Goal: Communication & Community: Answer question/provide support

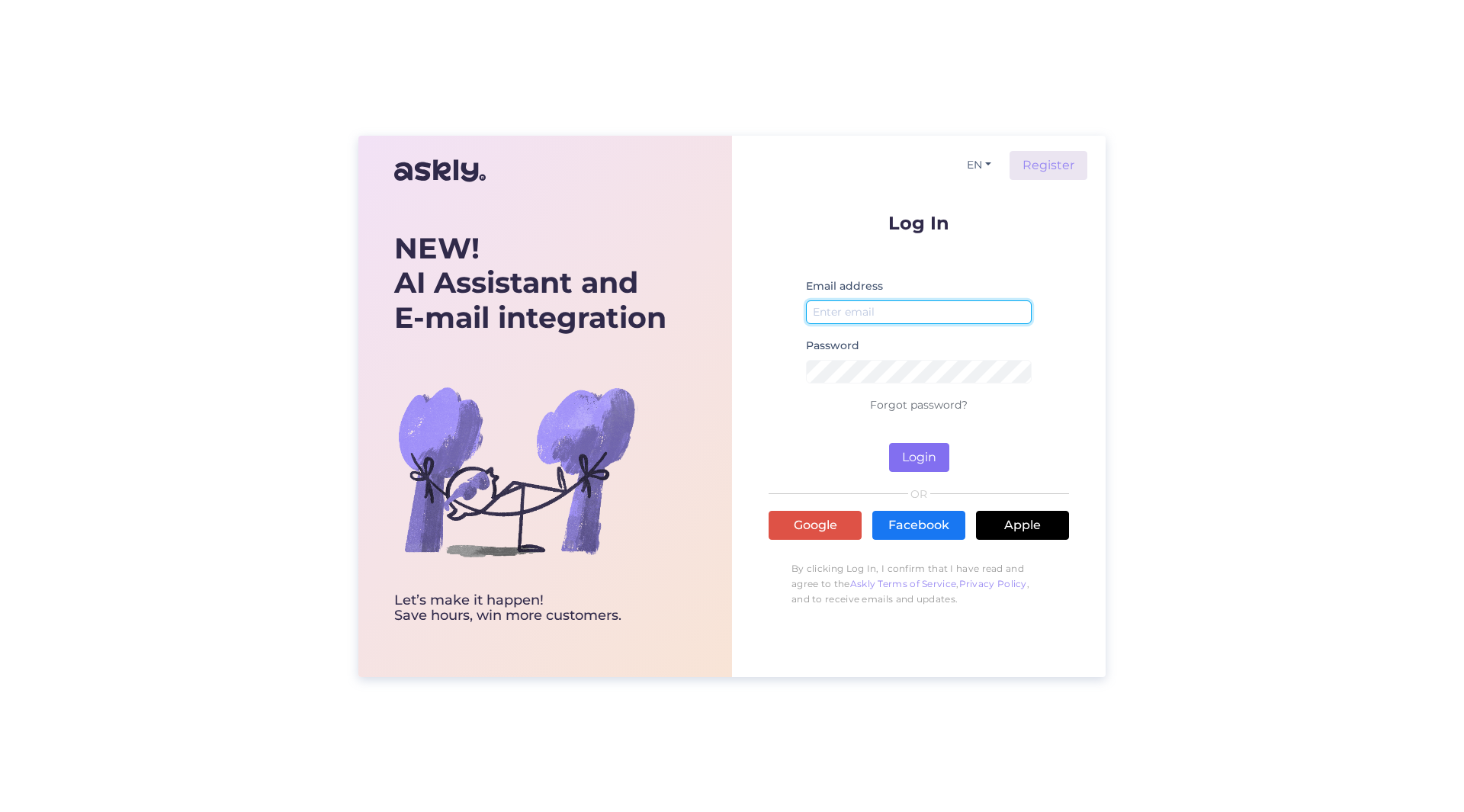
type input "[PERSON_NAME][EMAIL_ADDRESS][PERSON_NAME][DOMAIN_NAME]"
click at [923, 460] on button "Login" at bounding box center [919, 457] width 60 height 29
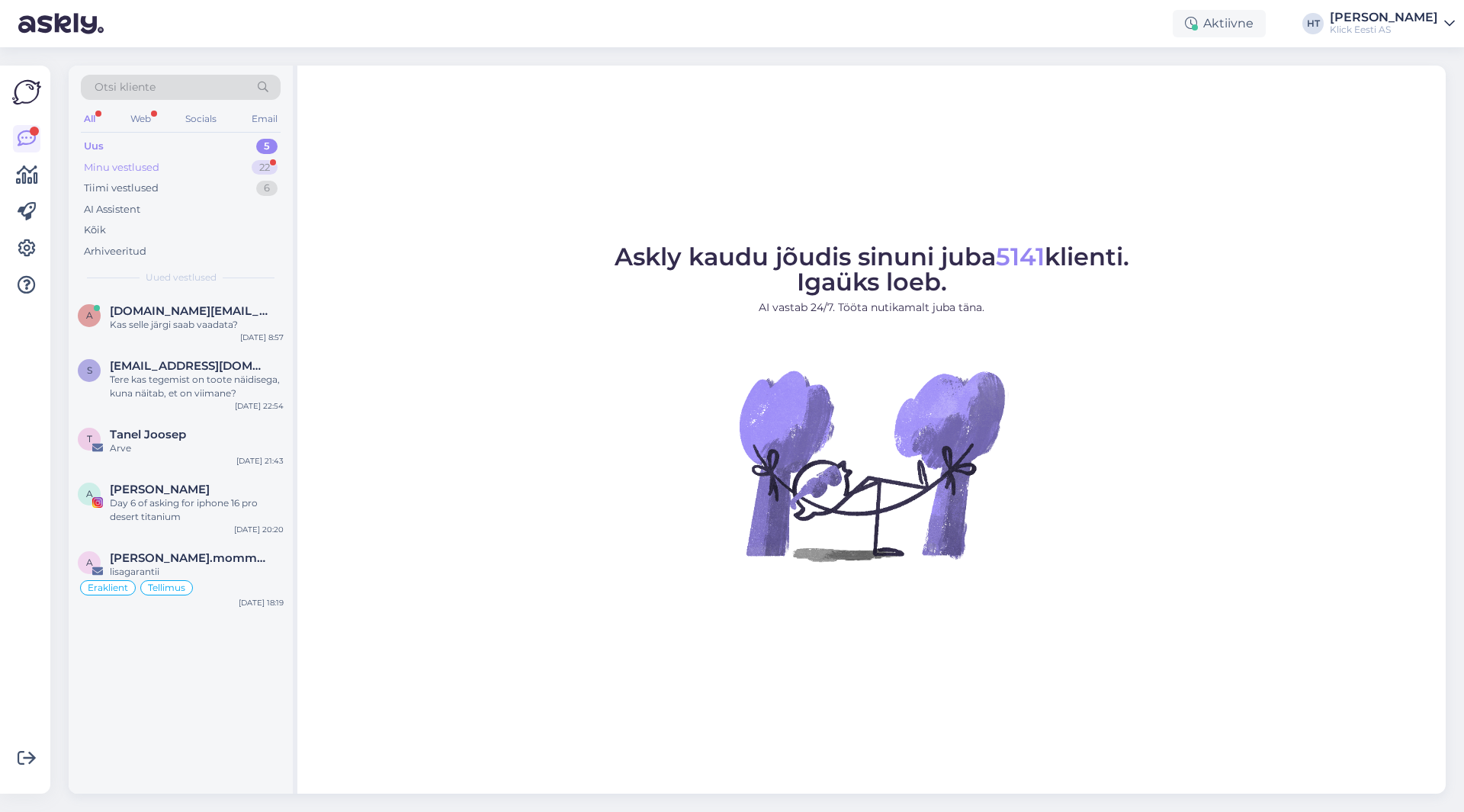
click at [267, 167] on div "22" at bounding box center [265, 168] width 26 height 15
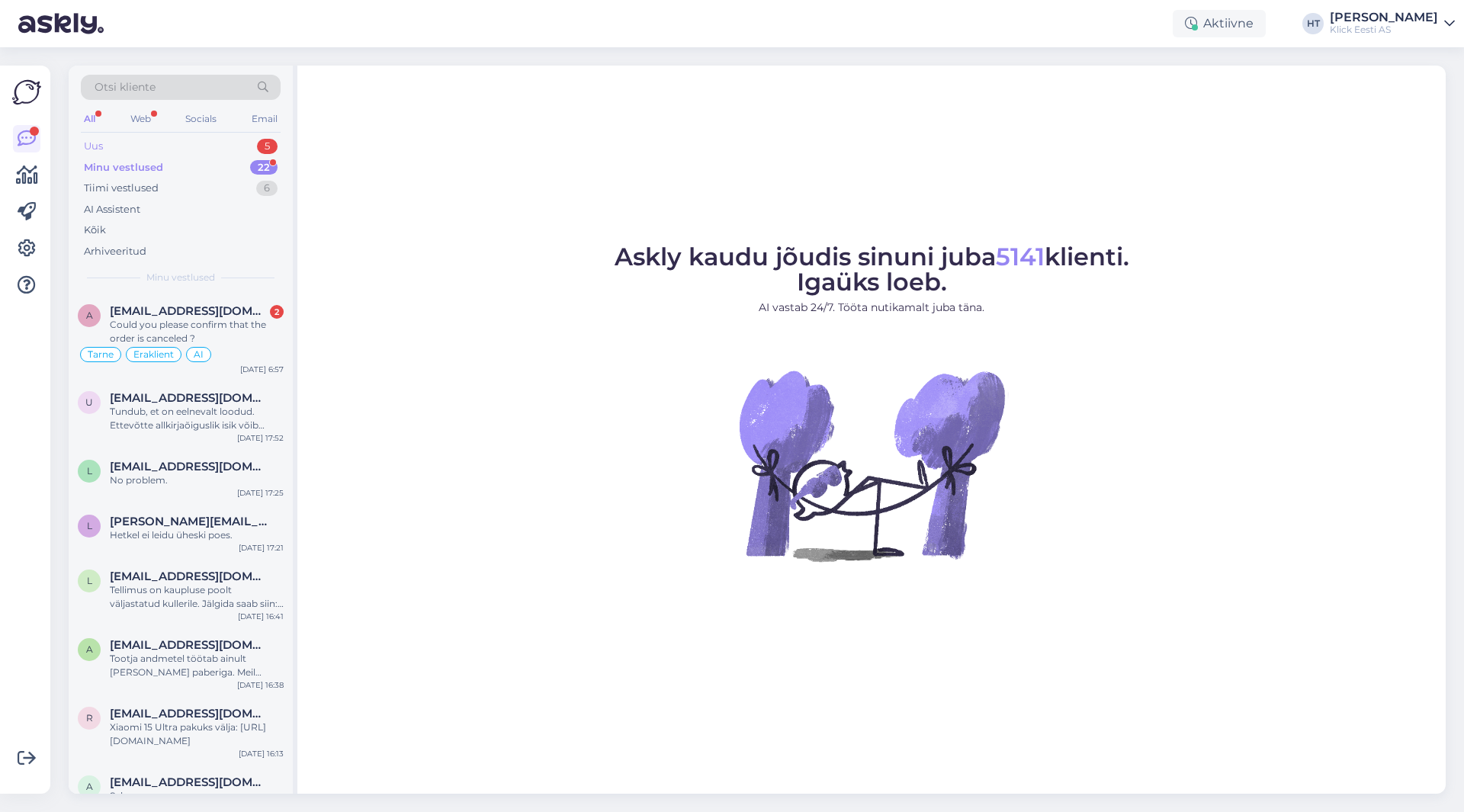
click at [249, 149] on div "Uus 5" at bounding box center [181, 147] width 200 height 21
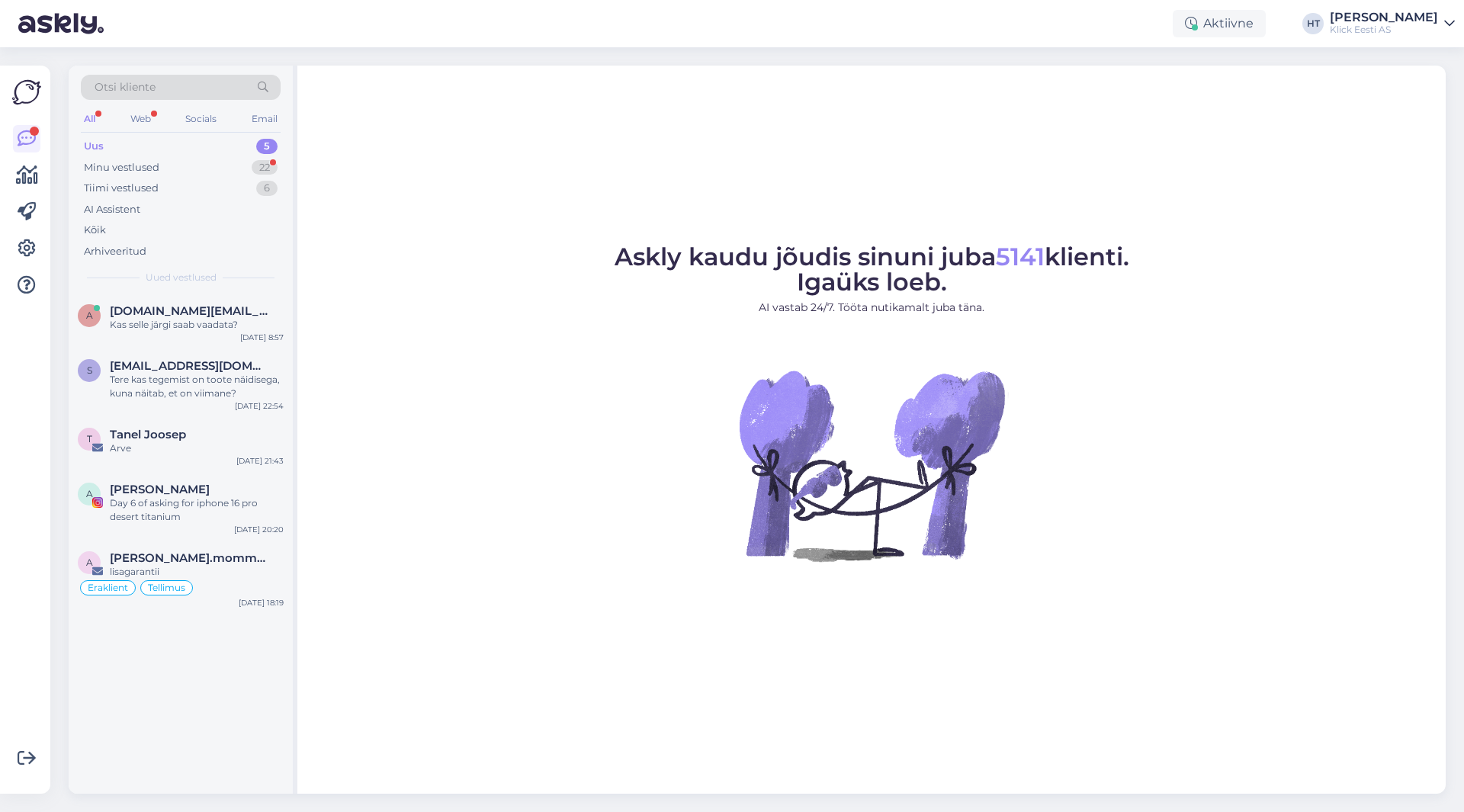
click at [222, 664] on div "a [DOMAIN_NAME][EMAIL_ADDRESS][DOMAIN_NAME] Kas selle järgi saab vaadata? [DATE…" at bounding box center [181, 543] width 224 height 500
click at [240, 568] on div "lisagarantii" at bounding box center [197, 572] width 174 height 14
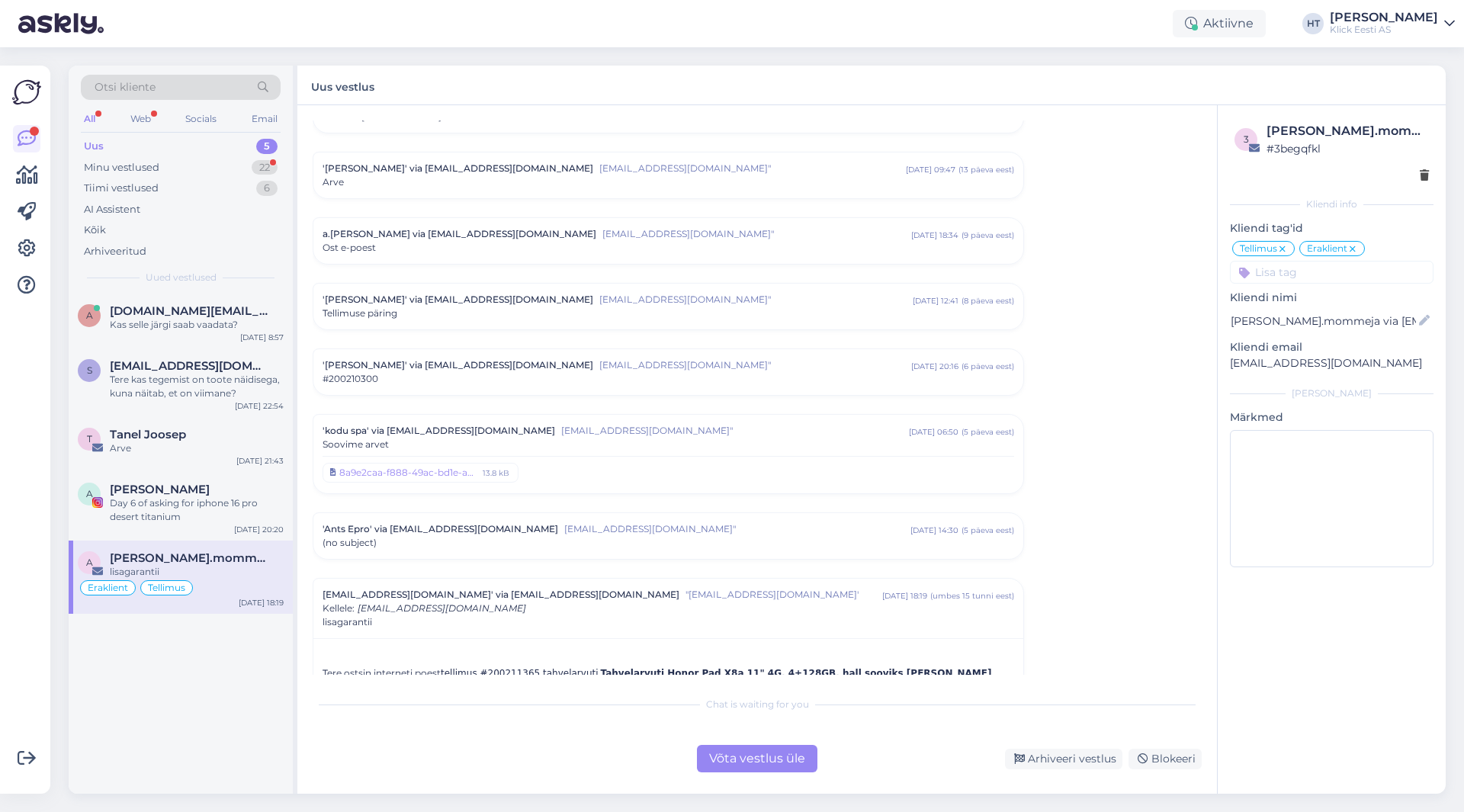
scroll to position [4117, 0]
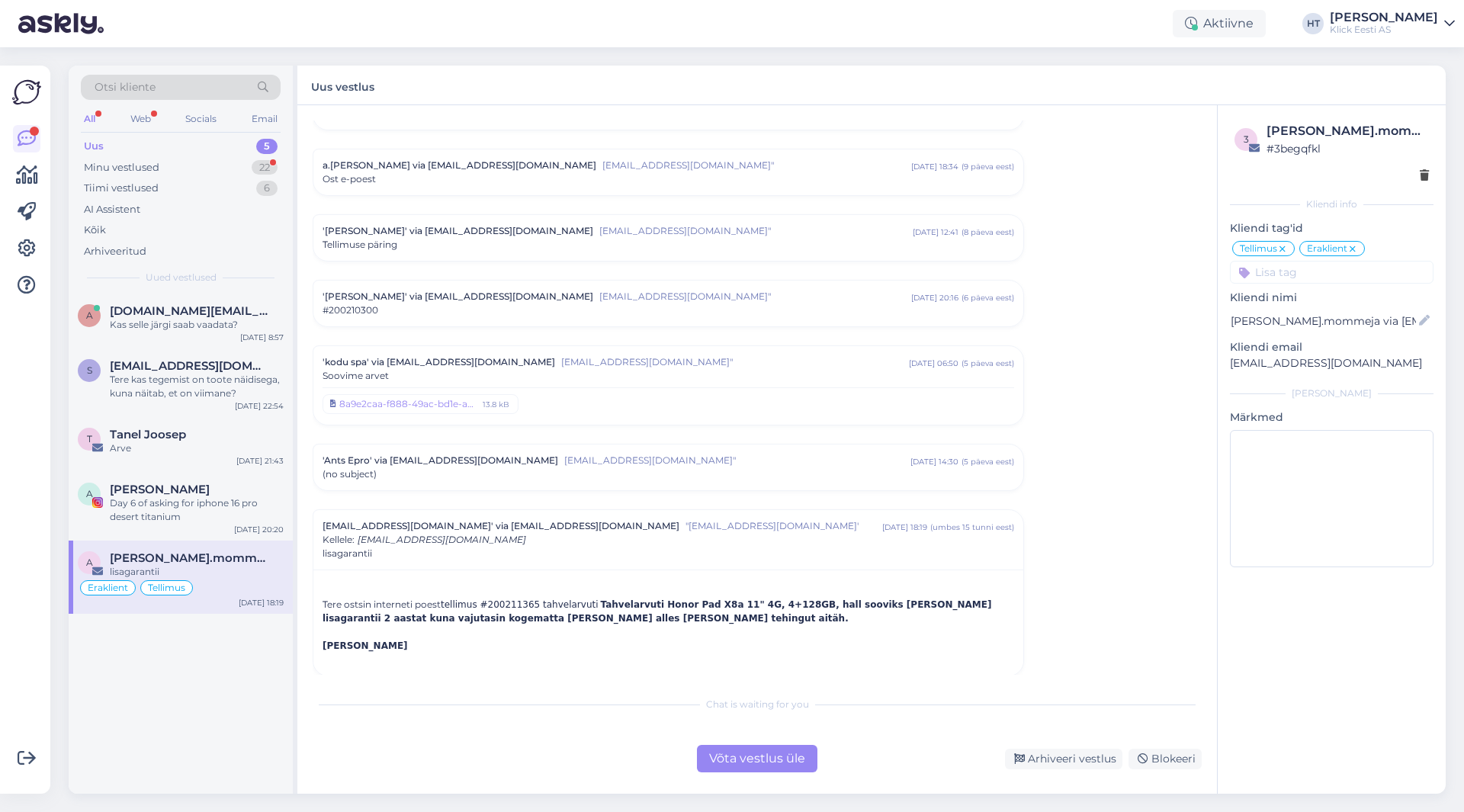
click at [504, 599] on span "tellimus #200211365 tahvelarvuti" at bounding box center [519, 604] width 158 height 11
copy span "200211365"
click at [253, 678] on div "a [DOMAIN_NAME][EMAIL_ADDRESS][DOMAIN_NAME] Kas selle järgi saab vaadata? [DATE…" at bounding box center [181, 543] width 224 height 500
click at [203, 484] on span "[PERSON_NAME]" at bounding box center [160, 489] width 100 height 14
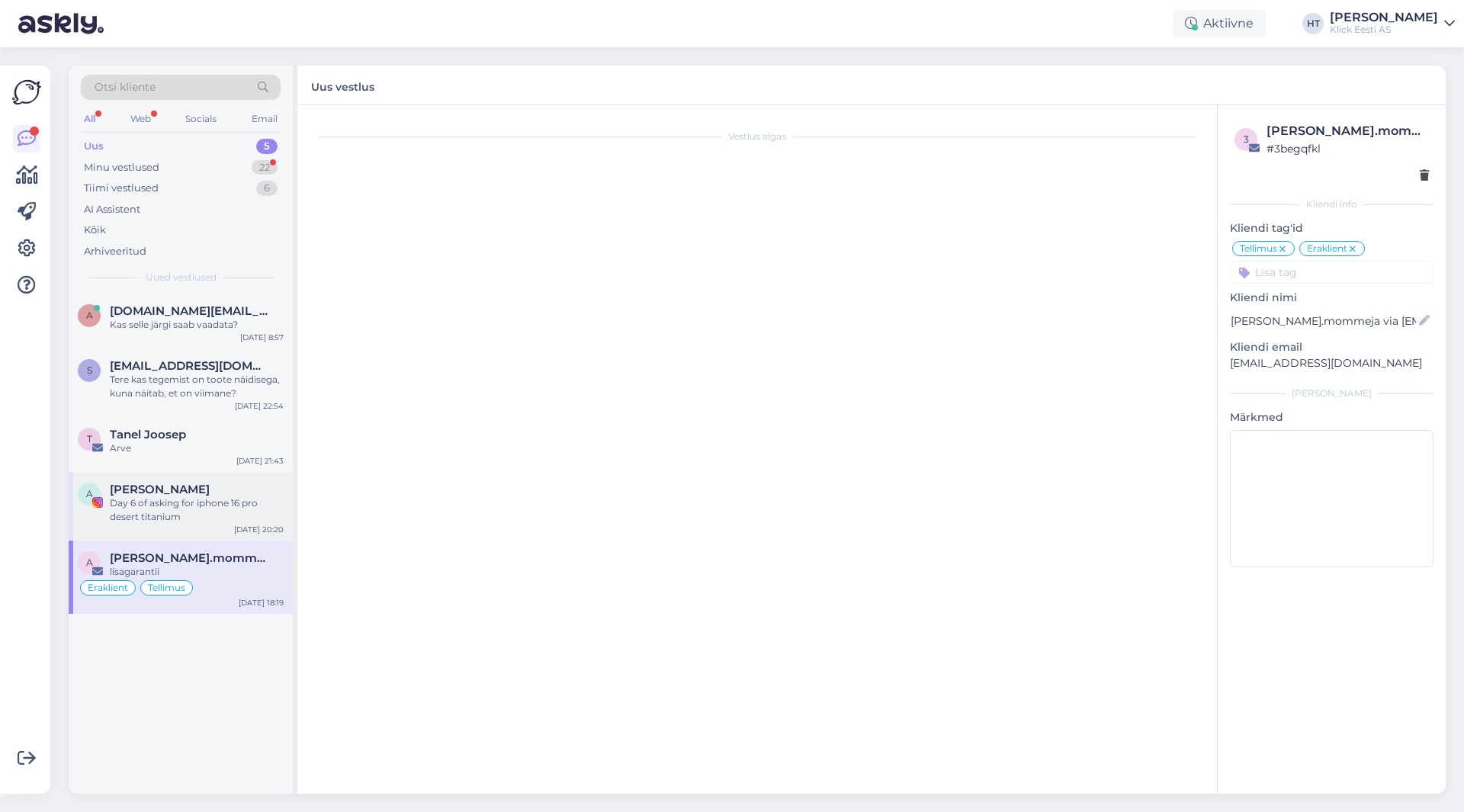
scroll to position [84, 0]
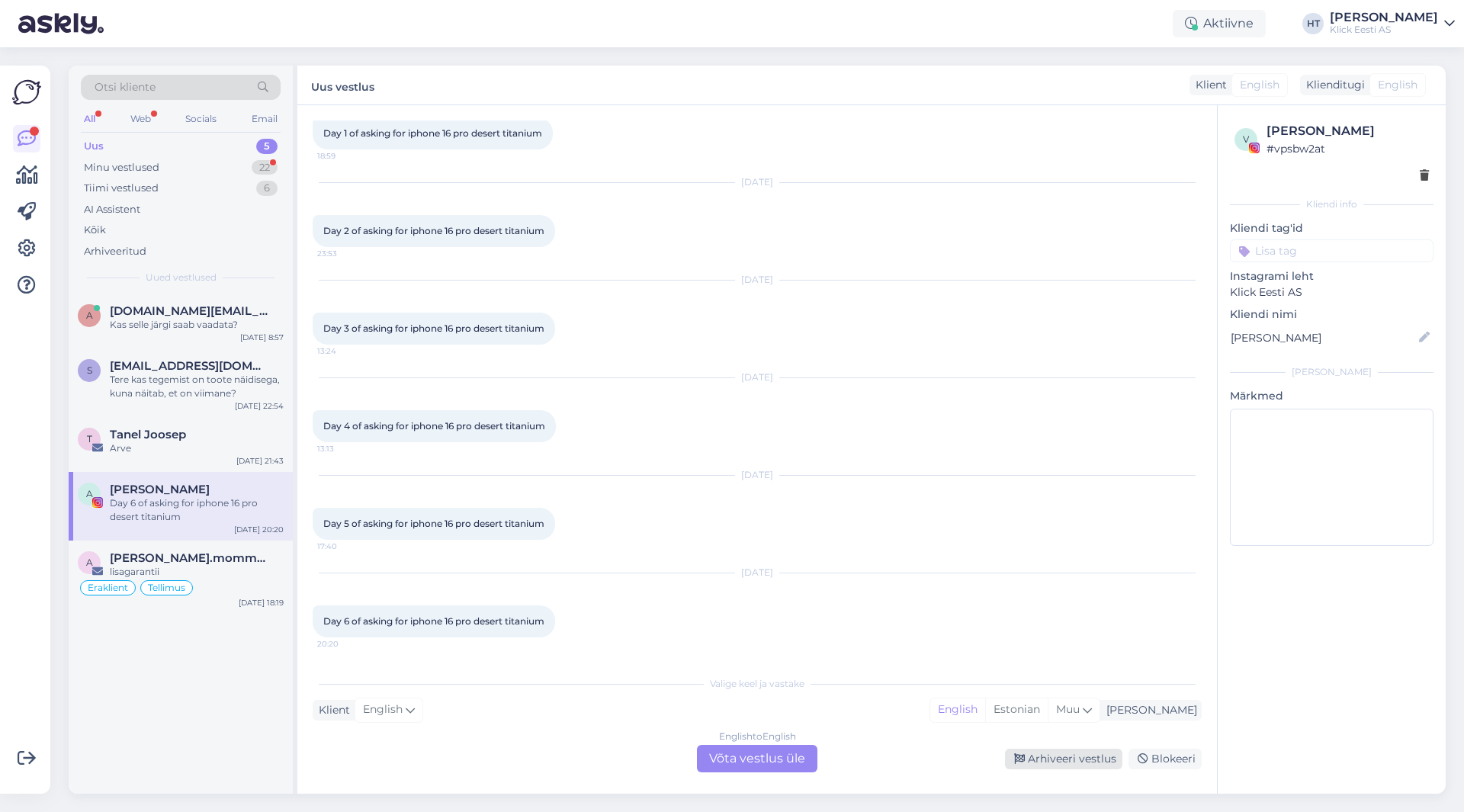
click at [1029, 754] on div "Arhiveeri vestlus" at bounding box center [1063, 758] width 117 height 20
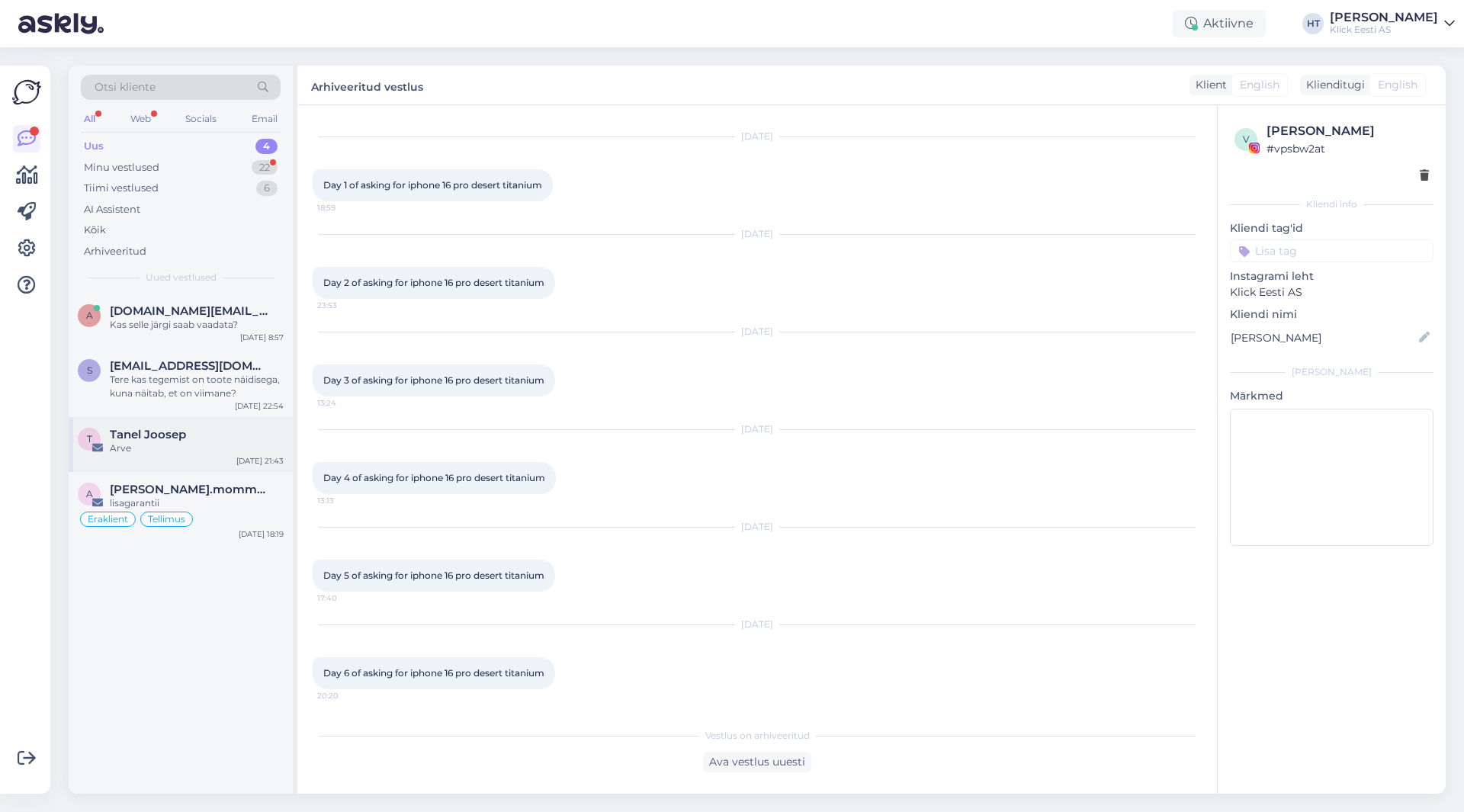
click at [228, 449] on div "Arve" at bounding box center [197, 448] width 174 height 14
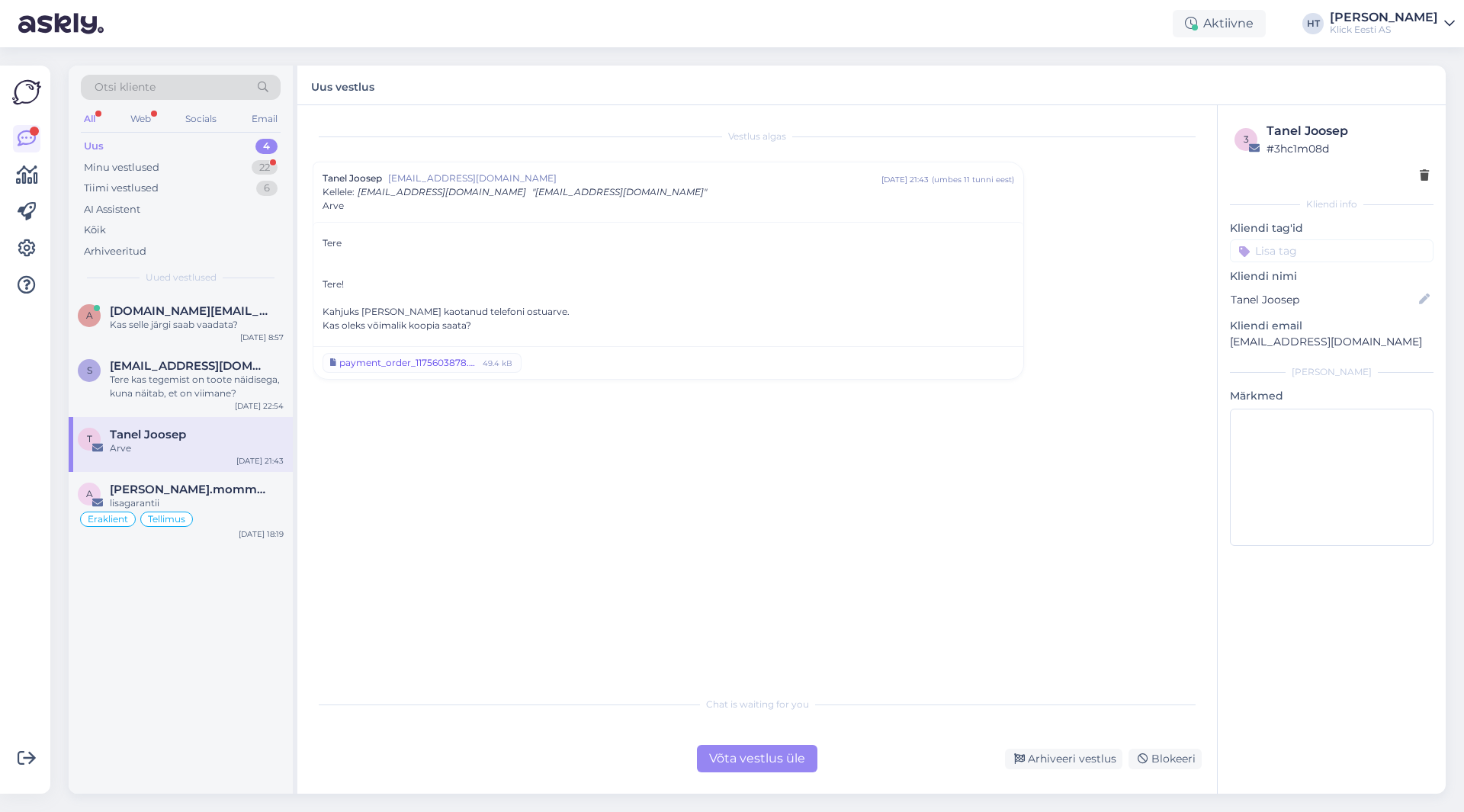
click at [431, 363] on div "payment_order_1175603878.asice" at bounding box center [408, 363] width 138 height 14
click at [581, 643] on div "Vestlus algas Tanel Joosep [EMAIL_ADDRESS][DOMAIN_NAME] [DATE] 21:43 ( umbes 11…" at bounding box center [764, 397] width 903 height 554
click at [221, 397] on div "Tere kas tegemist on toote näidisega, kuna näitab, et on viimane?" at bounding box center [197, 386] width 174 height 28
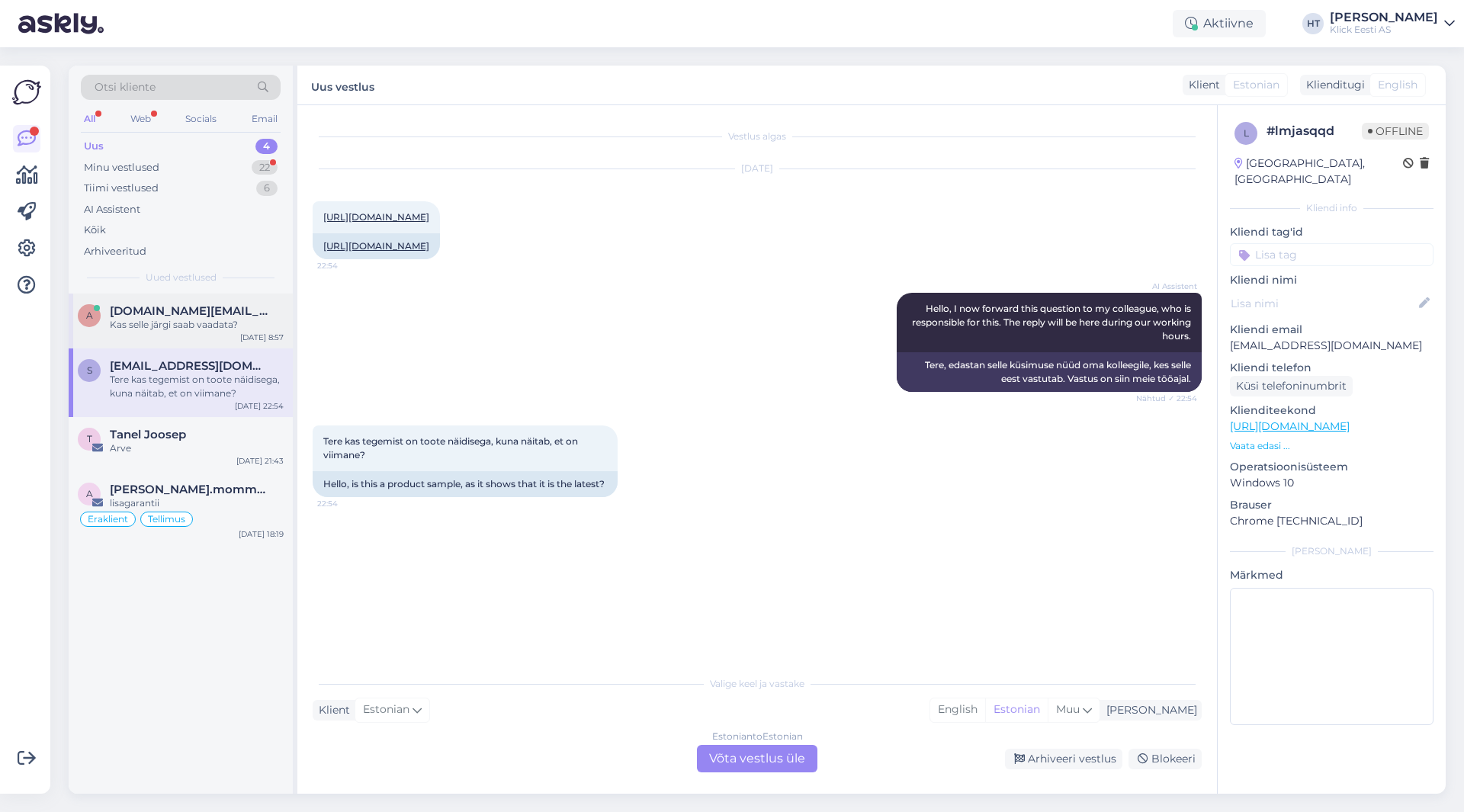
click at [247, 329] on div "Kas selle järgi saab vaadata?" at bounding box center [197, 325] width 174 height 14
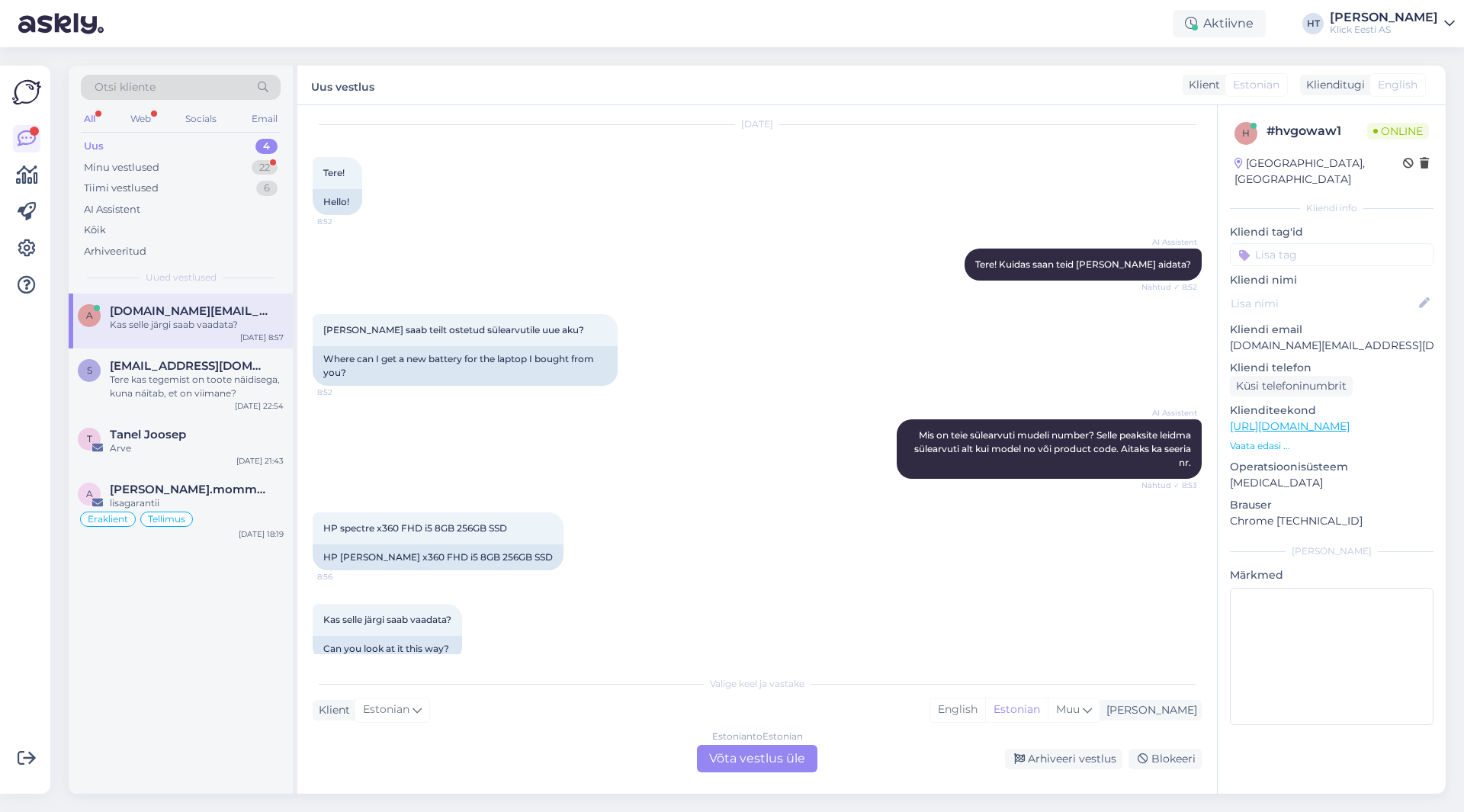
scroll to position [69, 0]
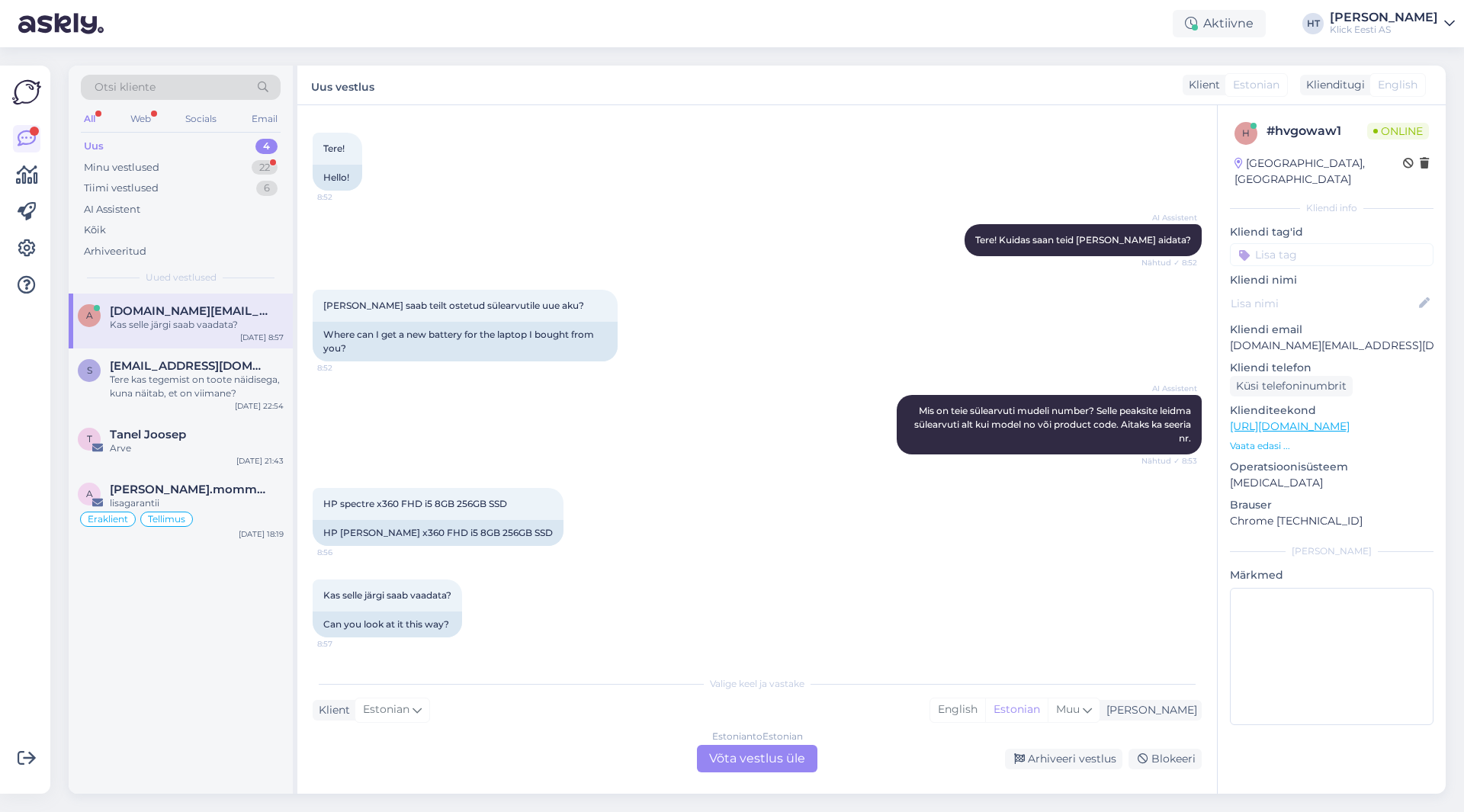
click at [577, 408] on div "AI Assistent Mis on teie sülearvuti mudeli number? Selle peaksite leidma sülear…" at bounding box center [757, 424] width 889 height 93
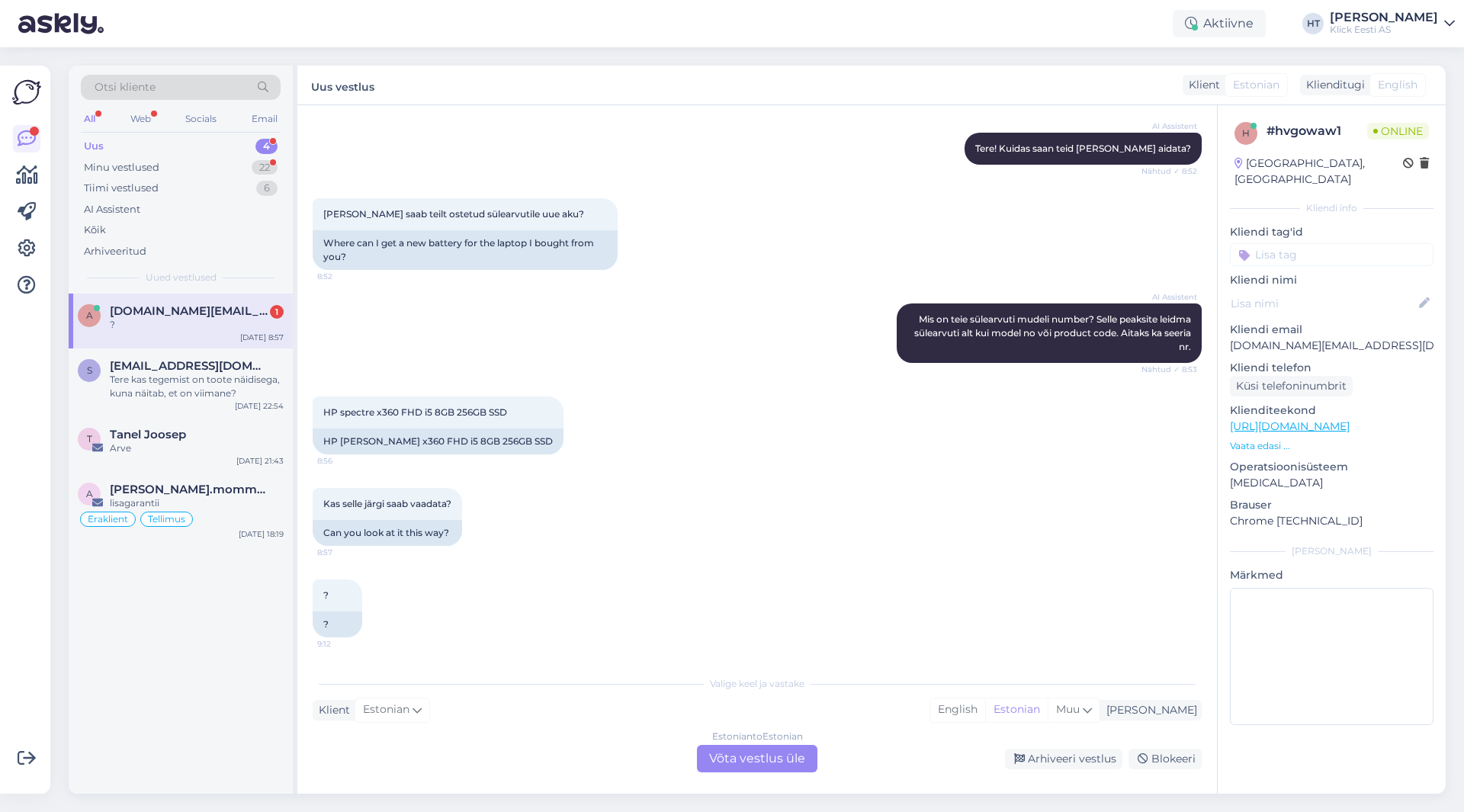
click at [606, 526] on div "Kas selle järgi saab vaadata? 8:57 Can you look at it this way?" at bounding box center [757, 517] width 889 height 91
click at [738, 760] on div "Estonian to Estonian Võta vestlus üle" at bounding box center [756, 759] width 121 height 28
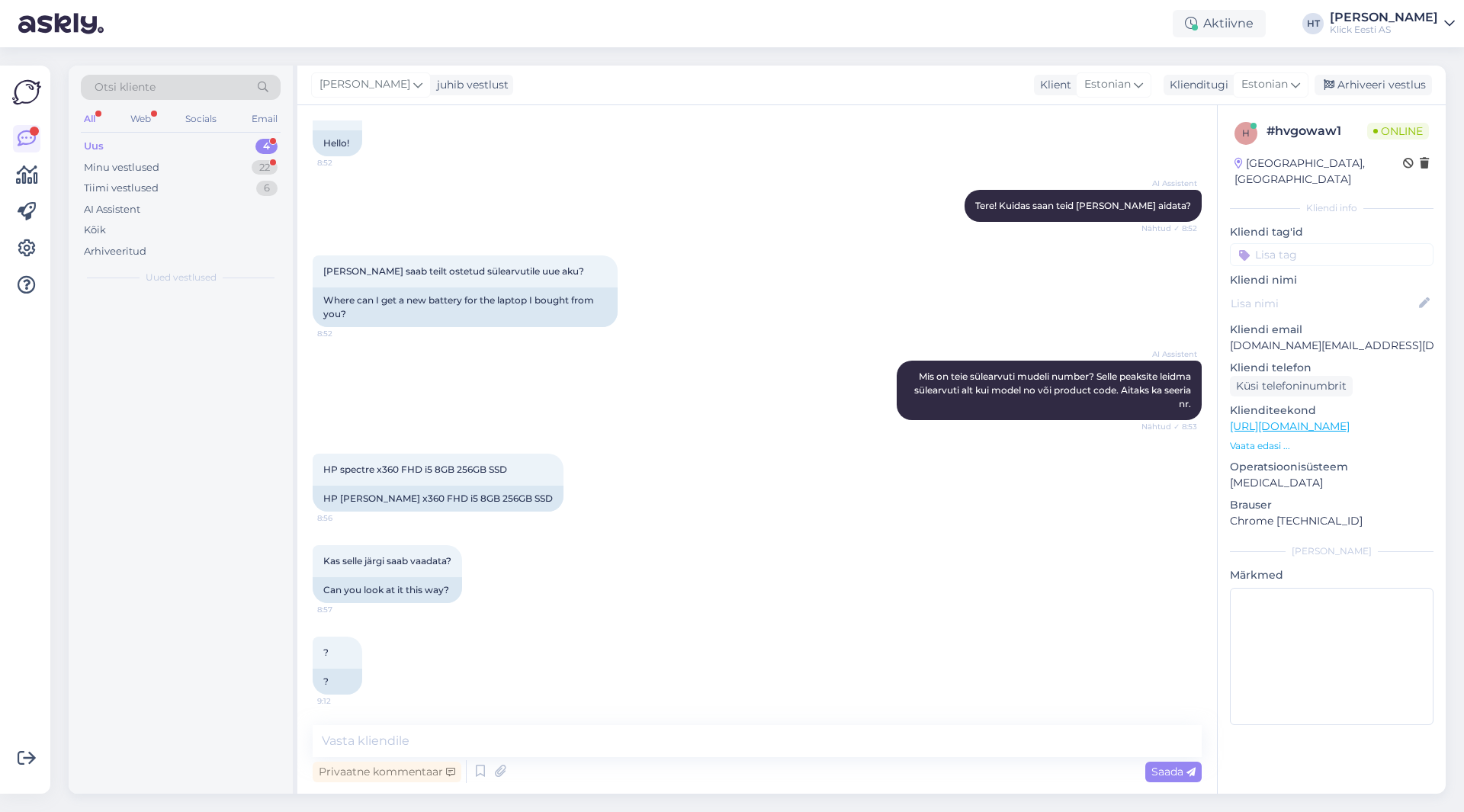
scroll to position [103, 0]
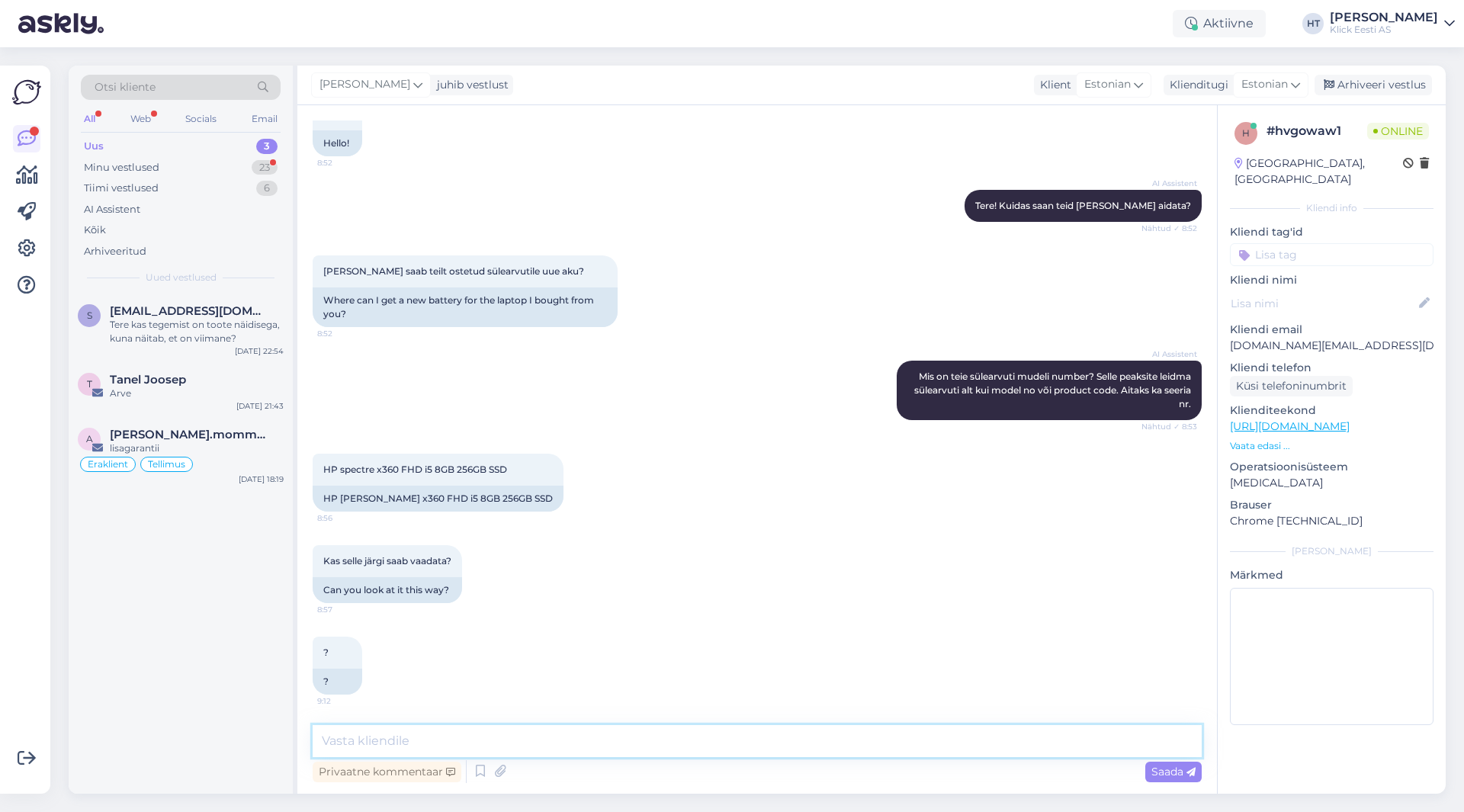
click at [742, 748] on textarea at bounding box center [757, 741] width 889 height 32
type textarea "Täpsemat mudeli nimetust [PERSON_NAME]. Või siis seerianumber näiteks."
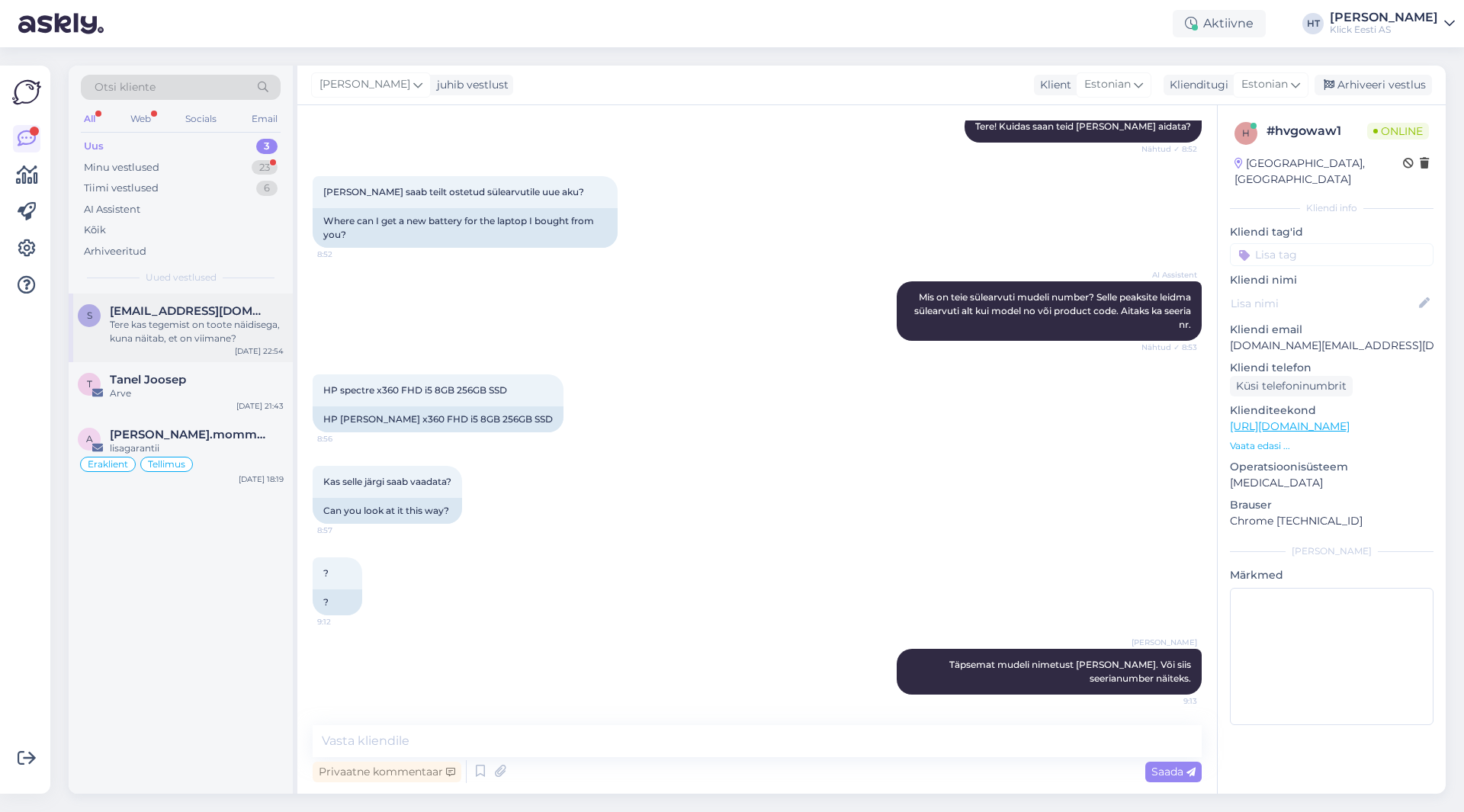
click at [161, 325] on div "Tere kas tegemist on toote näidisega, kuna näitab, et on viimane?" at bounding box center [197, 332] width 174 height 28
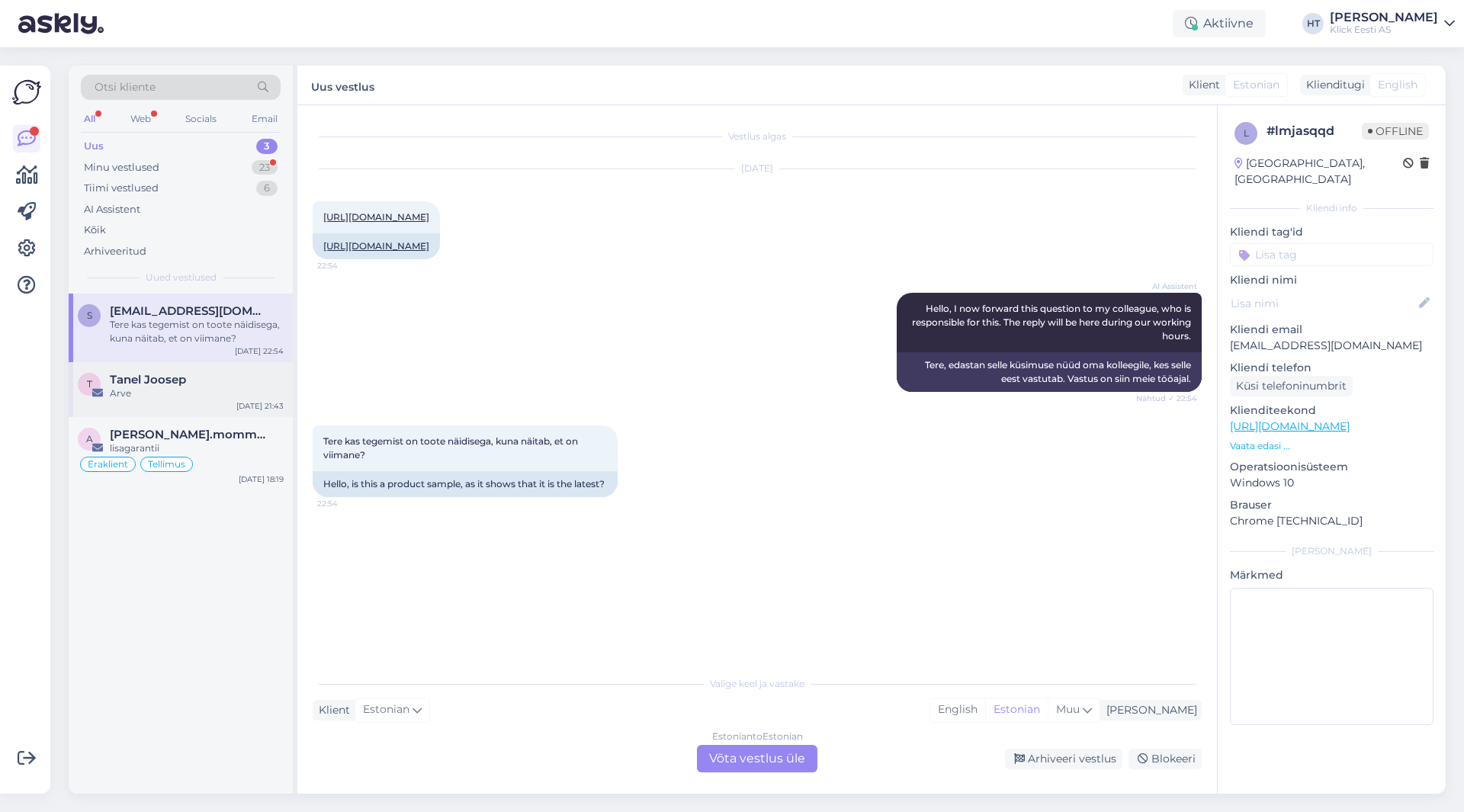
click at [241, 407] on div "[DATE] 21:43" at bounding box center [260, 406] width 47 height 11
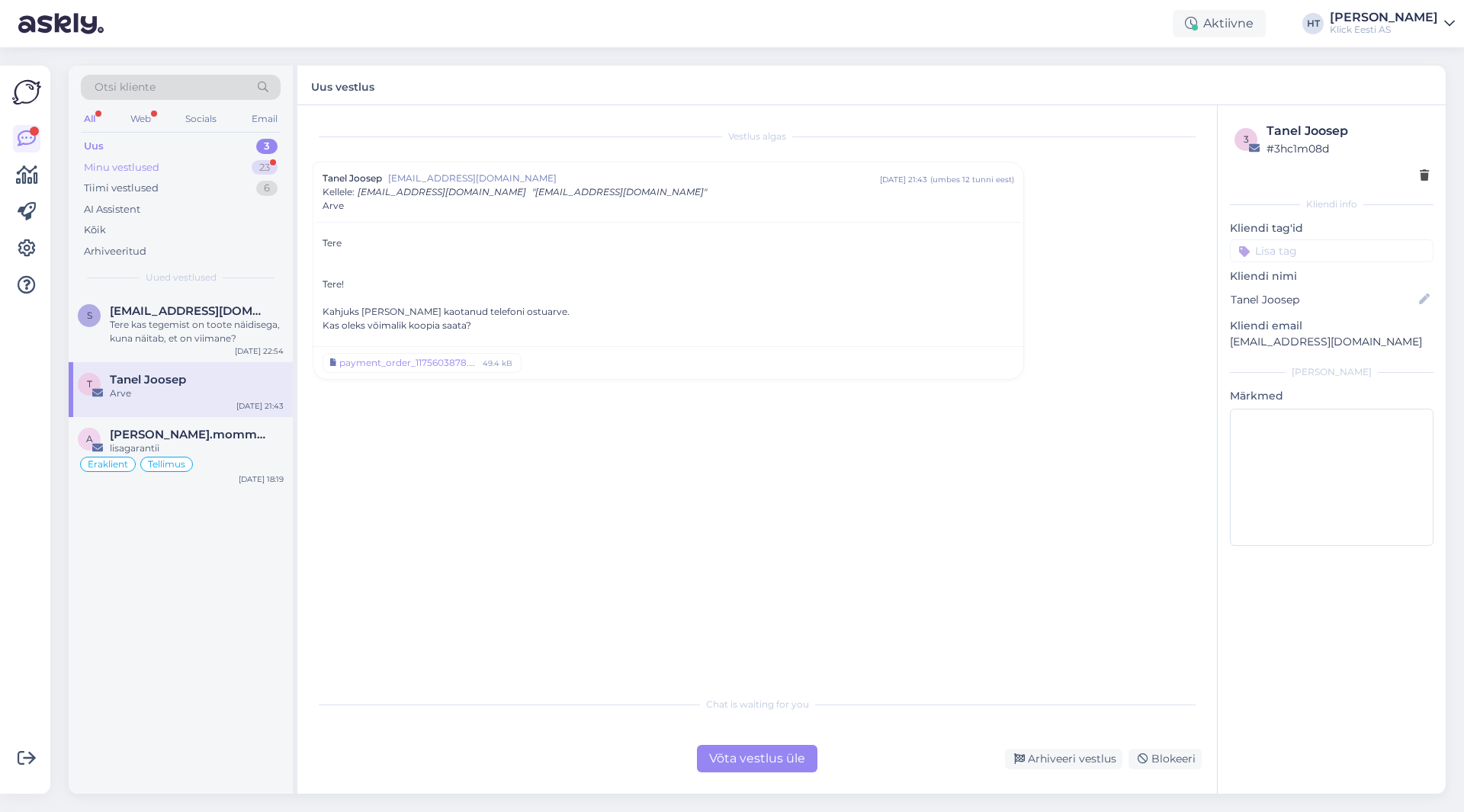
click at [236, 165] on div "Minu vestlused 23" at bounding box center [181, 168] width 200 height 21
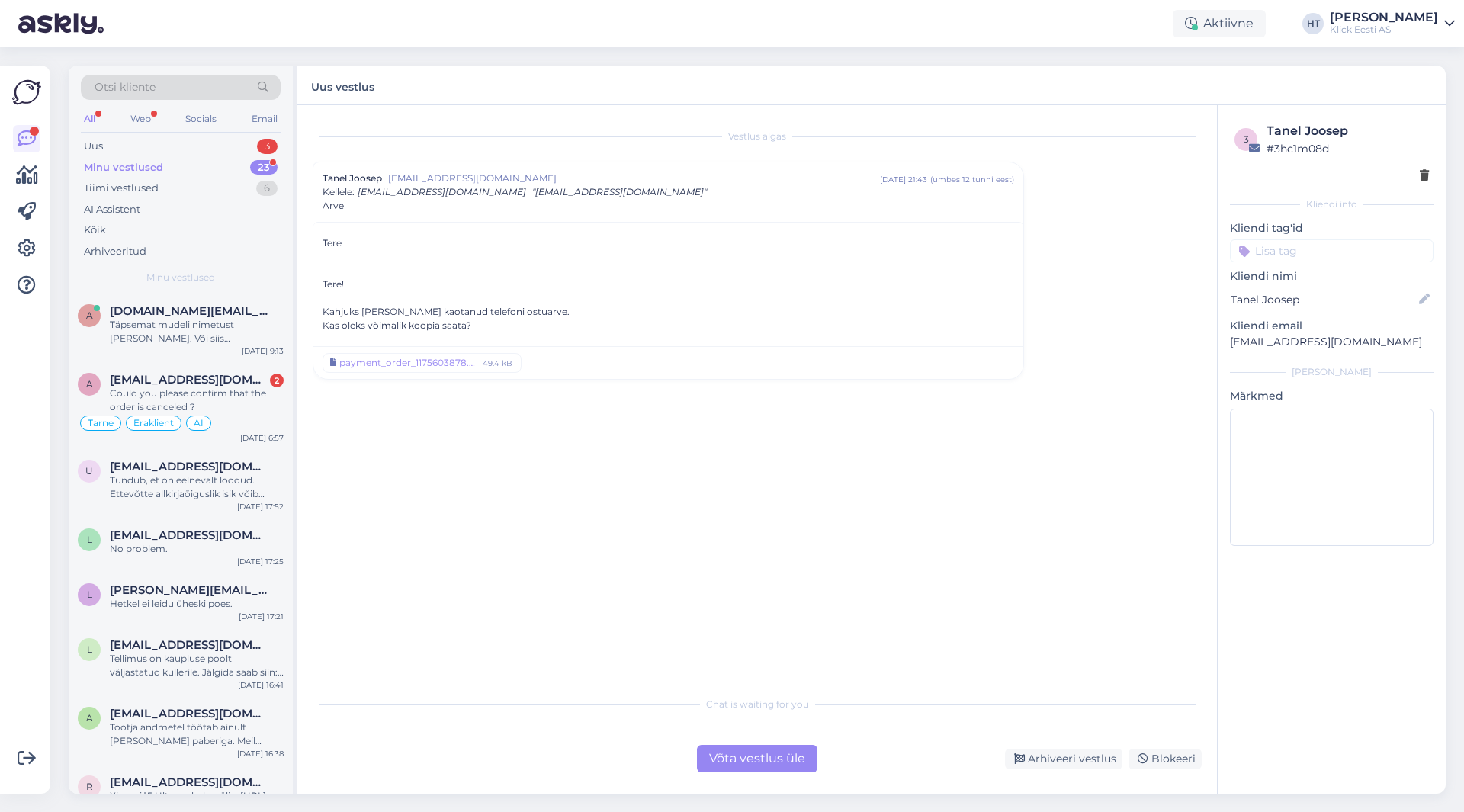
click at [260, 168] on div "23" at bounding box center [264, 168] width 28 height 15
click at [247, 147] on div "Uus 3" at bounding box center [181, 147] width 200 height 21
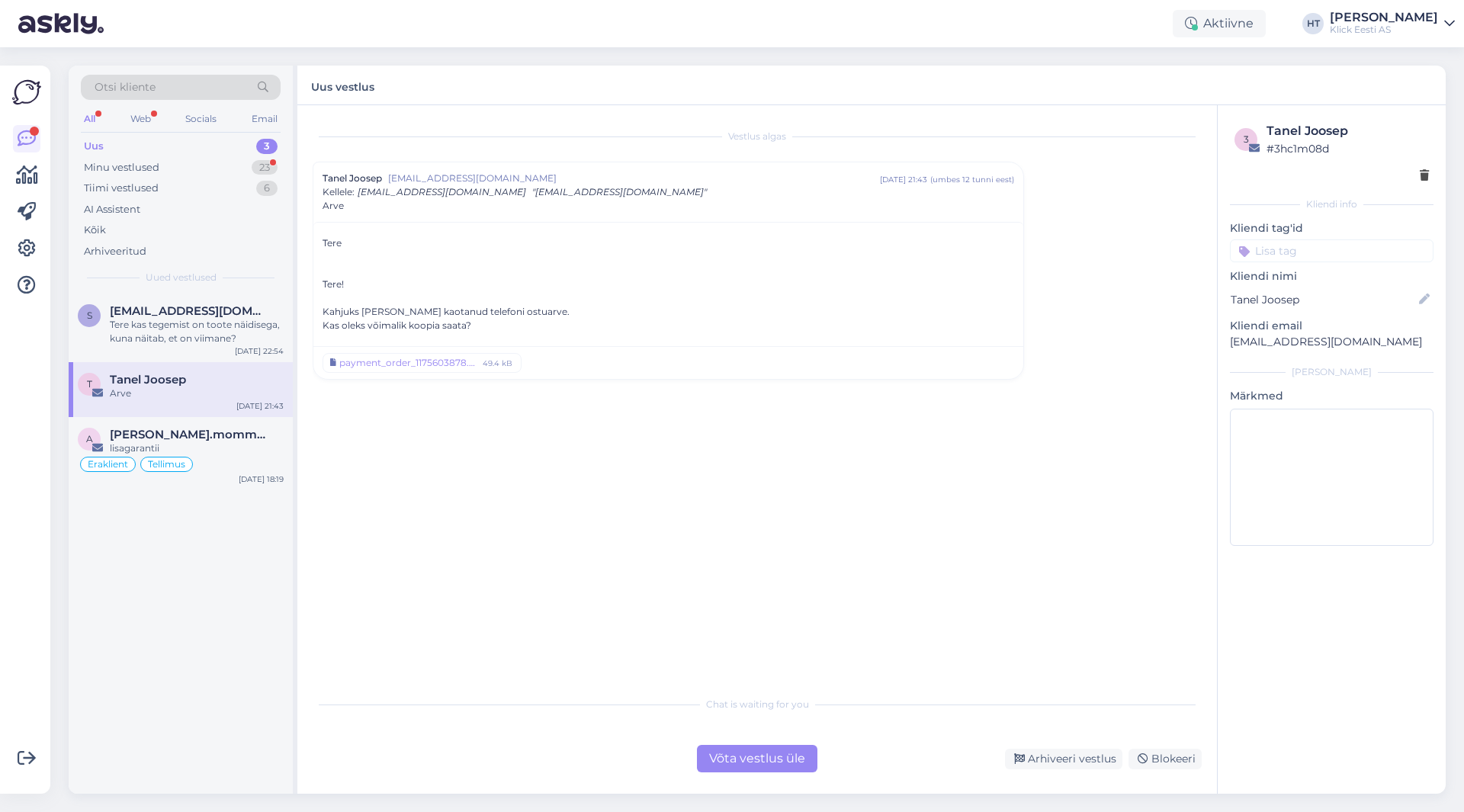
click at [398, 449] on div "Vestlus algas Tanel Joosep [EMAIL_ADDRESS][DOMAIN_NAME] [DATE] 21:43 ( umbes 12…" at bounding box center [764, 397] width 903 height 554
click at [728, 755] on div "Võta vestlus üle" at bounding box center [756, 759] width 121 height 28
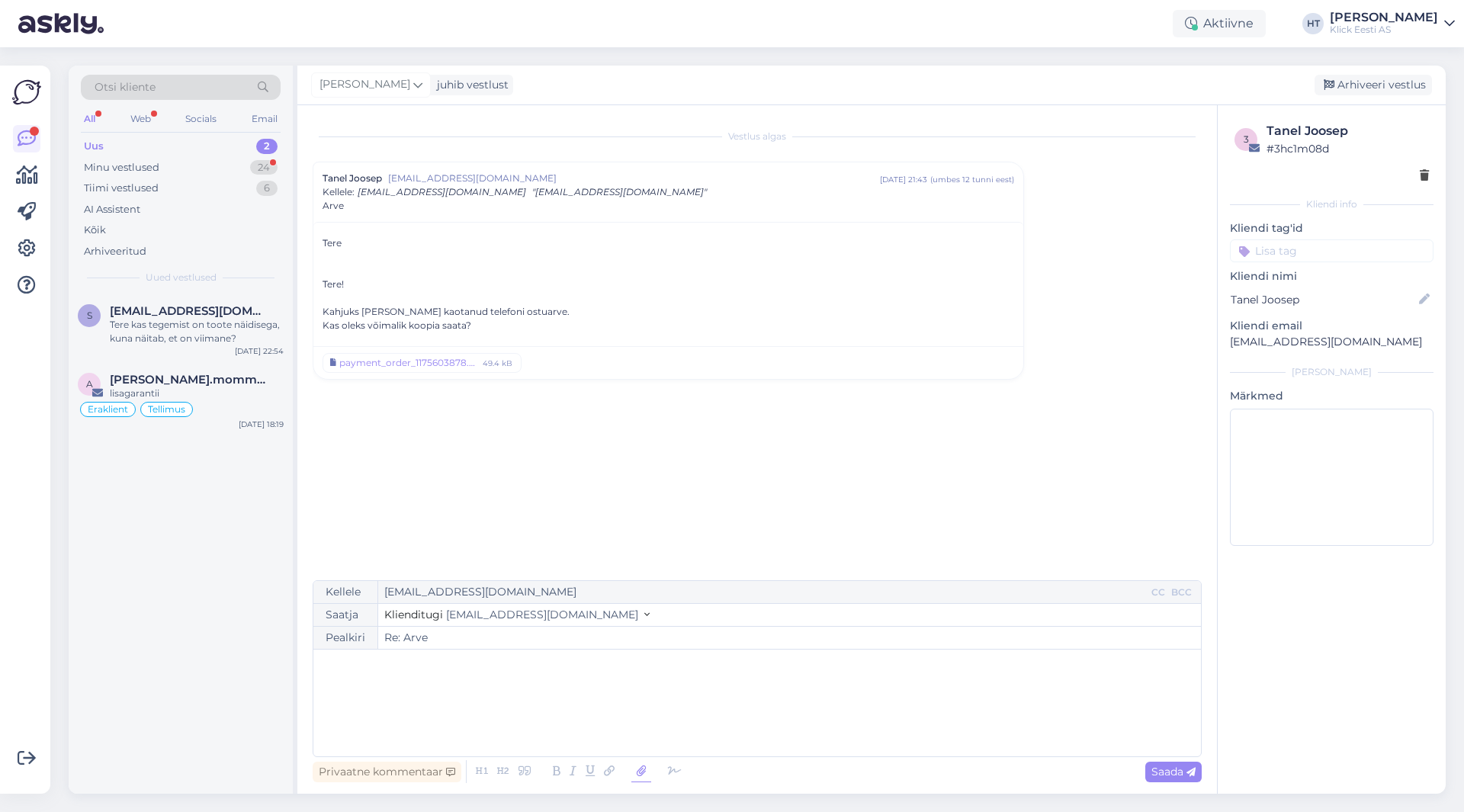
click at [635, 775] on icon at bounding box center [641, 772] width 19 height 21
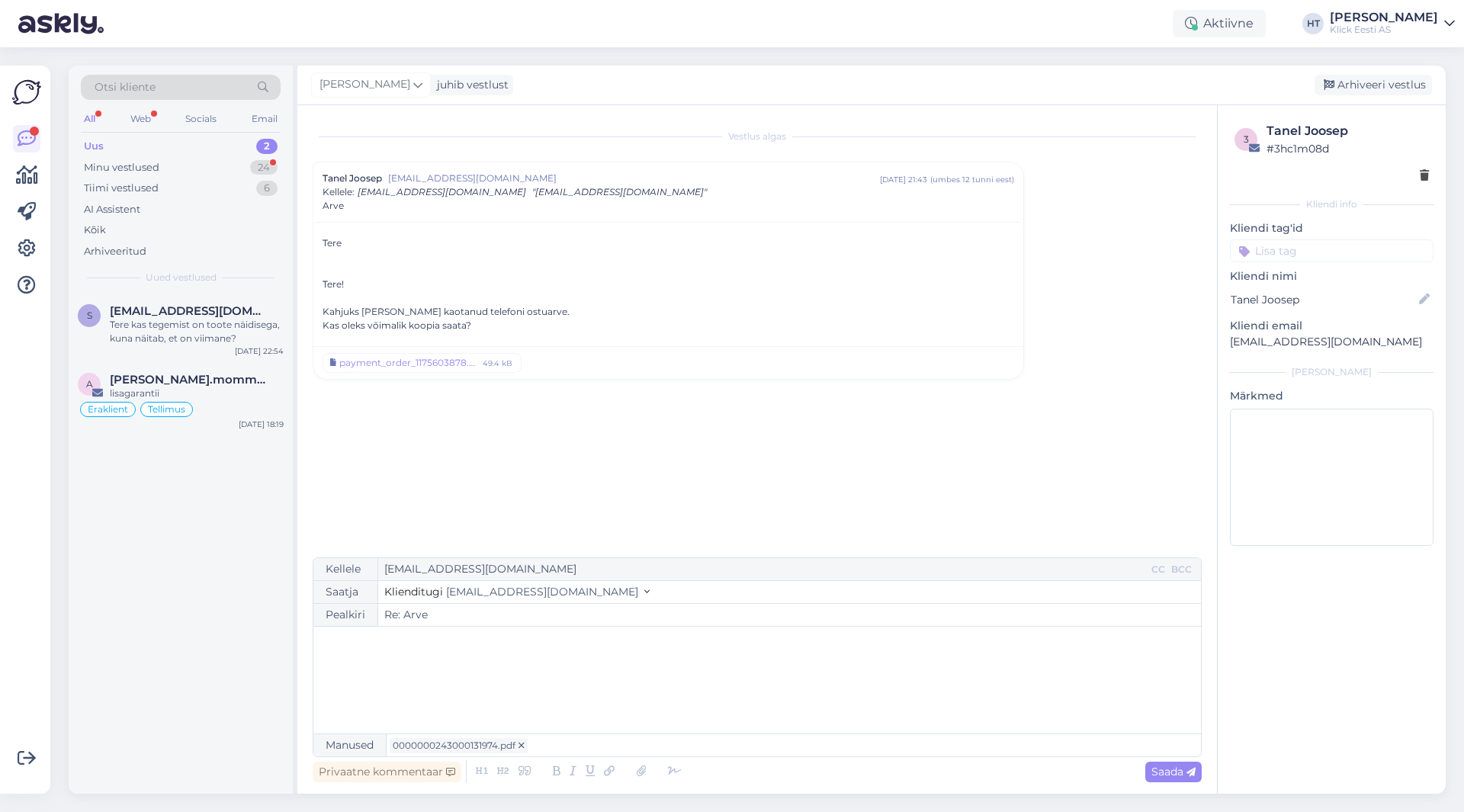
click at [463, 642] on p "﻿" at bounding box center [756, 642] width 872 height 16
click at [564, 631] on div "Kellele [EMAIL_ADDRESS][DOMAIN_NAME] CC BCC Saatja Klienditugi [EMAIL_ADDRESS][…" at bounding box center [757, 657] width 889 height 200
click at [564, 641] on p "﻿" at bounding box center [756, 642] width 872 height 16
click at [1275, 255] on input at bounding box center [1331, 251] width 203 height 23
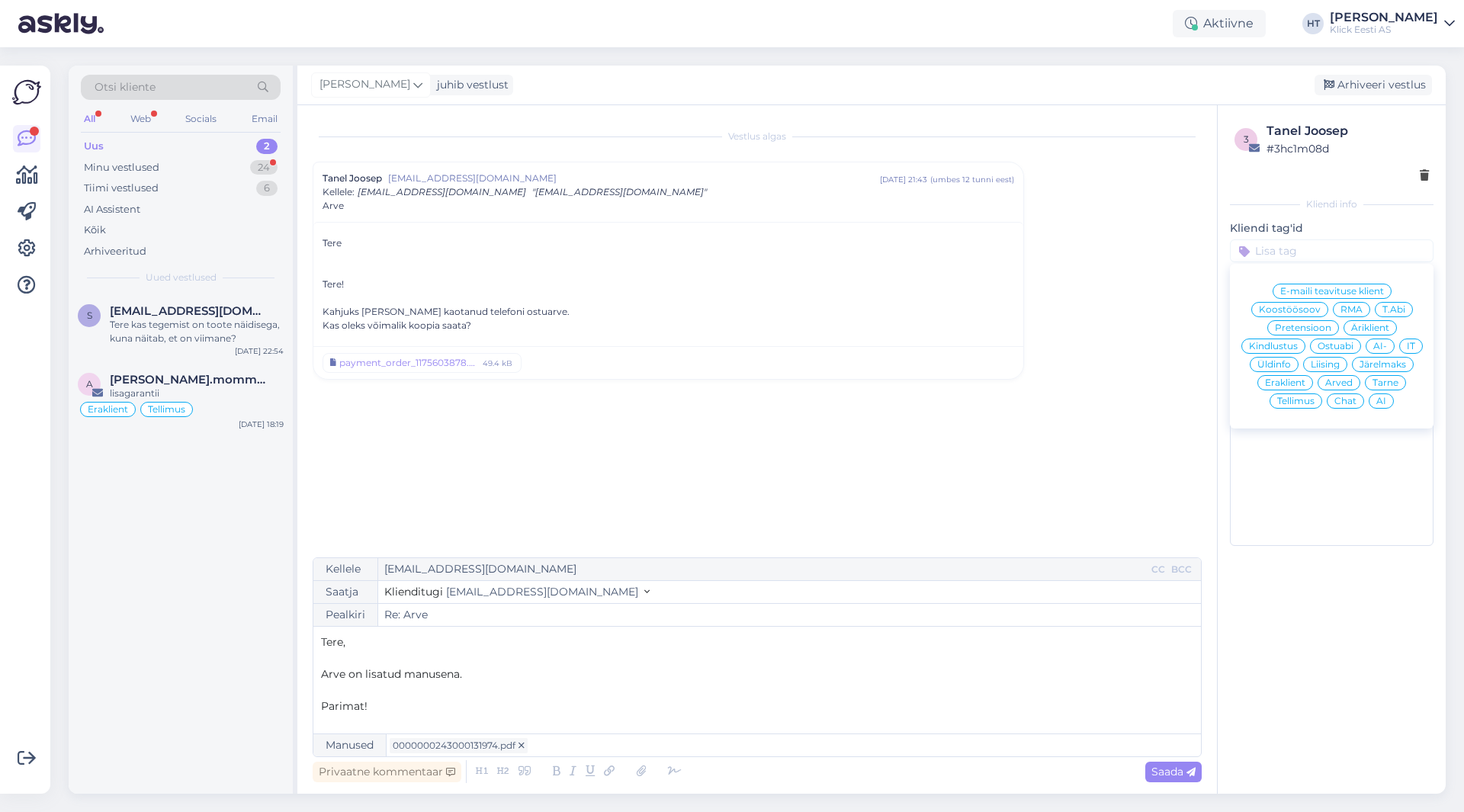
click at [1339, 380] on span "Arved" at bounding box center [1338, 382] width 28 height 9
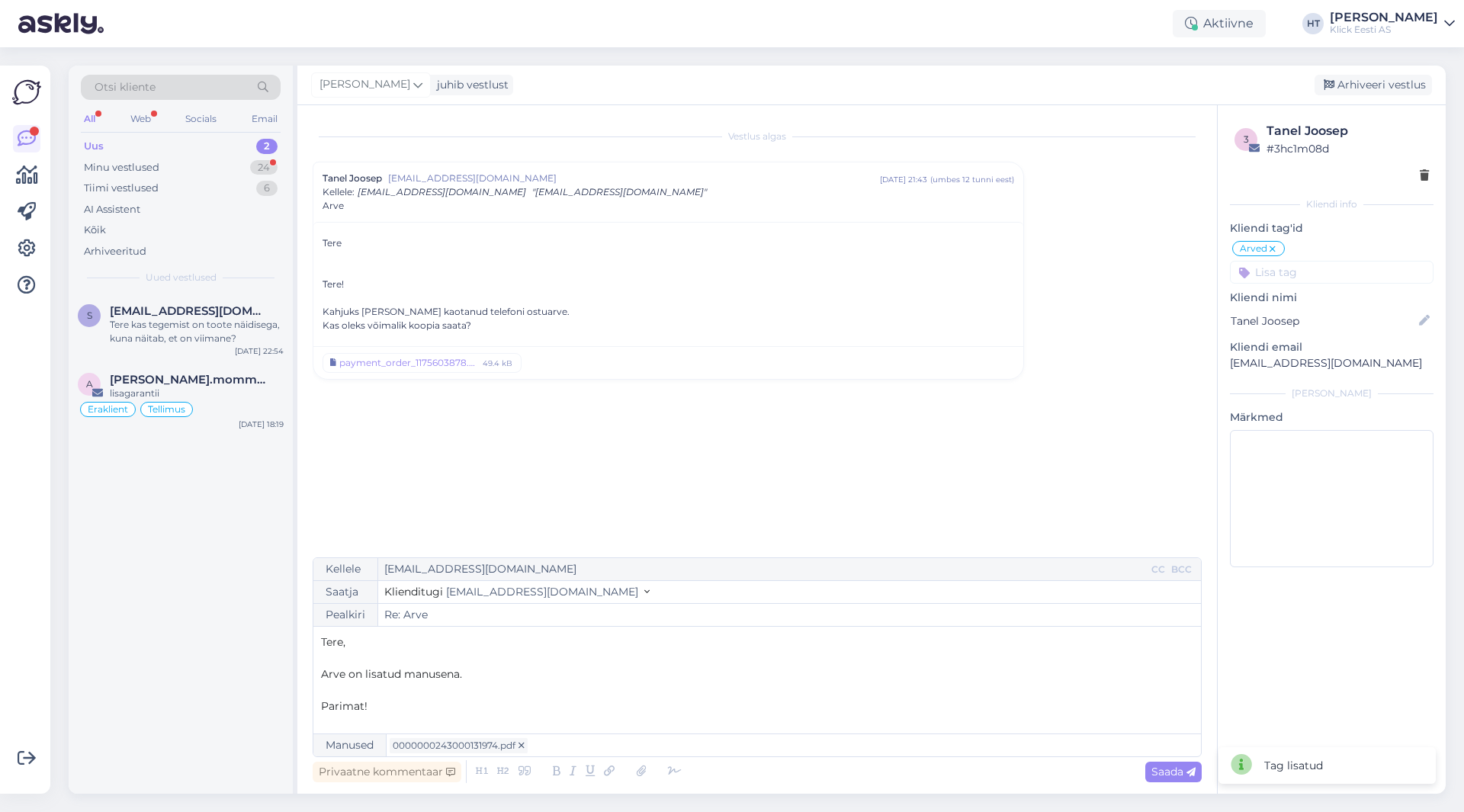
click at [1315, 282] on input at bounding box center [1331, 272] width 203 height 23
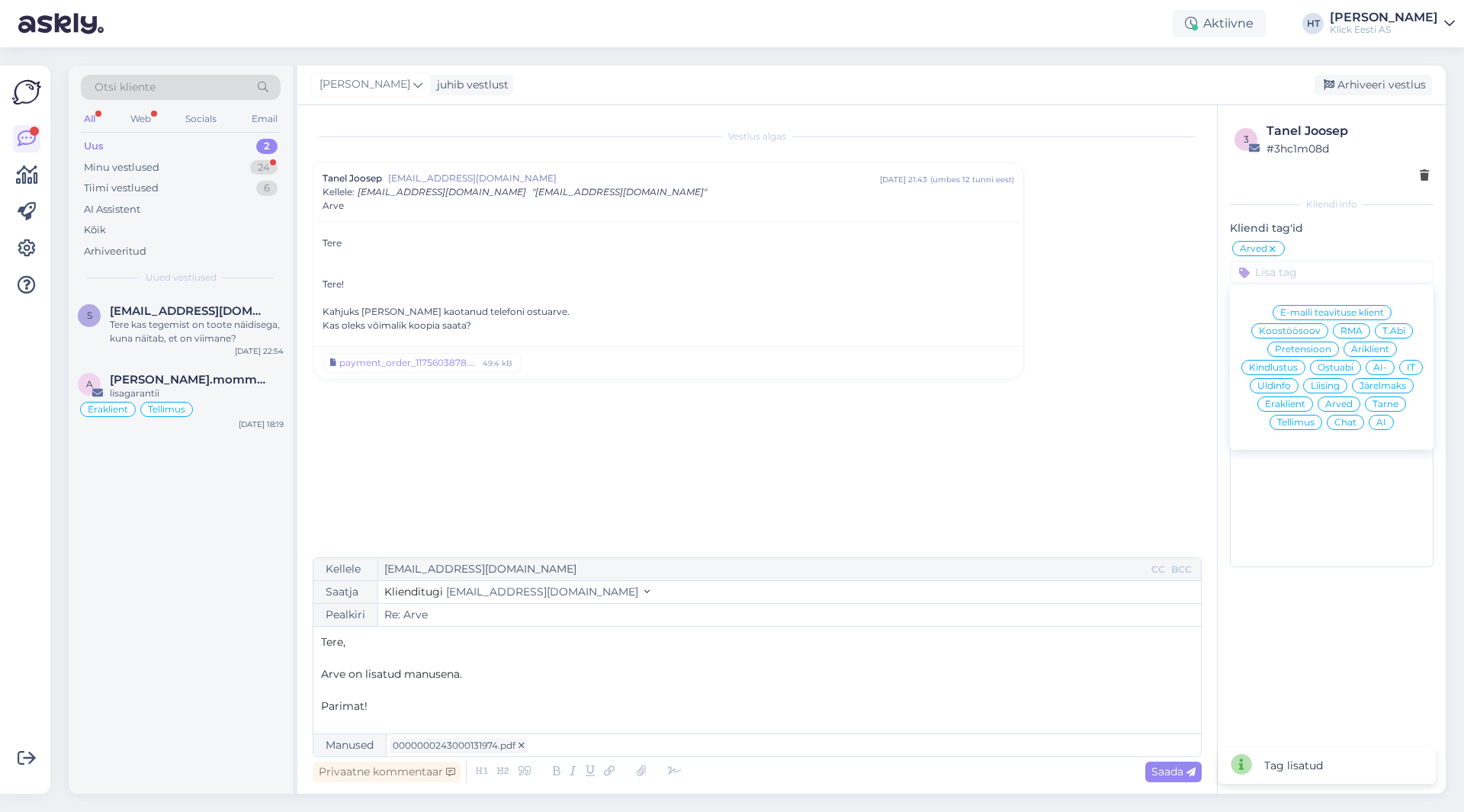
click at [1377, 343] on div "Äriklient" at bounding box center [1370, 349] width 53 height 15
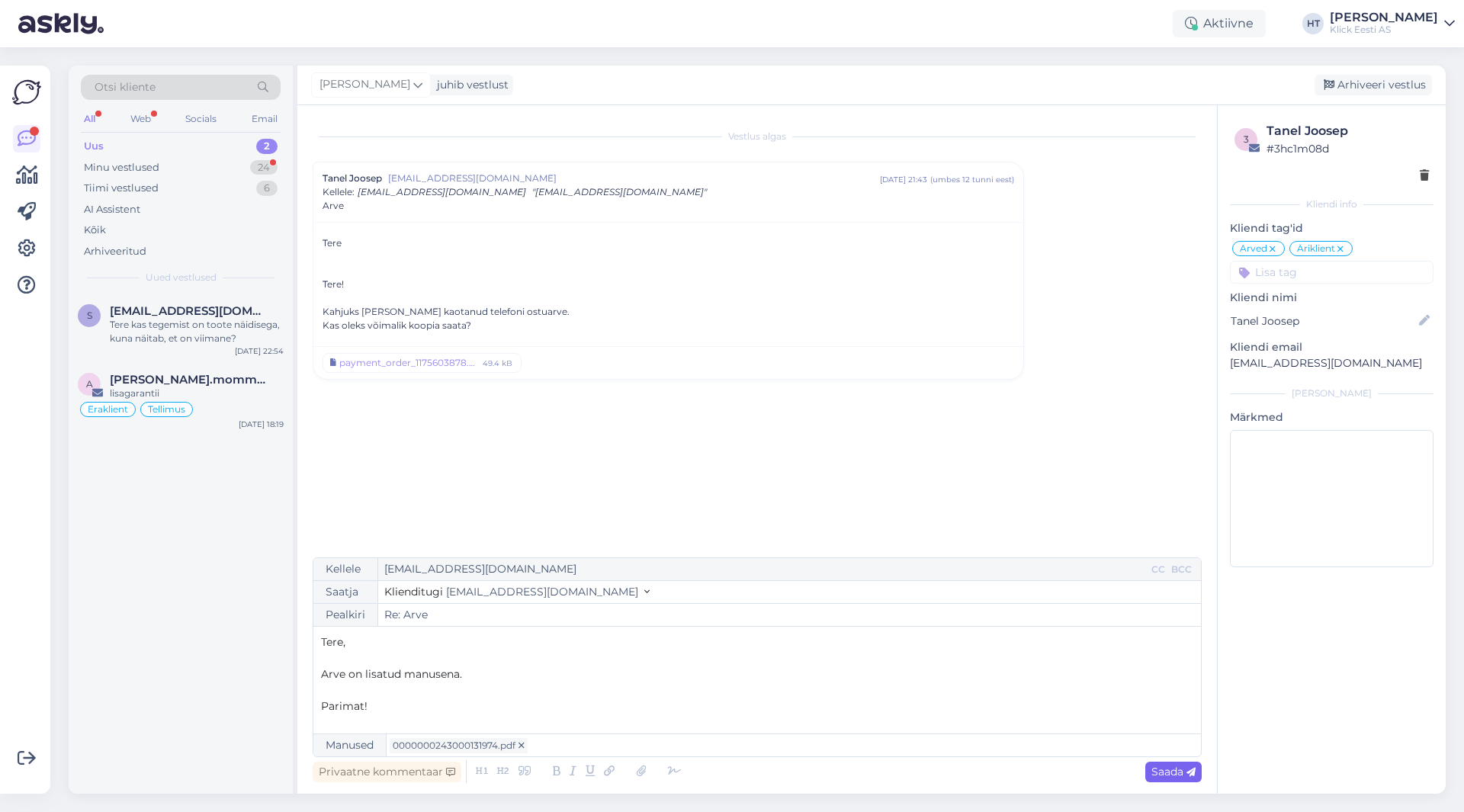
click at [1174, 776] on span "Saada" at bounding box center [1173, 771] width 45 height 14
type input "Re: Re: Arve"
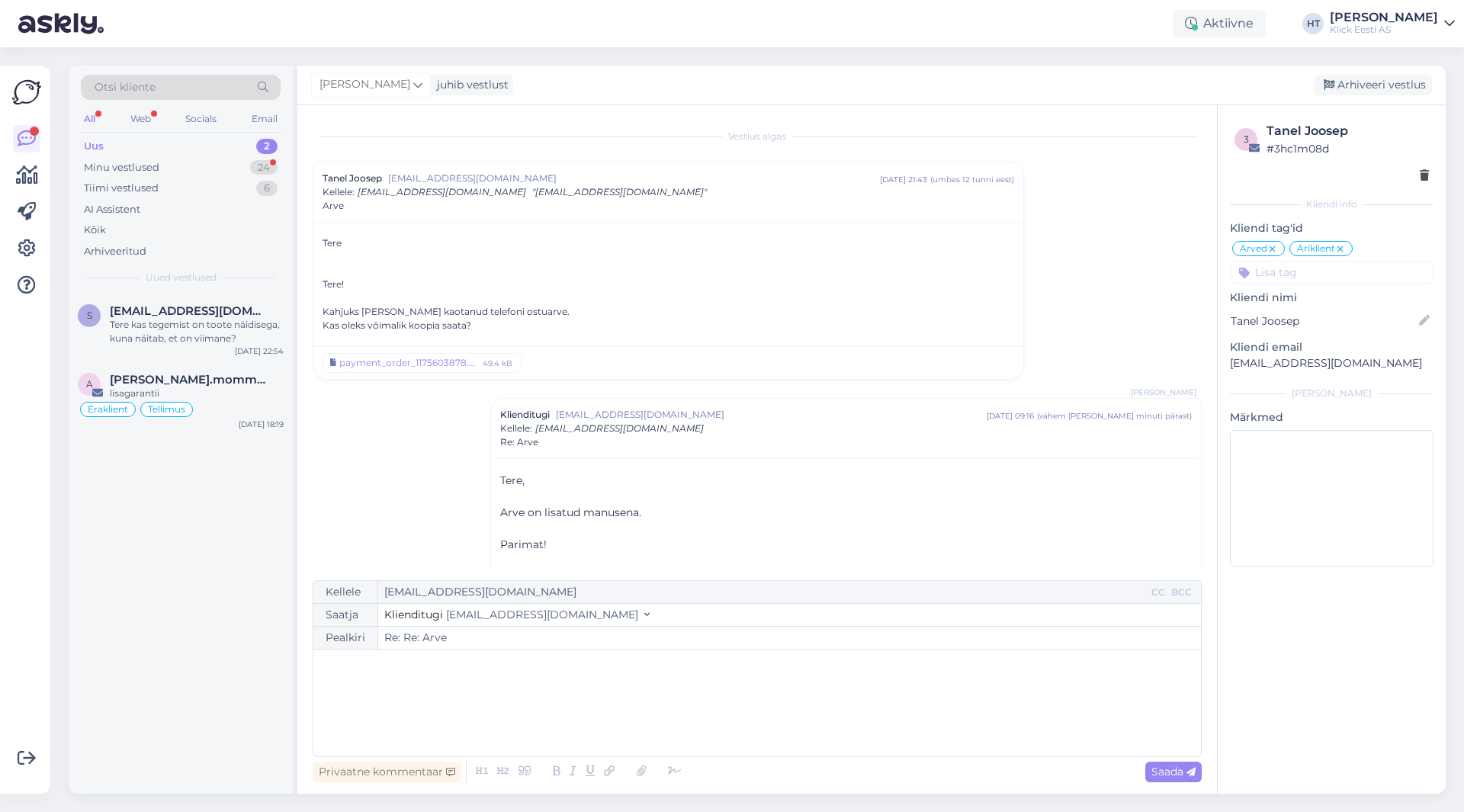
scroll to position [43, 0]
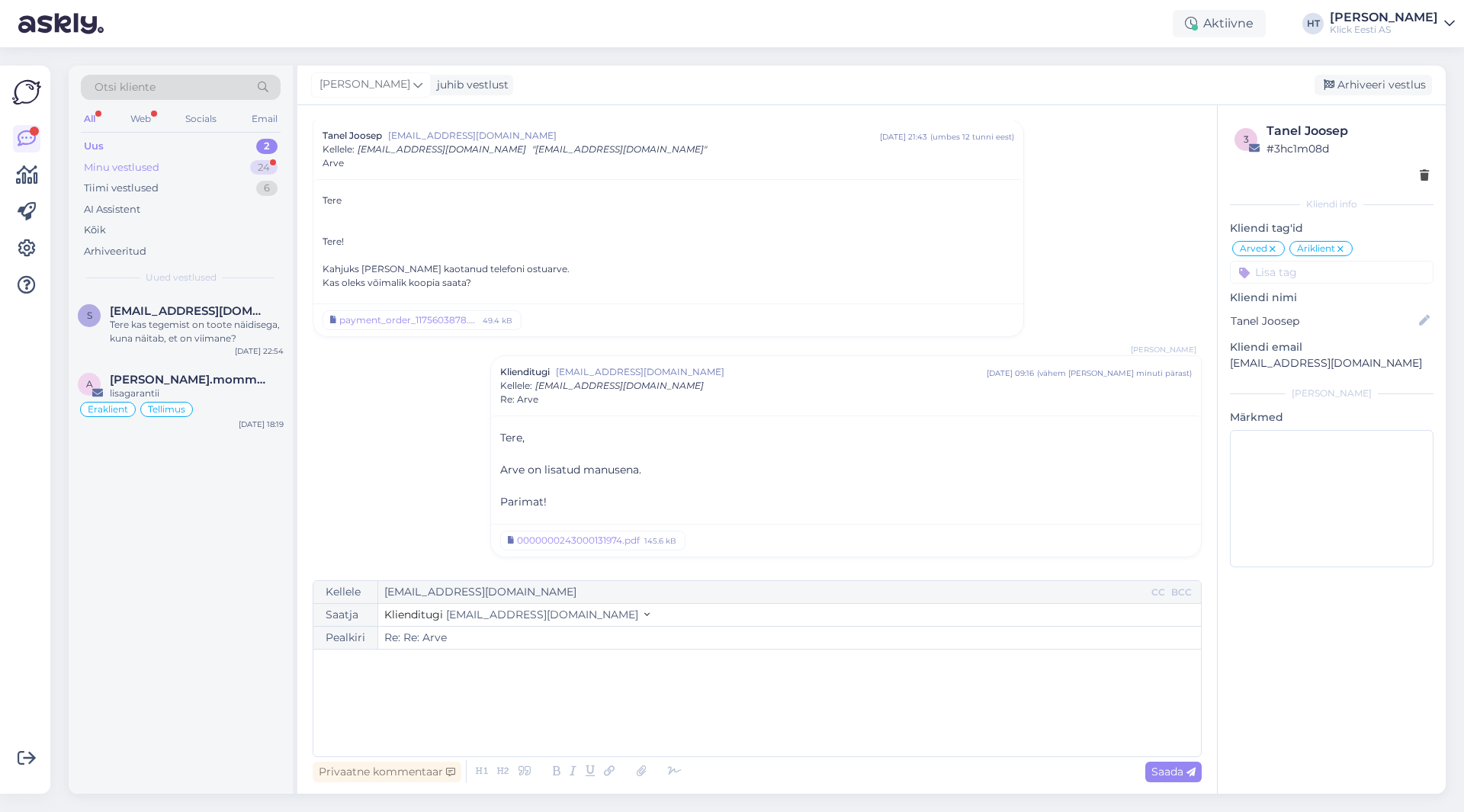
click at [185, 163] on div "Minu vestlused 24" at bounding box center [181, 168] width 200 height 21
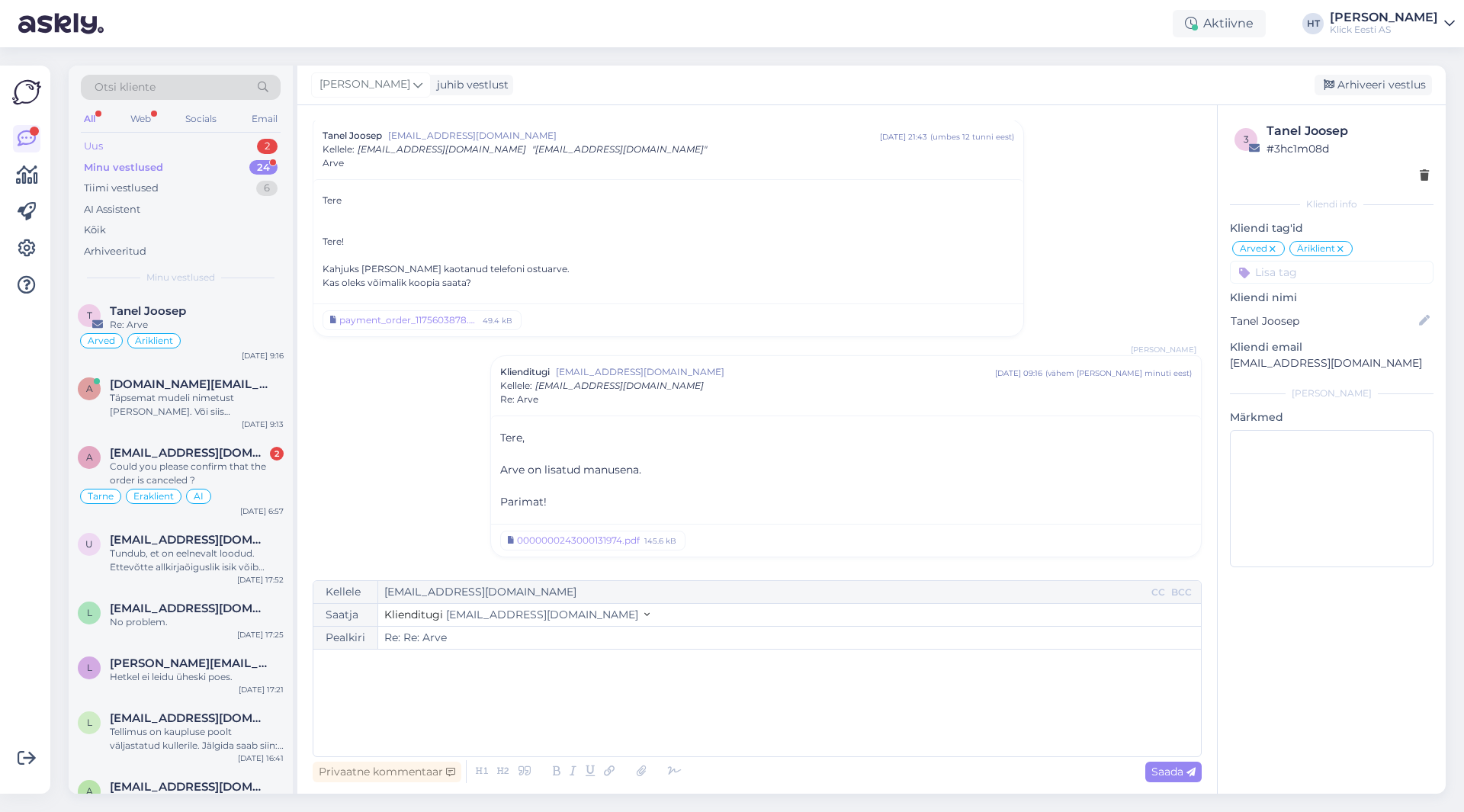
click at [253, 154] on div "Uus 2" at bounding box center [181, 147] width 200 height 21
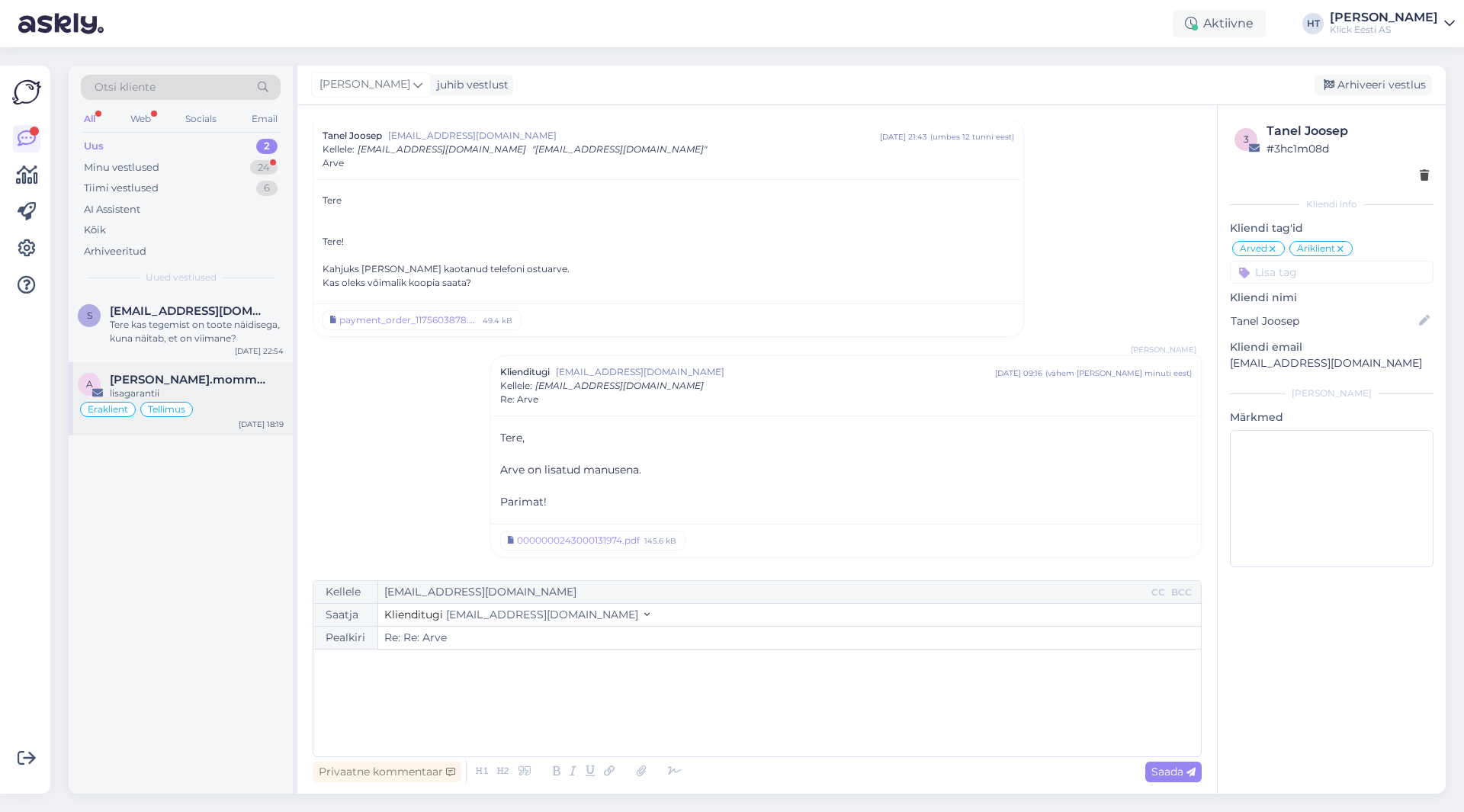
click at [240, 377] on span "[PERSON_NAME].mommeja via [EMAIL_ADDRESS][DOMAIN_NAME]" at bounding box center [189, 379] width 159 height 14
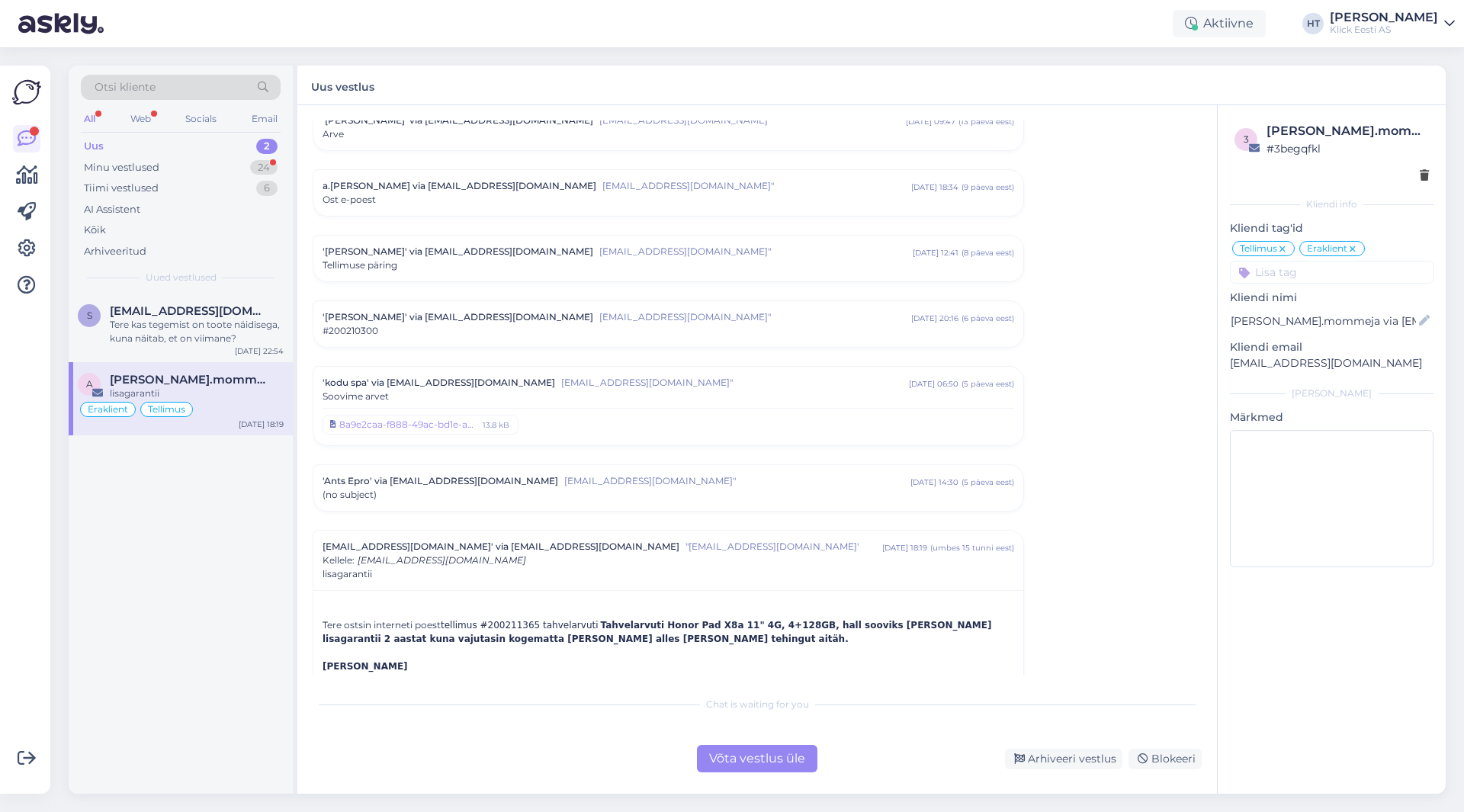
scroll to position [4117, 0]
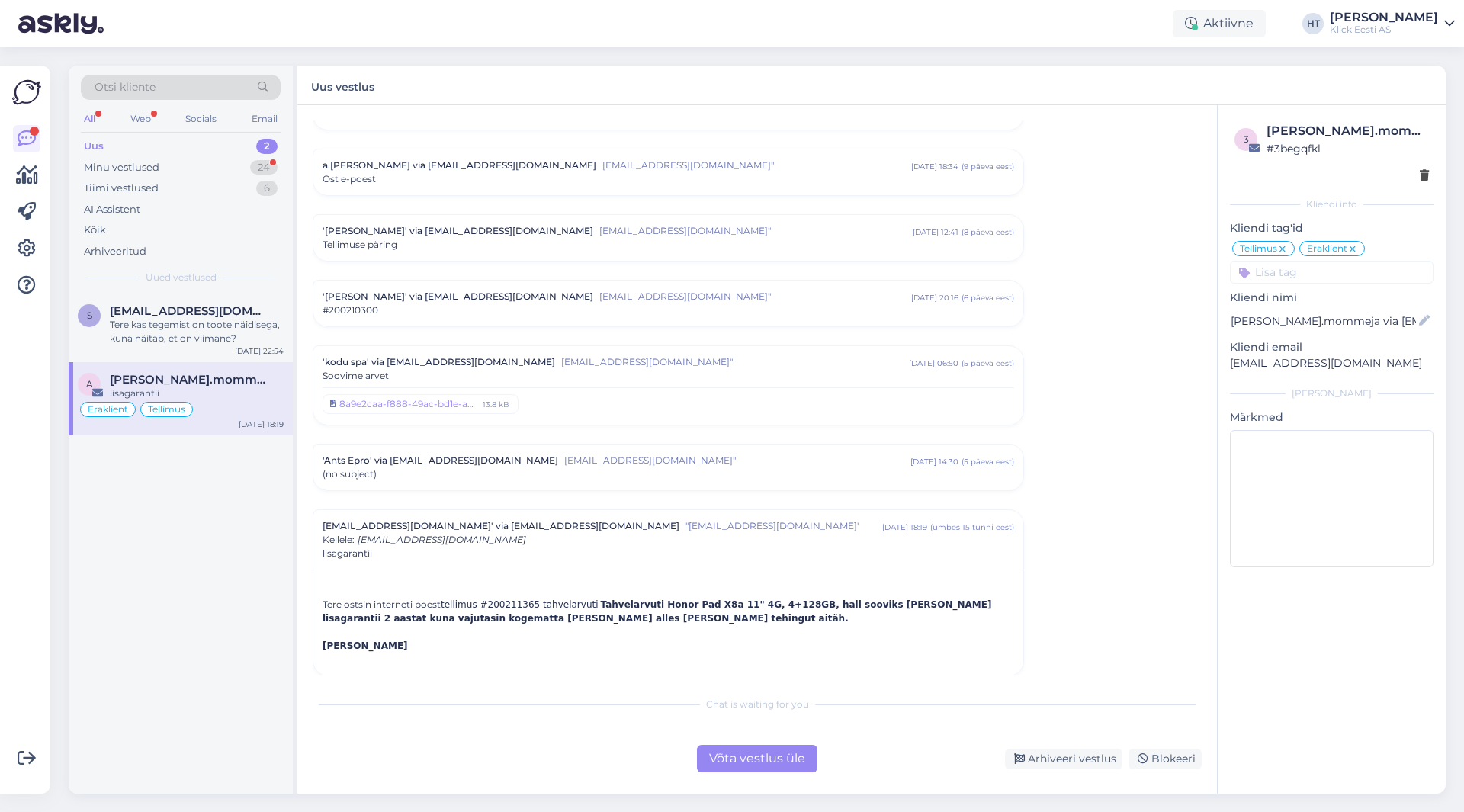
click at [666, 467] on div "(no subject)" at bounding box center [668, 474] width 692 height 14
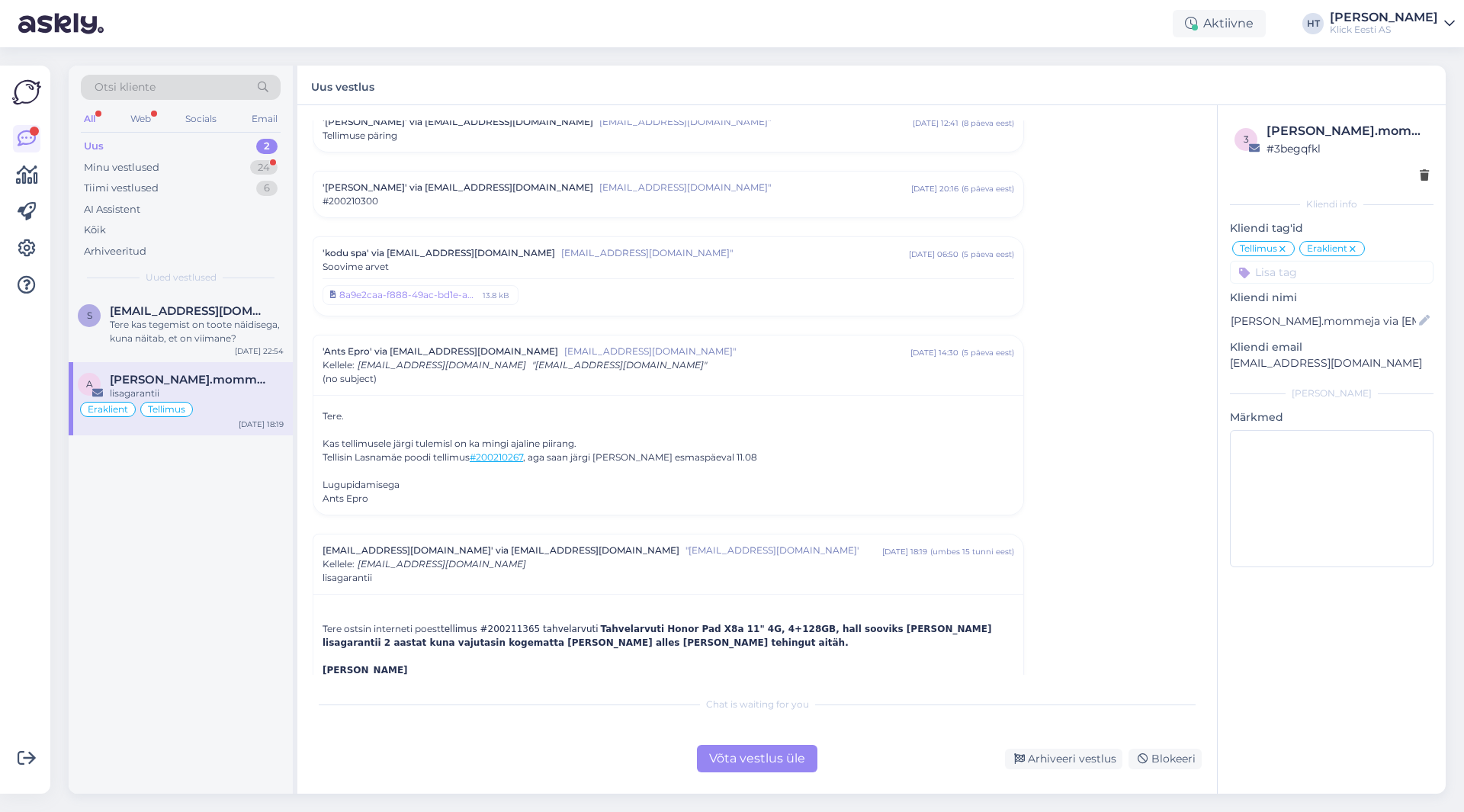
scroll to position [4249, 0]
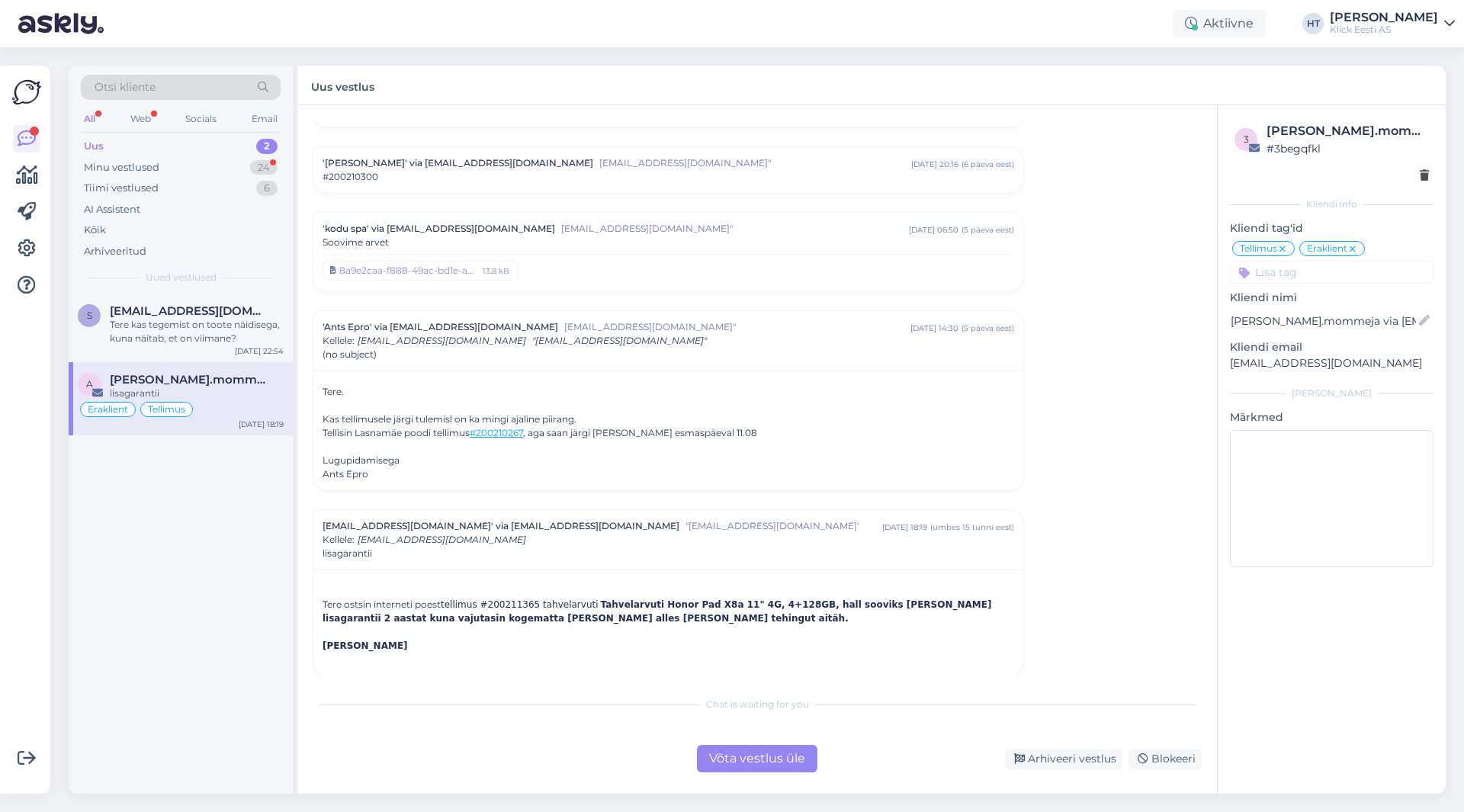
click at [707, 525] on div "[EMAIL_ADDRESS][DOMAIN_NAME]' via [EMAIL_ADDRESS][DOMAIN_NAME] "[EMAIL_ADDRESS]…" at bounding box center [668, 539] width 692 height 41
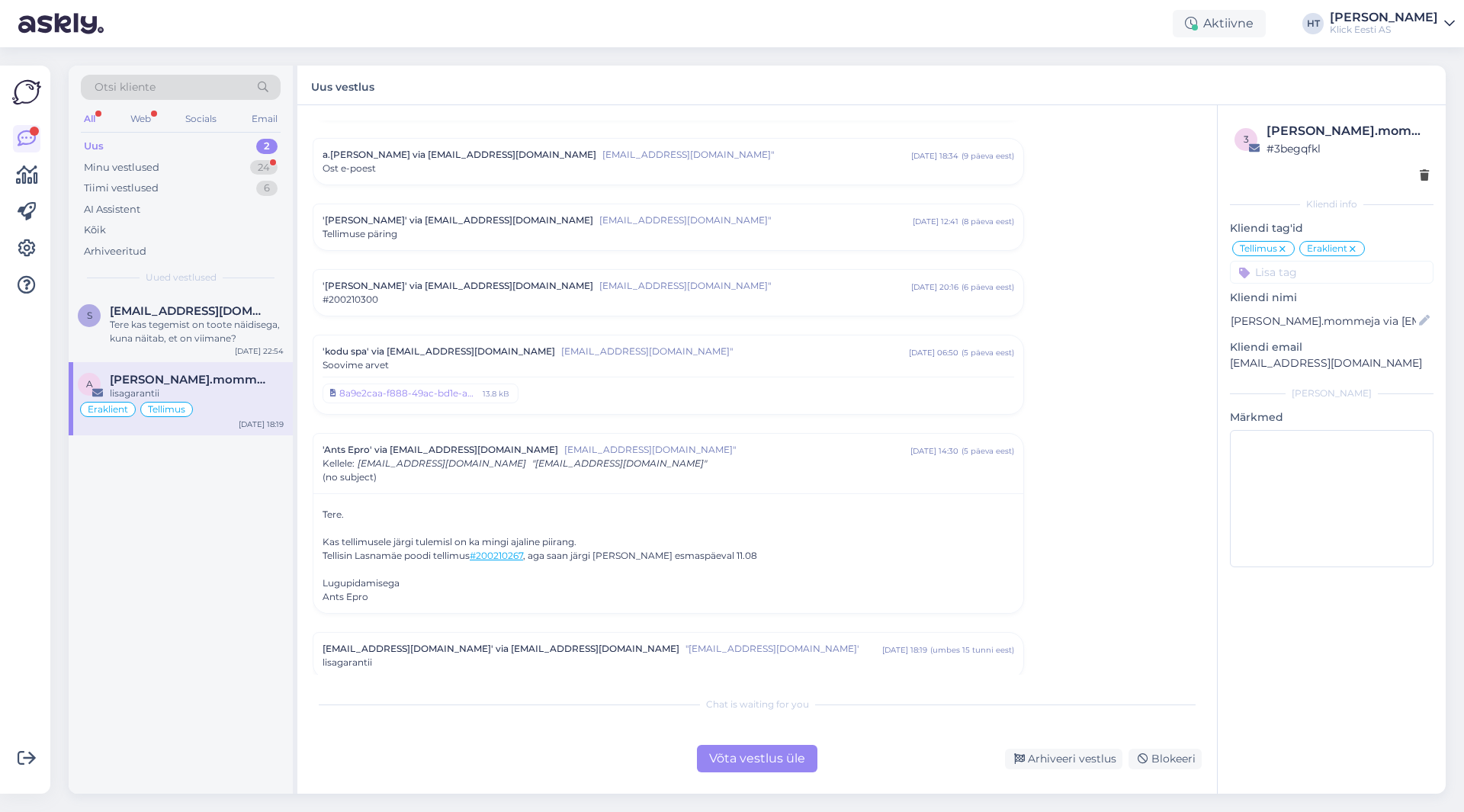
click at [690, 642] on span ""[EMAIL_ADDRESS][DOMAIN_NAME]'" at bounding box center [783, 648] width 197 height 14
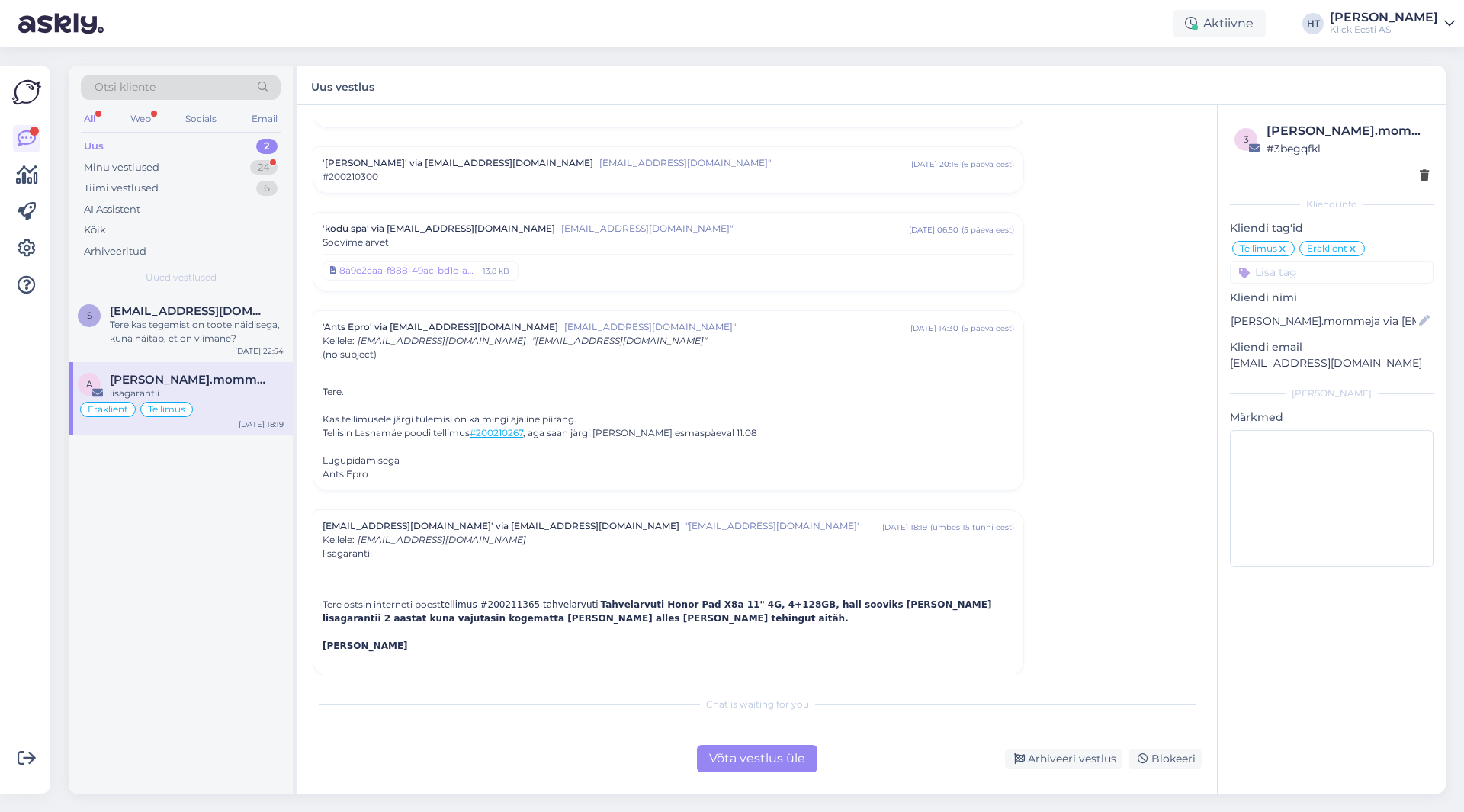
click at [491, 599] on span "tellimus #200211365 tahvelarvuti" at bounding box center [519, 604] width 158 height 11
copy span "200211365"
click at [240, 174] on div "Minu vestlused 24" at bounding box center [181, 168] width 200 height 21
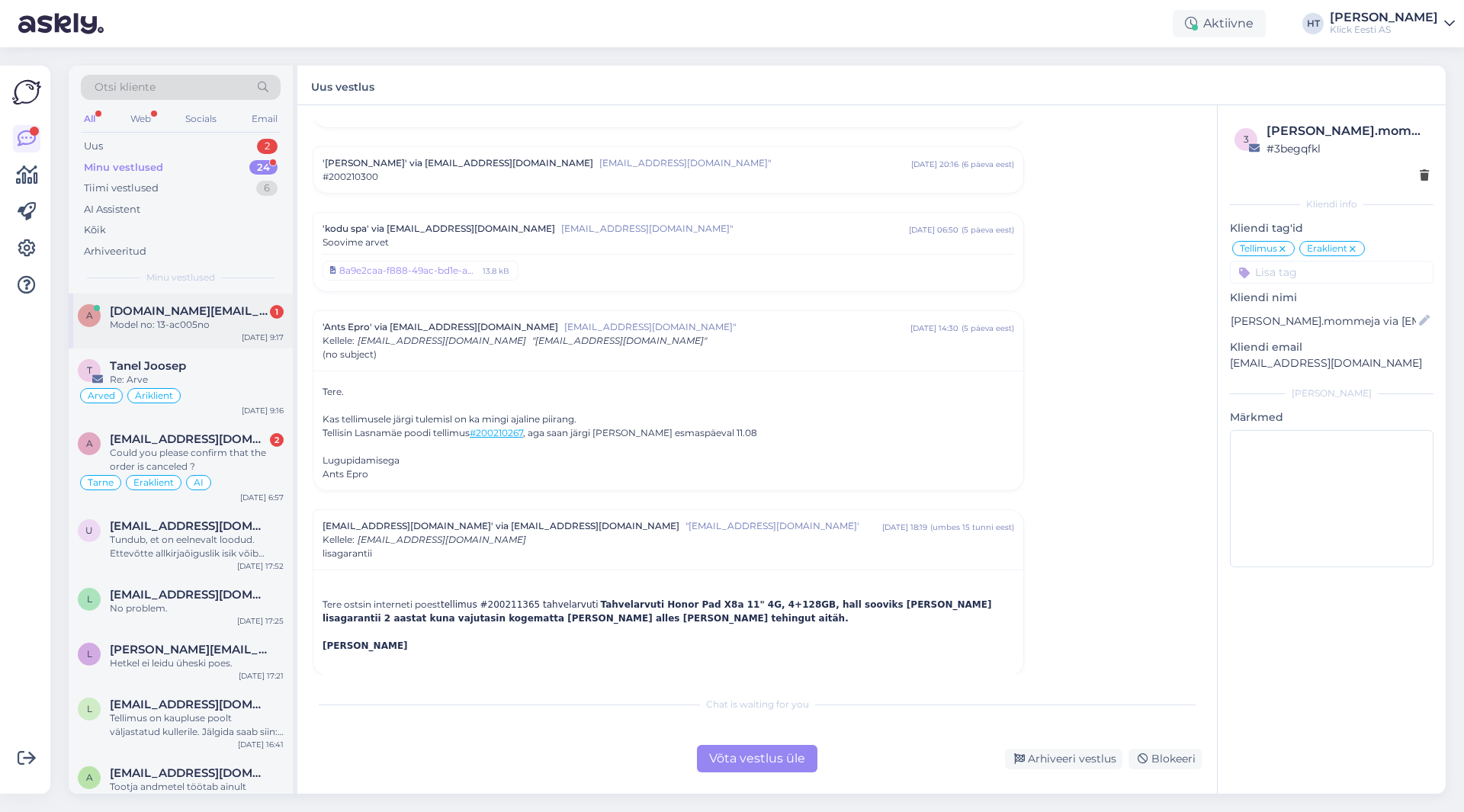
click at [232, 303] on div "a [DOMAIN_NAME][EMAIL_ADDRESS][DOMAIN_NAME] 1 Model no: 13-ac005no [DATE] 9:17" at bounding box center [181, 321] width 224 height 55
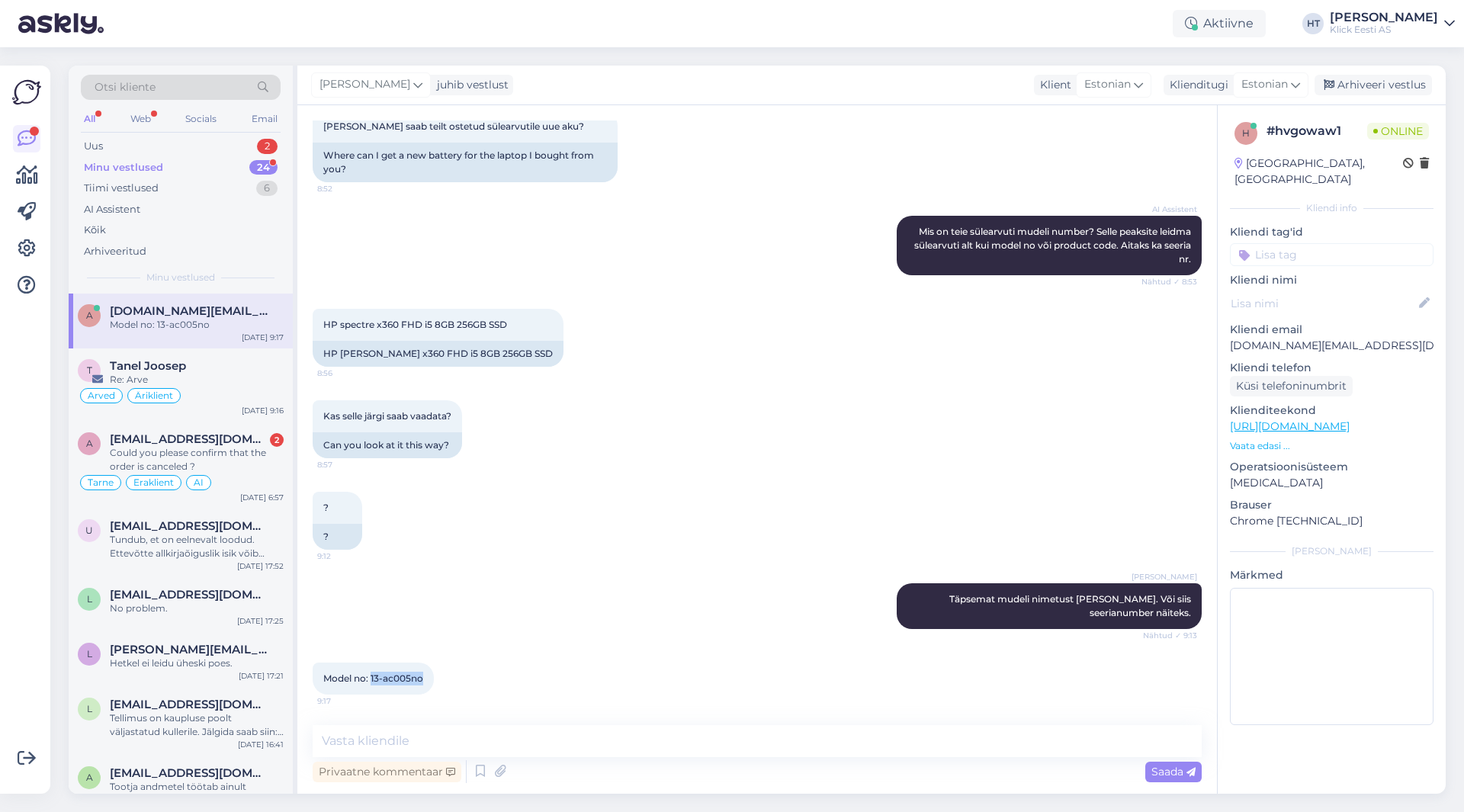
drag, startPoint x: 371, startPoint y: 678, endPoint x: 423, endPoint y: 681, distance: 52.1
click at [423, 681] on span "Model no: 13-ac005no" at bounding box center [372, 678] width 100 height 11
copy span "13-ac005no"
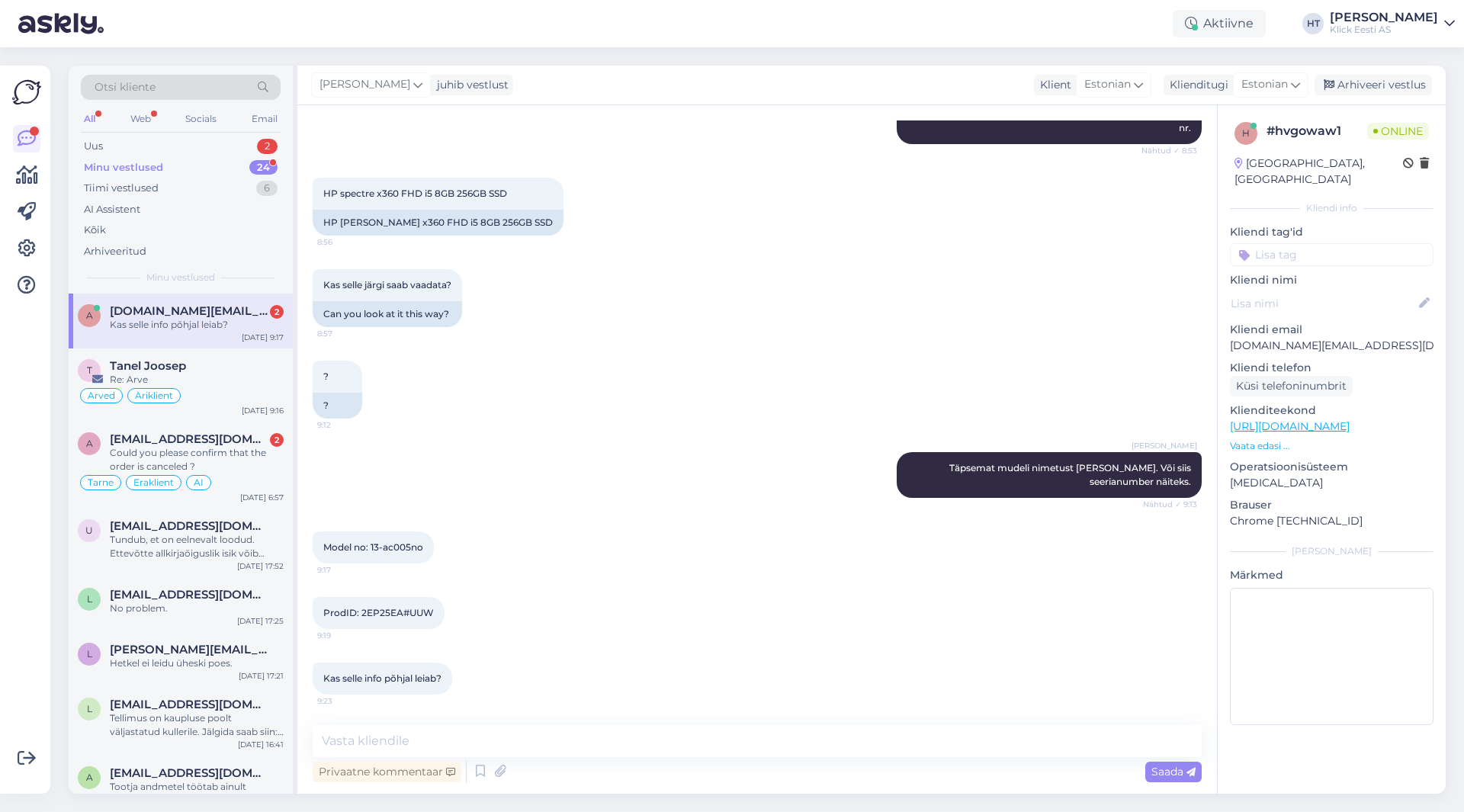
click at [543, 608] on div "ProdID: 2EP25EA#UUW 9:19" at bounding box center [757, 612] width 889 height 66
click at [531, 745] on textarea at bounding box center [757, 741] width 889 height 32
type textarea "Meil sellele sobivat kahjuks ei leidu."
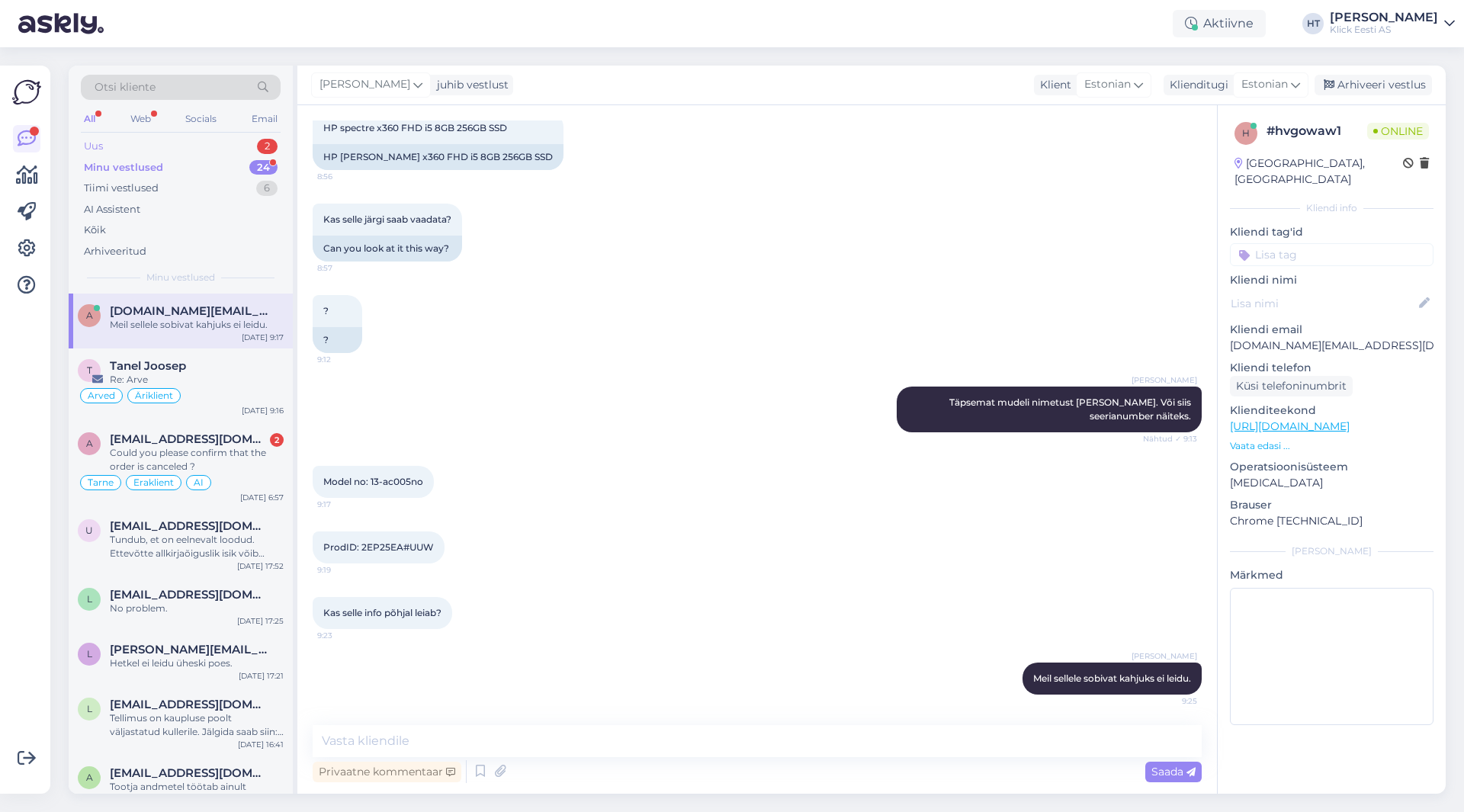
click at [259, 141] on div "2" at bounding box center [266, 146] width 20 height 15
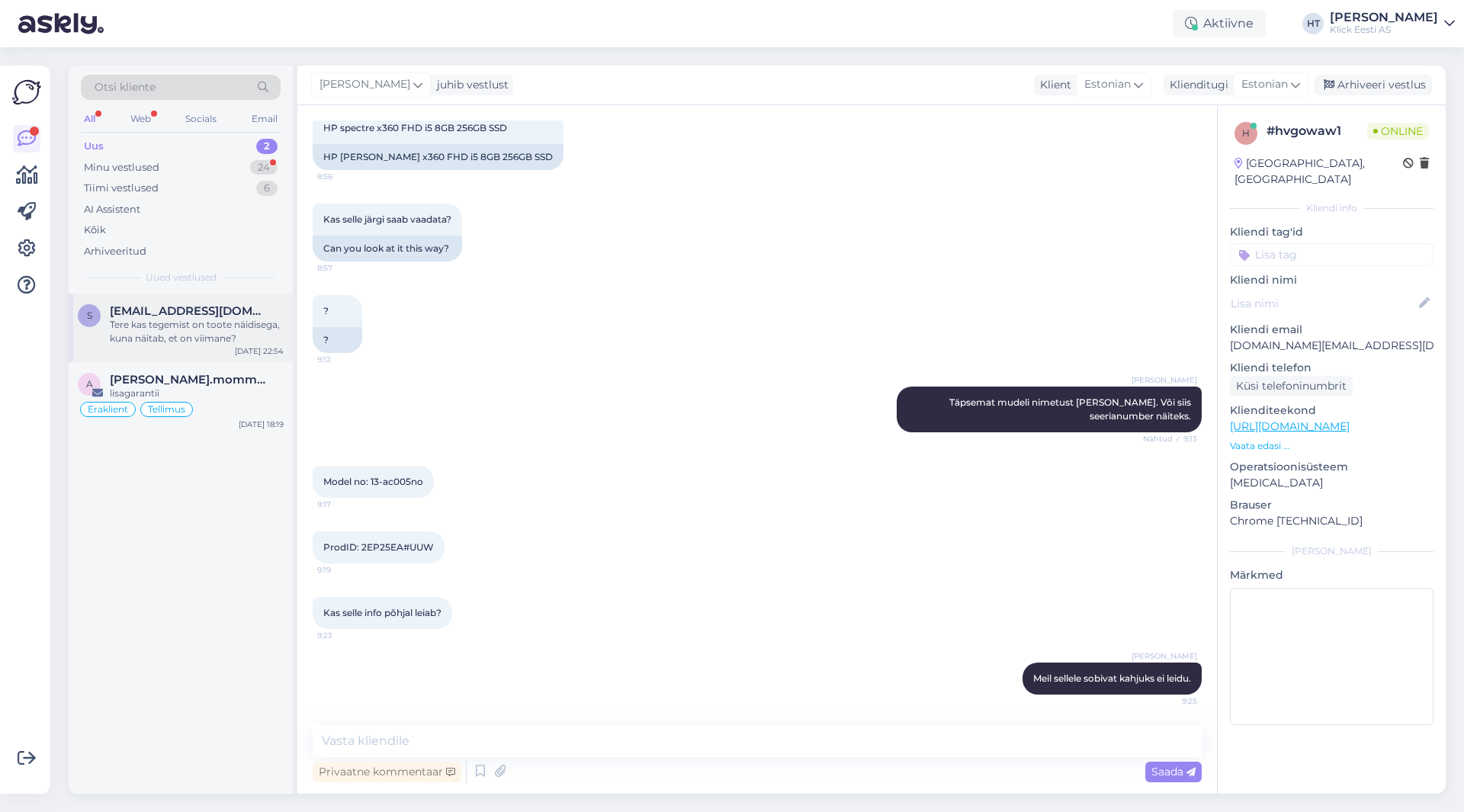
click at [249, 342] on div "Tere kas tegemist on toote näidisega, kuna näitab, et on viimane?" at bounding box center [197, 332] width 174 height 28
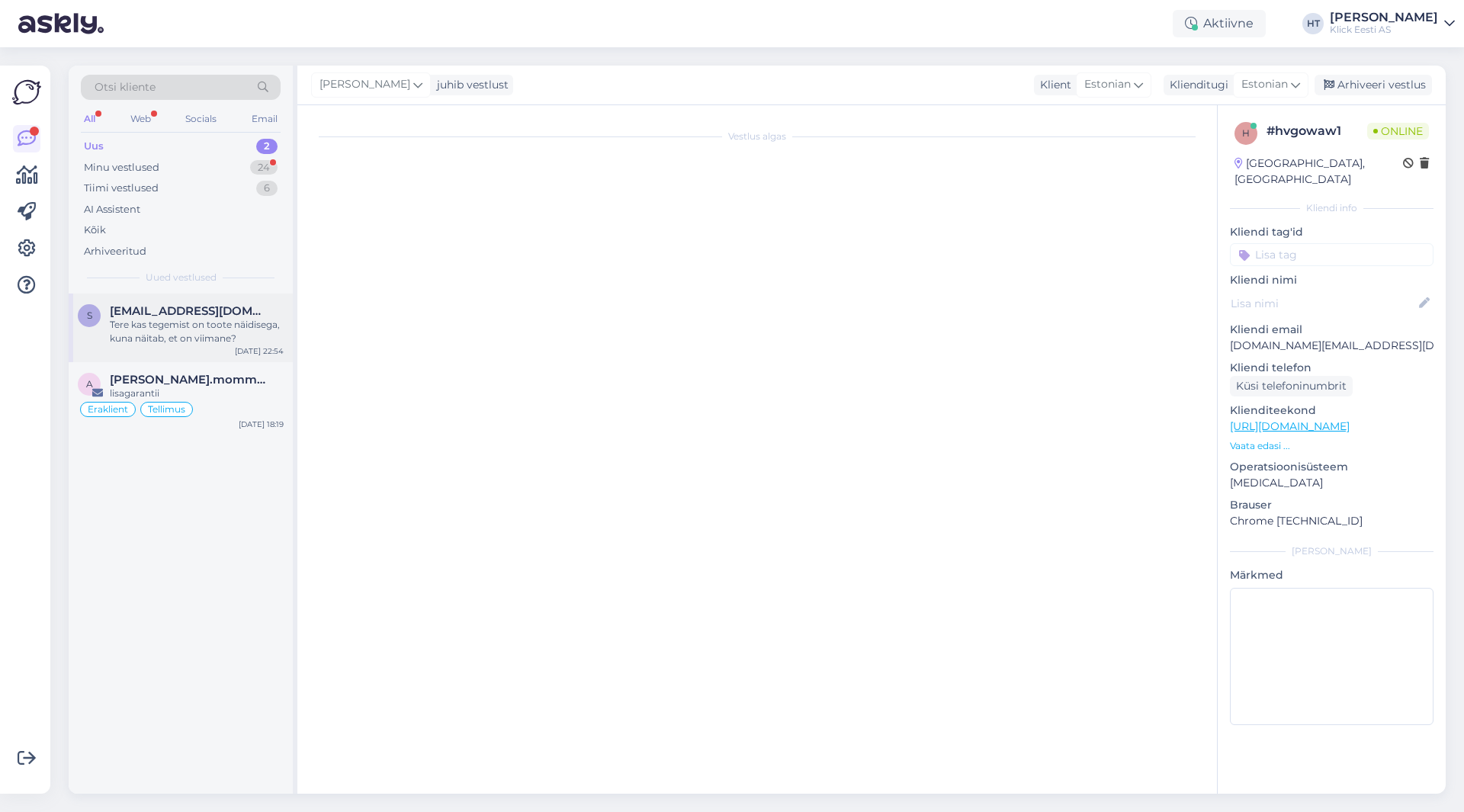
scroll to position [0, 0]
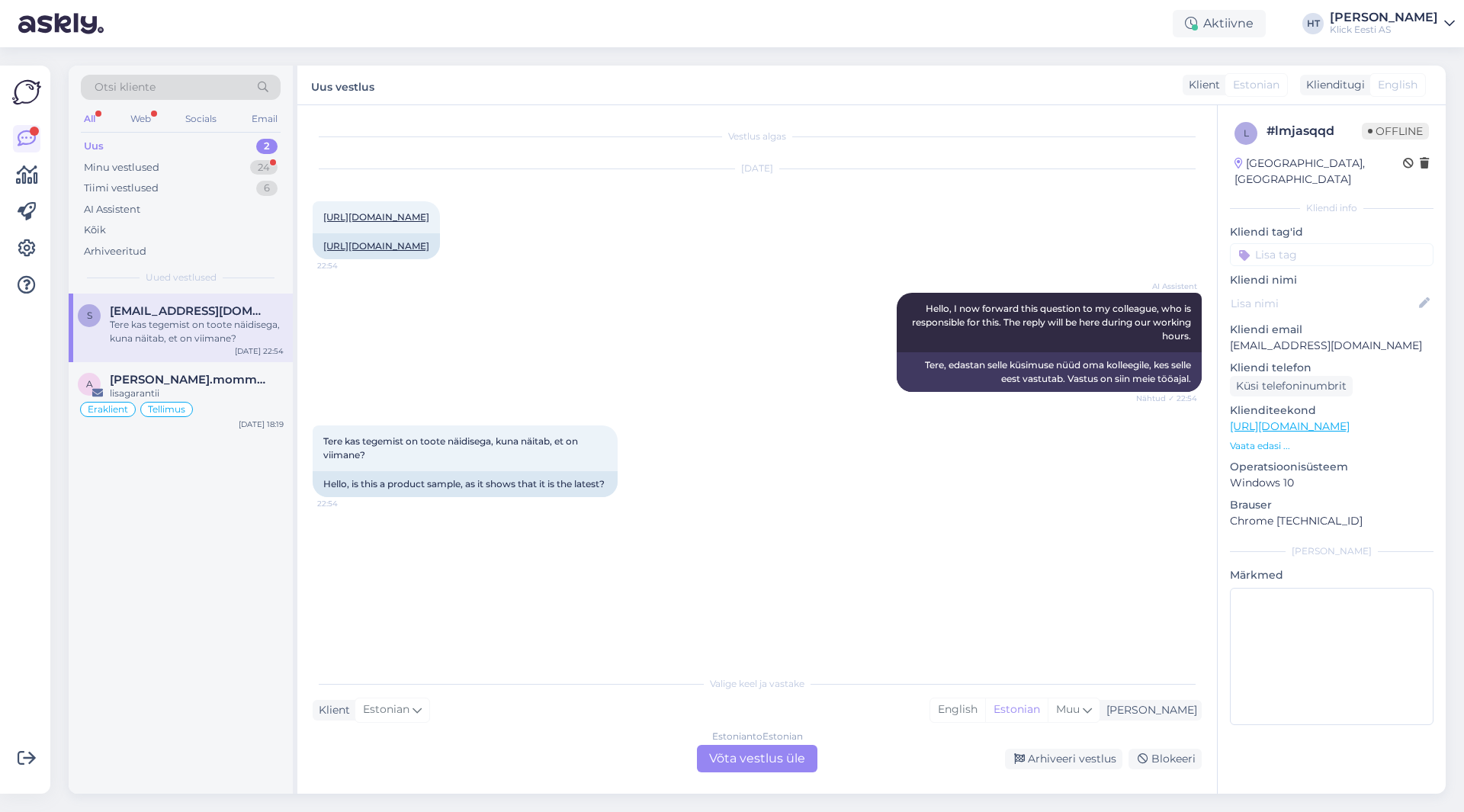
click at [806, 618] on div "Vestlus algas [DATE] [URL][DOMAIN_NAME] 22:54 [URL][DOMAIN_NAME] AI Assistent H…" at bounding box center [764, 387] width 903 height 534
click at [782, 749] on div "Estonian to Estonian Võta vestlus üle" at bounding box center [756, 759] width 121 height 28
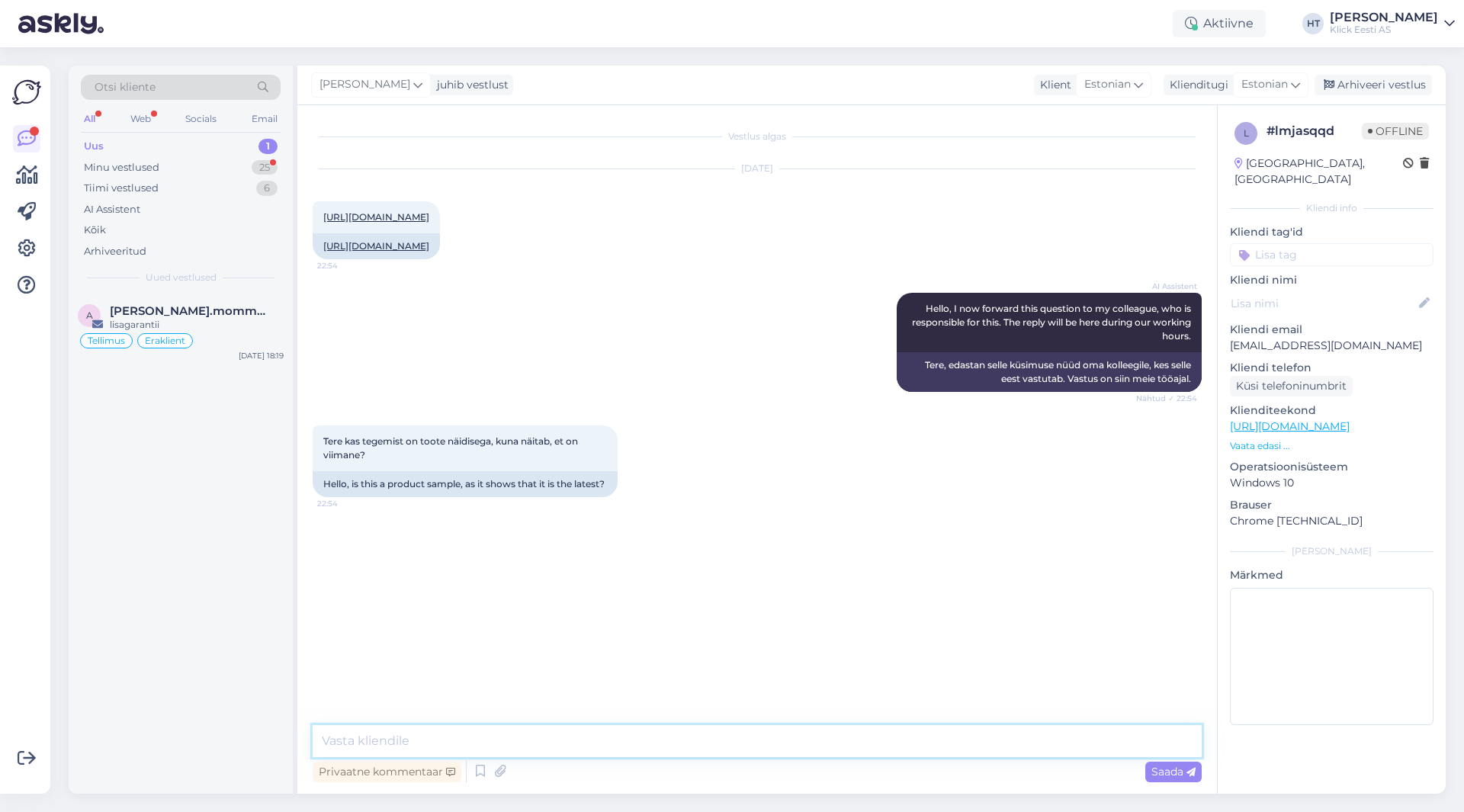
click at [770, 746] on textarea at bounding box center [757, 741] width 889 height 32
type textarea "Viimaste mudelite puhul on tõenäoliselt väljasolevad [PERSON_NAME]."
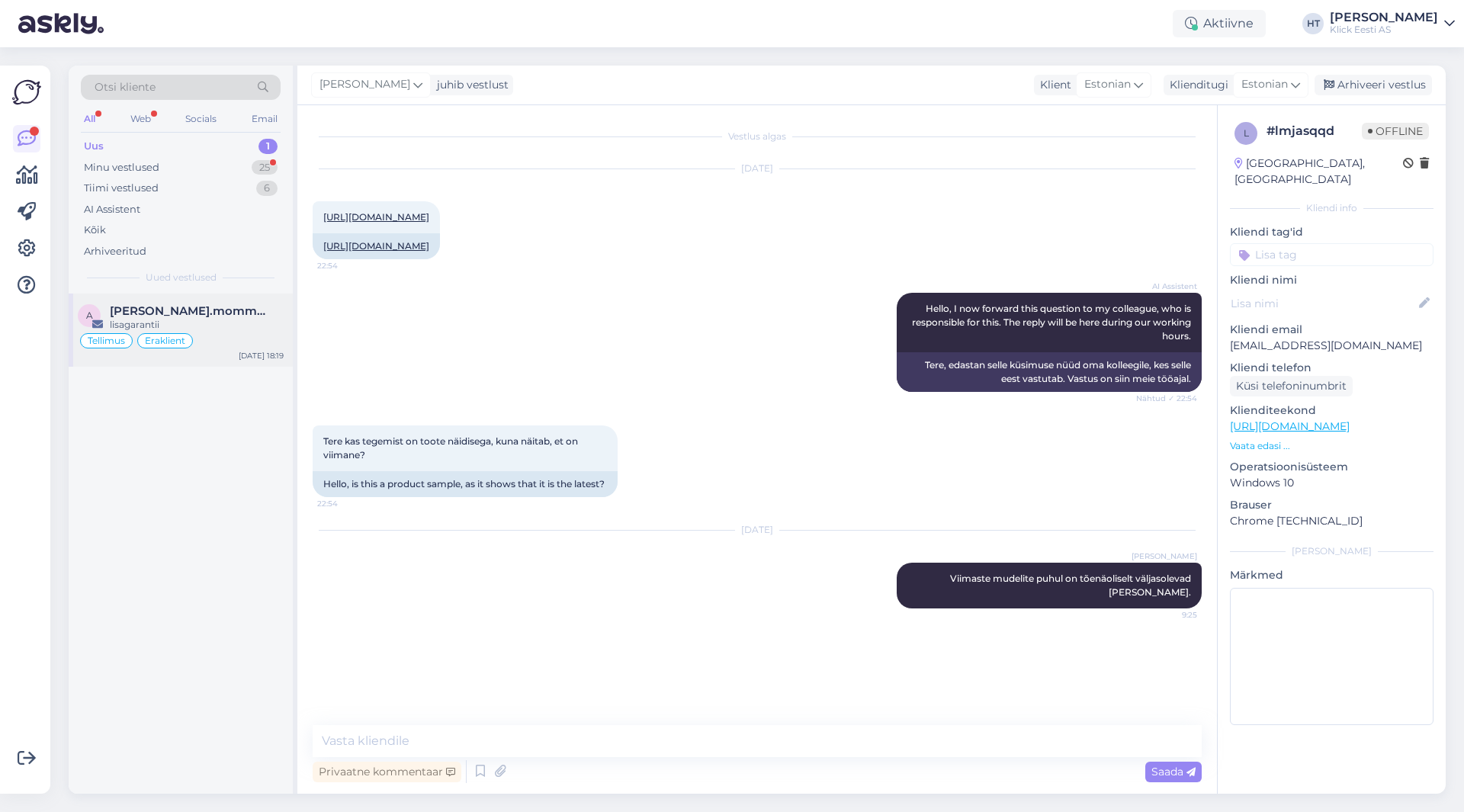
click at [228, 329] on div "lisagarantii" at bounding box center [197, 325] width 174 height 14
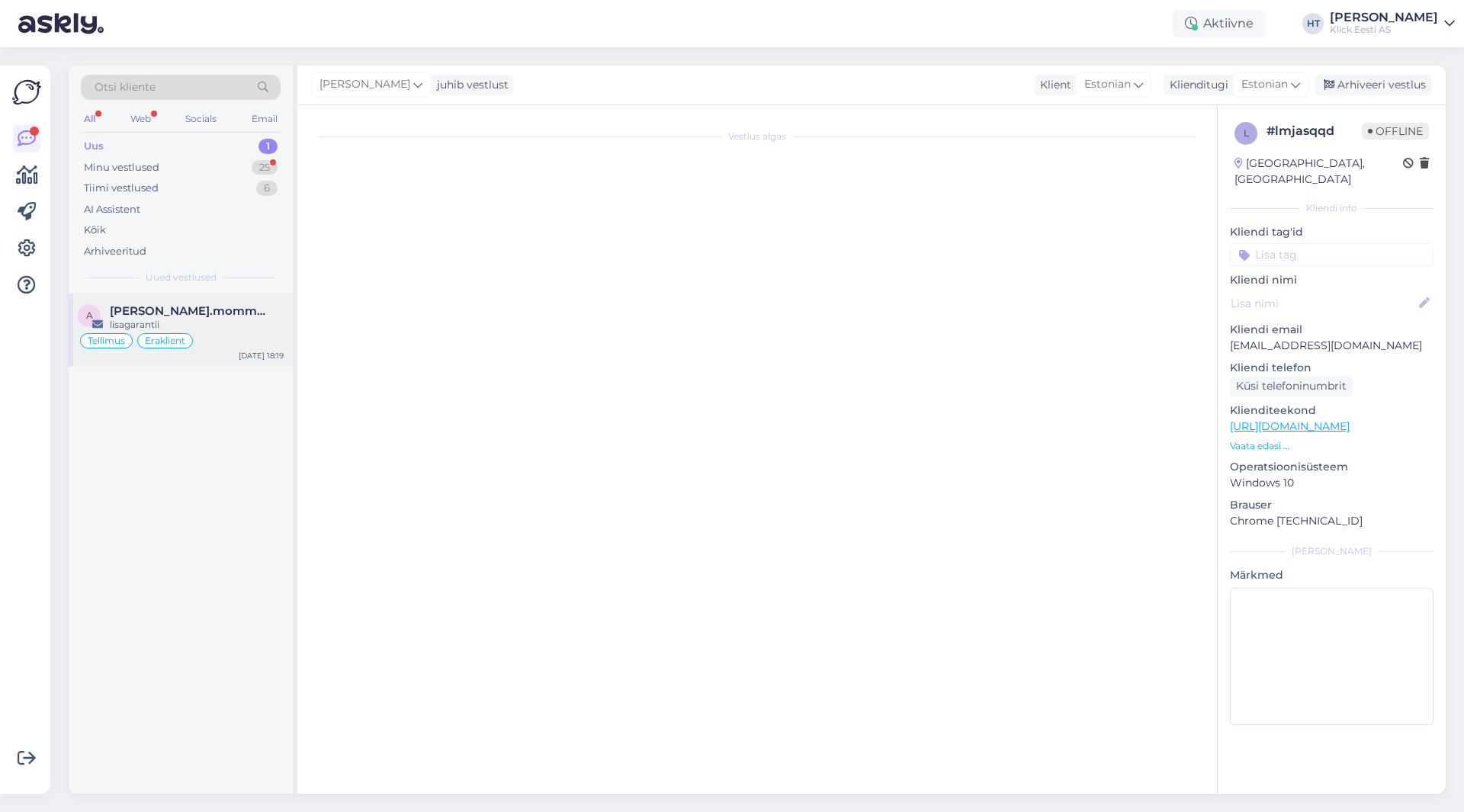
scroll to position [4047, 0]
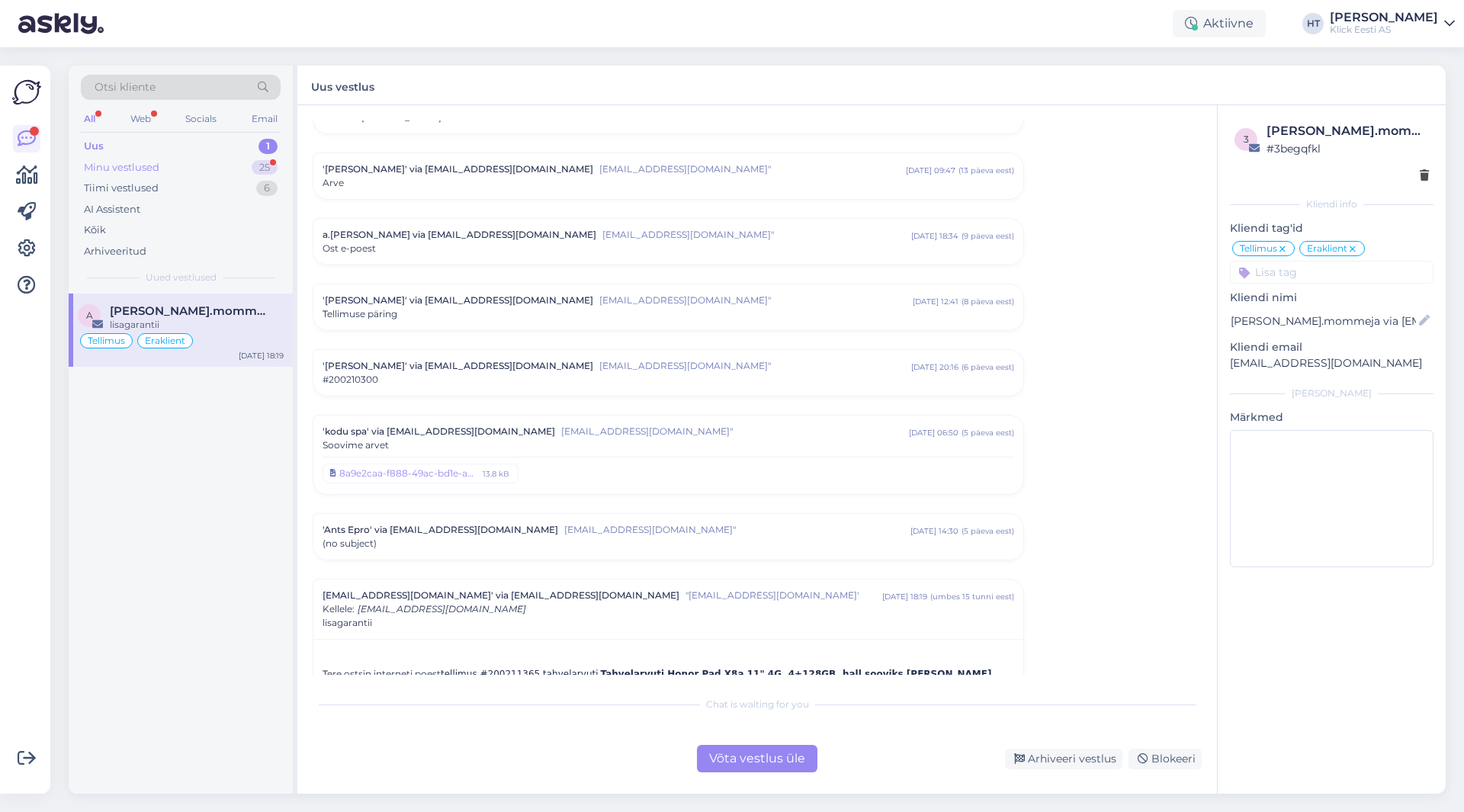
click at [233, 174] on div "Minu vestlused 25" at bounding box center [181, 168] width 200 height 21
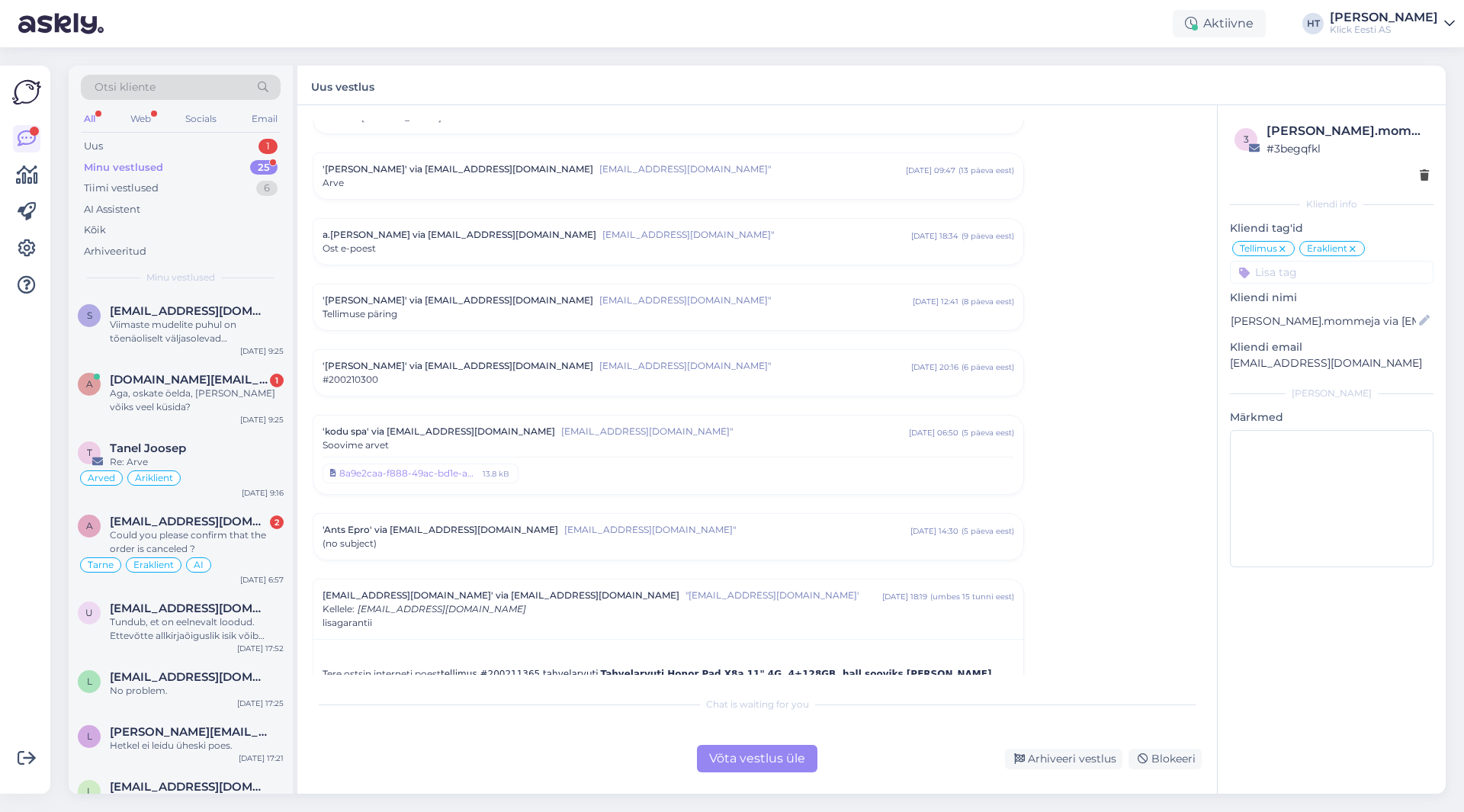
click at [472, 763] on div "Võta vestlus üle Arhiveeri vestlus Blokeeri" at bounding box center [757, 759] width 889 height 28
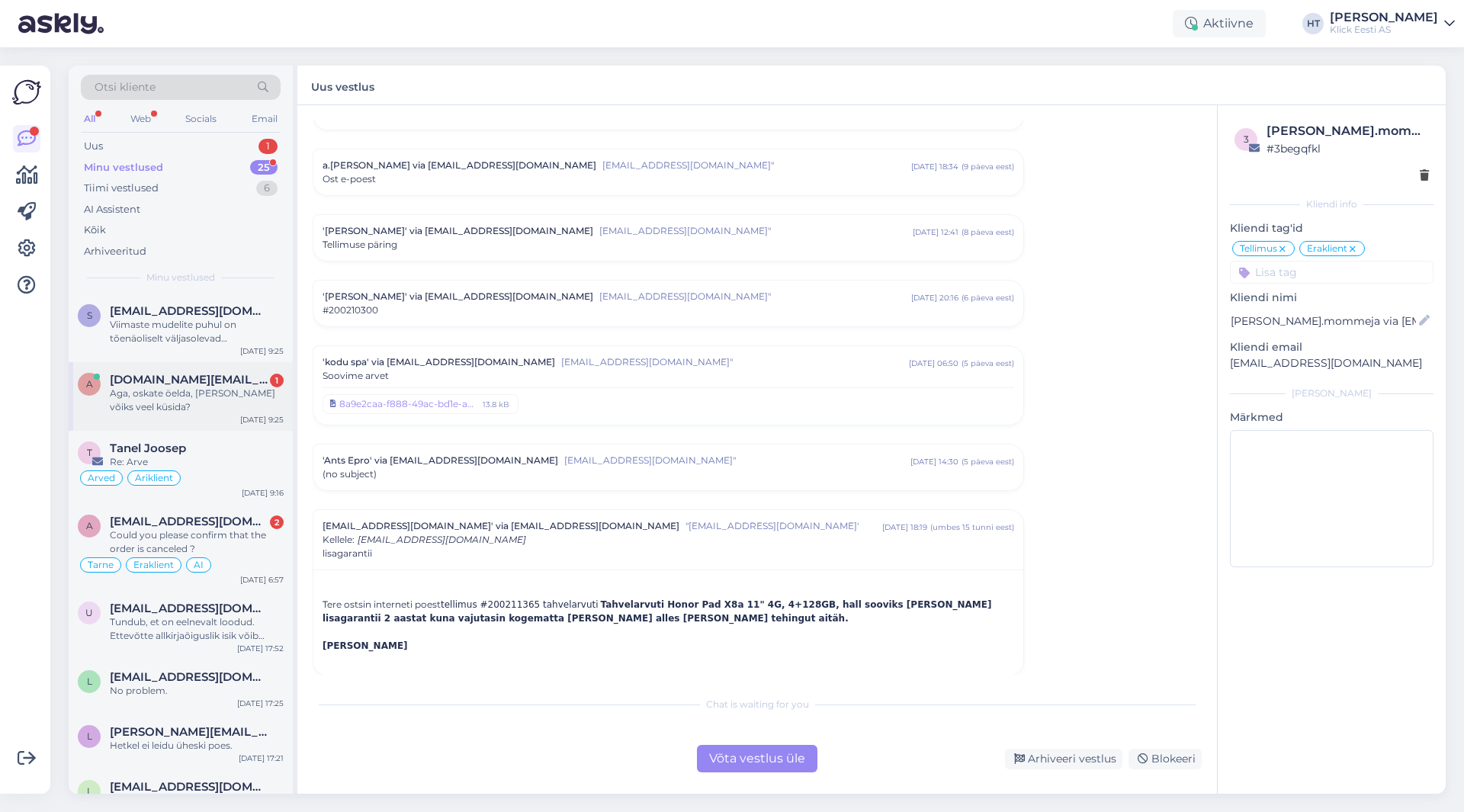
click at [182, 415] on div "a [DOMAIN_NAME][EMAIL_ADDRESS][DOMAIN_NAME] 1 Aga, oskate öelda, [PERSON_NAME] …" at bounding box center [181, 396] width 224 height 69
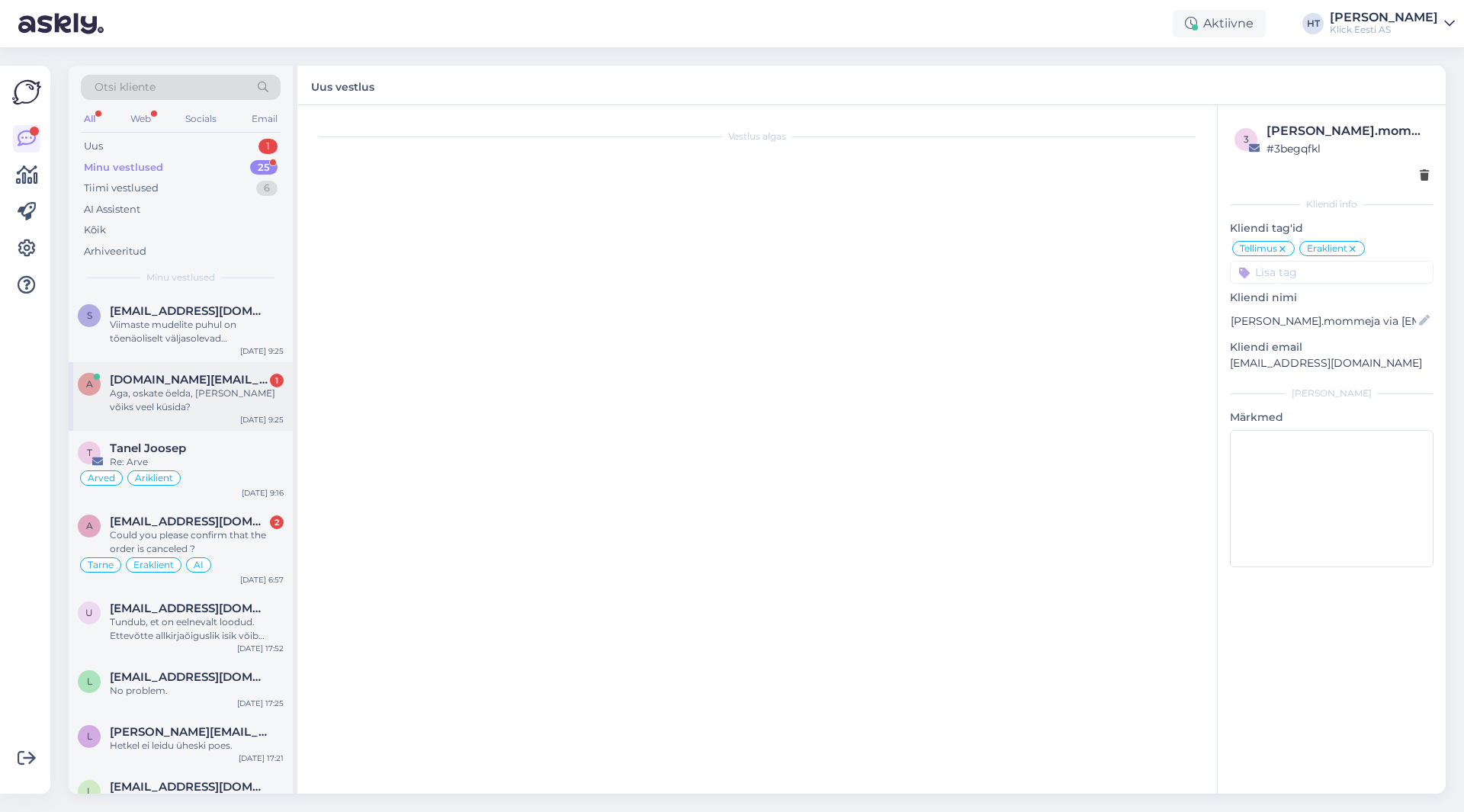
scroll to position [510, 0]
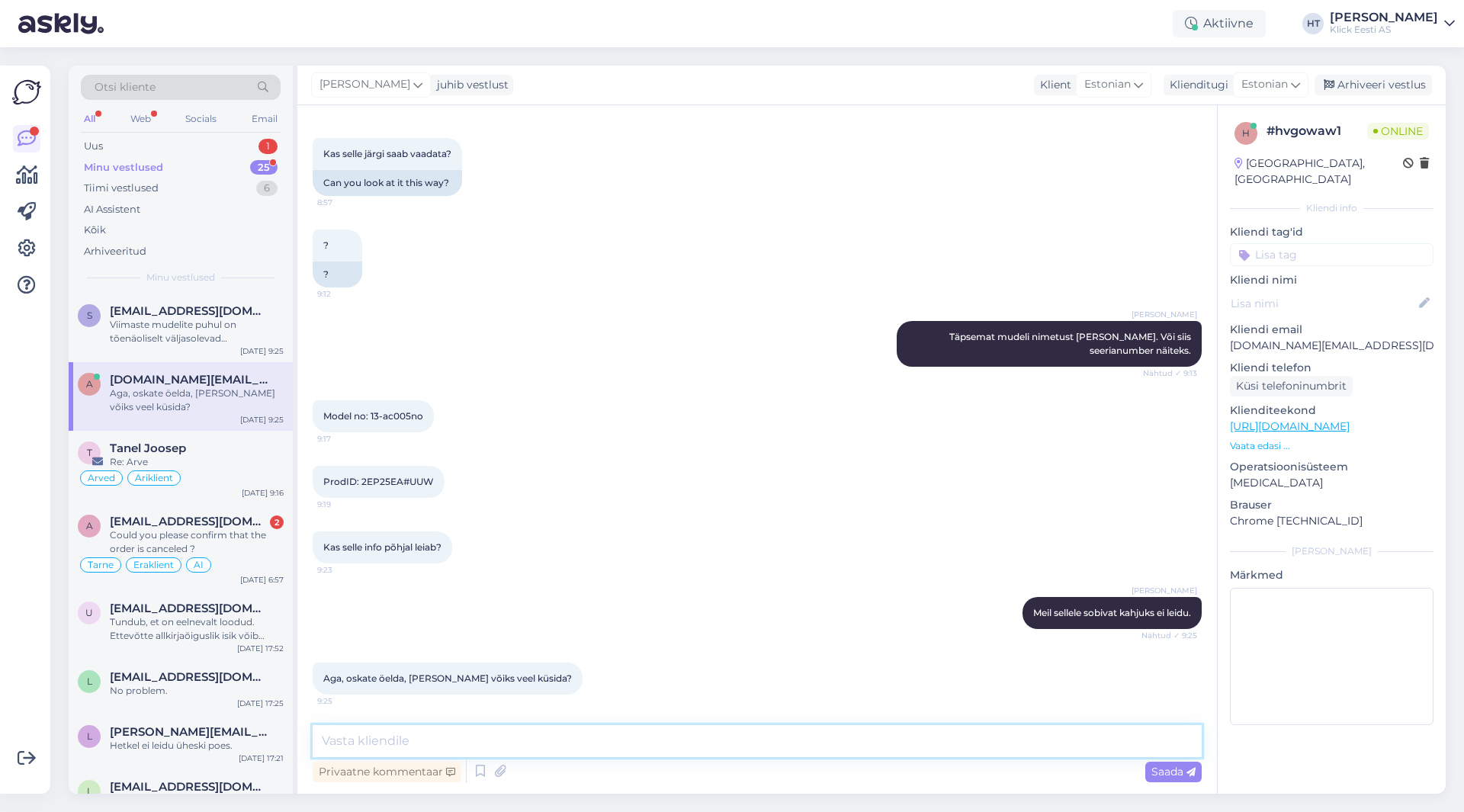
click at [659, 729] on textarea at bounding box center [757, 741] width 889 height 32
type textarea "Kahjuks ei oska välja pakkuda."
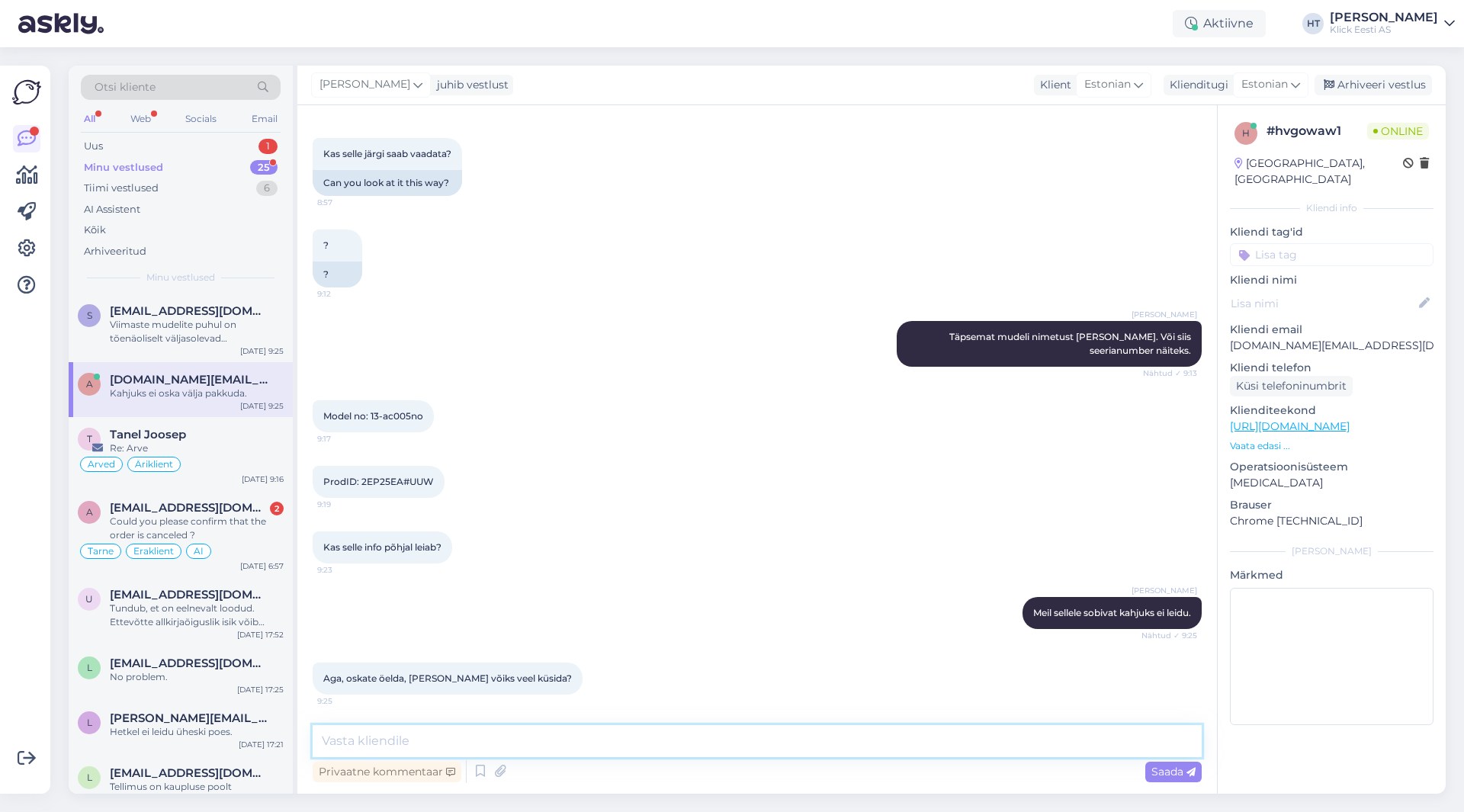
scroll to position [576, 0]
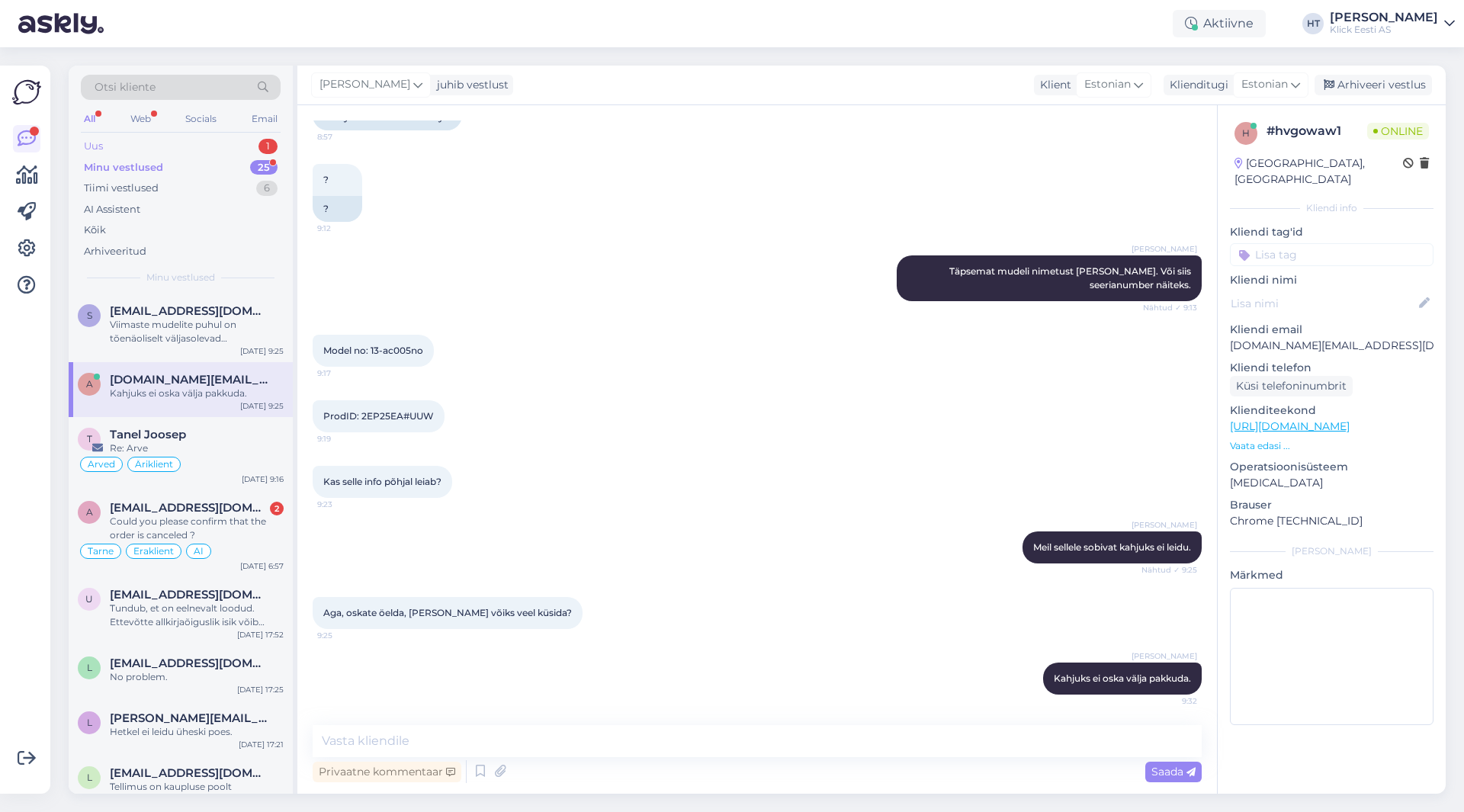
click at [240, 147] on div "Uus 1" at bounding box center [181, 147] width 200 height 21
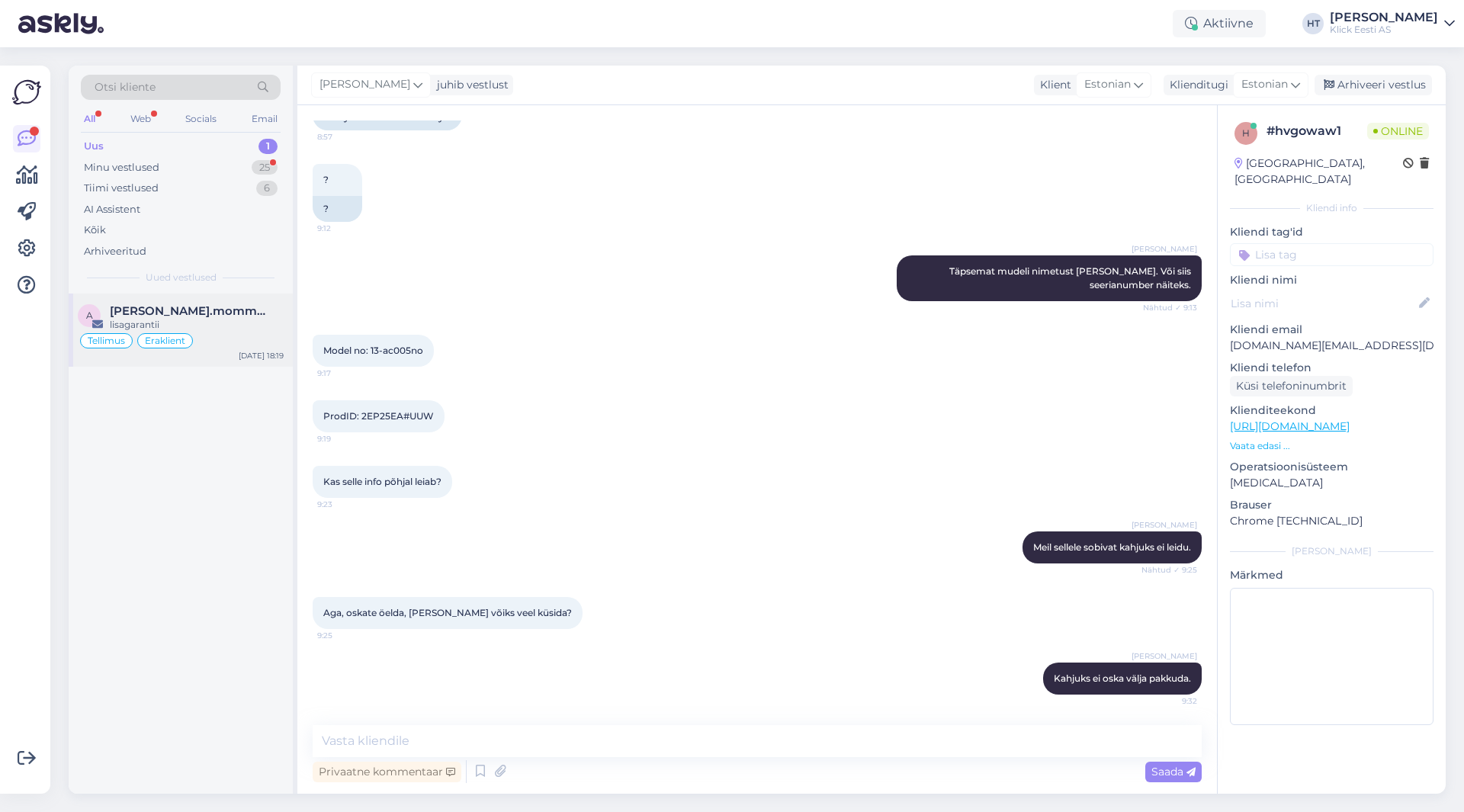
click at [260, 315] on span "[PERSON_NAME].mommeja via [EMAIL_ADDRESS][DOMAIN_NAME]" at bounding box center [189, 311] width 159 height 14
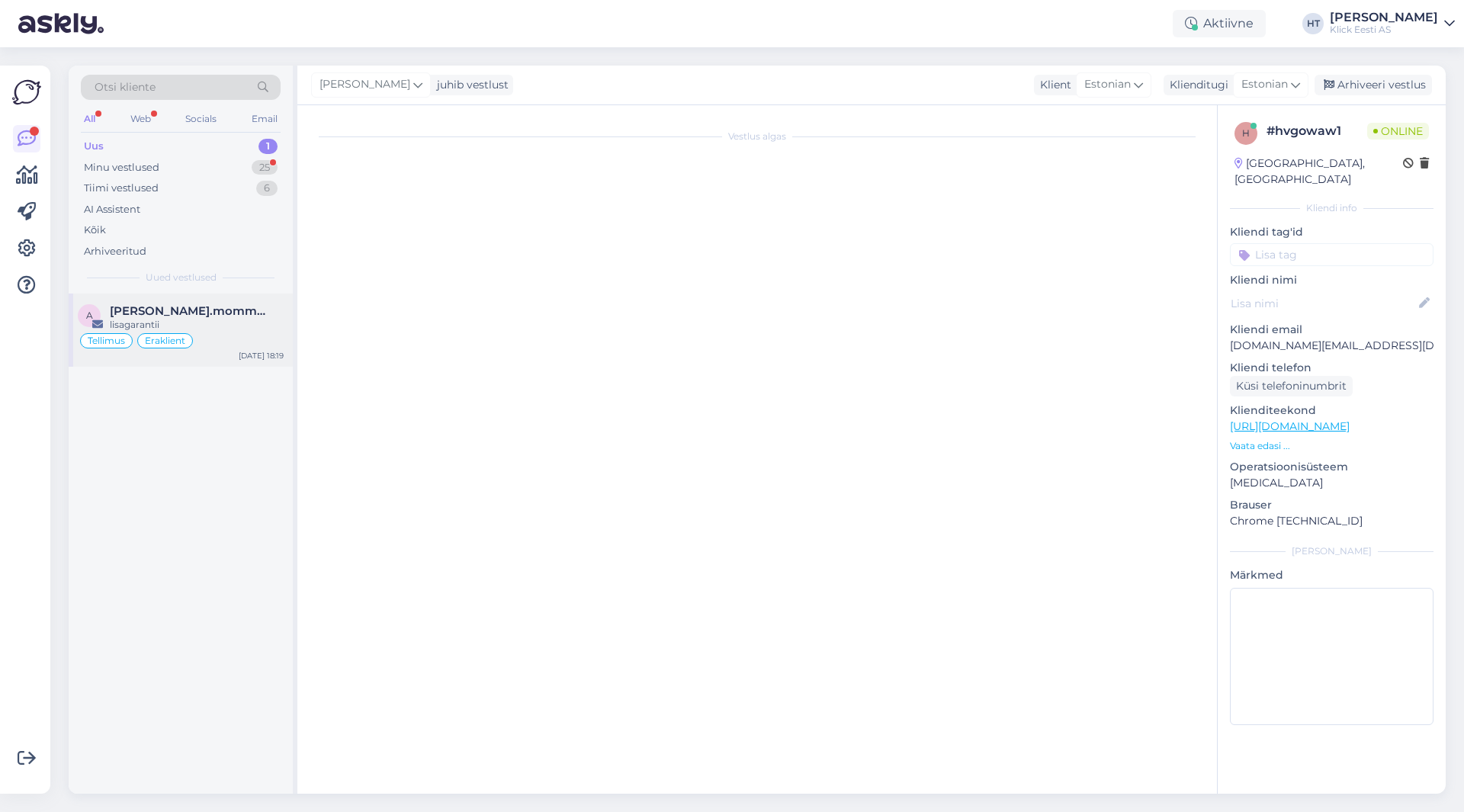
scroll to position [4117, 0]
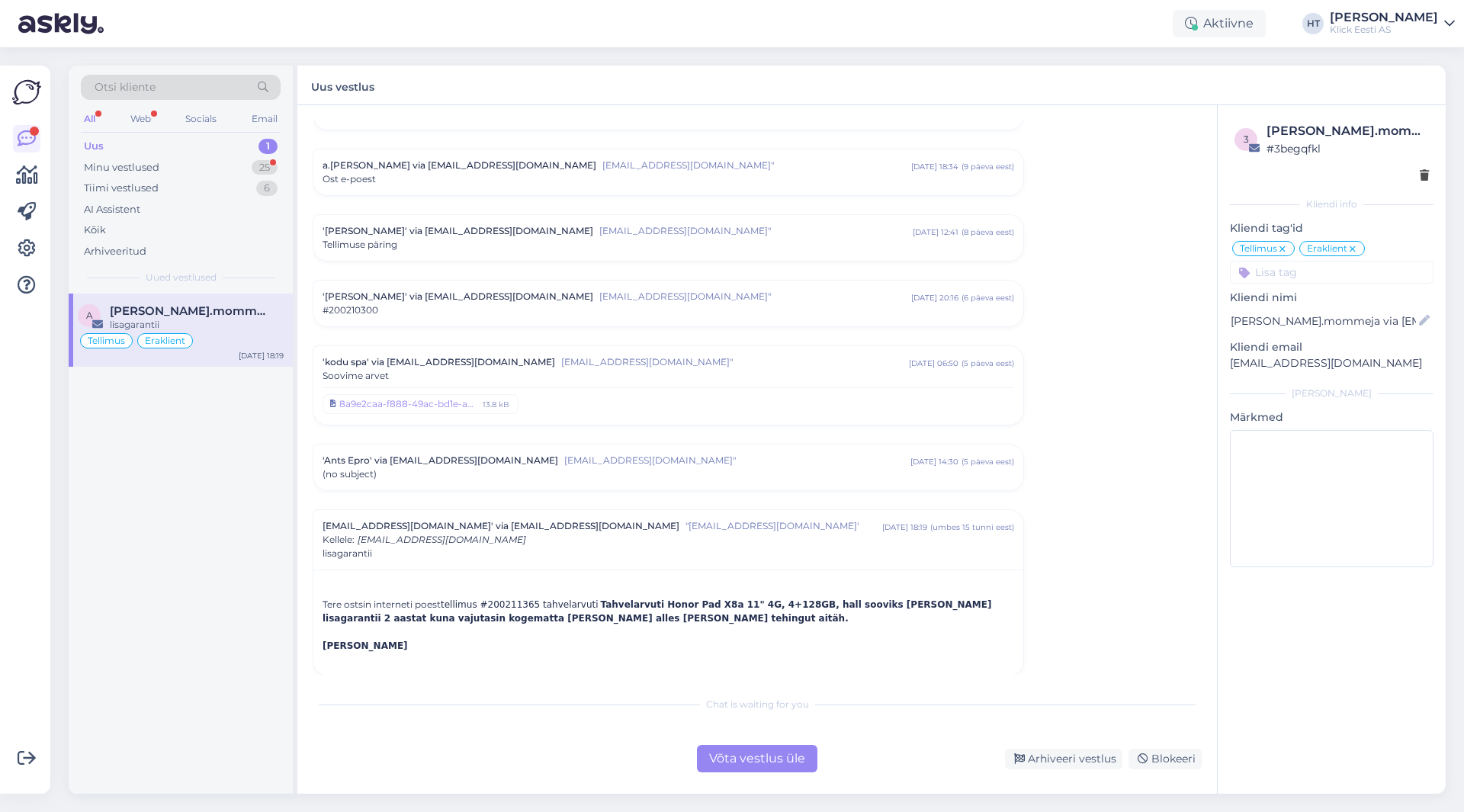
click at [712, 467] on div "(no subject)" at bounding box center [668, 474] width 692 height 14
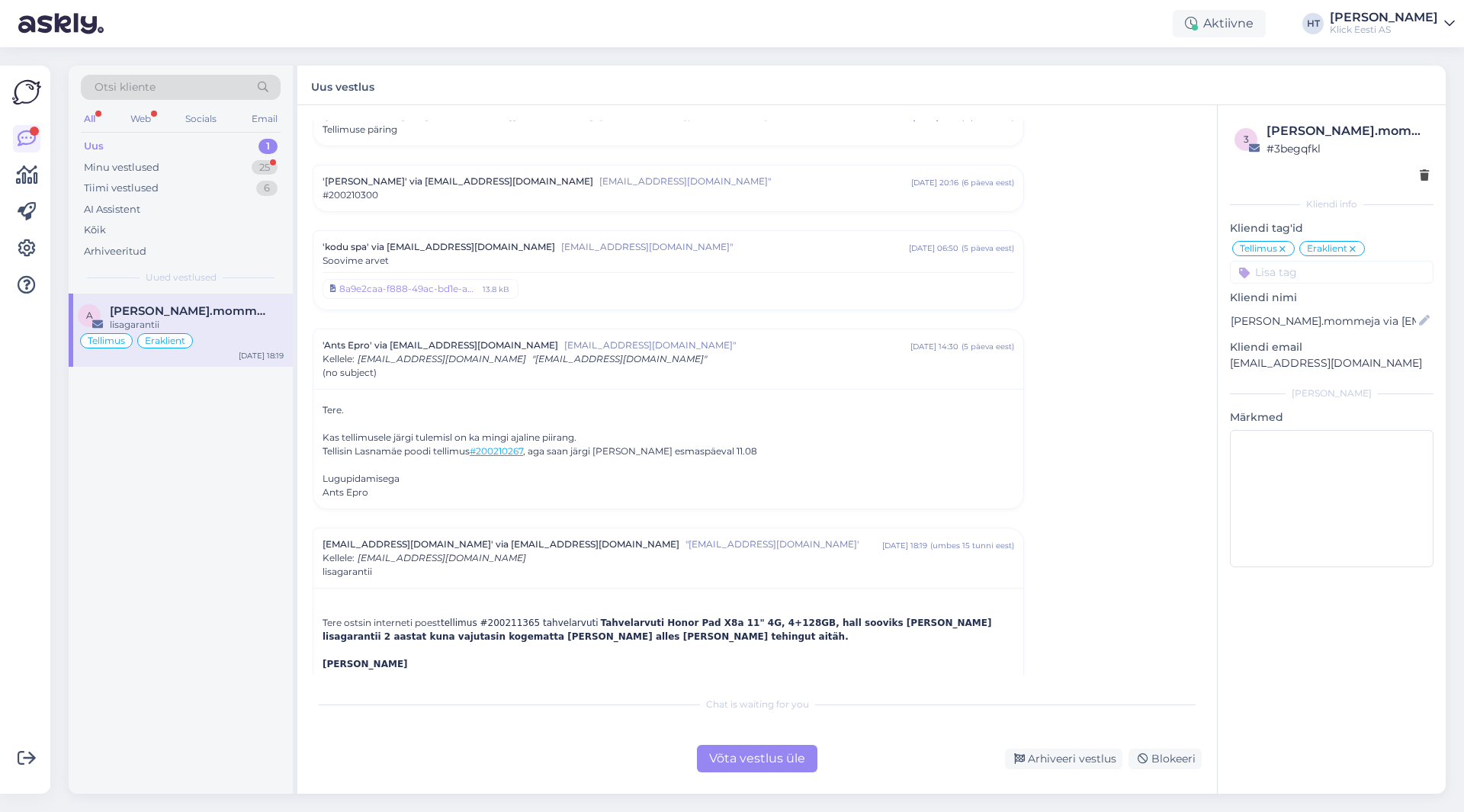
scroll to position [4249, 0]
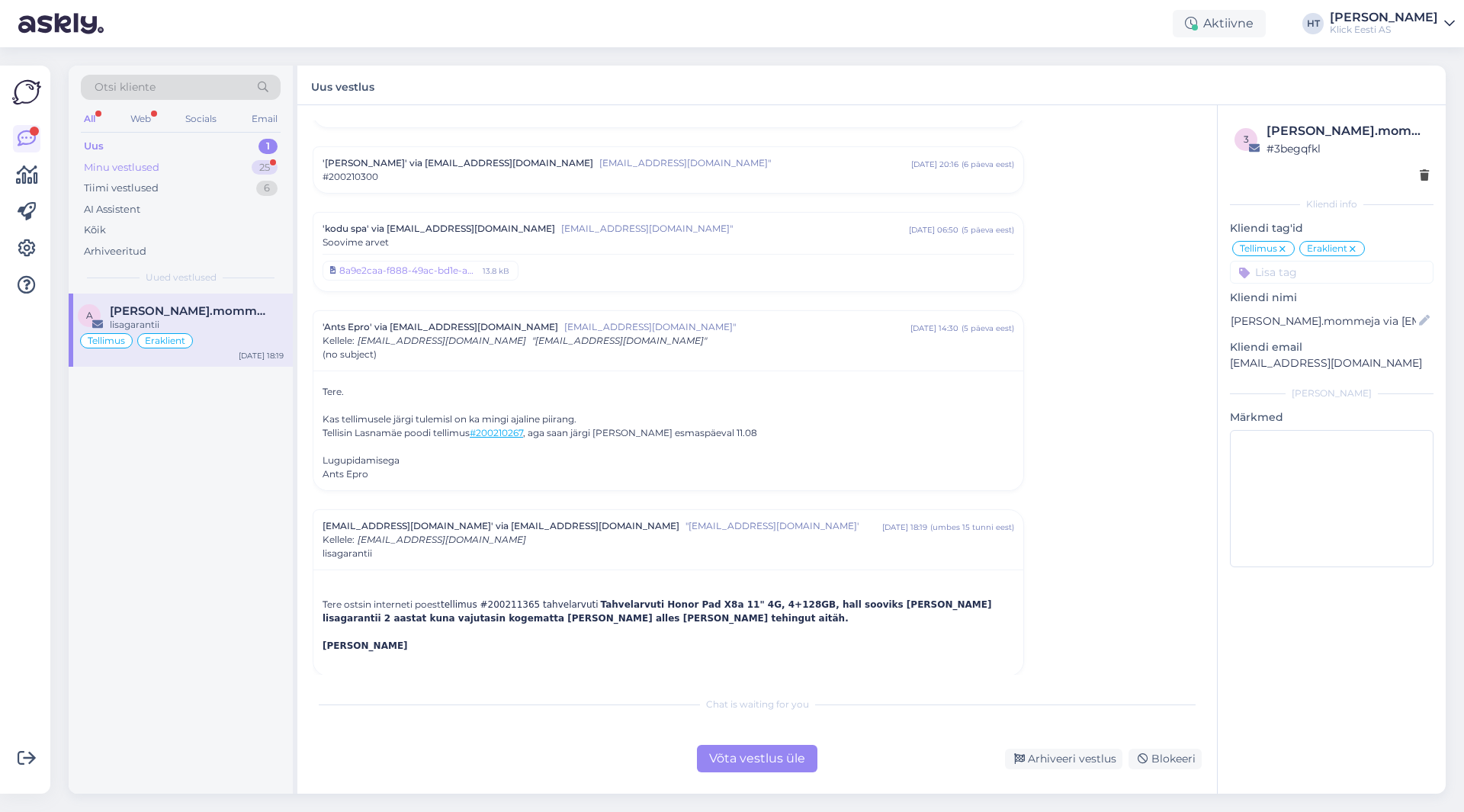
click at [248, 174] on div "Minu vestlused 25" at bounding box center [181, 168] width 200 height 21
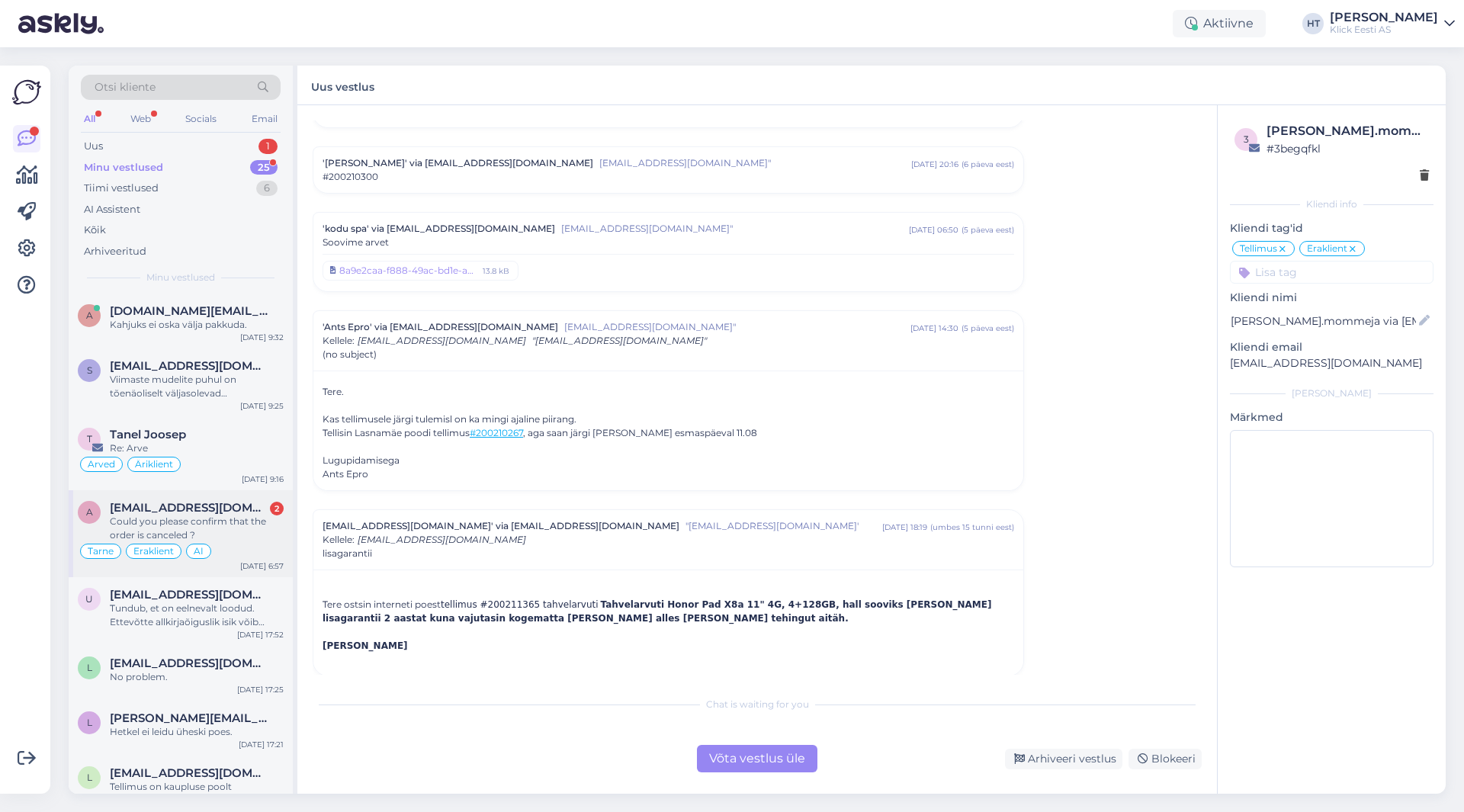
click at [266, 498] on div "a [EMAIL_ADDRESS][DOMAIN_NAME] 2 Could you please confirm that the order is can…" at bounding box center [181, 533] width 224 height 87
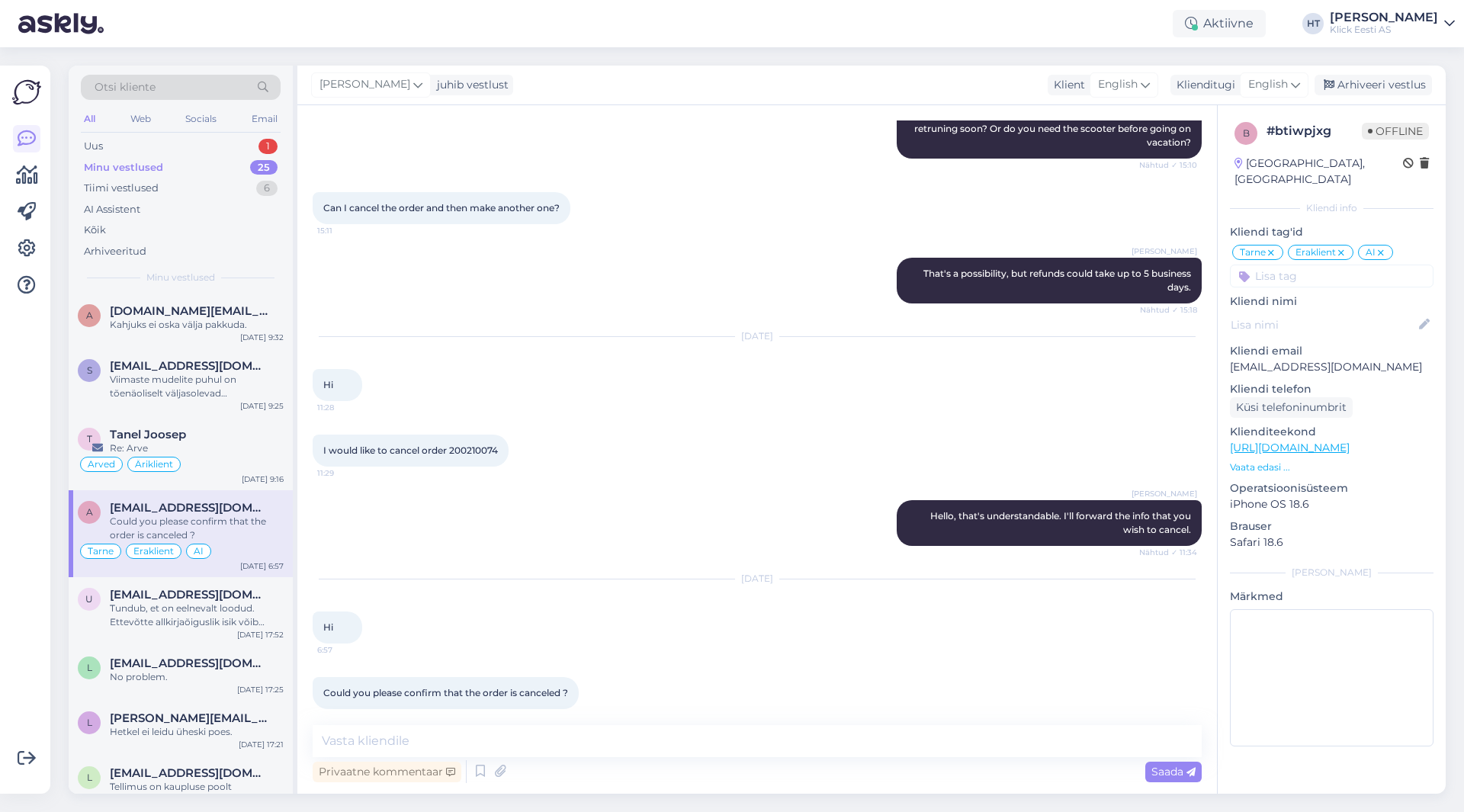
scroll to position [1152, 0]
click at [247, 143] on div "Uus 1" at bounding box center [181, 147] width 200 height 21
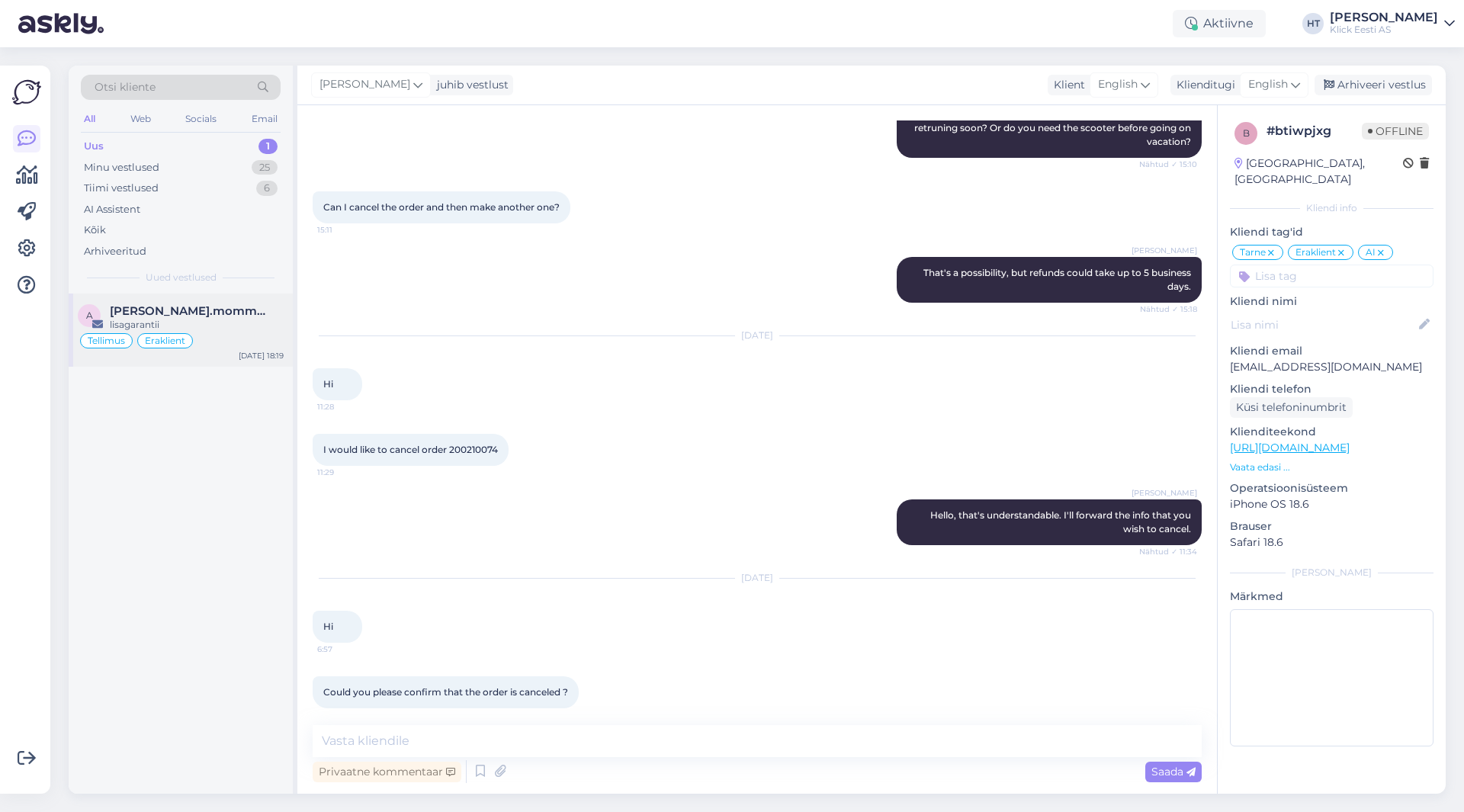
click at [229, 300] on div "a [PERSON_NAME].mommeja via [EMAIL_ADDRESS][DOMAIN_NAME] lisagarantii [PERSON_N…" at bounding box center [181, 329] width 224 height 73
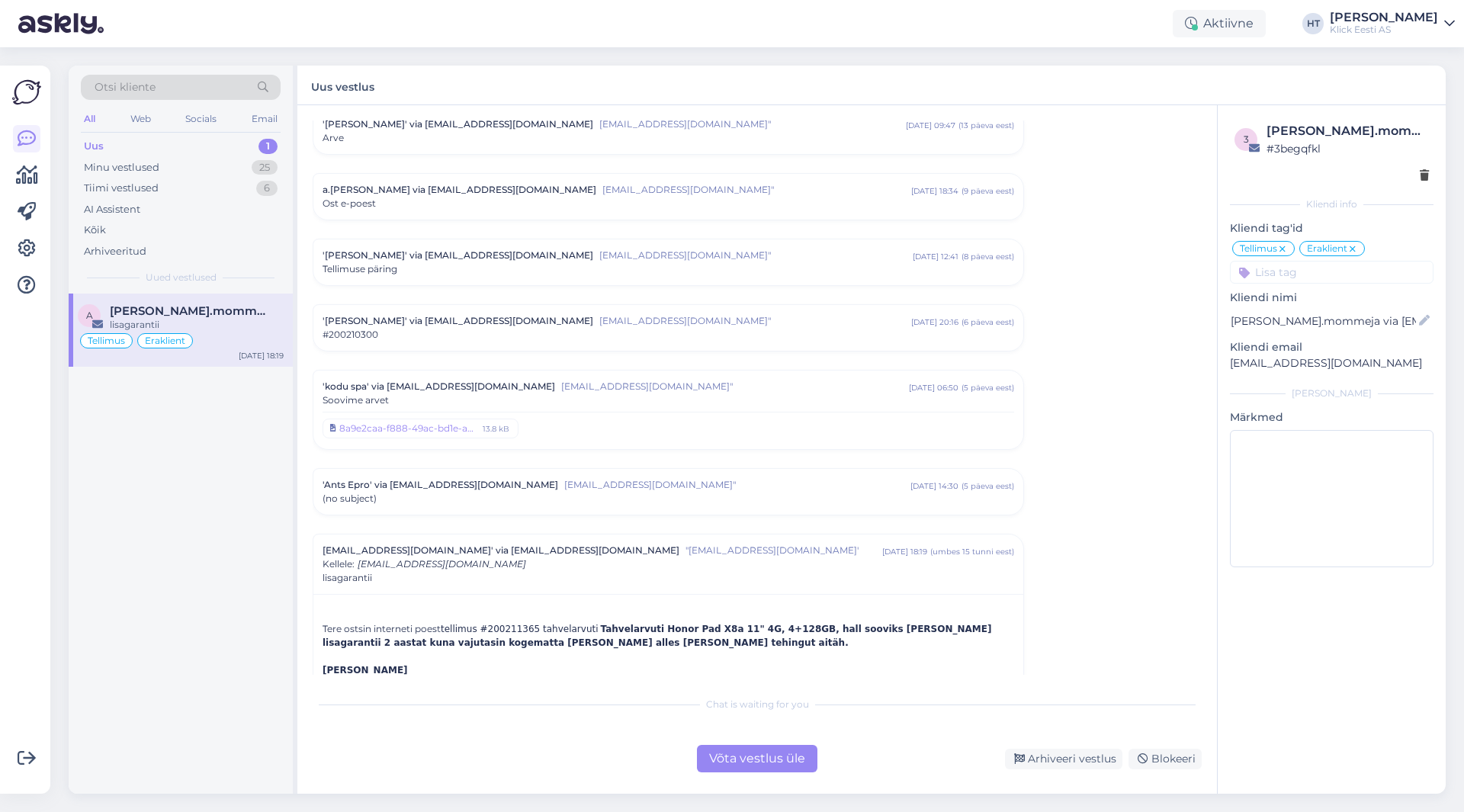
scroll to position [4117, 0]
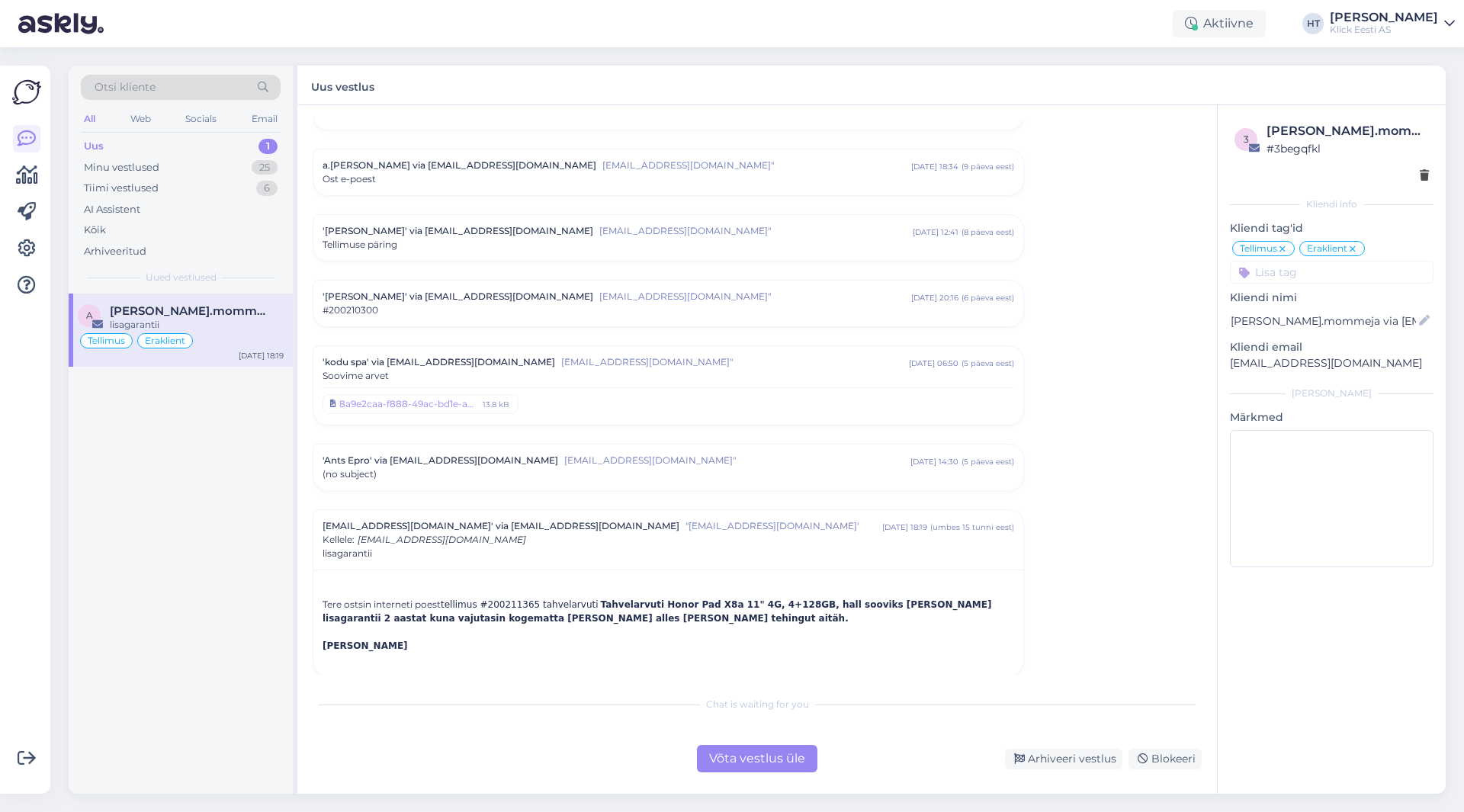
click at [754, 764] on div "Võta vestlus üle" at bounding box center [756, 759] width 121 height 28
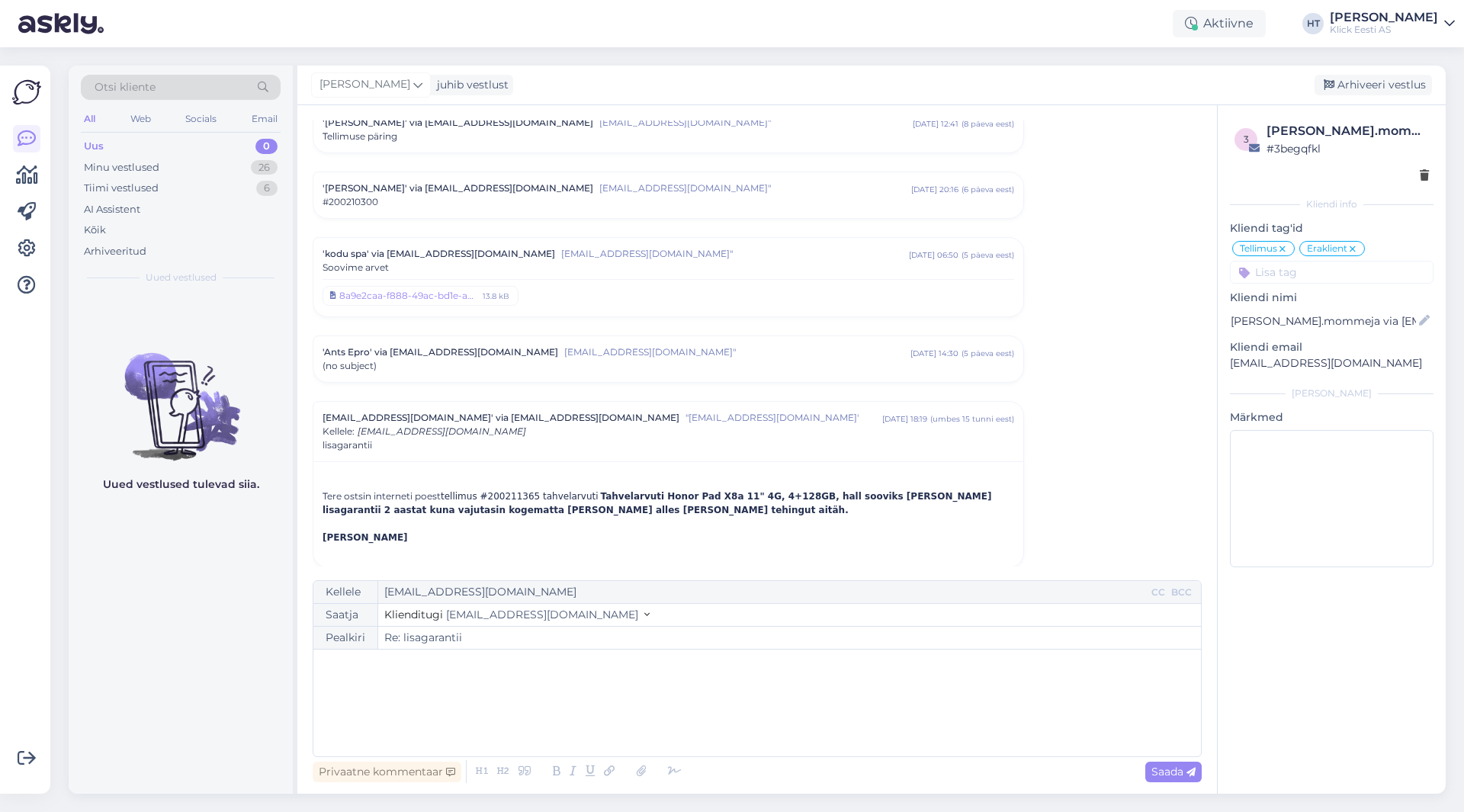
click at [611, 674] on div "﻿" at bounding box center [756, 703] width 872 height 91
click at [405, 766] on div "Privaatne kommentaar" at bounding box center [387, 771] width 149 height 20
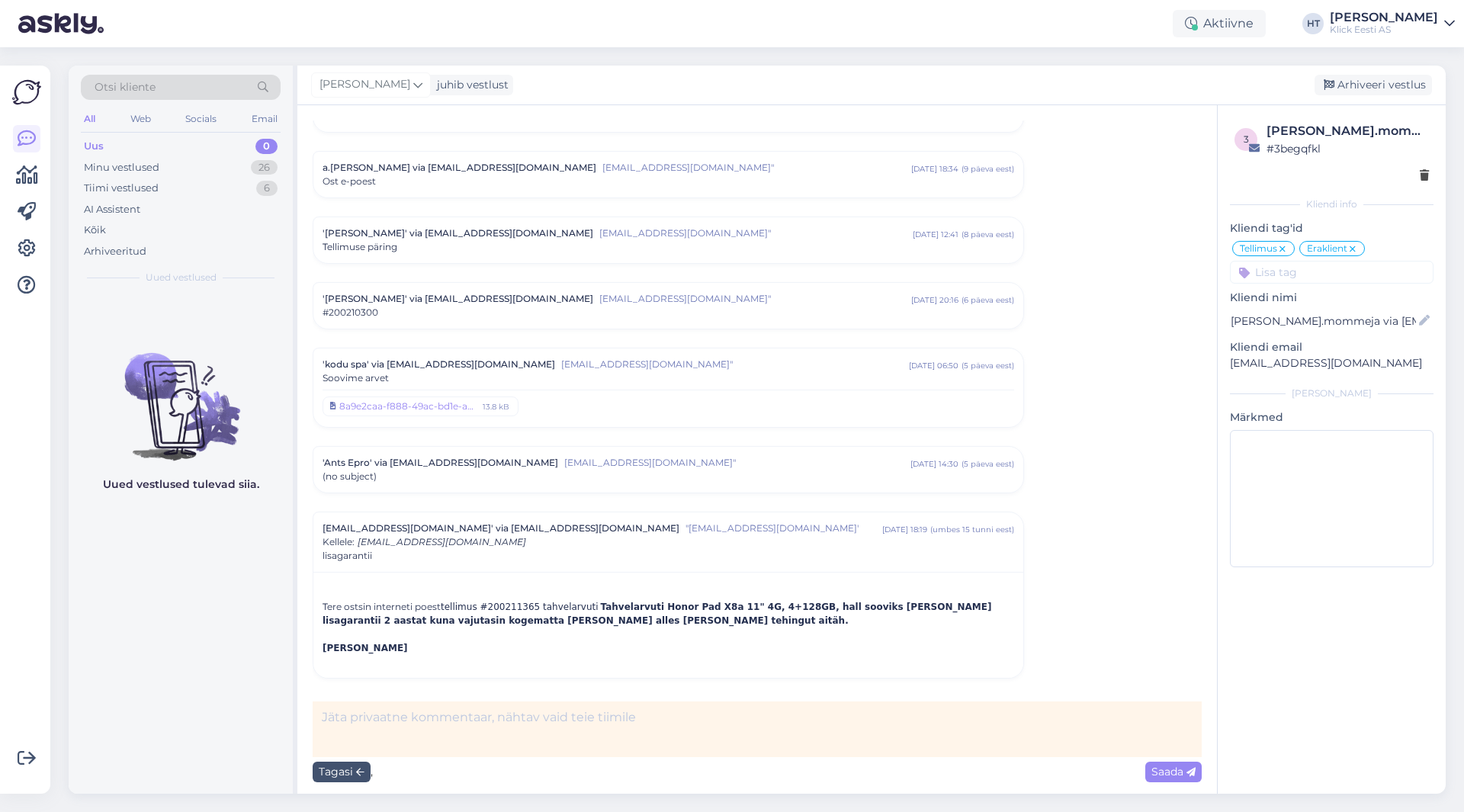
scroll to position [4104, 0]
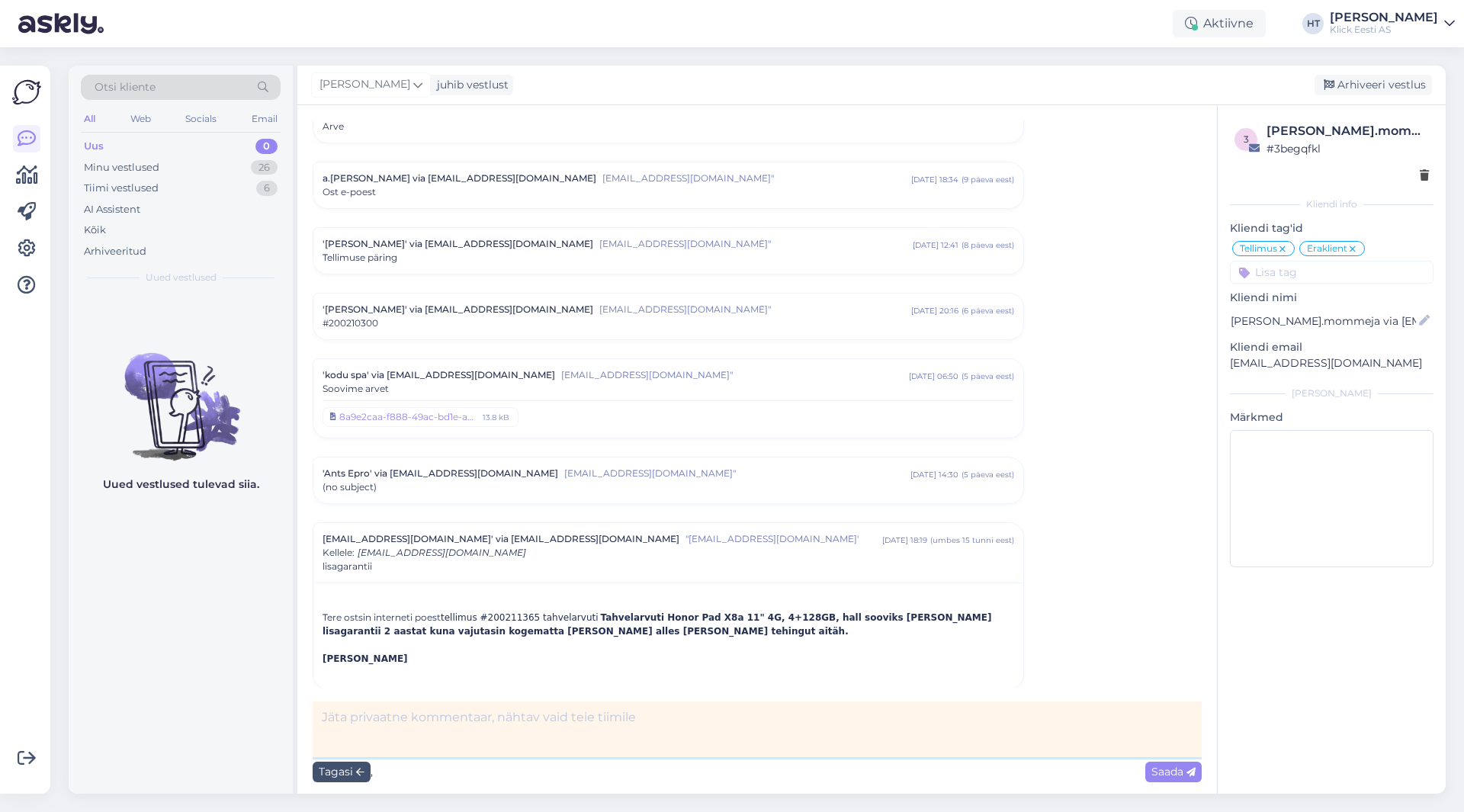
click at [446, 712] on textarea at bounding box center [757, 729] width 889 height 56
type textarea "fwd [PERSON_NAME]."
click at [1172, 776] on span "Saada" at bounding box center [1173, 771] width 45 height 14
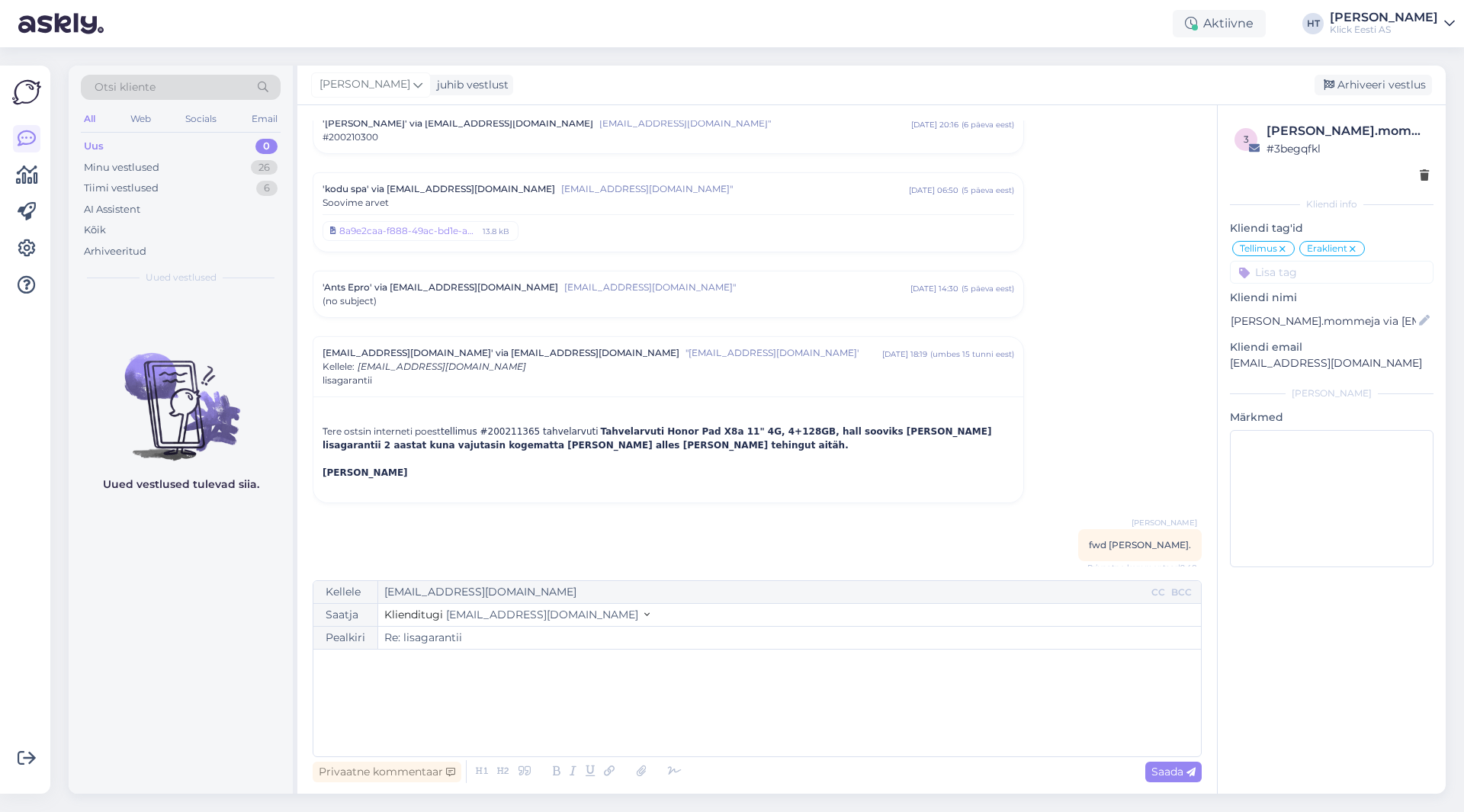
scroll to position [4290, 0]
click at [769, 196] on div "'kodu spa' via [EMAIL_ADDRESS][DOMAIN_NAME] [EMAIL_ADDRESS][DOMAIN_NAME]" [DATE…" at bounding box center [668, 211] width 692 height 60
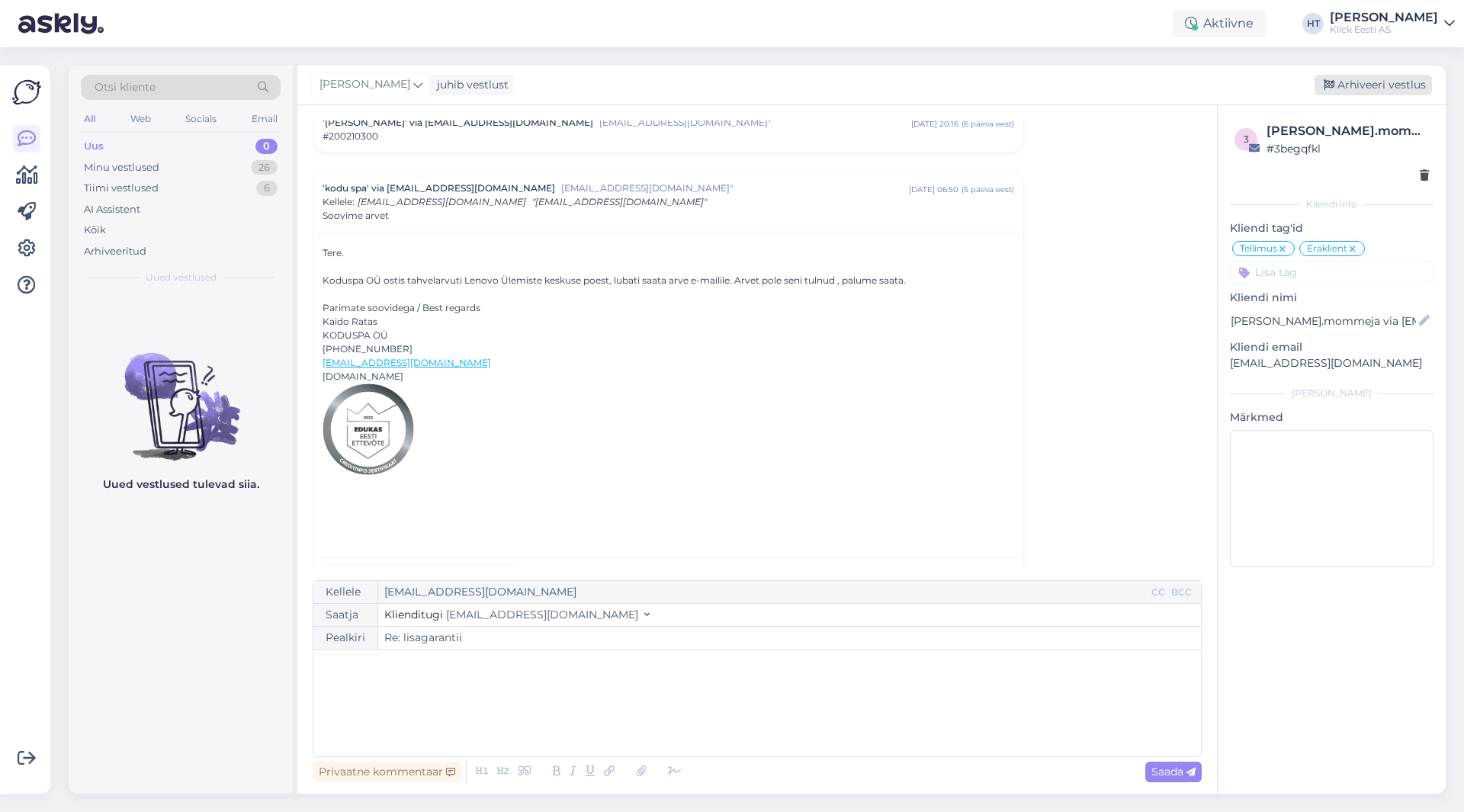
click at [1354, 82] on div "Arhiveeri vestlus" at bounding box center [1372, 84] width 117 height 20
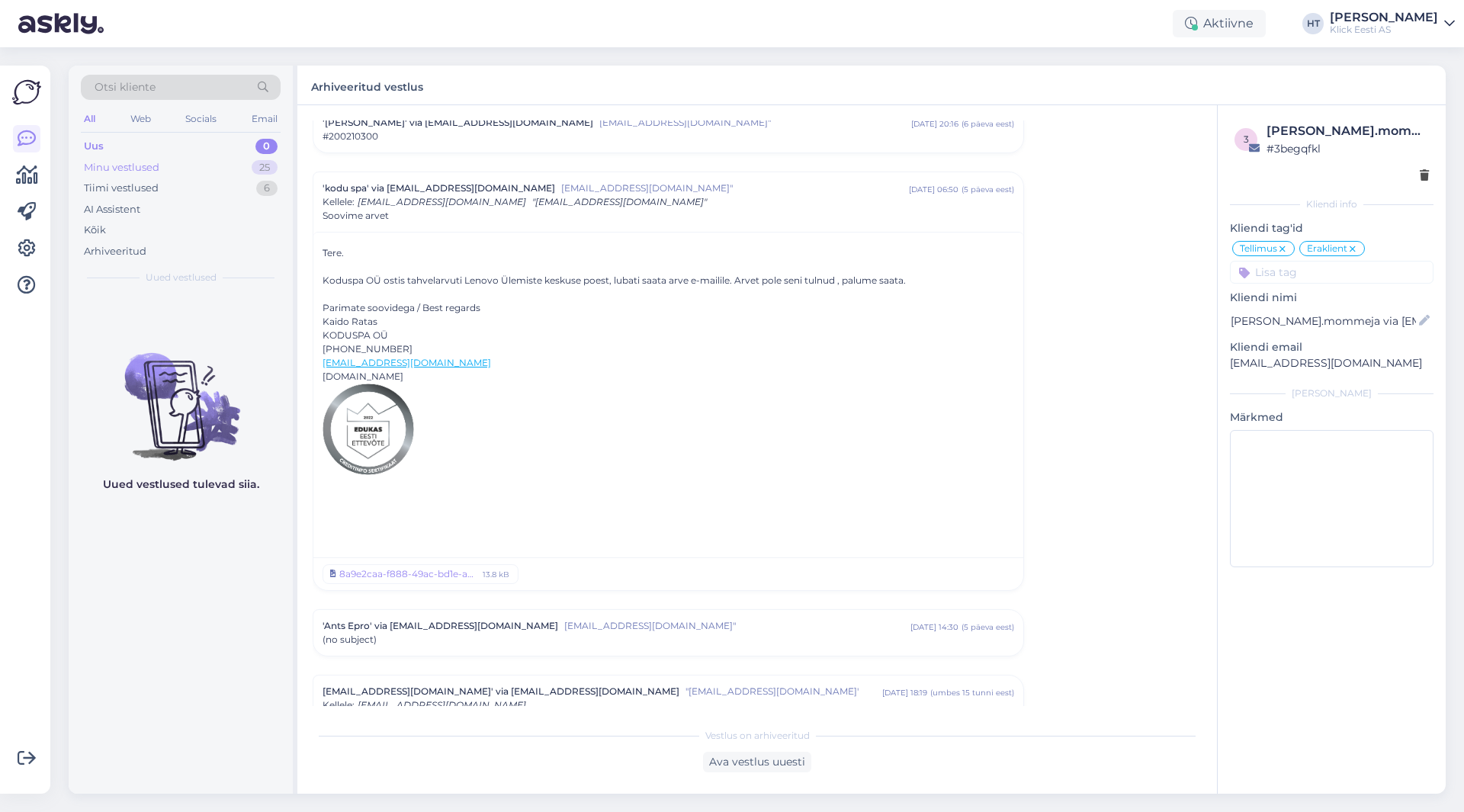
click at [257, 164] on div "25" at bounding box center [265, 168] width 26 height 15
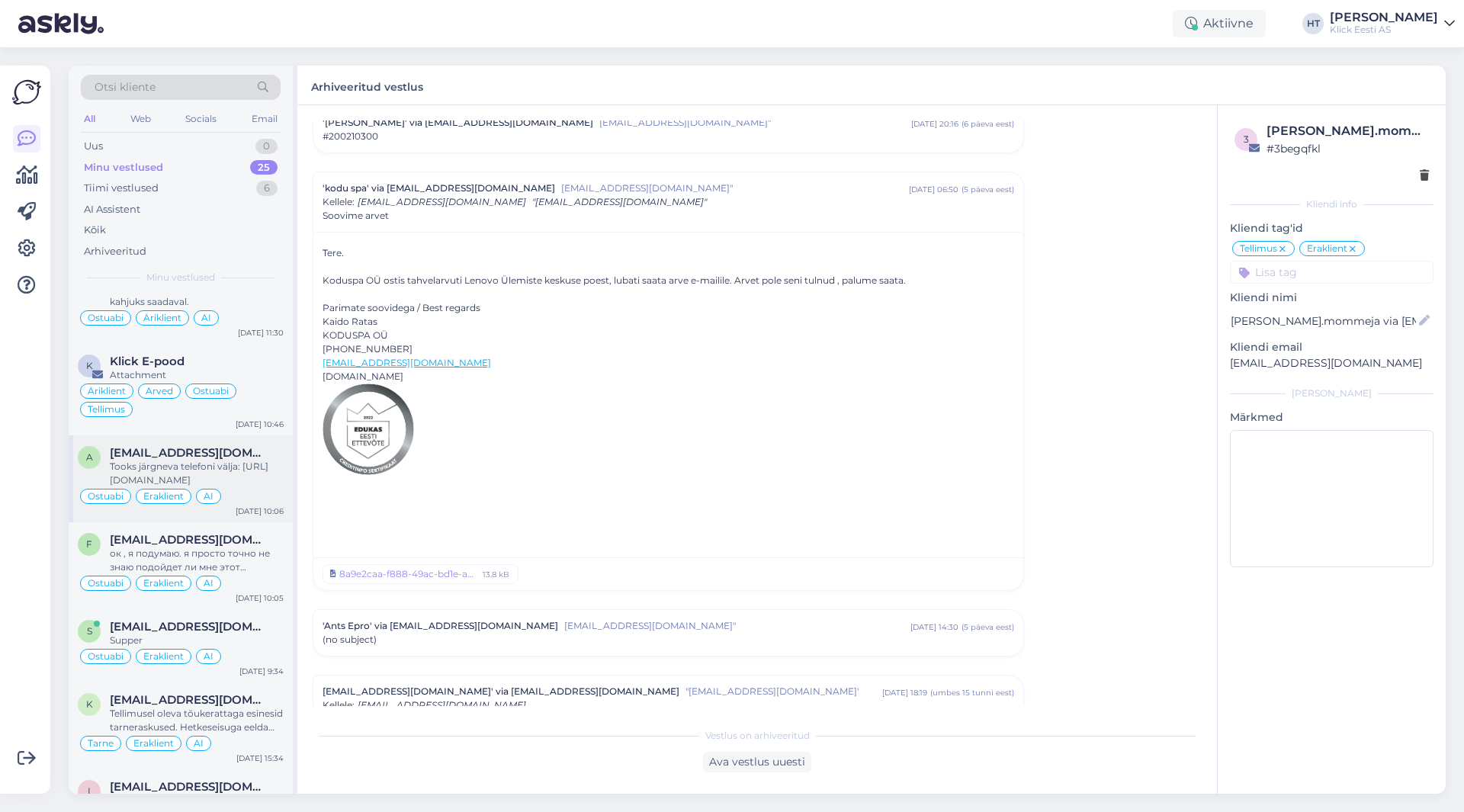
scroll to position [1380, 0]
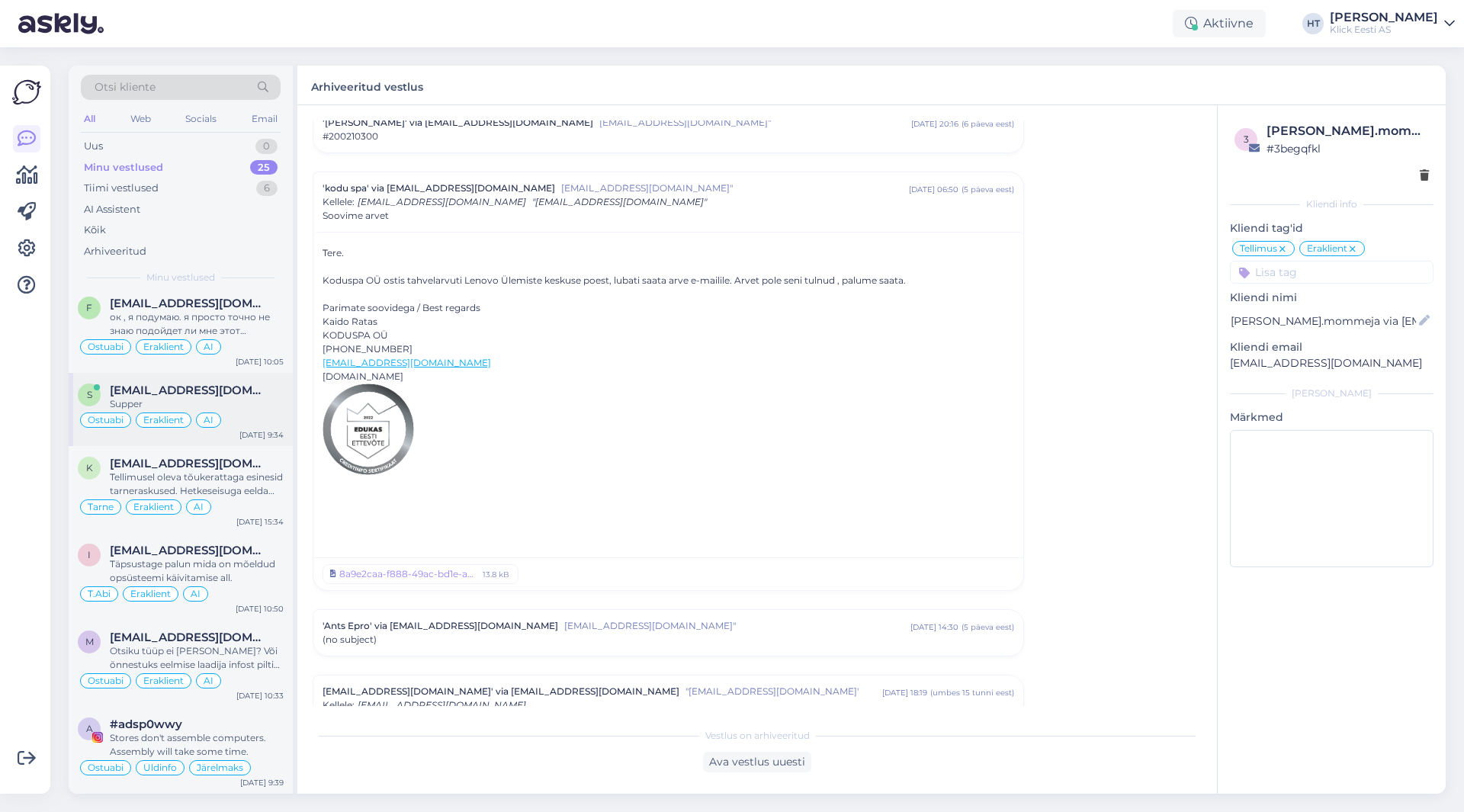
click at [244, 417] on div "Ostuabi Eraklient AI" at bounding box center [181, 419] width 206 height 19
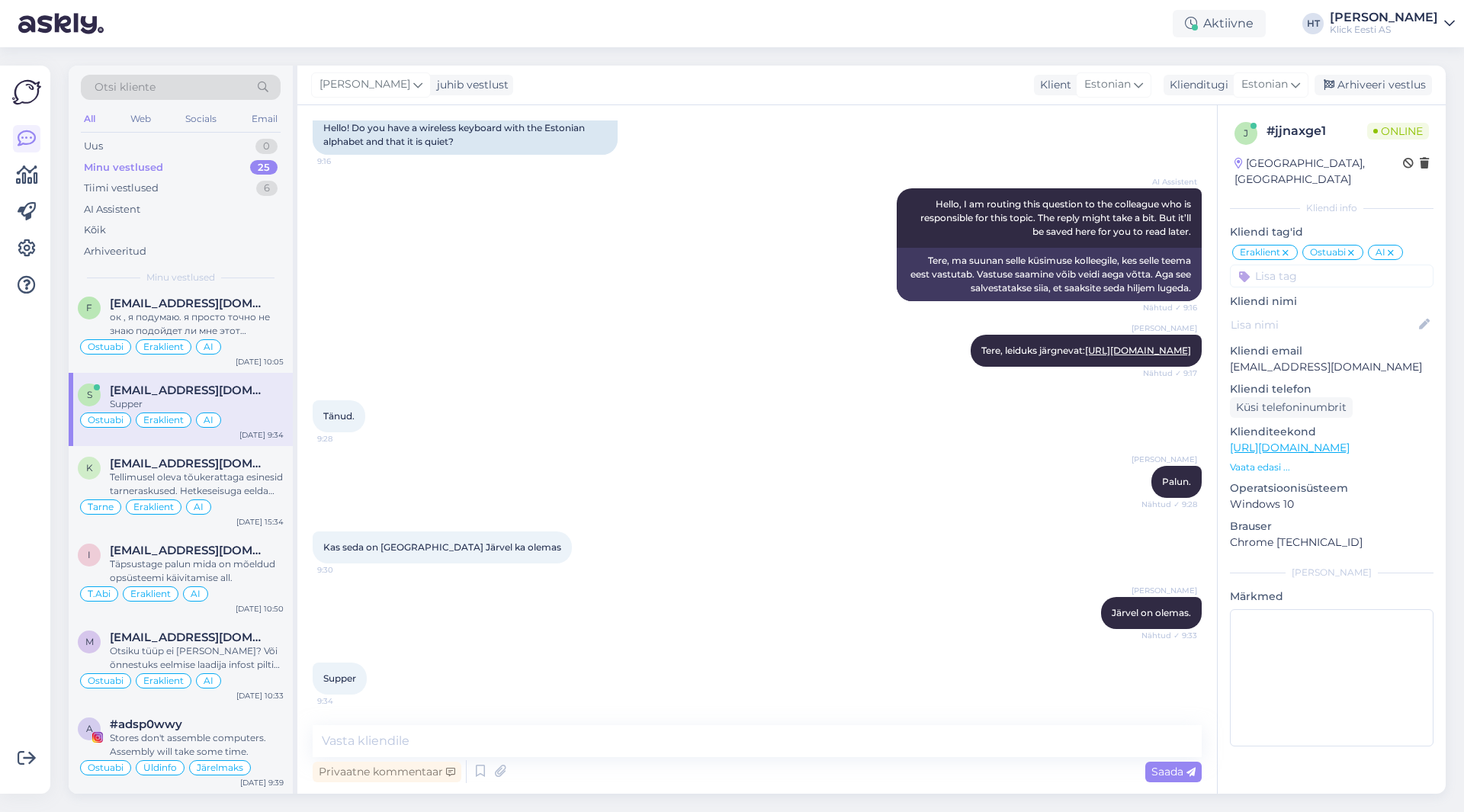
scroll to position [146, 0]
click at [1337, 83] on div "Arhiveeri vestlus" at bounding box center [1372, 84] width 117 height 20
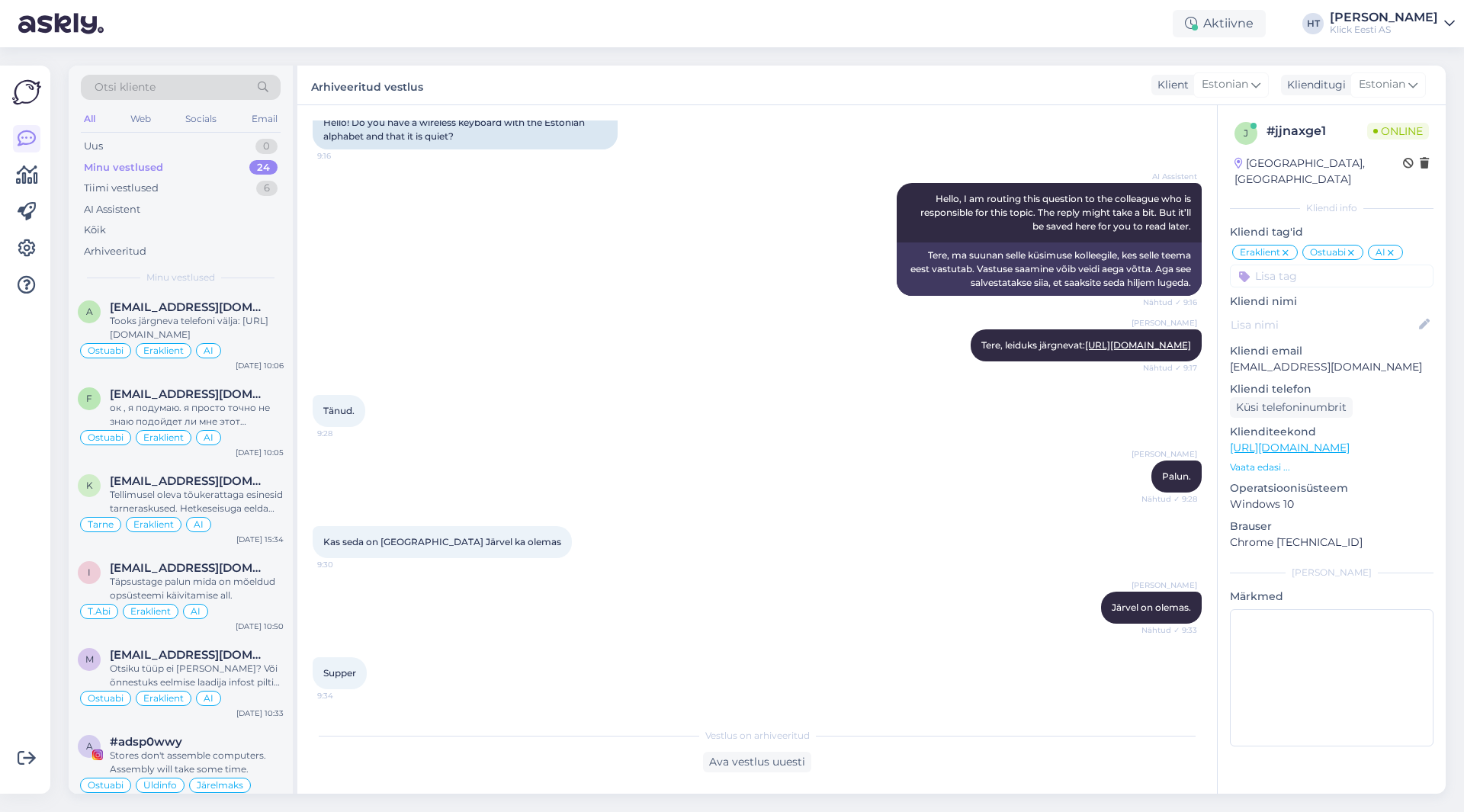
scroll to position [1307, 0]
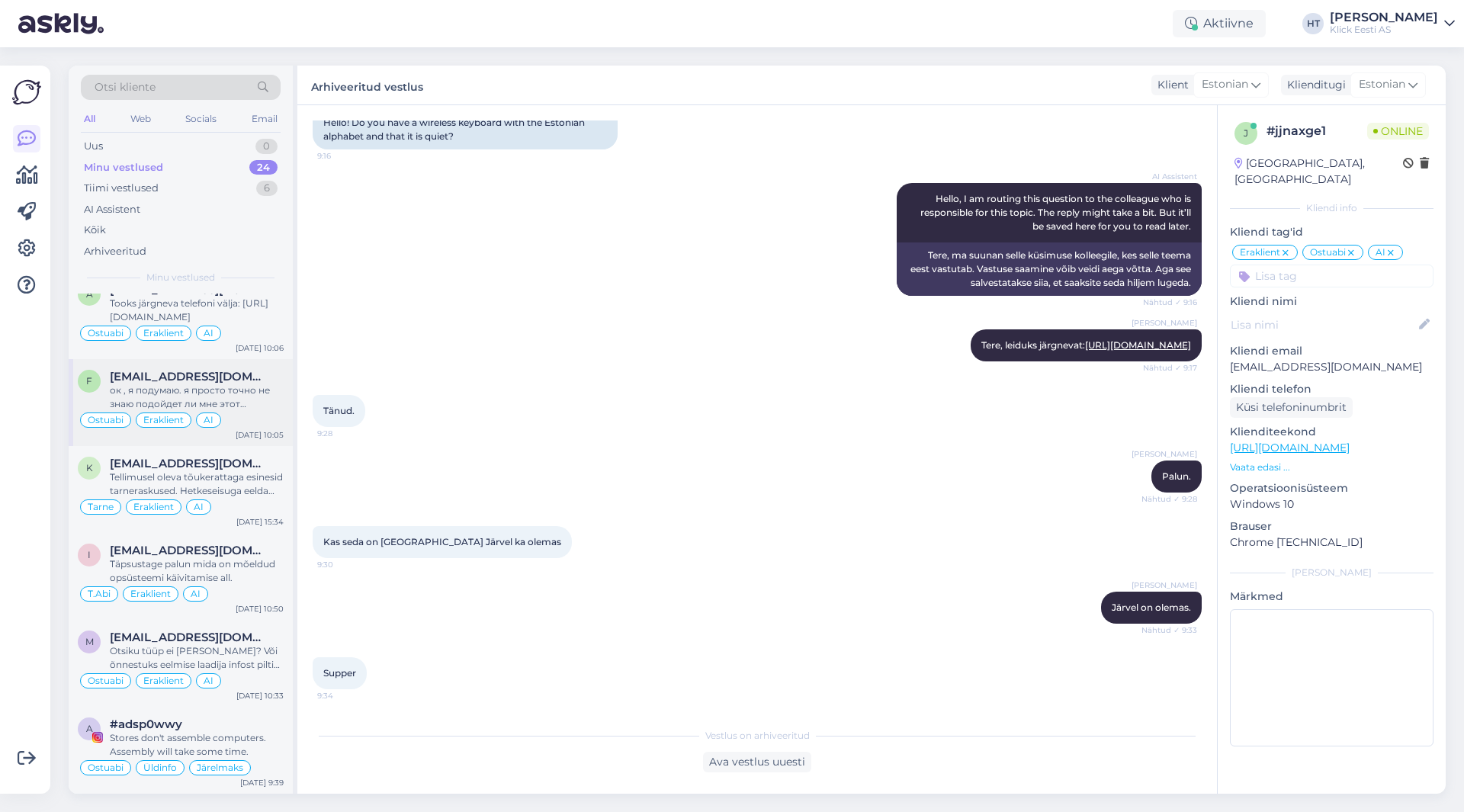
click at [262, 418] on div "Ostuabi Eraklient AI" at bounding box center [181, 419] width 206 height 19
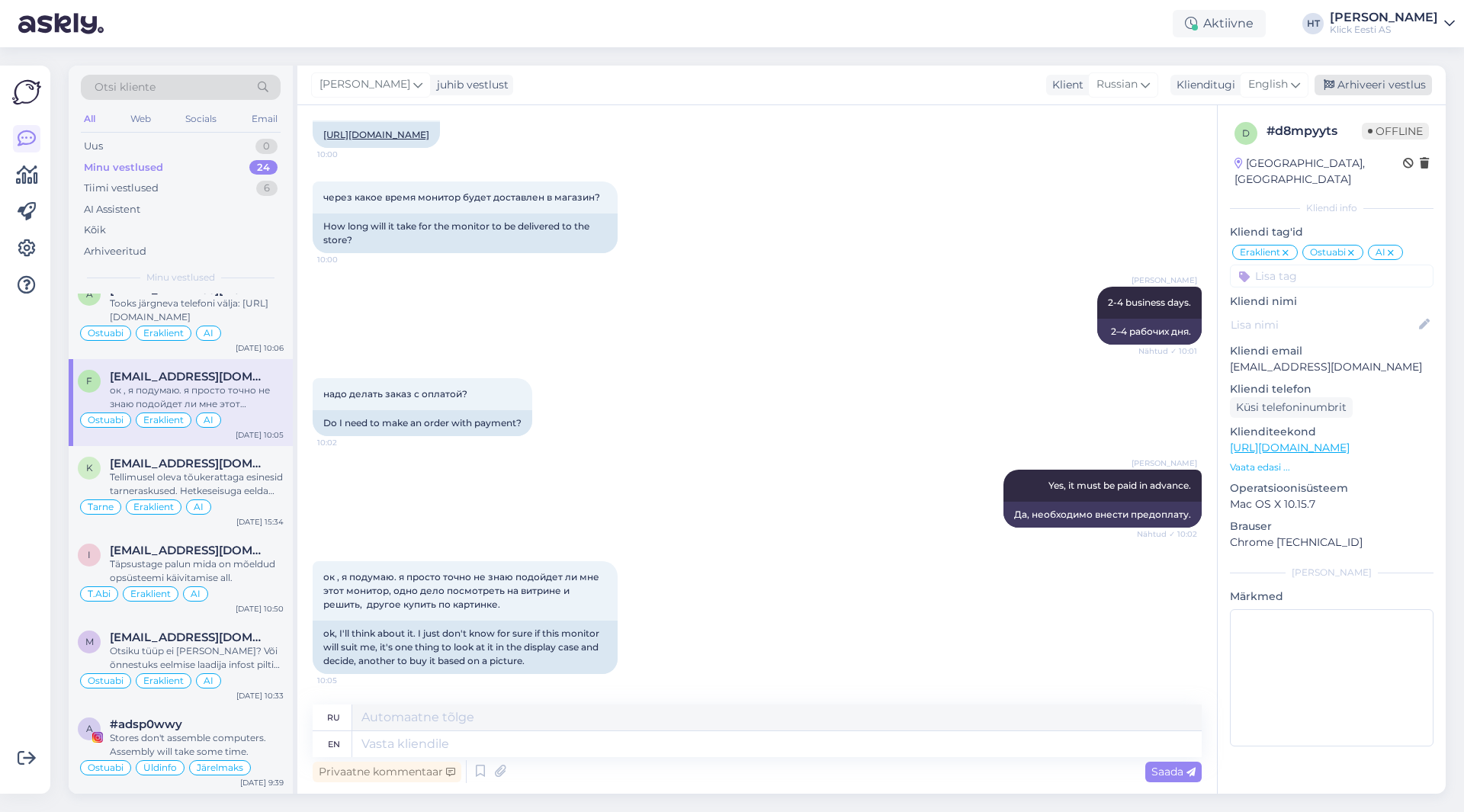
click at [1352, 91] on div "Arhiveeri vestlus" at bounding box center [1372, 84] width 117 height 20
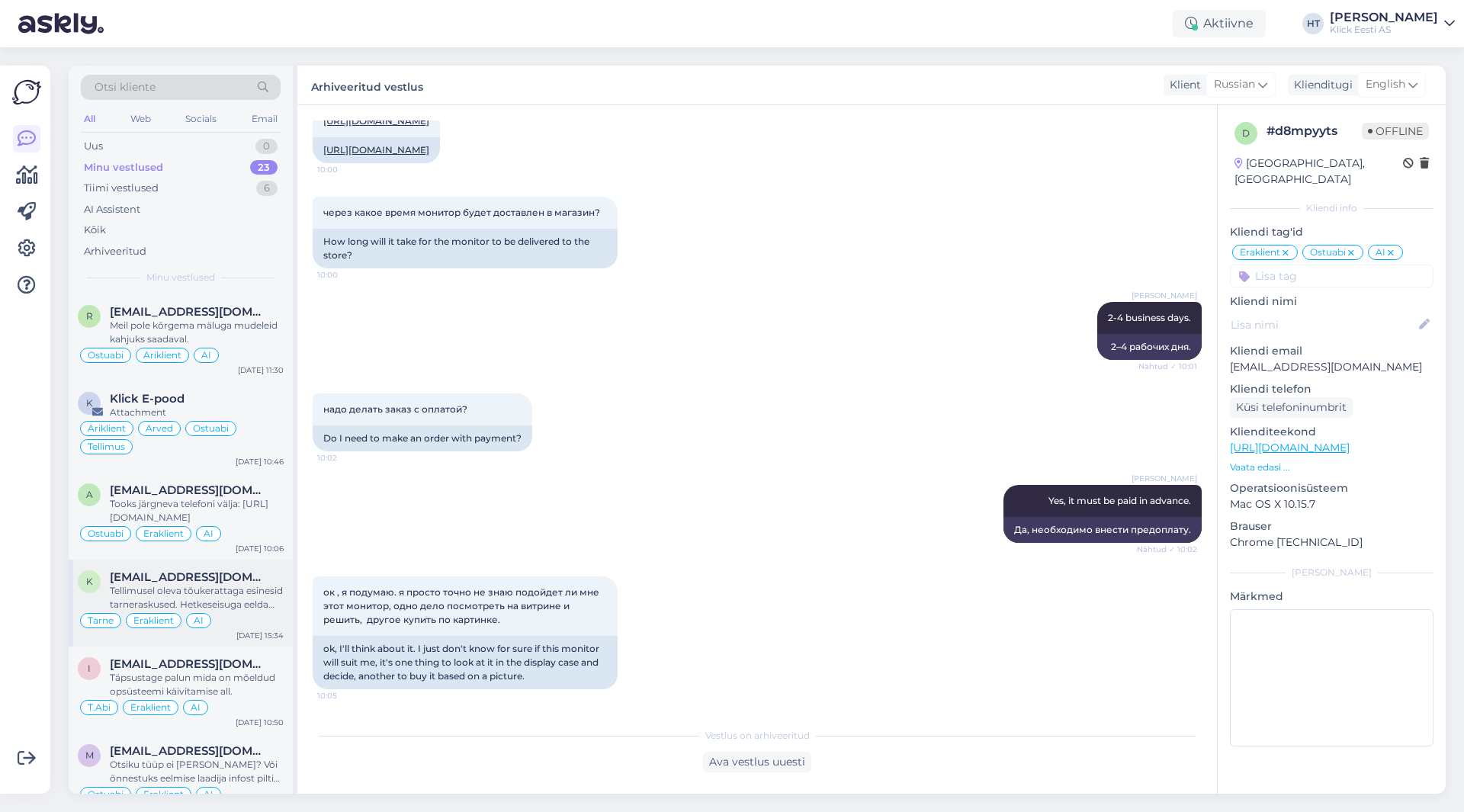
scroll to position [1219, 0]
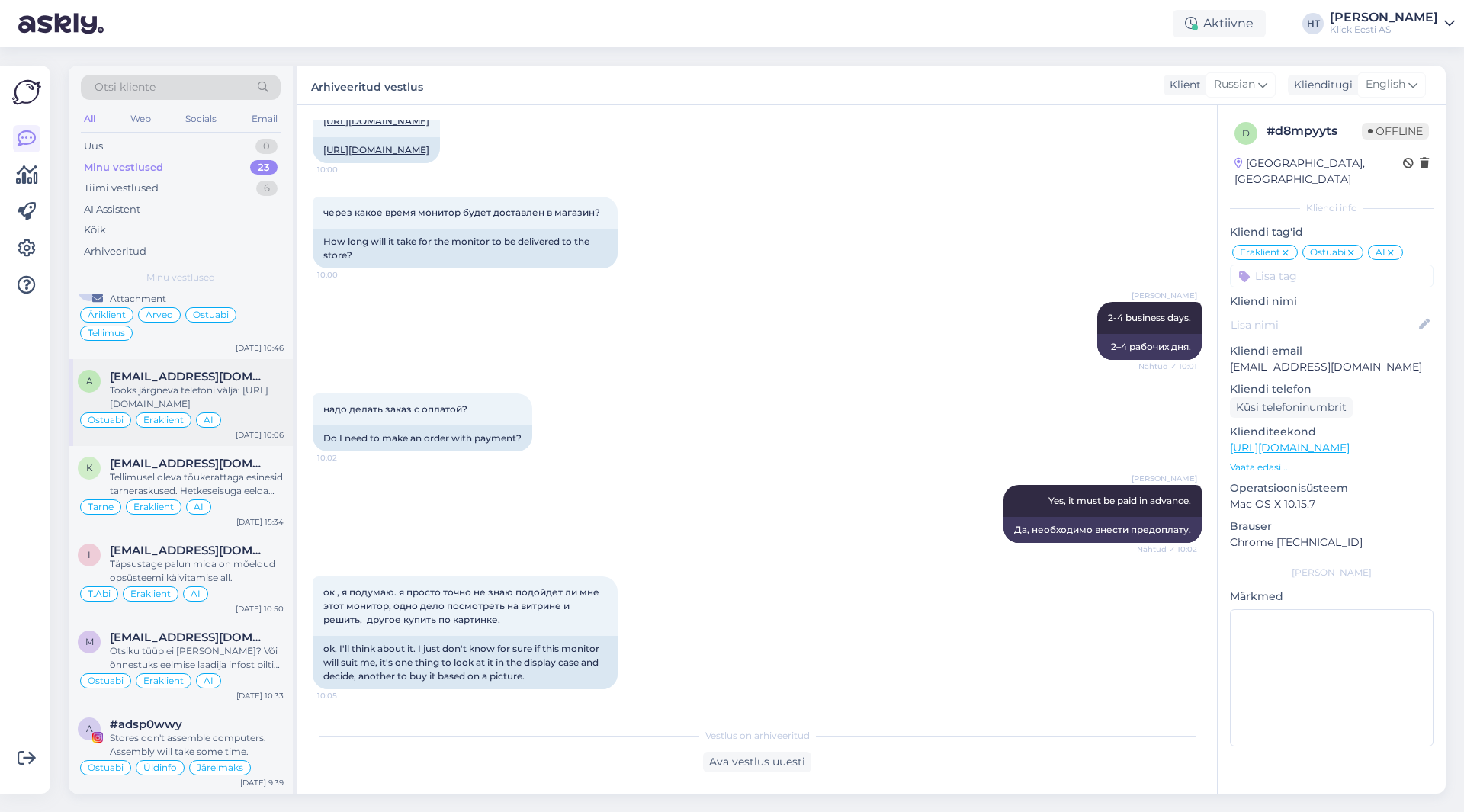
click at [262, 409] on div "Tooks järgneva telefoni välja: [URL][DOMAIN_NAME]" at bounding box center [197, 397] width 174 height 28
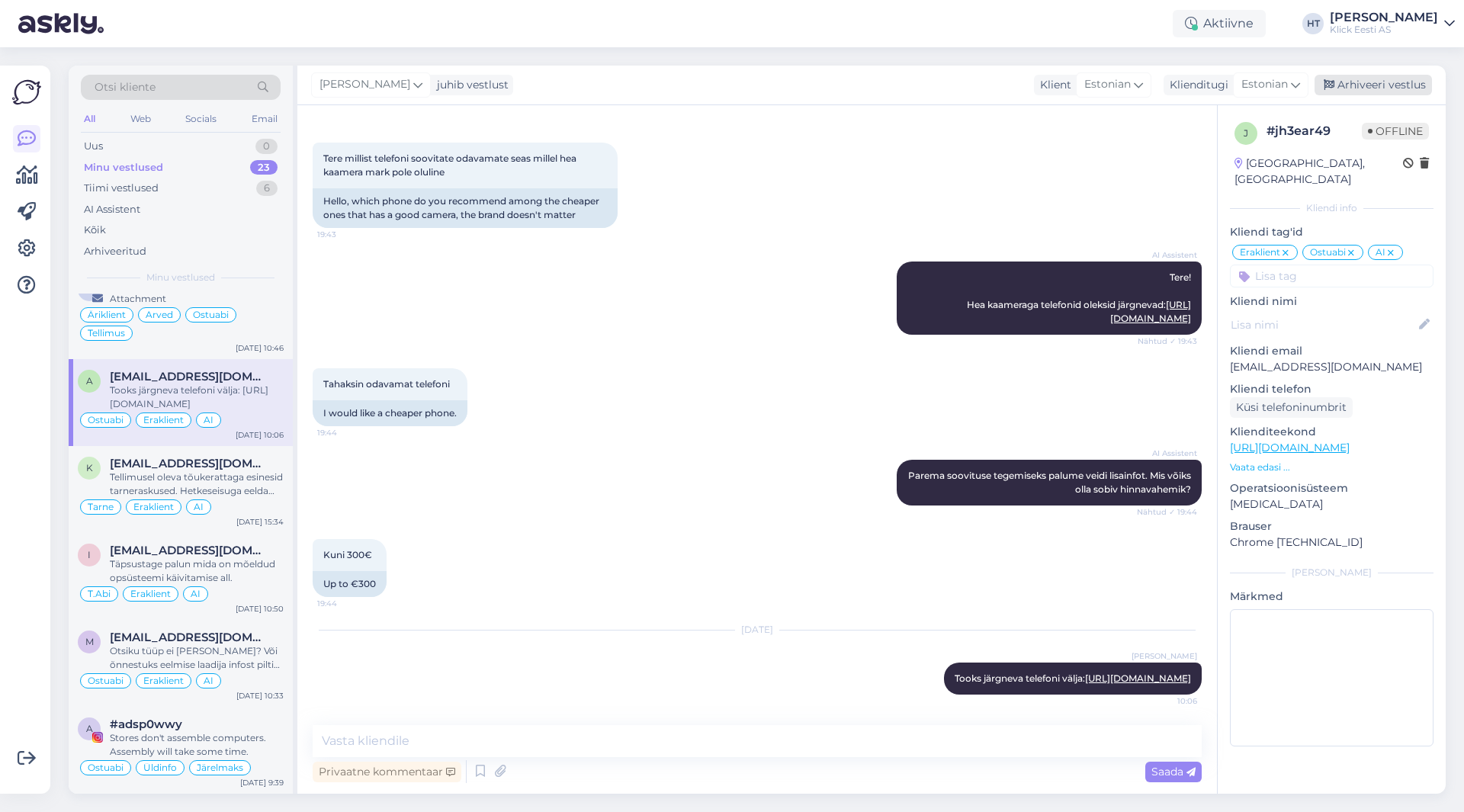
click at [1338, 81] on div "Arhiveeri vestlus" at bounding box center [1372, 84] width 117 height 20
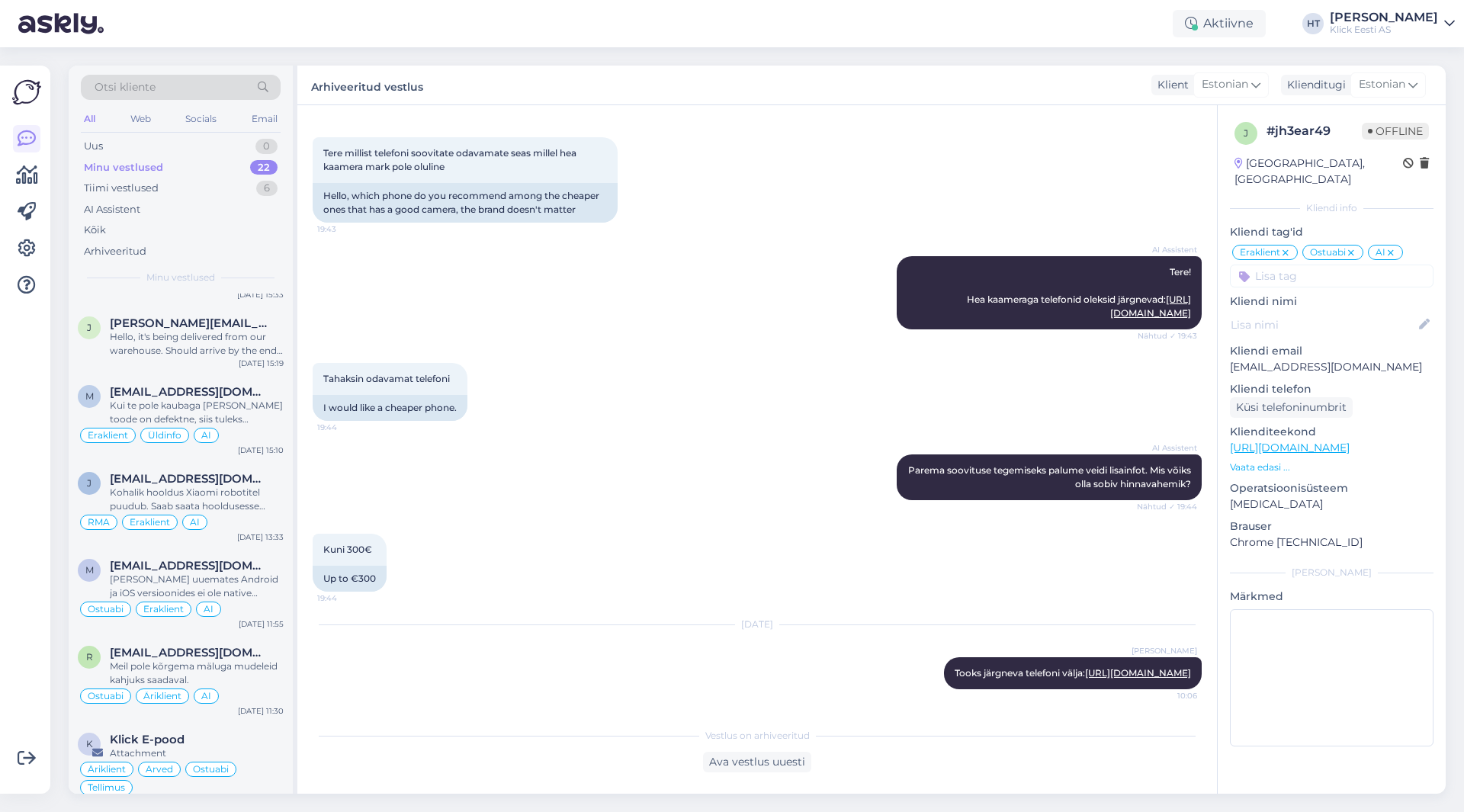
scroll to position [1133, 0]
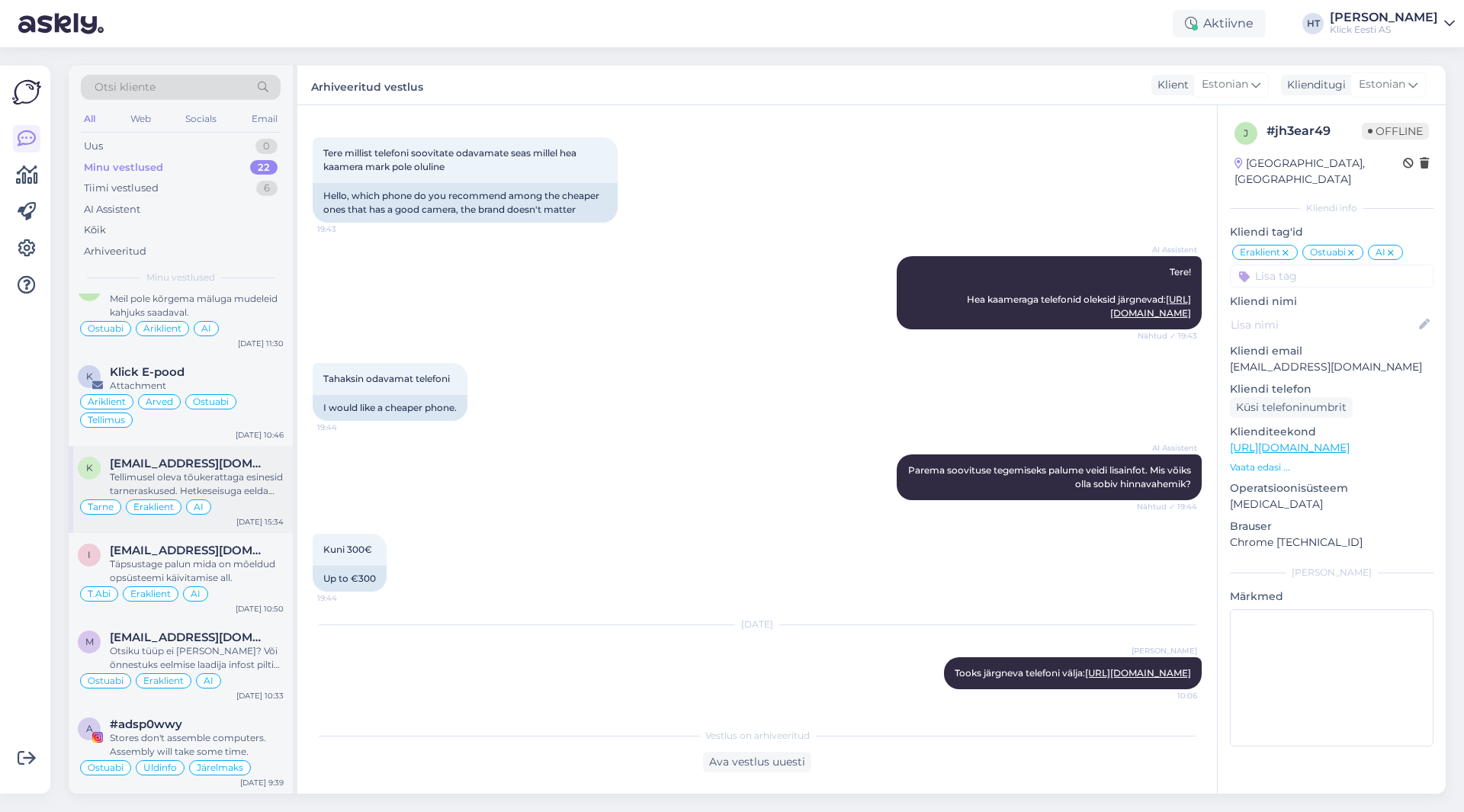
click at [246, 483] on div "Tellimusel oleva tõukerattaga esinesid tarneraskused. Hetkeseisuga eeldame tarn…" at bounding box center [197, 484] width 174 height 28
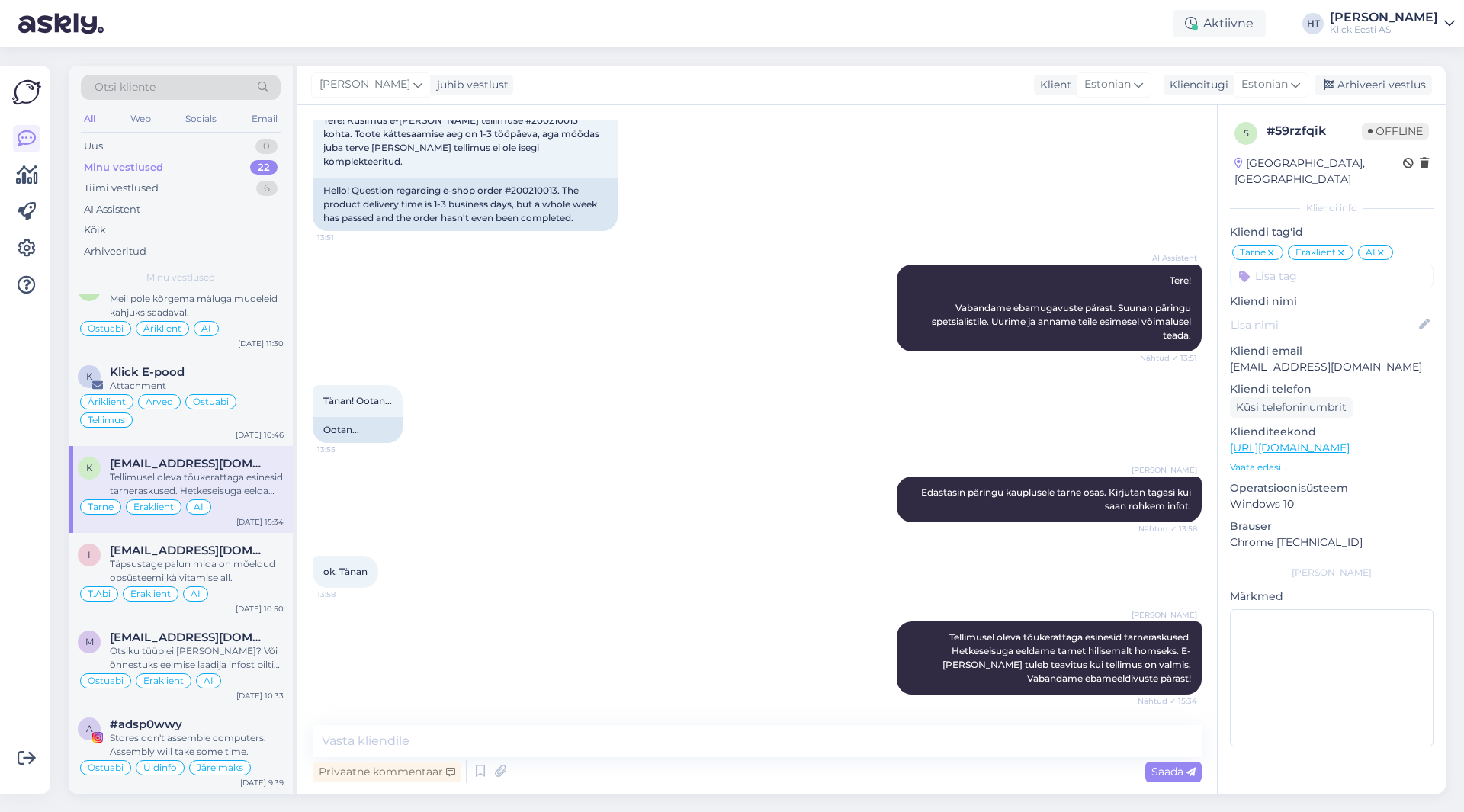
scroll to position [83, 0]
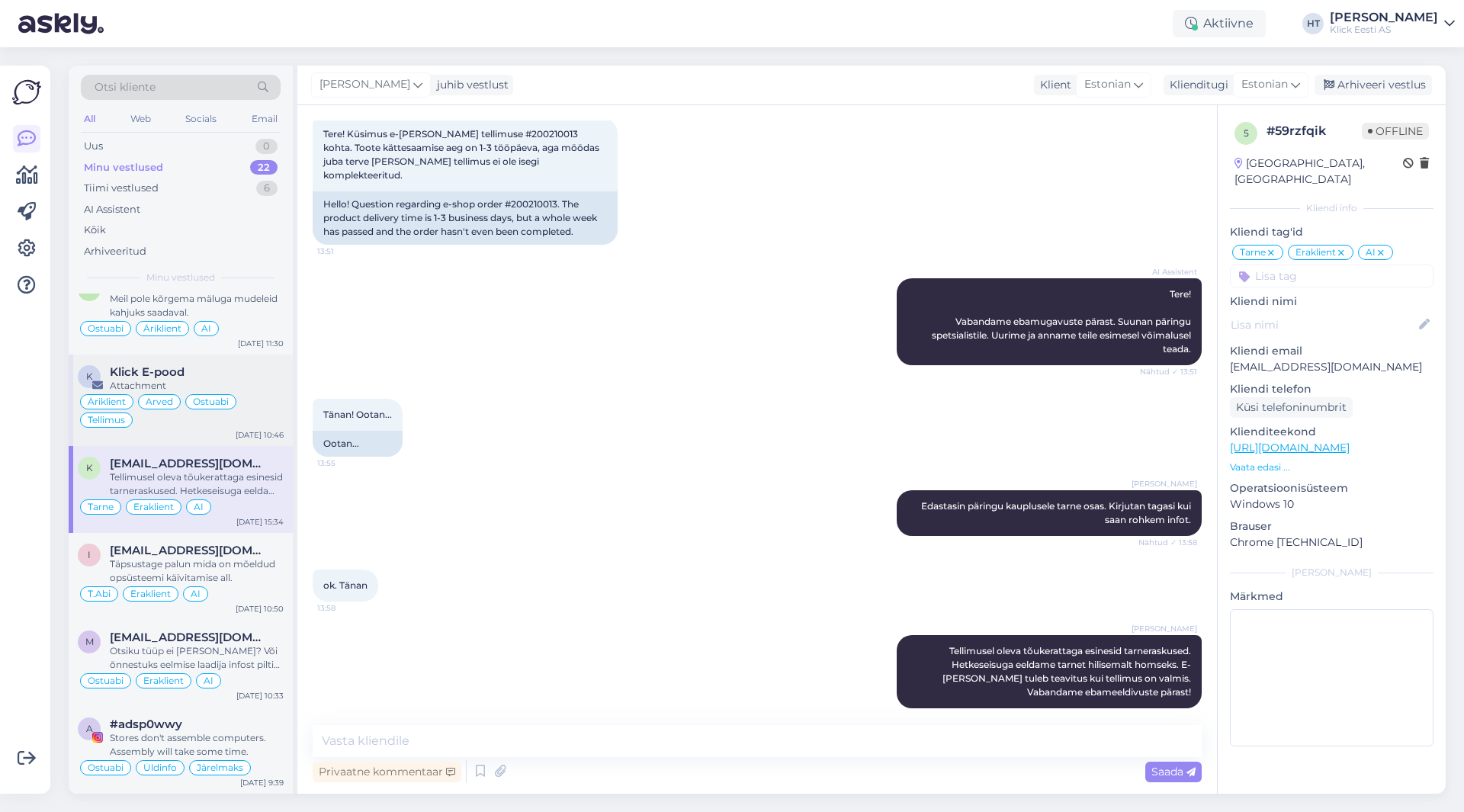
click at [265, 392] on div "Attachment" at bounding box center [197, 385] width 174 height 14
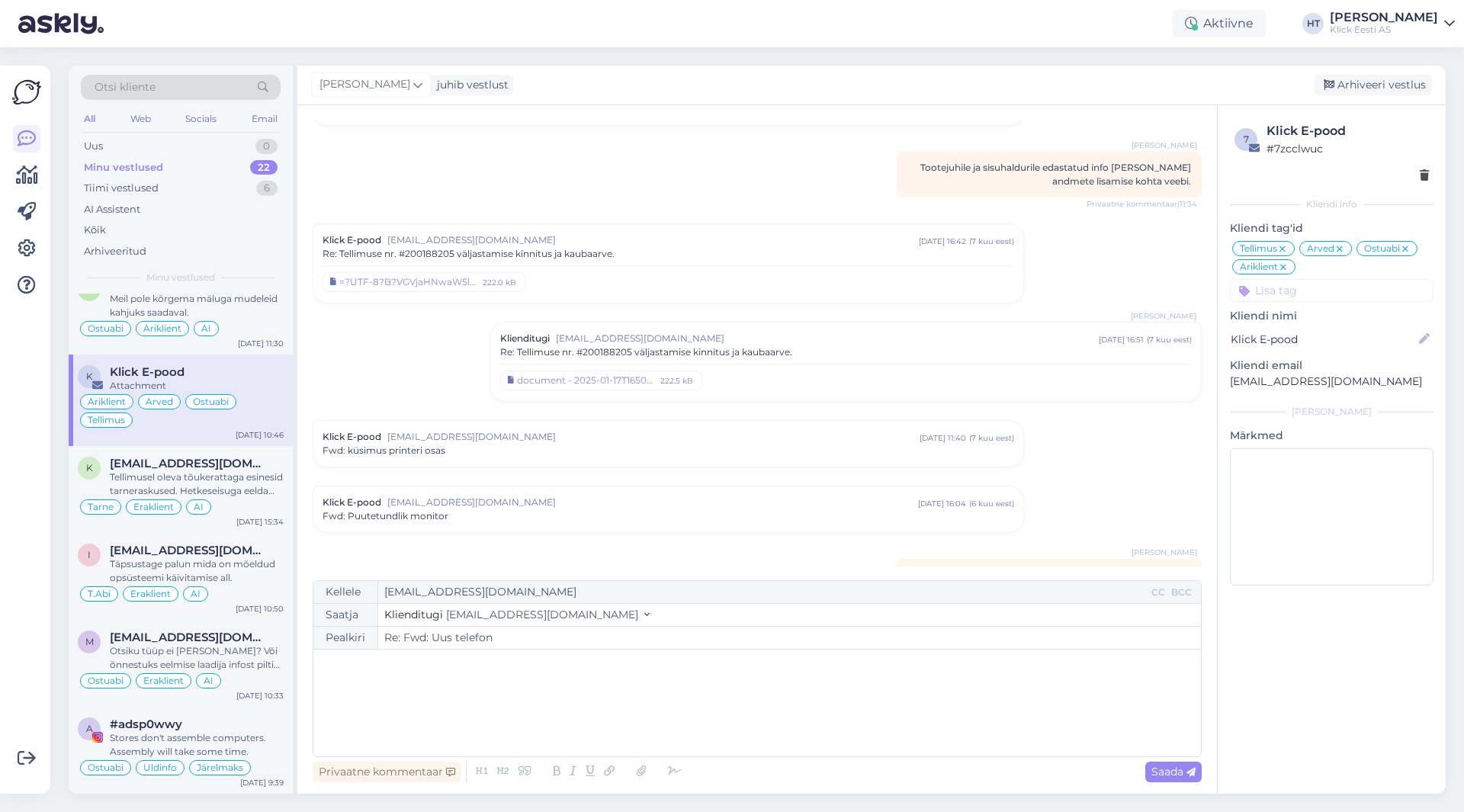
scroll to position [3970, 0]
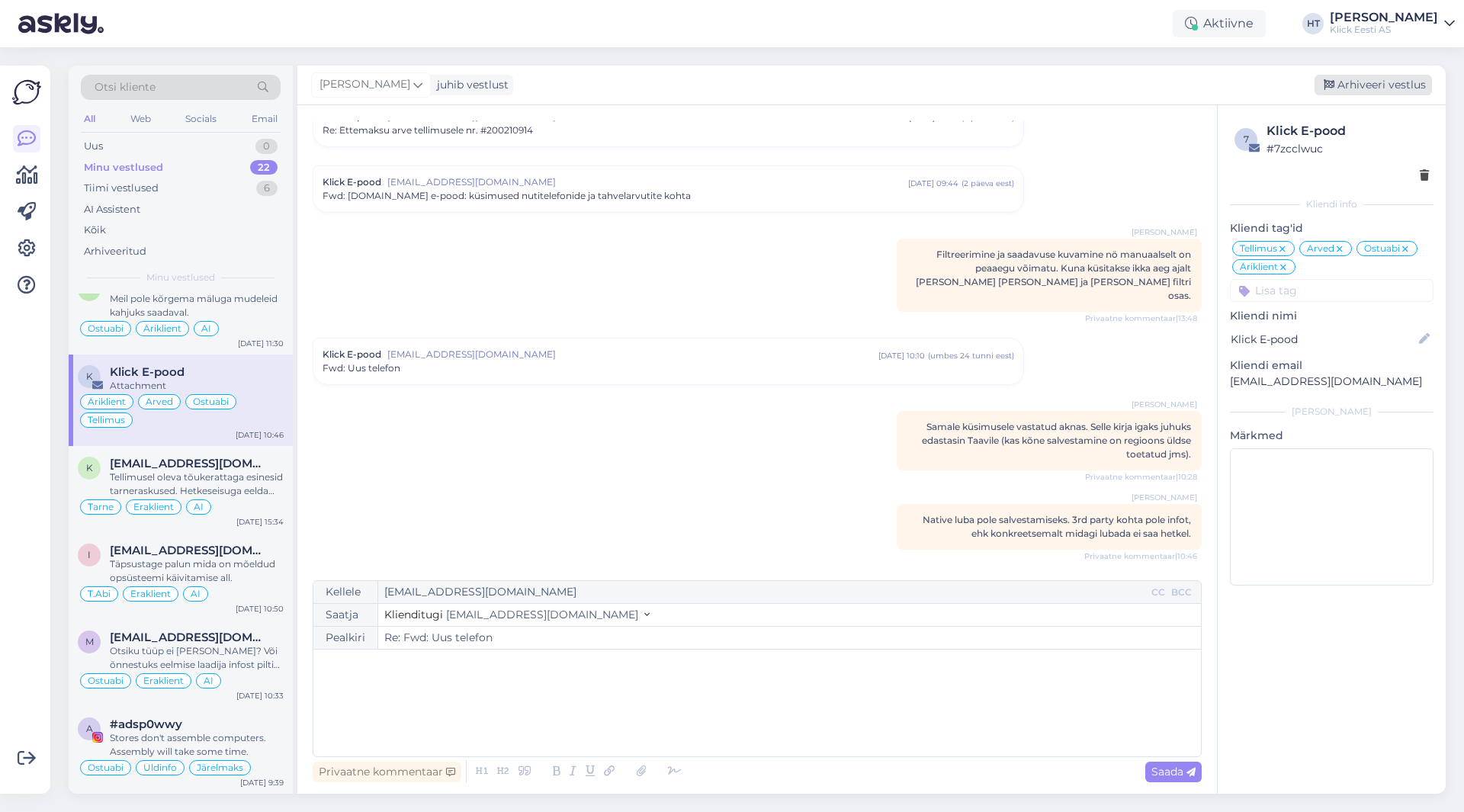
click at [1354, 79] on div "Arhiveeri vestlus" at bounding box center [1372, 84] width 117 height 20
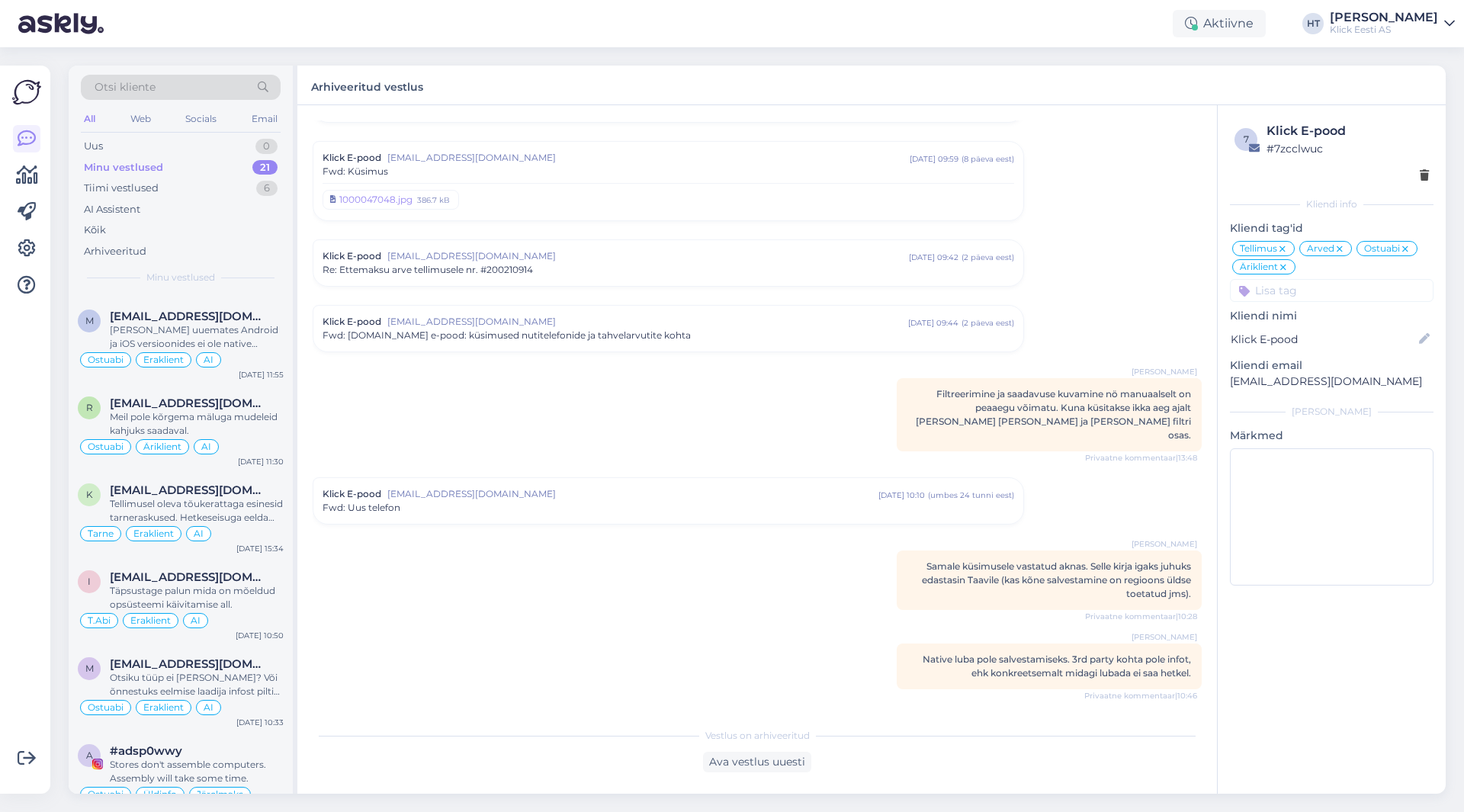
scroll to position [1041, 0]
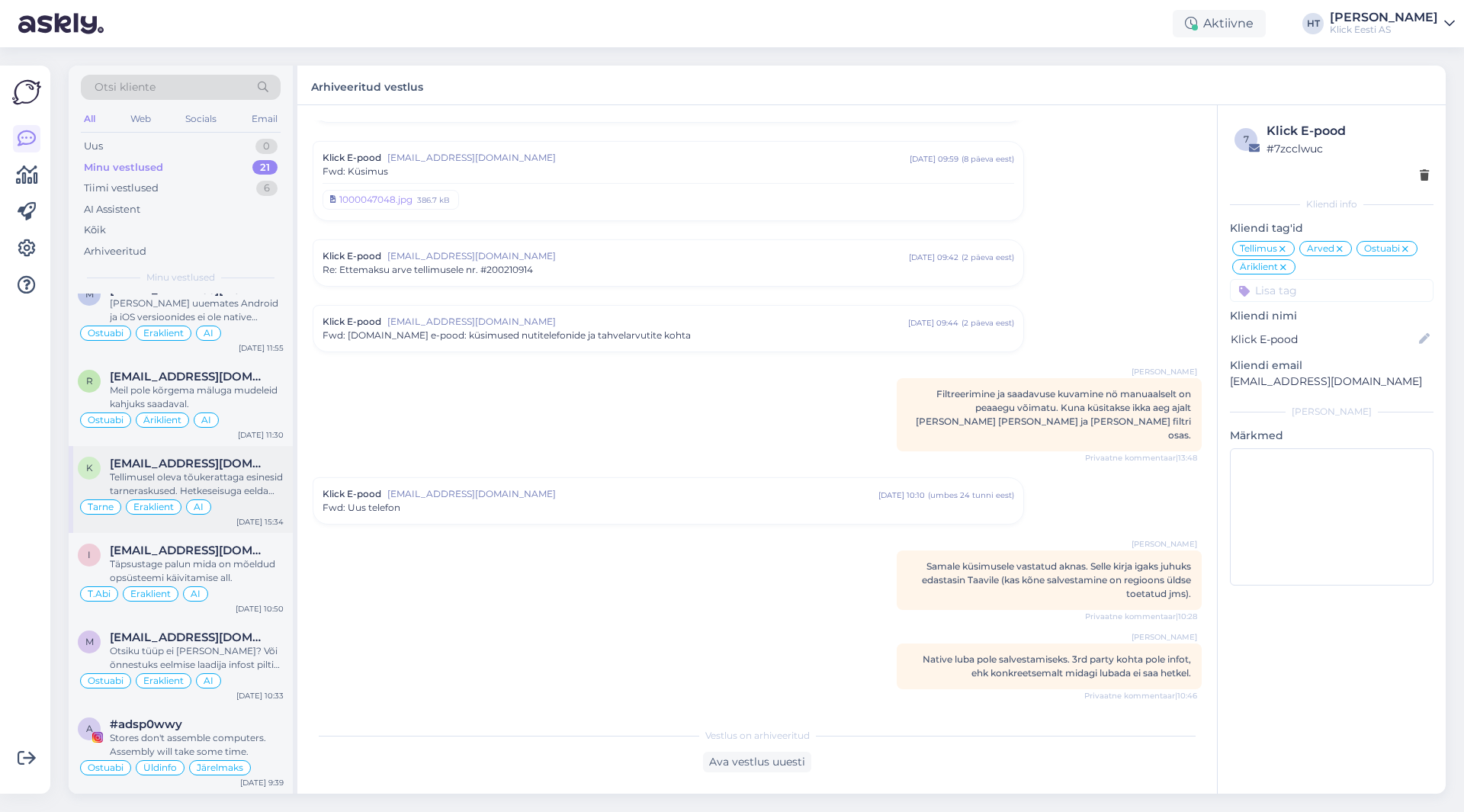
click at [240, 490] on div "Tellimusel oleva tõukerattaga esinesid tarneraskused. Hetkeseisuga eeldame tarn…" at bounding box center [197, 484] width 174 height 28
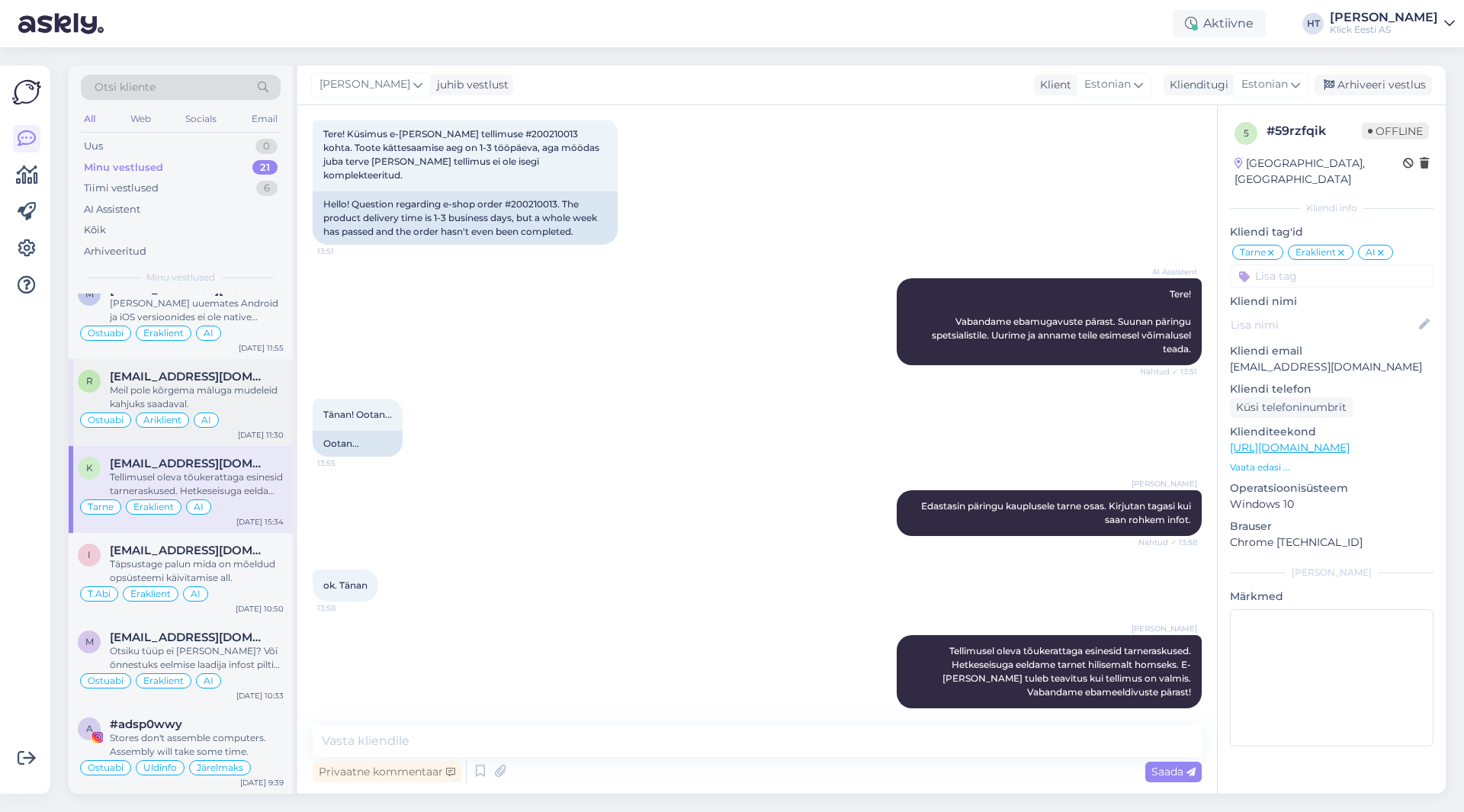
click at [261, 408] on div "Meil pole kõrgema mäluga mudeleid kahjuks saadaval." at bounding box center [197, 397] width 174 height 28
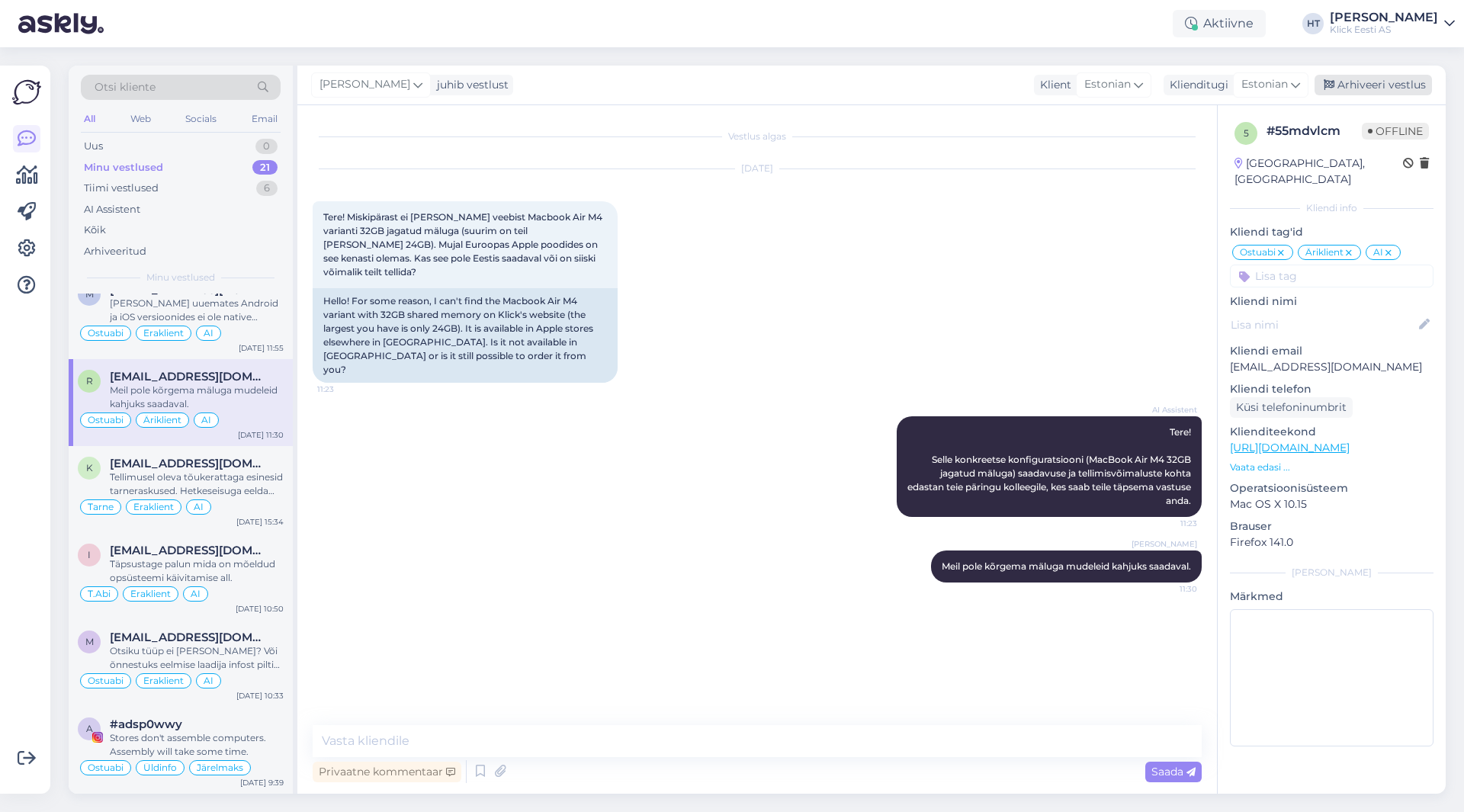
click at [1387, 87] on div "Arhiveeri vestlus" at bounding box center [1372, 84] width 117 height 20
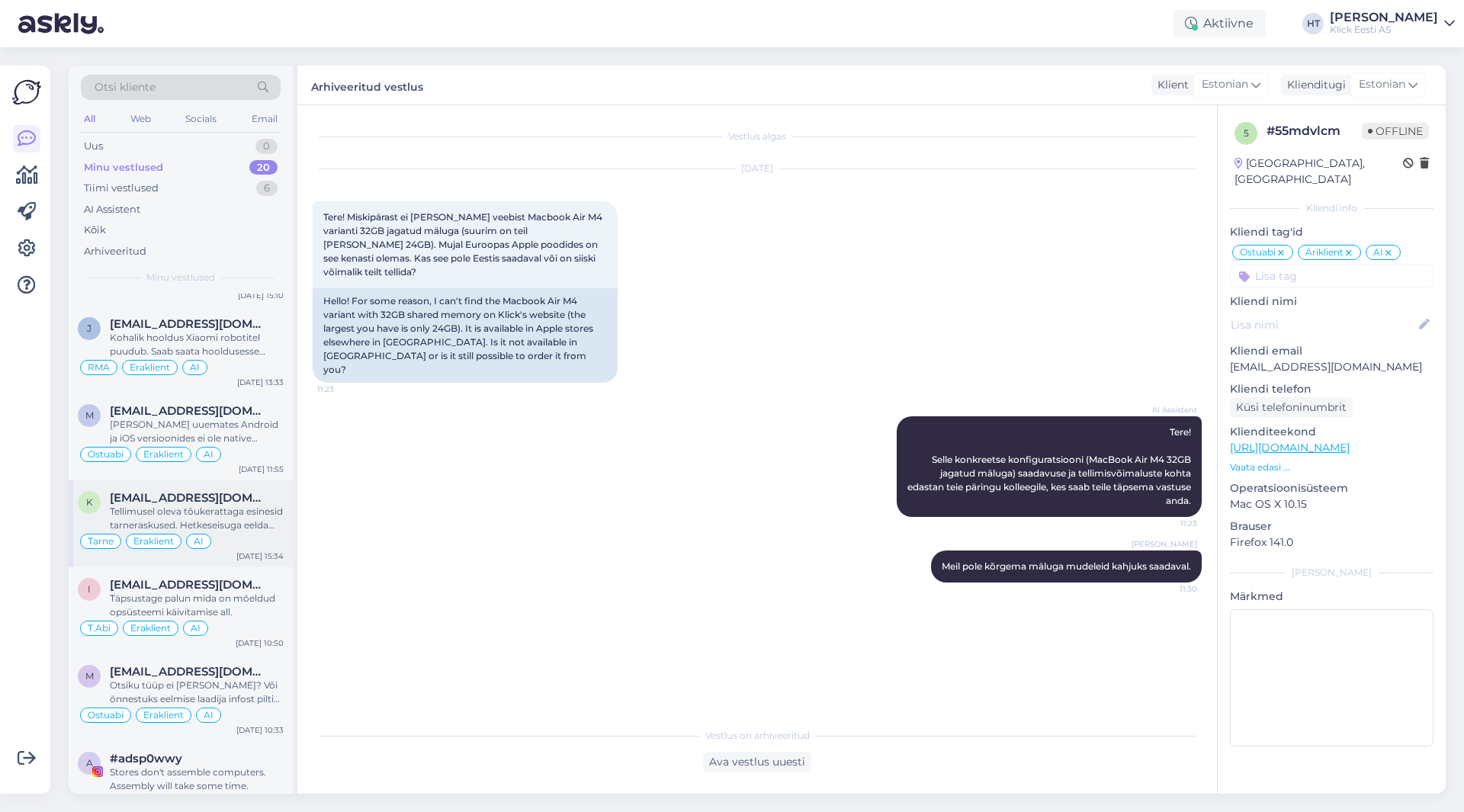
scroll to position [954, 0]
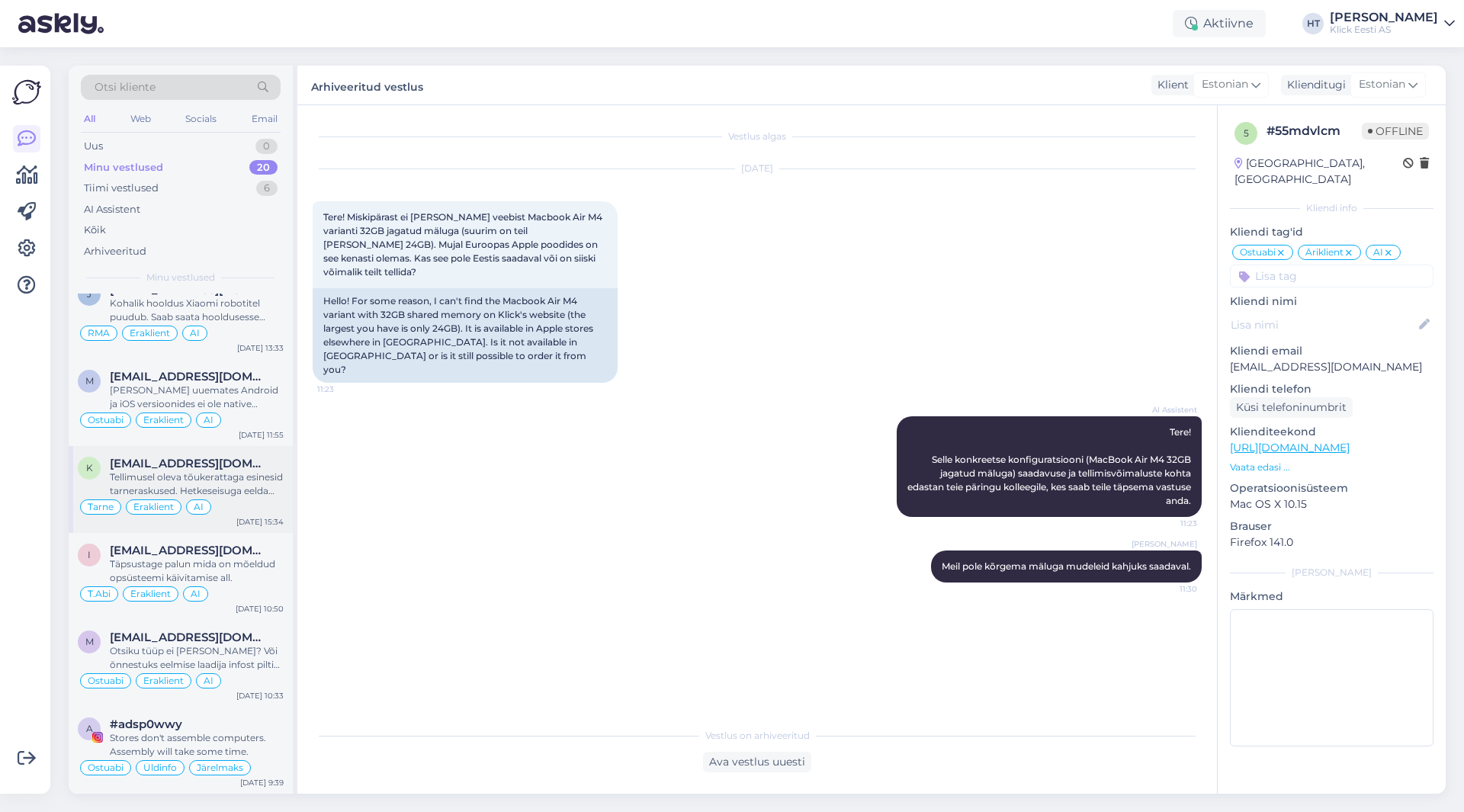
click at [236, 505] on div "Tarne Eraklient AI" at bounding box center [181, 507] width 206 height 19
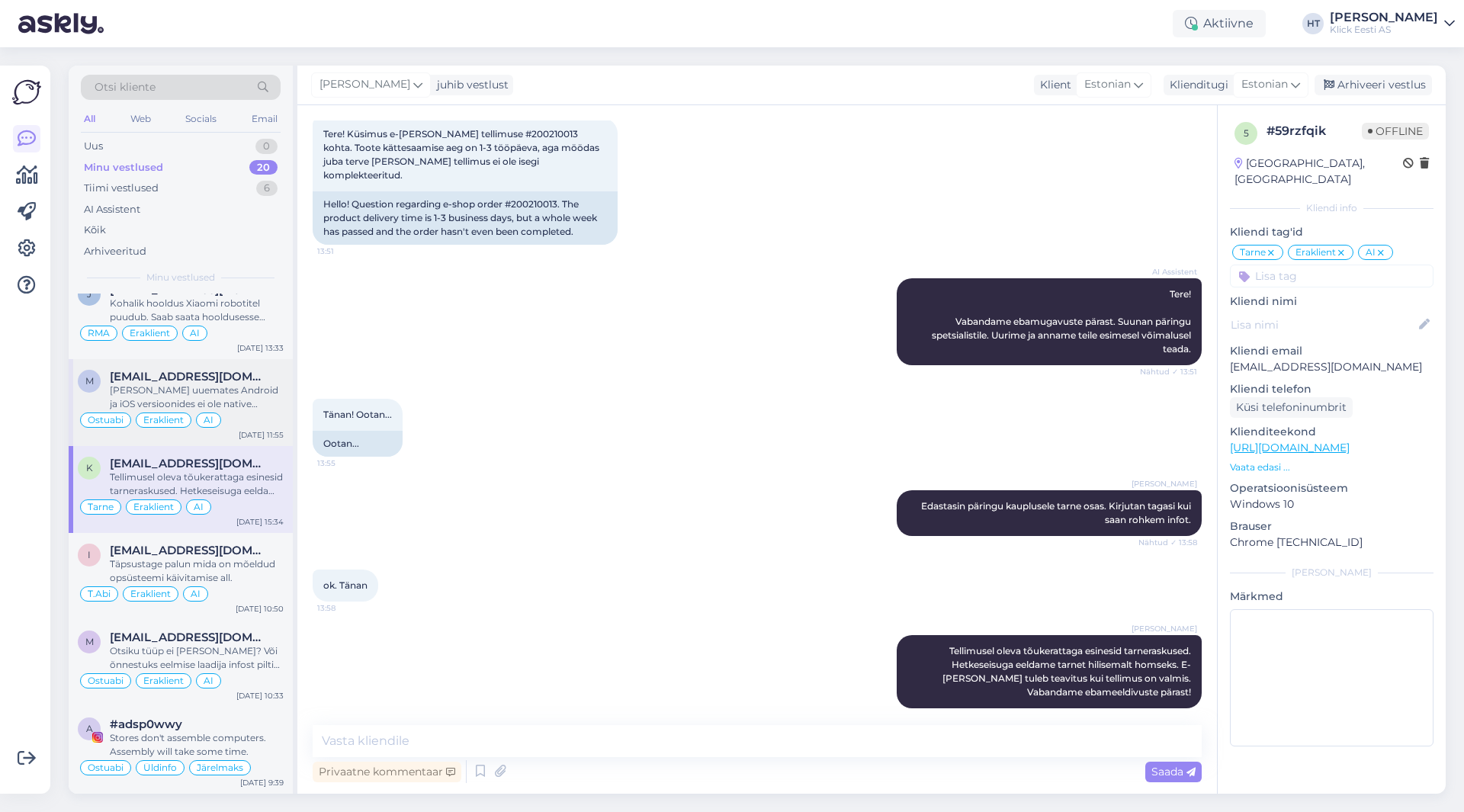
click at [245, 431] on div "[DATE] 11:55" at bounding box center [262, 435] width 45 height 11
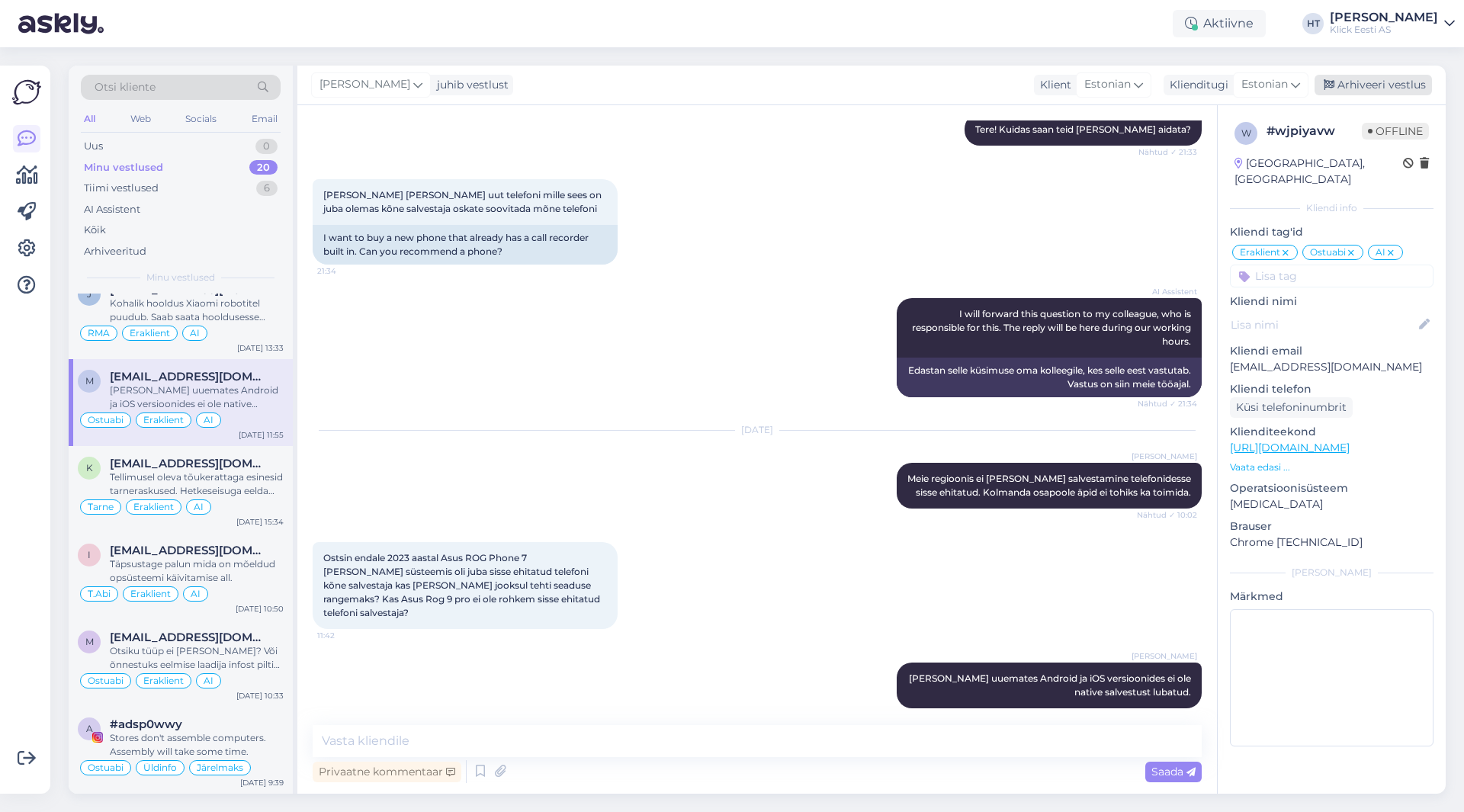
click at [1332, 81] on icon at bounding box center [1328, 85] width 11 height 11
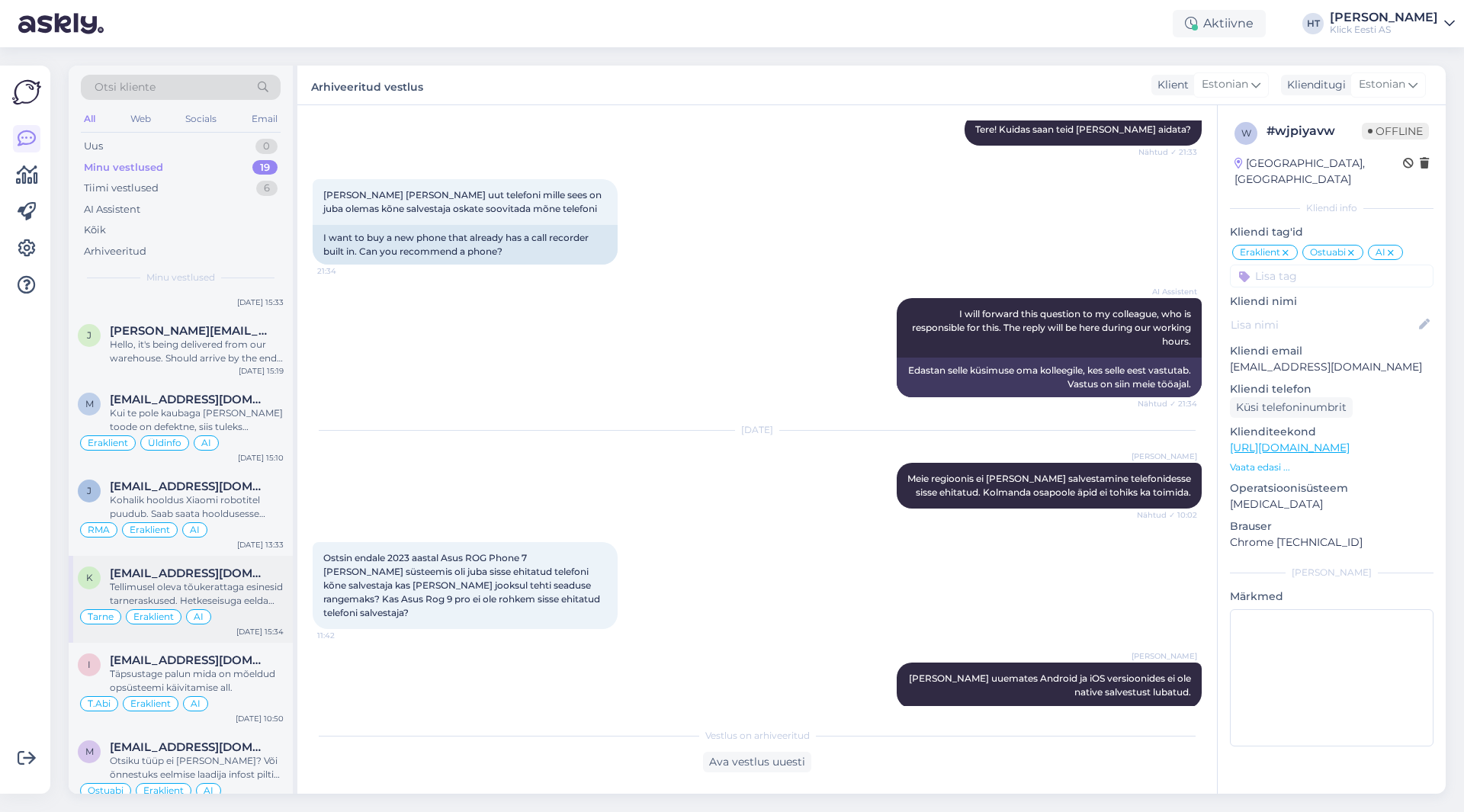
scroll to position [867, 0]
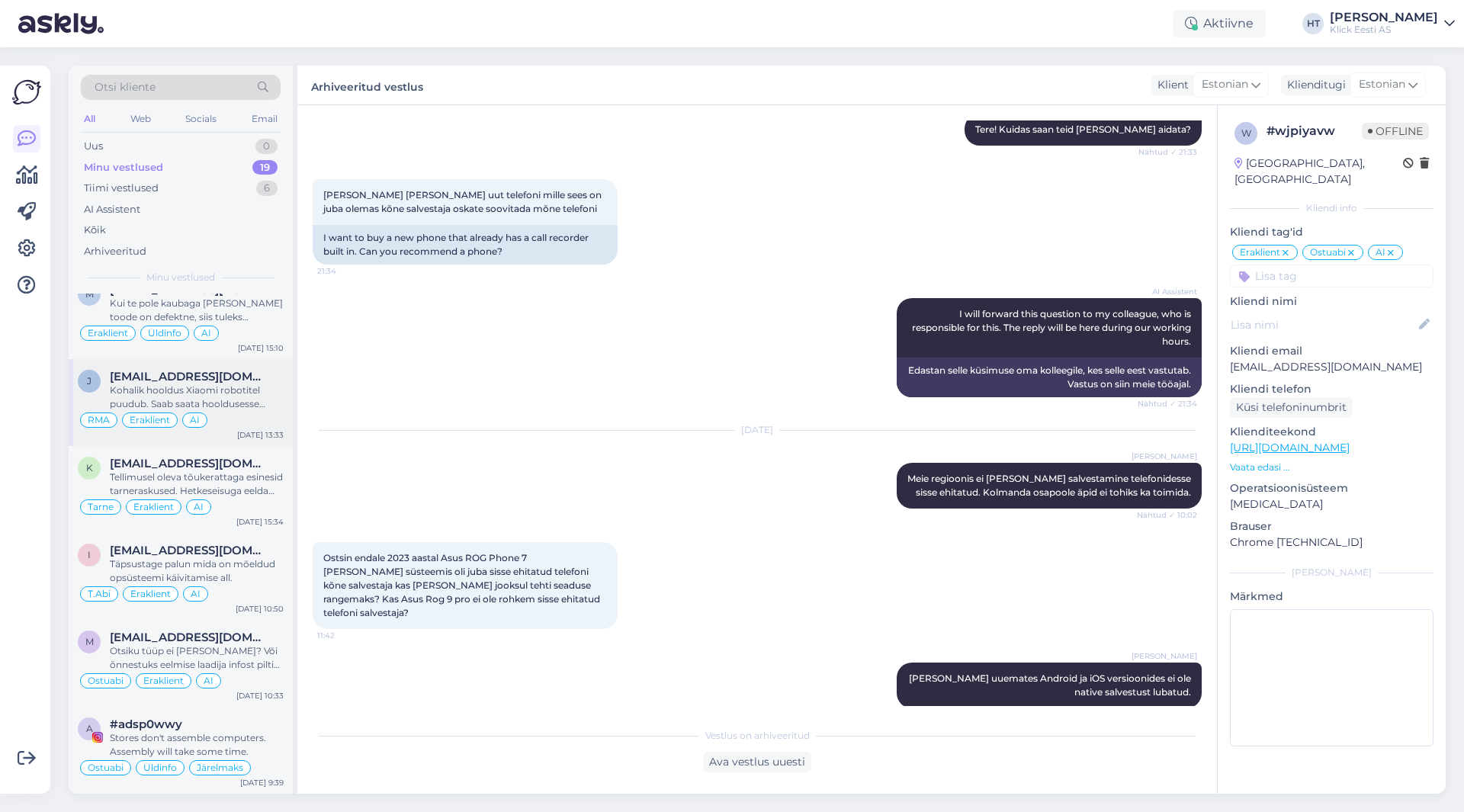
click at [245, 401] on div "Kohalik hooldus Xiaomi robotitel puudub. Saab saata hooldusesse [PERSON_NAME] k…" at bounding box center [197, 397] width 174 height 28
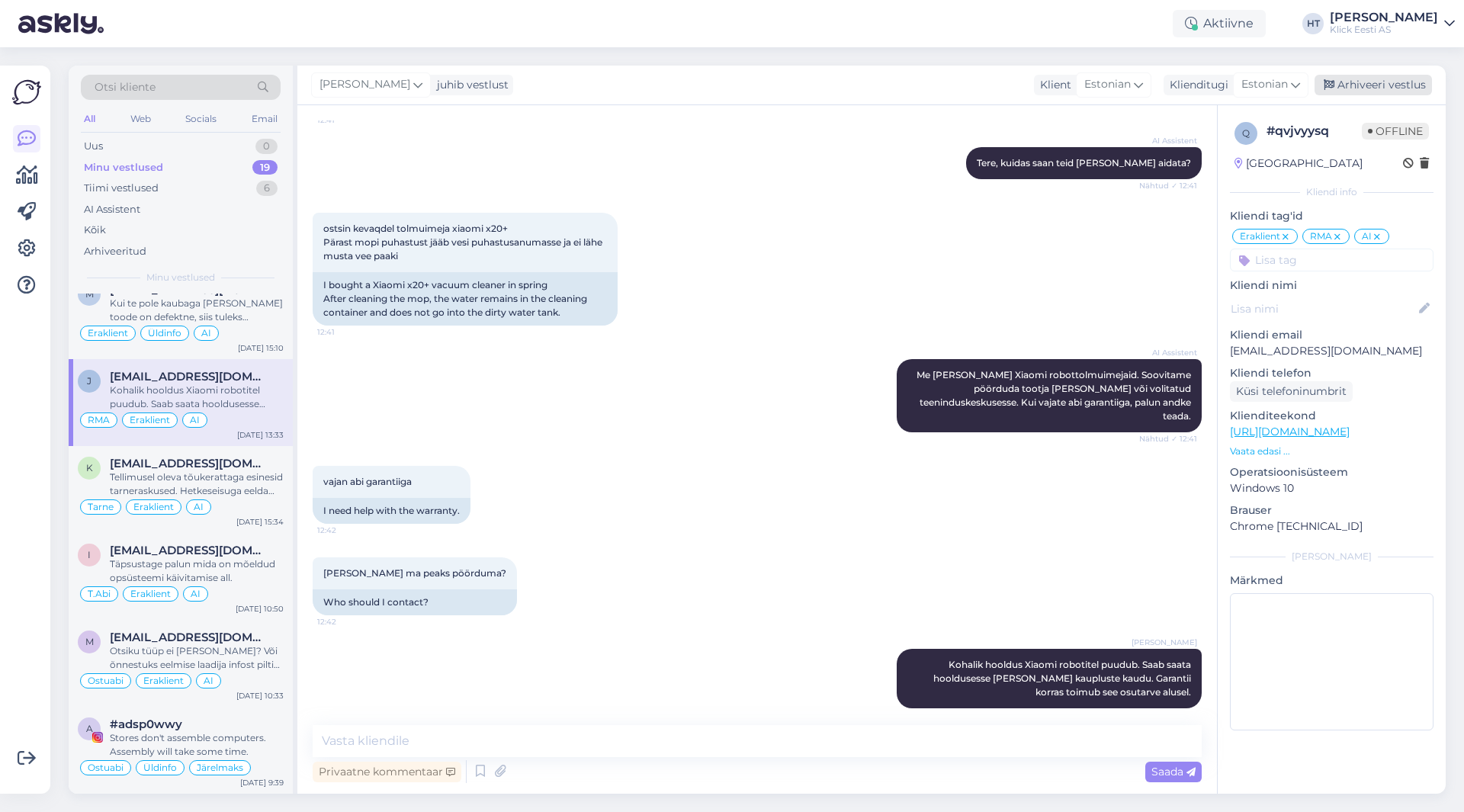
click at [1347, 80] on div "Arhiveeri vestlus" at bounding box center [1372, 84] width 117 height 20
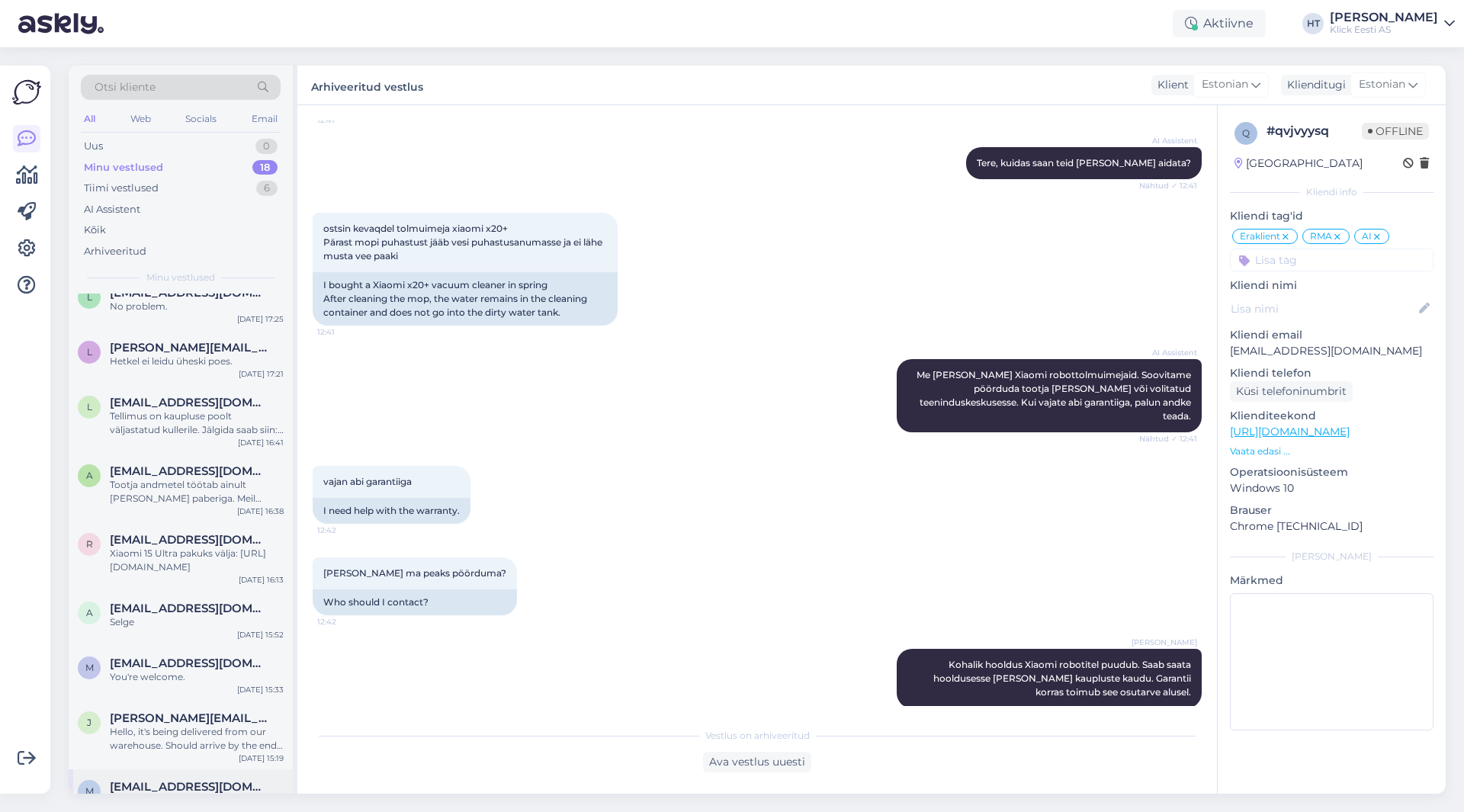
scroll to position [780, 0]
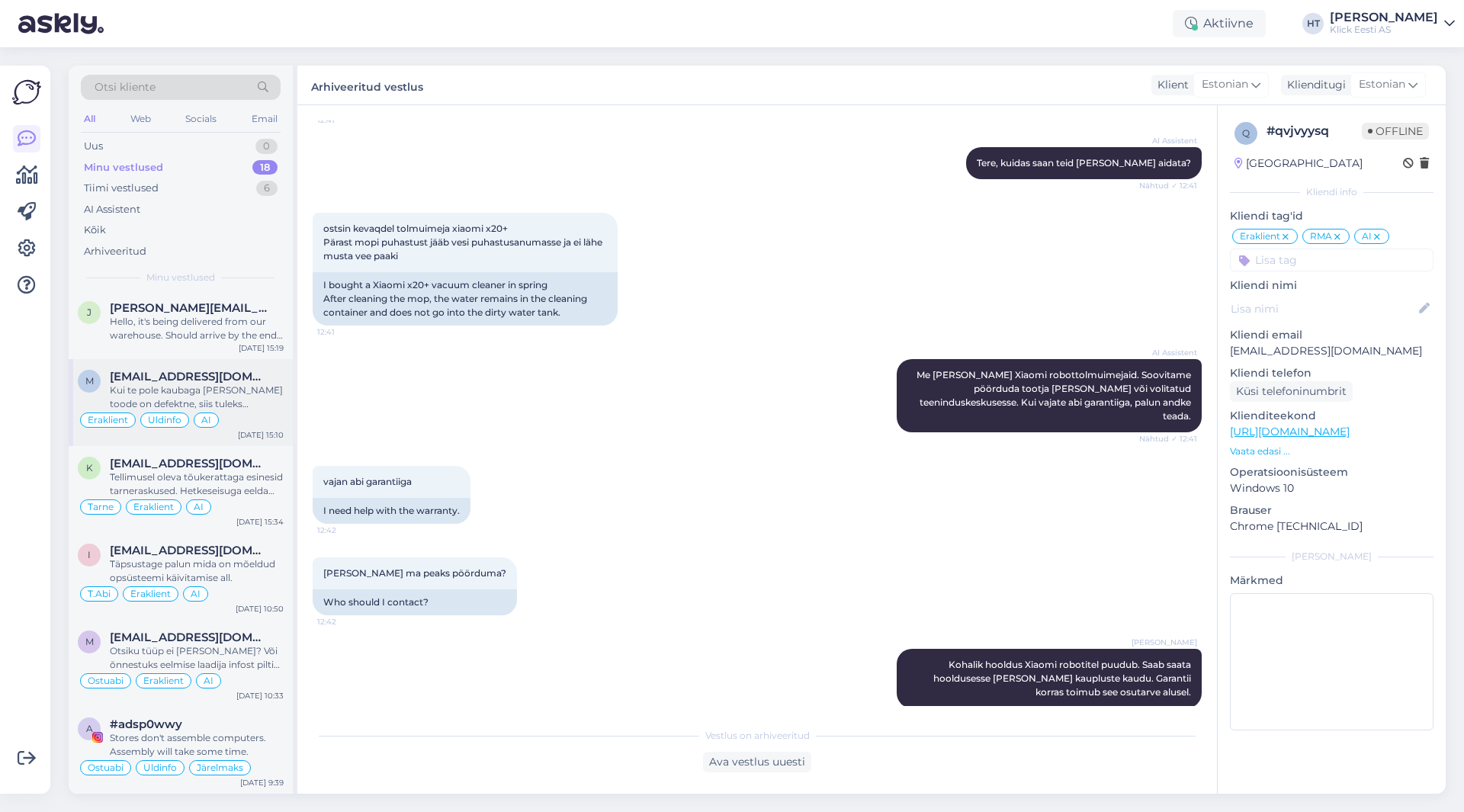
click at [254, 397] on div "Kui te pole kaubaga [PERSON_NAME] toode on defektne, siis tuleks komplektne too…" at bounding box center [197, 397] width 174 height 28
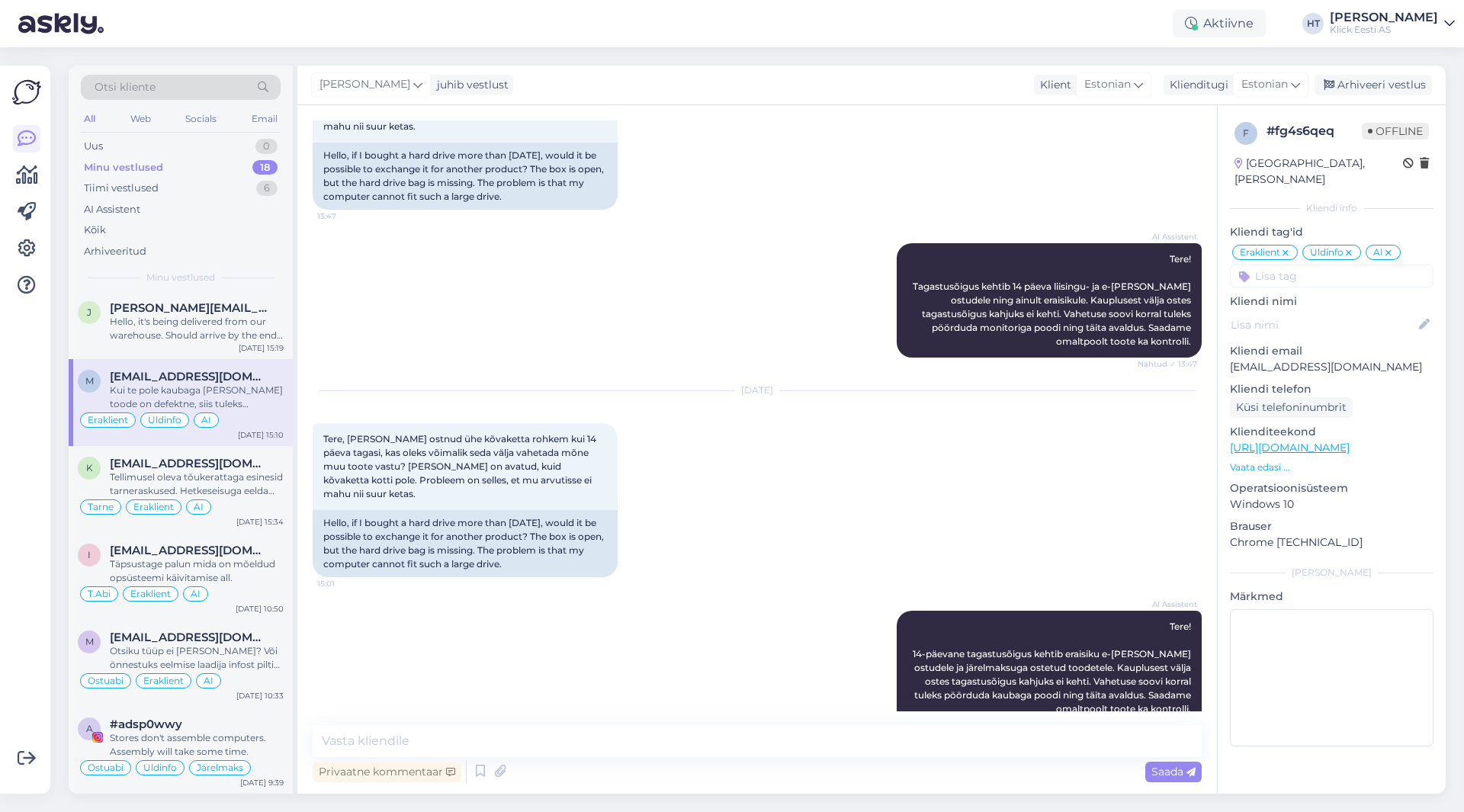
scroll to position [269, 0]
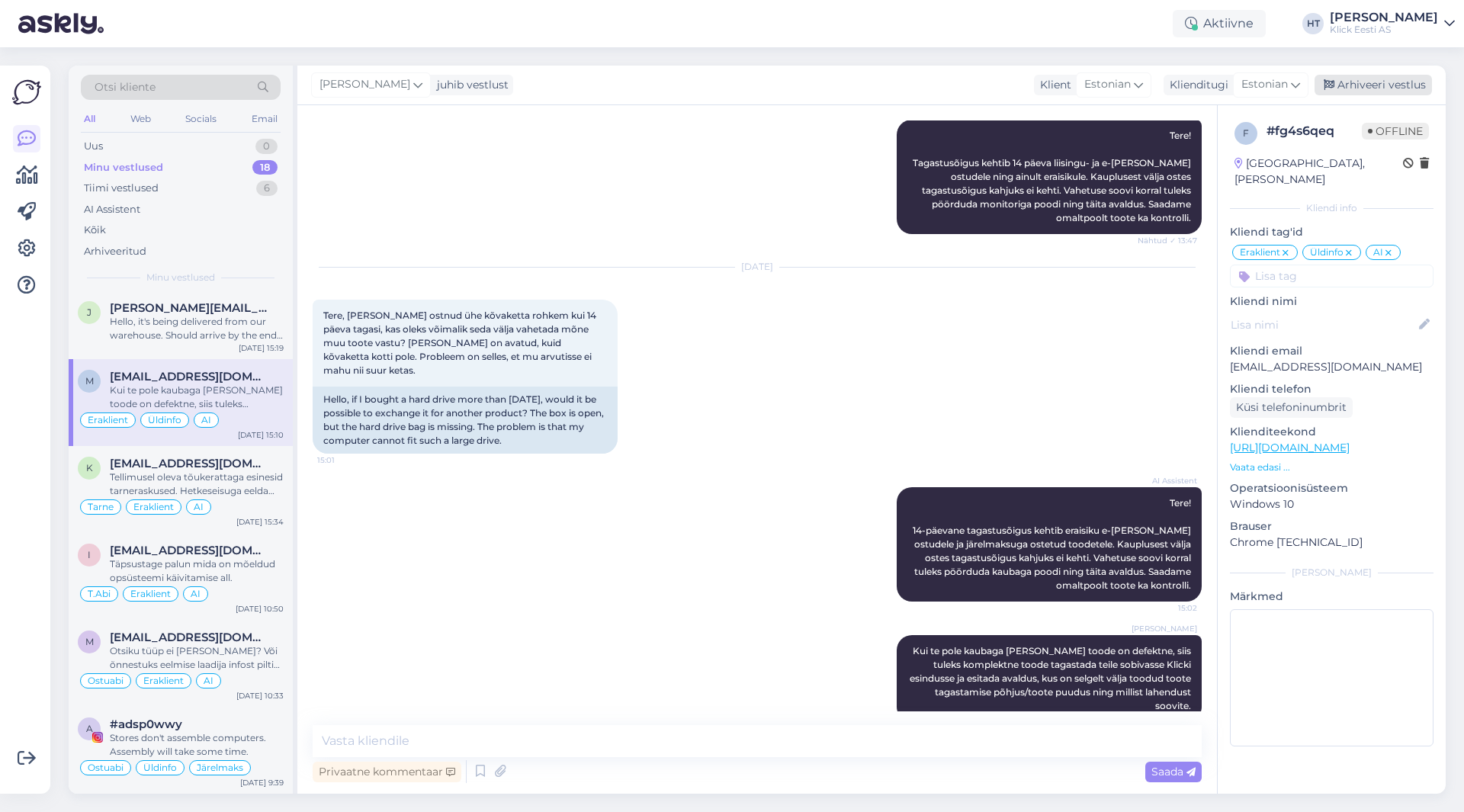
click at [1348, 77] on div "Arhiveeri vestlus" at bounding box center [1372, 84] width 117 height 20
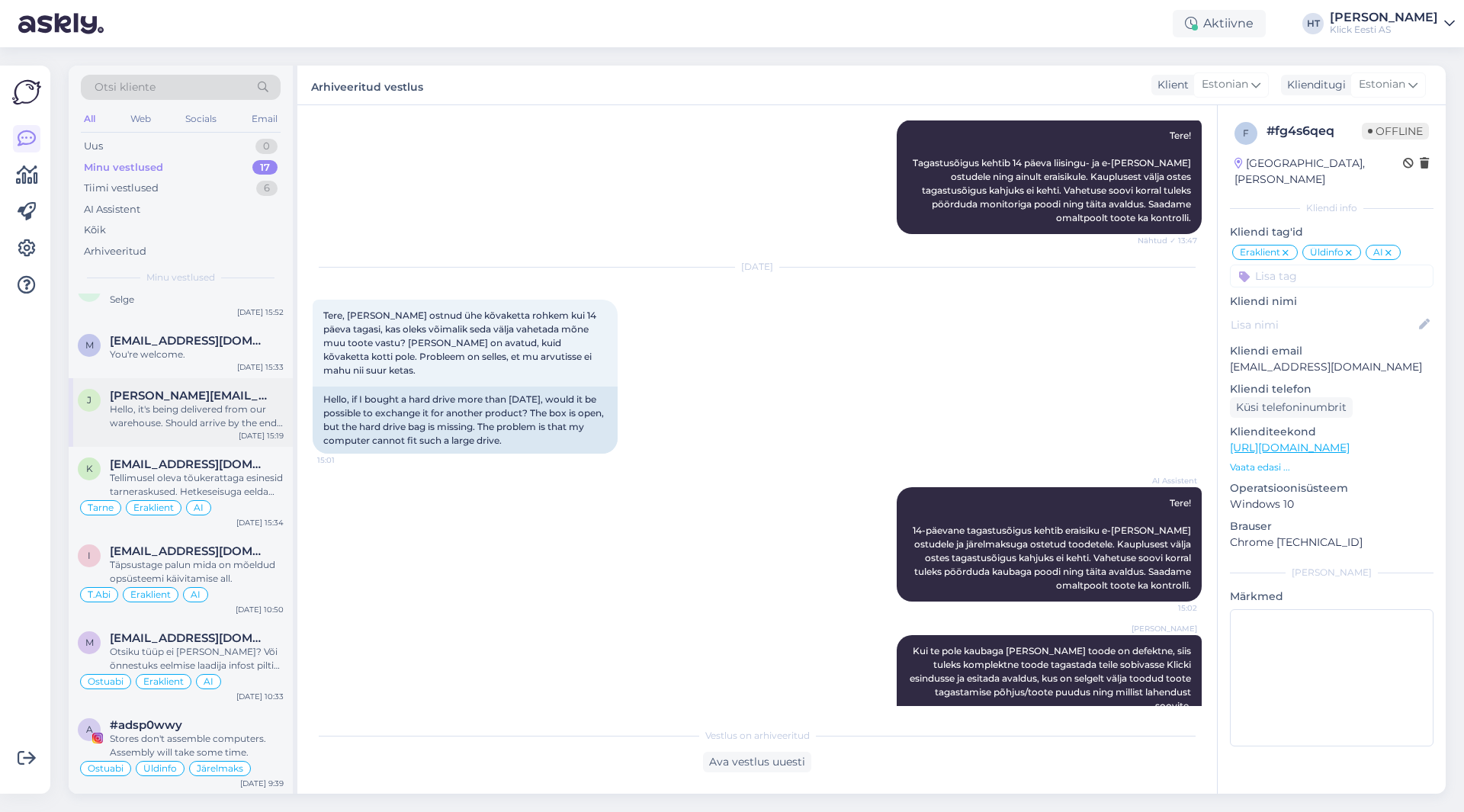
scroll to position [0, 0]
click at [235, 423] on div "Hello, it's being delivered from our warehouse. Should arrive by the end of [DA…" at bounding box center [197, 415] width 174 height 28
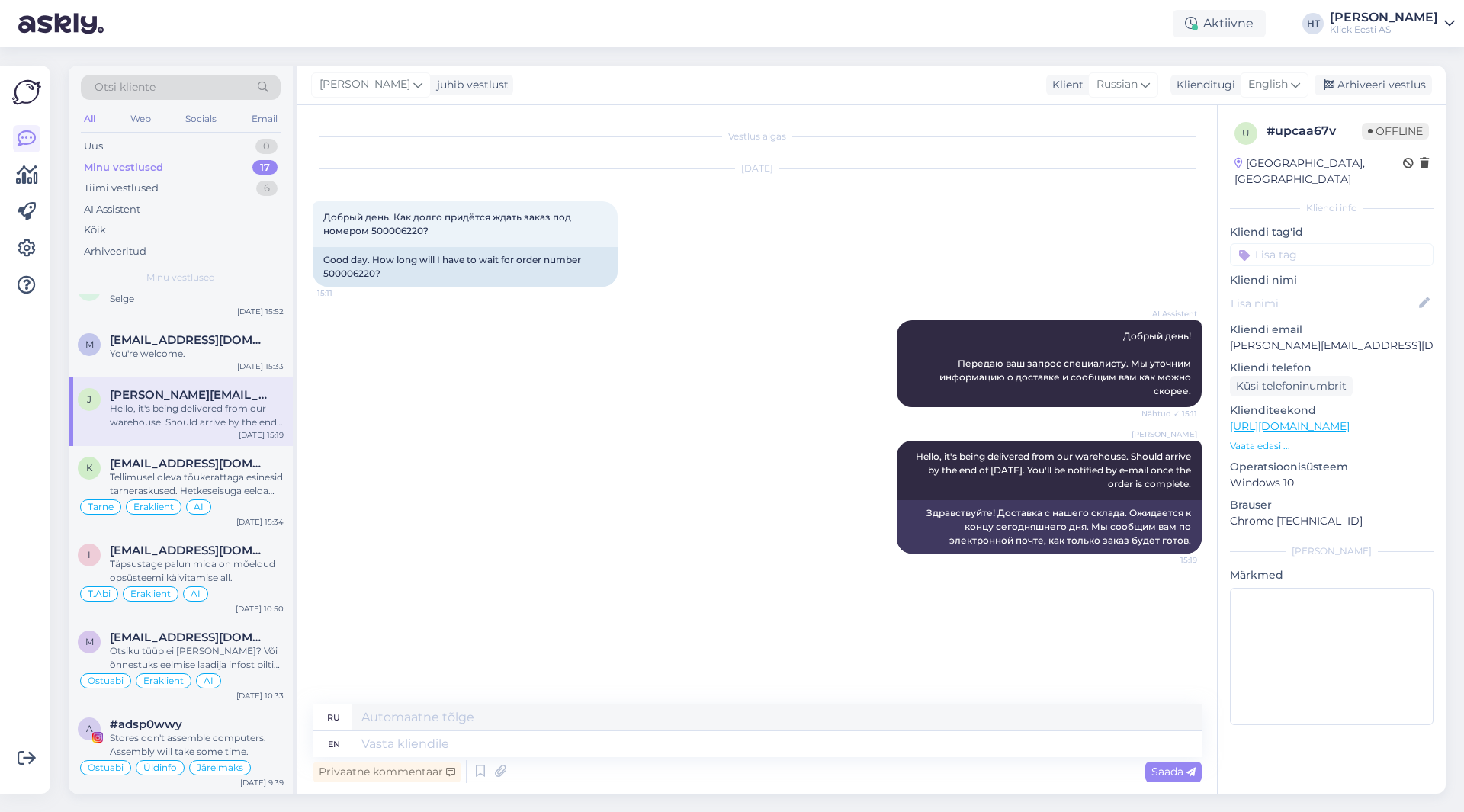
click at [1309, 243] on input at bounding box center [1331, 254] width 203 height 23
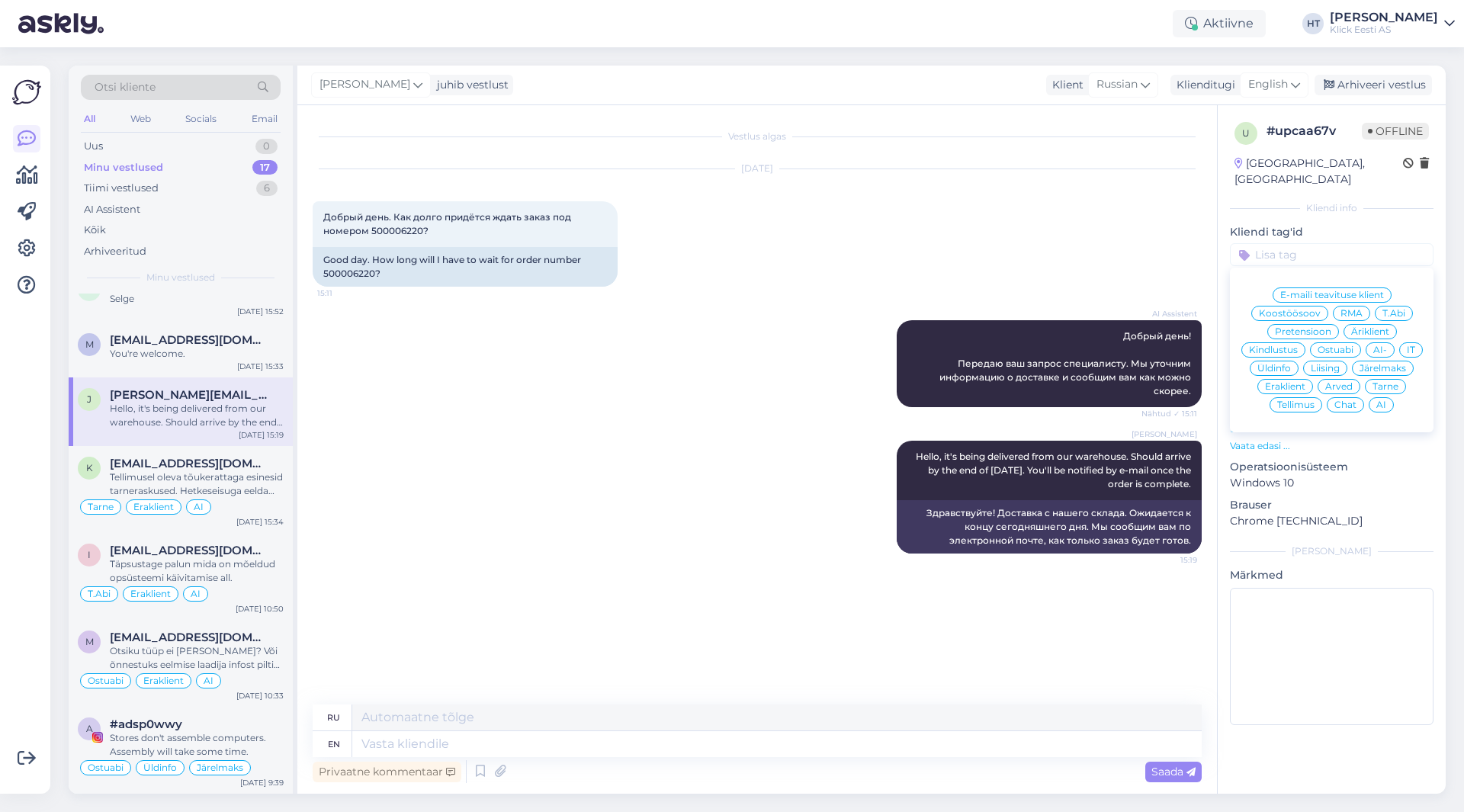
click at [1382, 382] on span "Tarne" at bounding box center [1385, 386] width 26 height 9
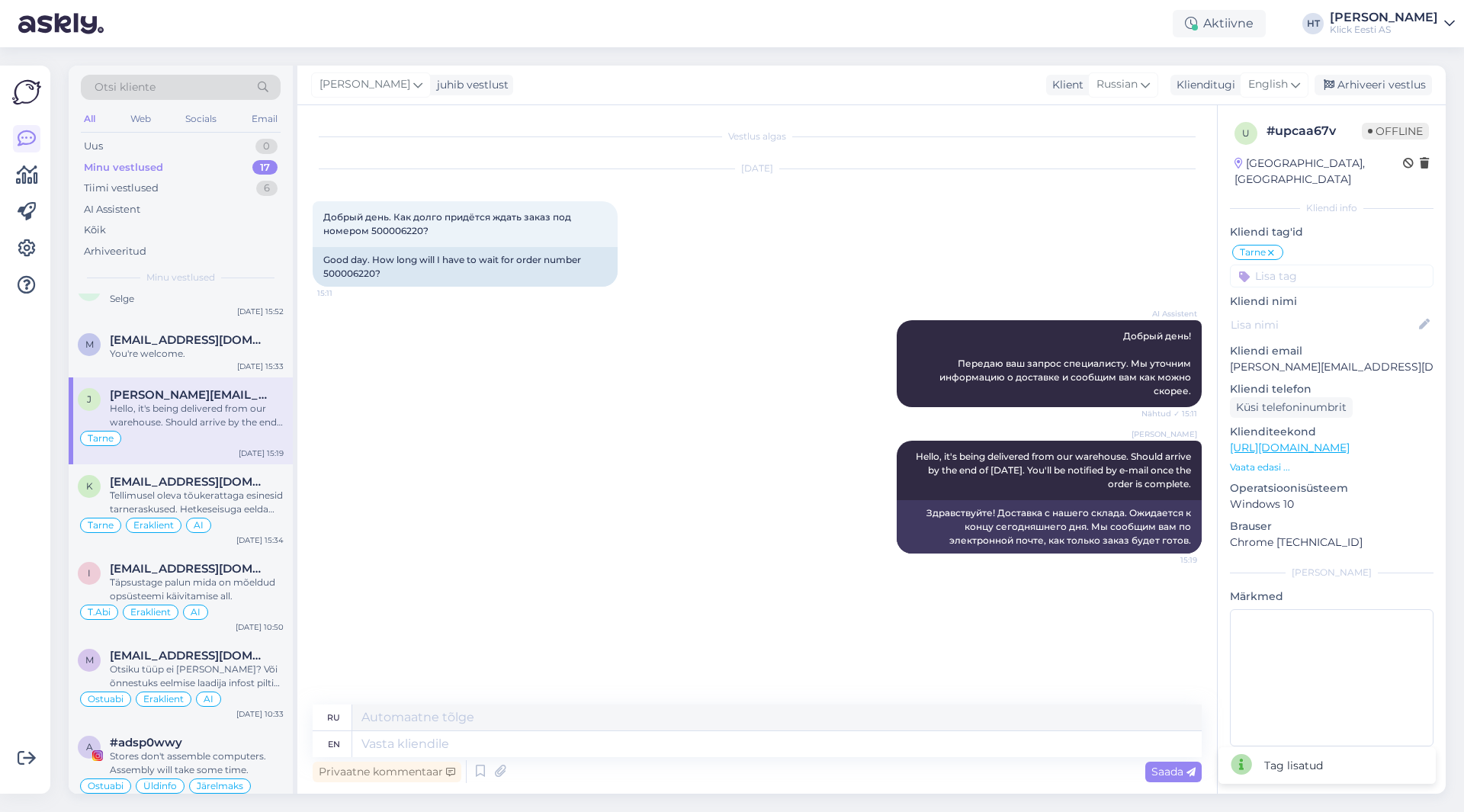
click at [1288, 266] on input at bounding box center [1331, 276] width 203 height 23
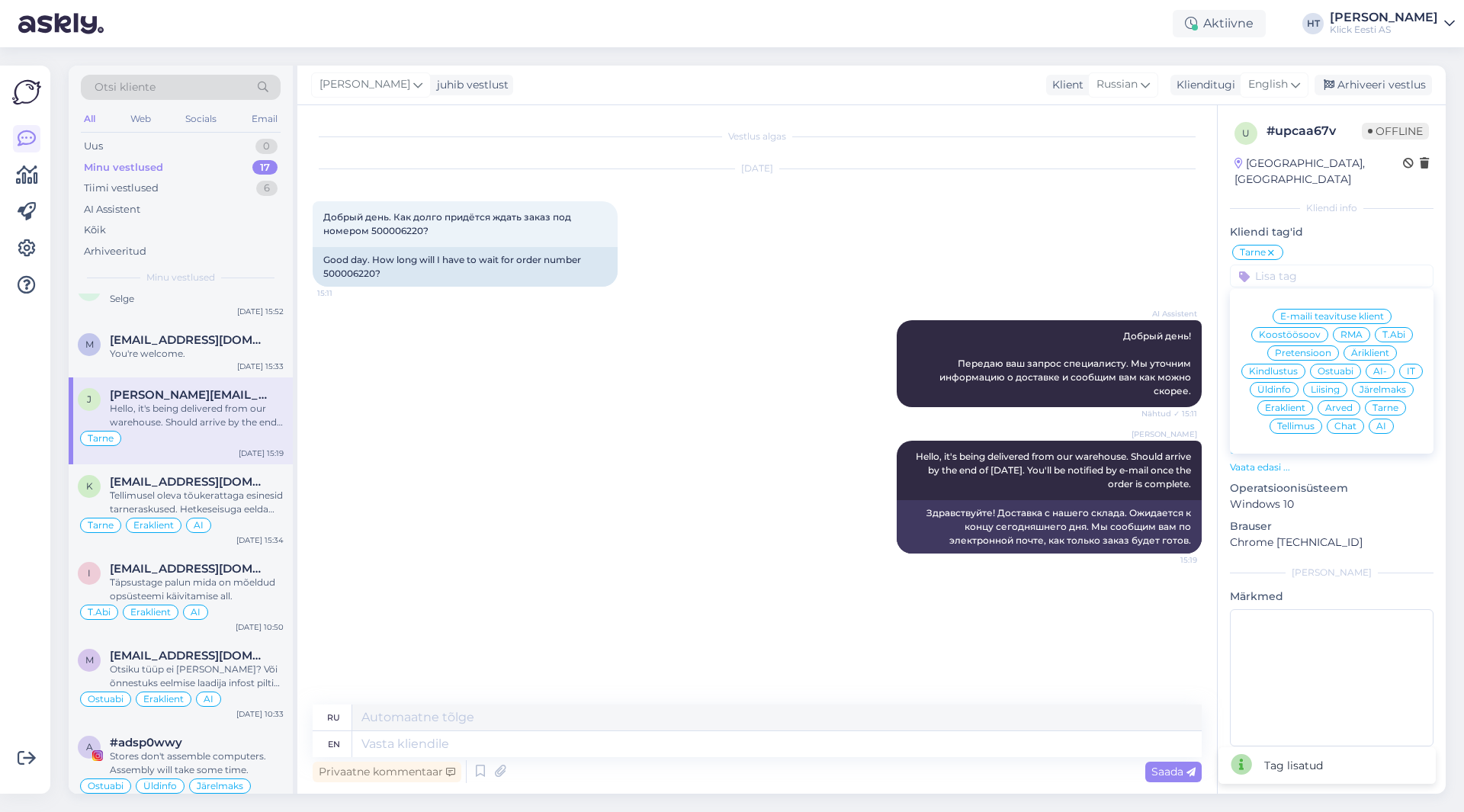
click at [1384, 348] on span "Äriklient" at bounding box center [1369, 352] width 38 height 9
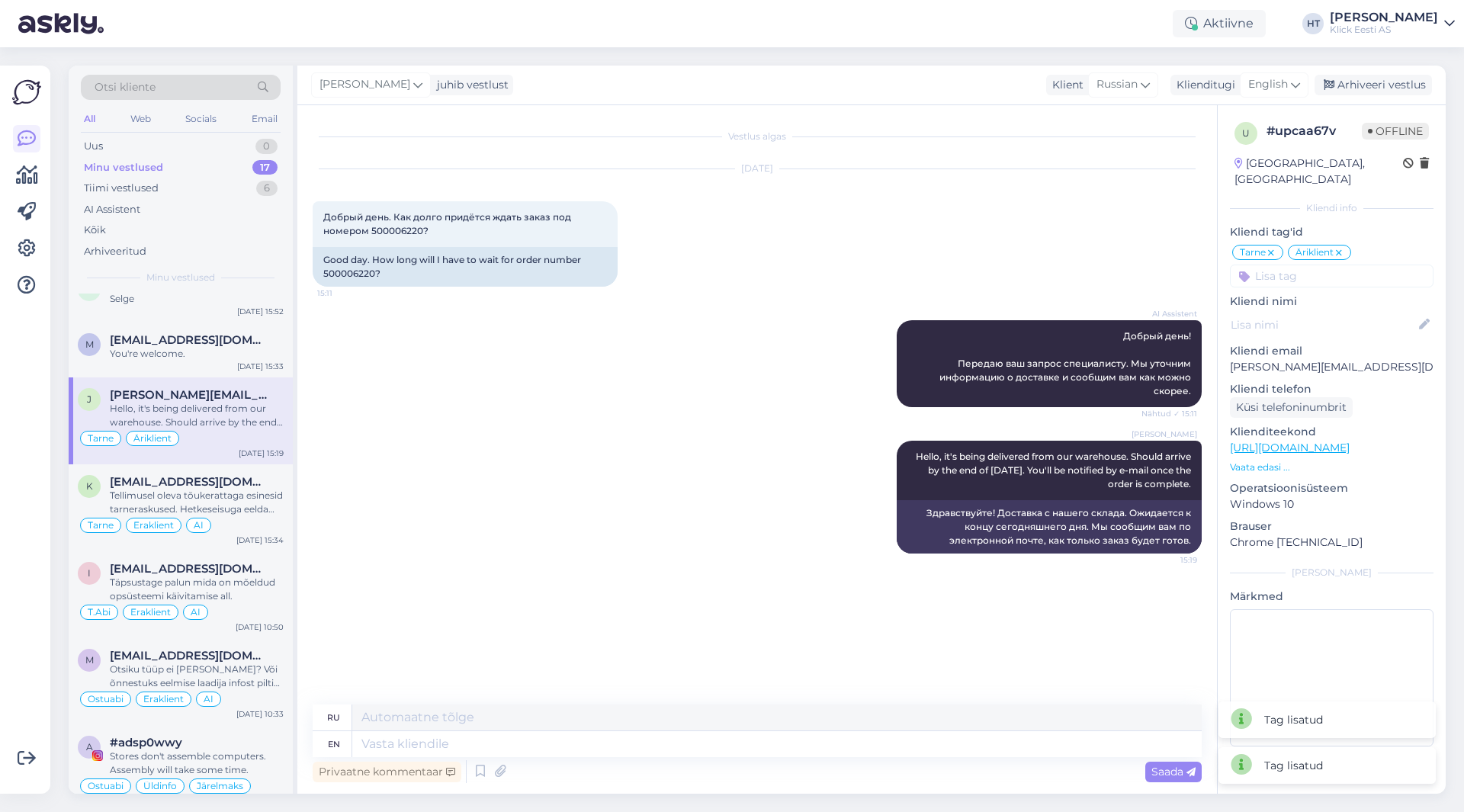
click at [1308, 266] on input at bounding box center [1331, 276] width 203 height 23
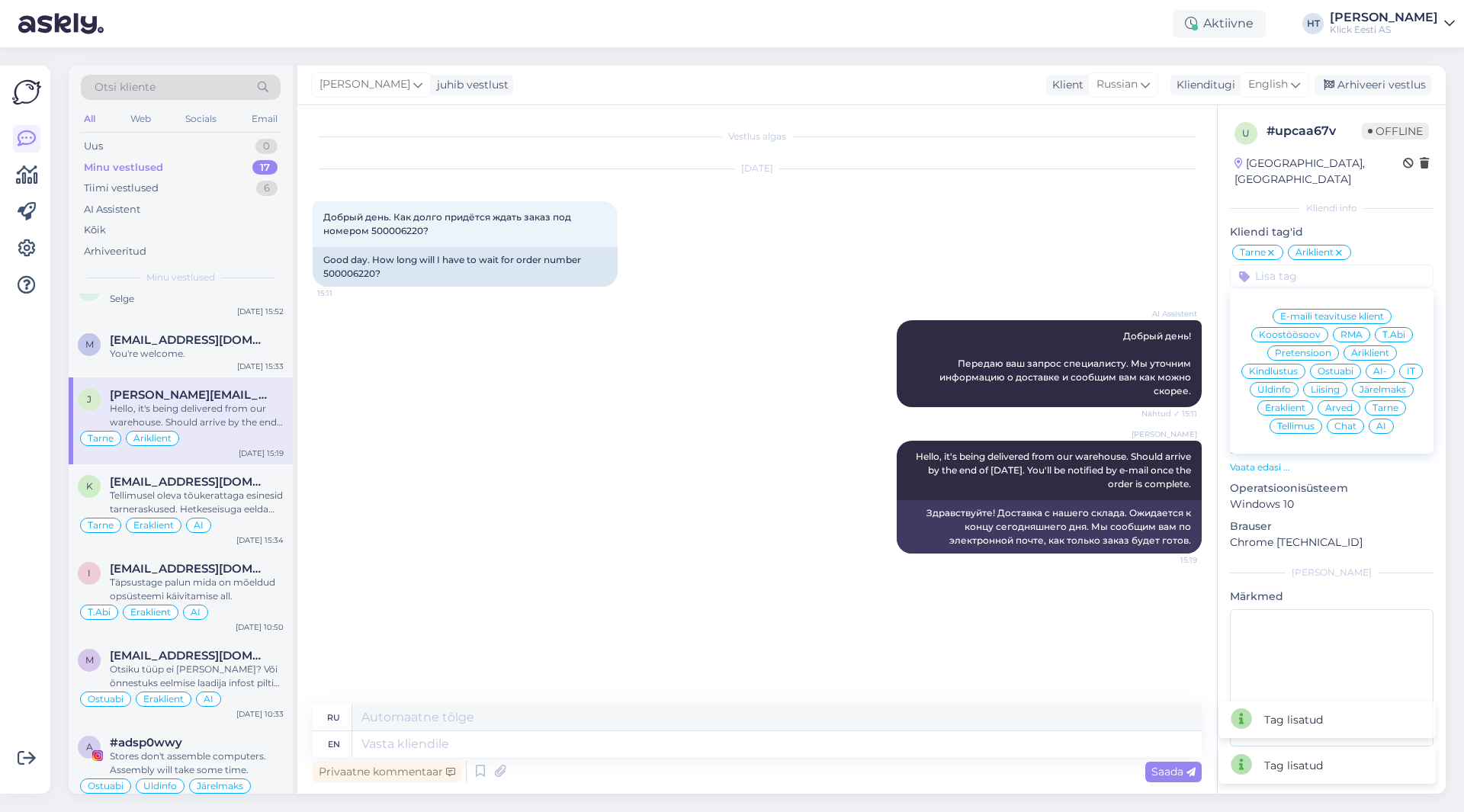
click at [1377, 419] on div "AI" at bounding box center [1381, 426] width 25 height 15
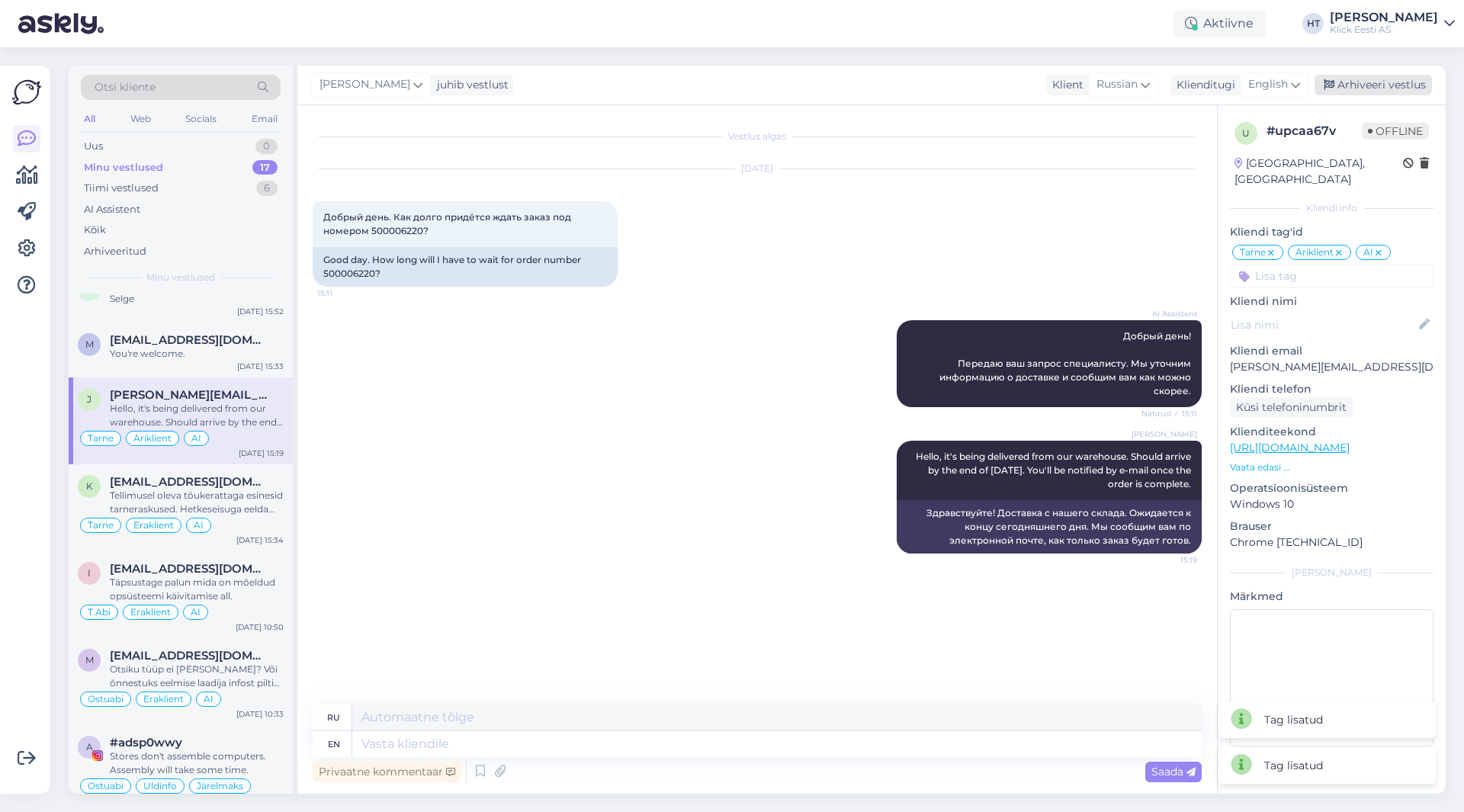
click at [1344, 88] on div "Arhiveeri vestlus" at bounding box center [1372, 84] width 117 height 20
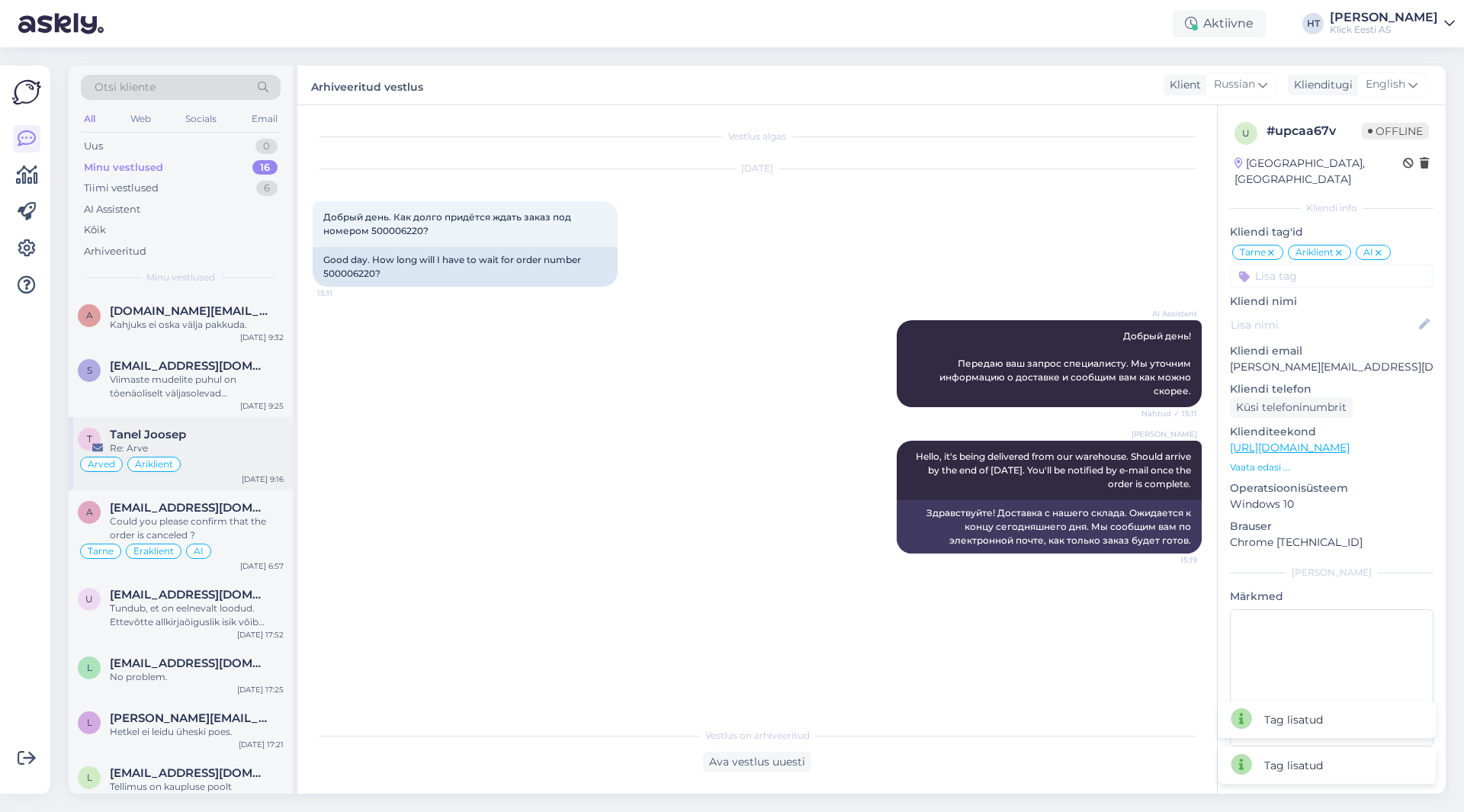
click at [218, 451] on div "Re: Arve" at bounding box center [197, 448] width 174 height 14
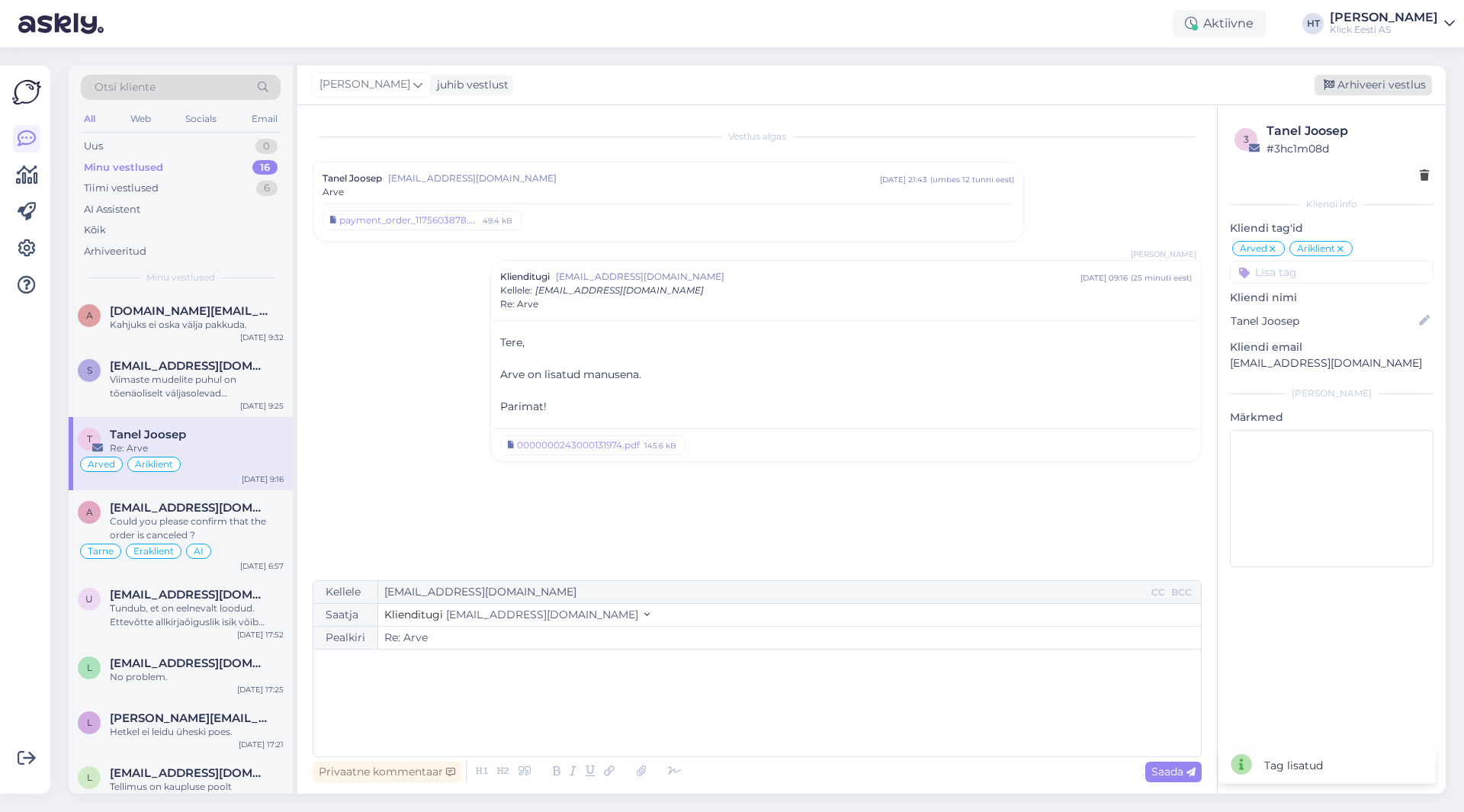
click at [1408, 81] on div "Arhiveeri vestlus" at bounding box center [1372, 84] width 117 height 20
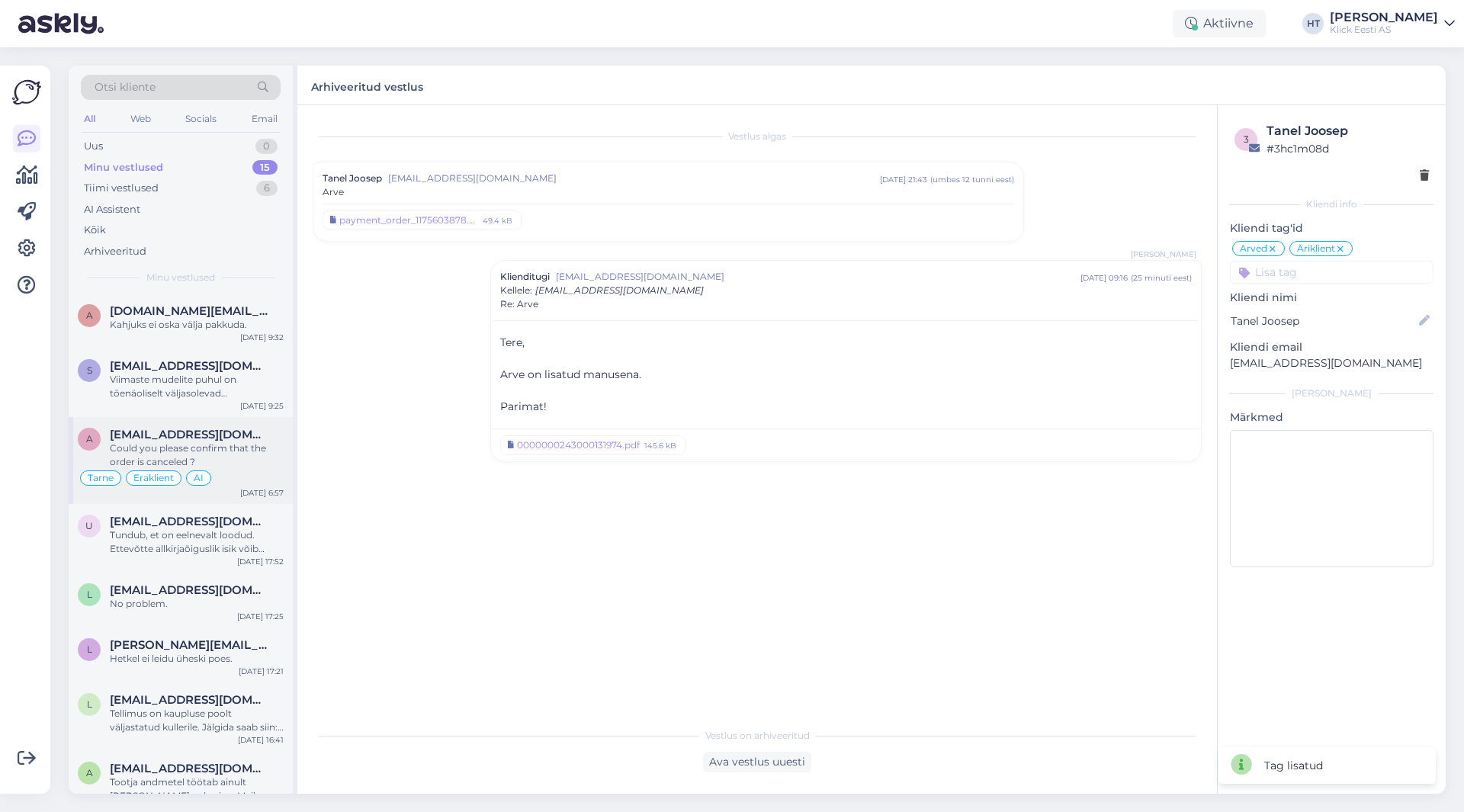
click at [228, 448] on div "Could you please confirm that the order is canceled ?" at bounding box center [197, 455] width 174 height 28
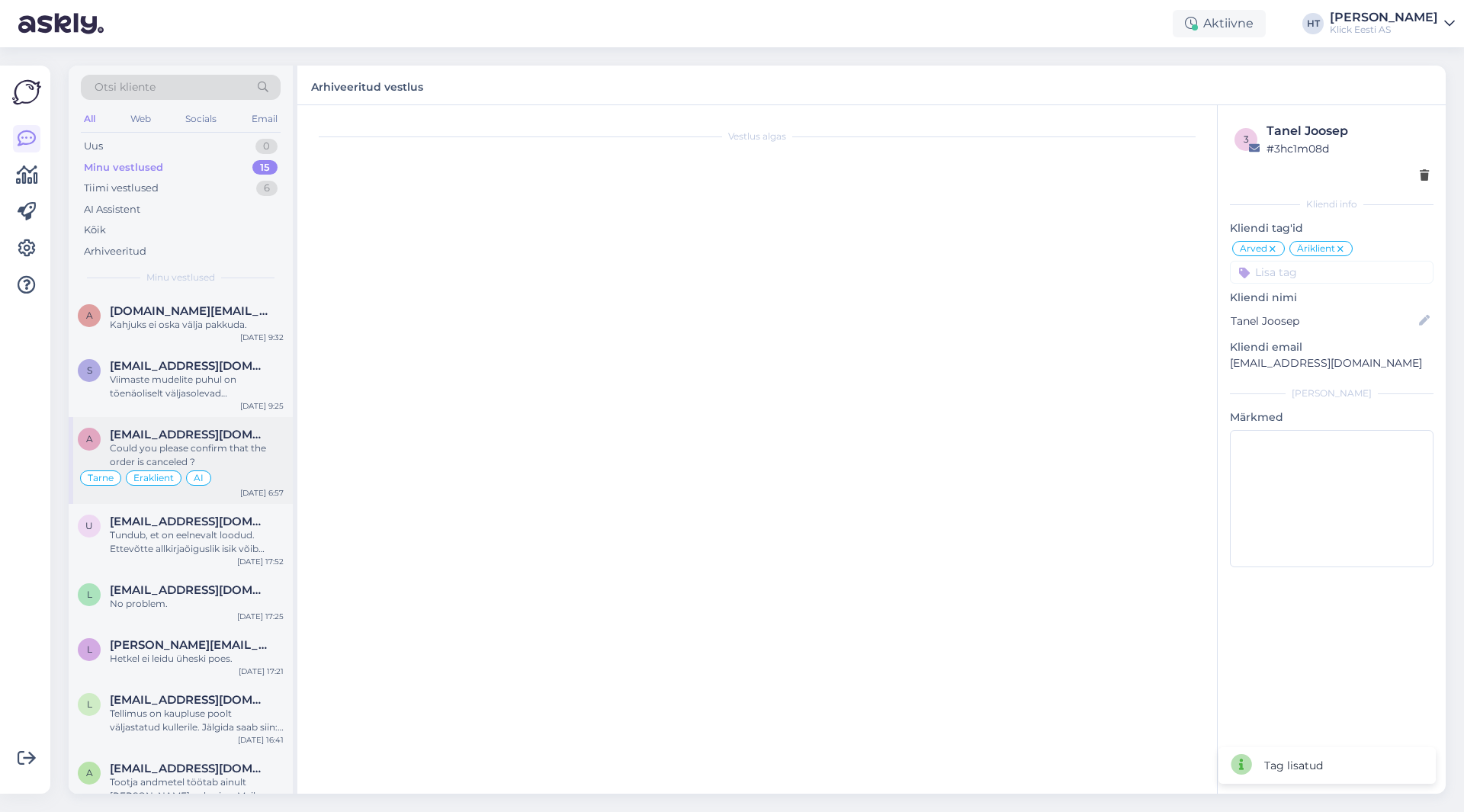
scroll to position [1152, 0]
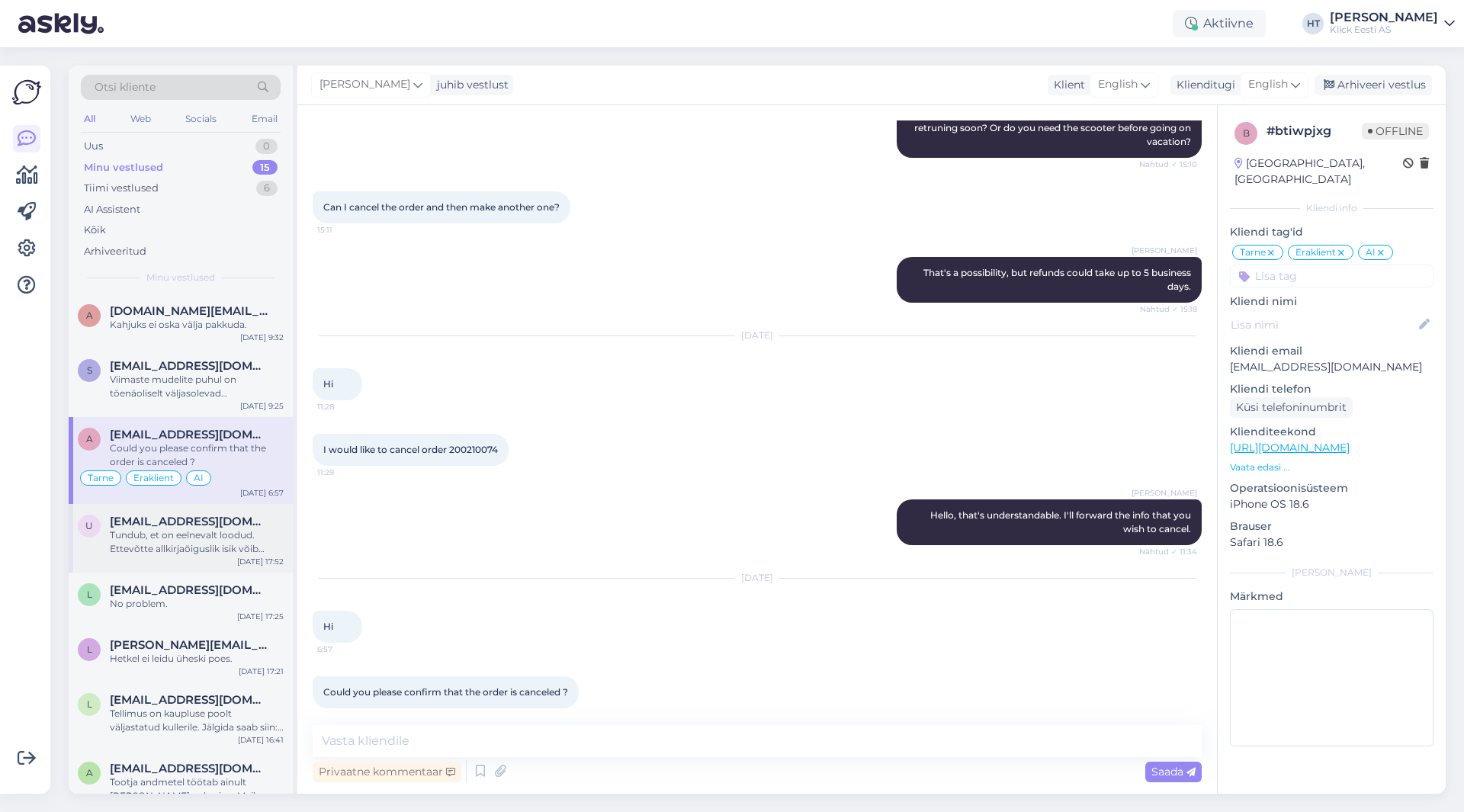
click at [219, 522] on span "[EMAIL_ADDRESS][DOMAIN_NAME]" at bounding box center [189, 521] width 159 height 14
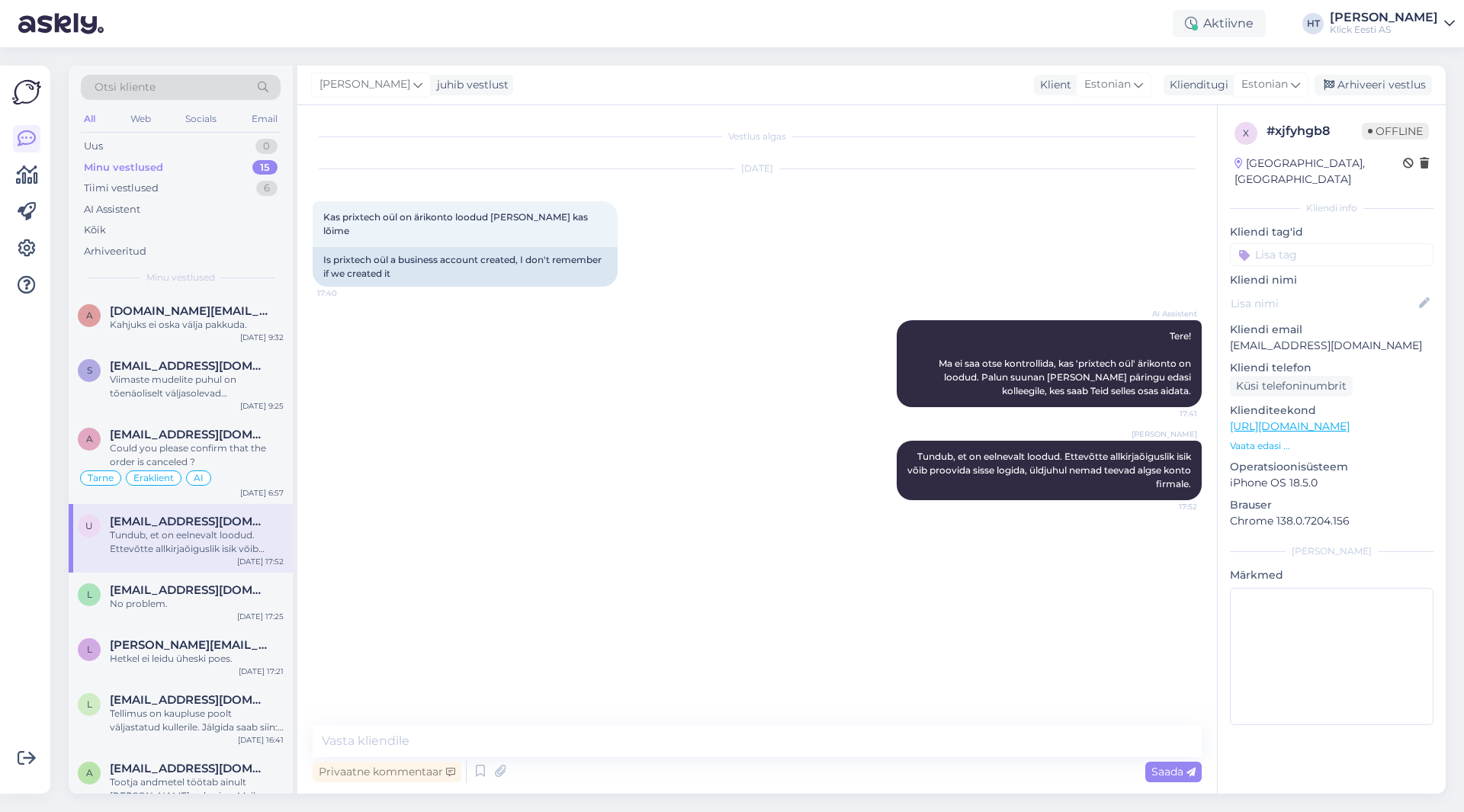
click at [1321, 243] on input at bounding box center [1331, 254] width 203 height 23
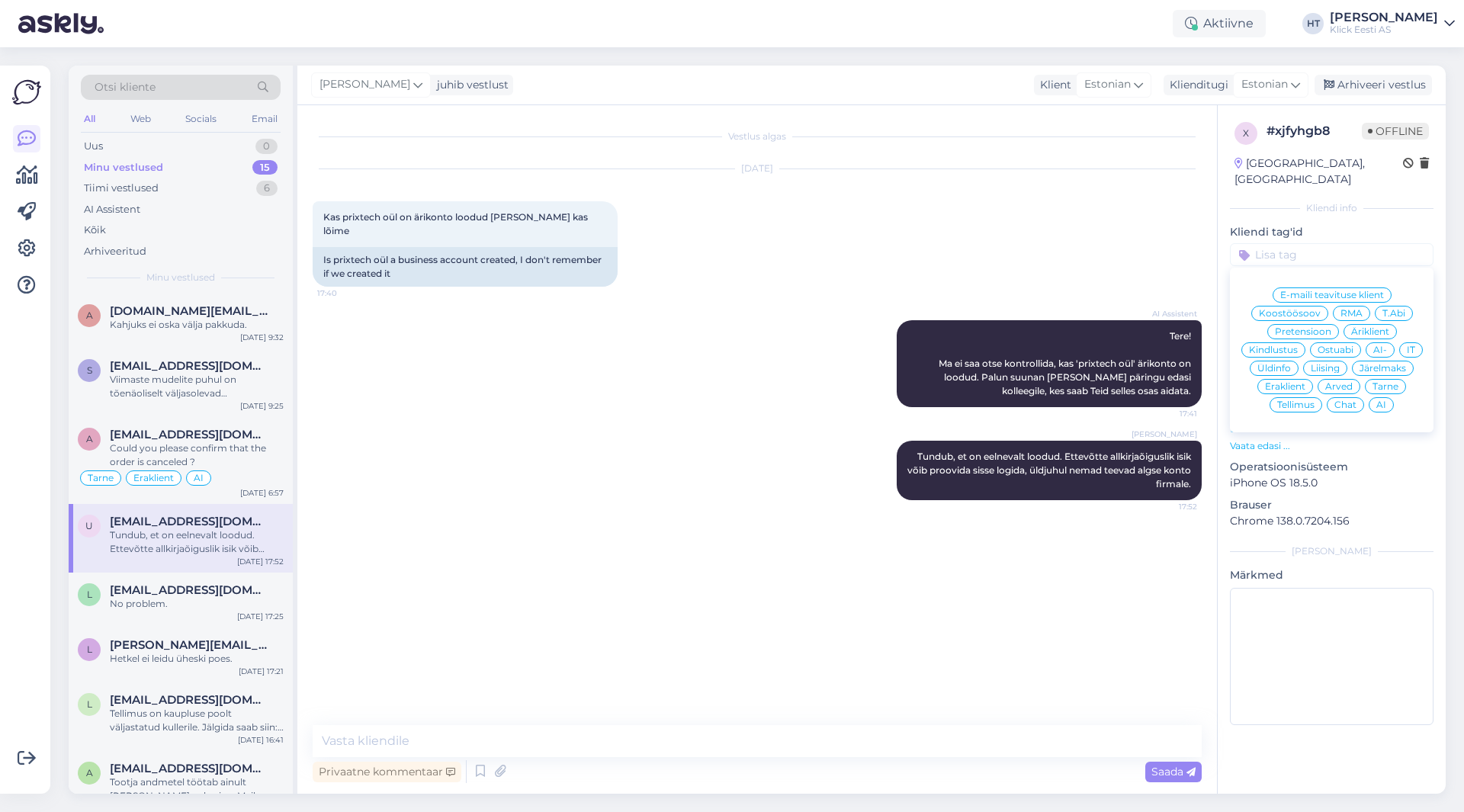
click at [1407, 345] on span "IT" at bounding box center [1411, 349] width 8 height 9
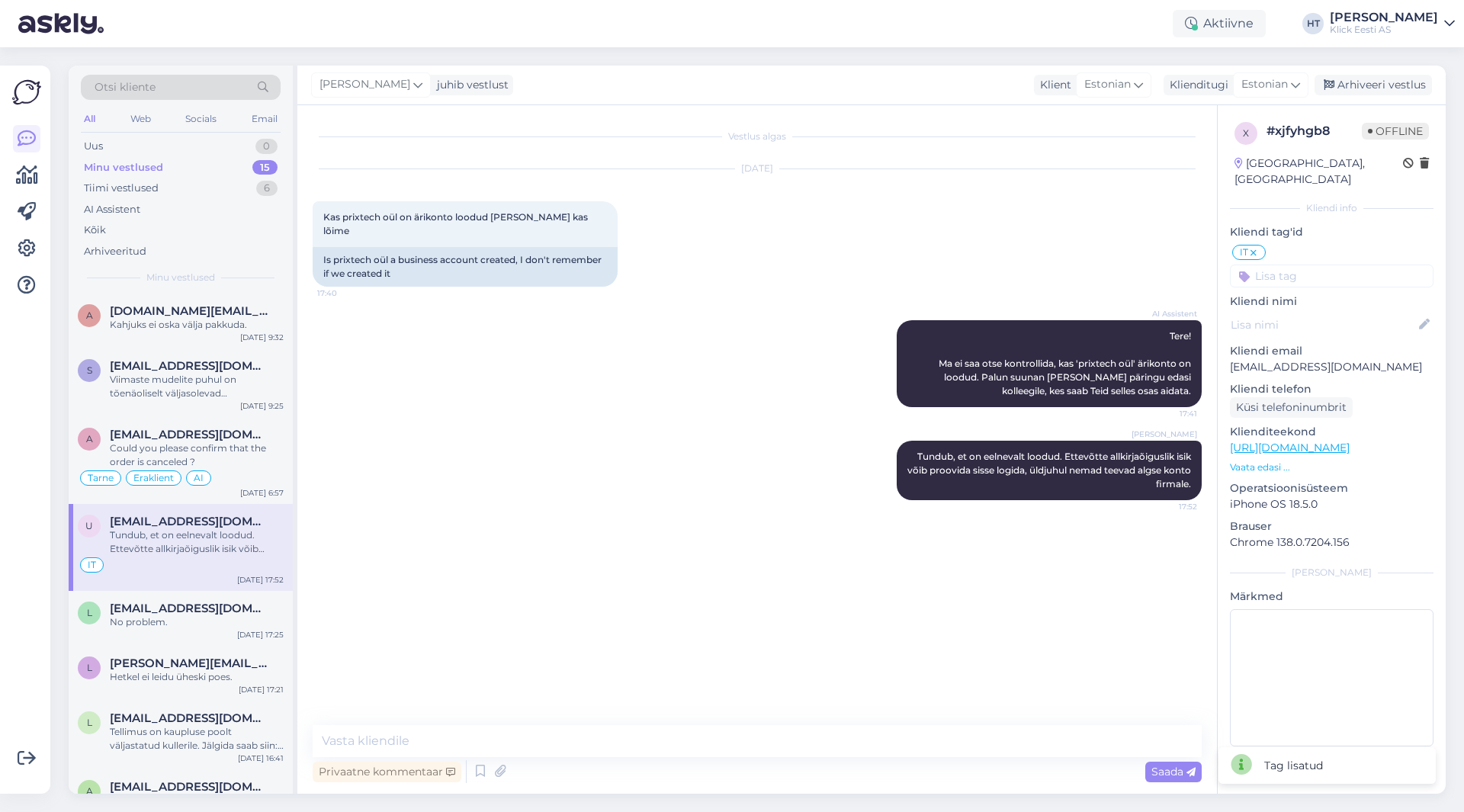
click at [1315, 265] on input at bounding box center [1331, 276] width 203 height 23
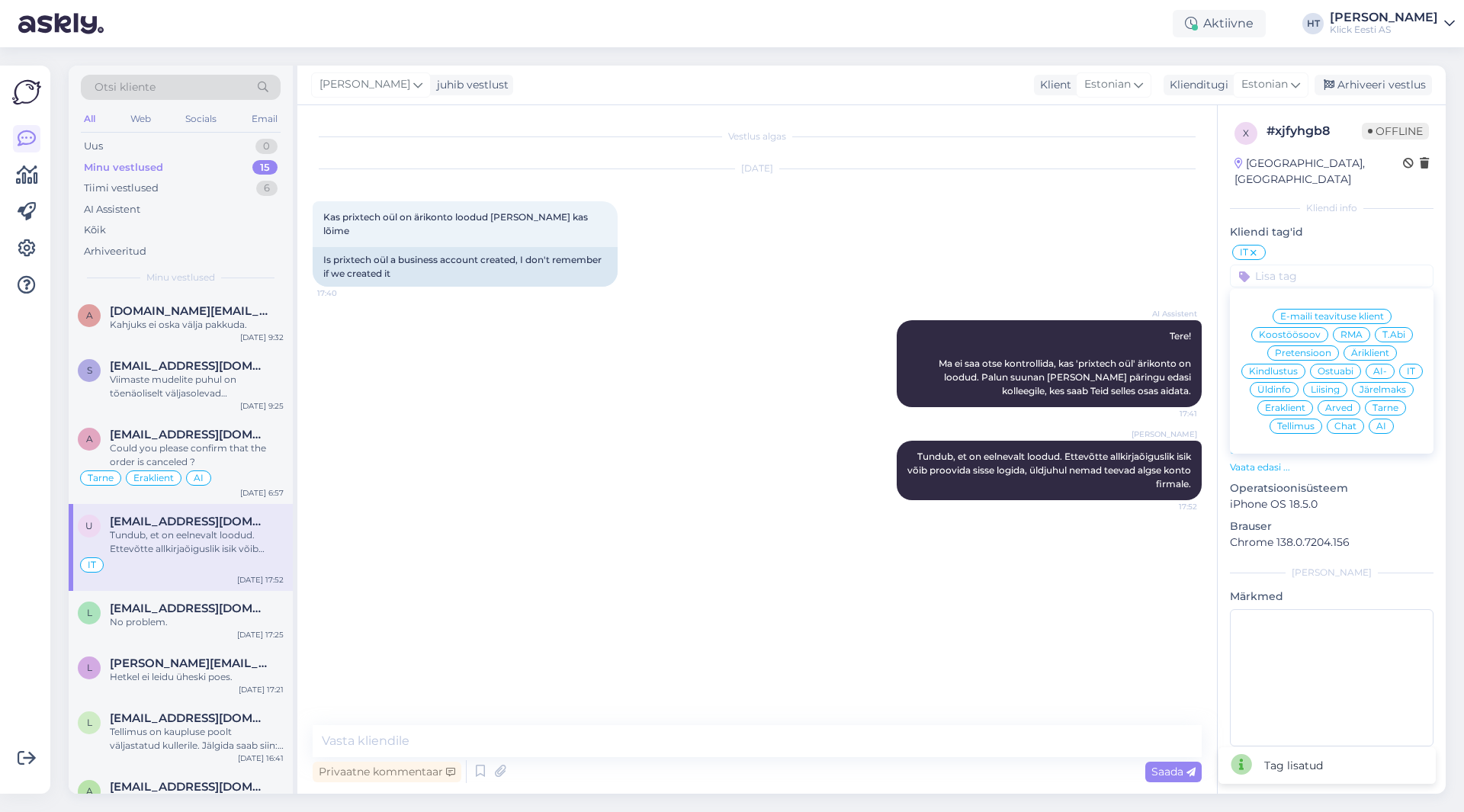
click at [1373, 348] on span "Äriklient" at bounding box center [1369, 352] width 38 height 9
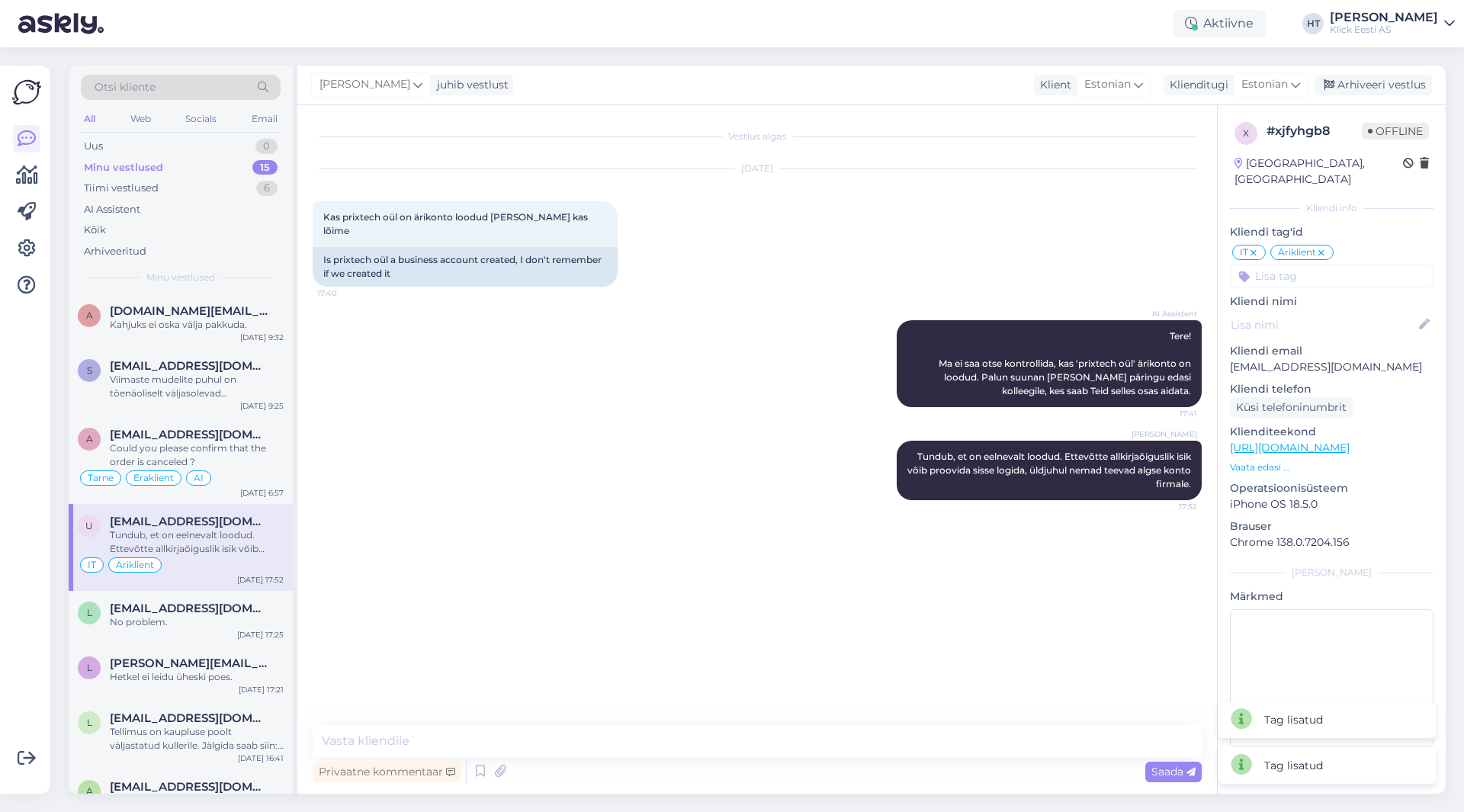
click at [1312, 271] on div "x # xjfyhgb8 Offline [GEOGRAPHIC_DATA], [GEOGRAPHIC_DATA] Kliendi info Kliendi …" at bounding box center [1330, 437] width 228 height 664
click at [1312, 267] on input at bounding box center [1331, 276] width 203 height 23
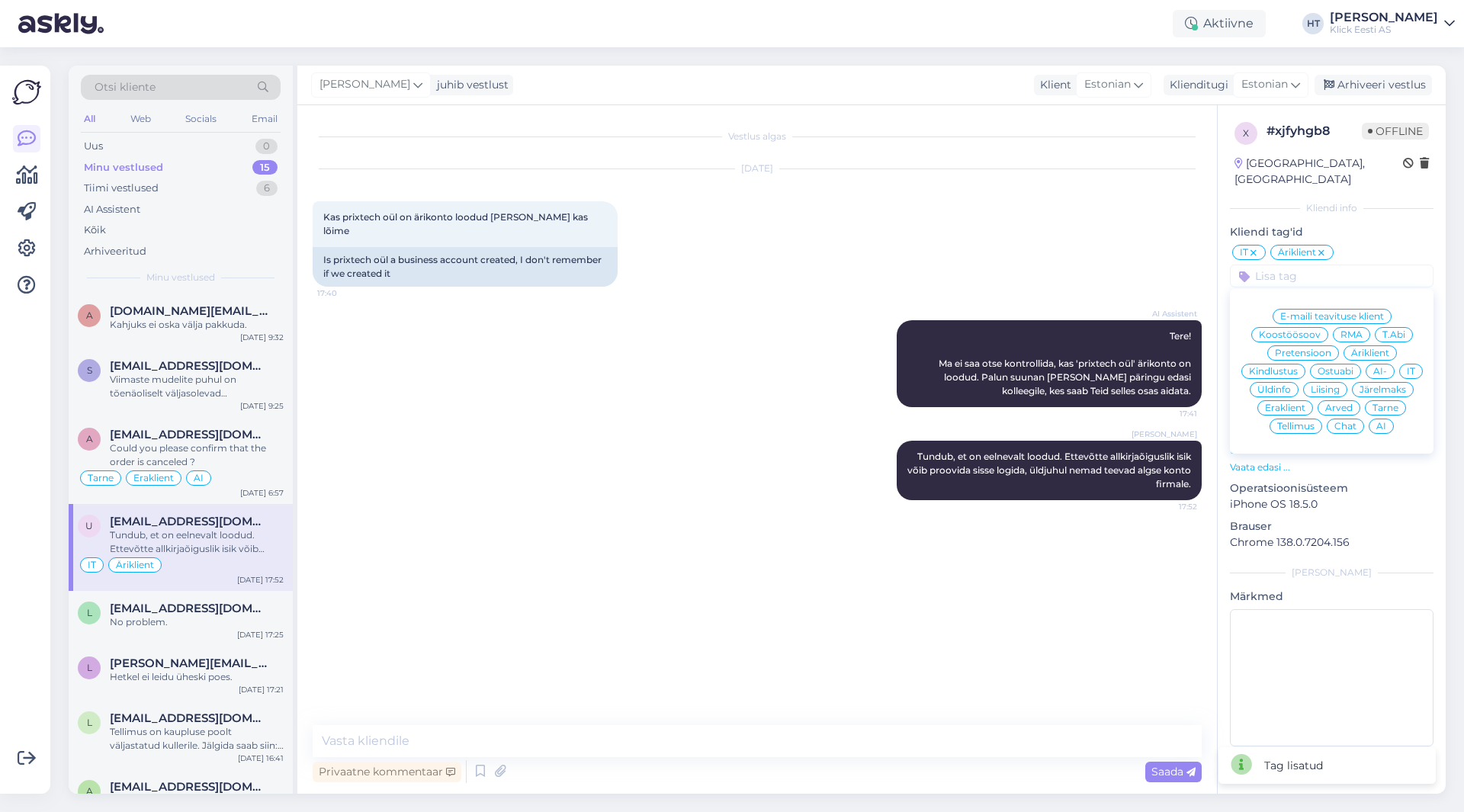
click at [1373, 419] on div "AI" at bounding box center [1381, 426] width 25 height 15
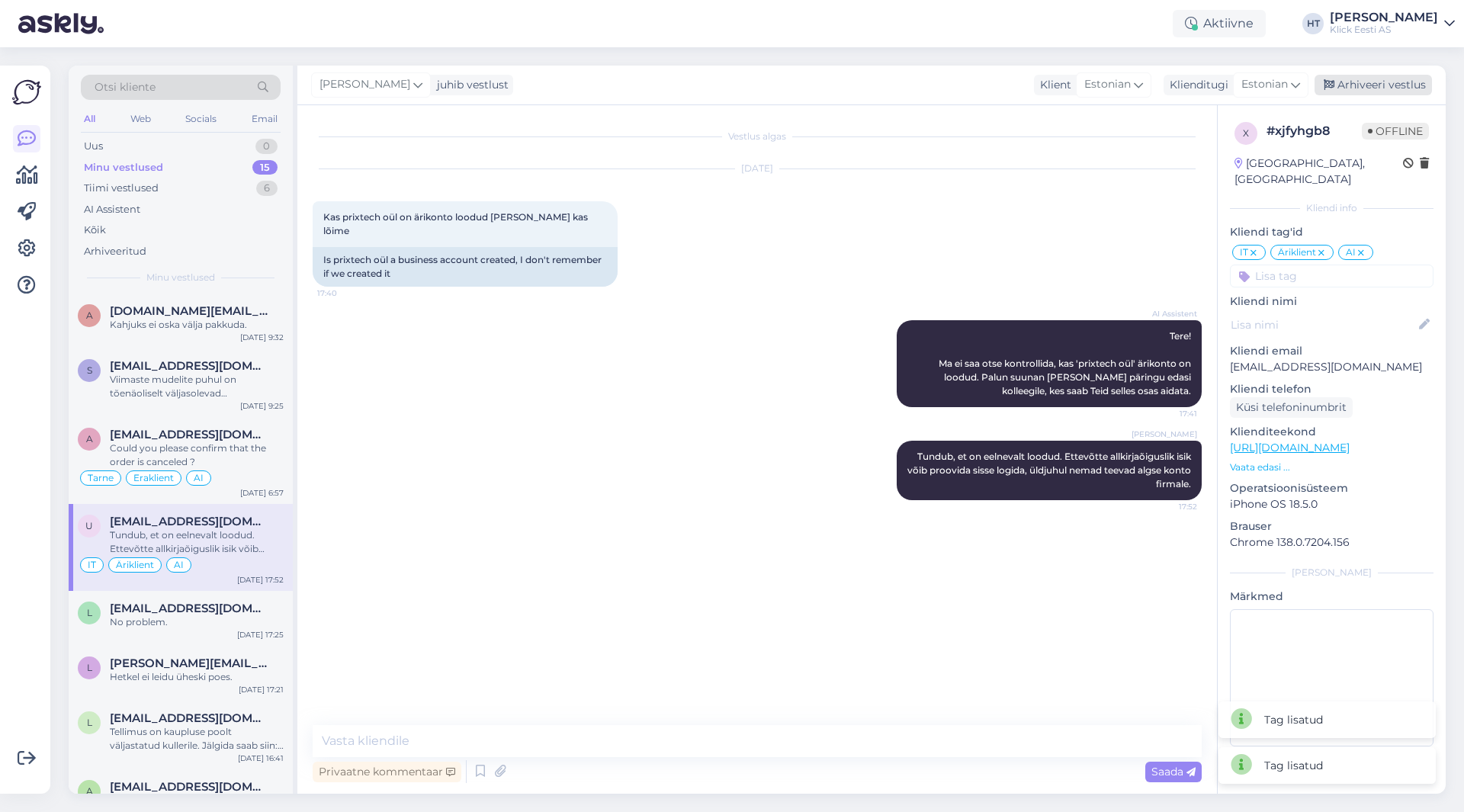
click at [1388, 87] on div "Arhiveeri vestlus" at bounding box center [1372, 84] width 117 height 20
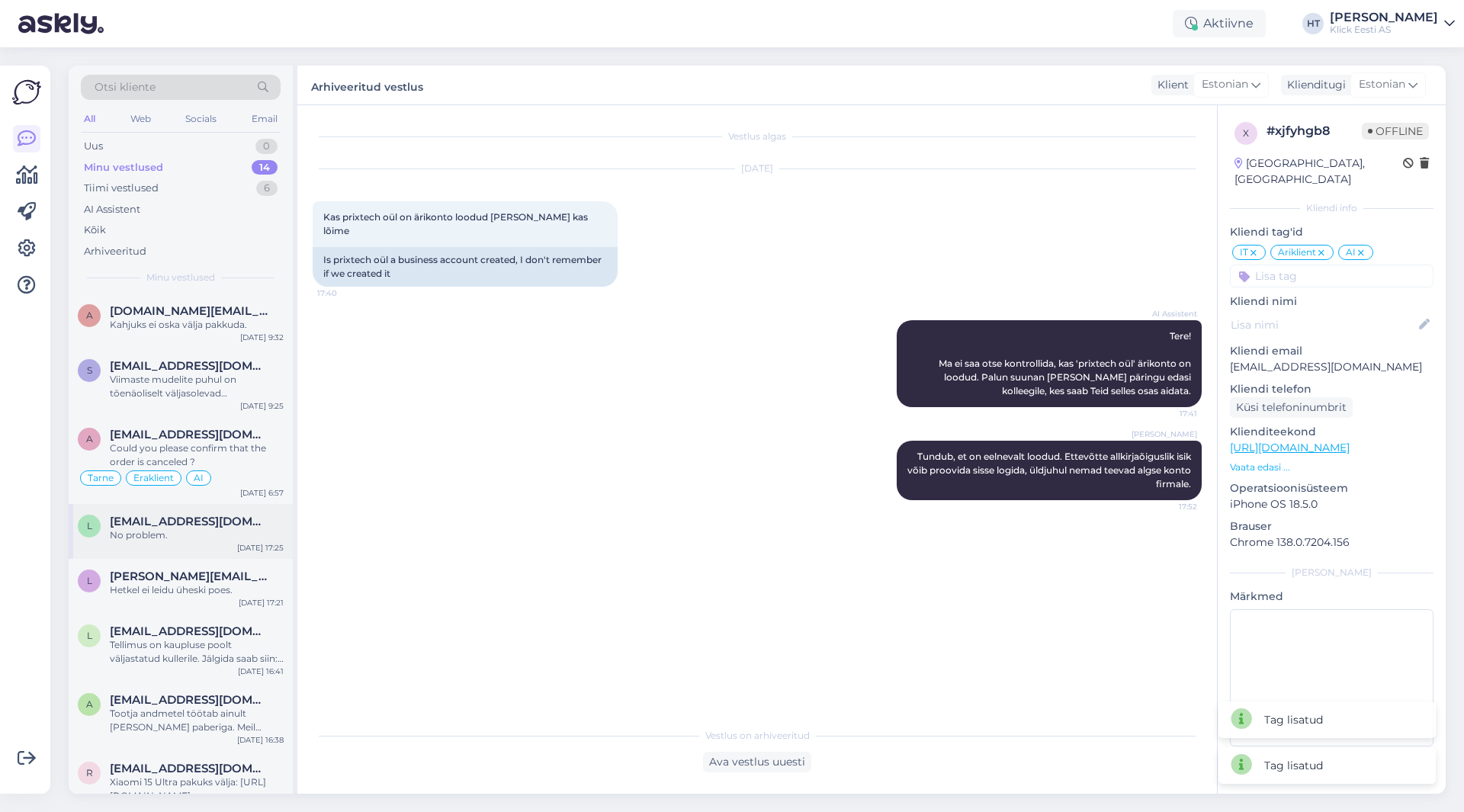
click at [170, 511] on div "l [EMAIL_ADDRESS][DOMAIN_NAME] No problem. [DATE] 17:25" at bounding box center [181, 531] width 224 height 55
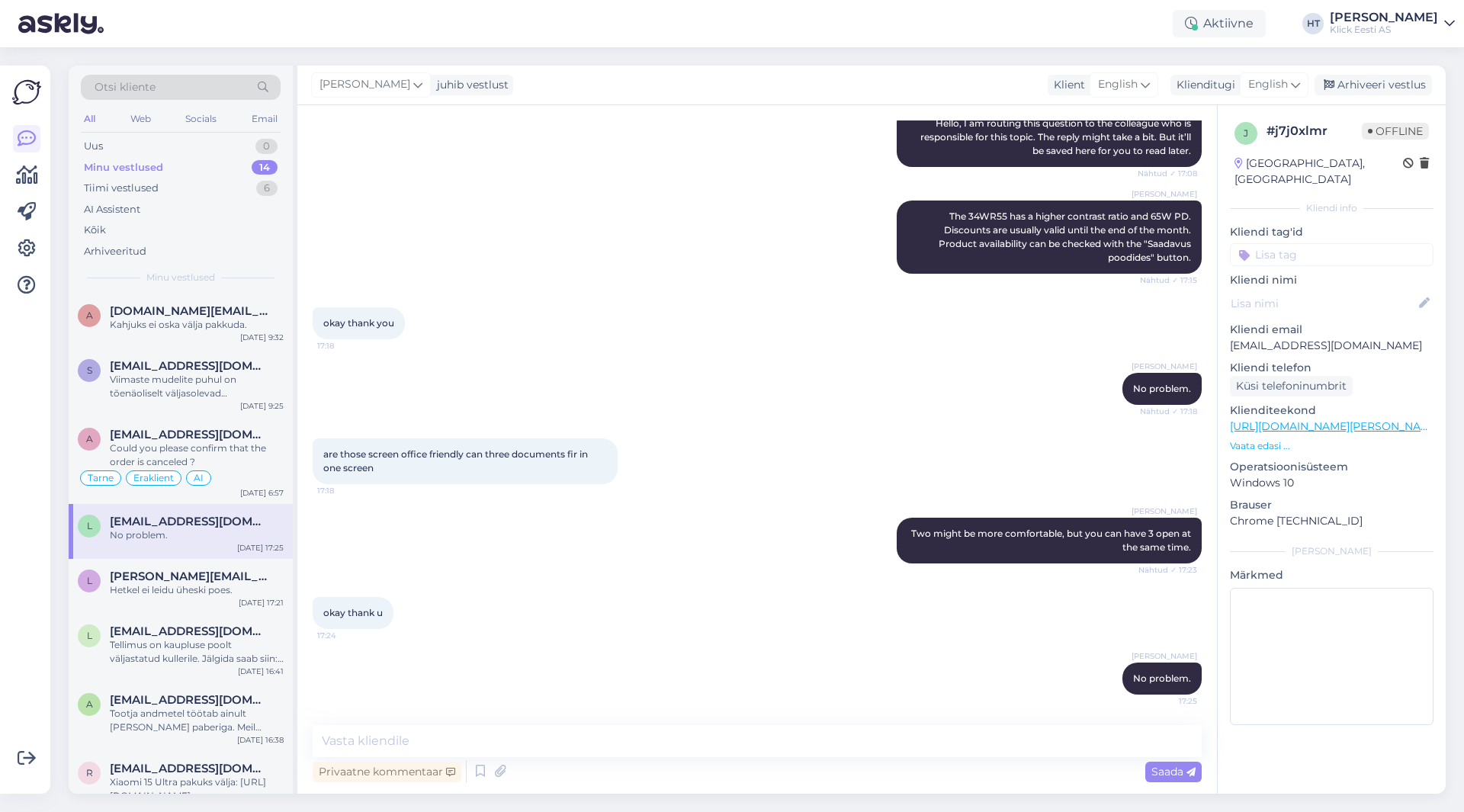
click at [1305, 243] on input at bounding box center [1331, 254] width 203 height 23
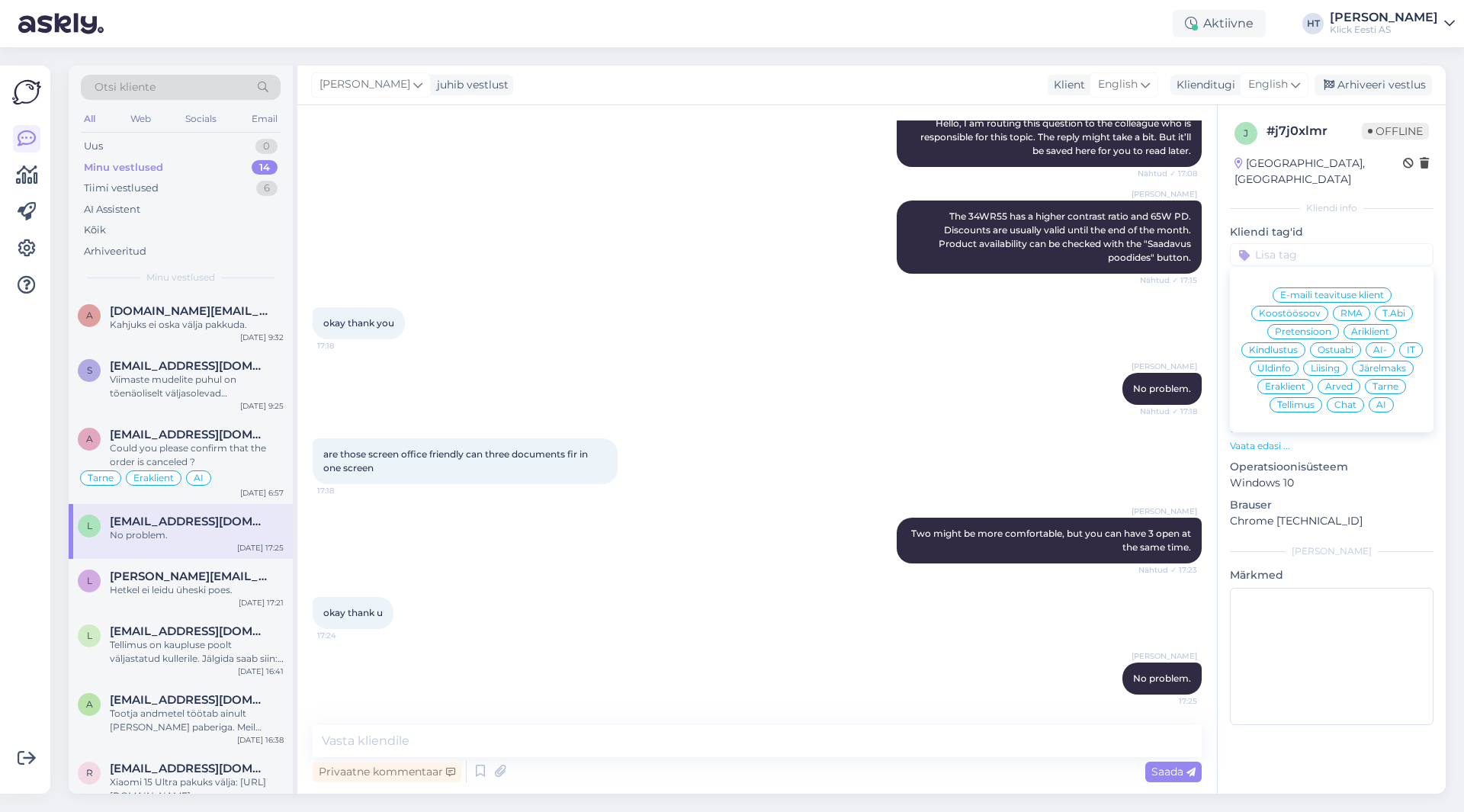
click at [1346, 345] on span "Ostuabi" at bounding box center [1335, 349] width 36 height 9
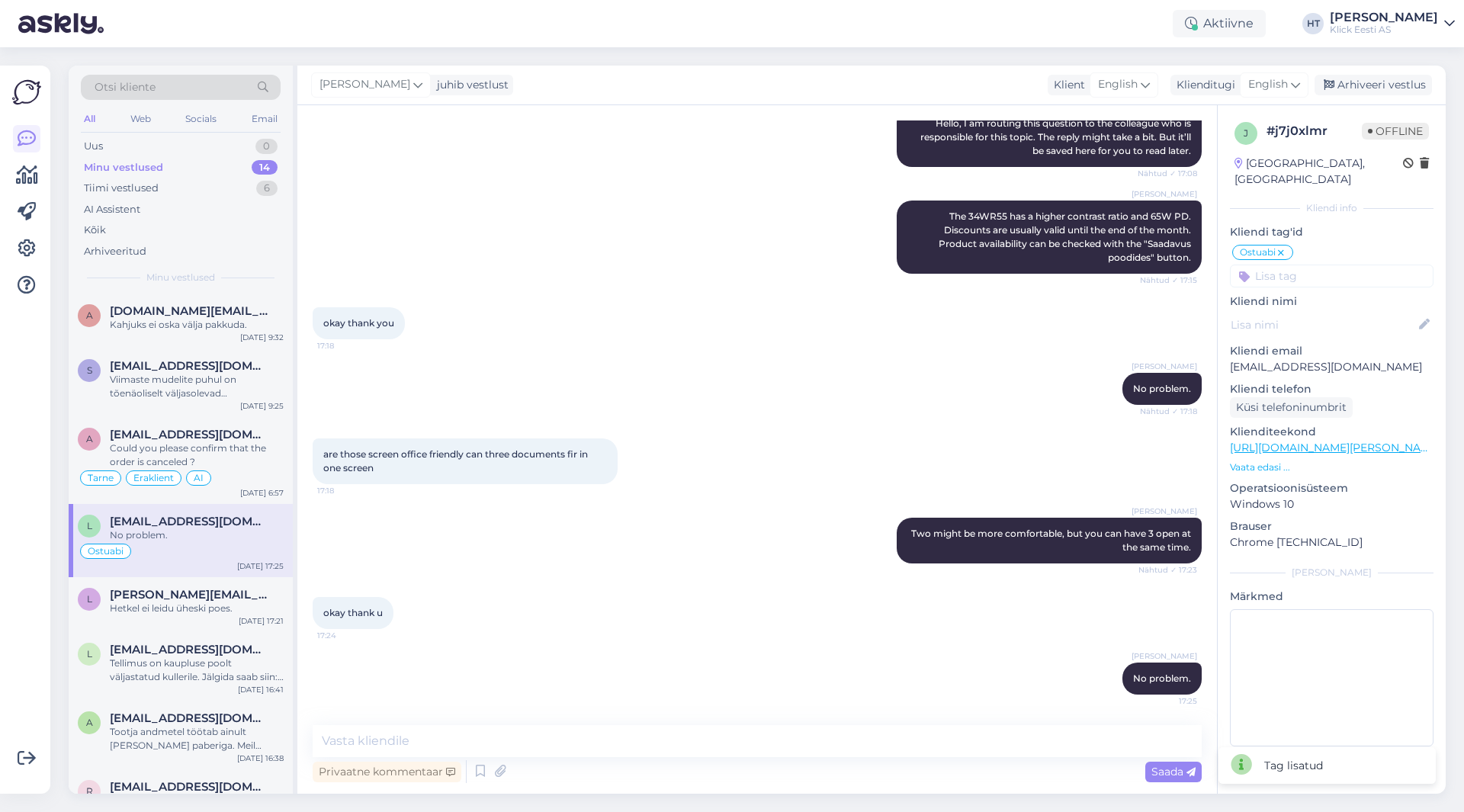
click at [1330, 265] on input at bounding box center [1331, 276] width 203 height 23
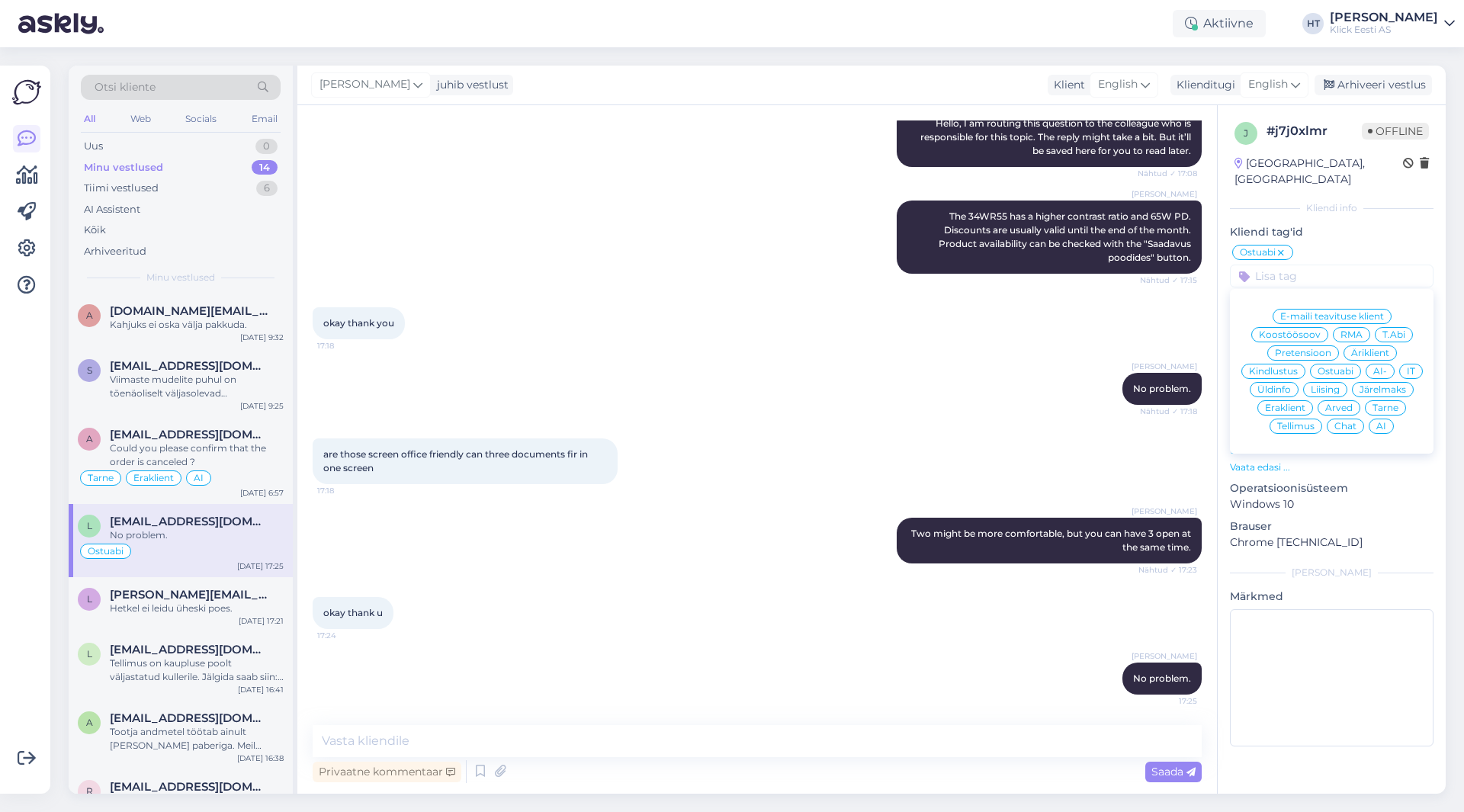
click at [1381, 345] on div "Äriklient" at bounding box center [1370, 352] width 53 height 15
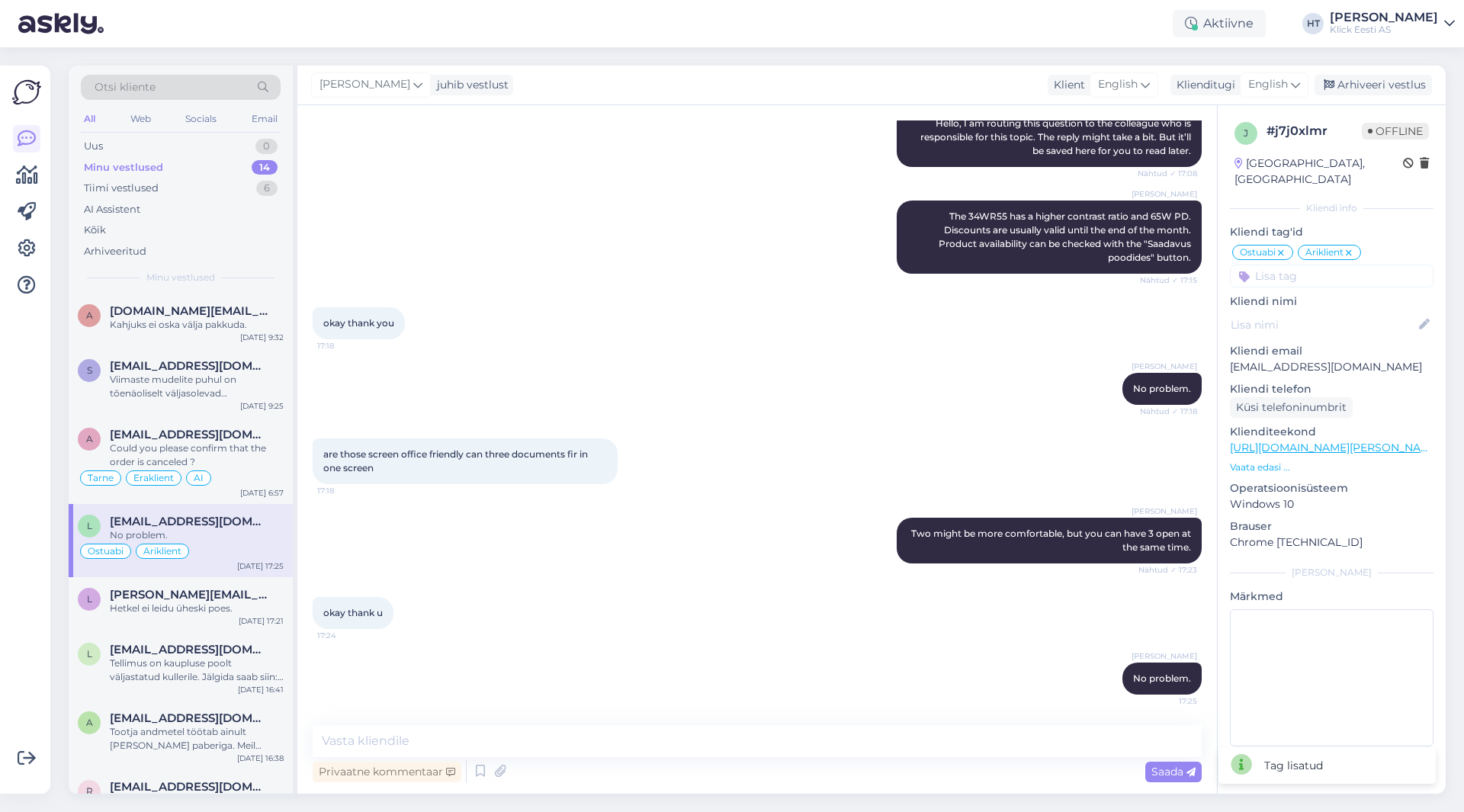
click at [1296, 267] on input at bounding box center [1331, 276] width 203 height 23
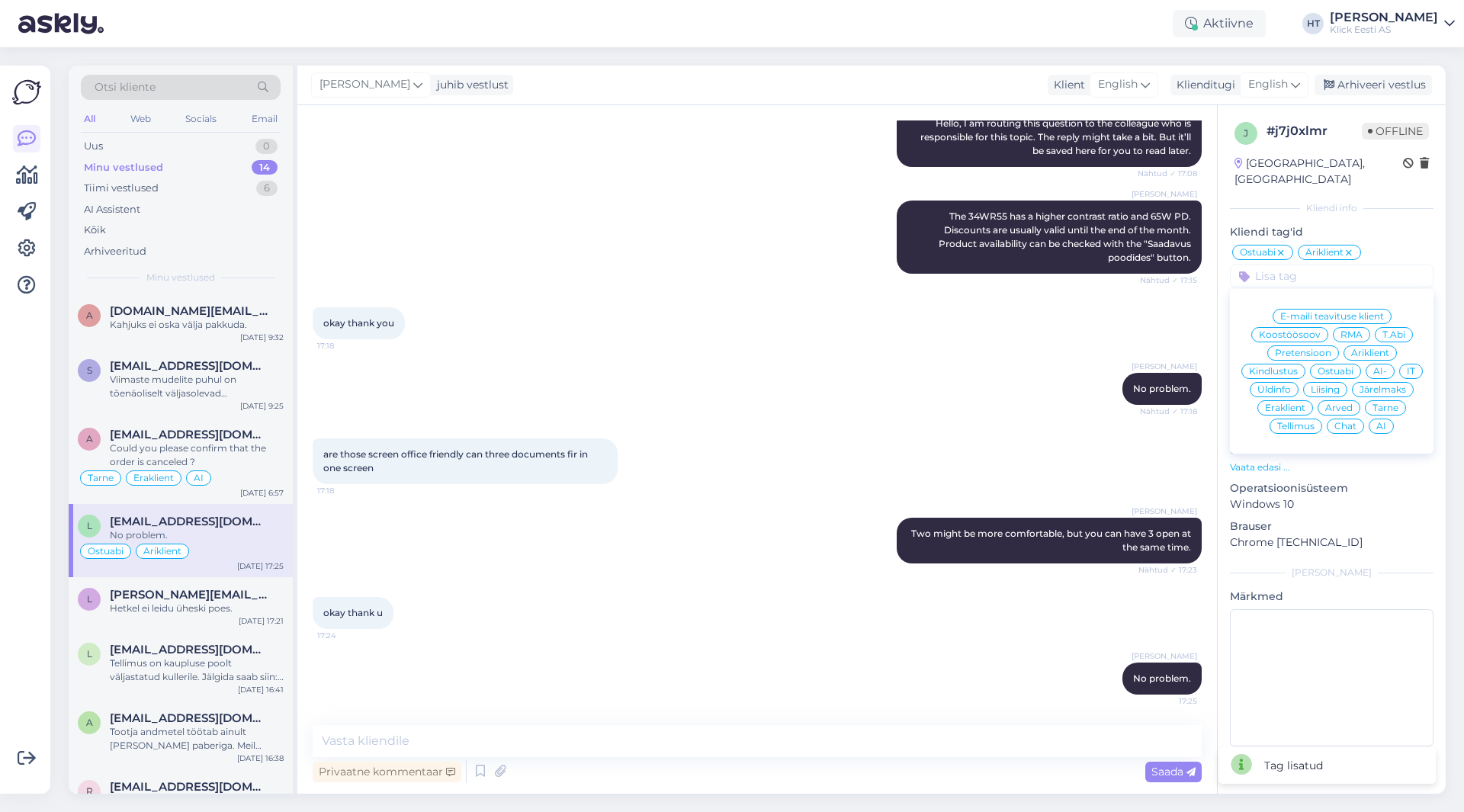
click at [1383, 422] on span "AI" at bounding box center [1381, 426] width 10 height 9
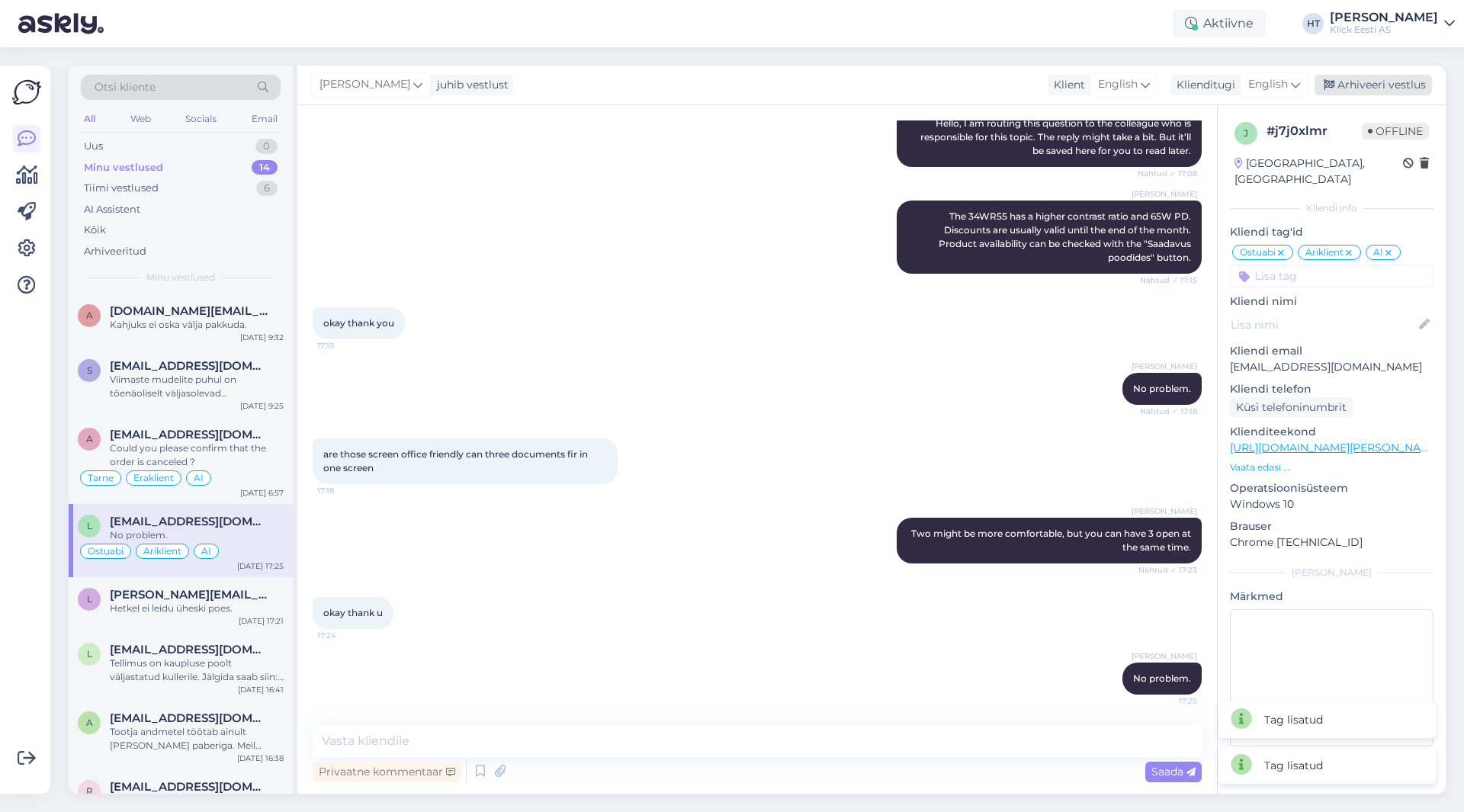
click at [1368, 84] on div "Arhiveeri vestlus" at bounding box center [1372, 84] width 117 height 20
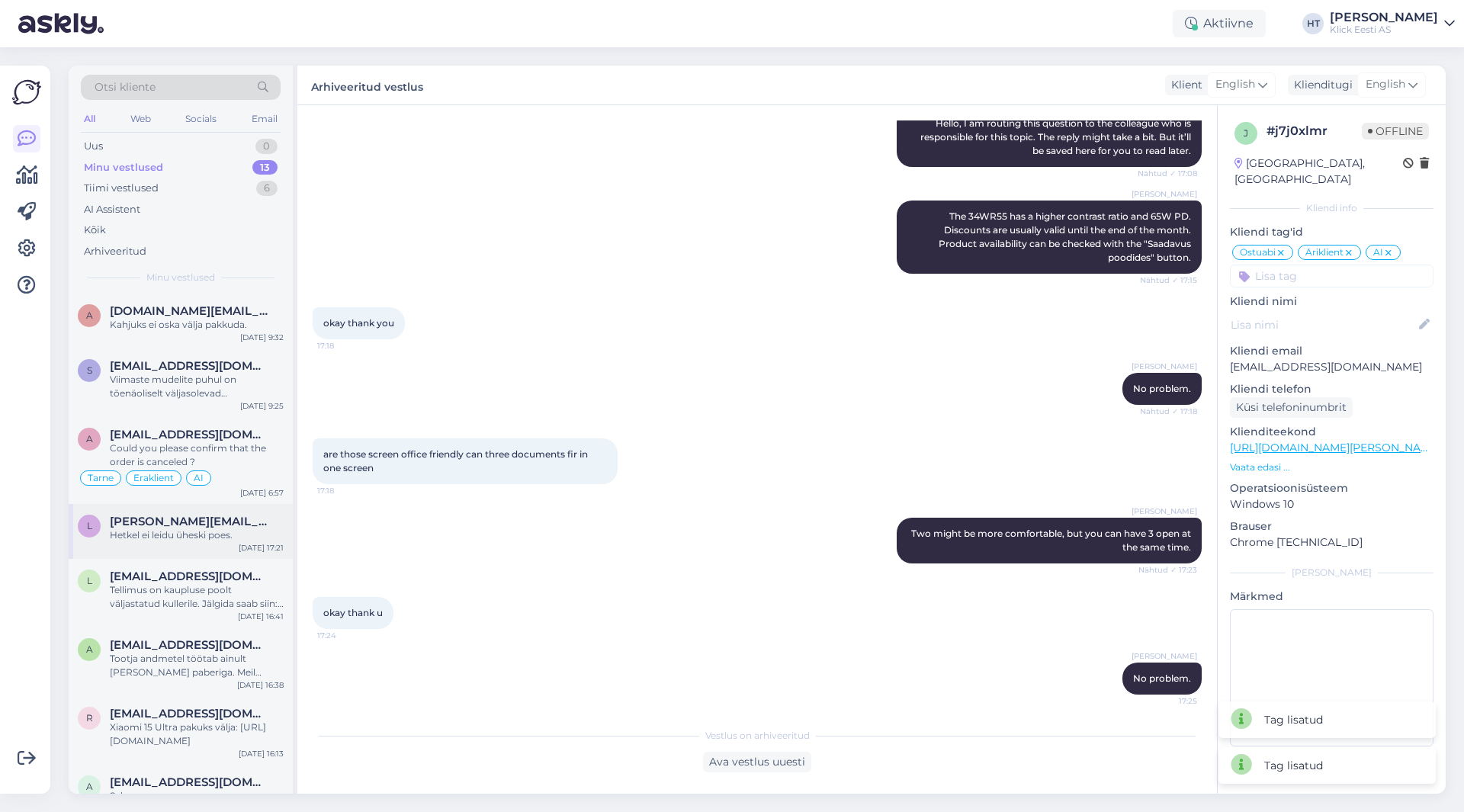
click at [259, 520] on div "[PERSON_NAME][EMAIL_ADDRESS][DOMAIN_NAME]" at bounding box center [197, 521] width 174 height 14
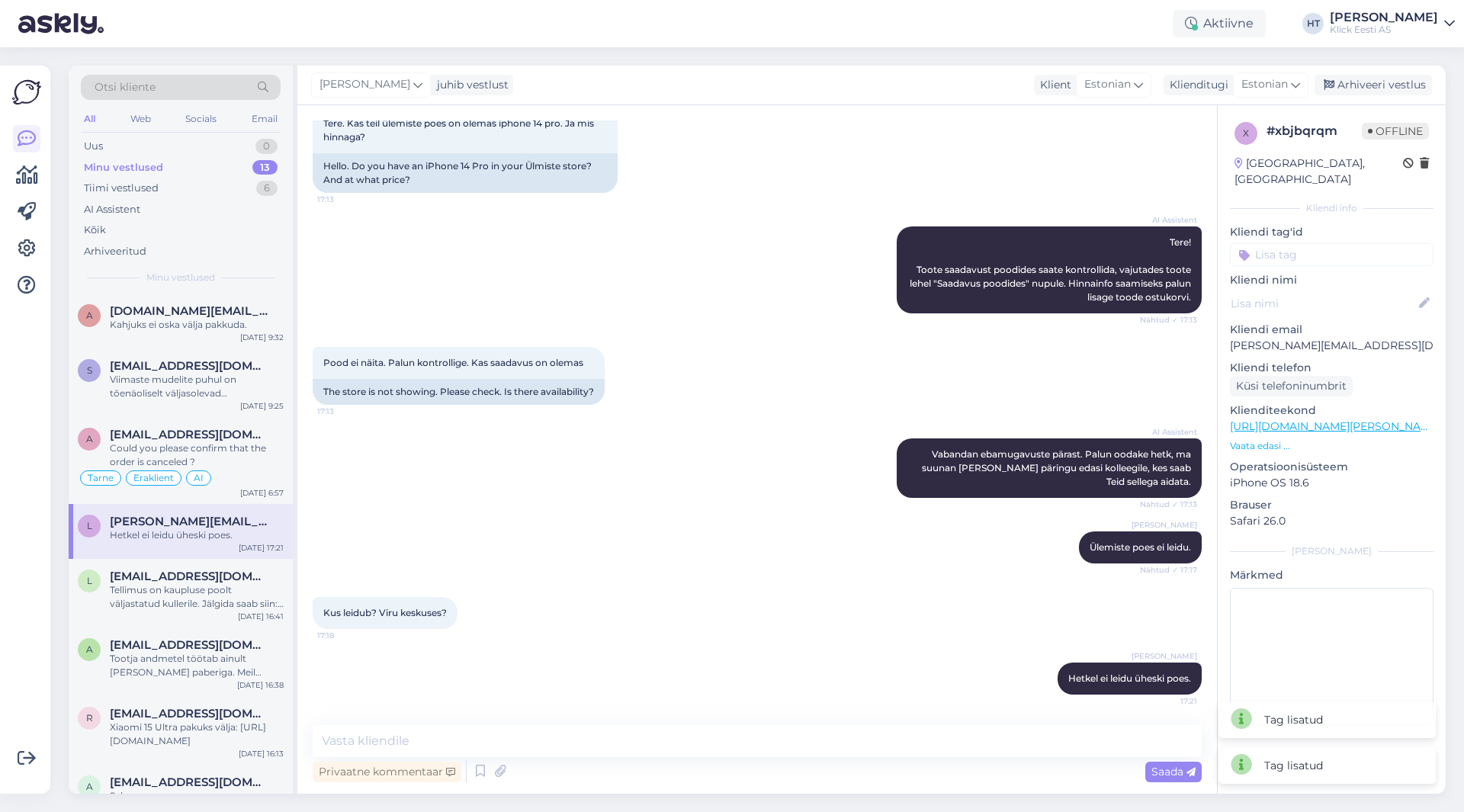
scroll to position [94, 0]
click at [1324, 243] on input at bounding box center [1331, 254] width 203 height 23
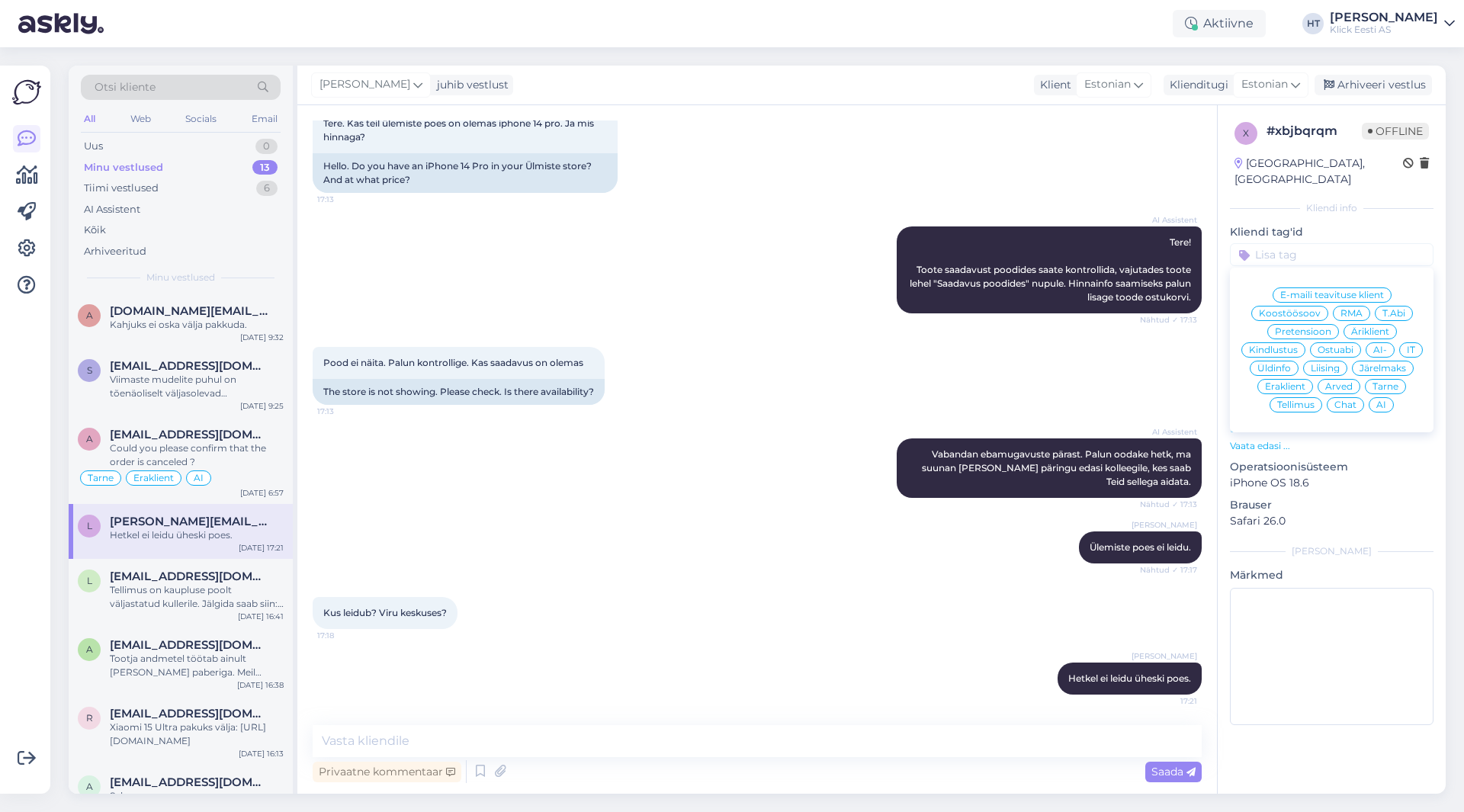
click at [1334, 345] on span "Ostuabi" at bounding box center [1335, 349] width 36 height 9
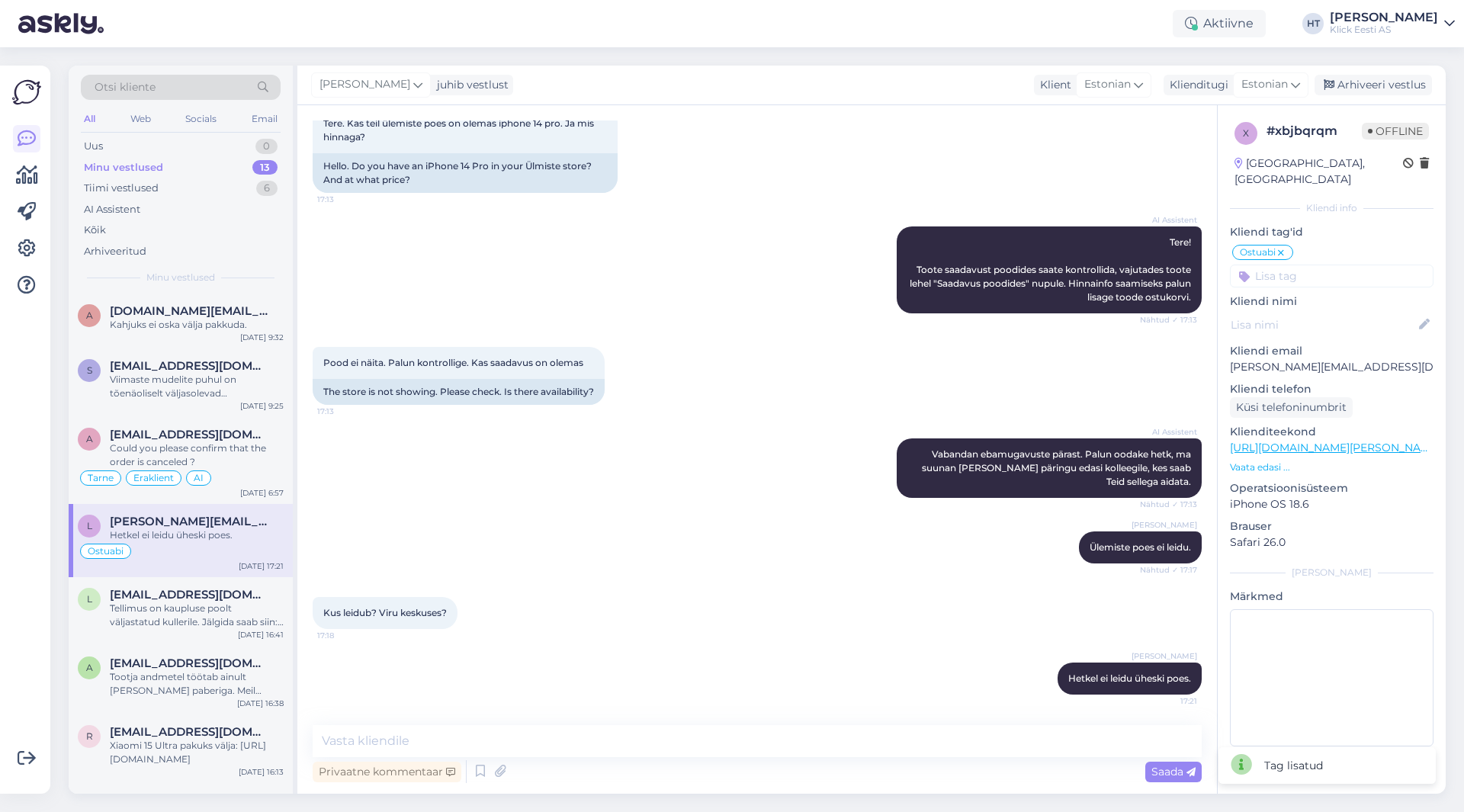
click at [1334, 270] on input at bounding box center [1331, 276] width 203 height 23
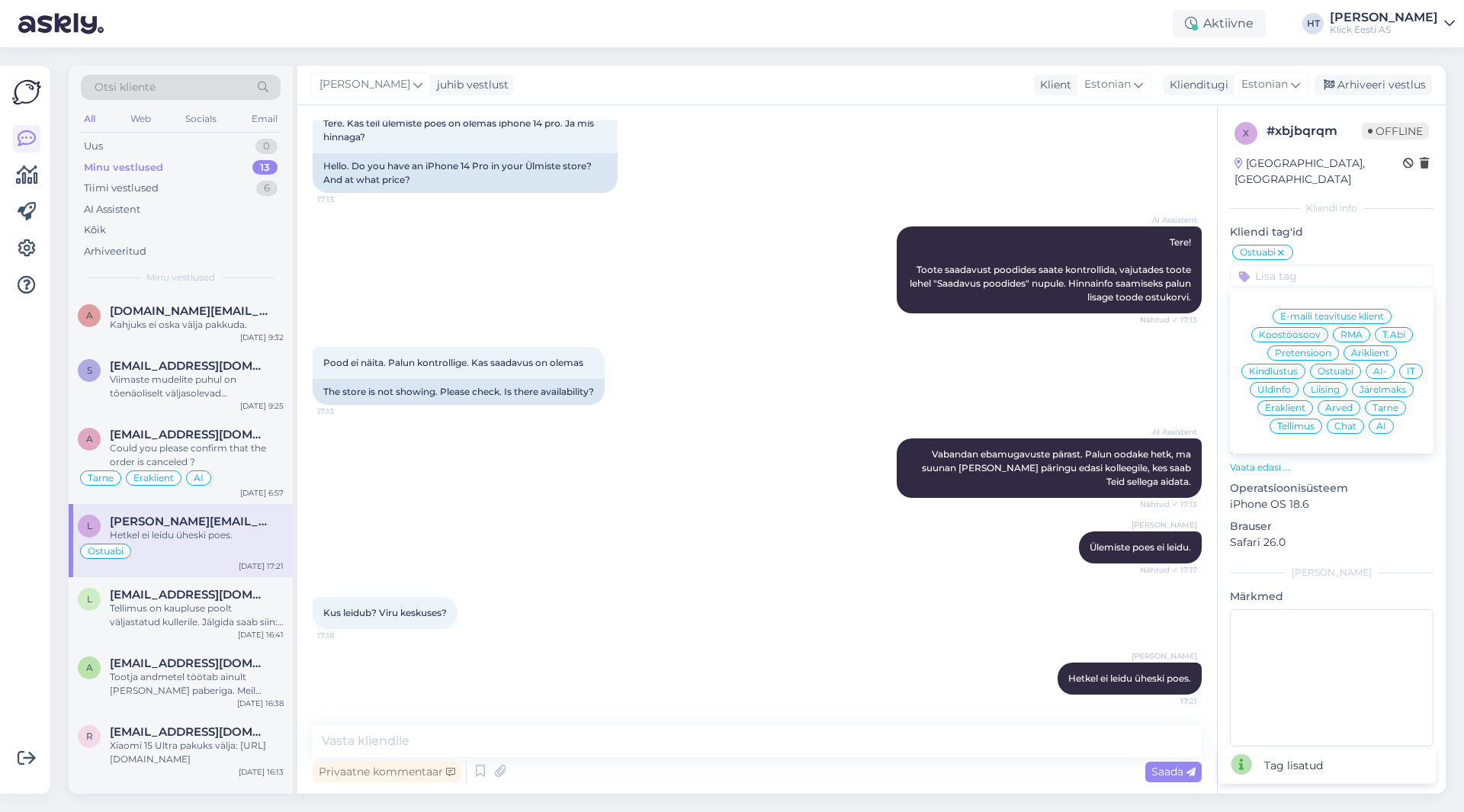
click at [1273, 403] on span "Eraklient" at bounding box center [1285, 407] width 40 height 9
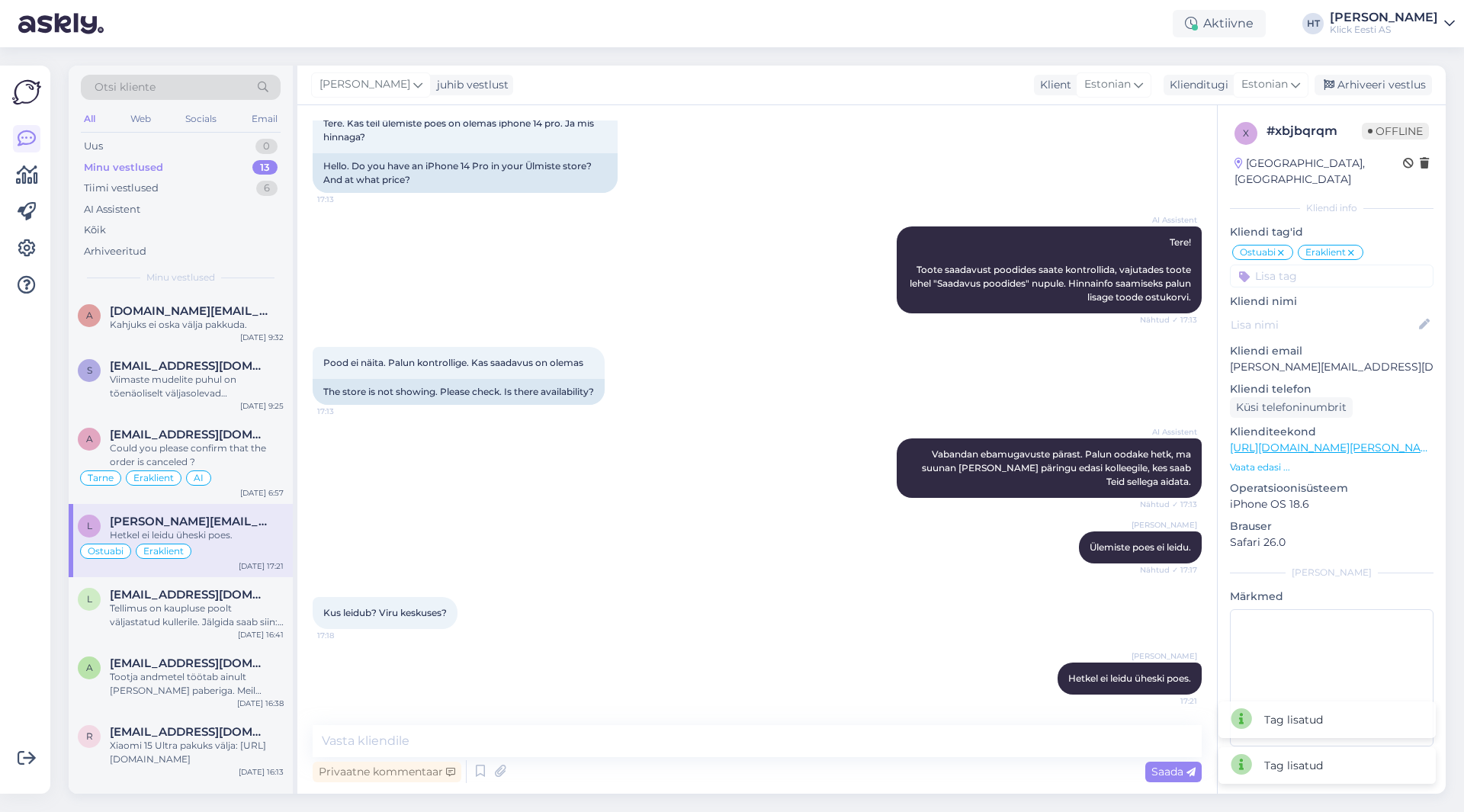
click at [1321, 265] on input at bounding box center [1331, 276] width 203 height 23
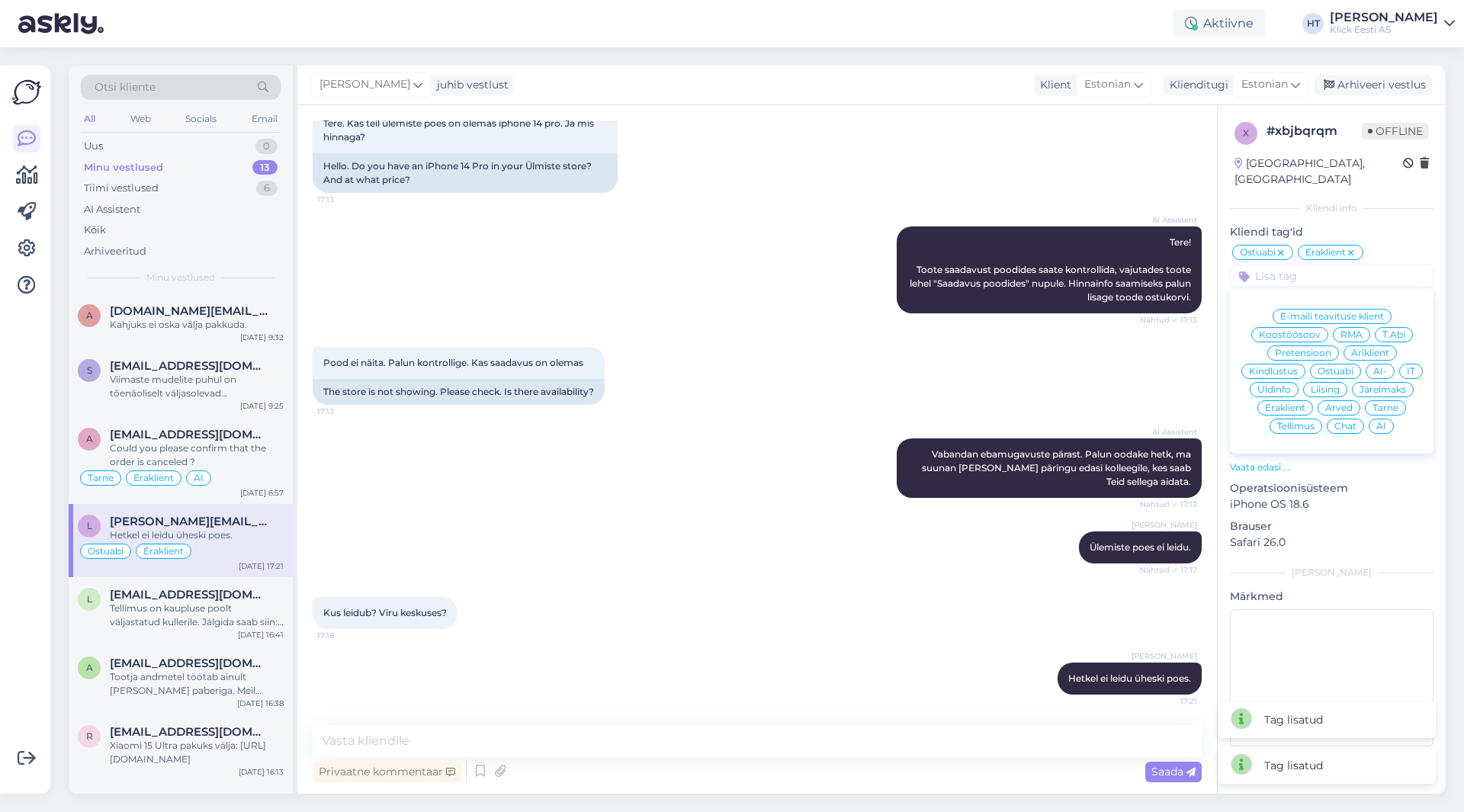
click at [1383, 422] on span "AI" at bounding box center [1381, 426] width 10 height 9
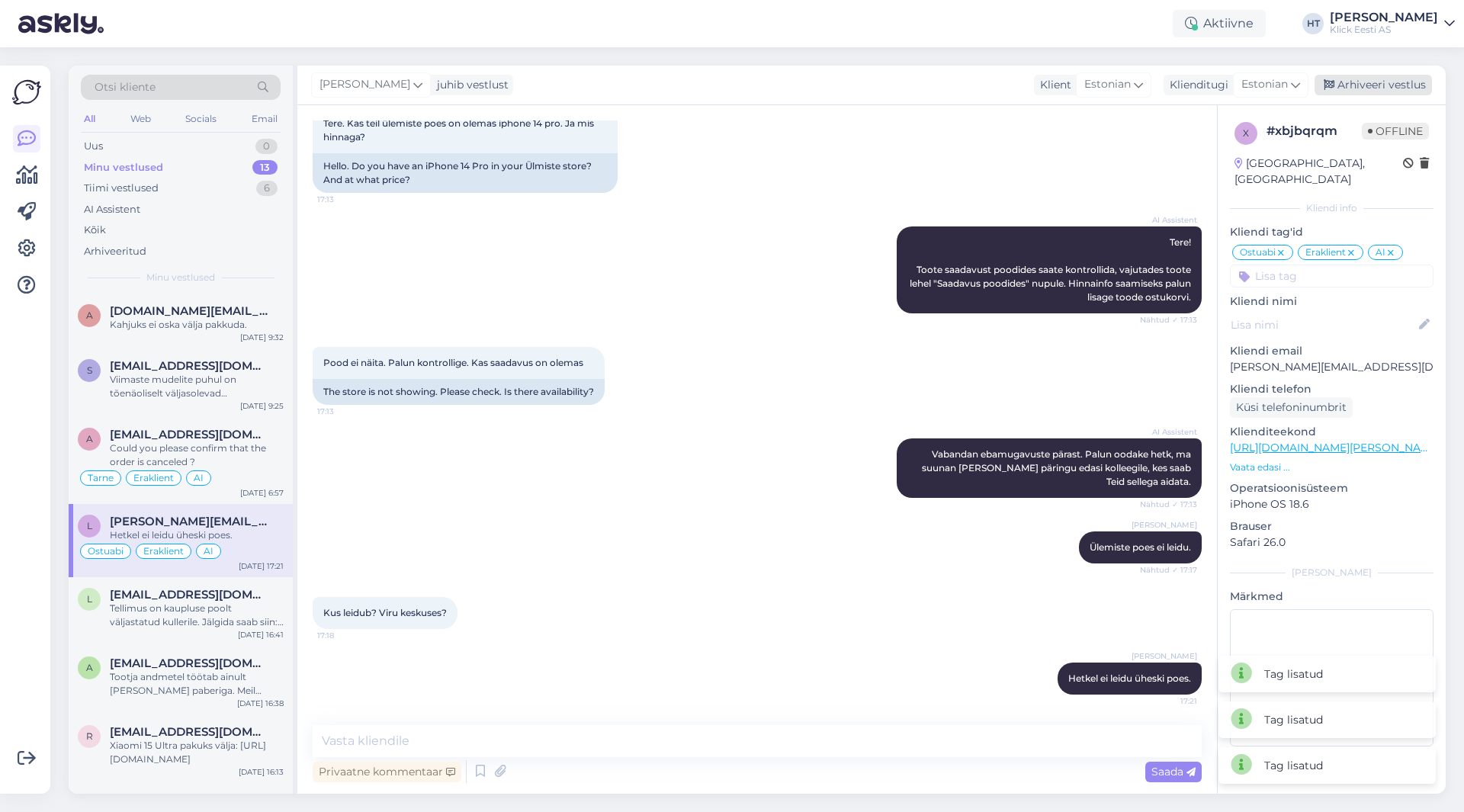
click at [1368, 91] on div "Arhiveeri vestlus" at bounding box center [1372, 84] width 117 height 20
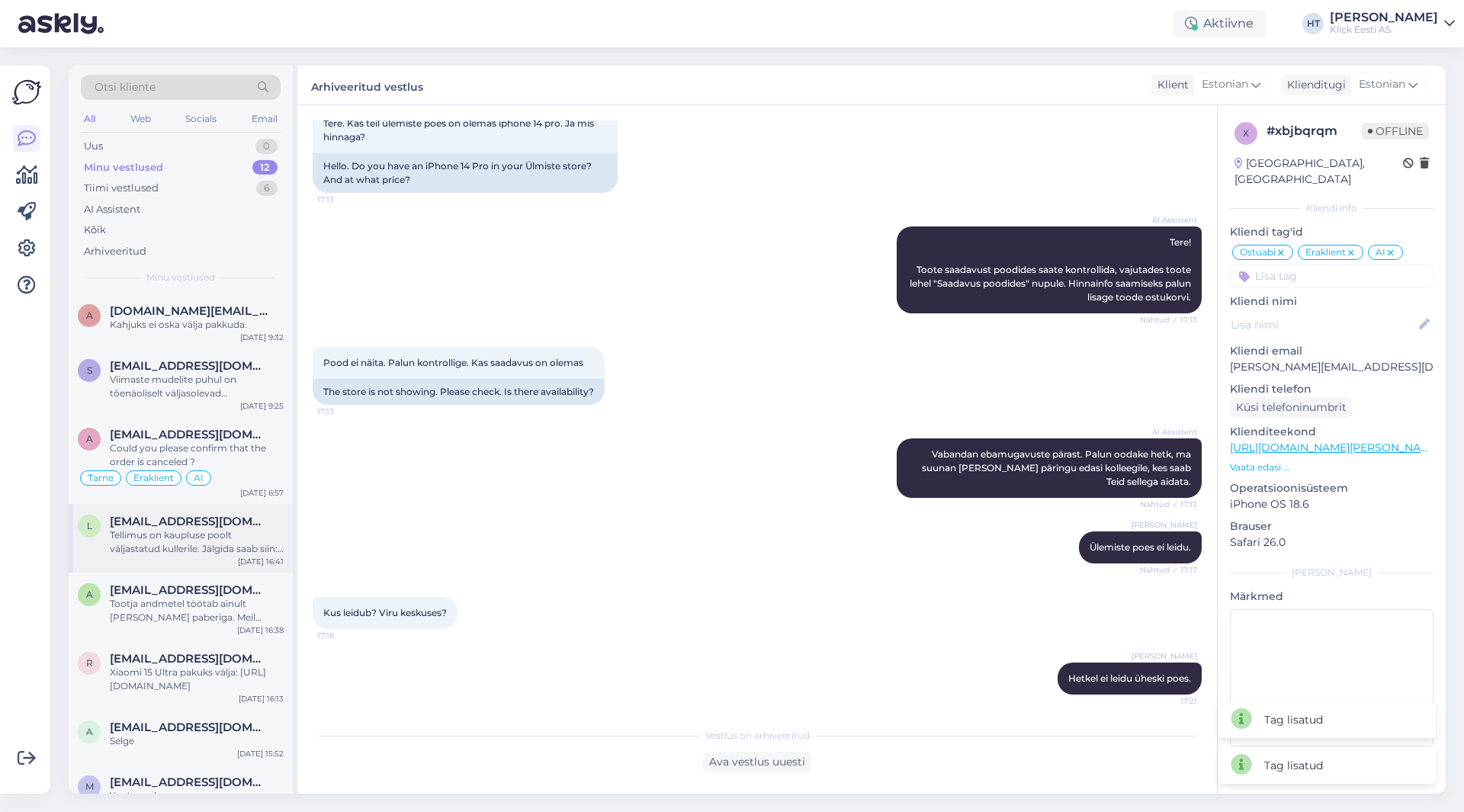
click at [235, 520] on span "[EMAIL_ADDRESS][DOMAIN_NAME]" at bounding box center [189, 521] width 159 height 14
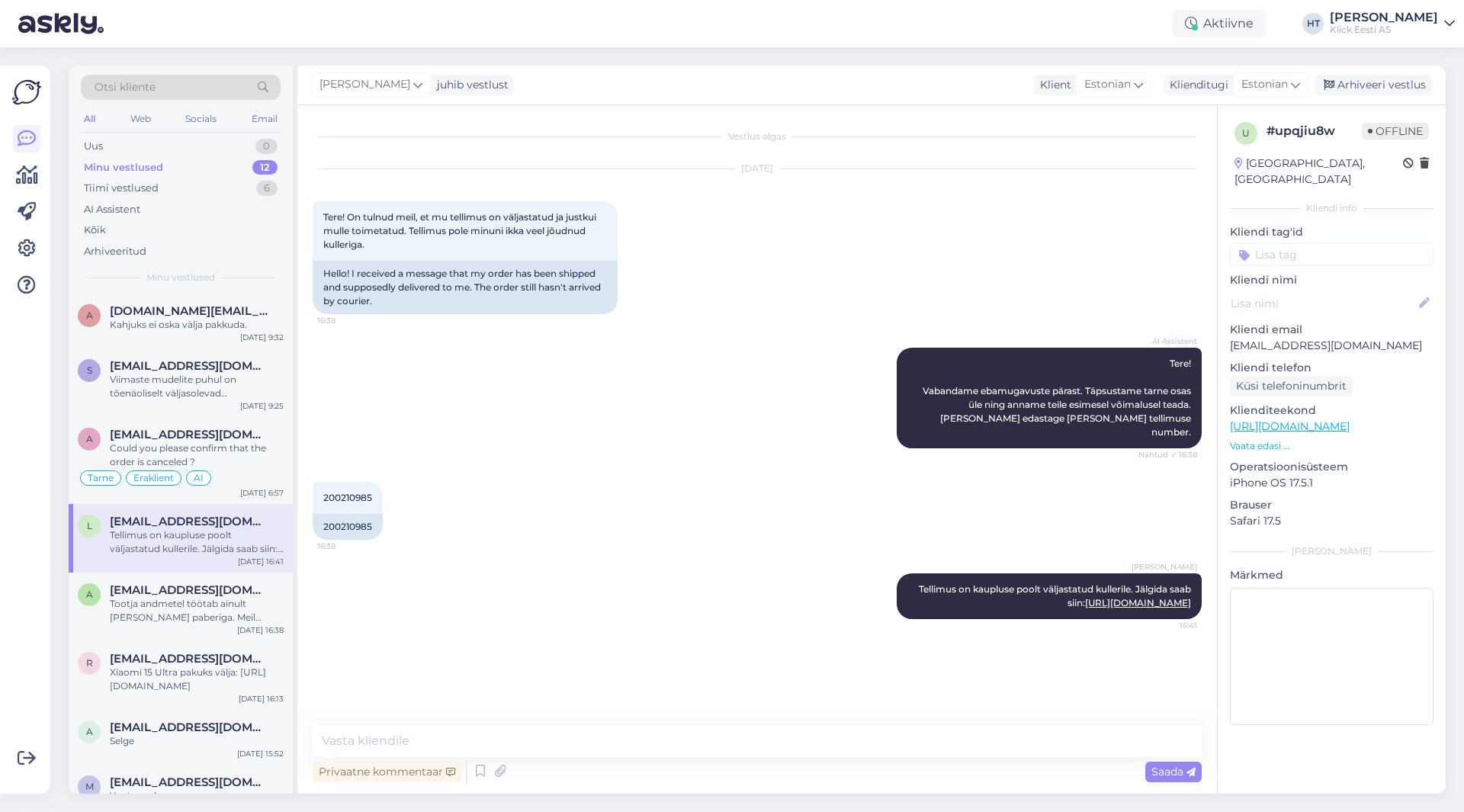
click at [1300, 243] on input at bounding box center [1331, 254] width 203 height 23
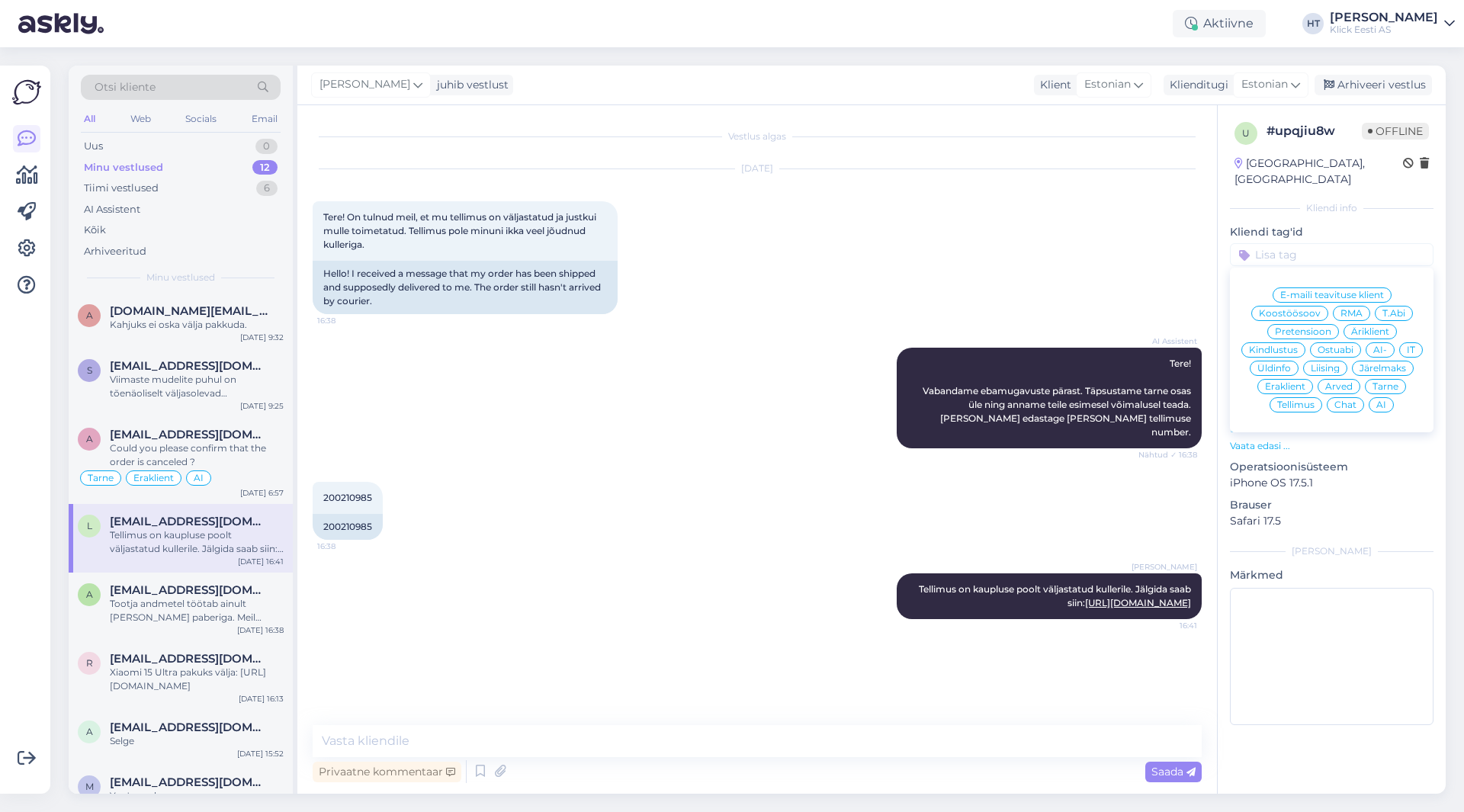
click at [1390, 382] on span "Tarne" at bounding box center [1385, 386] width 26 height 9
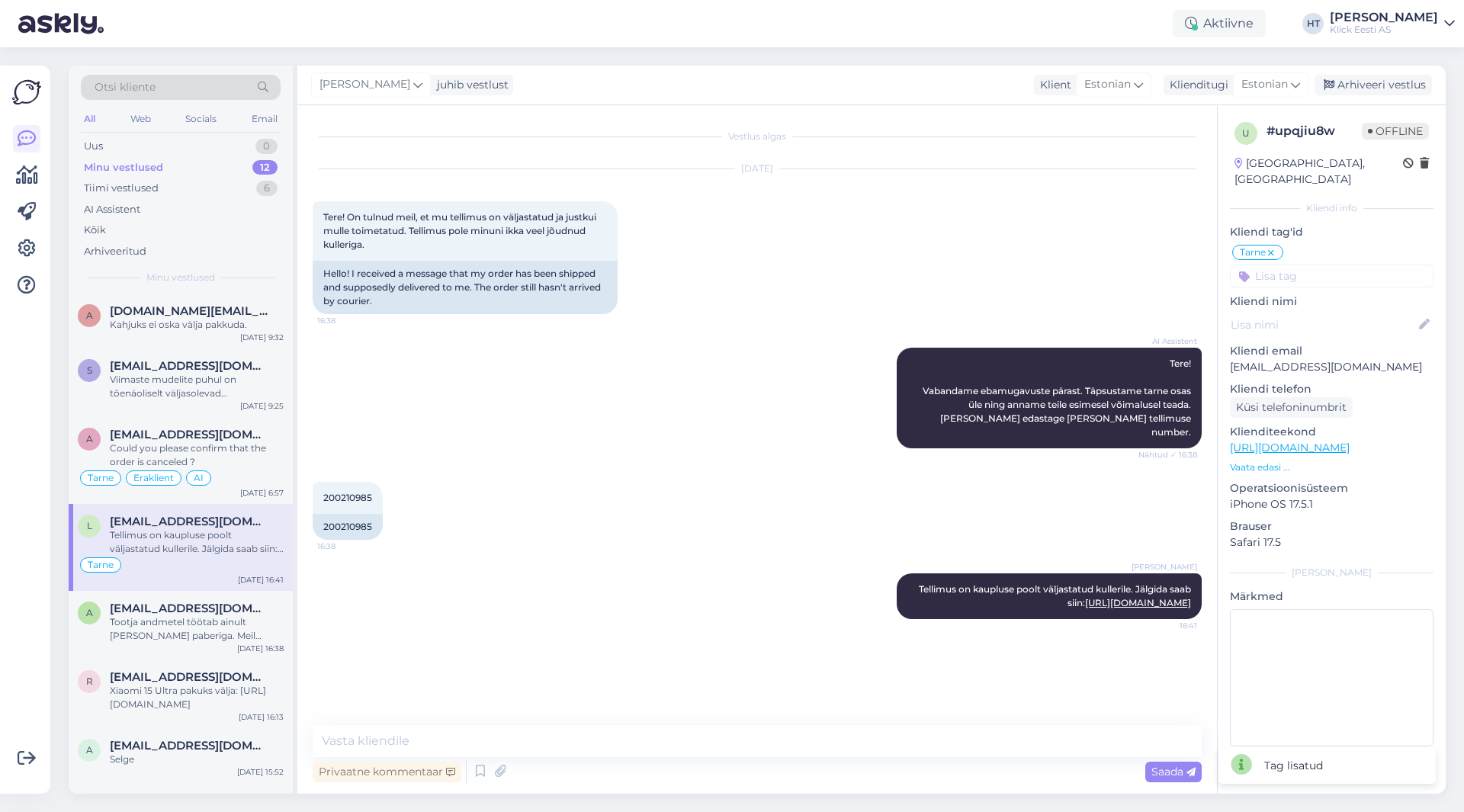
click at [1329, 265] on input at bounding box center [1331, 276] width 203 height 23
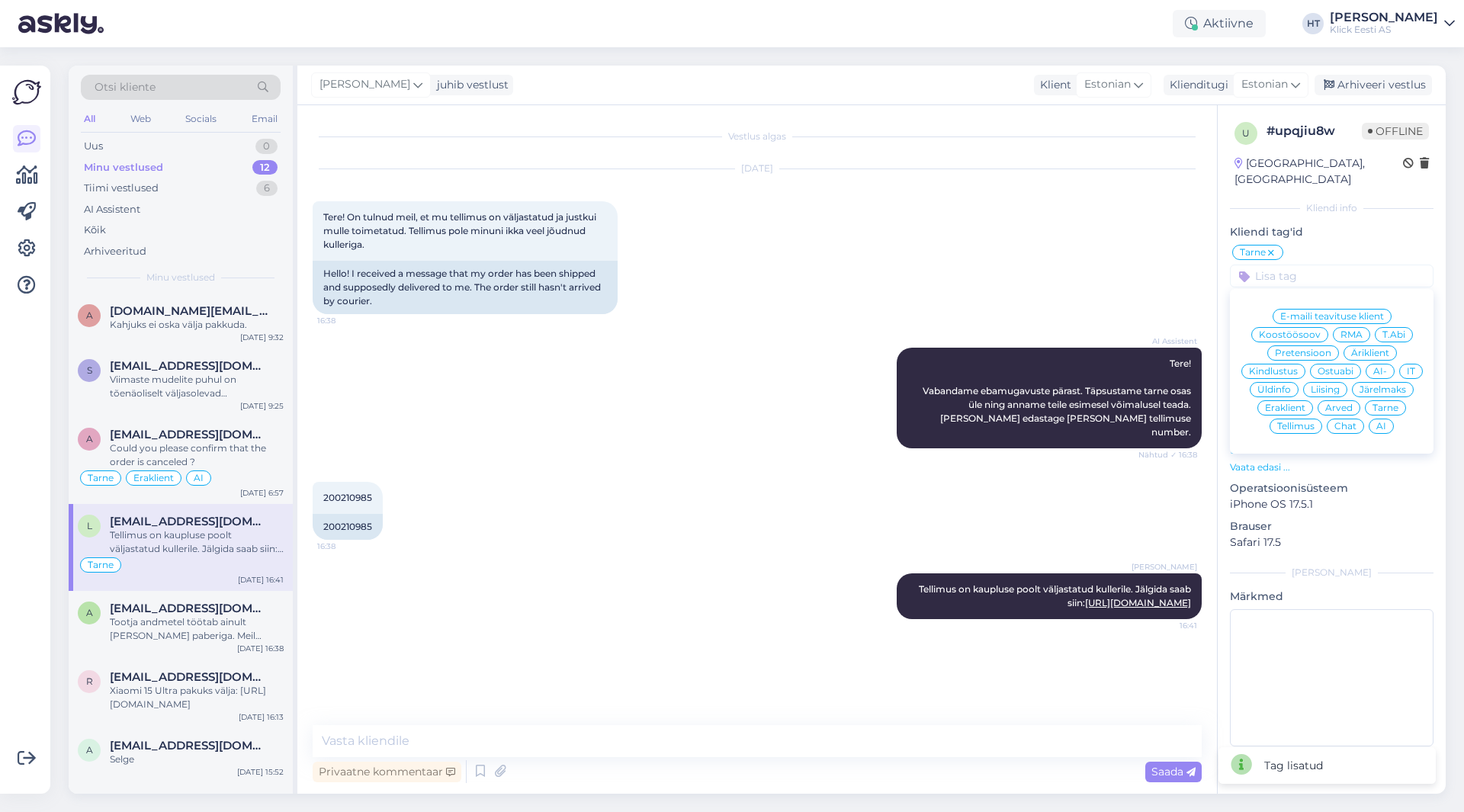
click at [1292, 400] on div "Eraklient" at bounding box center [1284, 407] width 56 height 15
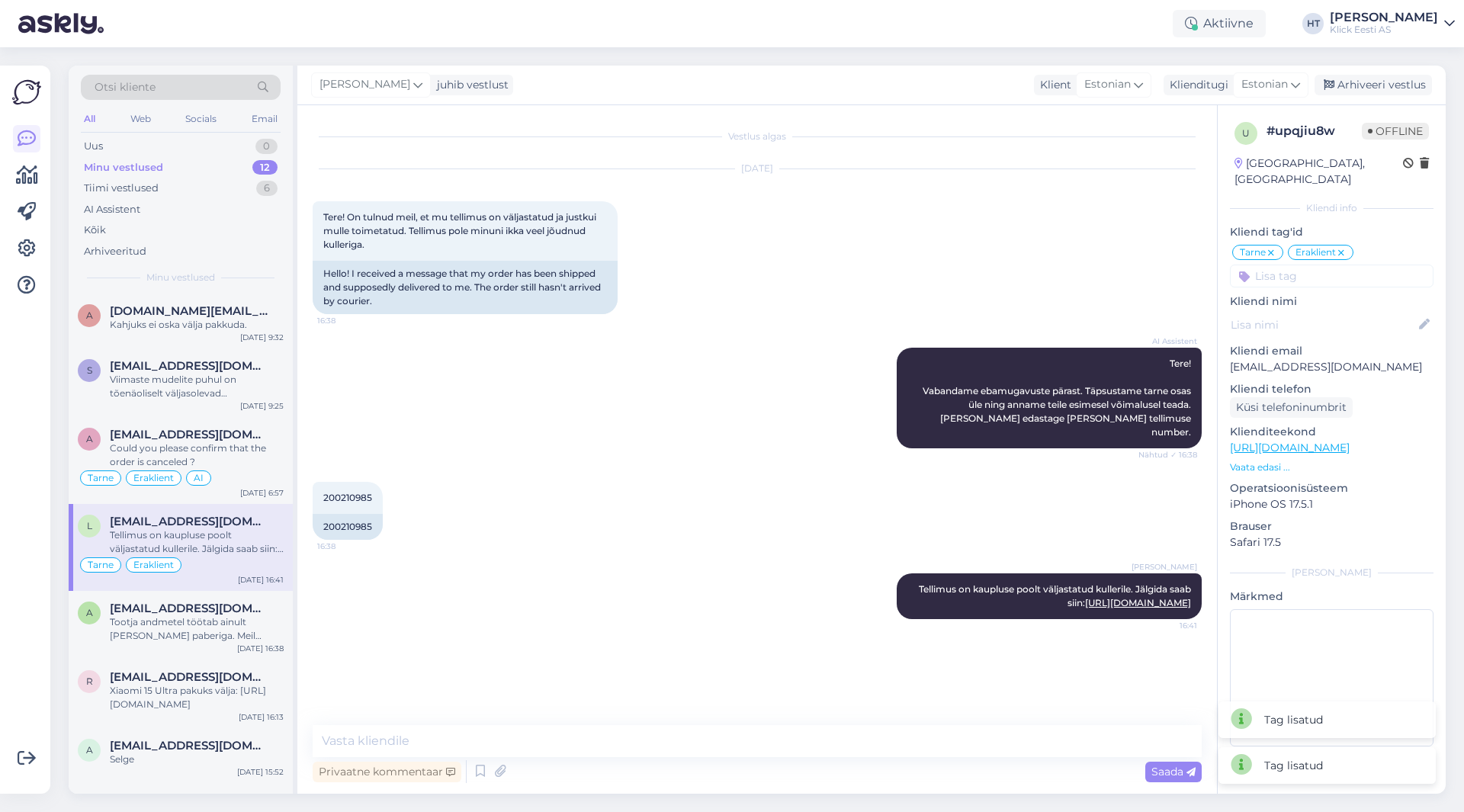
click at [1311, 265] on input at bounding box center [1331, 276] width 203 height 23
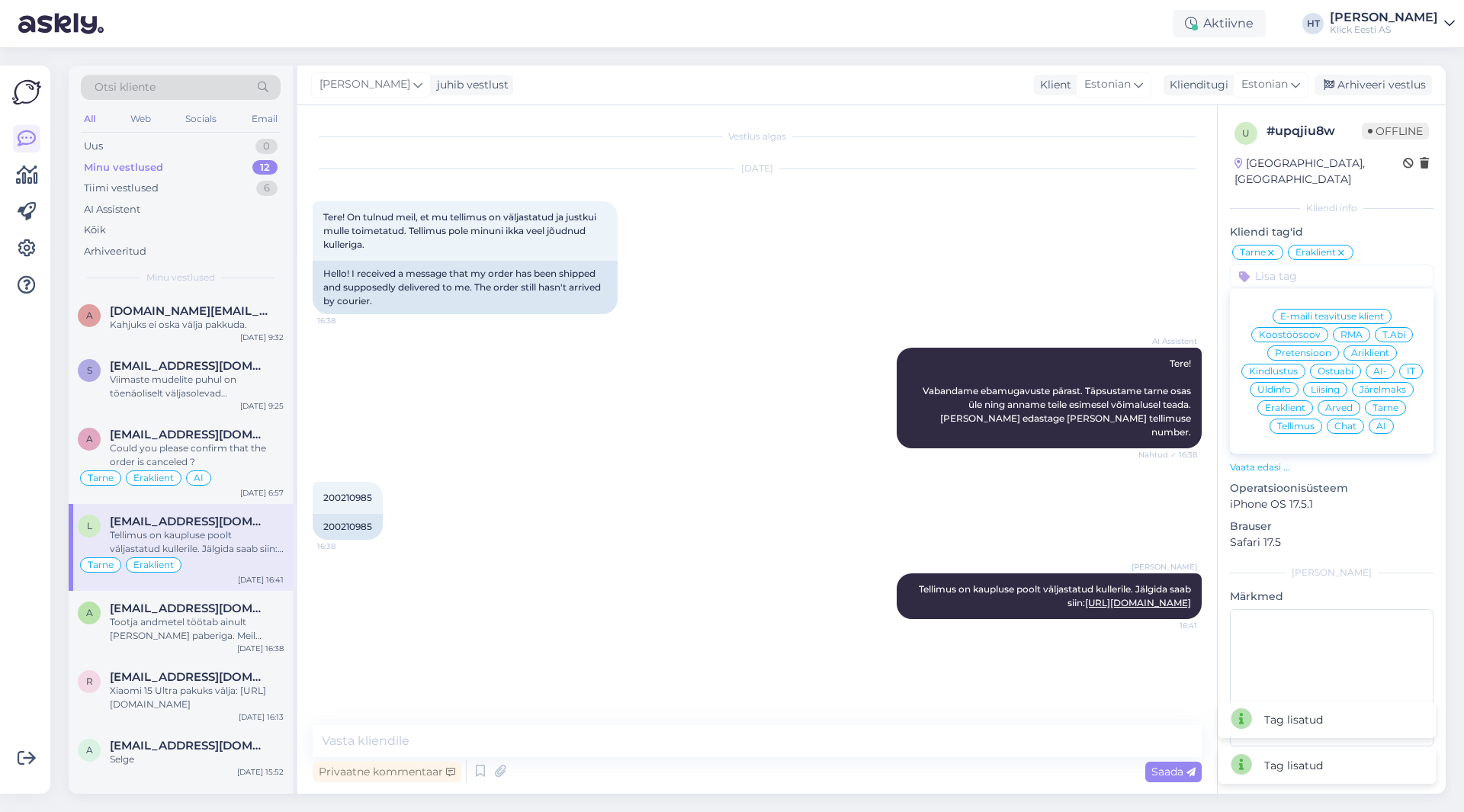
click at [1375, 419] on div "AI" at bounding box center [1381, 426] width 25 height 15
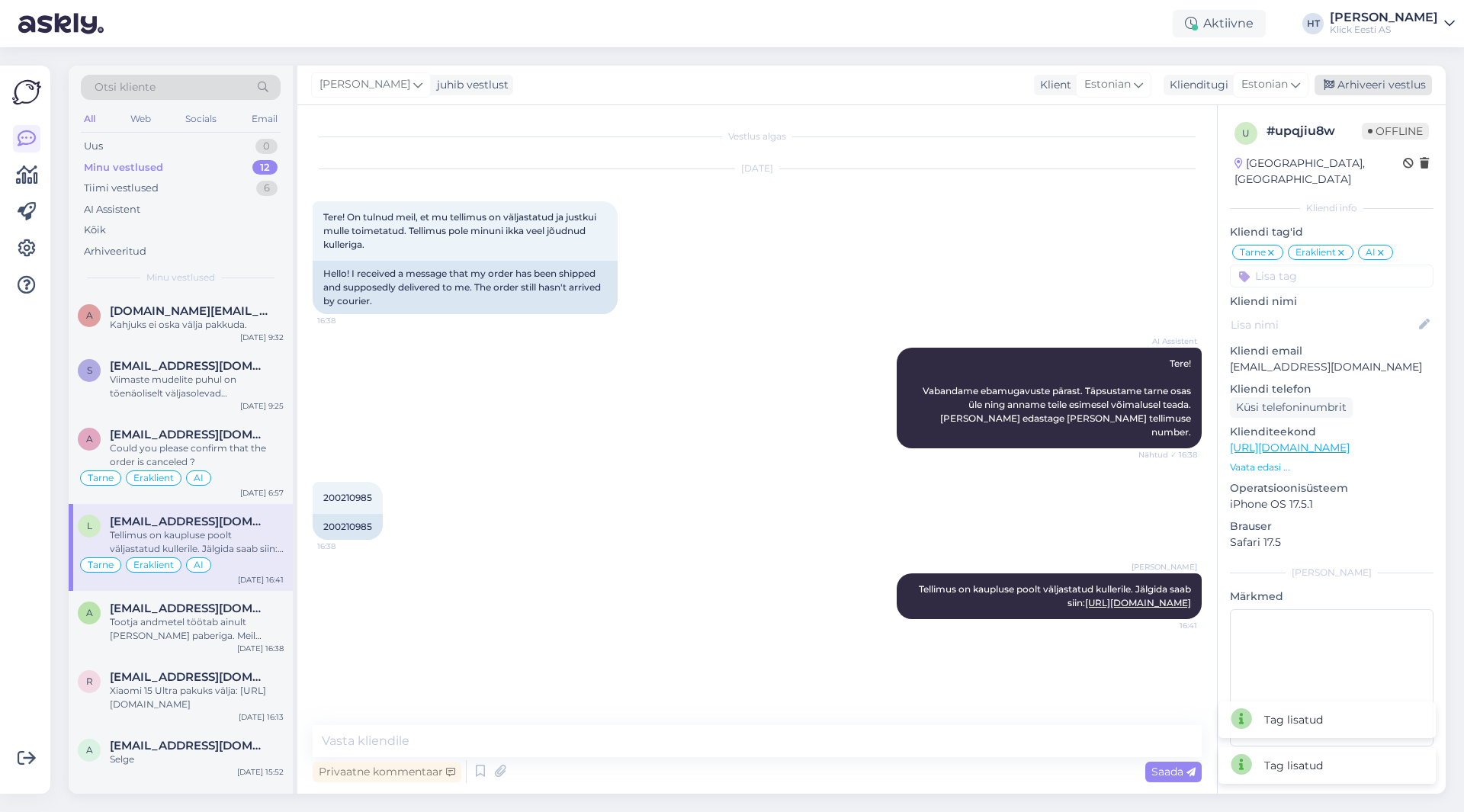
click at [1368, 88] on div "Arhiveeri vestlus" at bounding box center [1372, 84] width 117 height 20
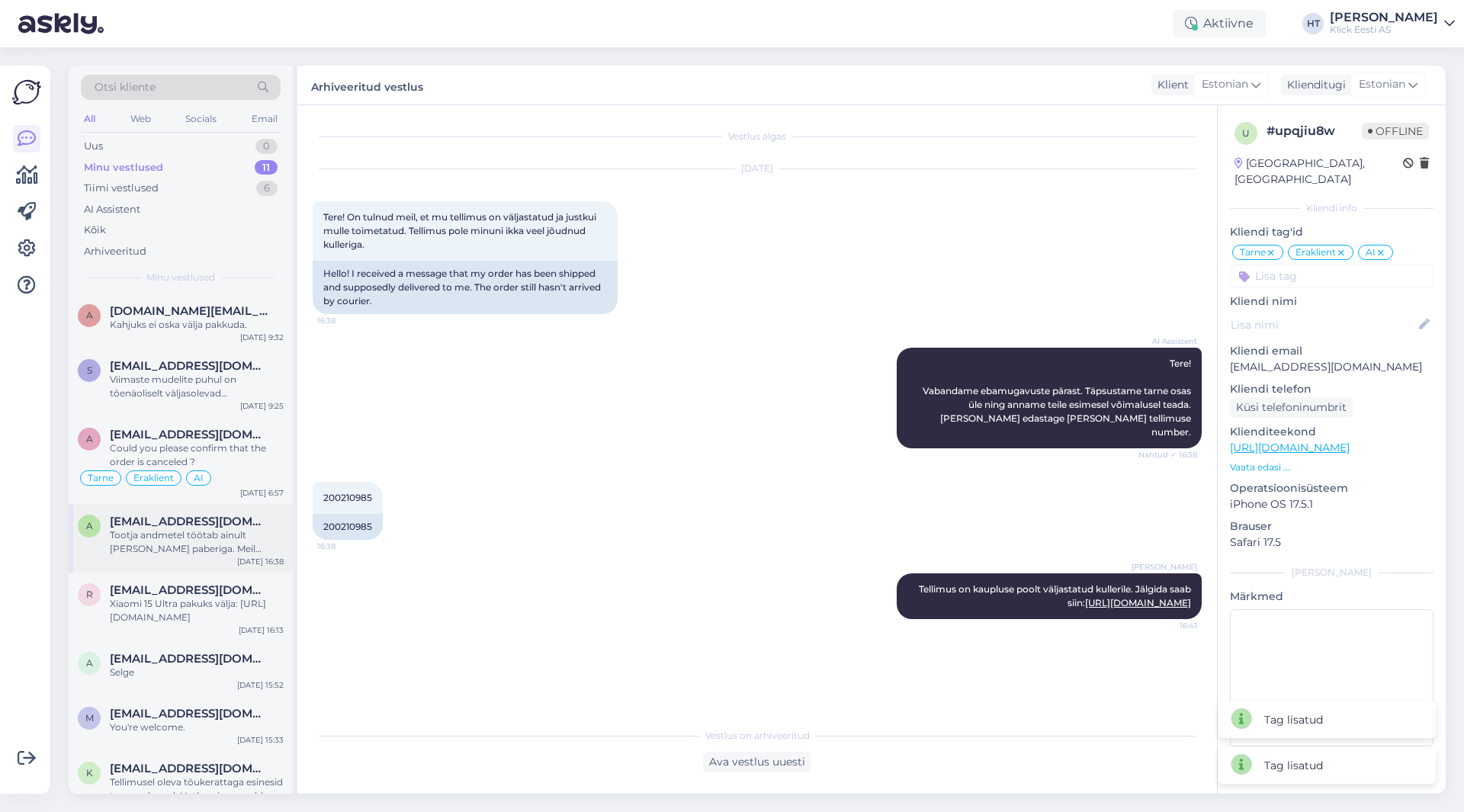
click at [204, 534] on div "Tootja andmetel töötab ainult [PERSON_NAME] paberiga. Meil midagi sarnast kahju…" at bounding box center [197, 542] width 174 height 28
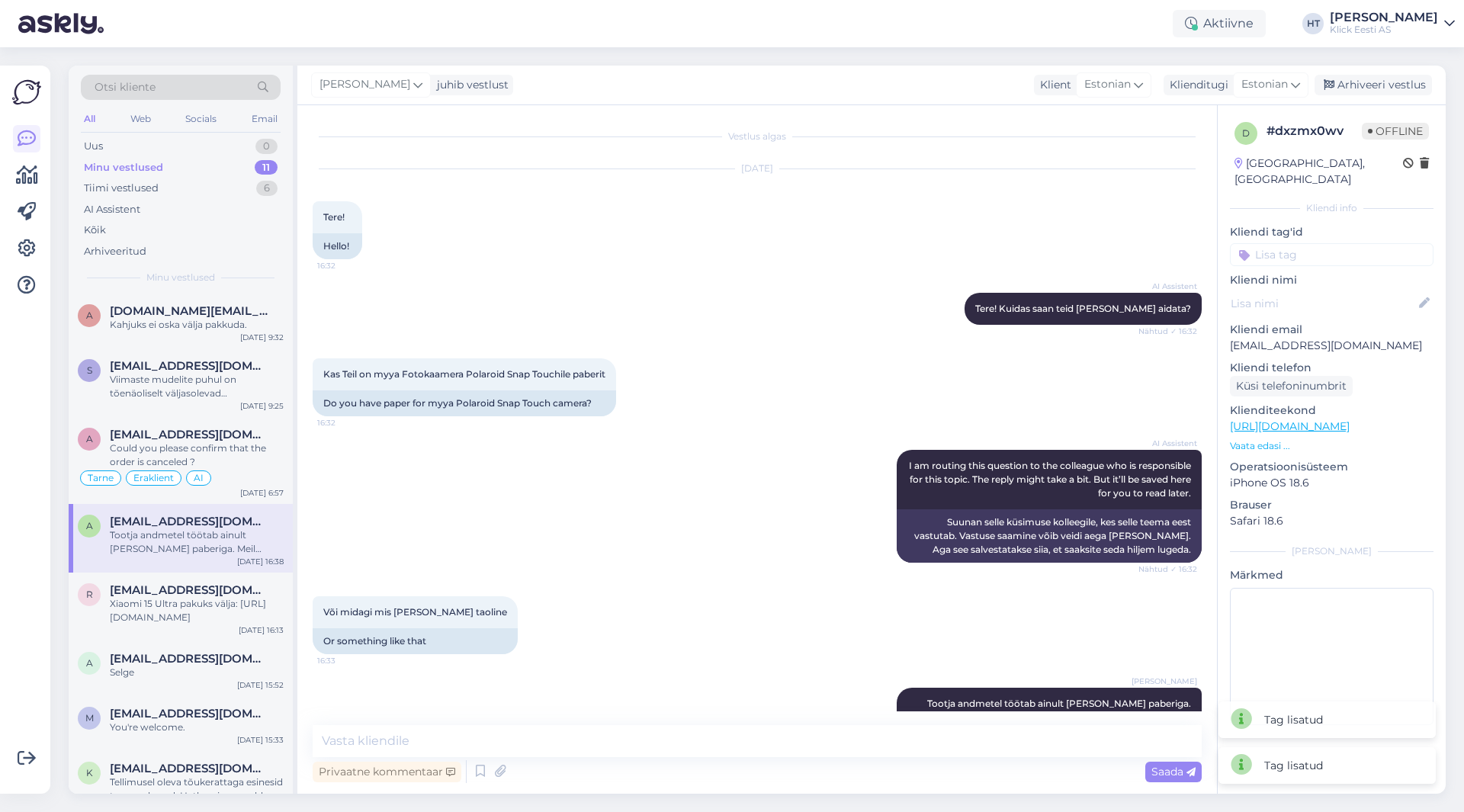
scroll to position [53, 0]
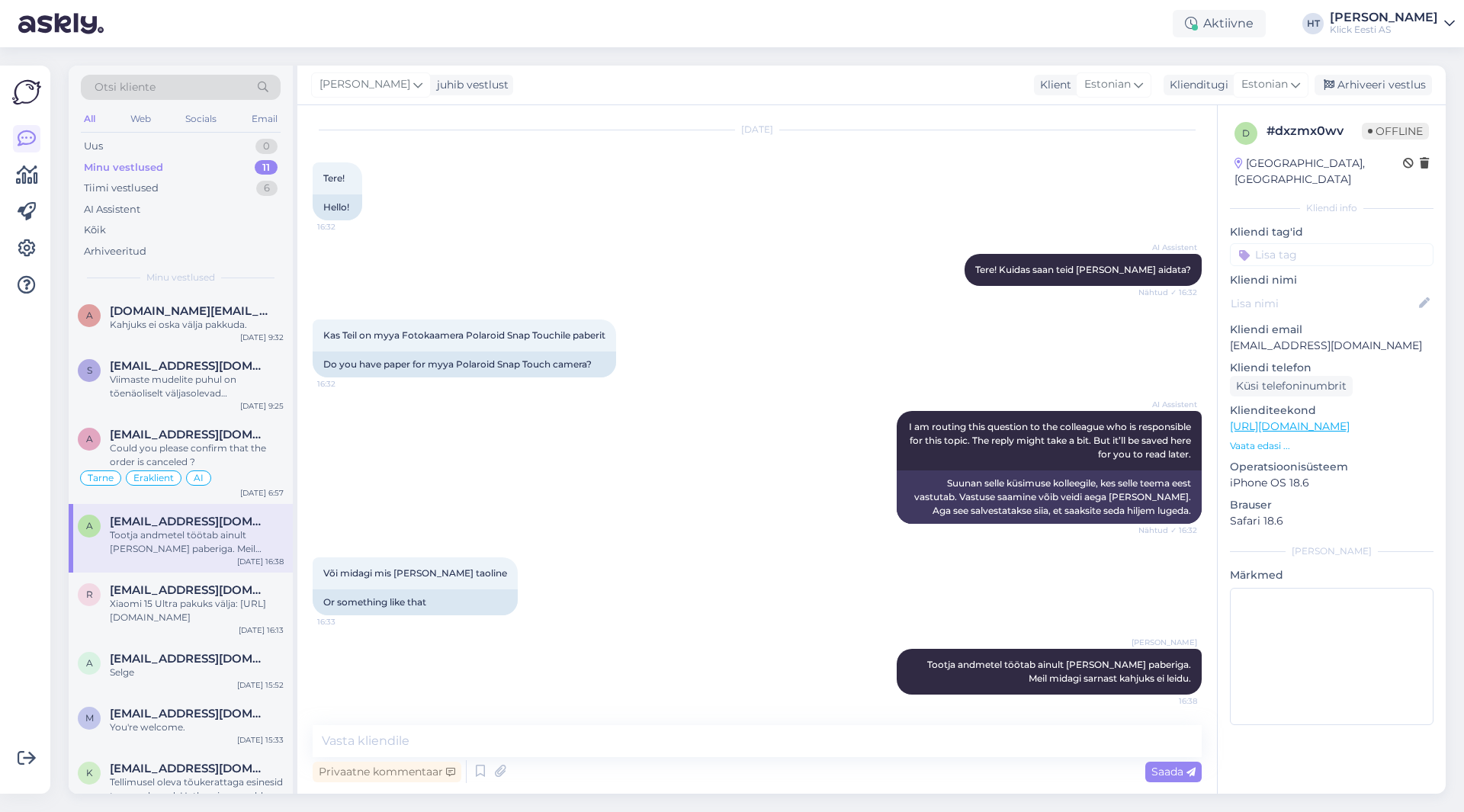
click at [1374, 243] on input at bounding box center [1331, 254] width 203 height 23
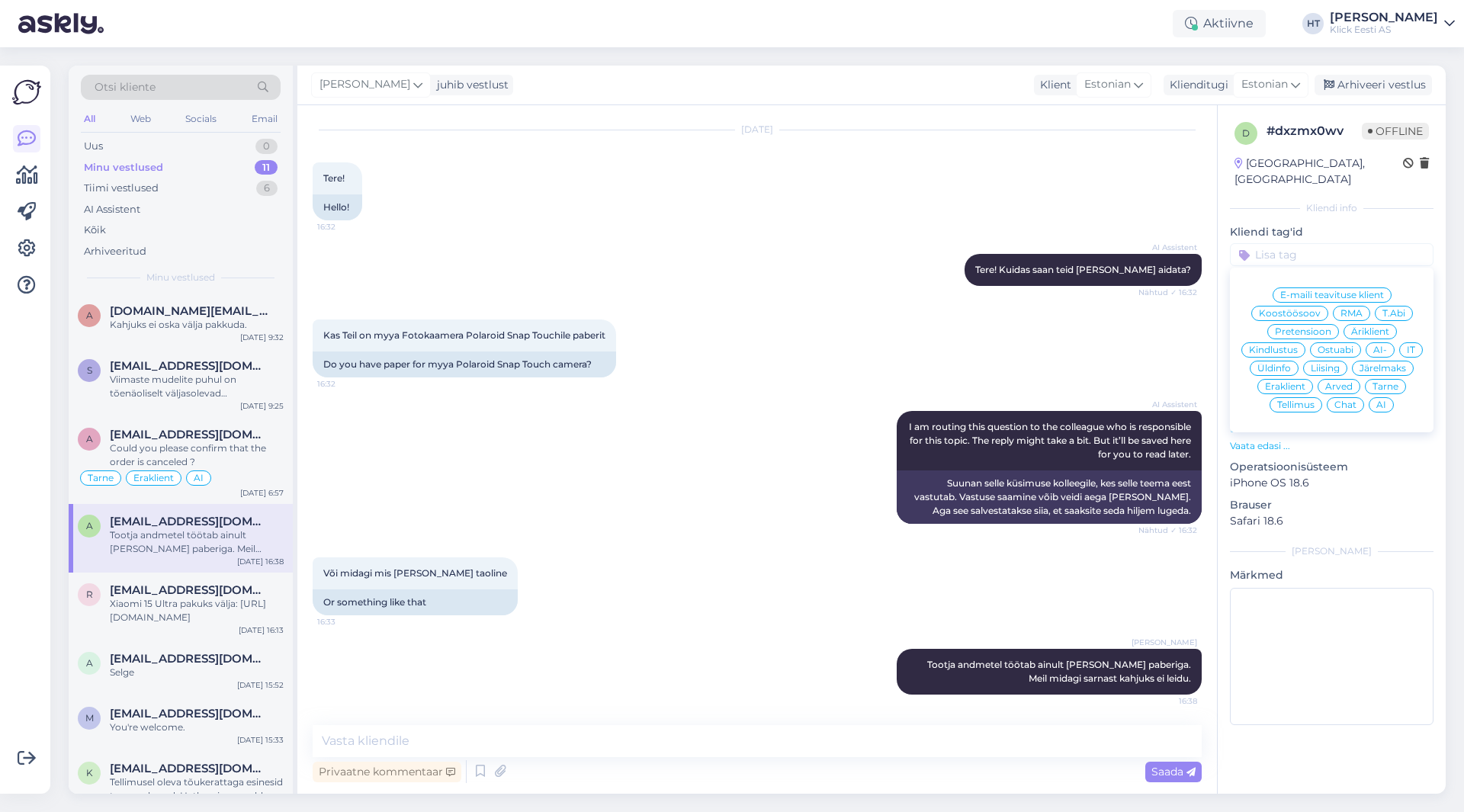
click at [1342, 342] on div "Ostuabi" at bounding box center [1334, 350] width 51 height 15
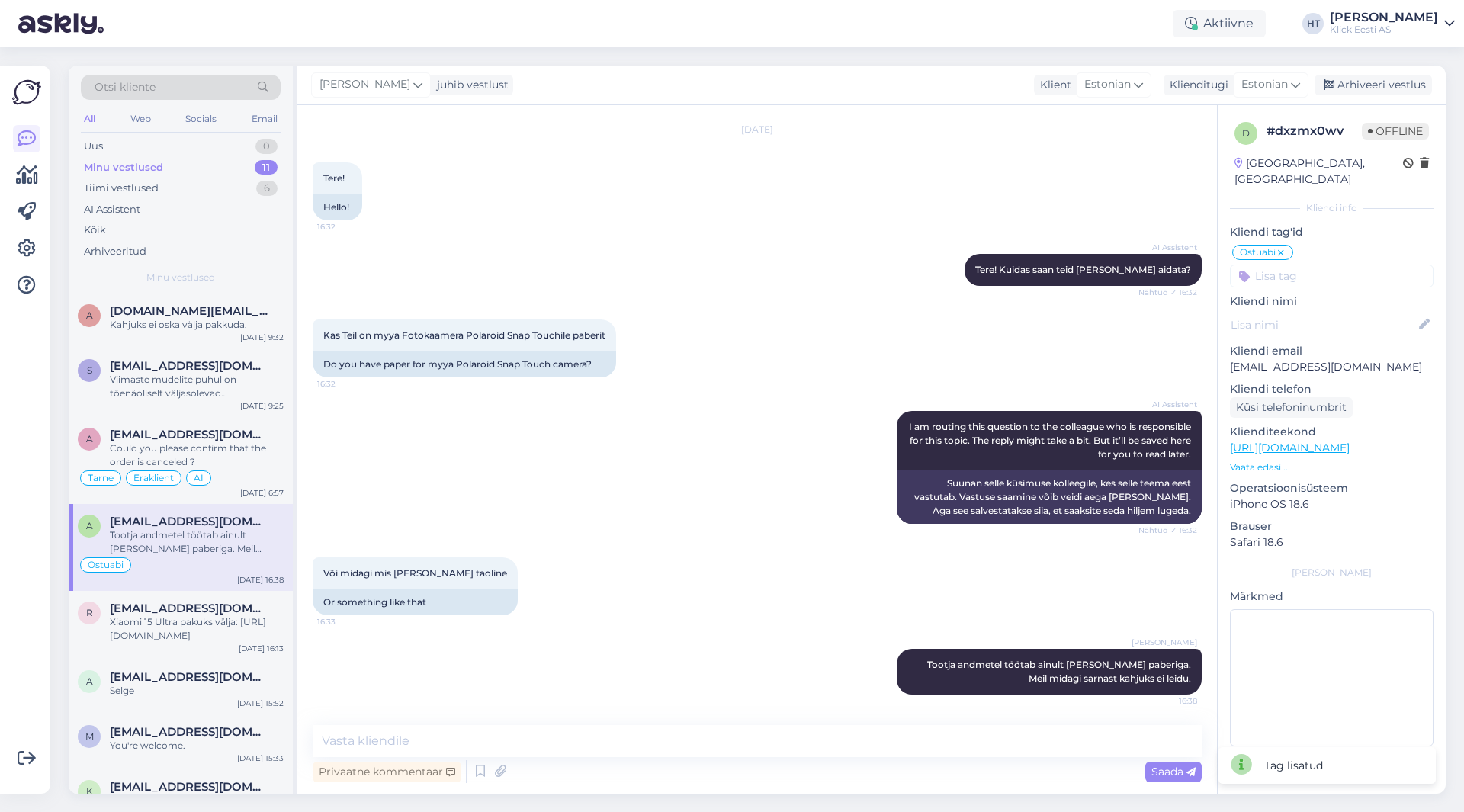
click at [1347, 265] on input at bounding box center [1331, 276] width 203 height 23
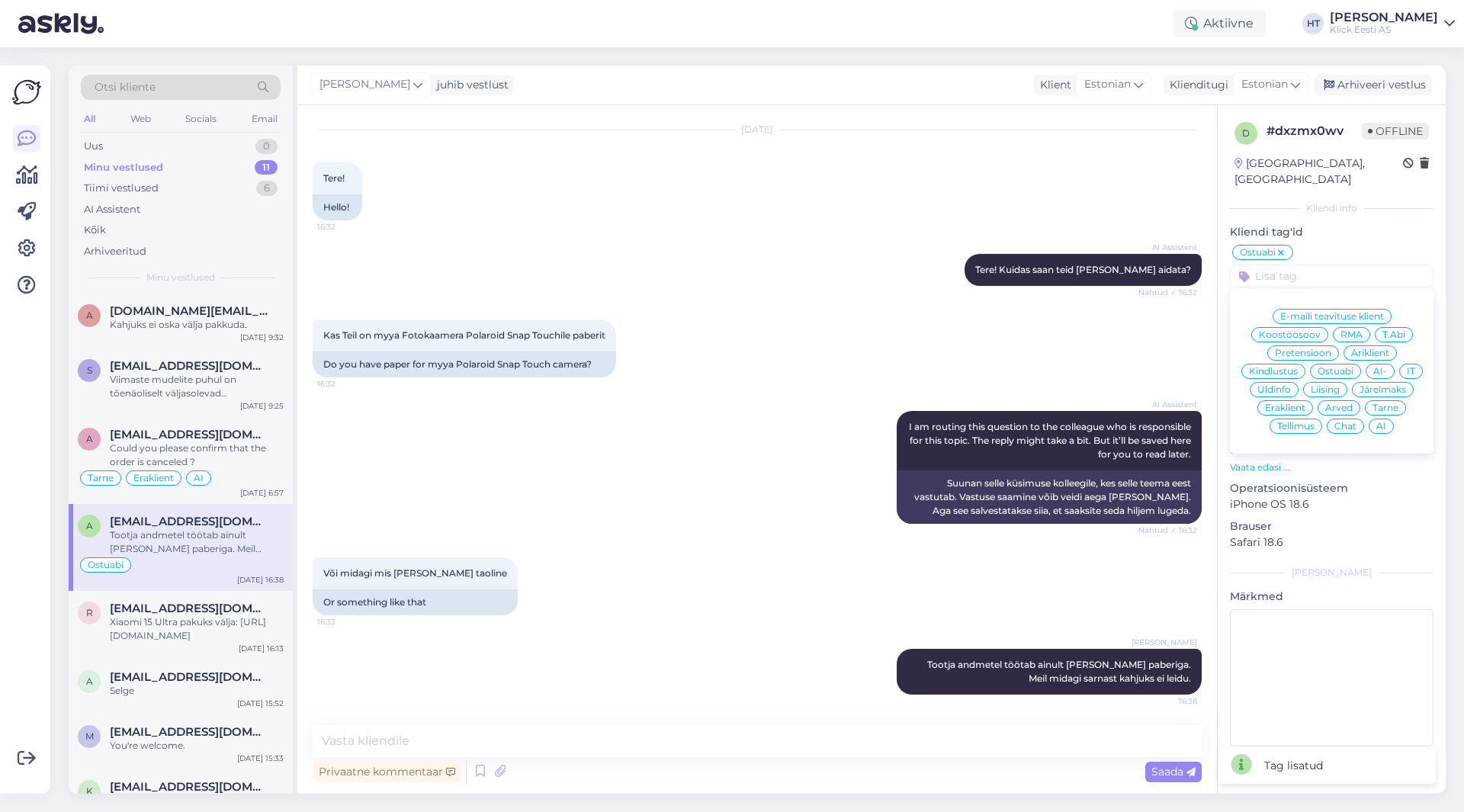
click at [1299, 403] on span "Eraklient" at bounding box center [1285, 407] width 40 height 9
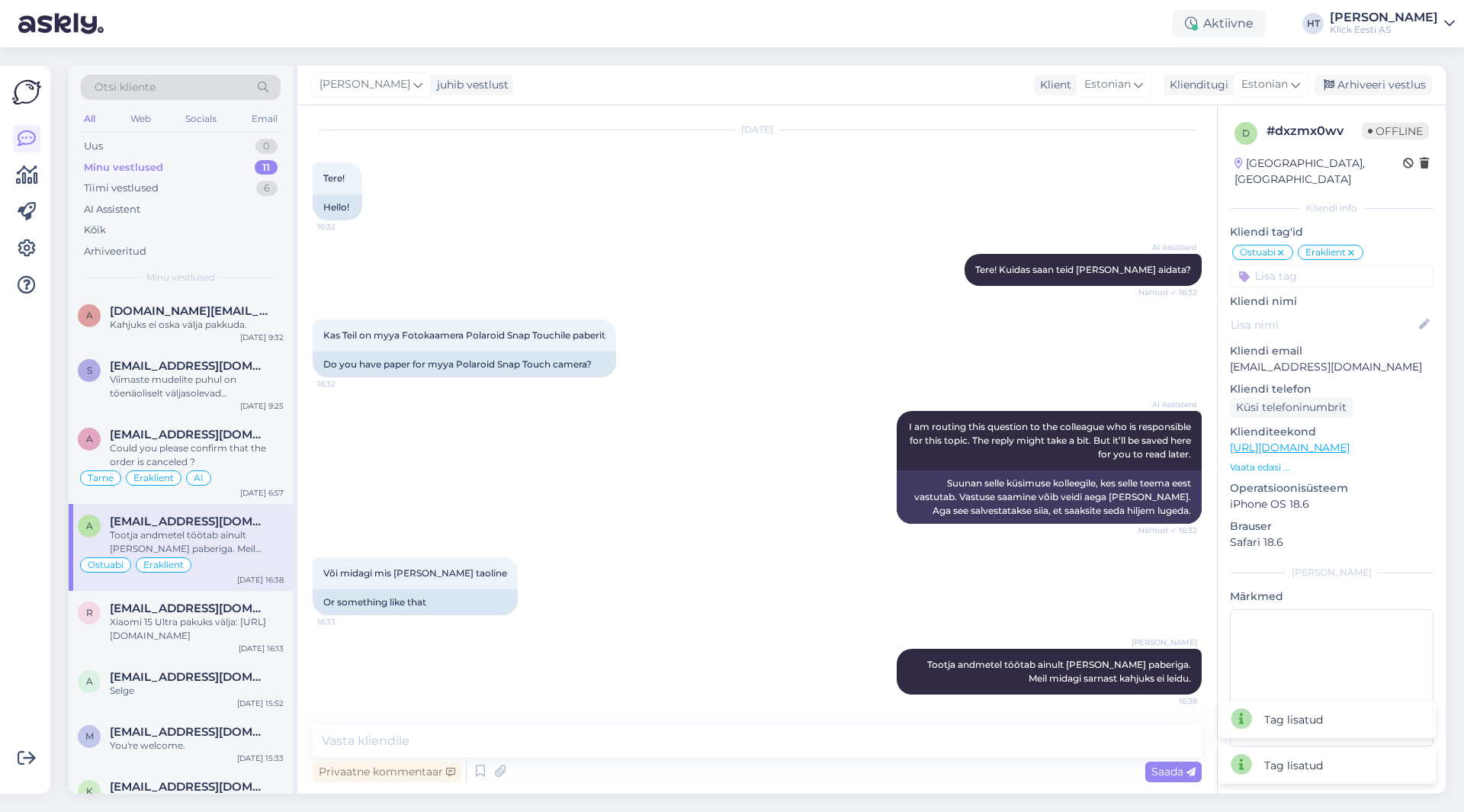
click at [1342, 265] on input at bounding box center [1331, 276] width 203 height 23
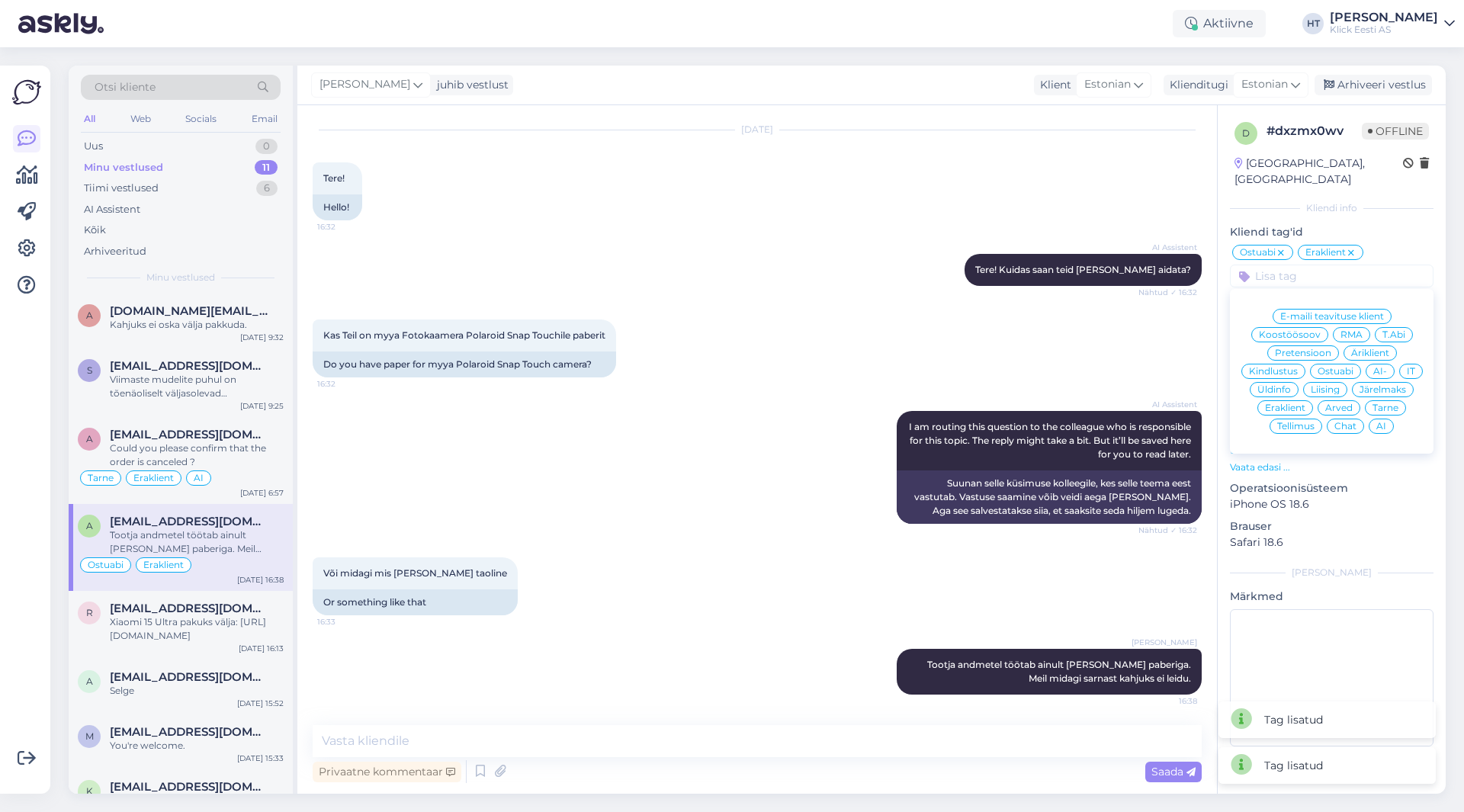
click at [1386, 419] on div "AI" at bounding box center [1381, 426] width 25 height 15
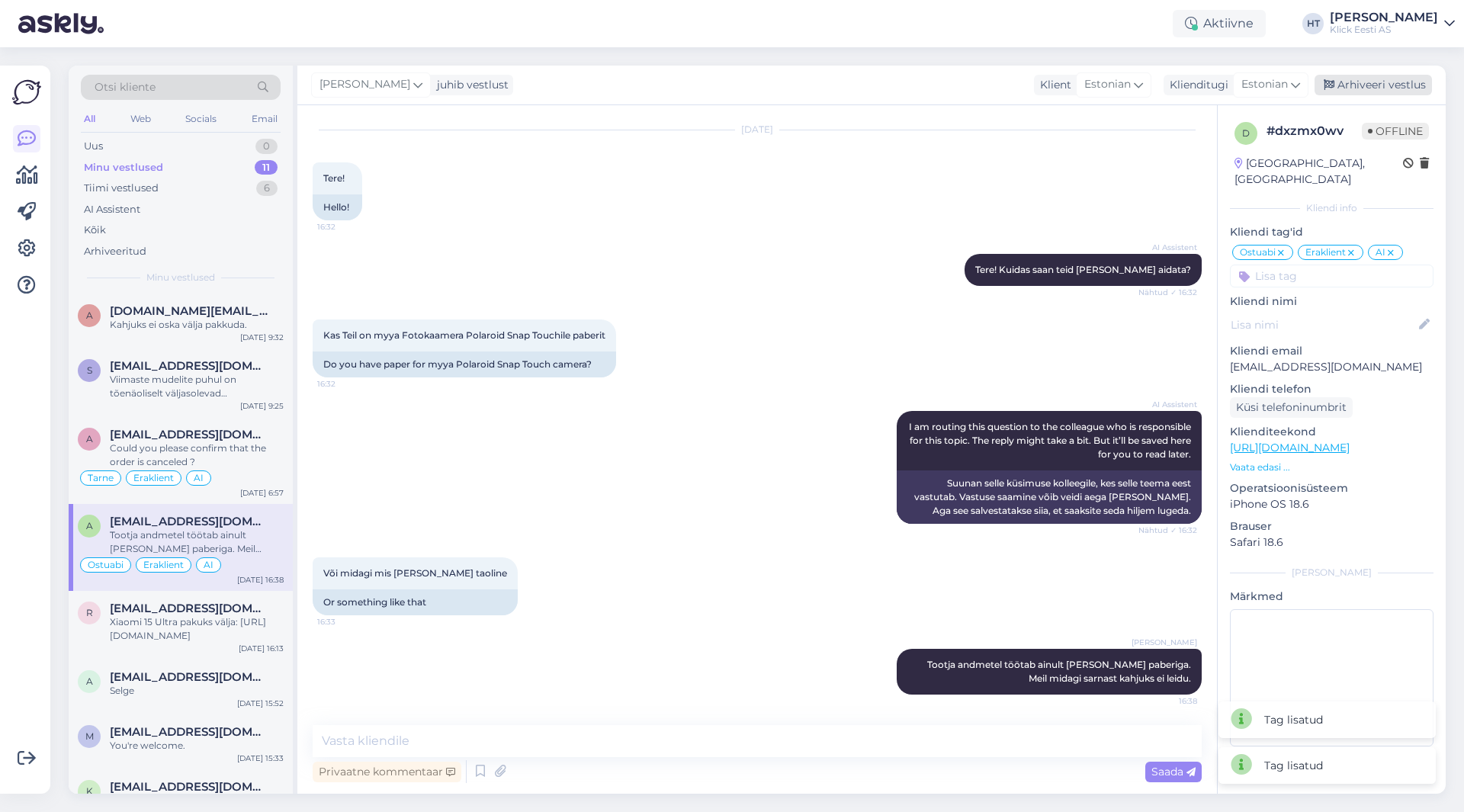
click at [1390, 83] on div "Arhiveeri vestlus" at bounding box center [1372, 84] width 117 height 20
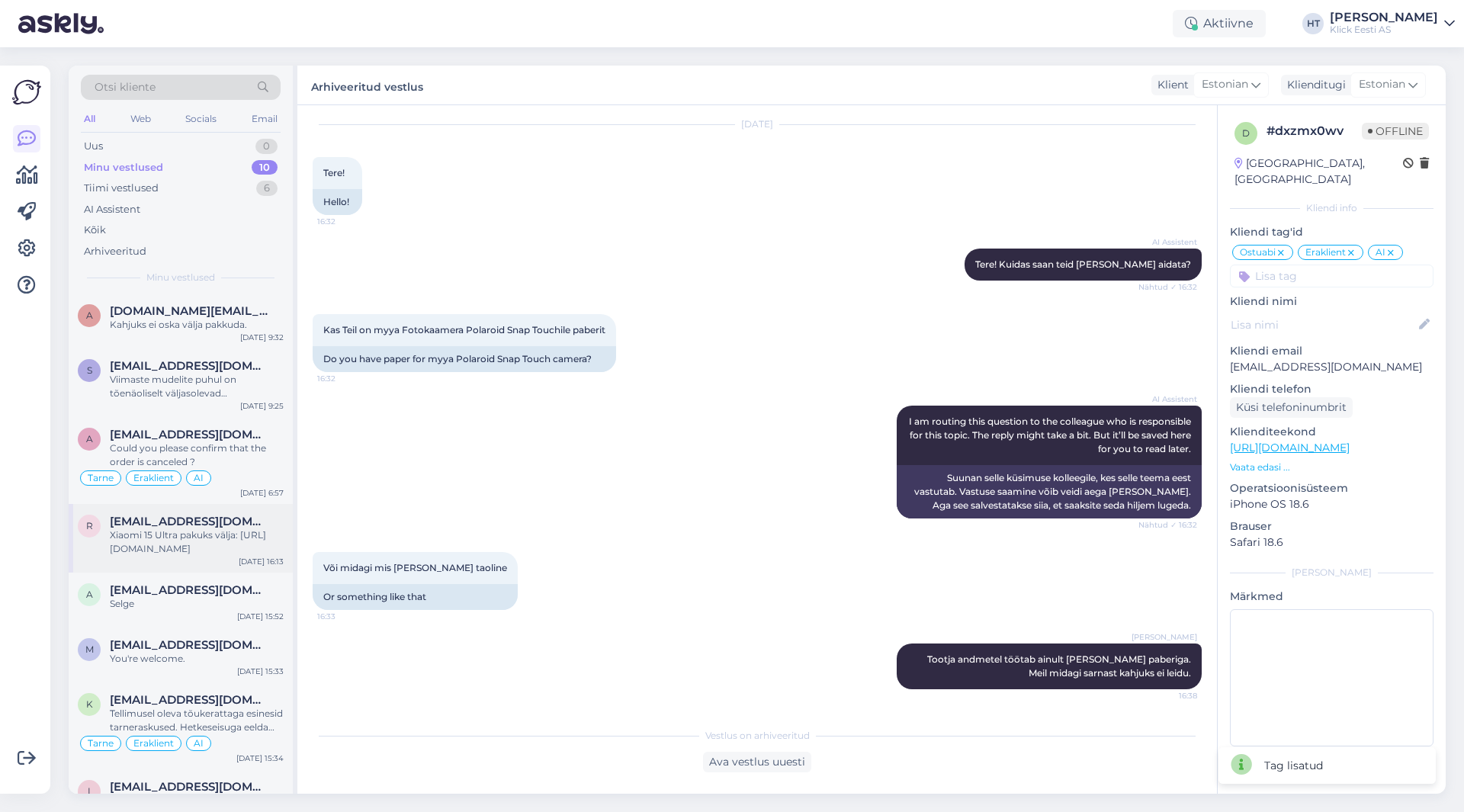
click at [145, 540] on div "Xiaomi 15 Ultra pakuks välja: [URL][DOMAIN_NAME]" at bounding box center [197, 542] width 174 height 28
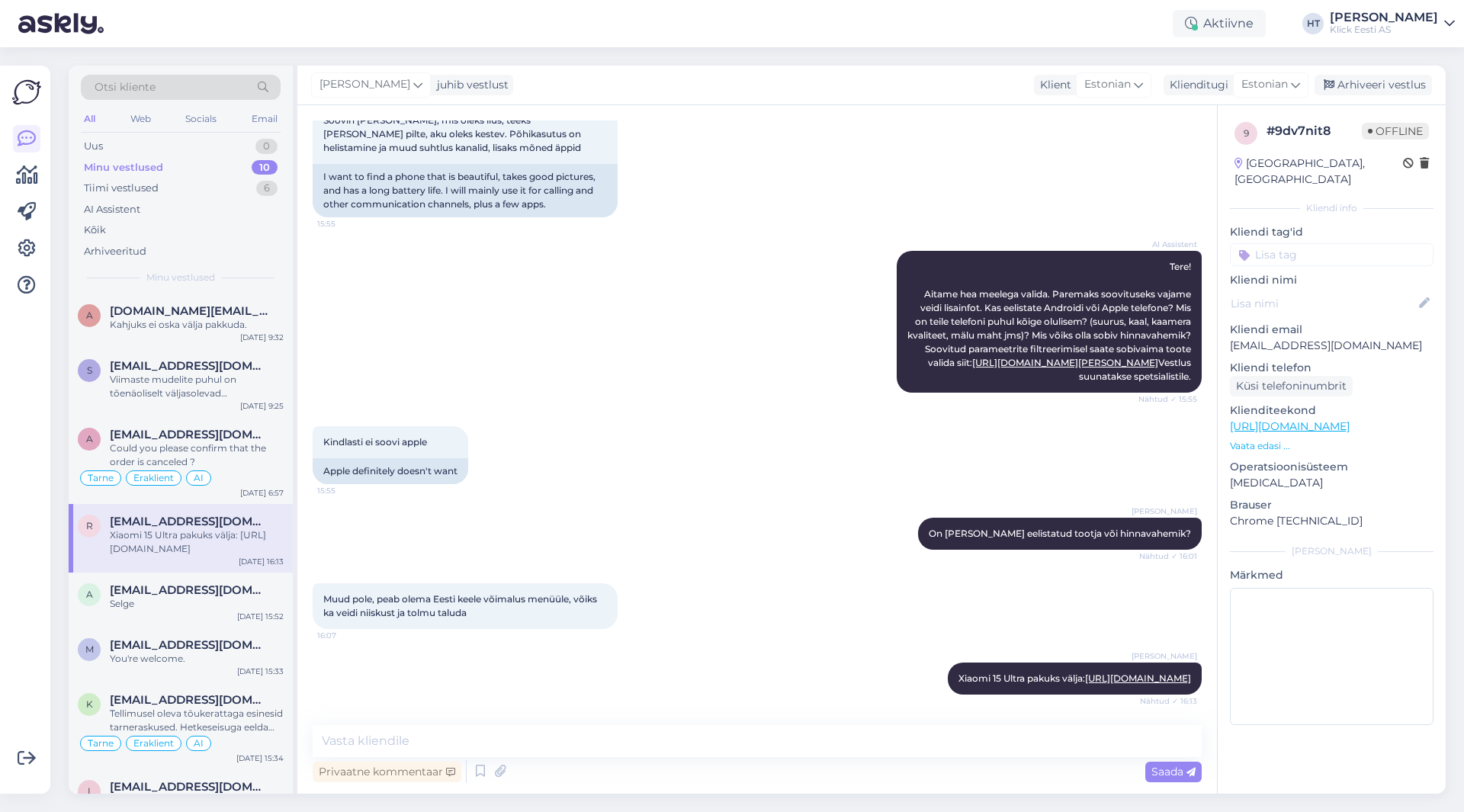
click at [1309, 243] on input at bounding box center [1331, 254] width 203 height 23
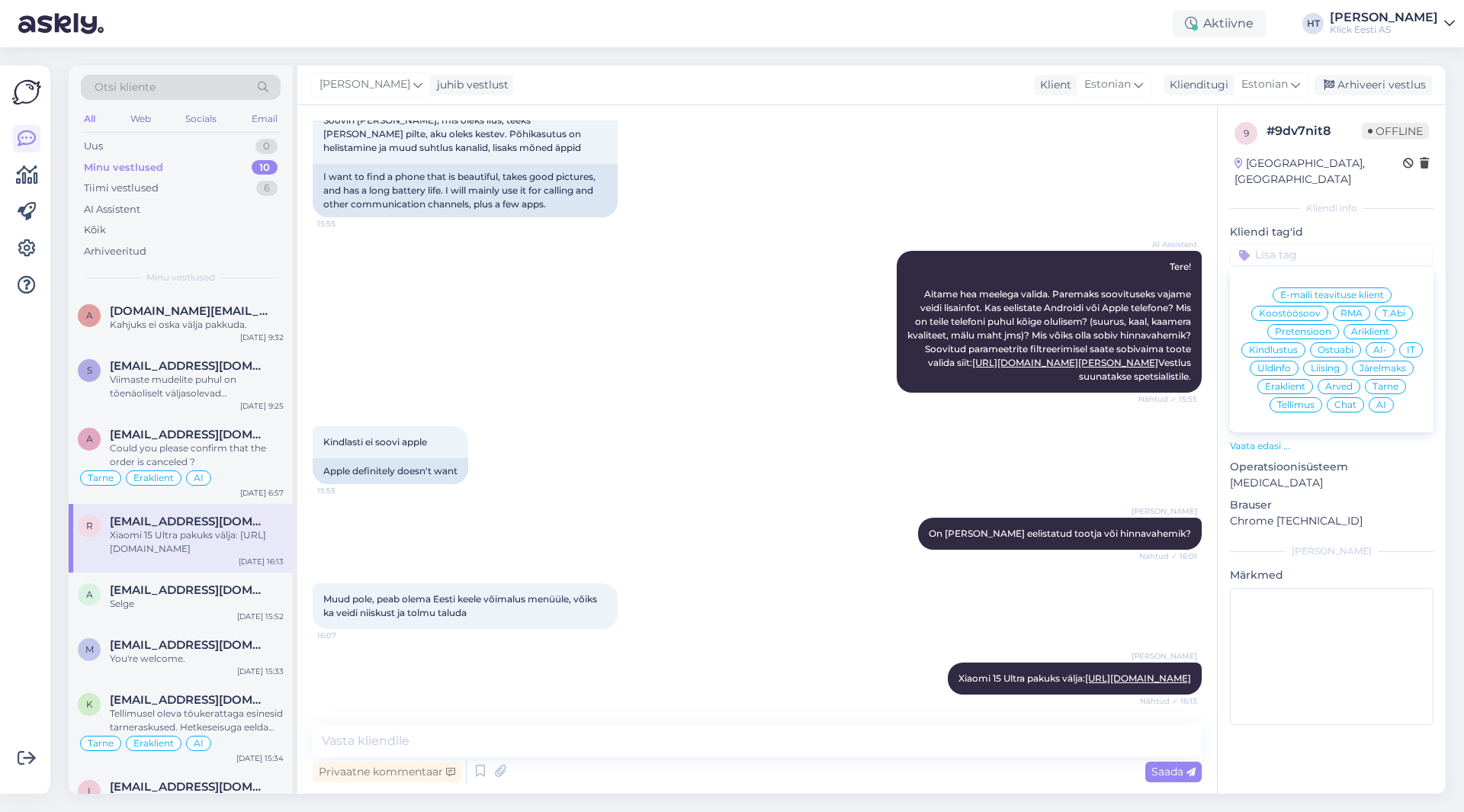
click at [1340, 345] on span "Ostuabi" at bounding box center [1335, 349] width 36 height 9
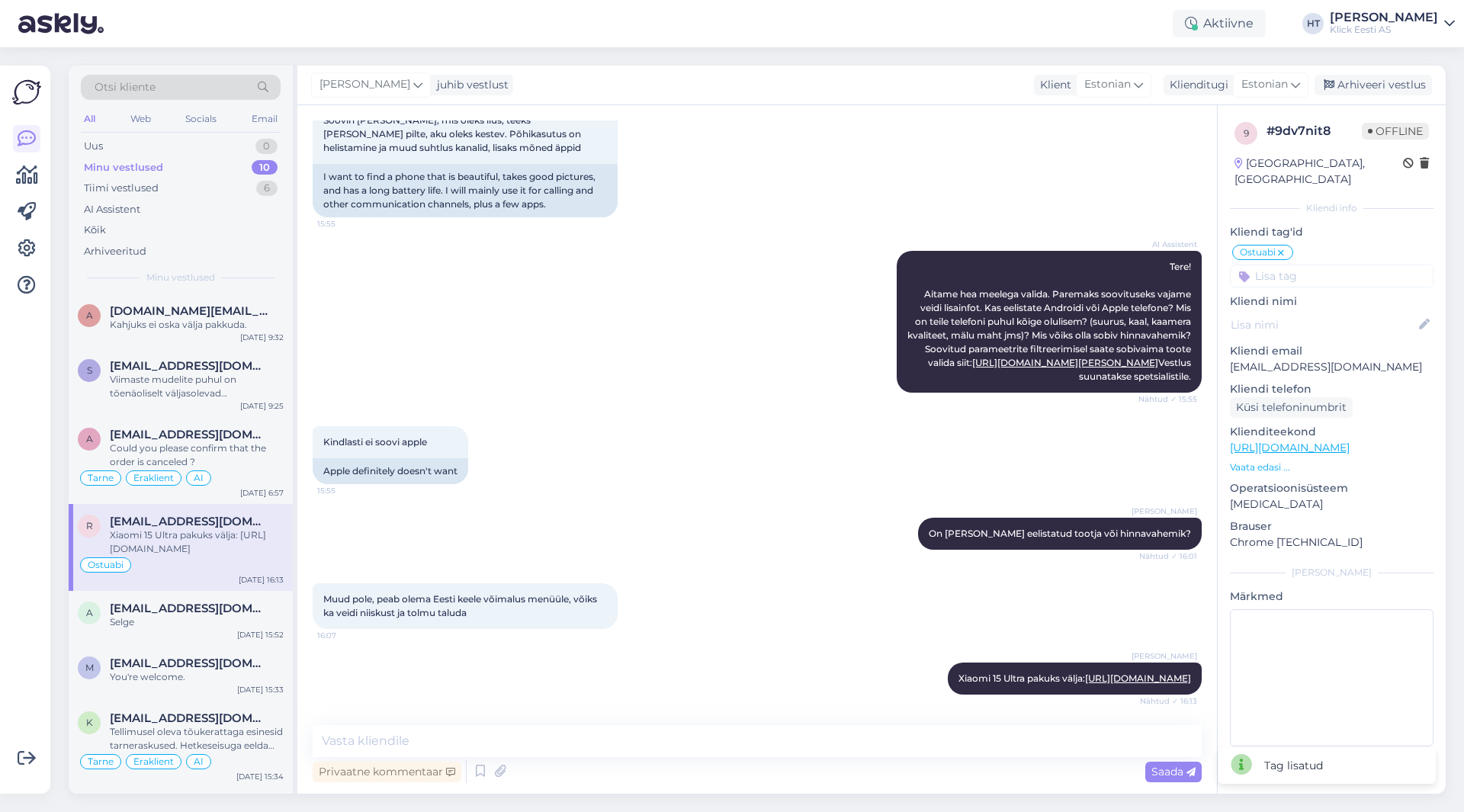
click at [1335, 270] on input at bounding box center [1331, 276] width 203 height 23
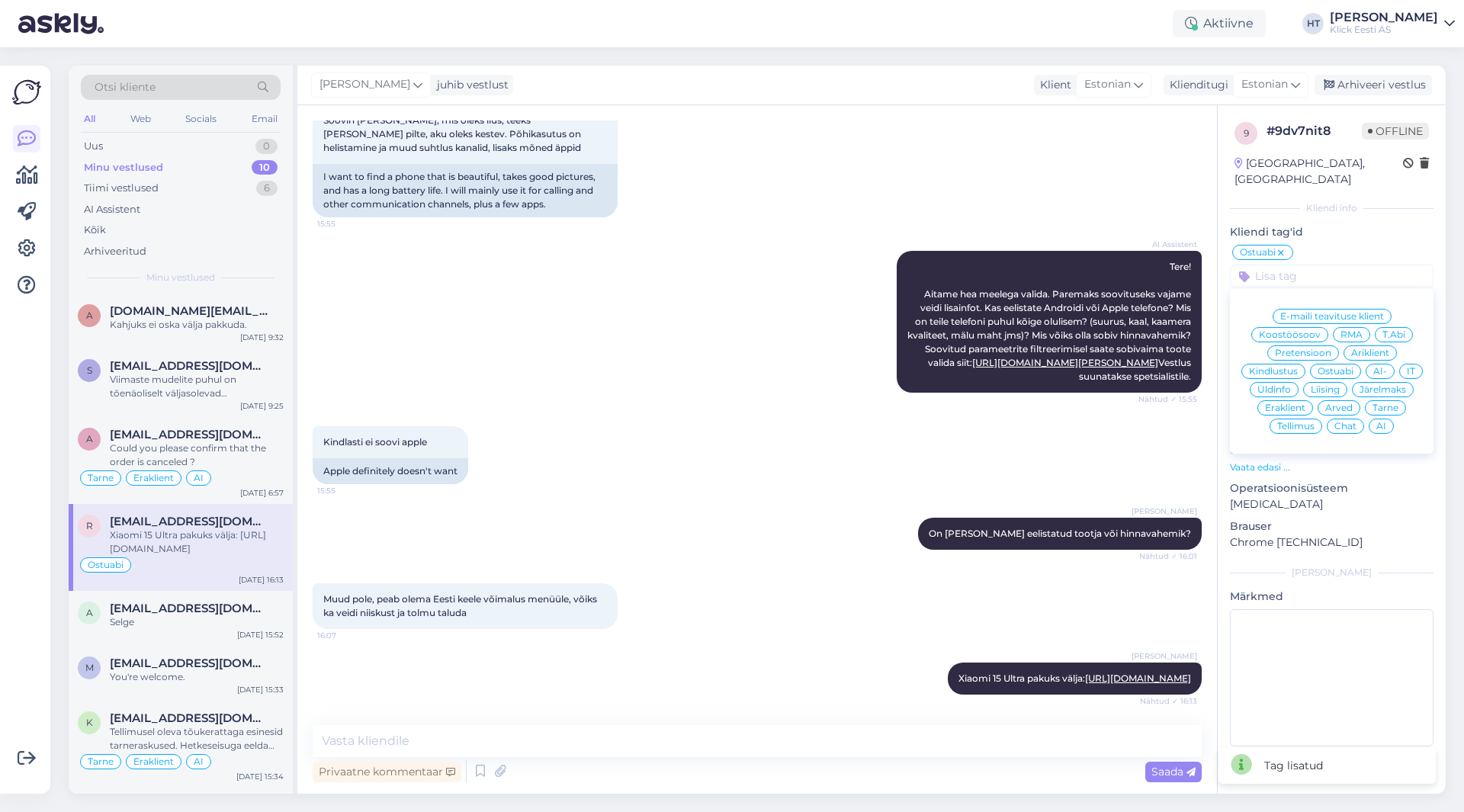
click at [1296, 383] on div "E-maili teavituse klient Koostöösoov RMA T.Abi Pretensioon Äriklient Kindlustus…" at bounding box center [1331, 371] width 203 height 152
click at [1296, 403] on span "Eraklient" at bounding box center [1285, 407] width 40 height 9
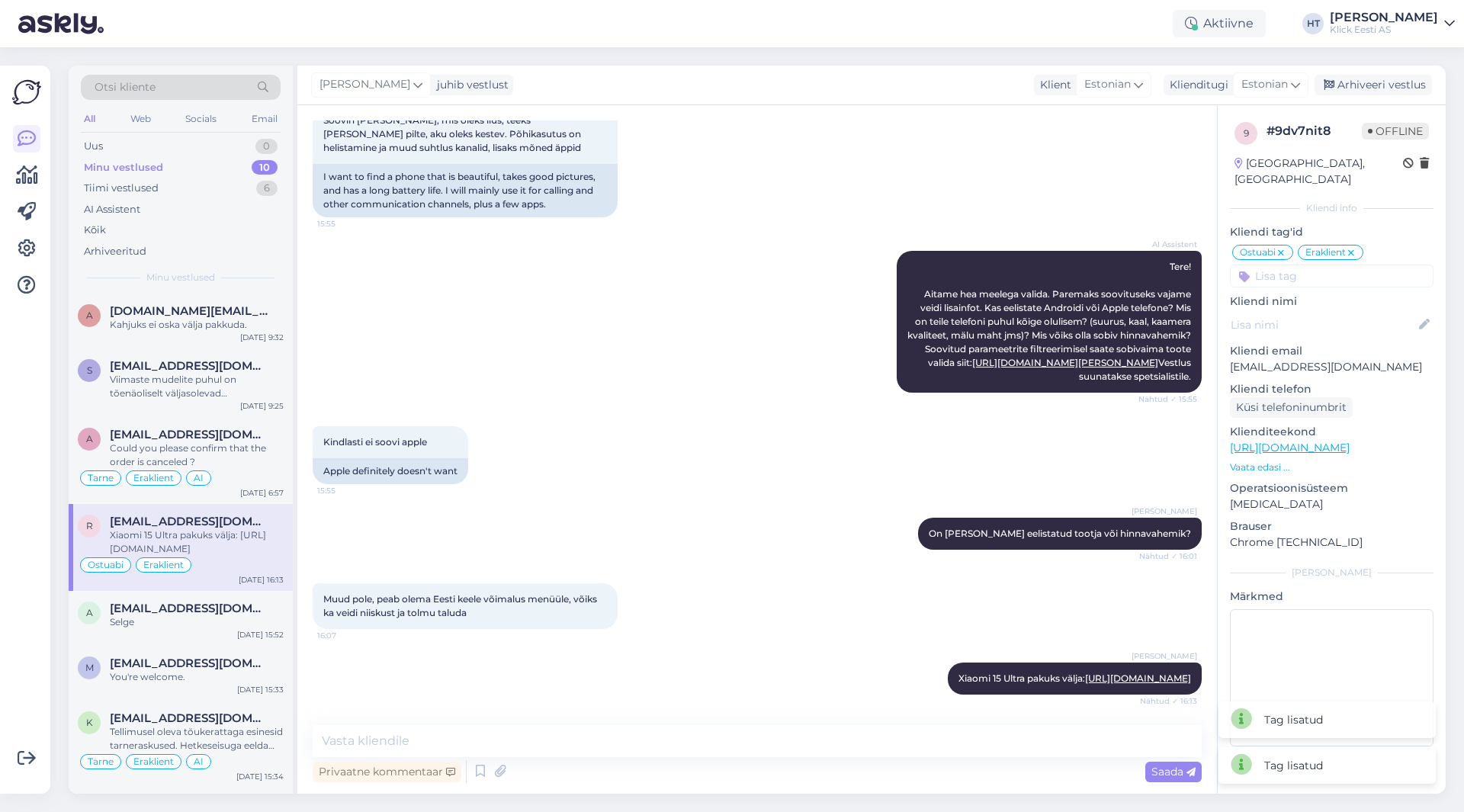
click at [1321, 266] on input at bounding box center [1331, 276] width 203 height 23
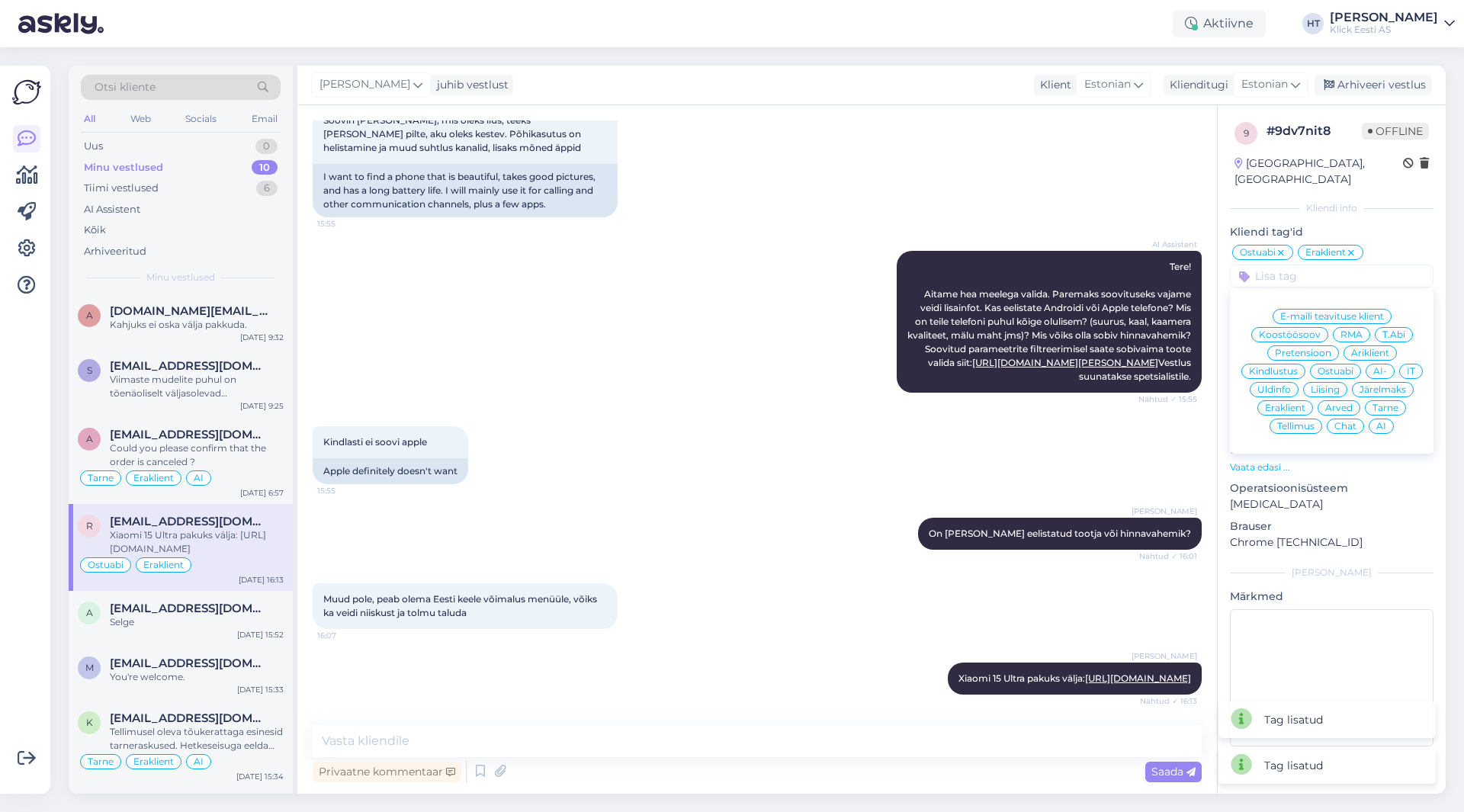
click at [1381, 419] on div "AI" at bounding box center [1381, 426] width 25 height 15
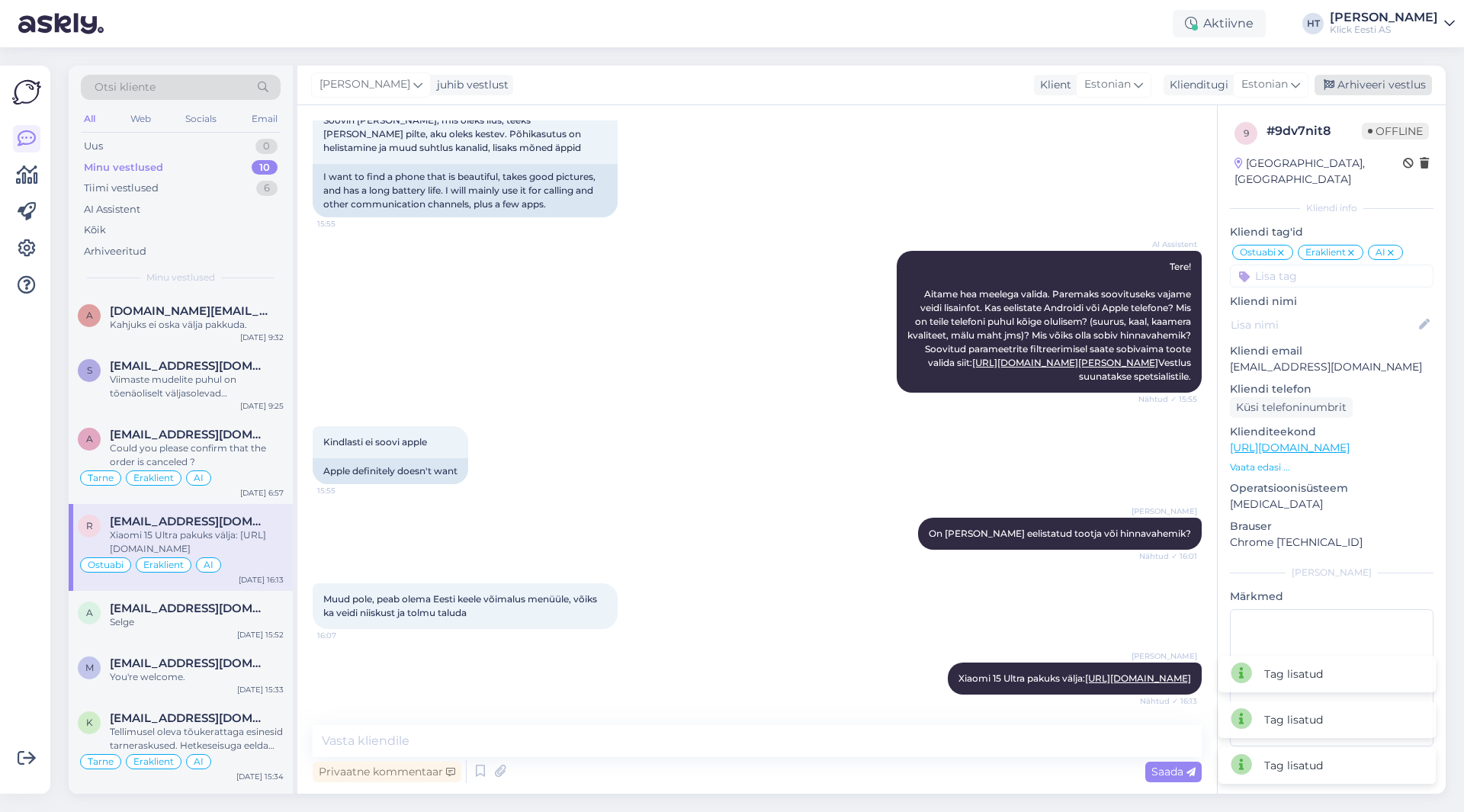
click at [1360, 91] on div "Arhiveeri vestlus" at bounding box center [1372, 84] width 117 height 20
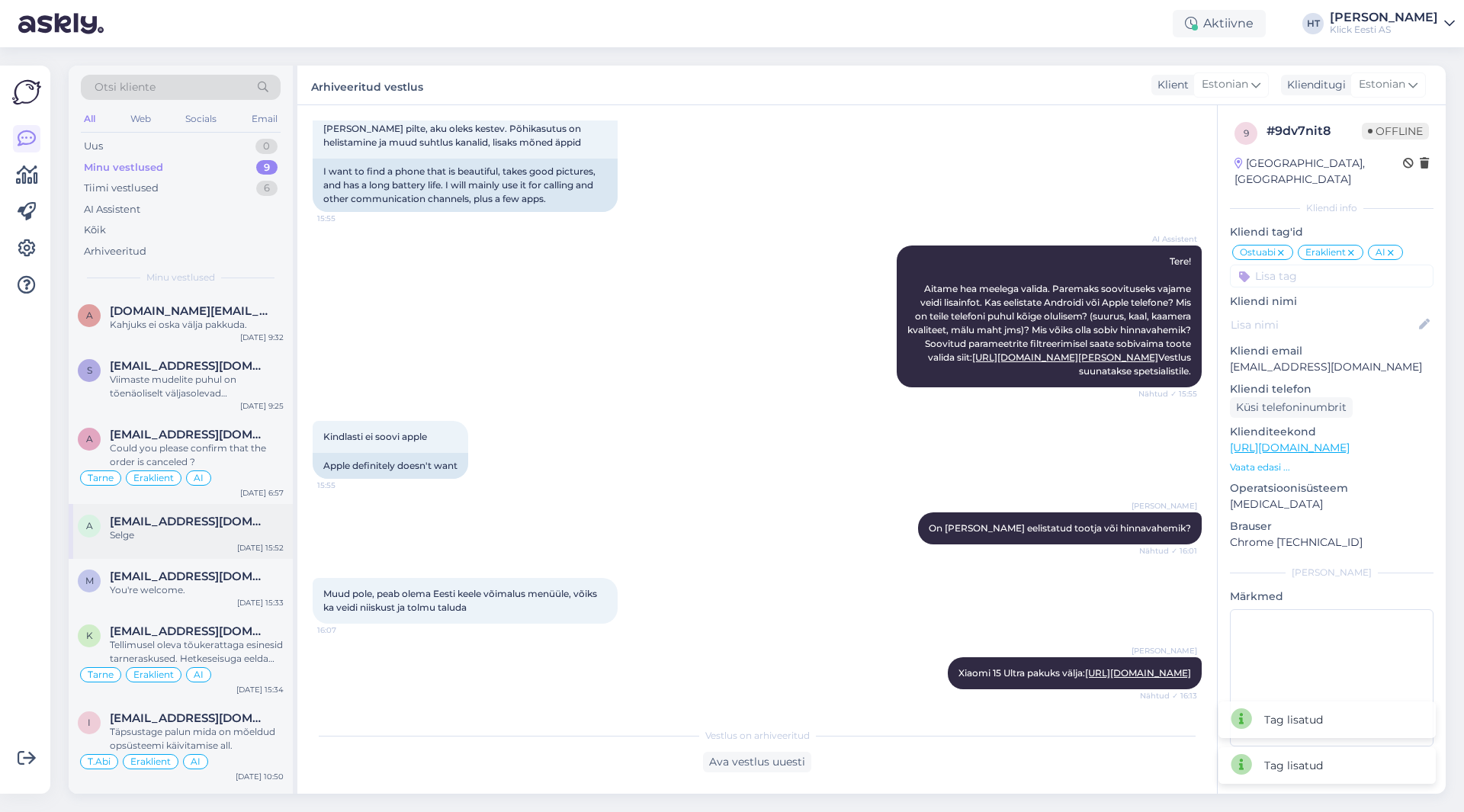
click at [240, 540] on div "Selge" at bounding box center [197, 534] width 174 height 14
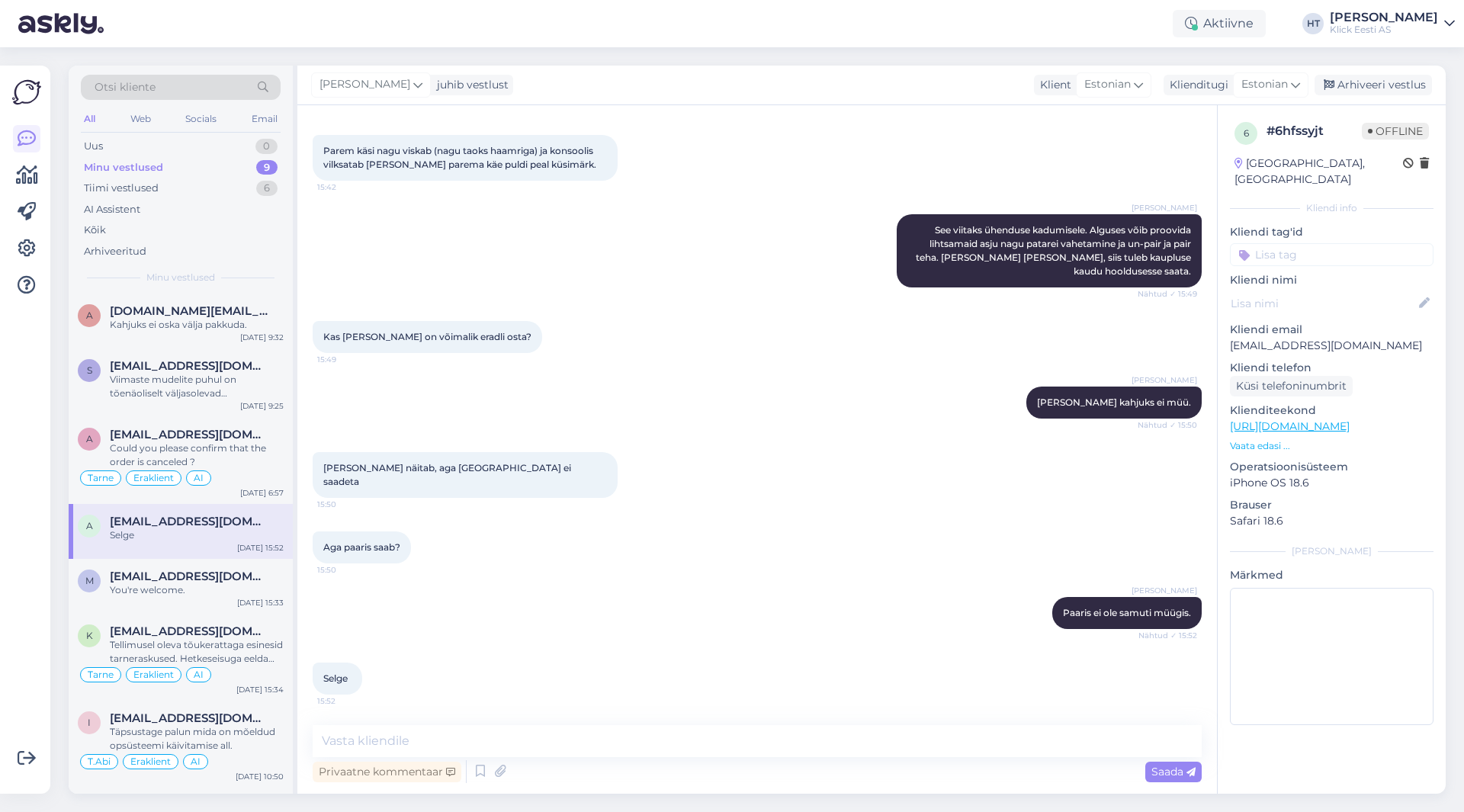
click at [1315, 243] on input at bounding box center [1331, 254] width 203 height 23
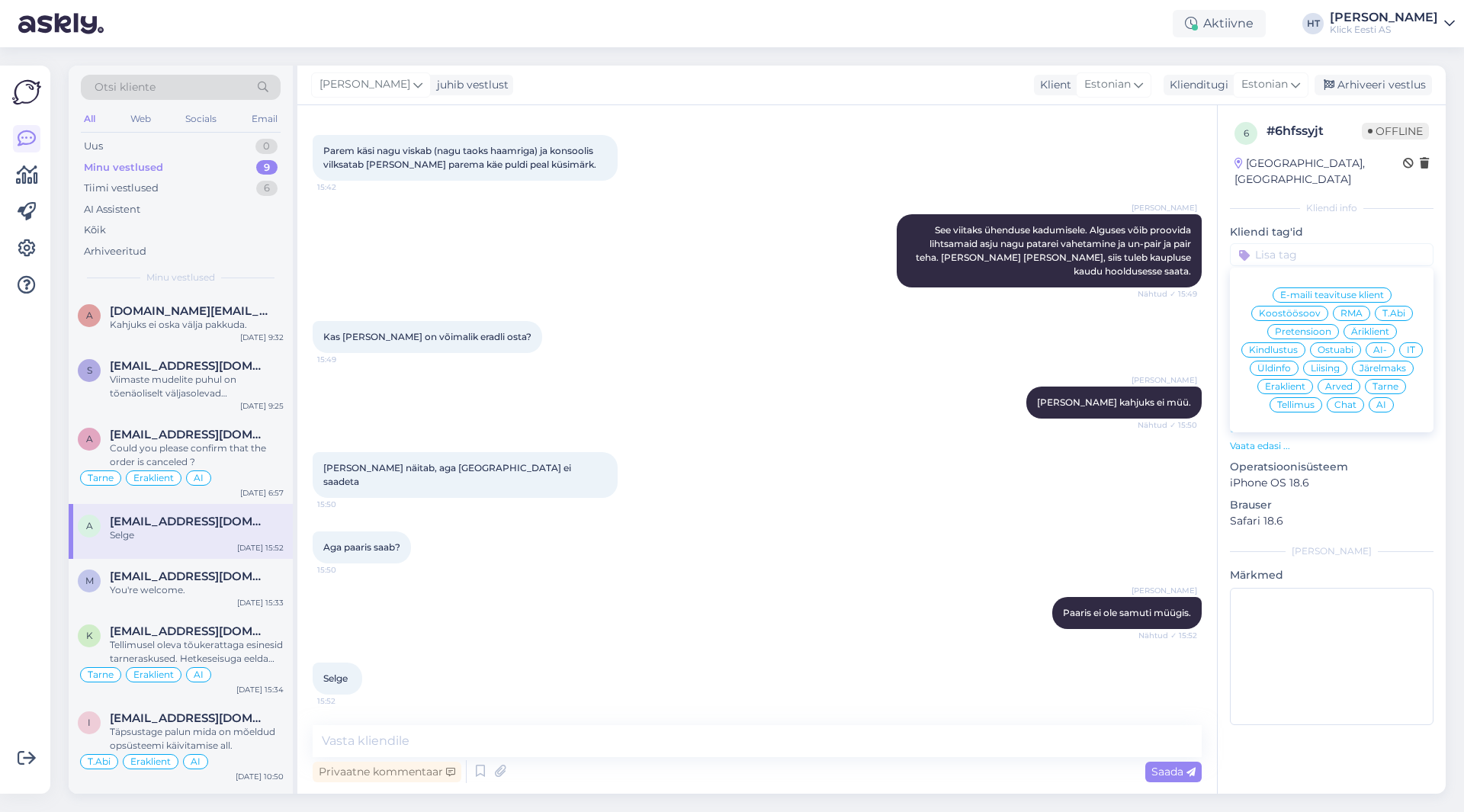
click at [1335, 345] on span "Ostuabi" at bounding box center [1335, 349] width 36 height 9
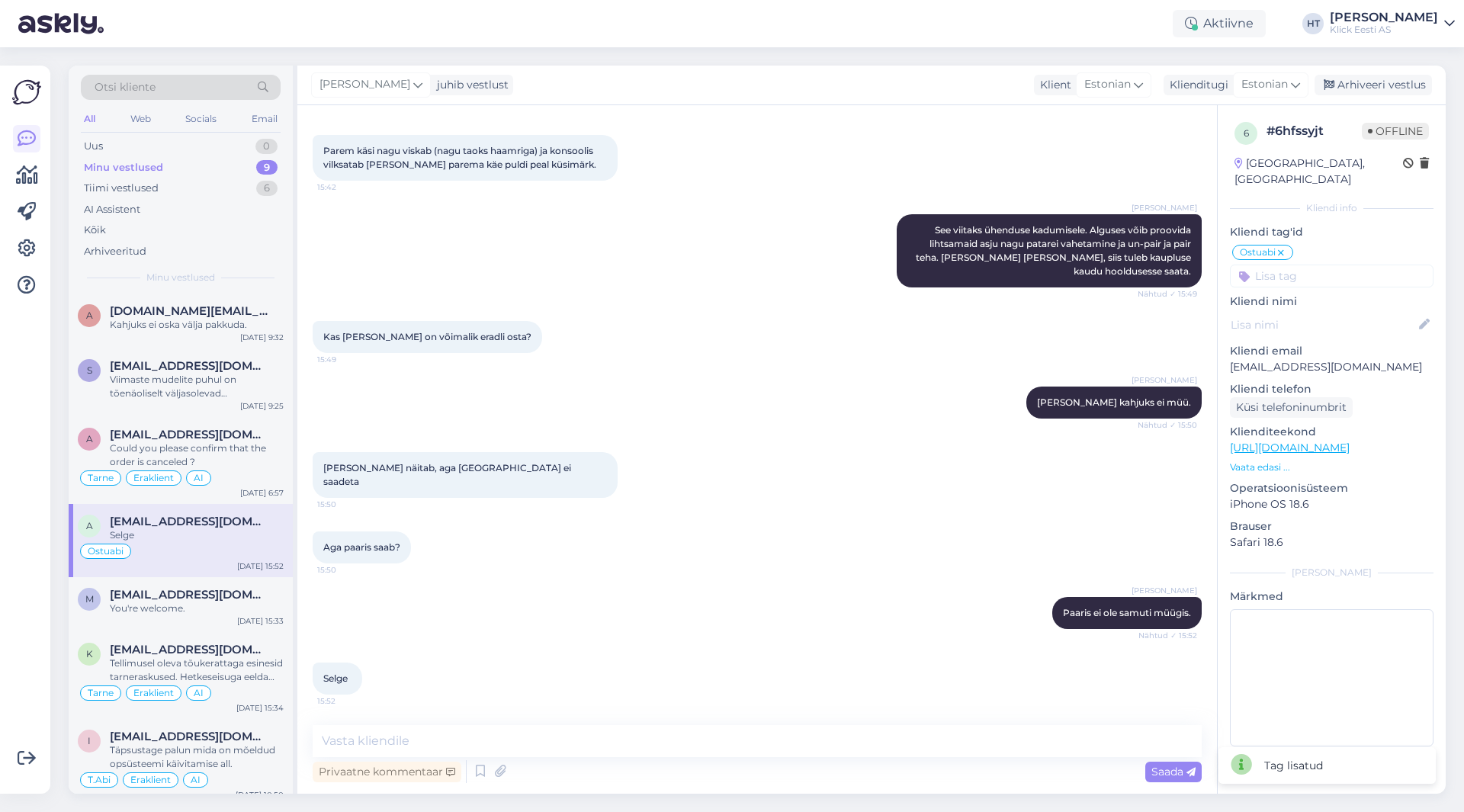
click at [1331, 265] on input at bounding box center [1331, 276] width 203 height 23
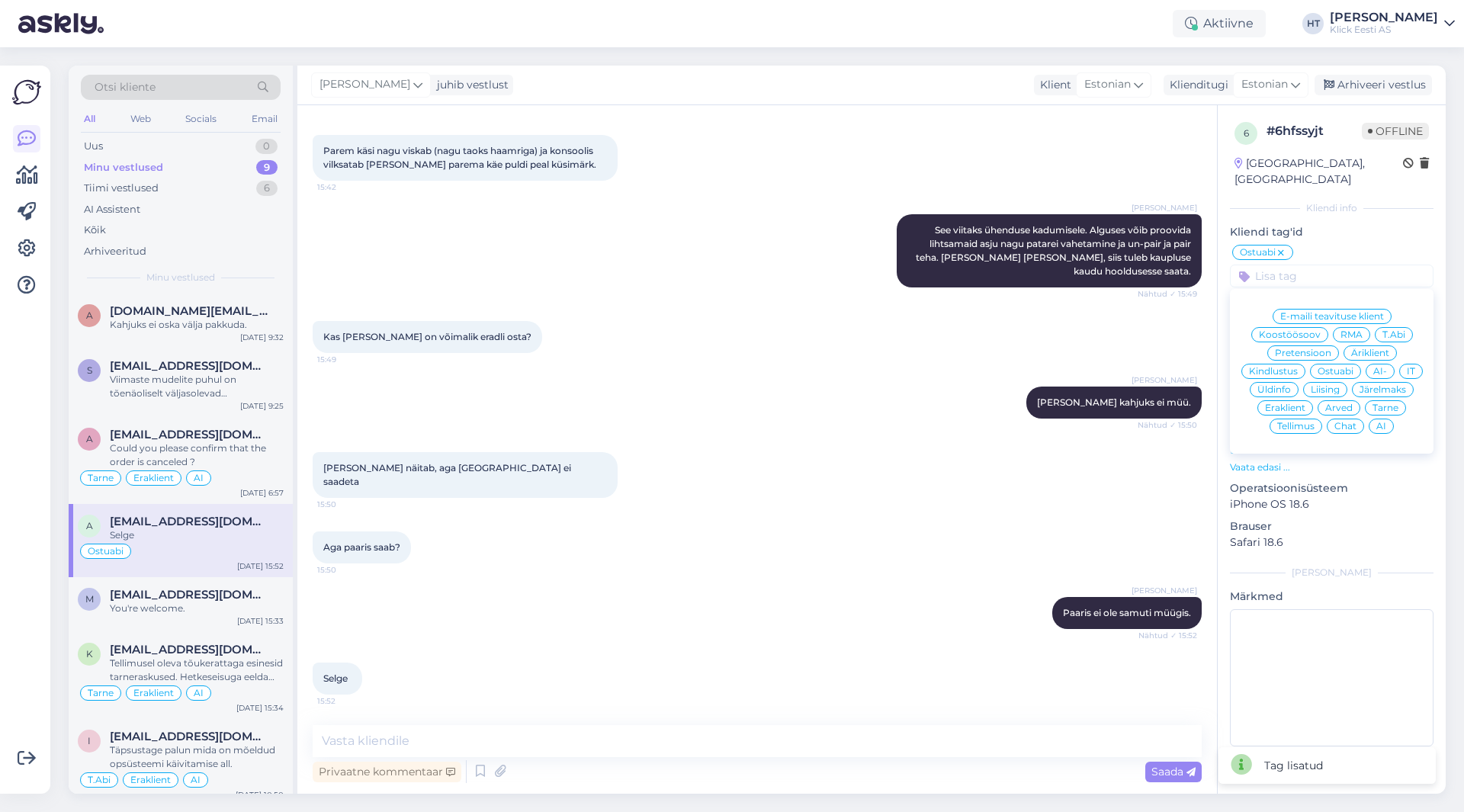
click at [1357, 330] on span "RMA" at bounding box center [1351, 334] width 22 height 9
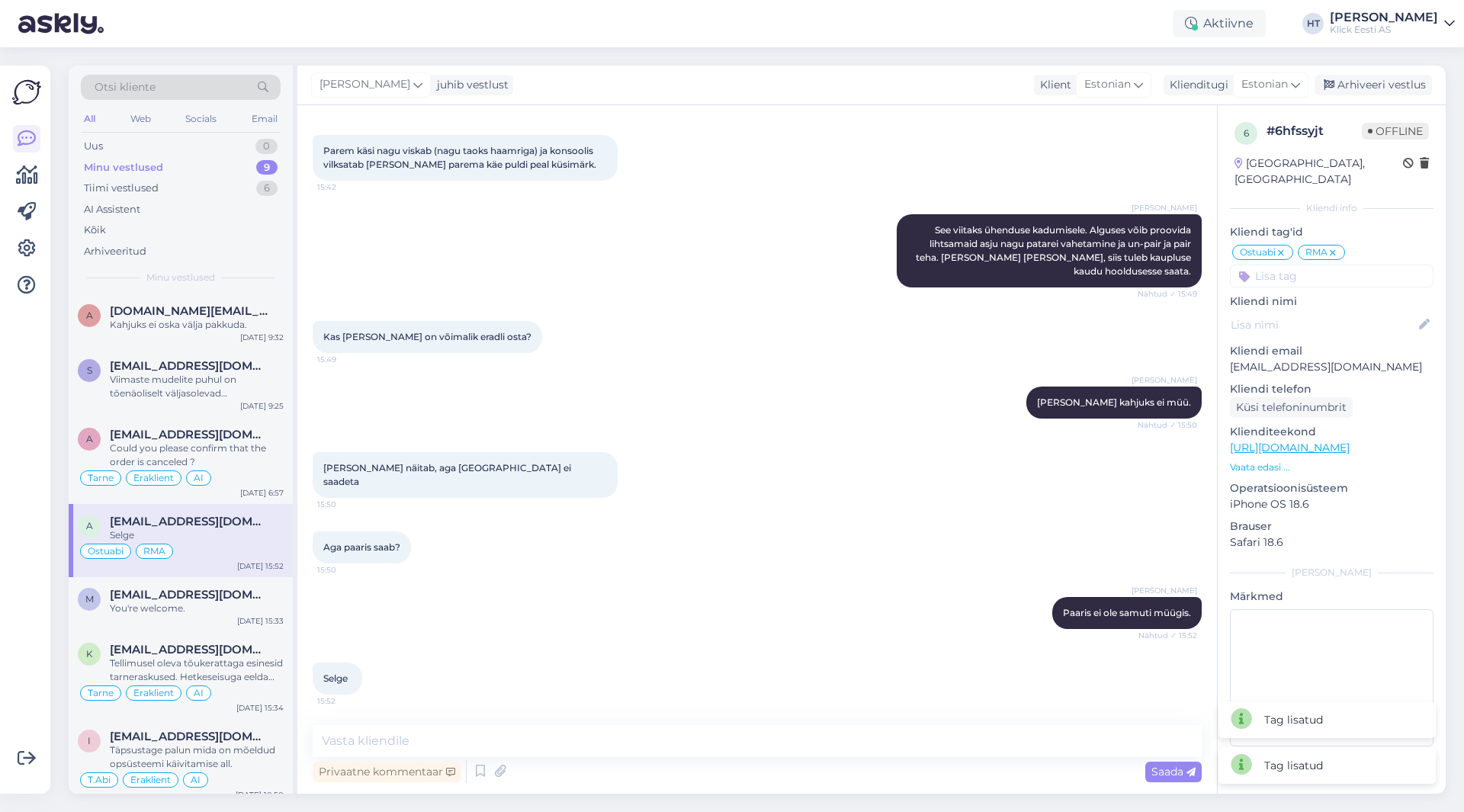
click at [1326, 269] on input at bounding box center [1331, 276] width 203 height 23
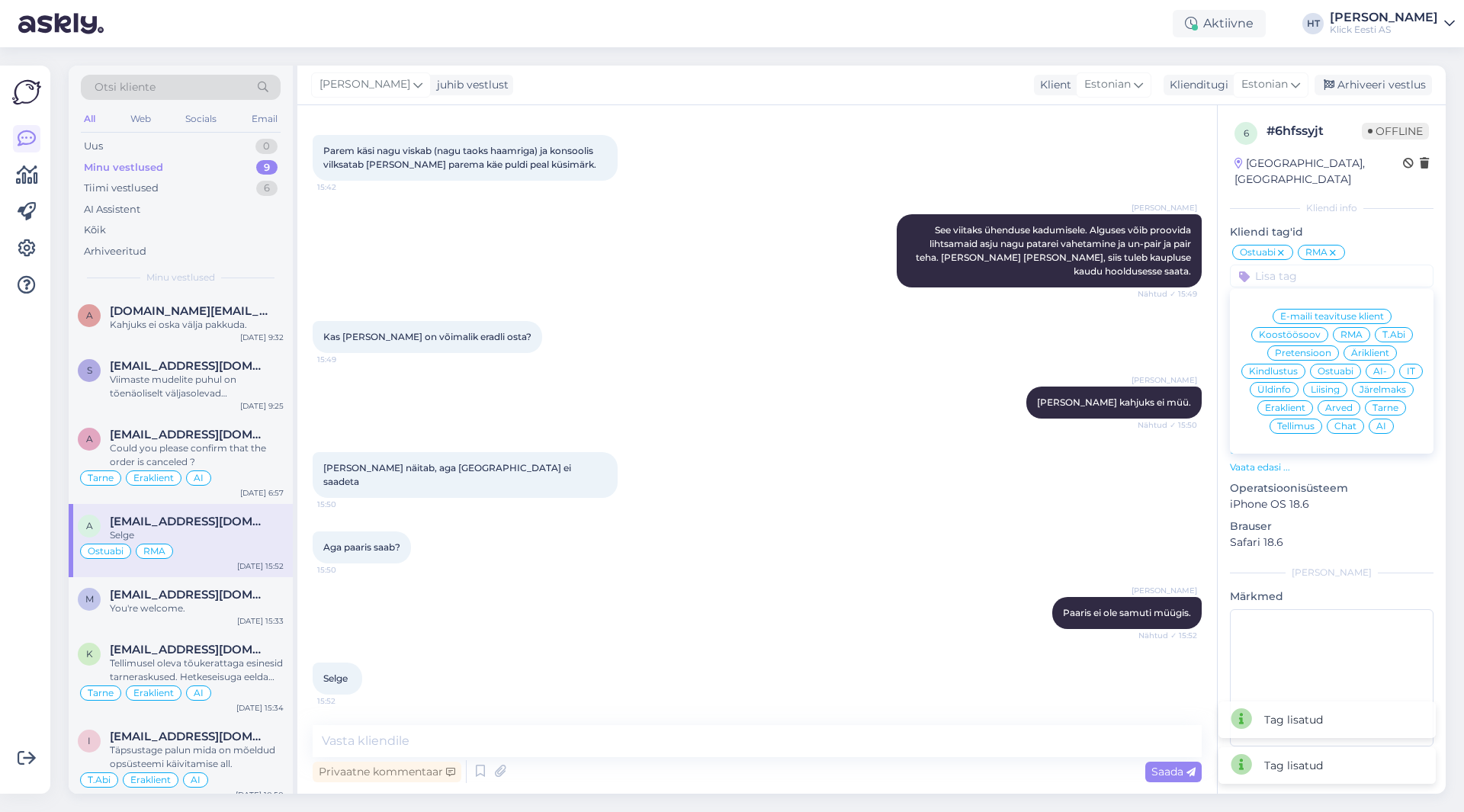
click at [1381, 327] on div "T.Abi" at bounding box center [1393, 334] width 38 height 15
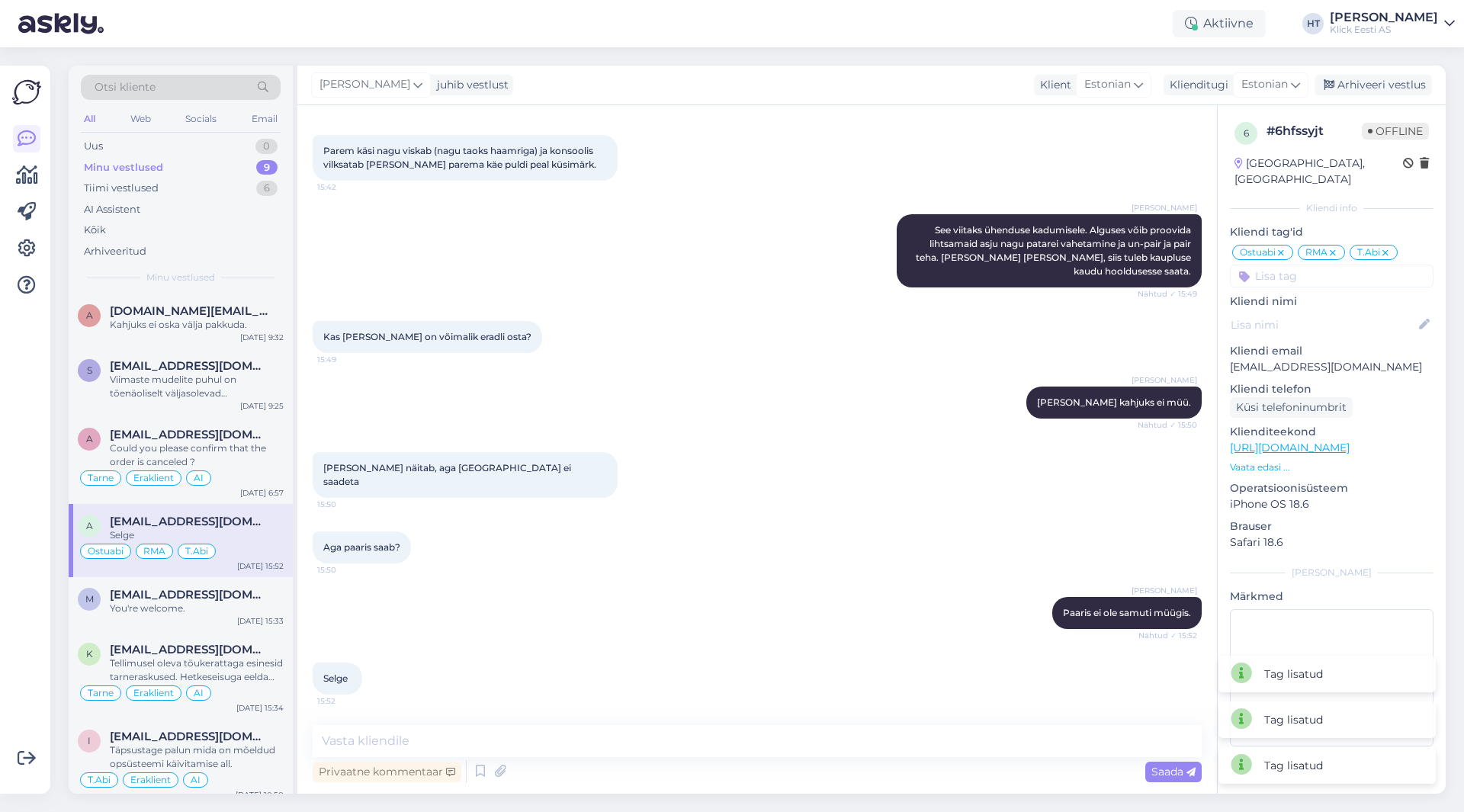
click at [1344, 269] on input at bounding box center [1331, 276] width 203 height 23
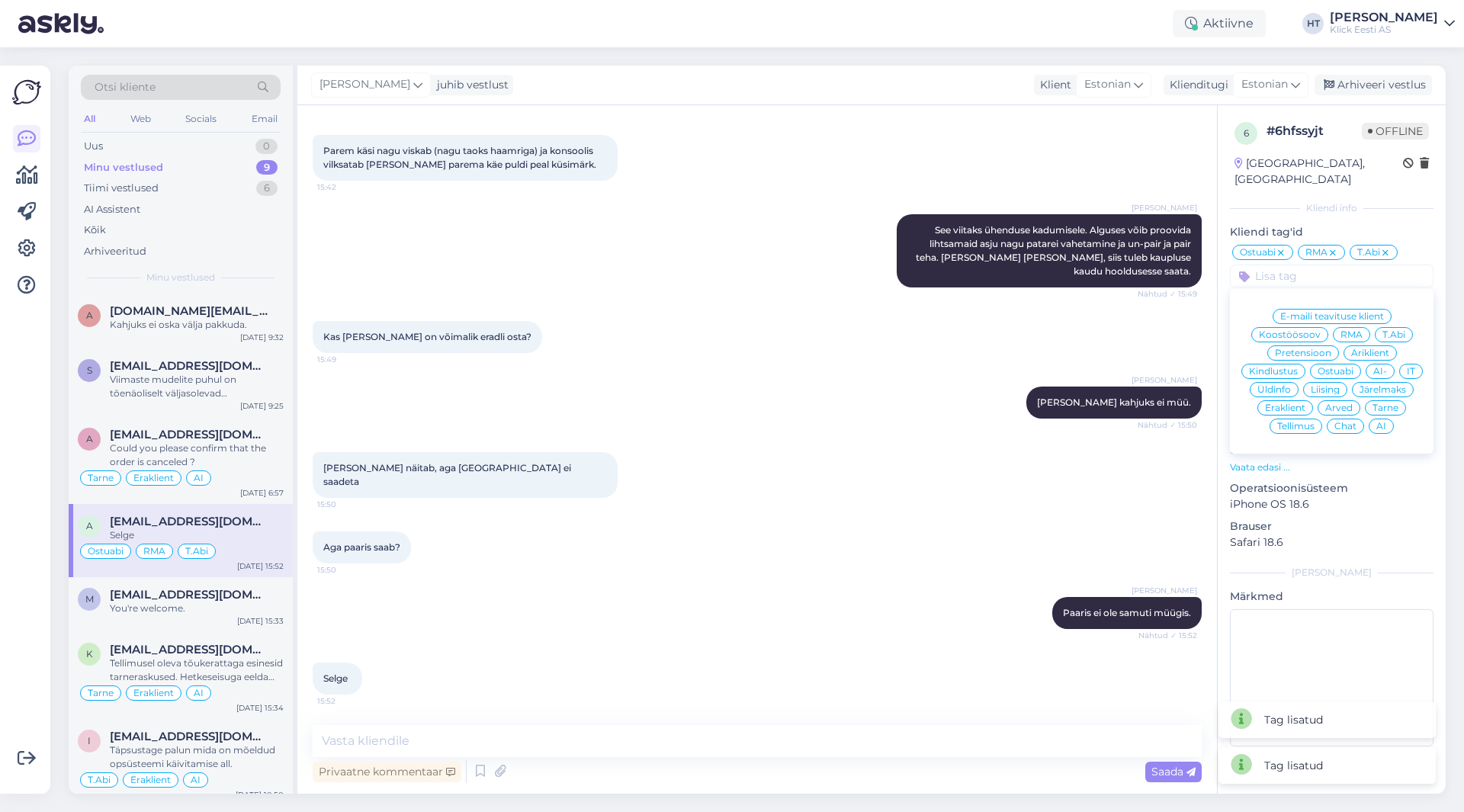
click at [1292, 403] on span "Eraklient" at bounding box center [1285, 407] width 40 height 9
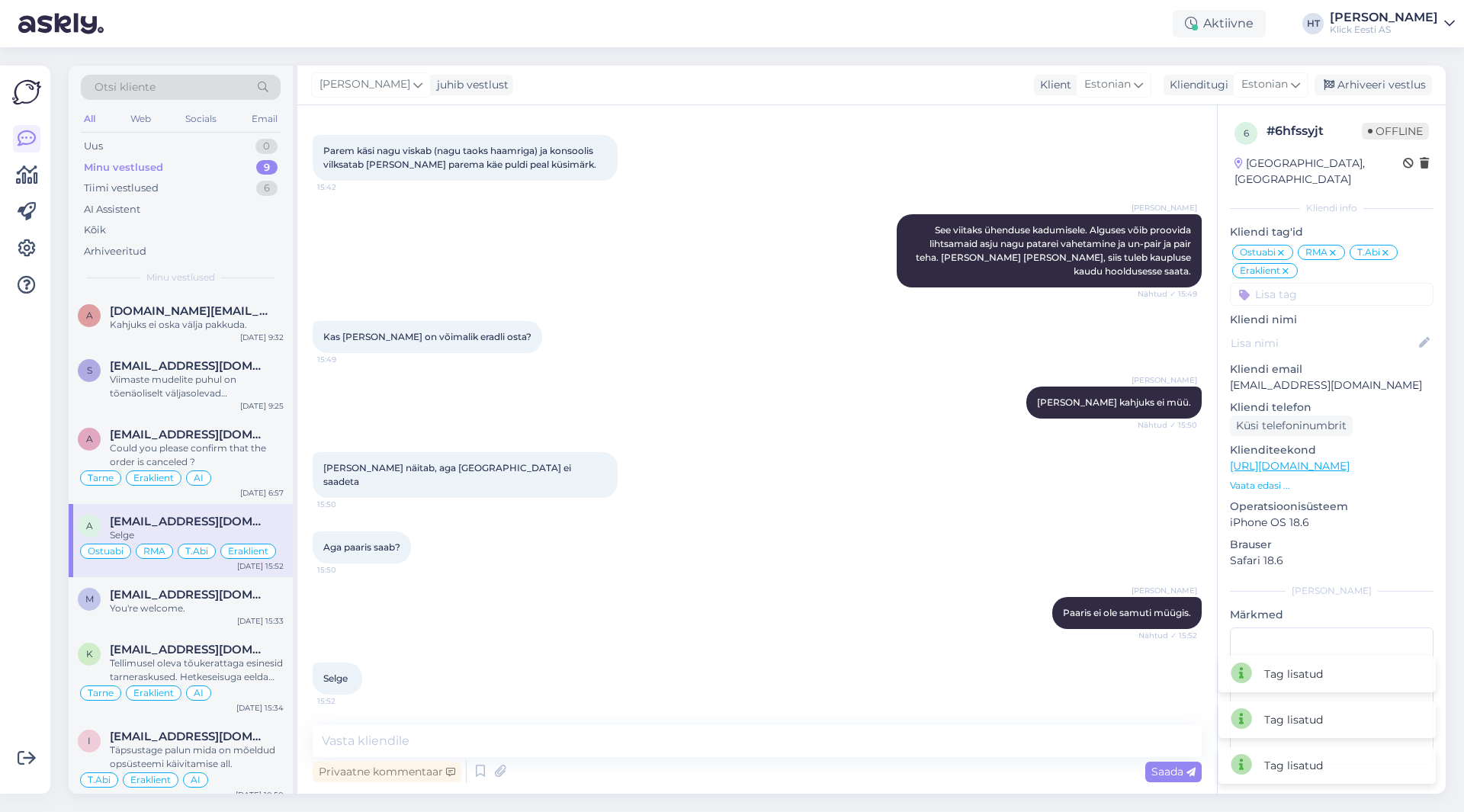
click at [1321, 266] on div "Ostuabi RMA T.[PERSON_NAME] E-maili teavituse klient Koostöösoov RMA T.Abi Pret…" at bounding box center [1331, 274] width 203 height 62
click at [1328, 283] on input at bounding box center [1331, 294] width 203 height 23
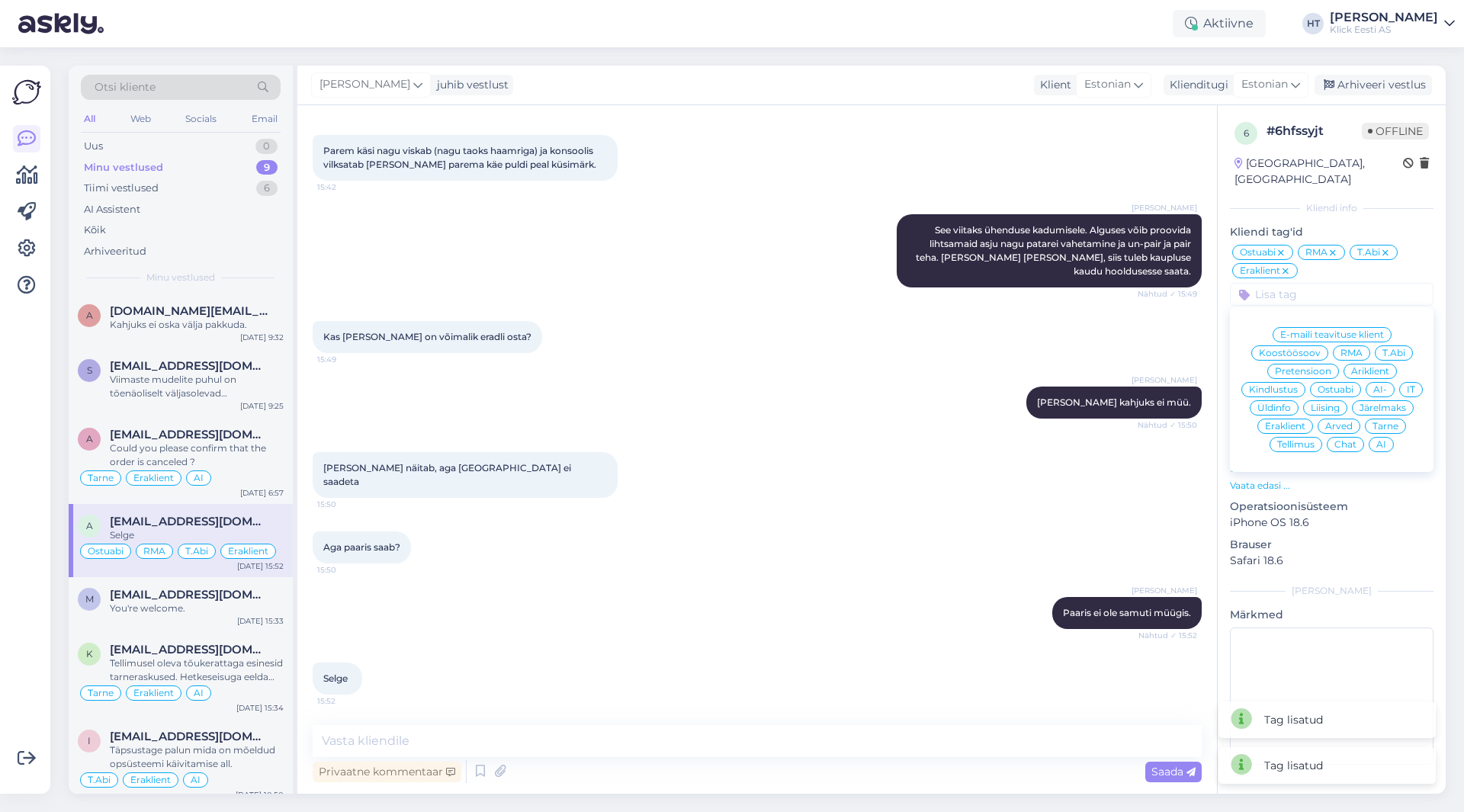
click at [1384, 440] on span "AI" at bounding box center [1381, 444] width 10 height 9
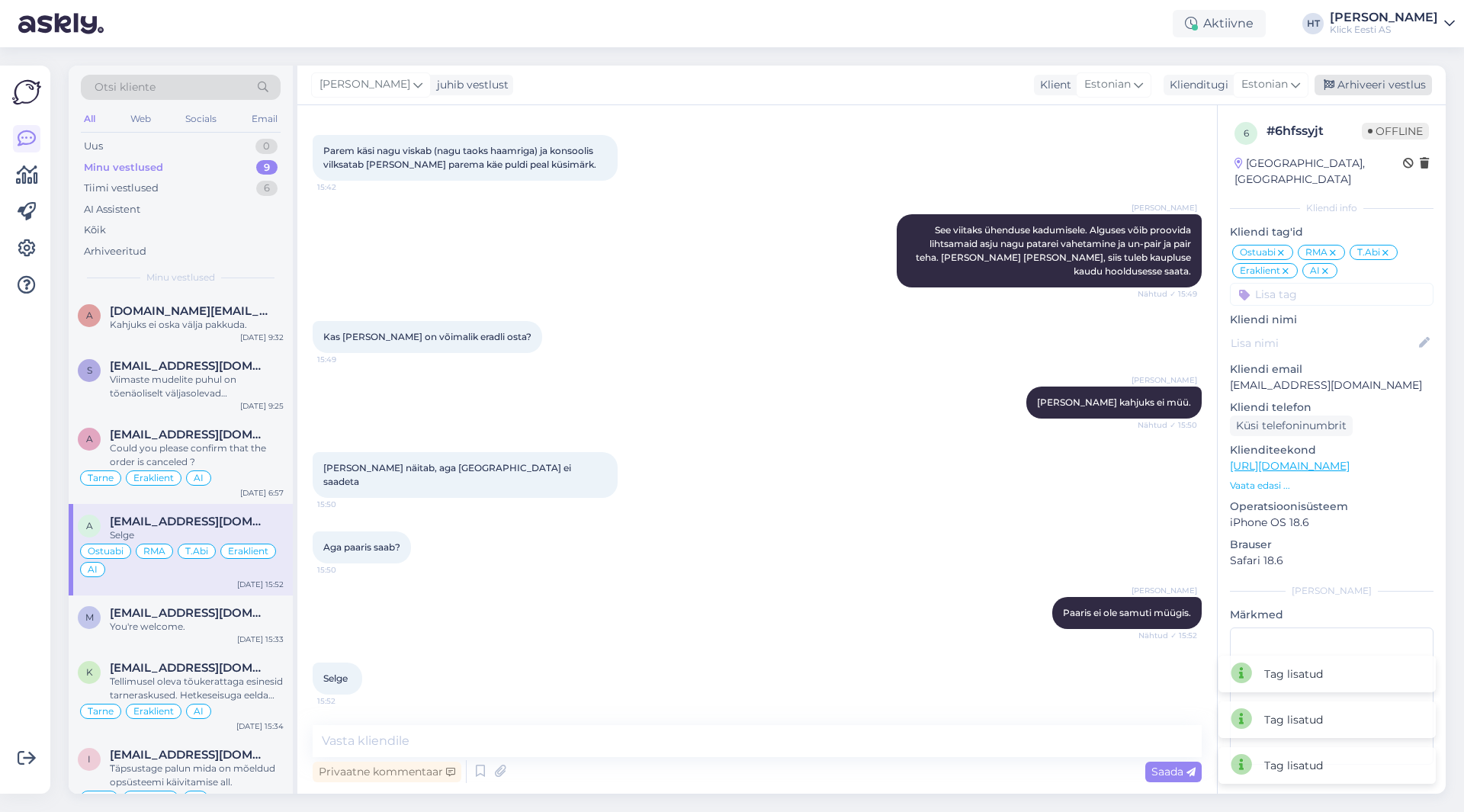
click at [1376, 86] on div "Arhiveeri vestlus" at bounding box center [1372, 84] width 117 height 20
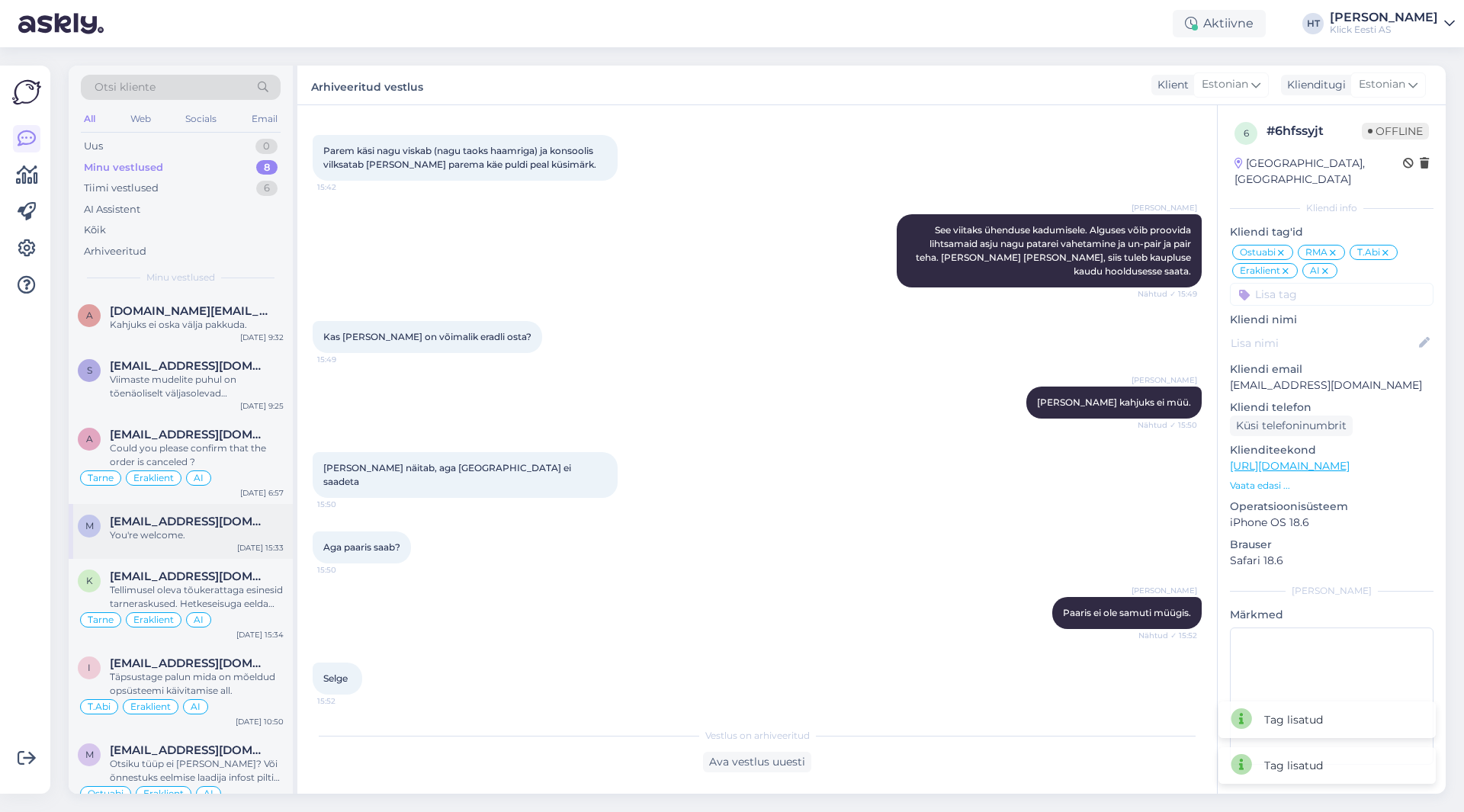
click at [208, 553] on div "m [EMAIL_ADDRESS][DOMAIN_NAME] You're welcome. [DATE] 15:33" at bounding box center [181, 531] width 224 height 55
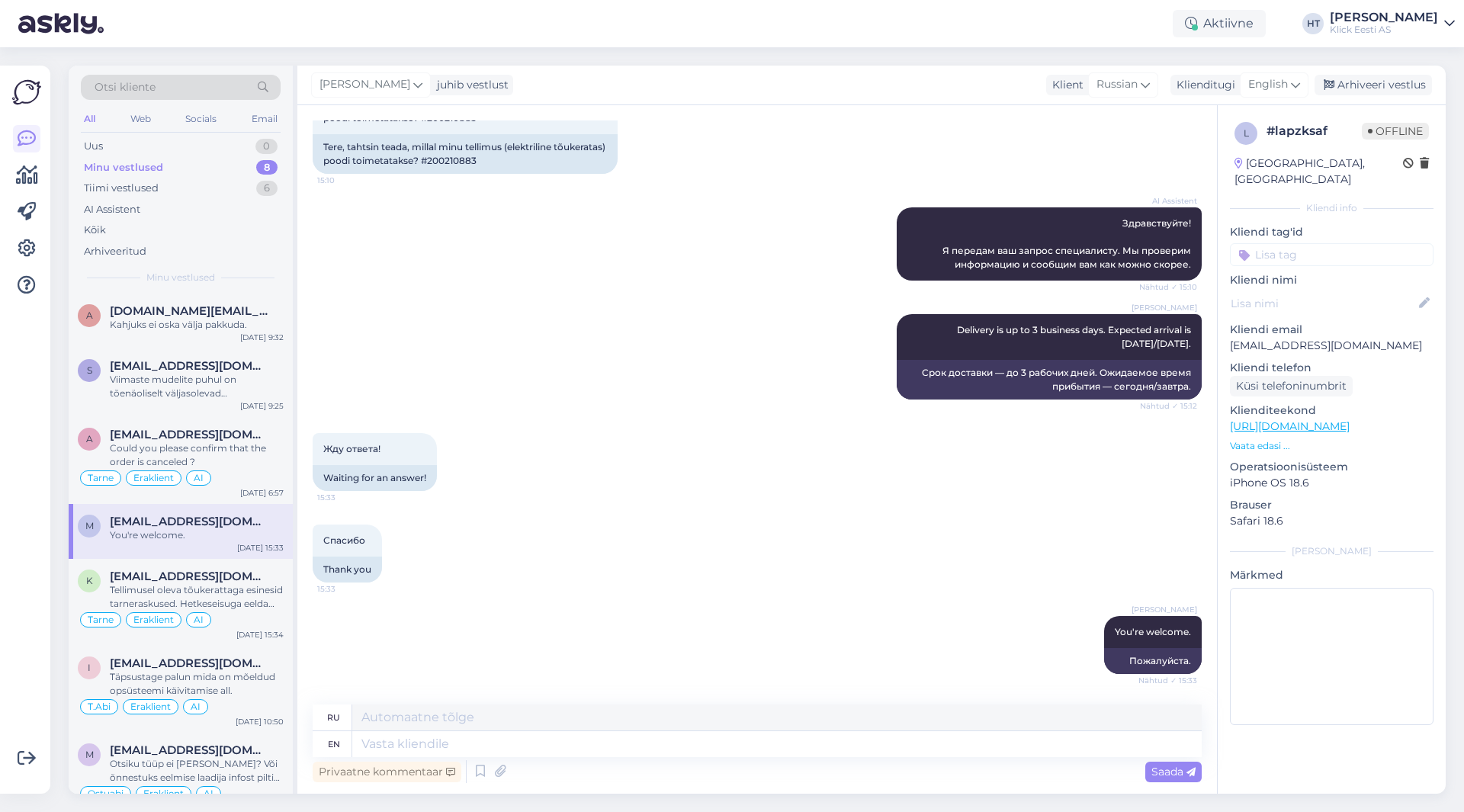
click at [1330, 243] on input at bounding box center [1331, 254] width 203 height 23
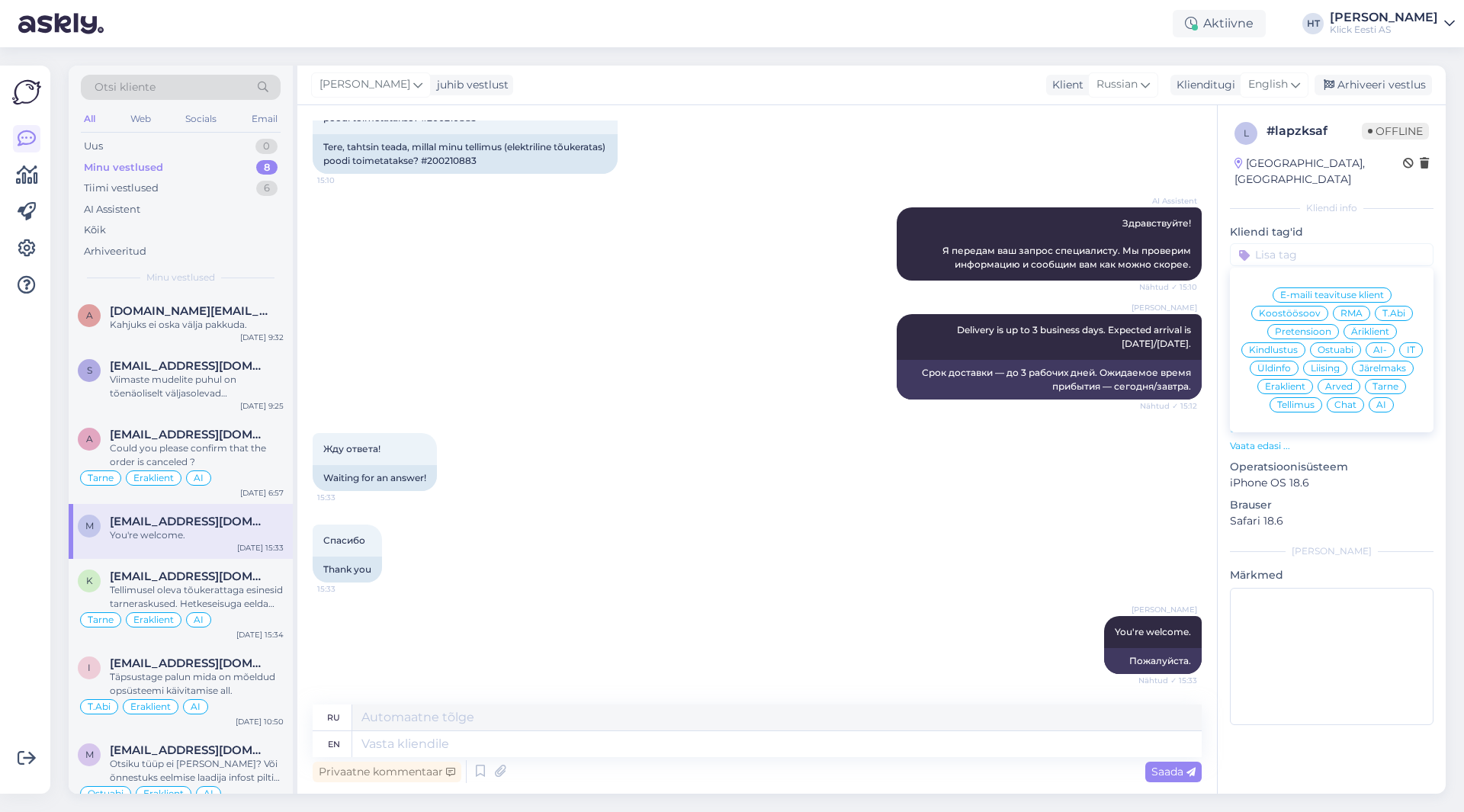
click at [1391, 382] on span "Tarne" at bounding box center [1385, 386] width 26 height 9
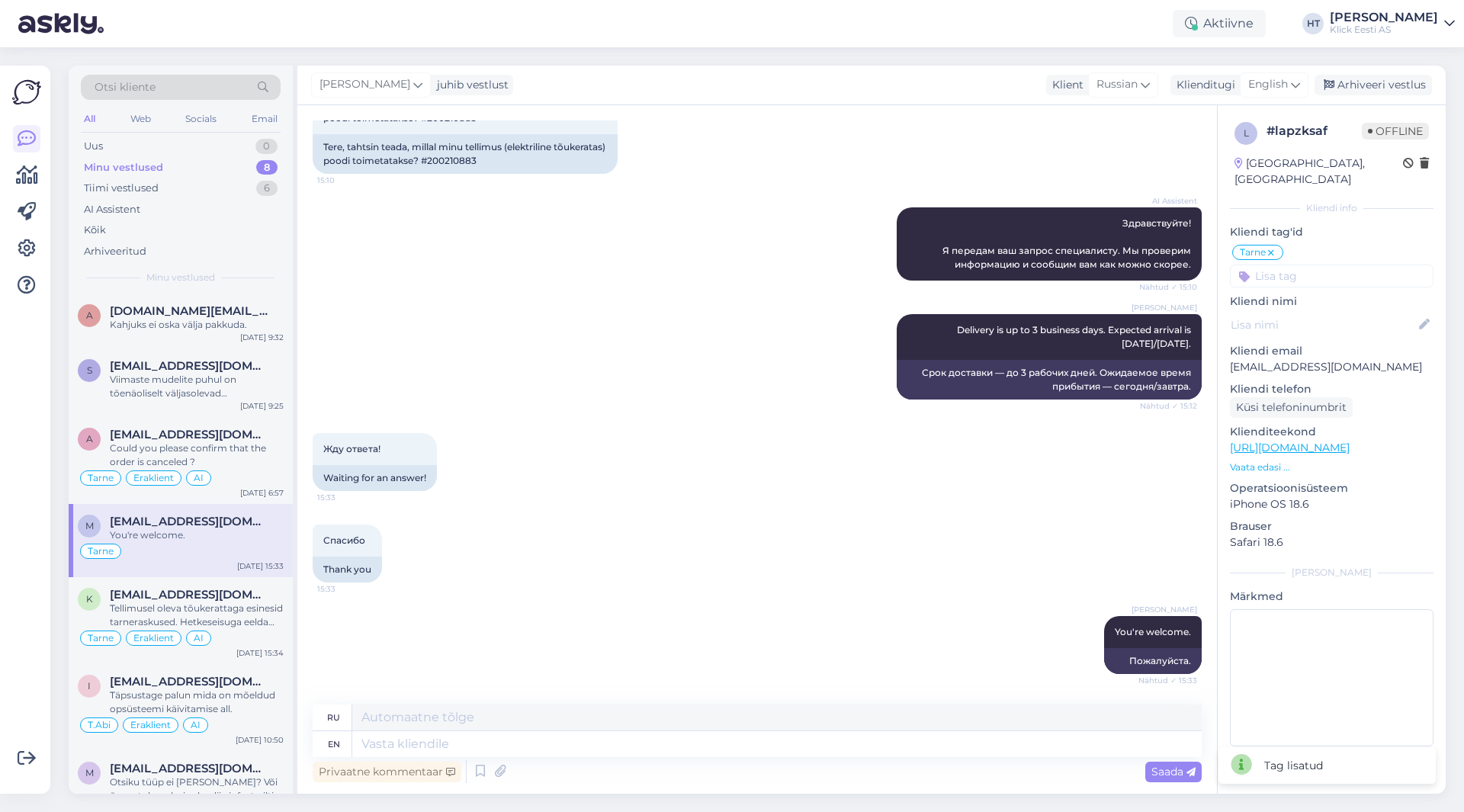
click at [1346, 265] on input at bounding box center [1331, 276] width 203 height 23
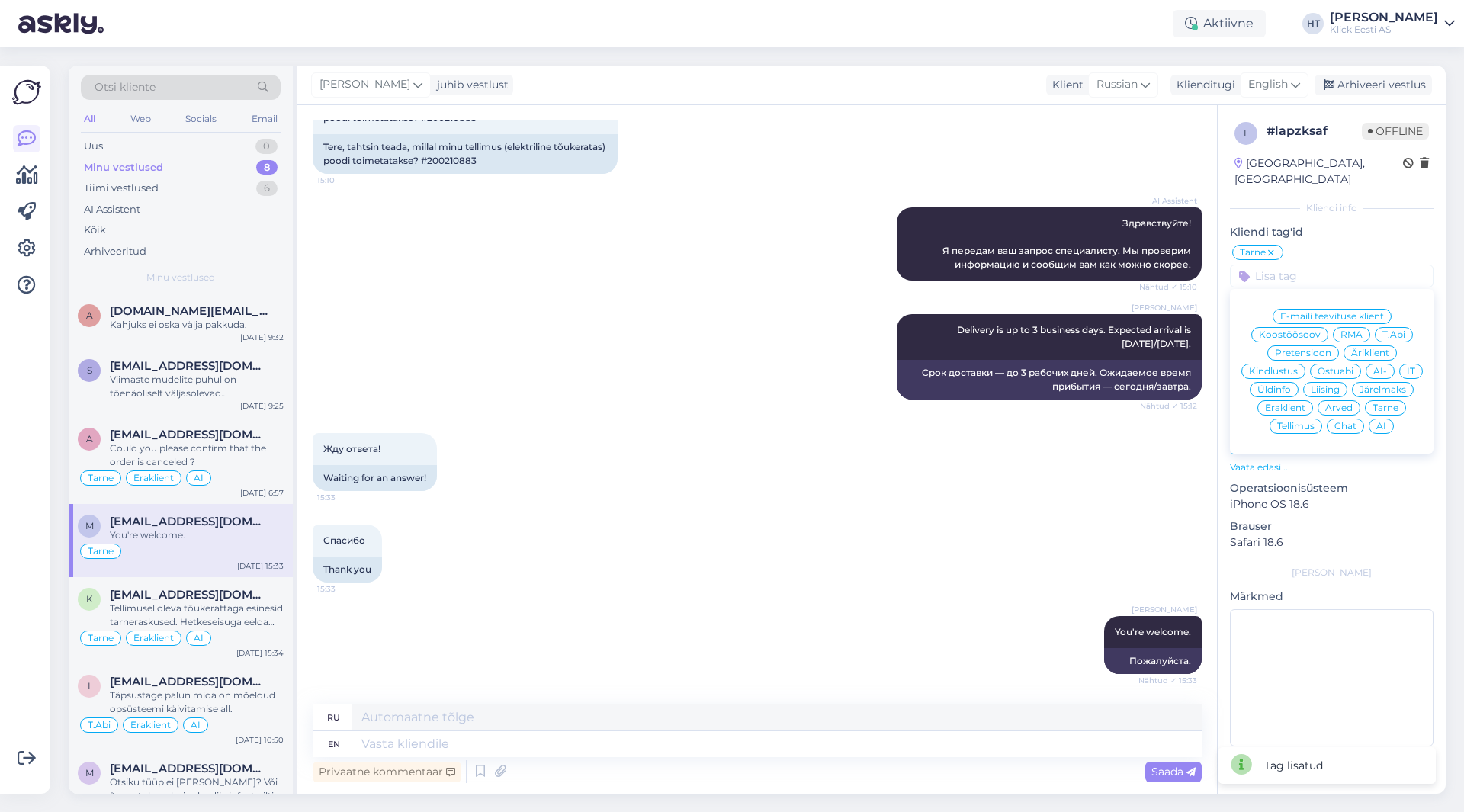
click at [1294, 403] on span "Eraklient" at bounding box center [1285, 407] width 40 height 9
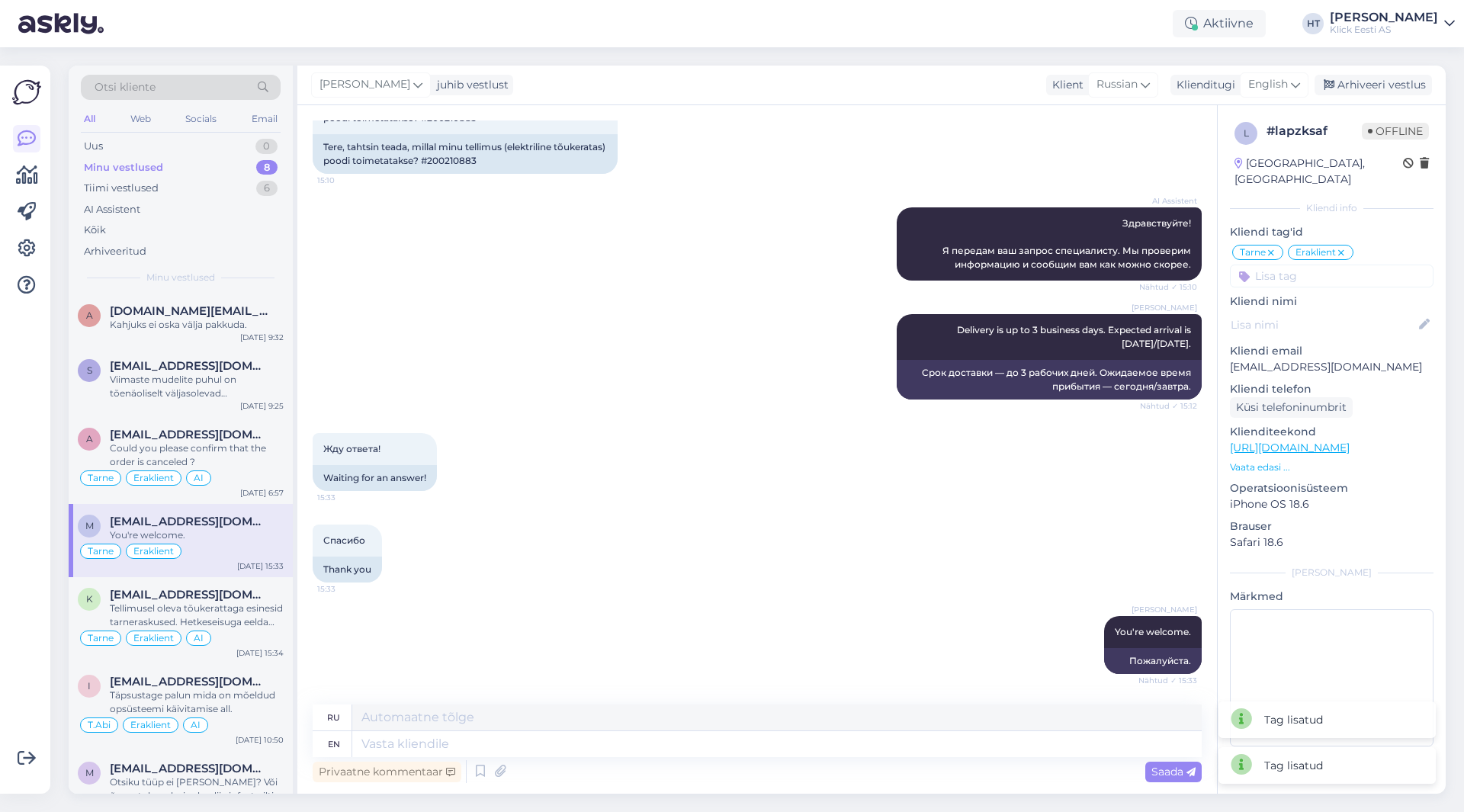
click at [1331, 265] on input at bounding box center [1331, 276] width 203 height 23
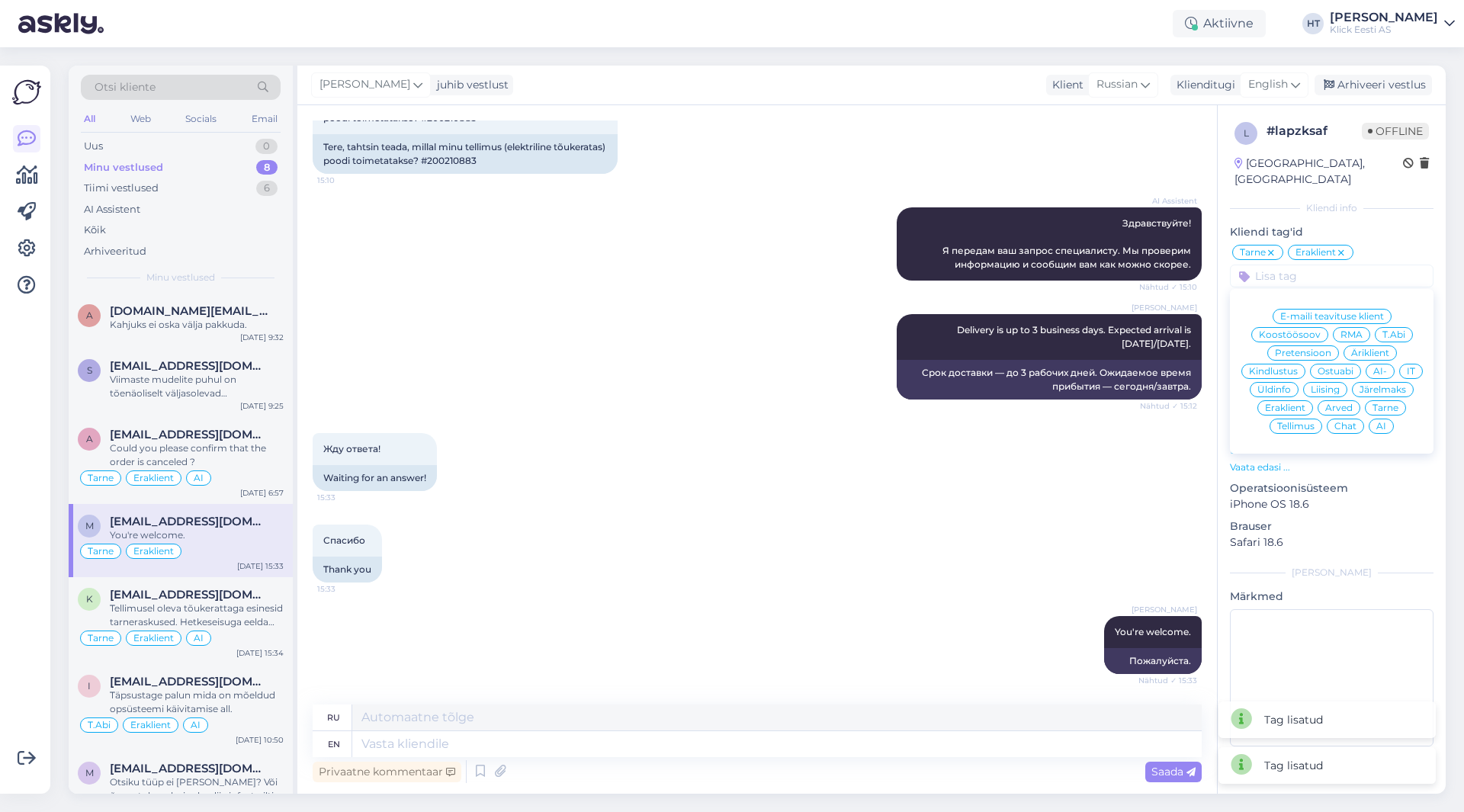
click at [1379, 422] on span "AI" at bounding box center [1381, 426] width 10 height 9
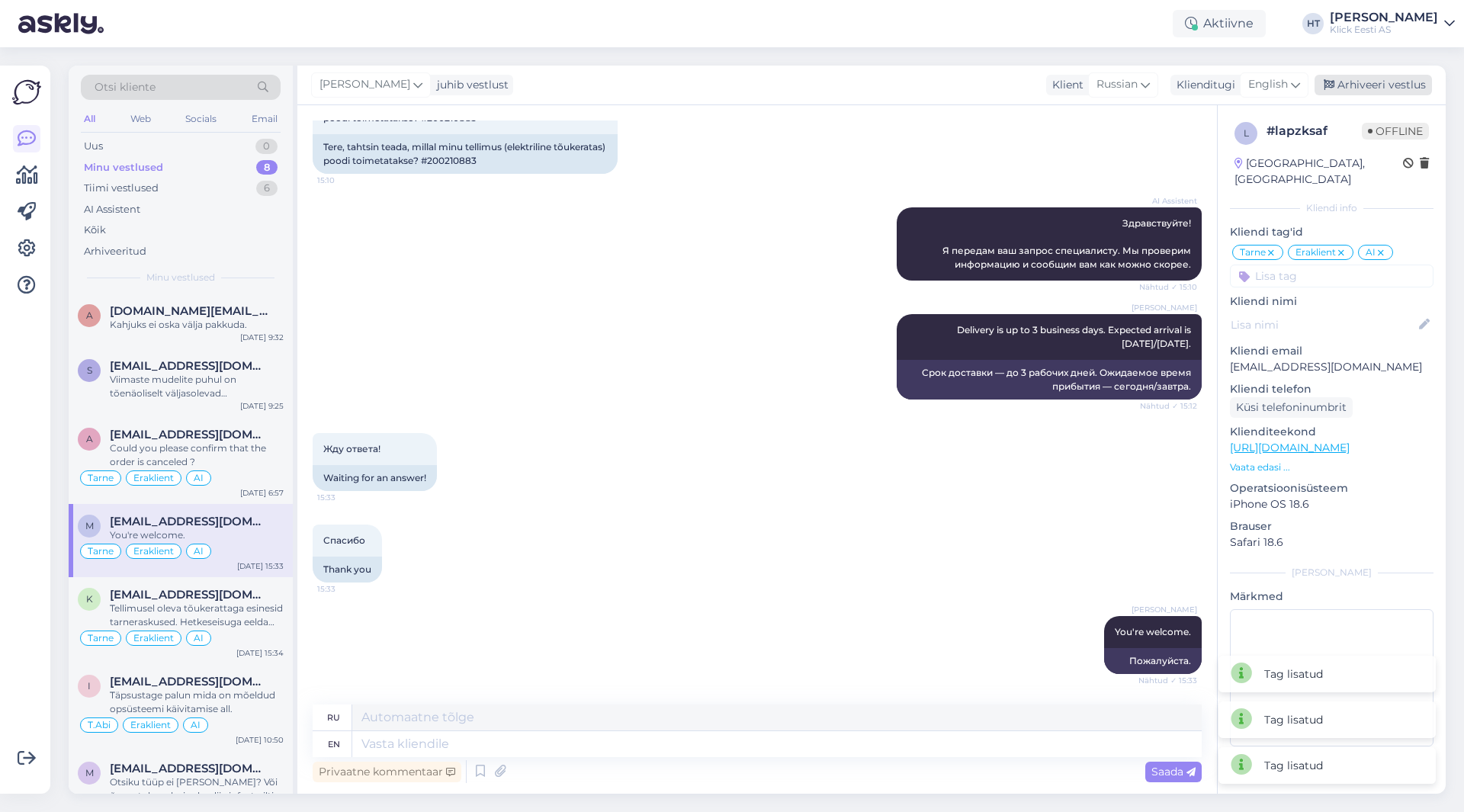
click at [1368, 91] on div "Arhiveeri vestlus" at bounding box center [1372, 84] width 117 height 20
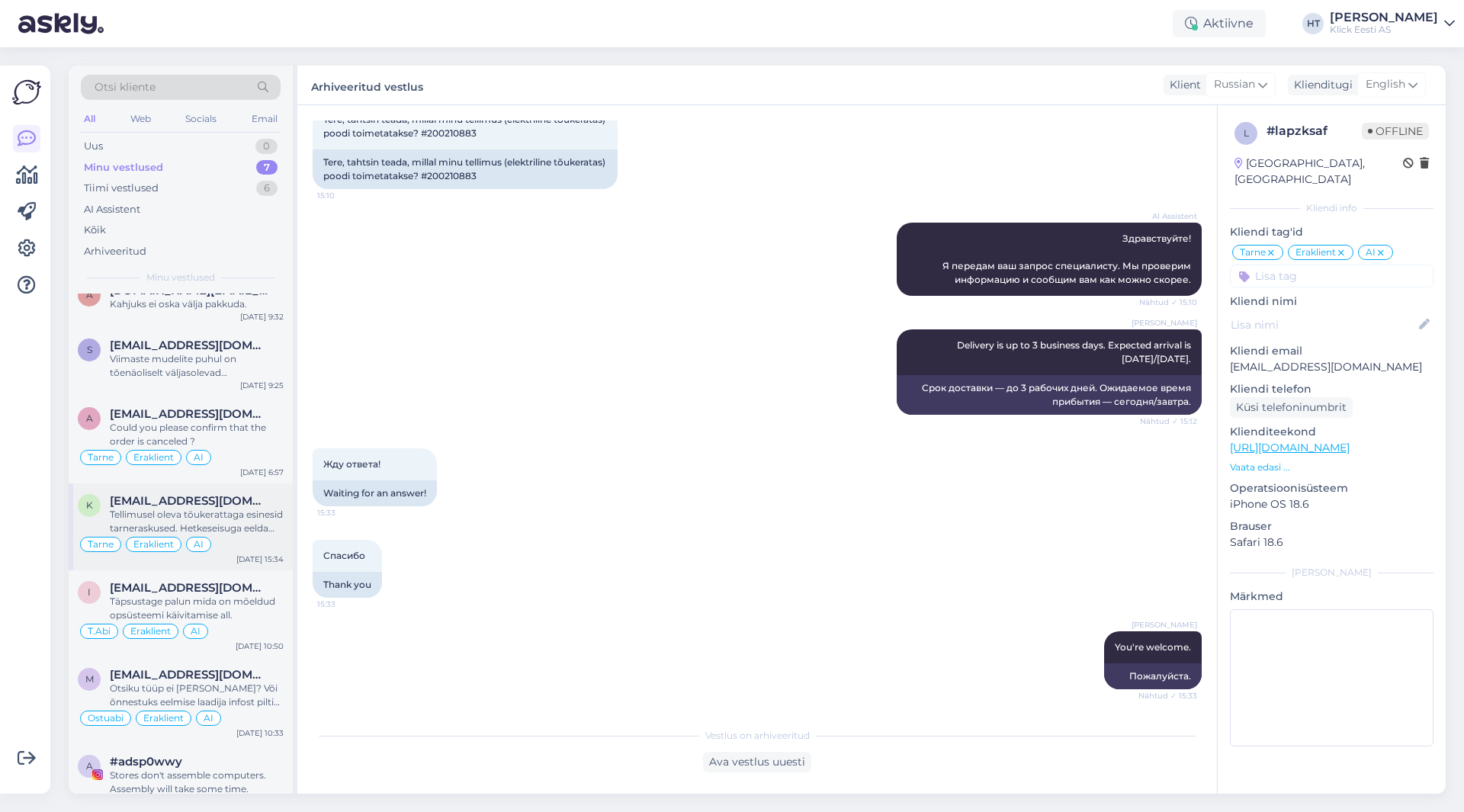
scroll to position [0, 0]
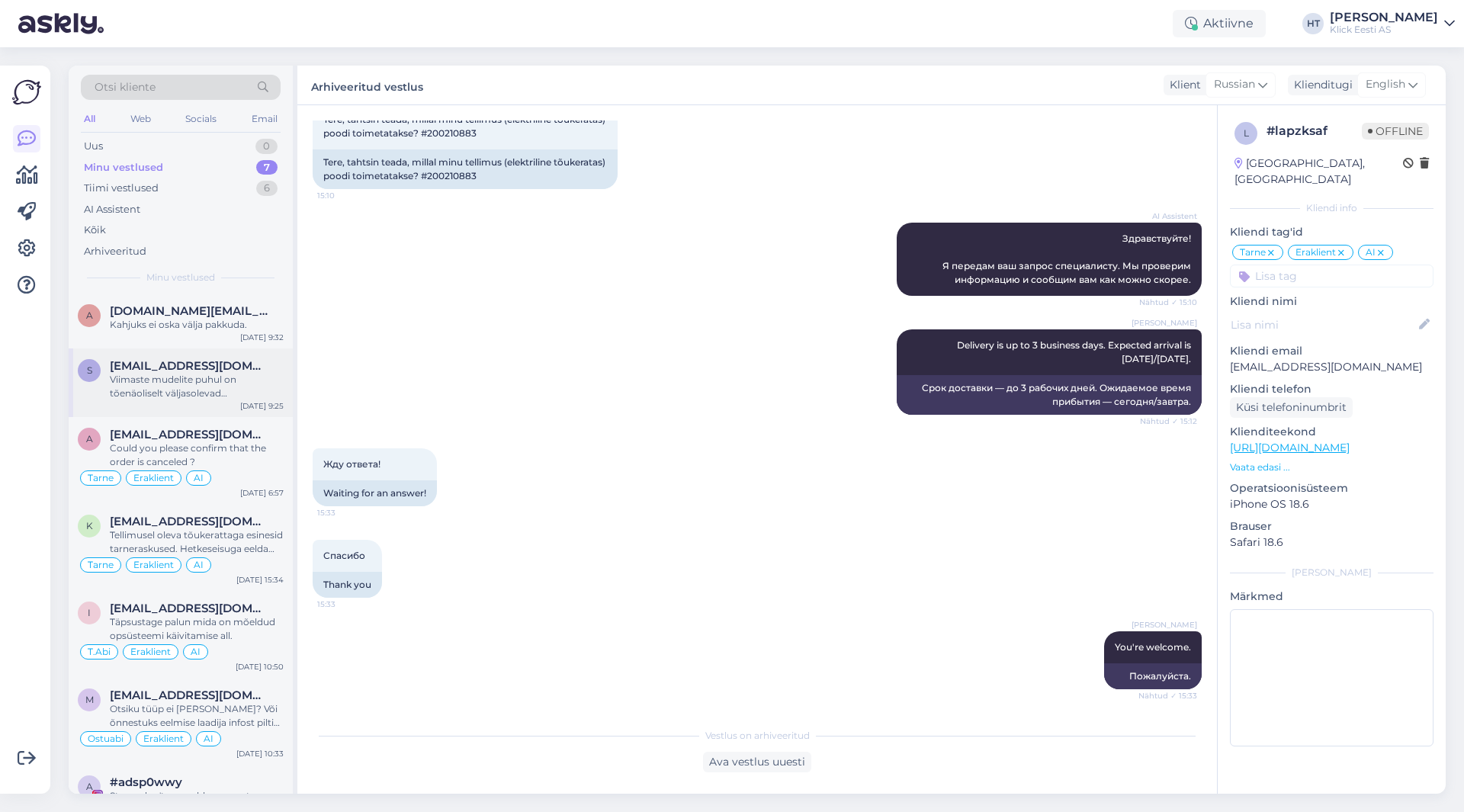
click at [256, 390] on div "Viimaste mudelite puhul on tõenäoliselt väljasolevad [PERSON_NAME]." at bounding box center [197, 386] width 174 height 28
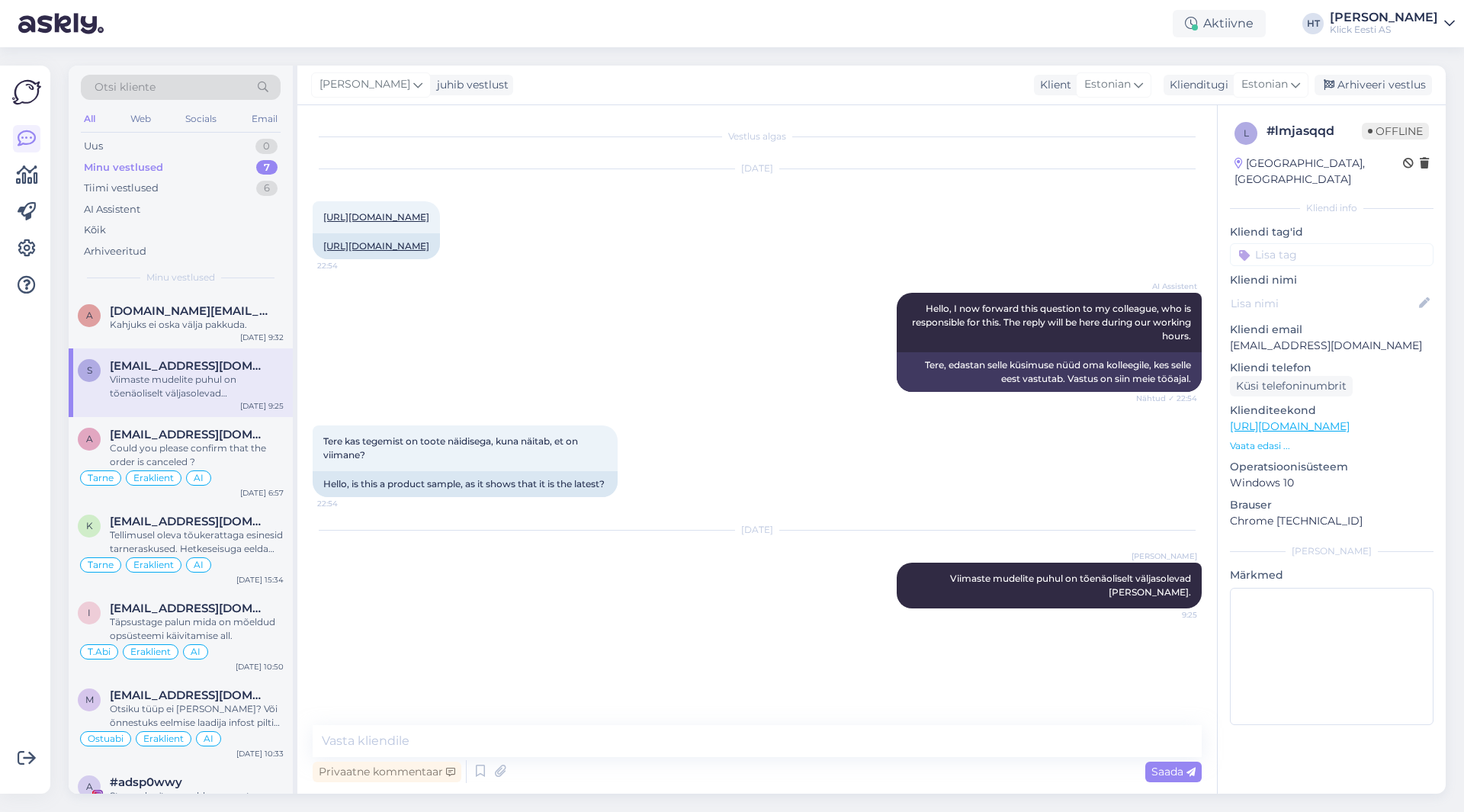
click at [1291, 243] on input at bounding box center [1331, 254] width 203 height 23
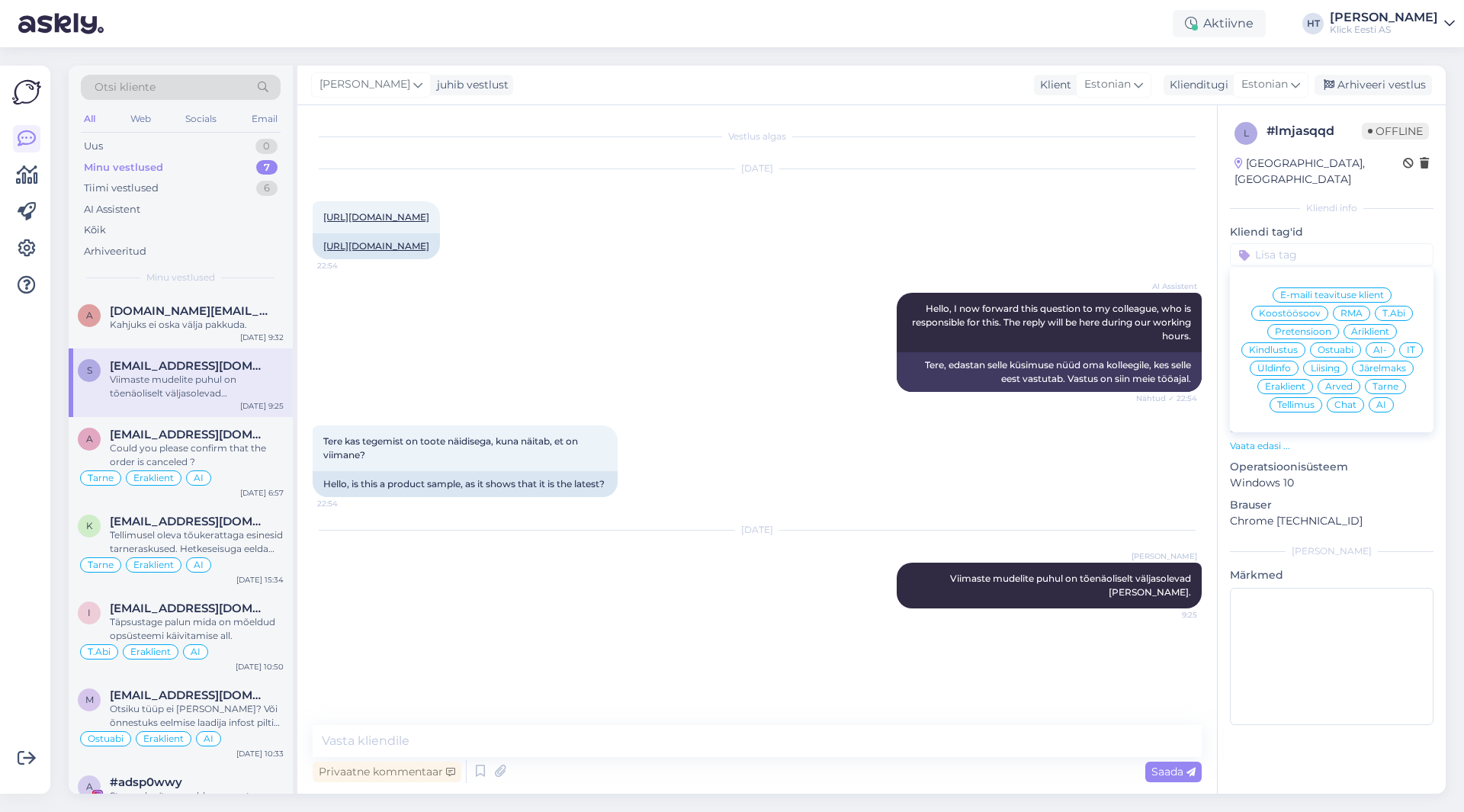
click at [1346, 345] on span "Ostuabi" at bounding box center [1335, 349] width 36 height 9
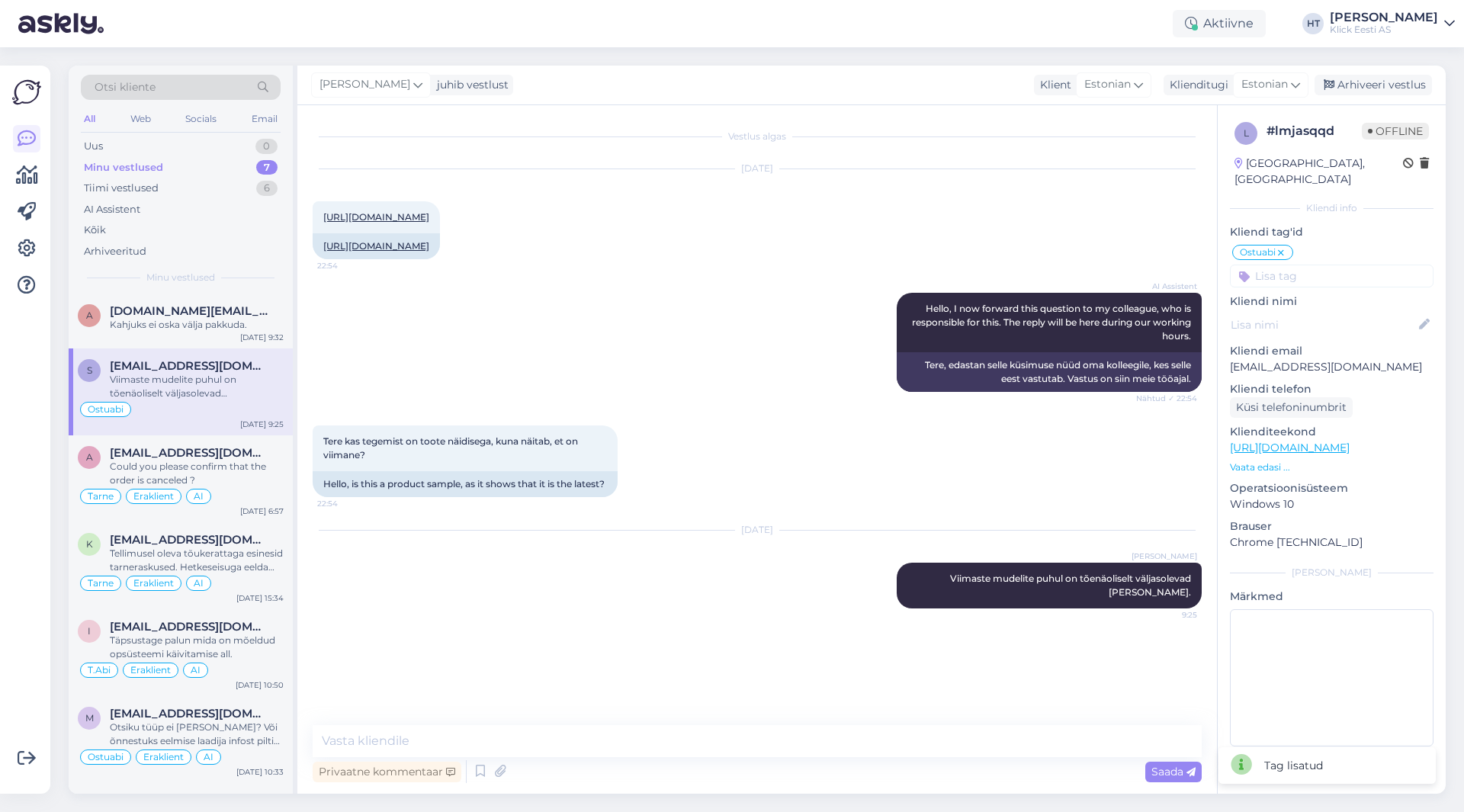
click at [1337, 265] on input at bounding box center [1331, 276] width 203 height 23
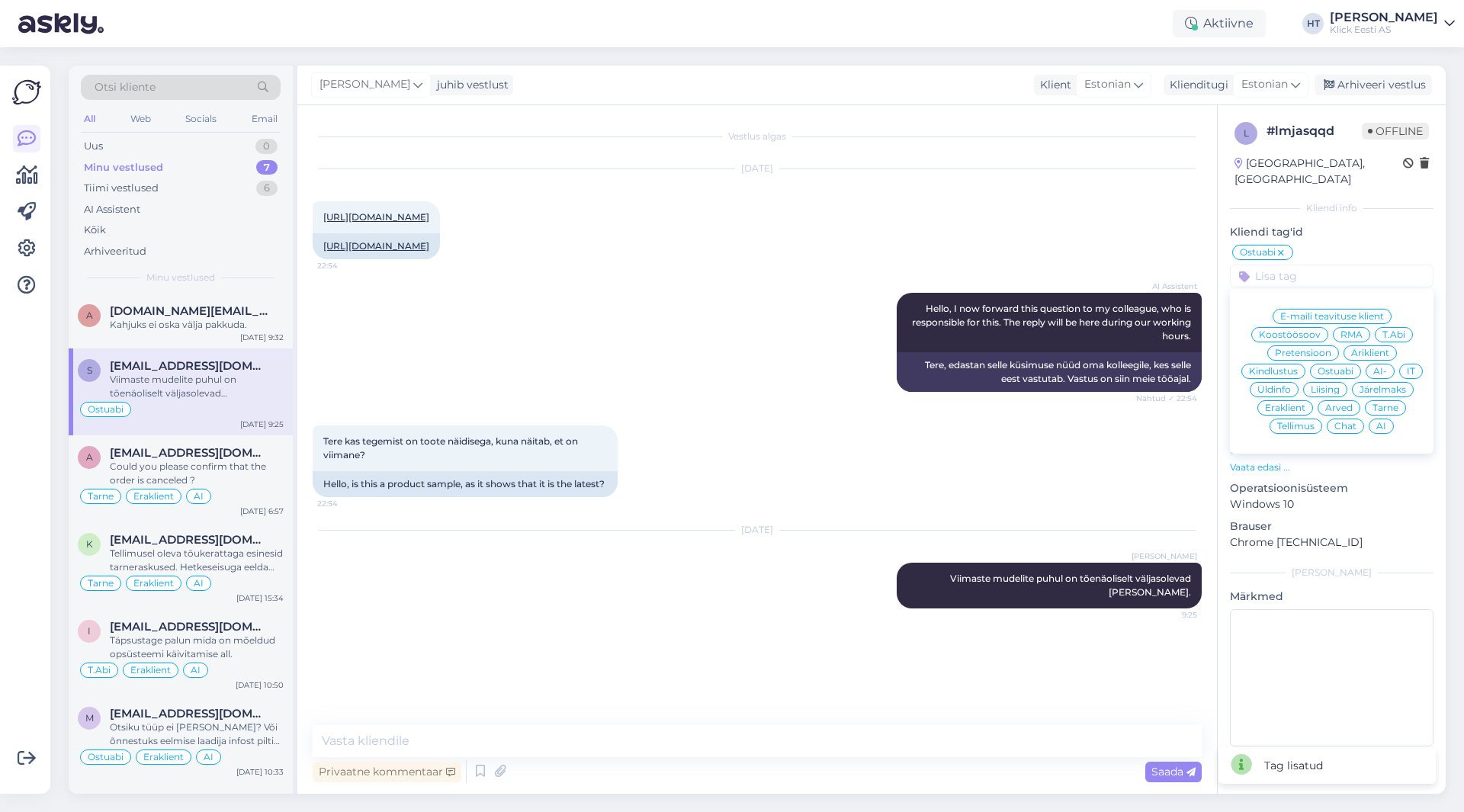
click at [1298, 403] on span "Eraklient" at bounding box center [1285, 407] width 40 height 9
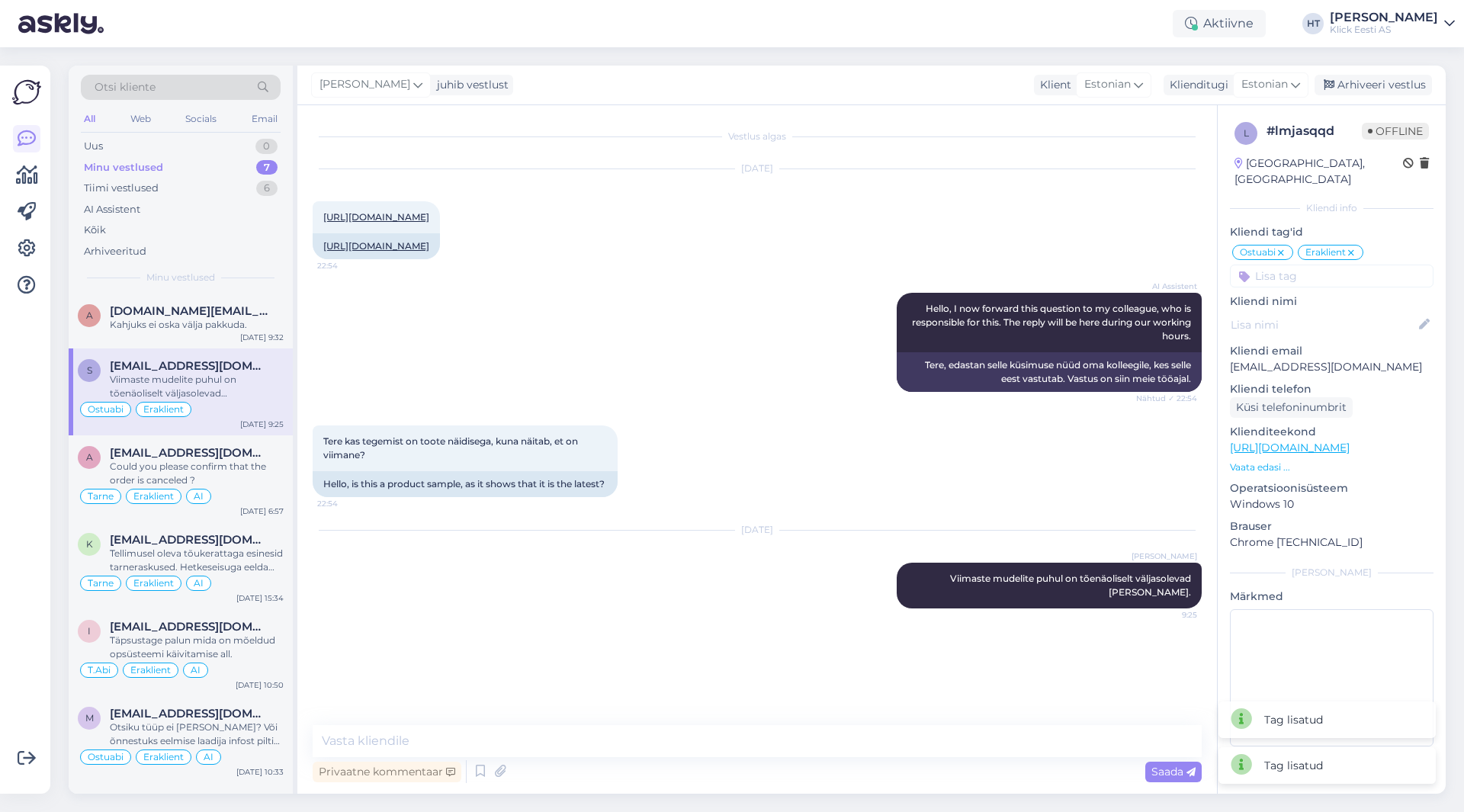
click at [1338, 265] on input at bounding box center [1331, 276] width 203 height 23
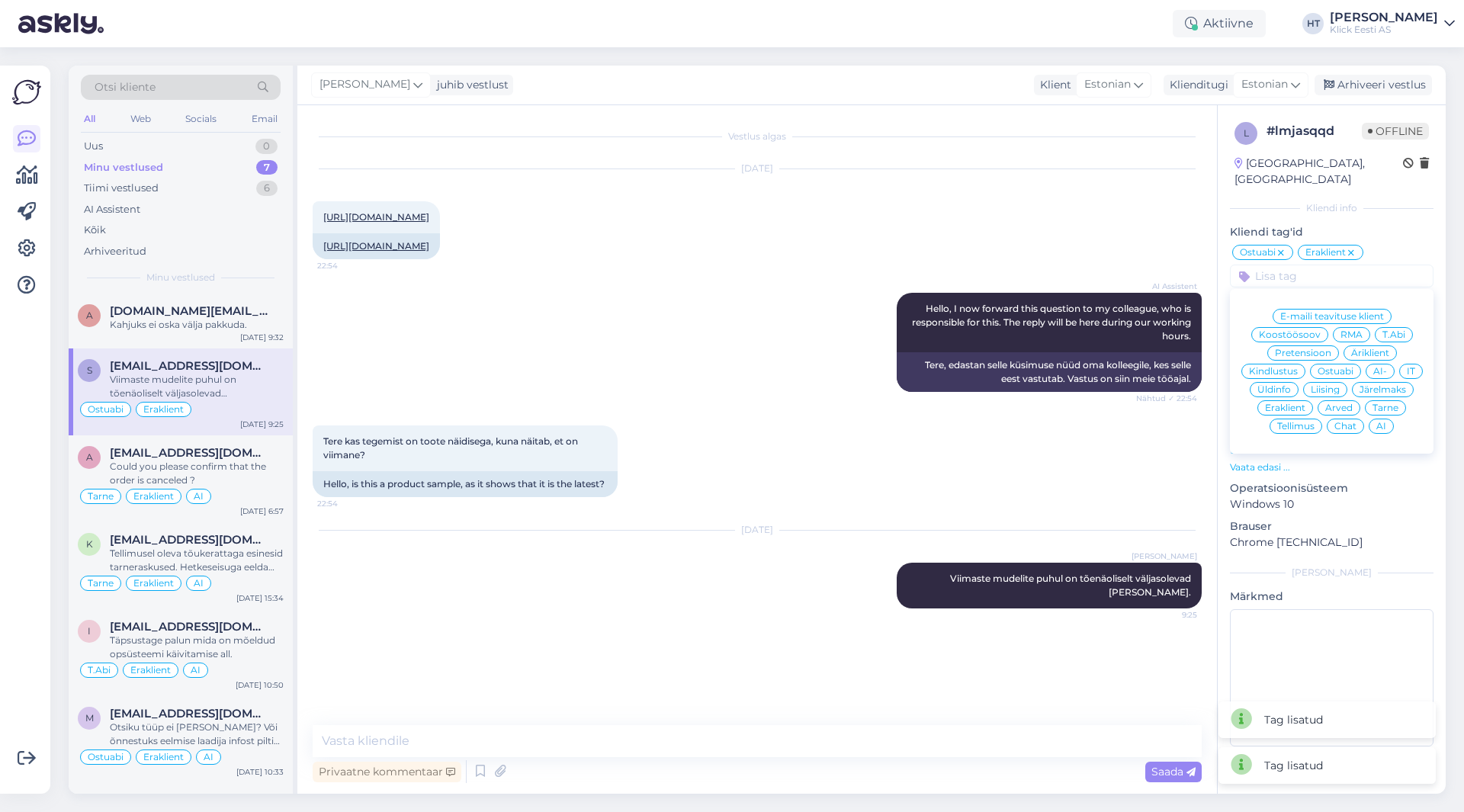
click at [1386, 419] on div "AI" at bounding box center [1381, 426] width 25 height 15
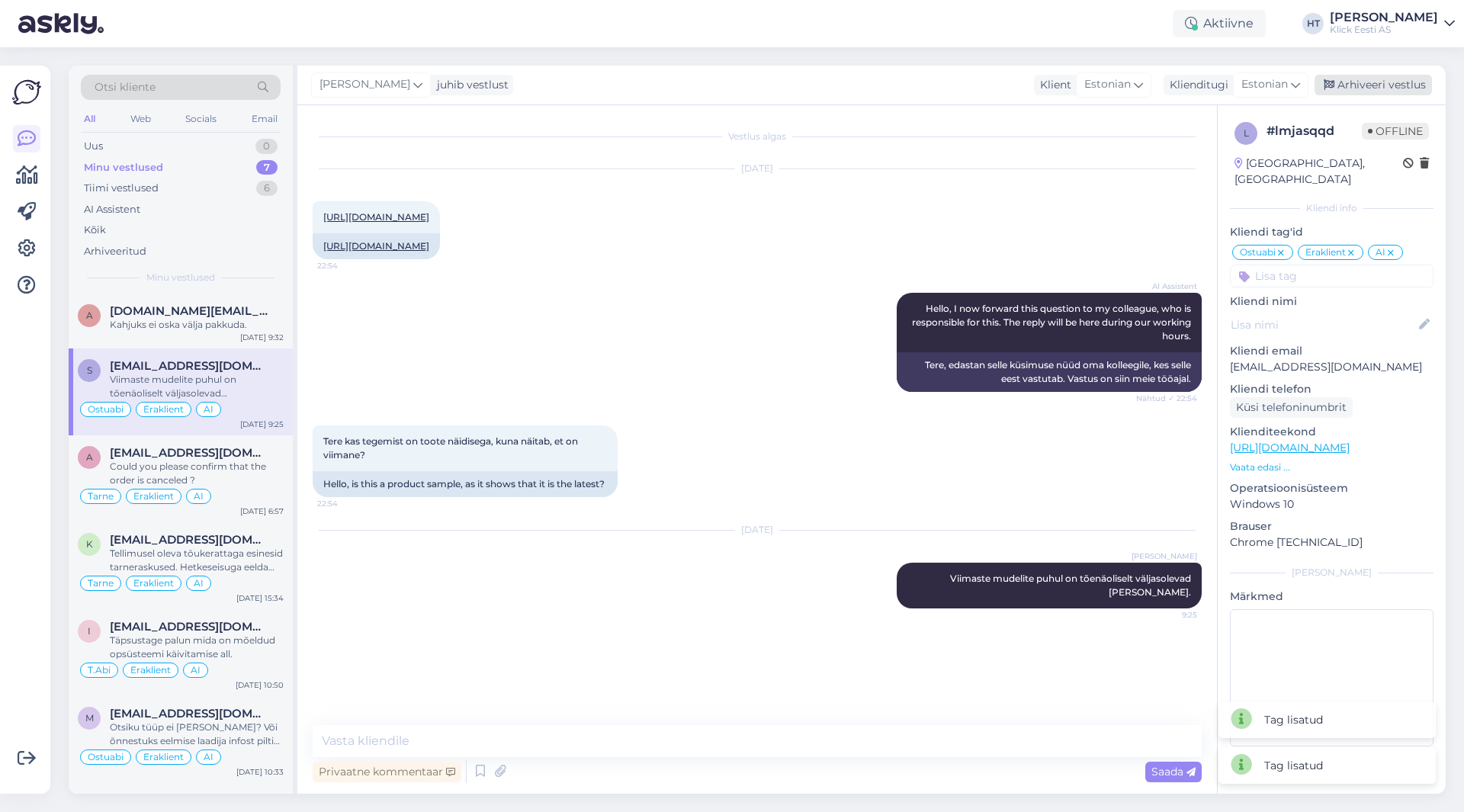
click at [1358, 93] on div "Arhiveeri vestlus" at bounding box center [1372, 84] width 117 height 20
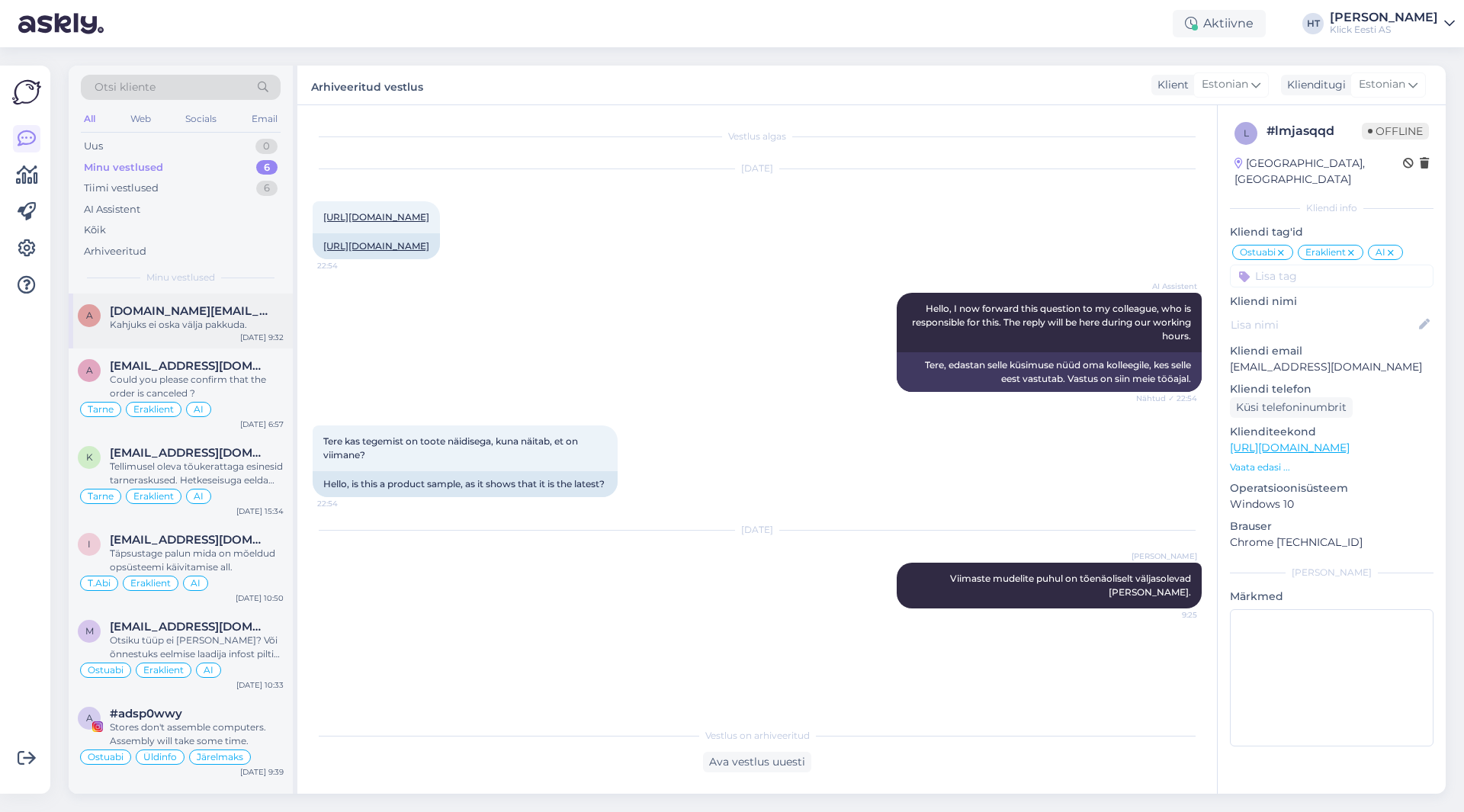
click at [285, 338] on div "a [DOMAIN_NAME][EMAIL_ADDRESS][DOMAIN_NAME] Kahjuks ei oska välja pakkuda. [DAT…" at bounding box center [181, 321] width 224 height 55
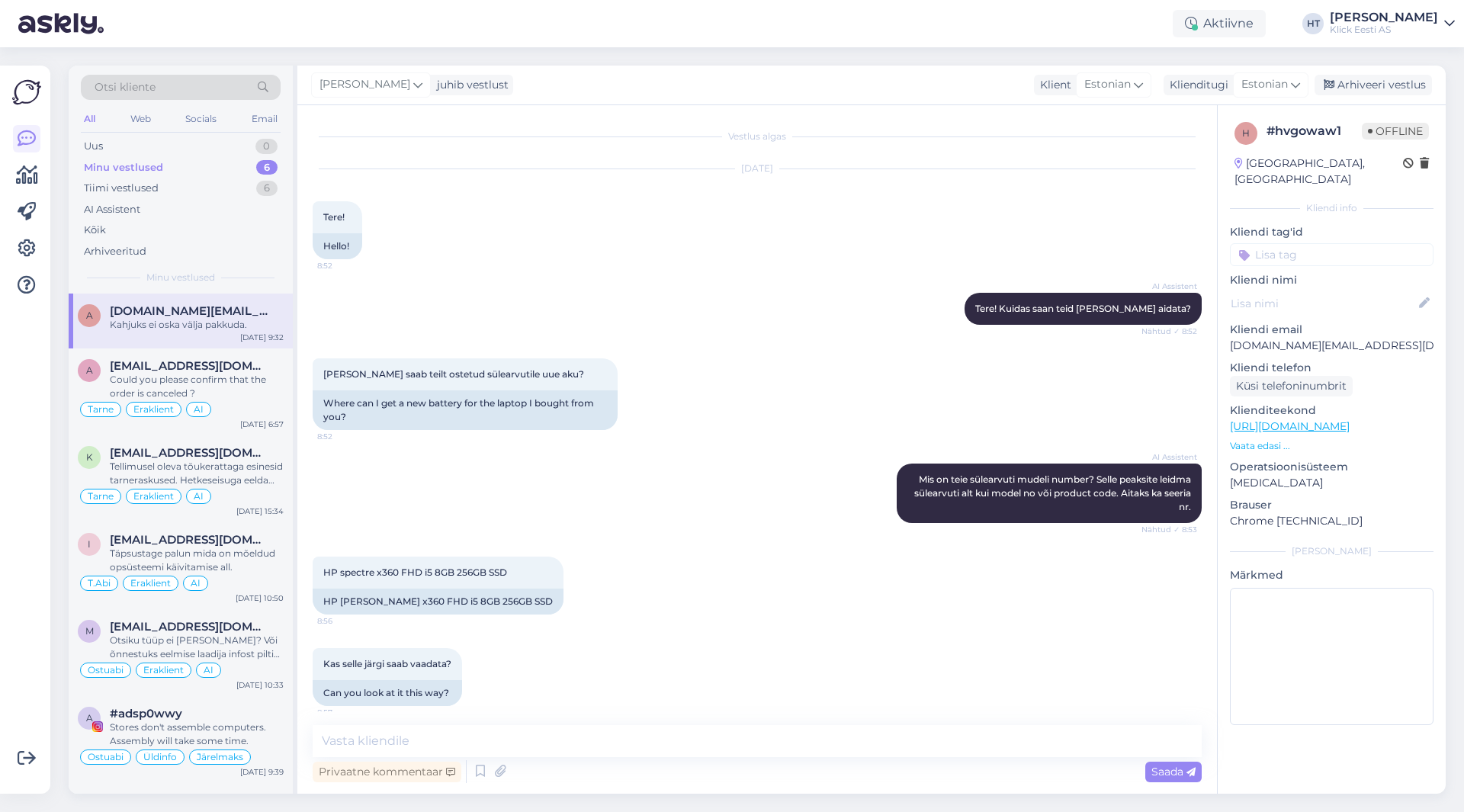
scroll to position [576, 0]
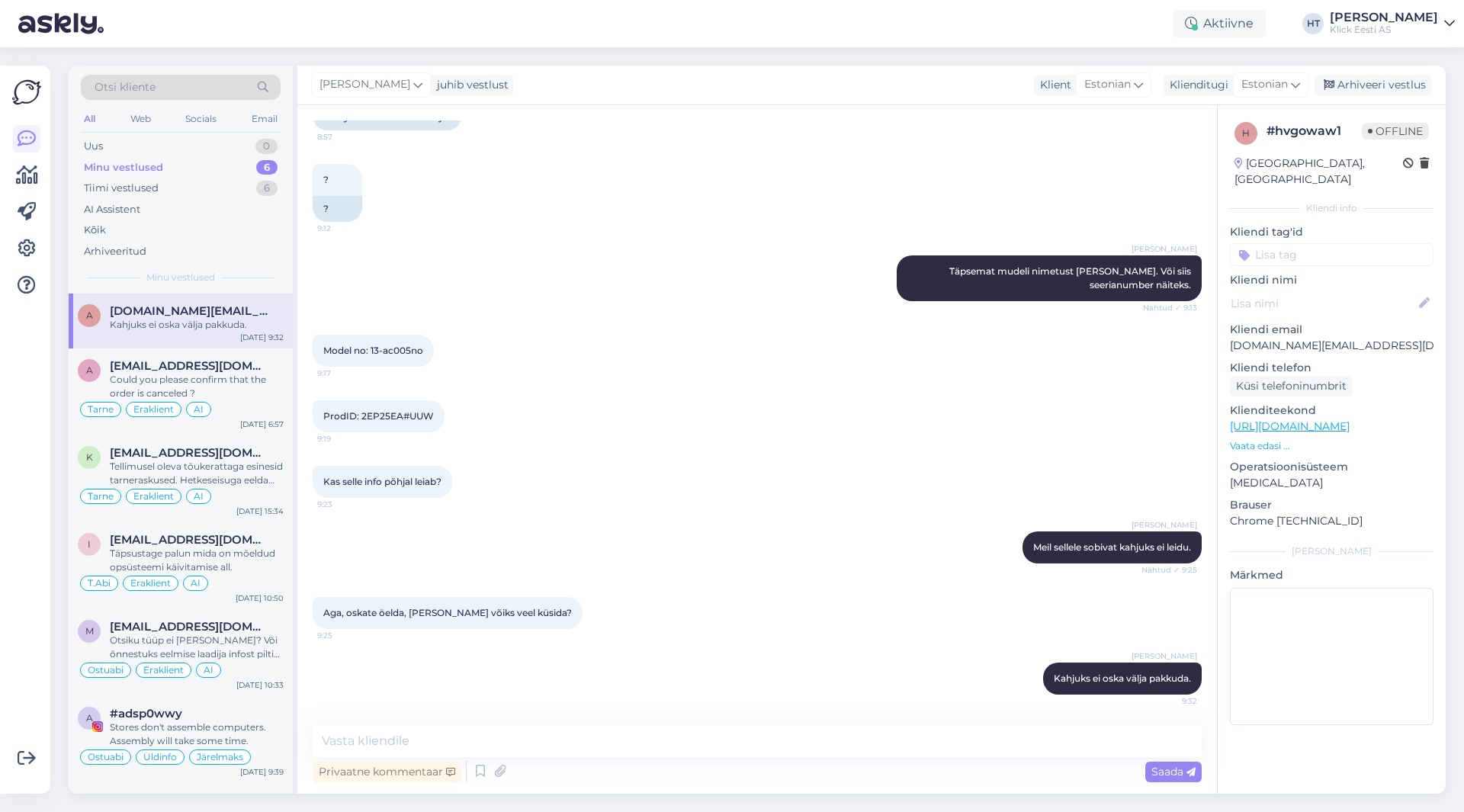
click at [1349, 243] on input at bounding box center [1331, 254] width 203 height 23
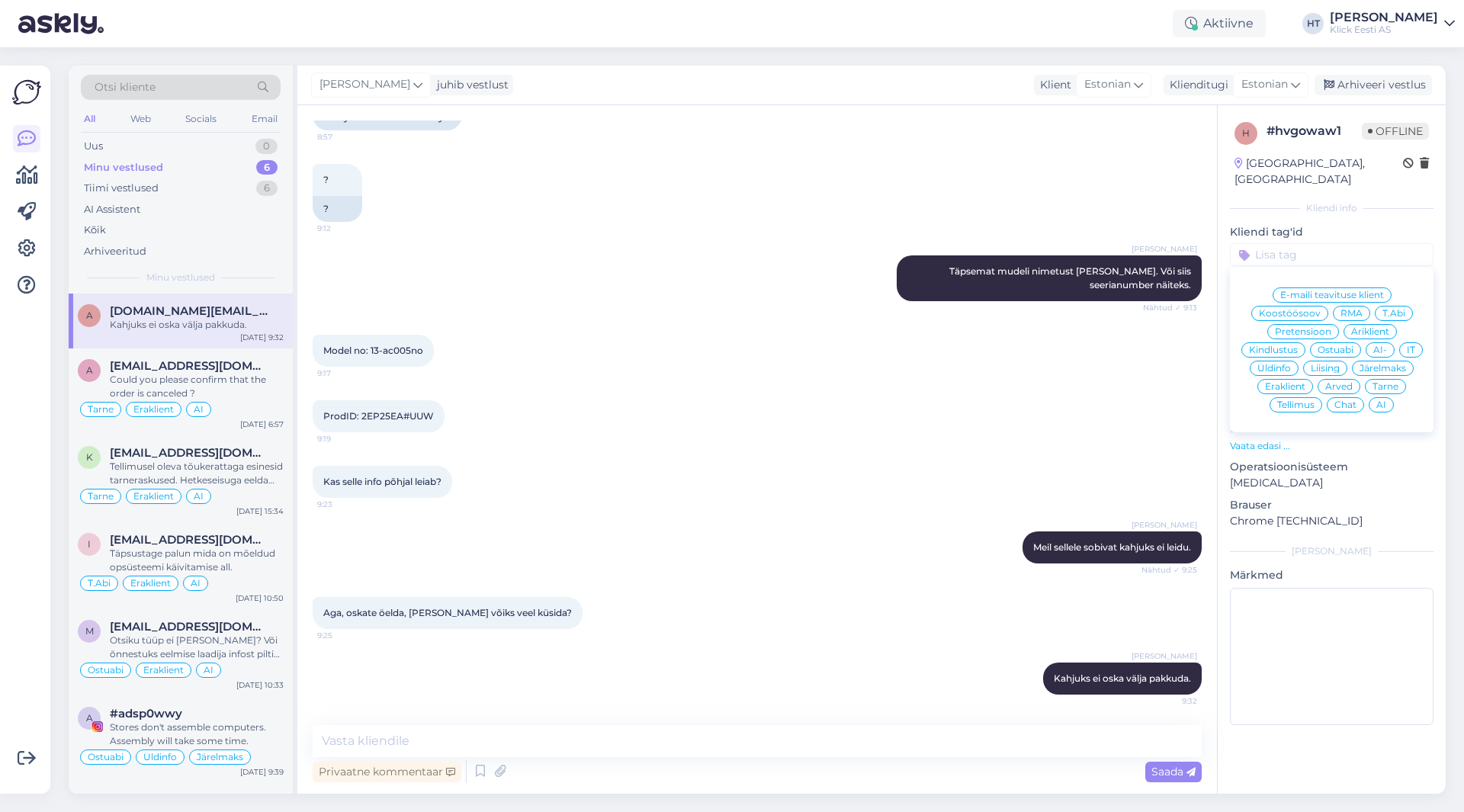
click at [1338, 345] on span "Ostuabi" at bounding box center [1335, 349] width 36 height 9
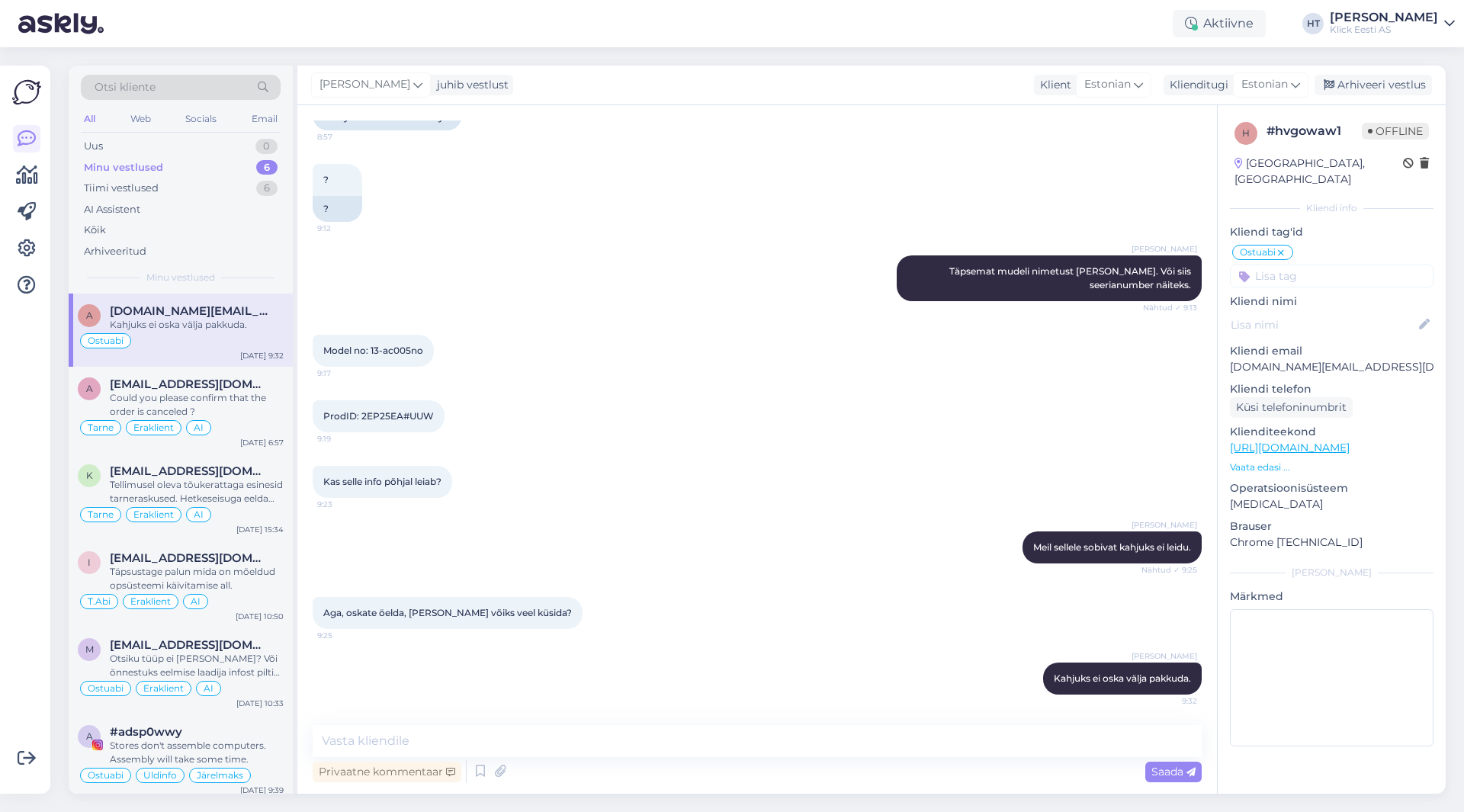
click at [1321, 265] on input at bounding box center [1331, 276] width 203 height 23
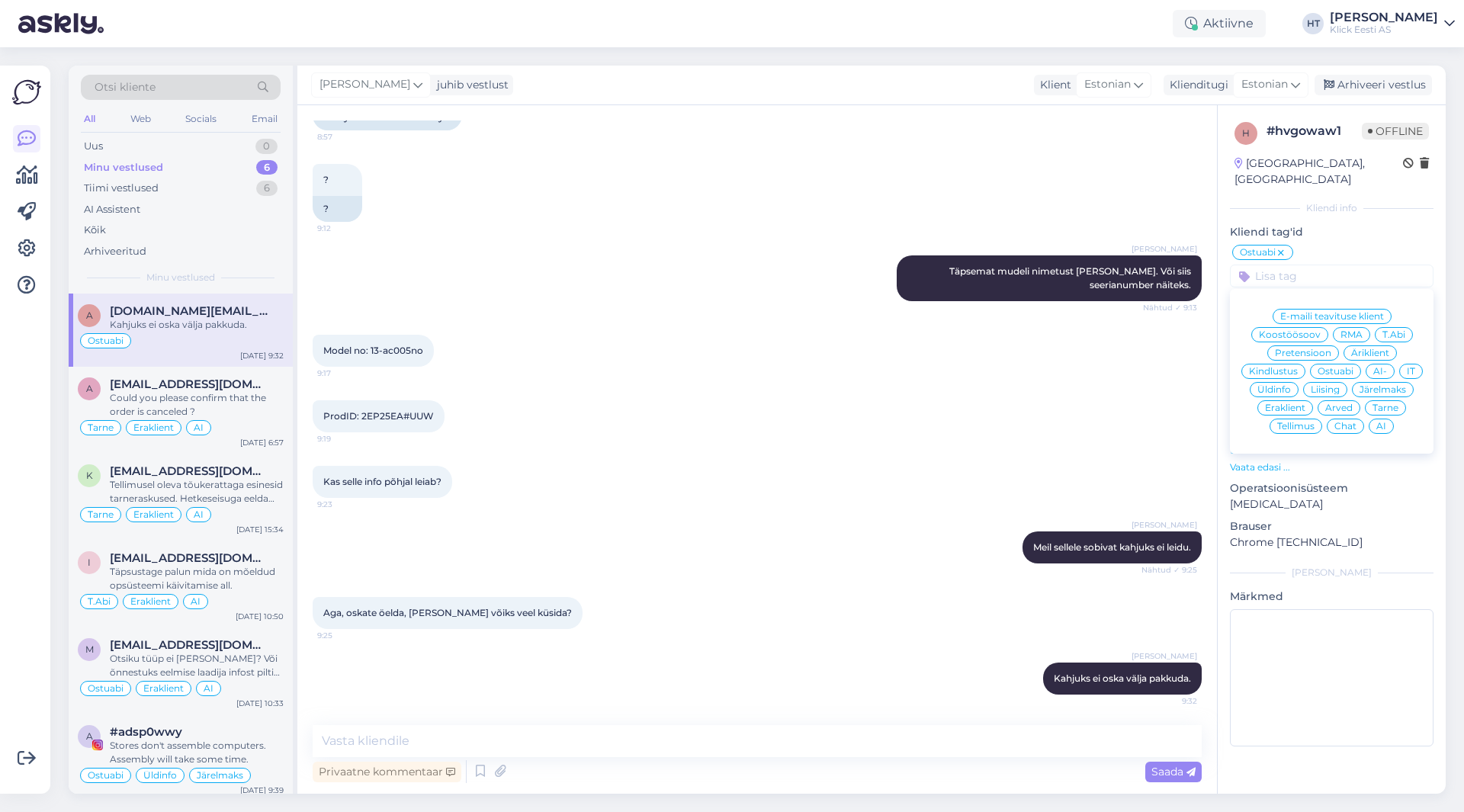
click at [1288, 403] on span "Eraklient" at bounding box center [1285, 407] width 40 height 9
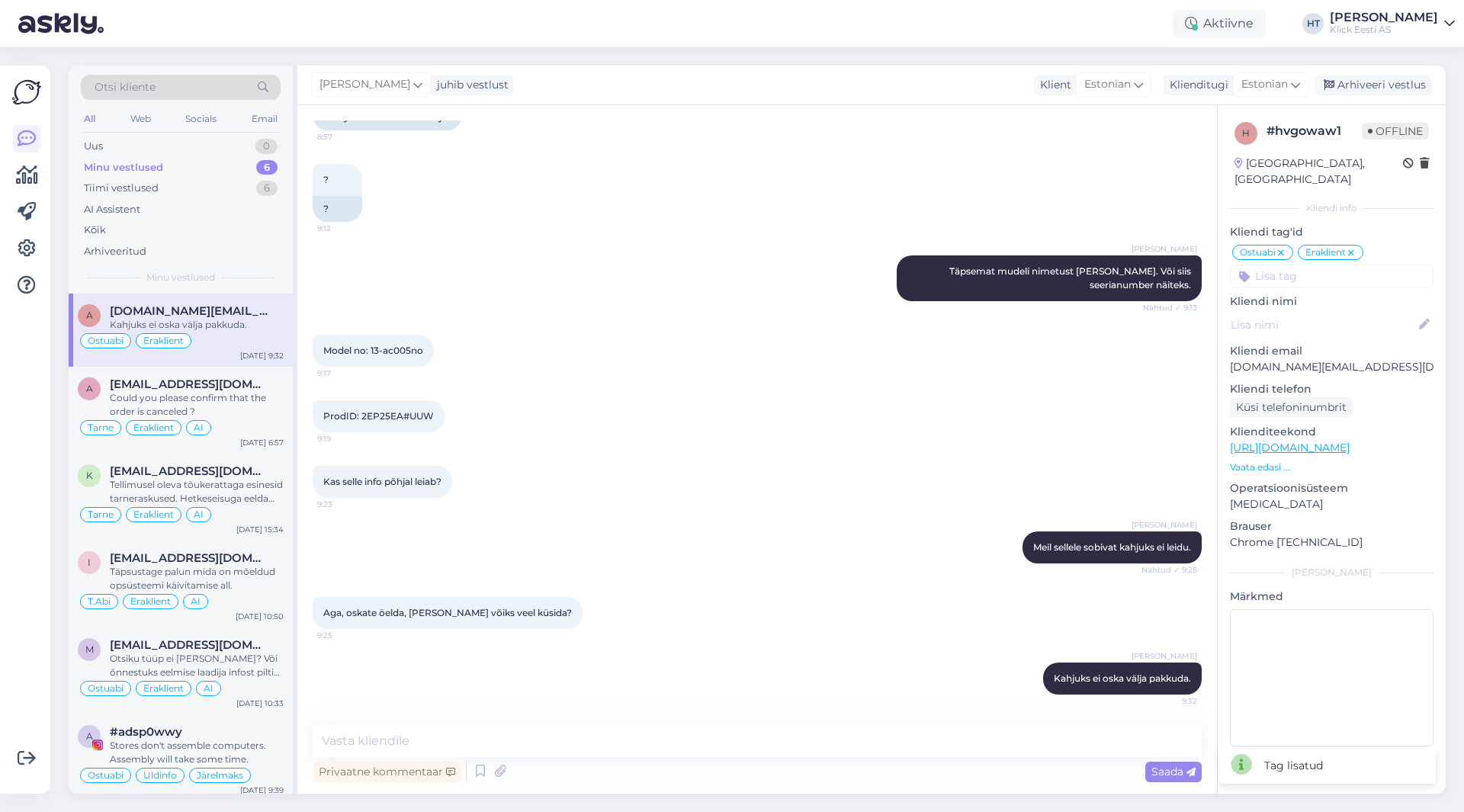
click at [1313, 269] on input at bounding box center [1331, 276] width 203 height 23
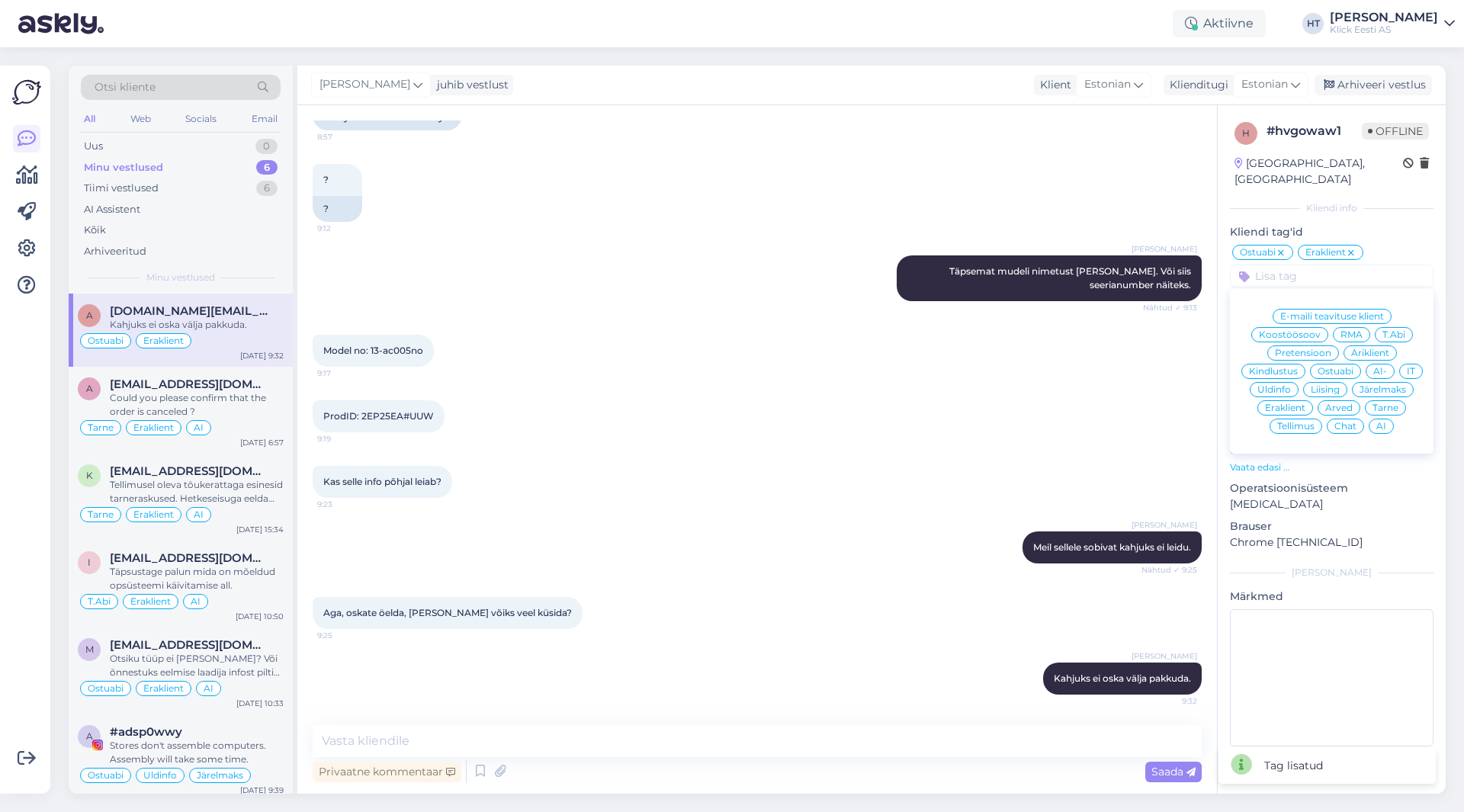
click at [1386, 419] on div "AI" at bounding box center [1381, 426] width 25 height 15
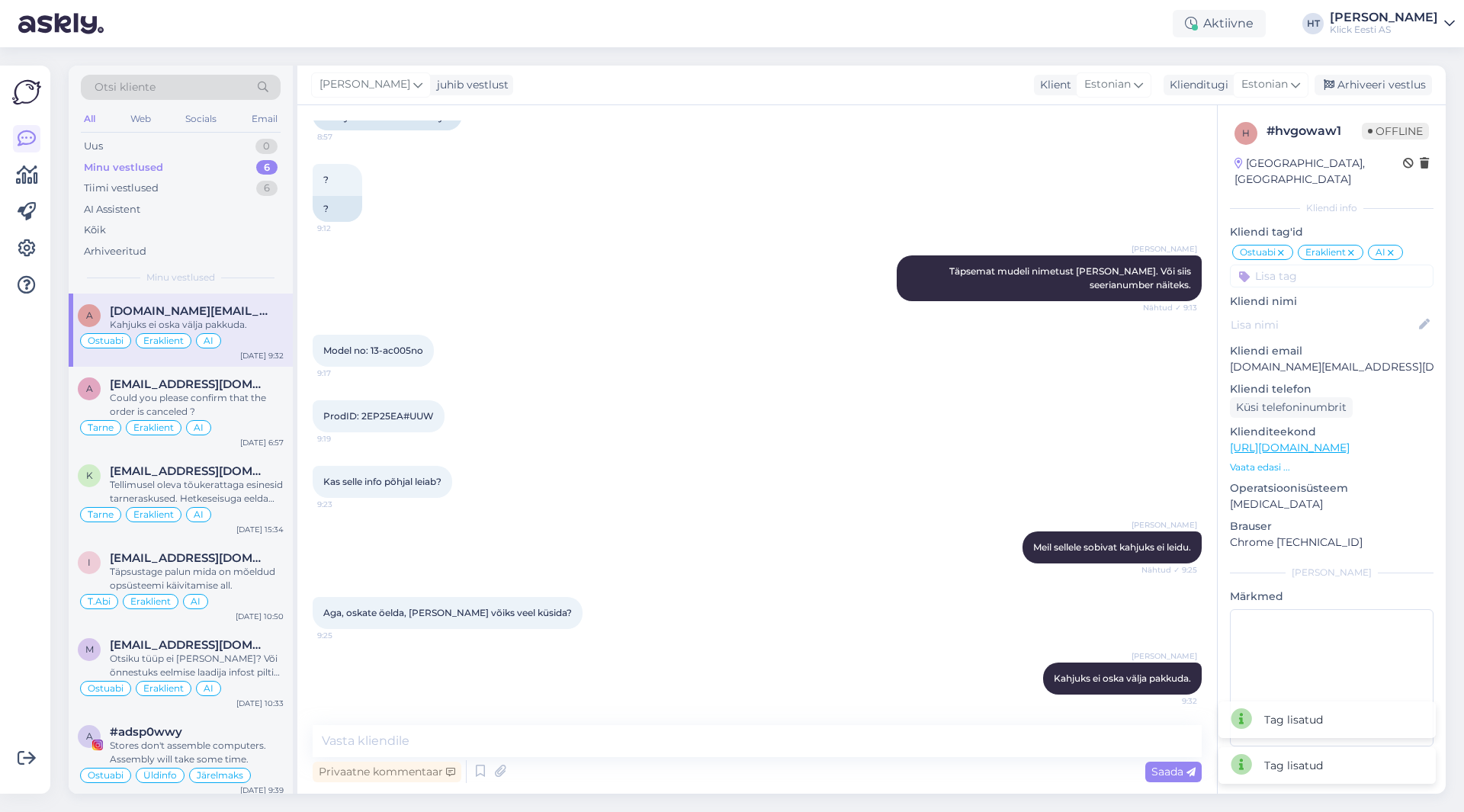
click at [997, 392] on div "ProdID: 2EP25EA#UUW 9:19" at bounding box center [757, 416] width 889 height 66
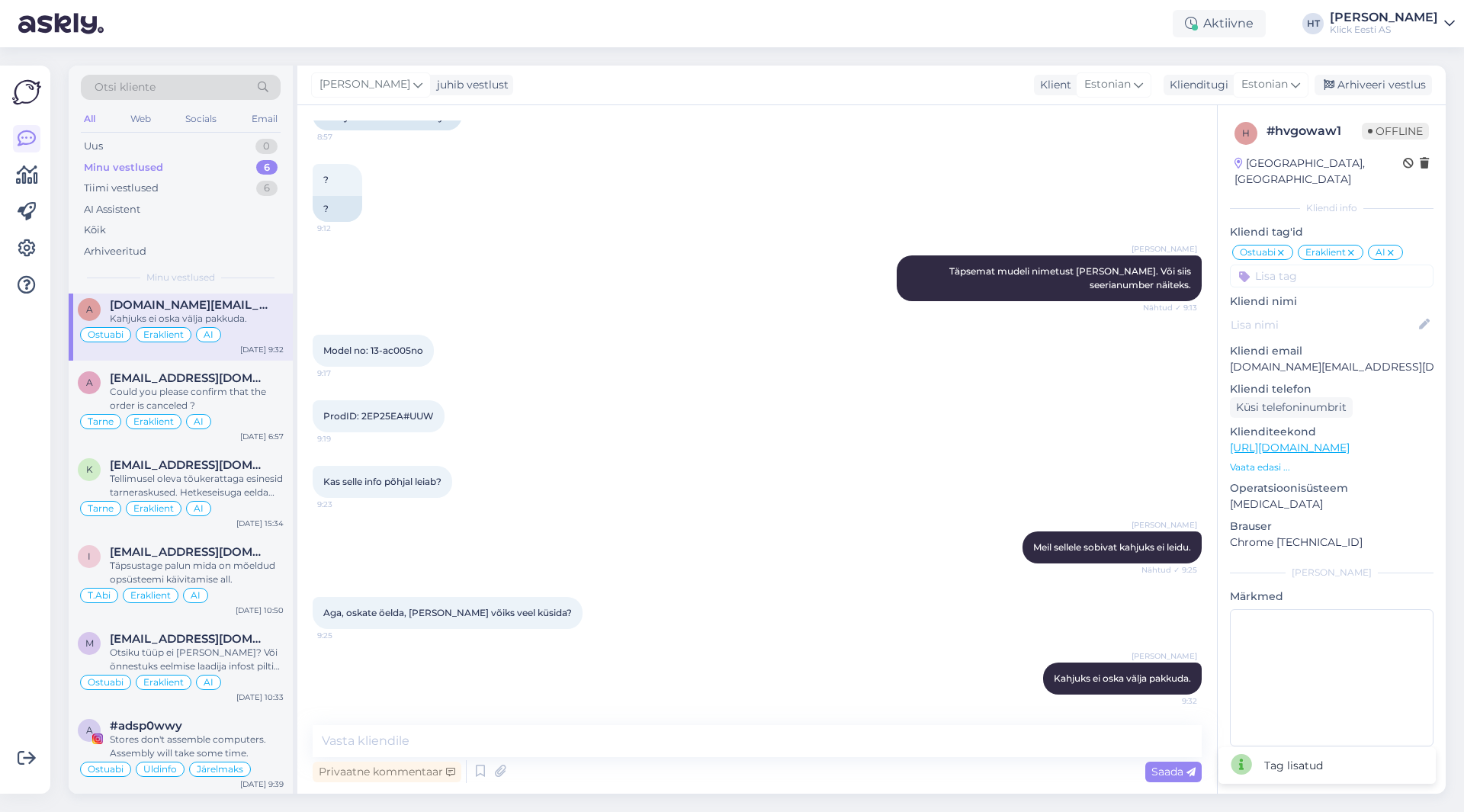
scroll to position [7, 0]
click at [223, 148] on div "Uus 1" at bounding box center [181, 147] width 200 height 21
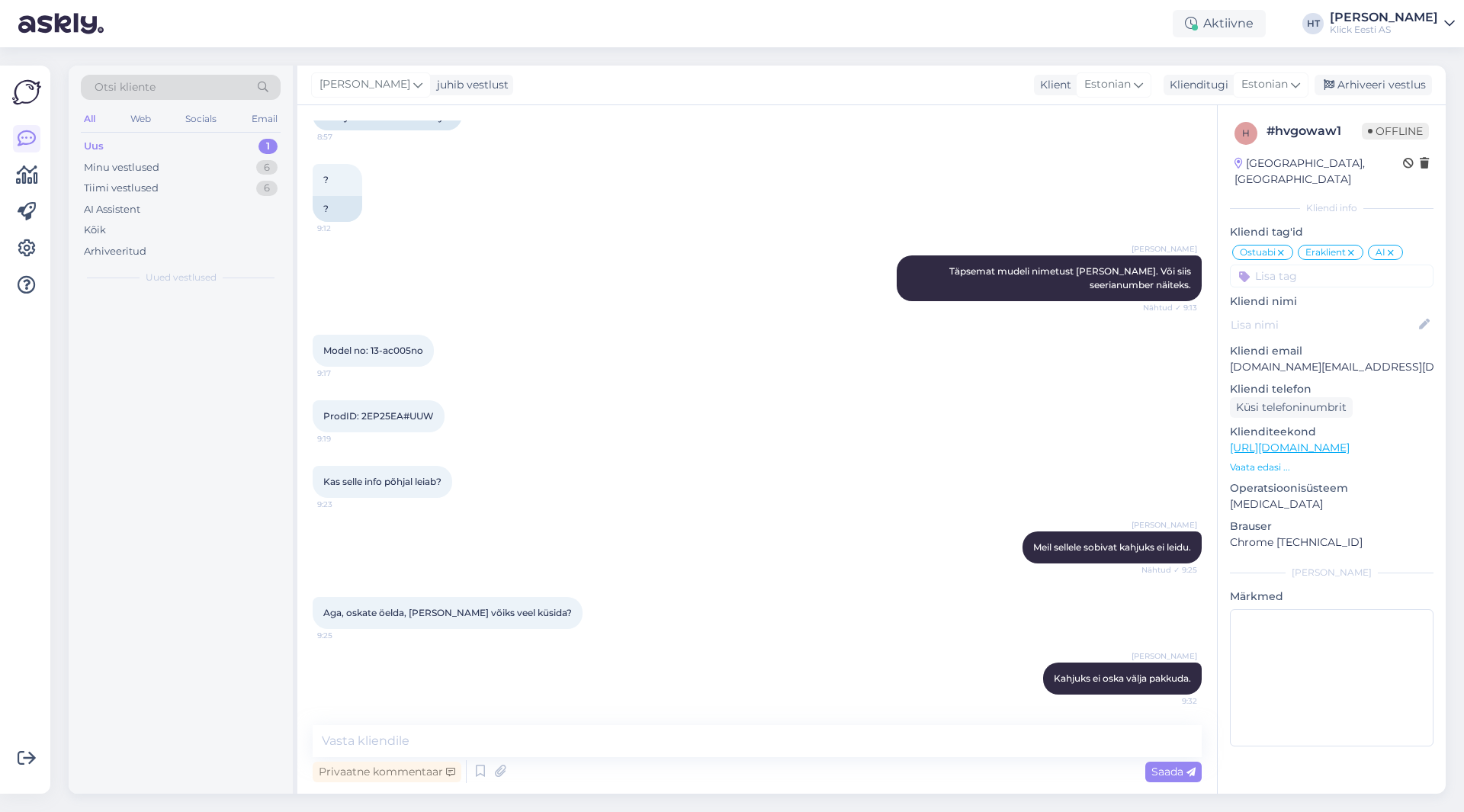
scroll to position [0, 0]
click at [210, 306] on span "[PERSON_NAME][EMAIL_ADDRESS][DOMAIN_NAME]" at bounding box center [189, 311] width 159 height 14
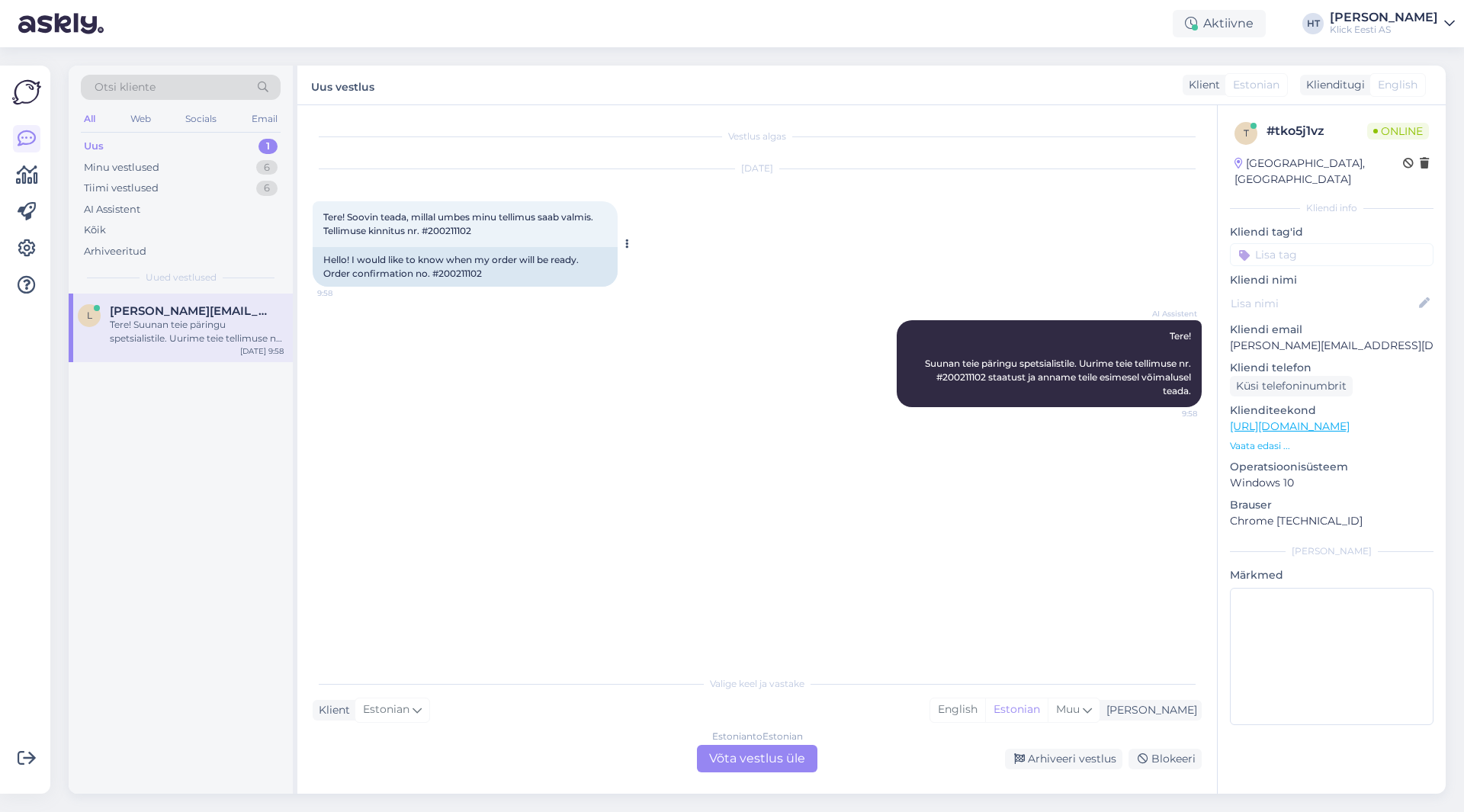
click at [468, 274] on div "Hello! I would like to know when my order will be ready. Order confirmation no.…" at bounding box center [465, 266] width 305 height 40
copy div "200211102"
click at [722, 754] on div "Estonian to Estonian Võta vestlus üle" at bounding box center [756, 759] width 121 height 28
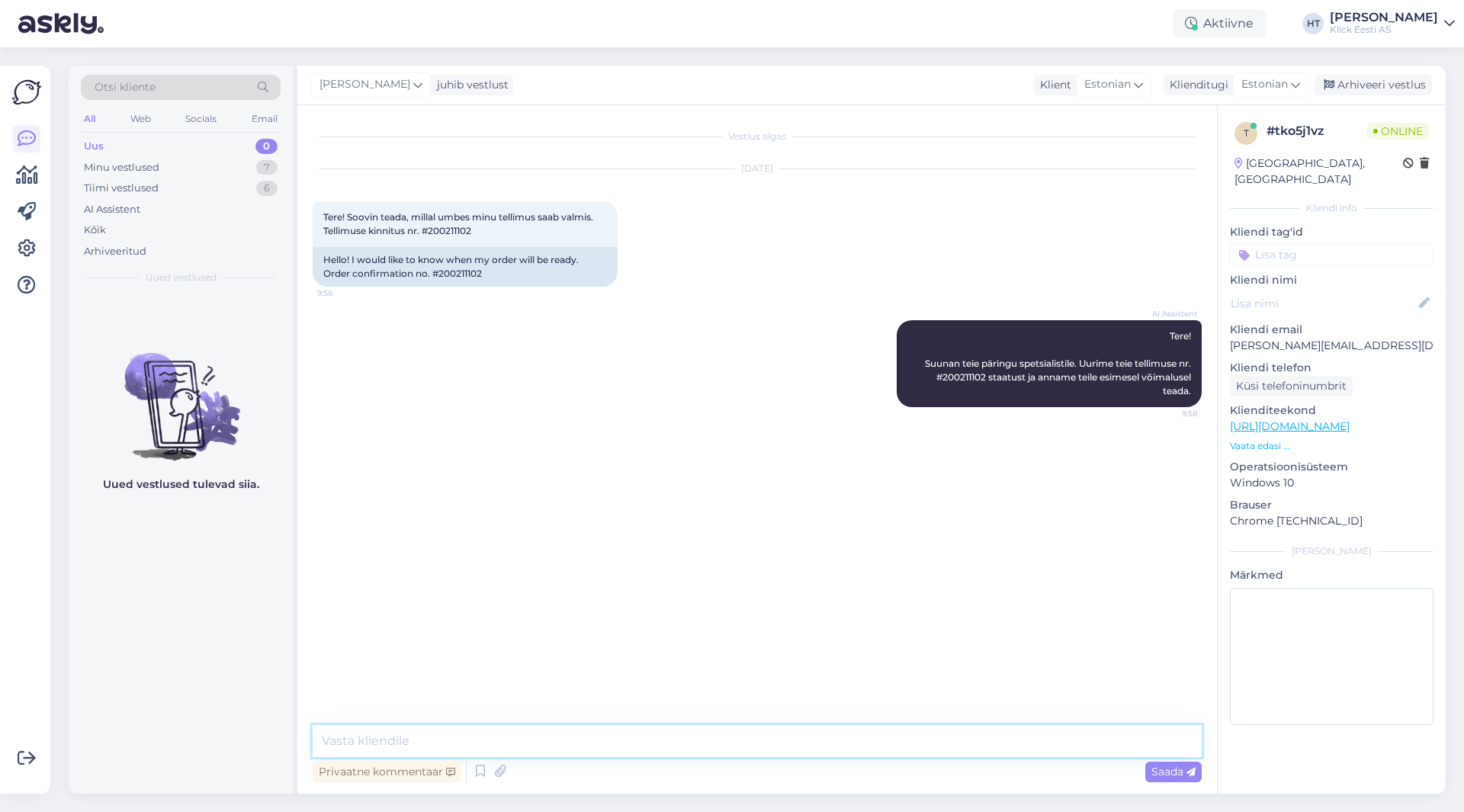
click at [729, 742] on textarea at bounding box center [757, 741] width 889 height 32
paste textarea "4-6 tööpäeva"
type textarea "Tellimus ootab praegu monitoride tarnet. Nendega võib kokku minna 4-6 tööpäeva …"
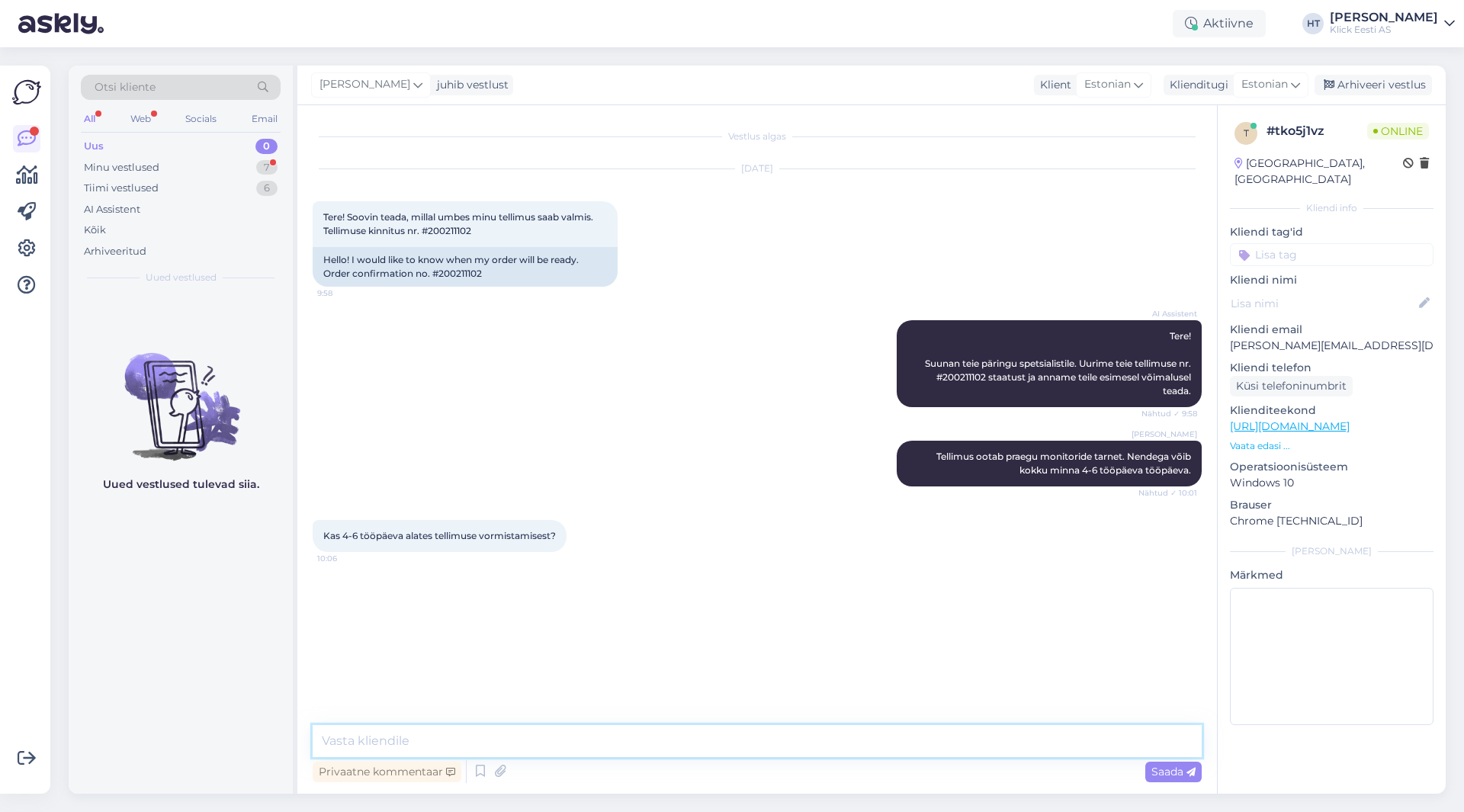
click at [545, 727] on textarea at bounding box center [757, 741] width 889 height 32
type textarea "Alates tellimuse esitamisest."
click at [210, 155] on div "Uus 0" at bounding box center [181, 147] width 200 height 21
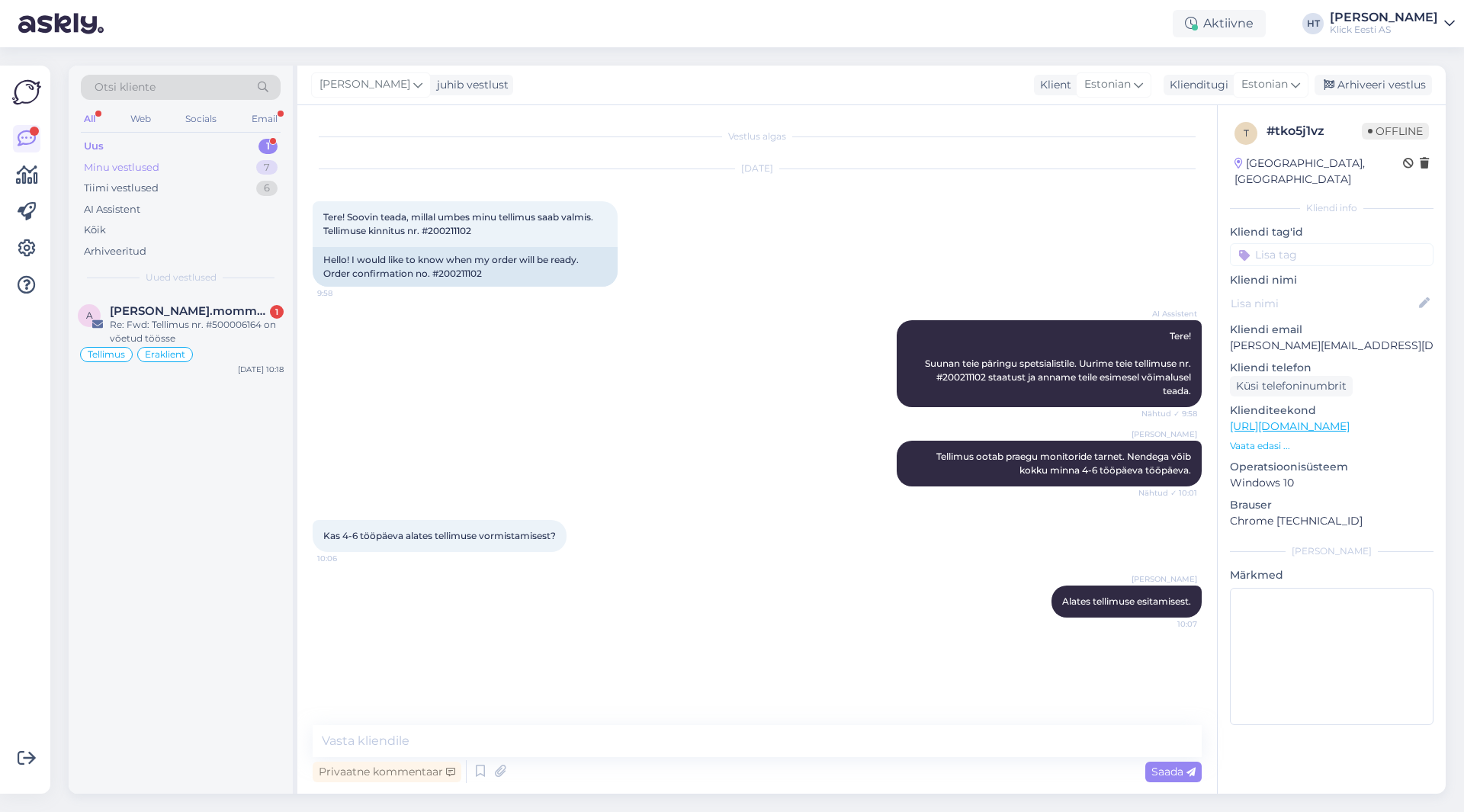
click at [201, 159] on div "Minu vestlused 7" at bounding box center [181, 168] width 200 height 21
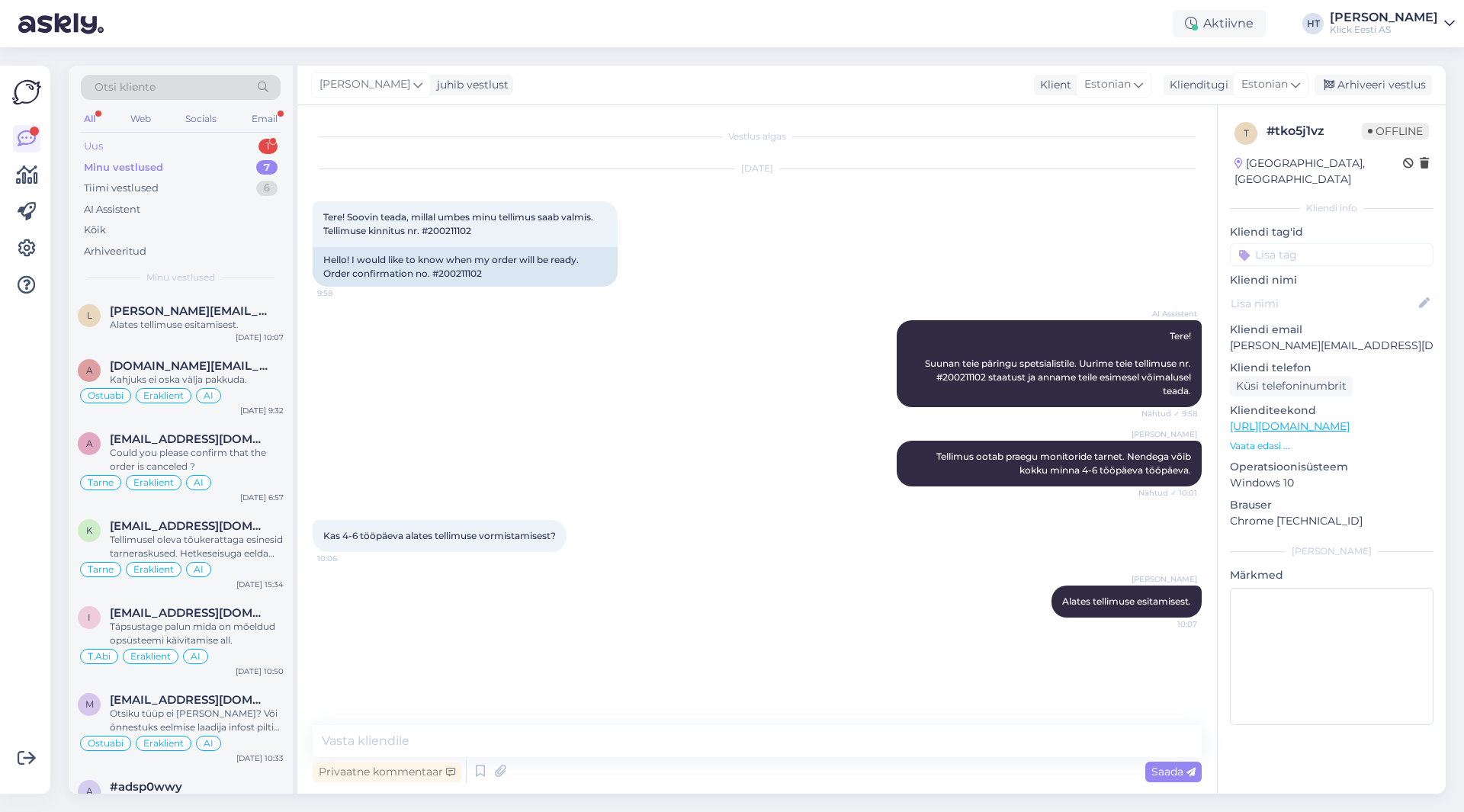
click at [202, 147] on div "Uus 1" at bounding box center [181, 147] width 200 height 21
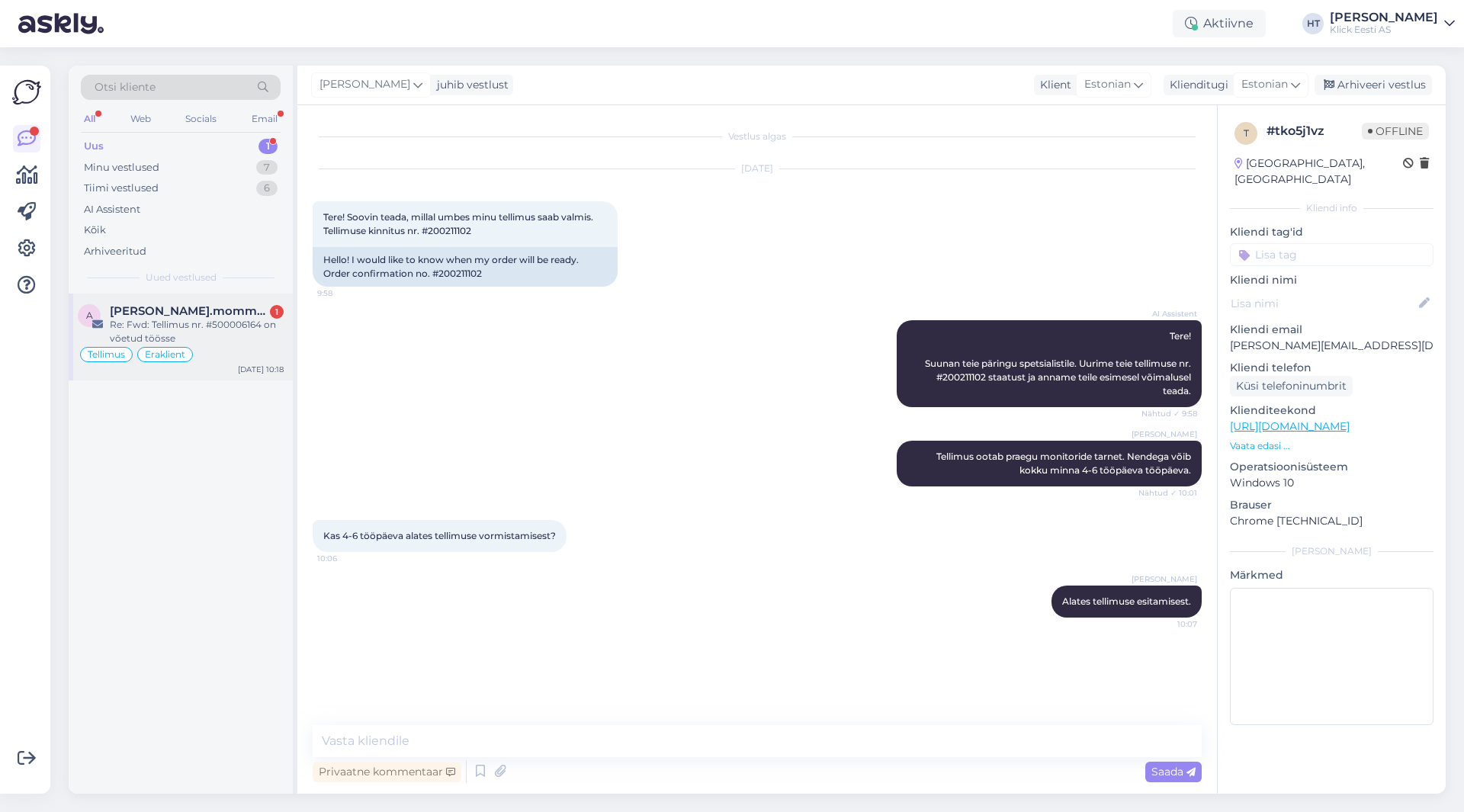
click at [211, 322] on div "Re: Fwd: Tellimus nr. #500006164 on võetud töösse" at bounding box center [197, 332] width 174 height 28
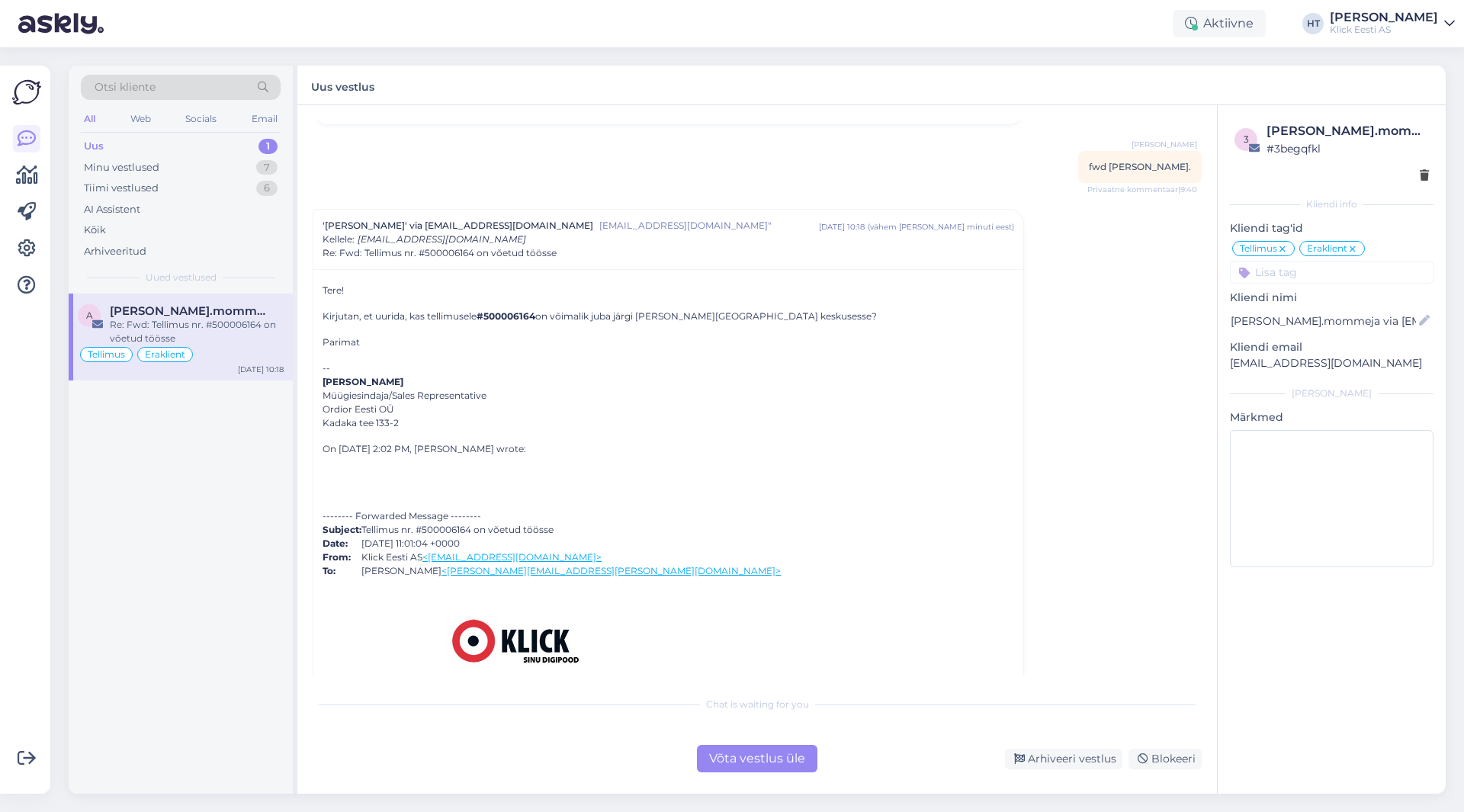
scroll to position [4466, 0]
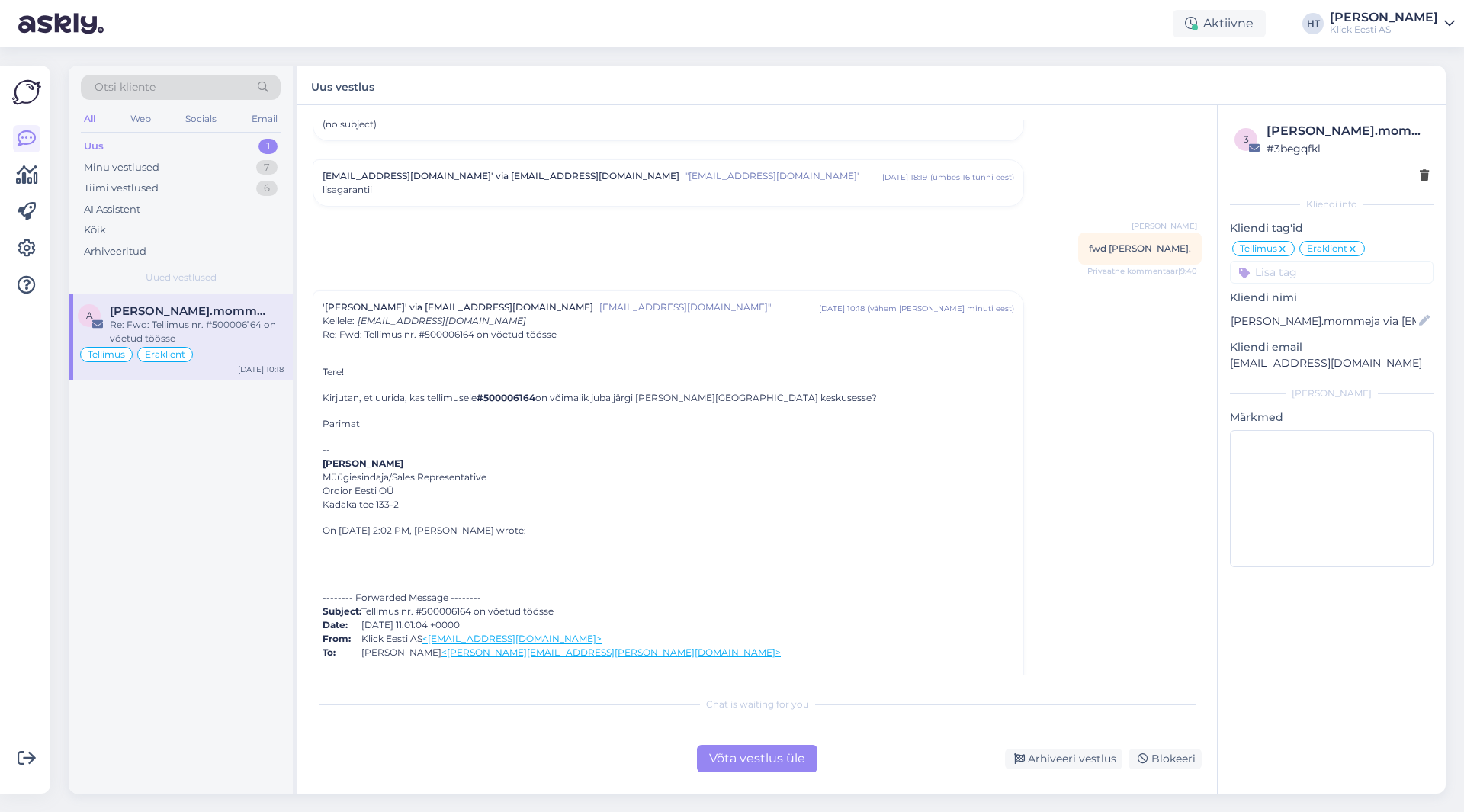
click at [509, 392] on b "#500006164" at bounding box center [505, 397] width 58 height 11
copy p "500006164"
click at [189, 146] on div "Uus 1" at bounding box center [181, 147] width 200 height 21
click at [207, 202] on div "AI Assistent" at bounding box center [181, 210] width 200 height 21
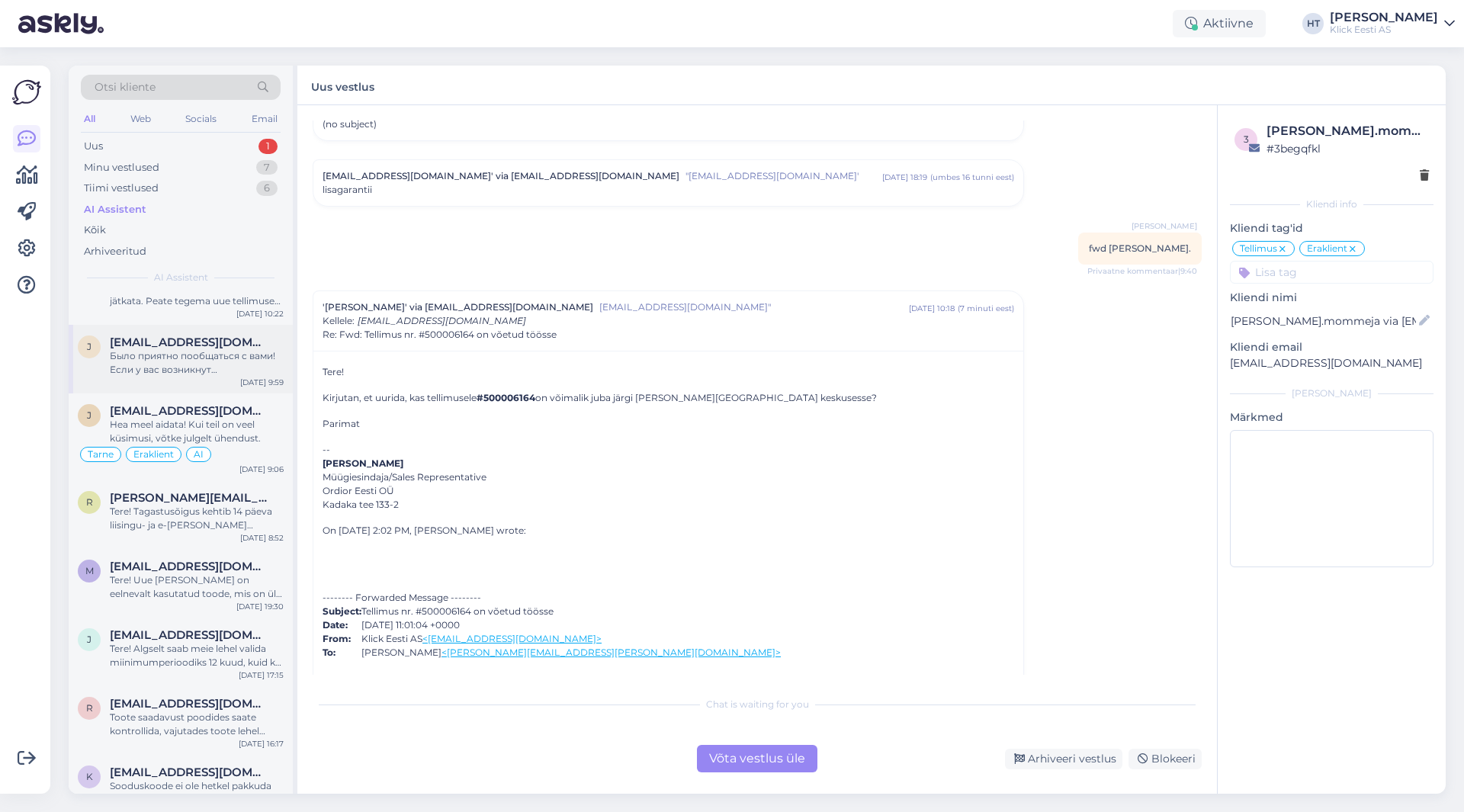
scroll to position [0, 0]
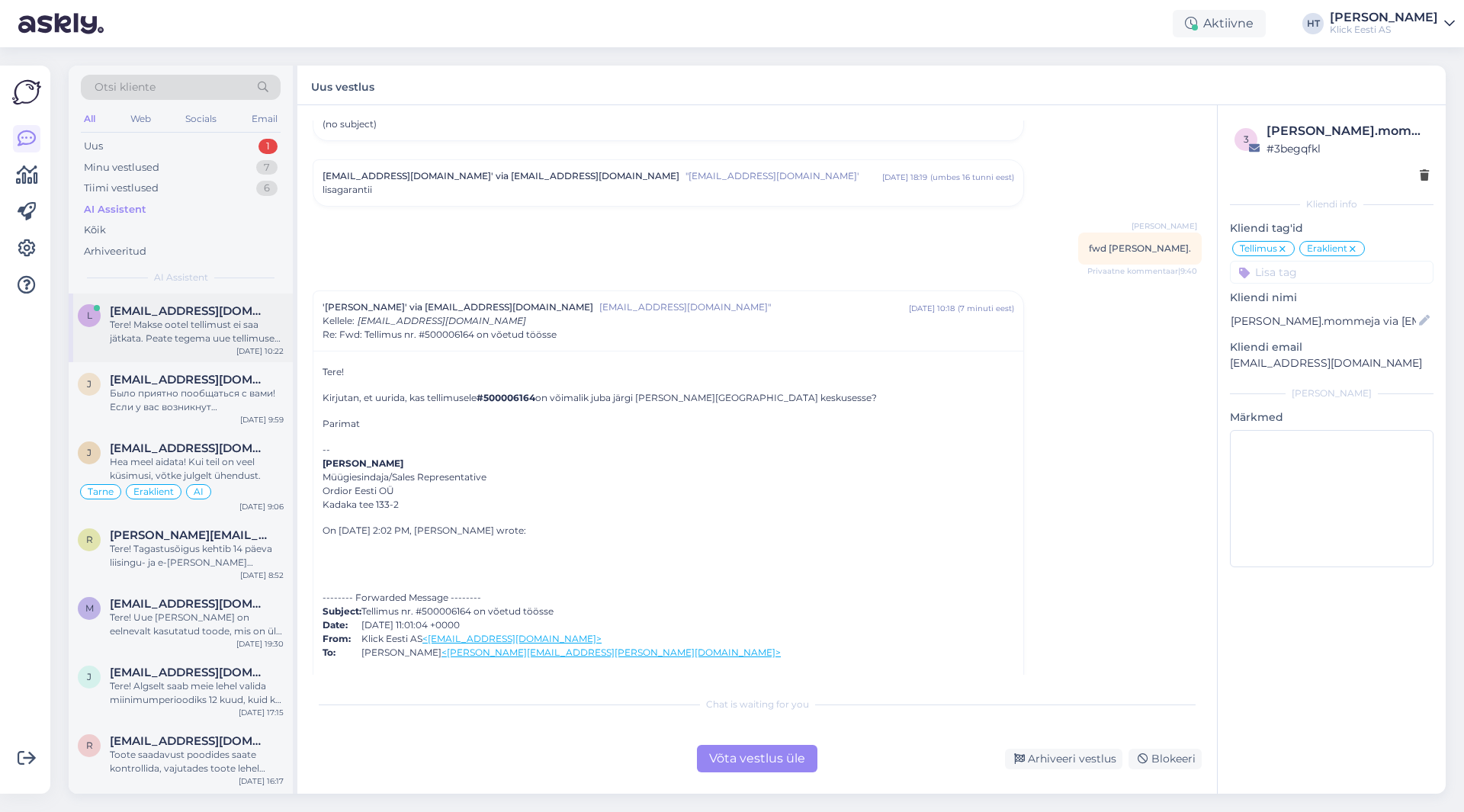
click at [188, 338] on div "Tere! Makse ootel tellimust ei saa jätkata. Peate tegema uue tellimuse [PERSON_…" at bounding box center [197, 332] width 174 height 28
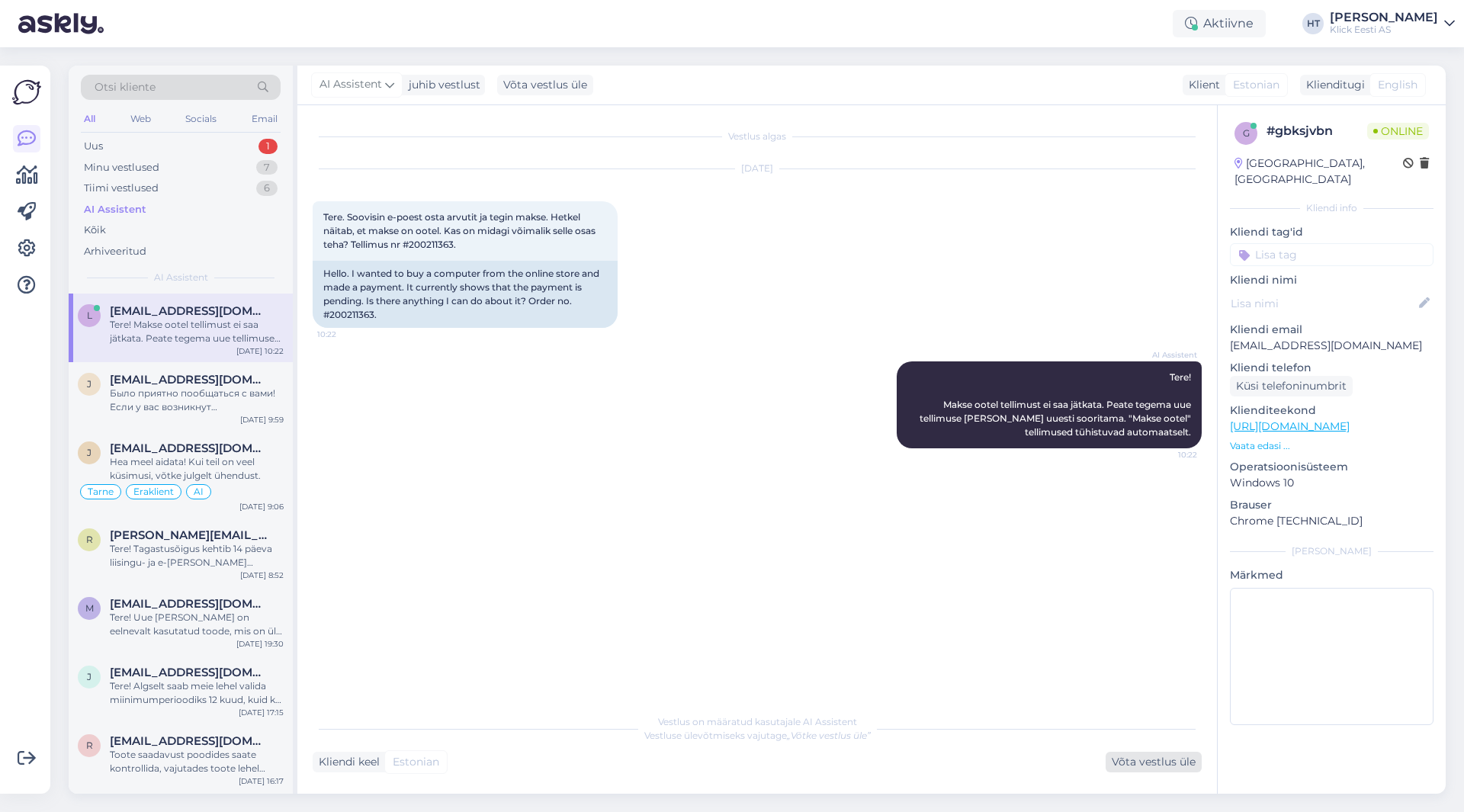
click at [1150, 752] on div "Võta vestlus üle" at bounding box center [1153, 761] width 96 height 20
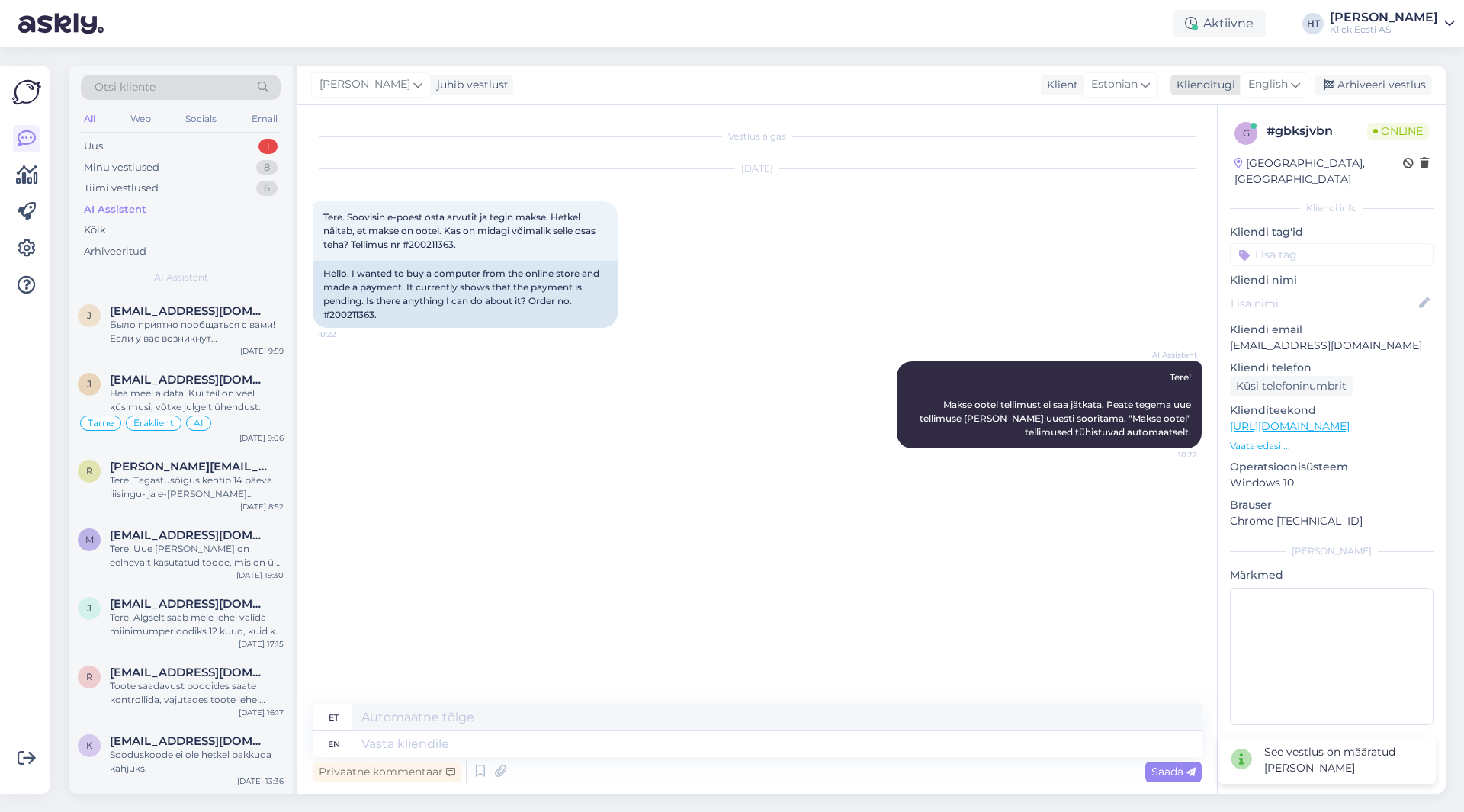
click at [1253, 83] on span "English" at bounding box center [1267, 84] width 40 height 17
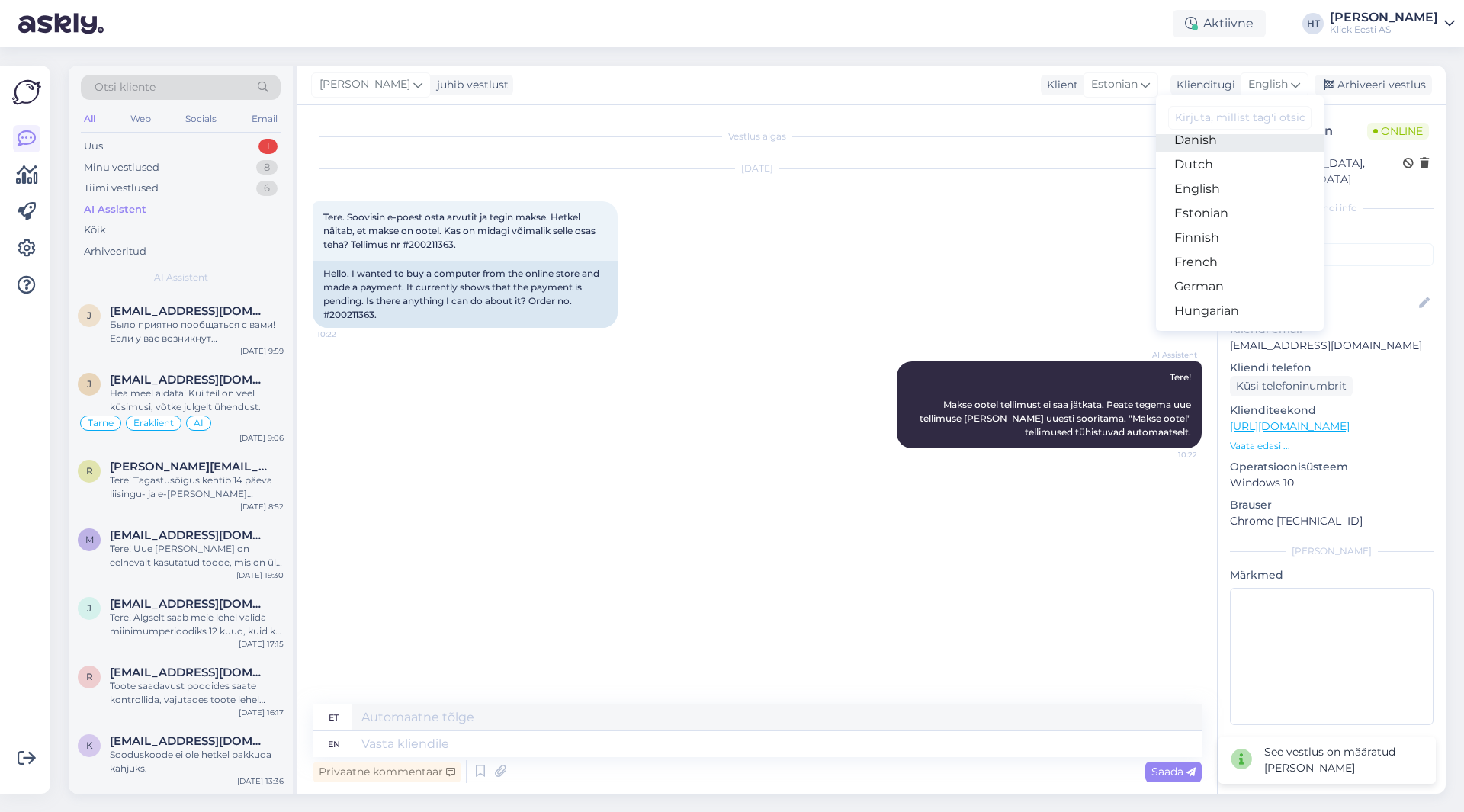
scroll to position [152, 0]
click at [1209, 192] on link "Estonian" at bounding box center [1239, 195] width 168 height 24
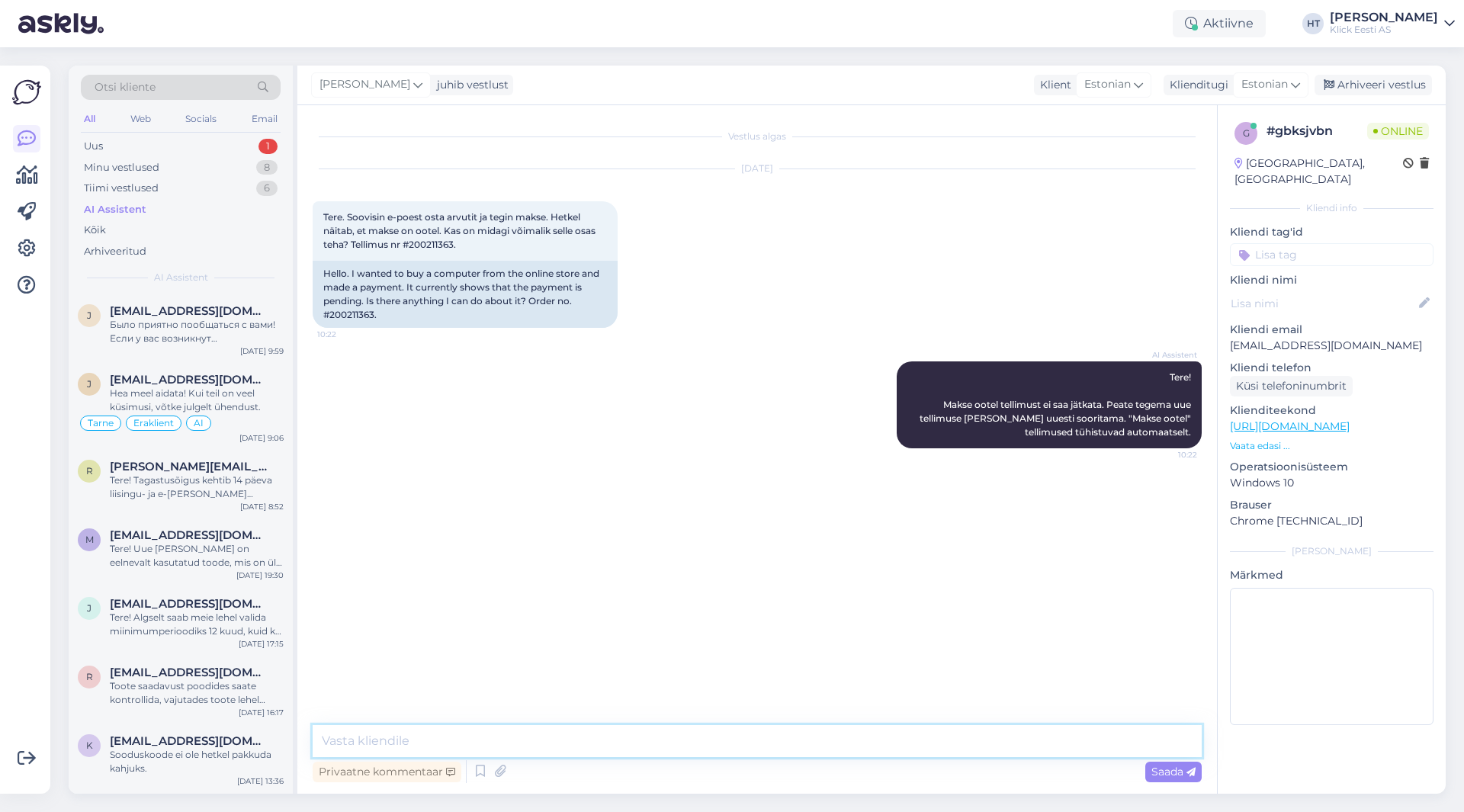
click at [606, 752] on textarea at bounding box center [757, 741] width 889 height 32
type textarea "Saatke palun maksekorraldus kui raha on pangast maha läinud."
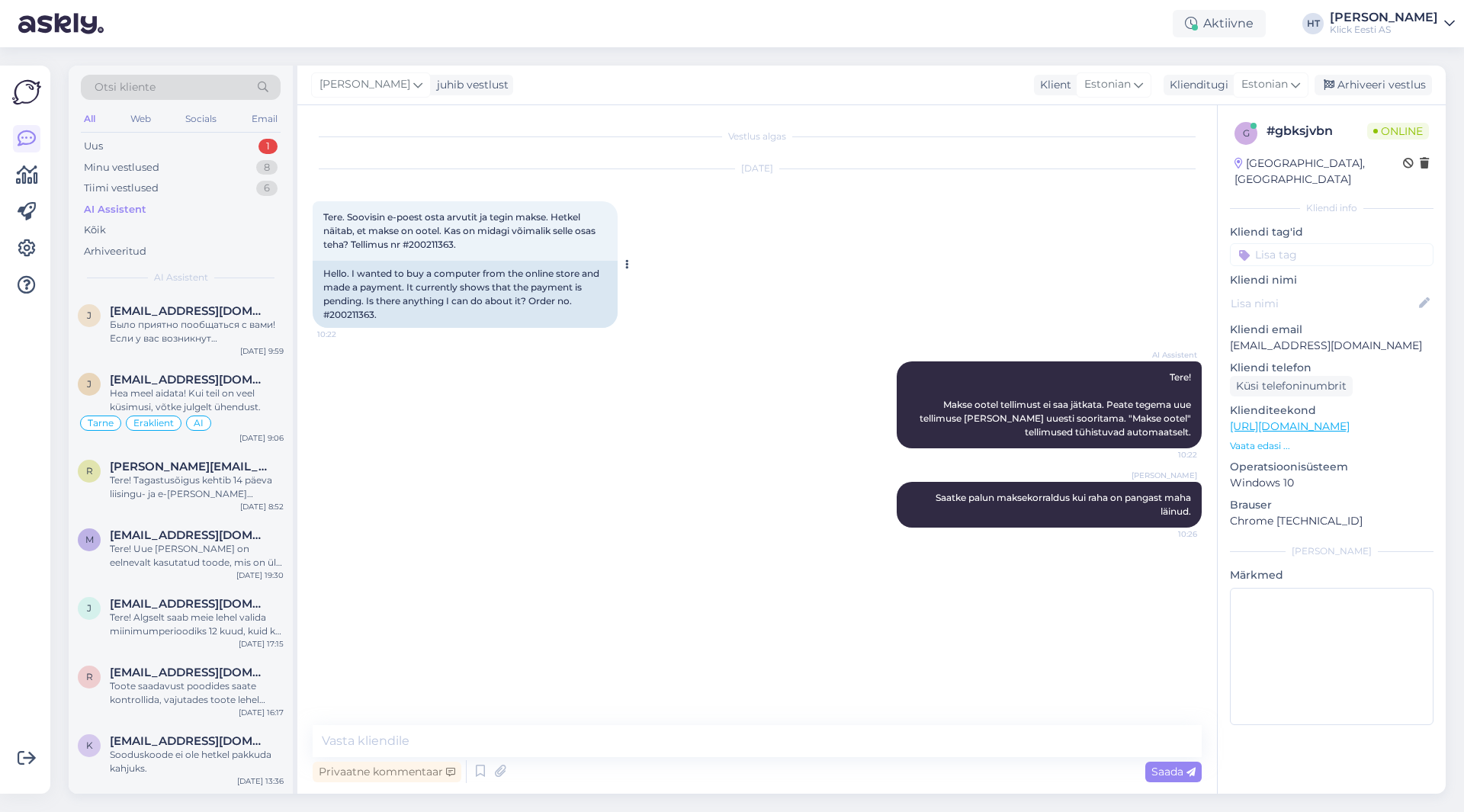
click at [426, 243] on span "Tere. Soovisin e-poest osta arvutit ja tegin makse. Hetkel näitab, et makse on …" at bounding box center [460, 231] width 274 height 39
copy div "200211363. 10:22"
click at [517, 255] on div "Tere. Soovisin e-poest osta arvutit ja tegin makse. Hetkel näitab, et makse on …" at bounding box center [465, 231] width 305 height 59
click at [255, 138] on div "Uus 2" at bounding box center [181, 147] width 200 height 21
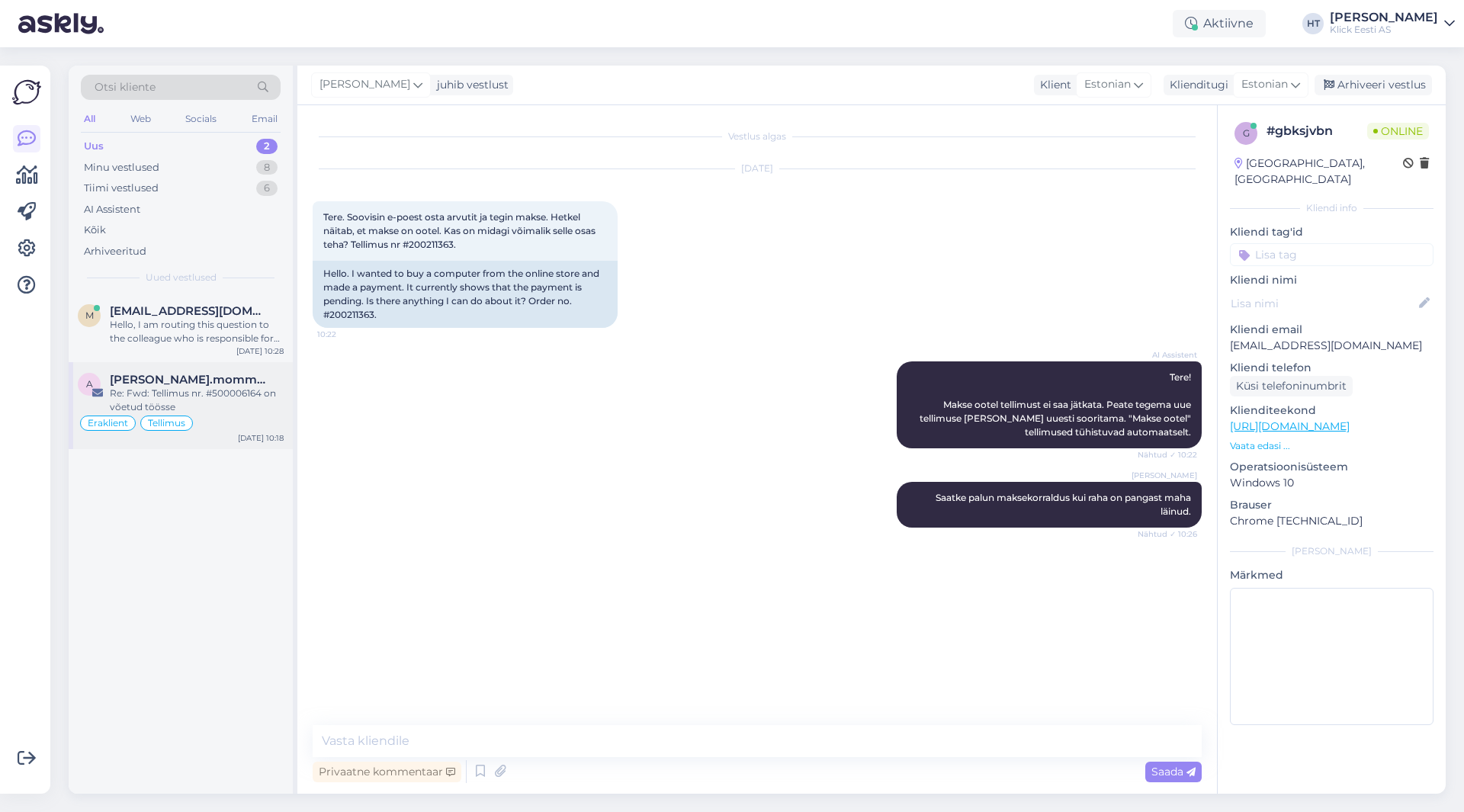
click at [249, 376] on span "[PERSON_NAME].mommeja via [EMAIL_ADDRESS][DOMAIN_NAME]" at bounding box center [189, 379] width 159 height 14
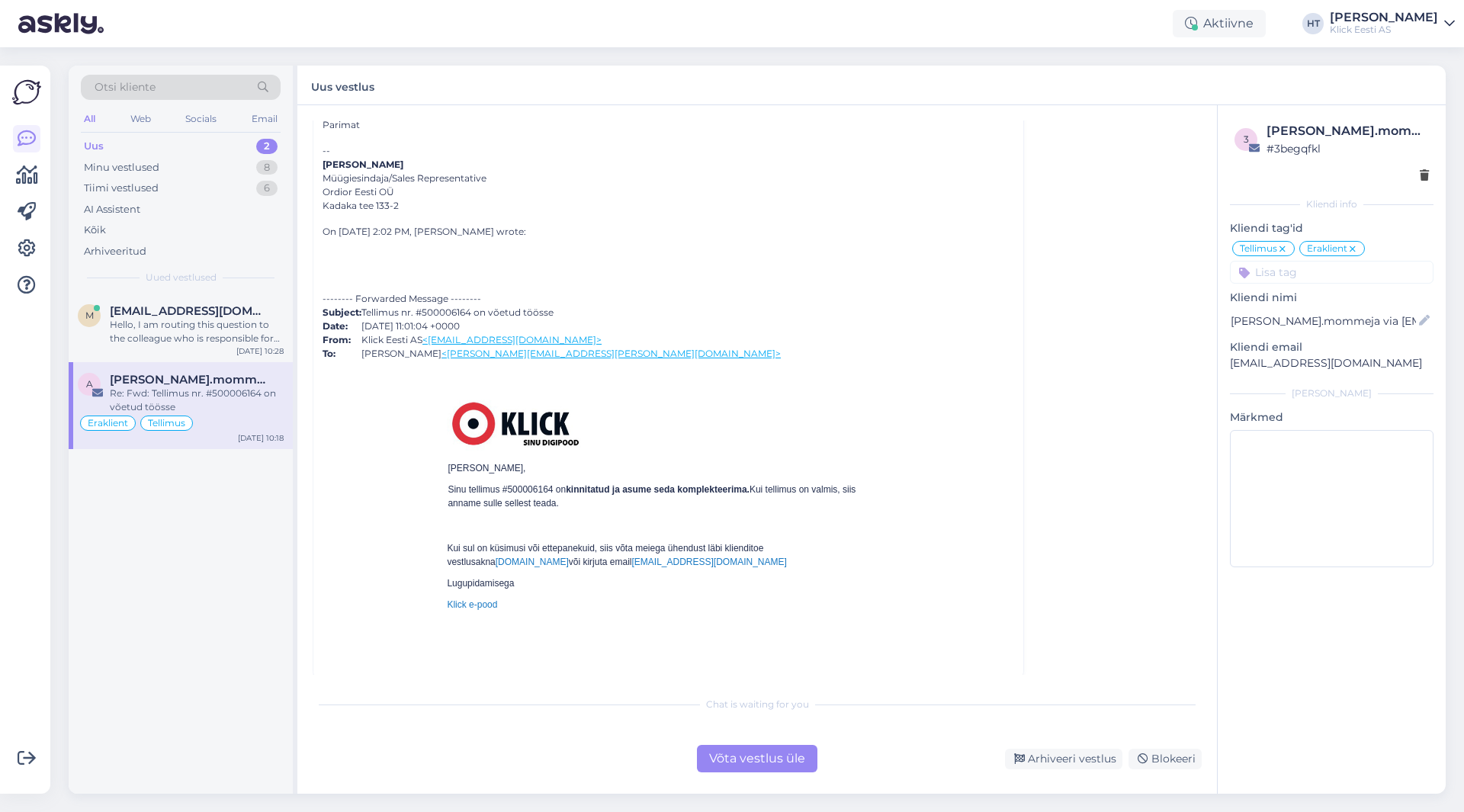
scroll to position [4771, 0]
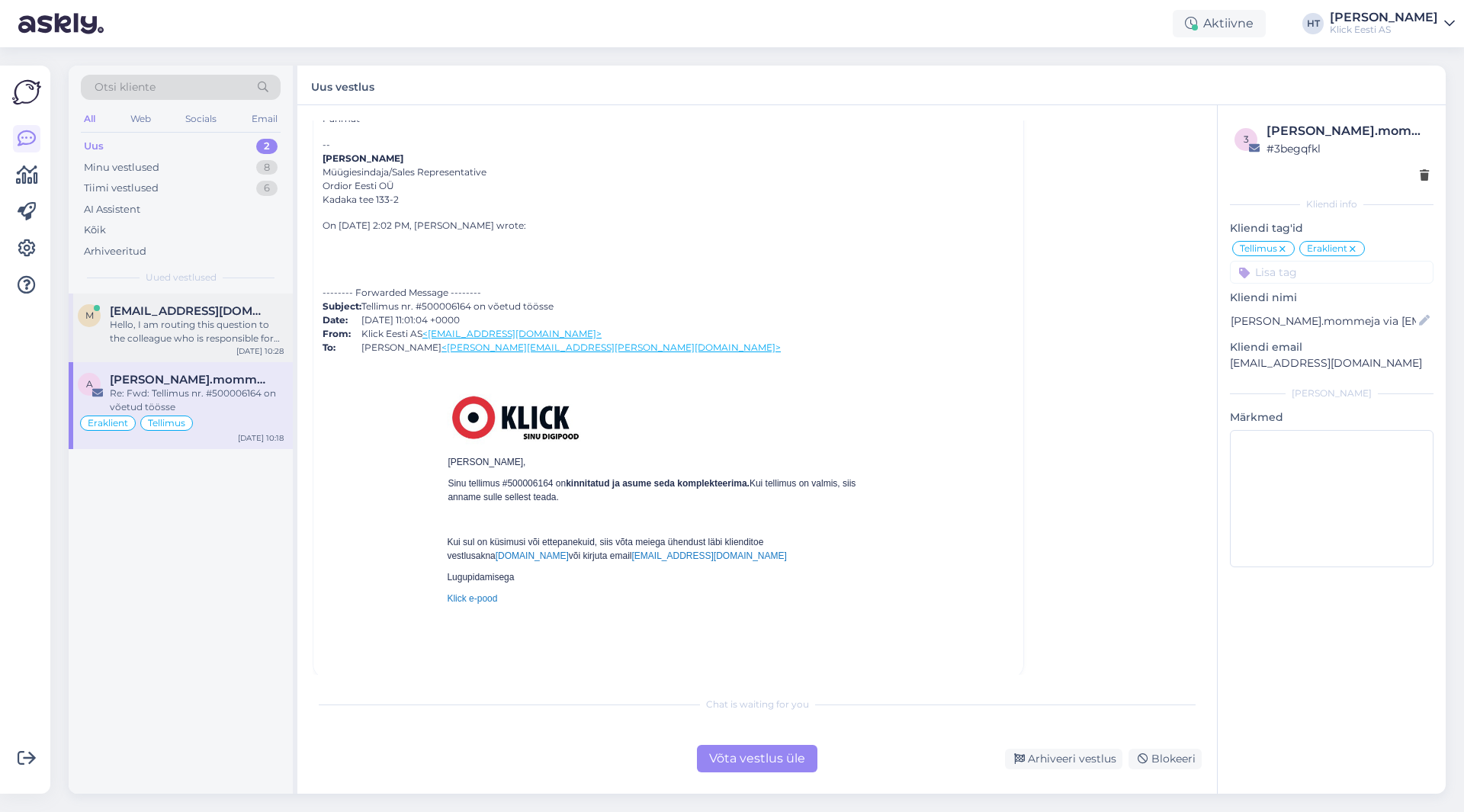
click at [121, 299] on div "m [EMAIL_ADDRESS][DOMAIN_NAME] Hello, I am routing this question to the colleag…" at bounding box center [181, 327] width 224 height 69
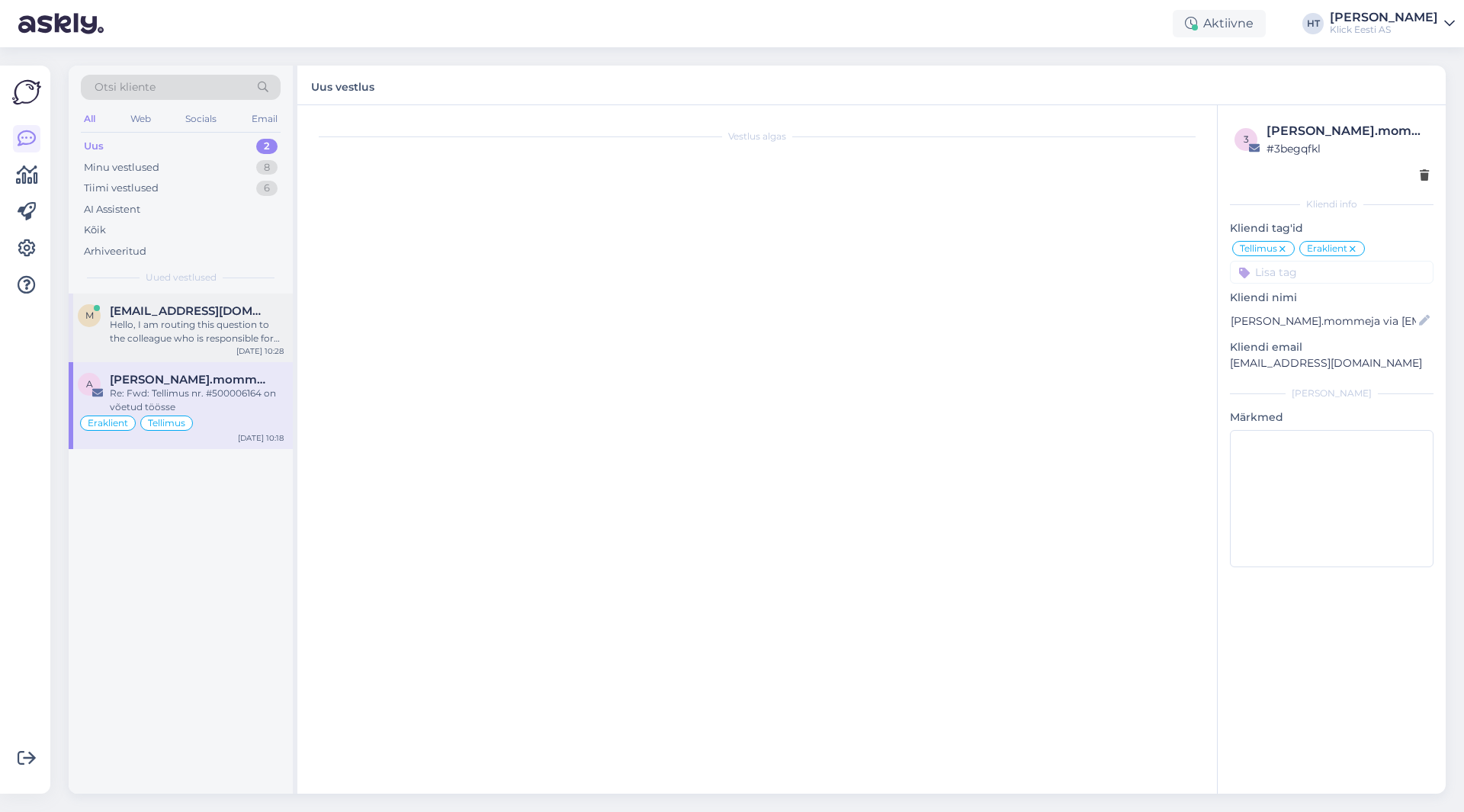
scroll to position [0, 0]
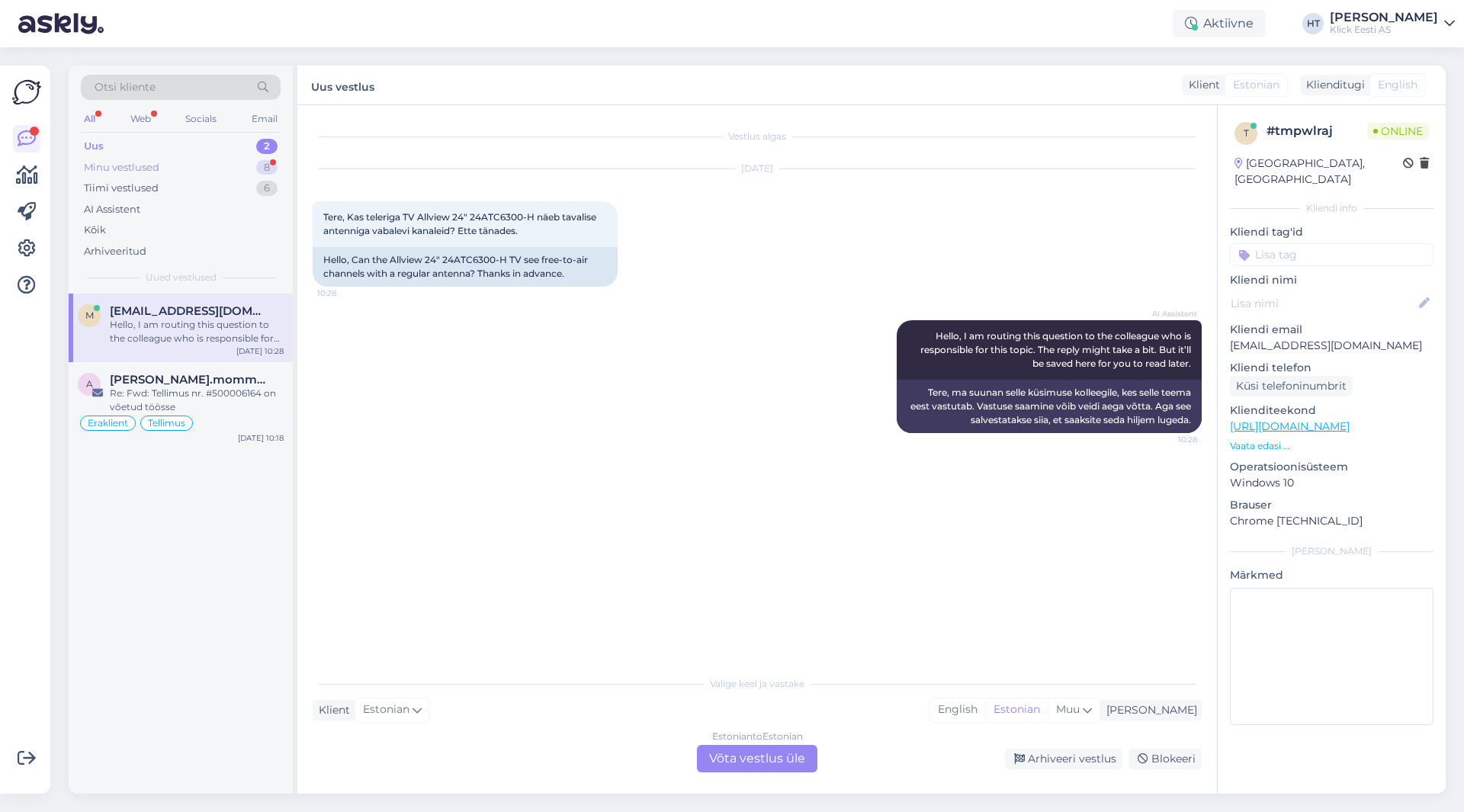
click at [223, 162] on div "Minu vestlused 8" at bounding box center [181, 168] width 200 height 21
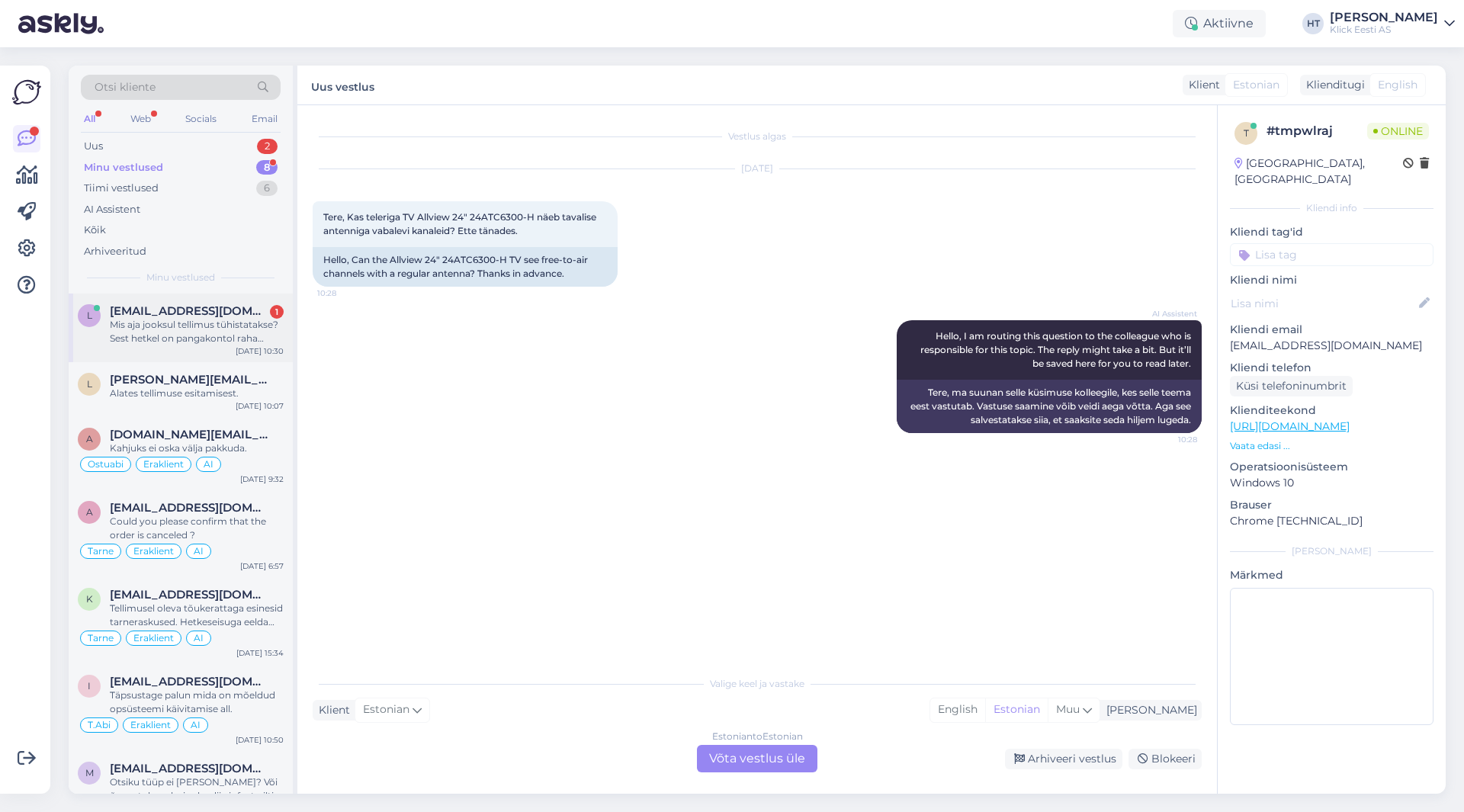
click at [228, 329] on div "Mis aja jooksul tellimus tühistatakse? Sest hetkel on pangakontol raha broneeri…" at bounding box center [197, 332] width 174 height 28
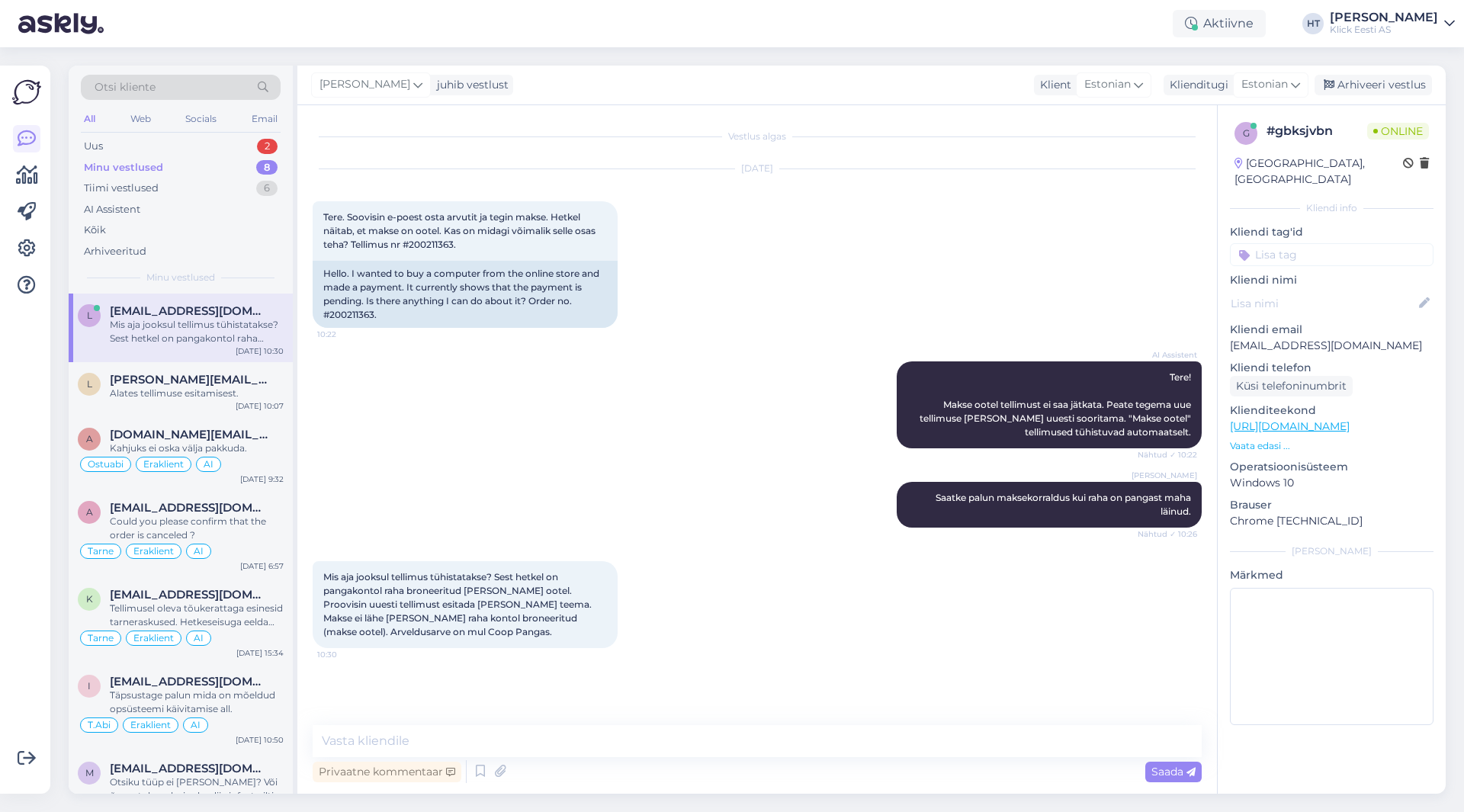
drag, startPoint x: 522, startPoint y: 422, endPoint x: 501, endPoint y: 461, distance: 44.3
click at [501, 461] on div "AI Assistent Tere! Makse ootel tellimust ei saa jätkata. Peate tegema uue telli…" at bounding box center [757, 405] width 889 height 121
click at [1292, 338] on p "[EMAIL_ADDRESS][DOMAIN_NAME]" at bounding box center [1331, 346] width 203 height 16
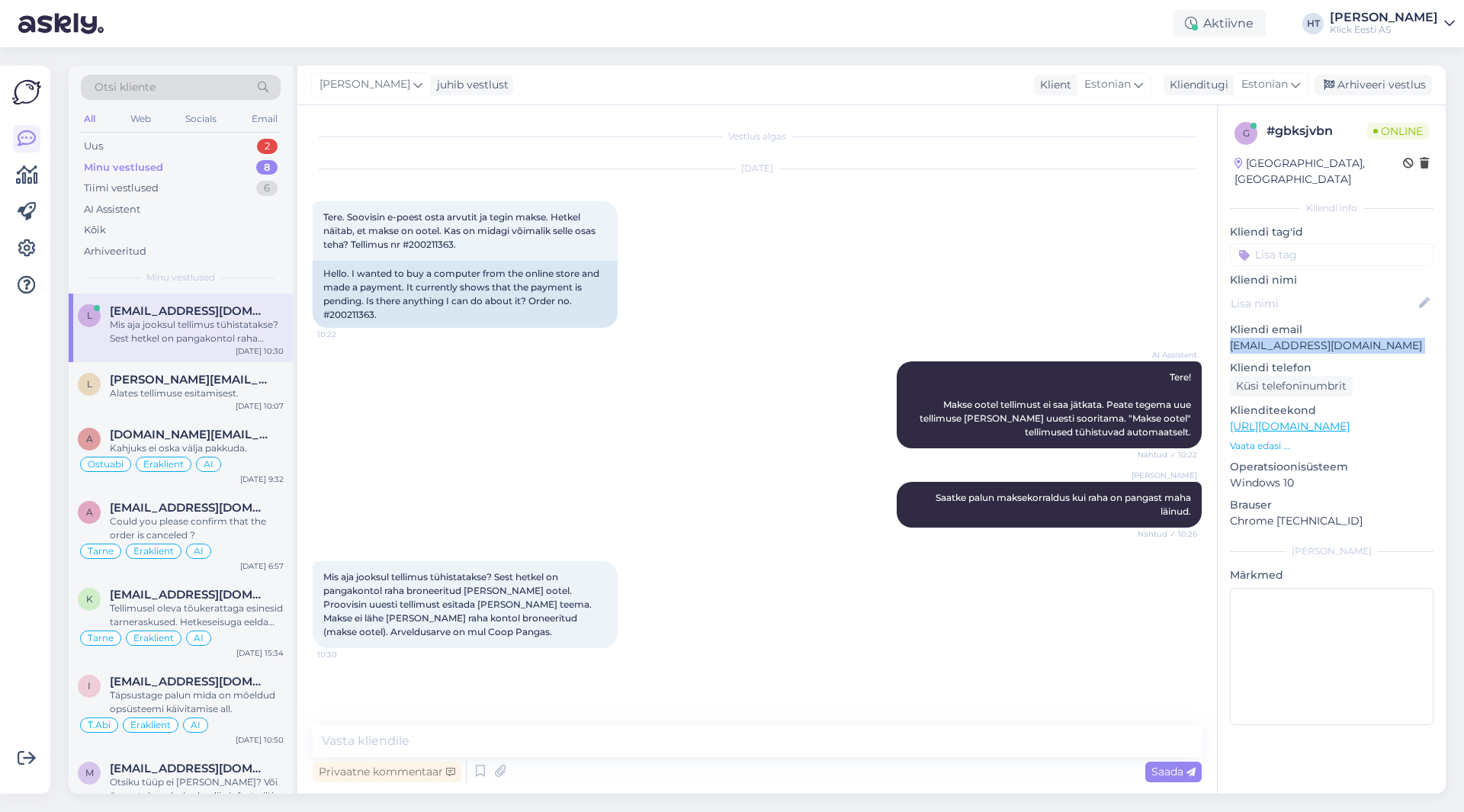
copy p "[EMAIL_ADDRESS][DOMAIN_NAME]"
click at [751, 293] on div "[DATE] Tere. Soovisin e-poest osta arvutit ja tegin makse. Hetkel näitab, et ma…" at bounding box center [757, 248] width 889 height 192
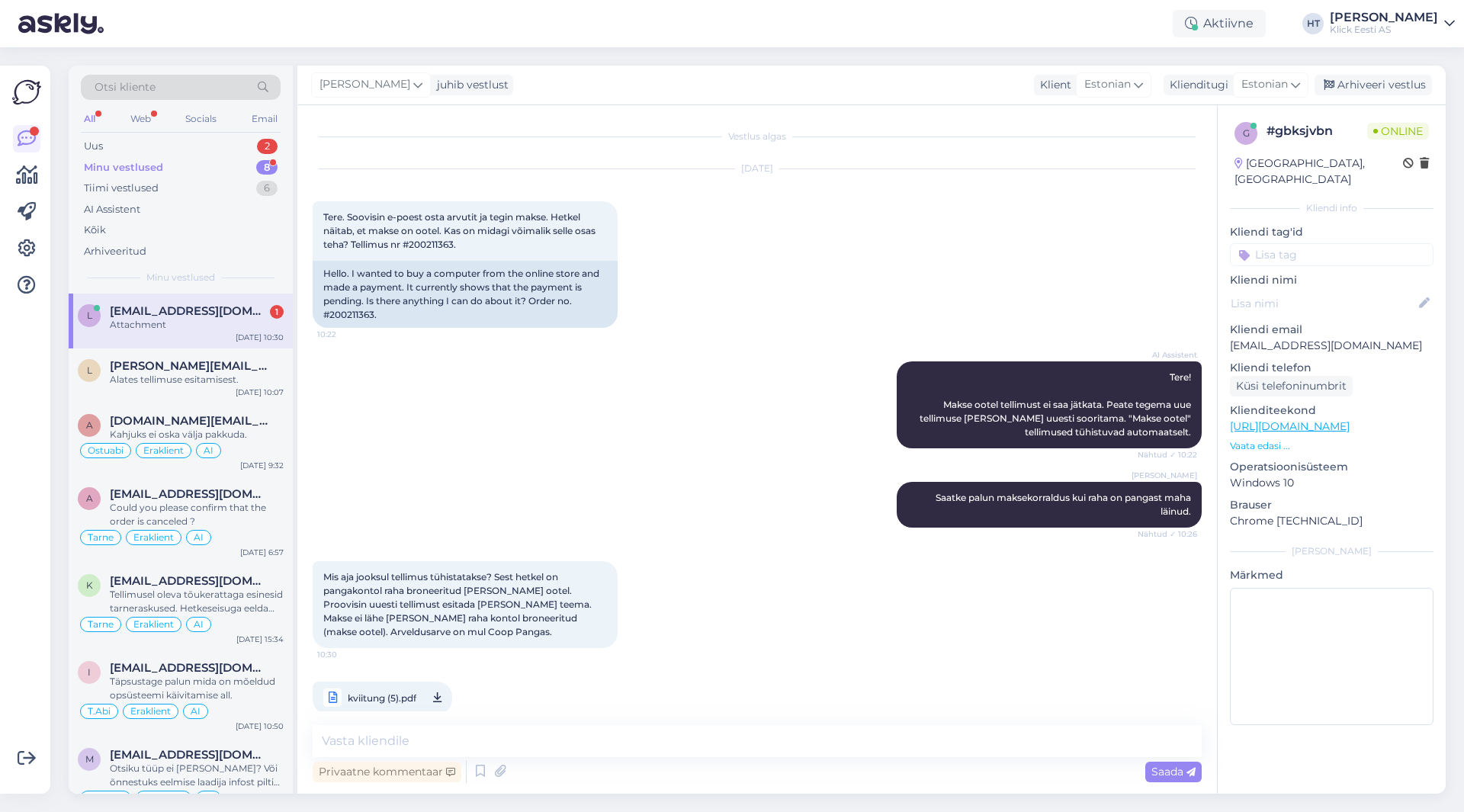
scroll to position [86, 0]
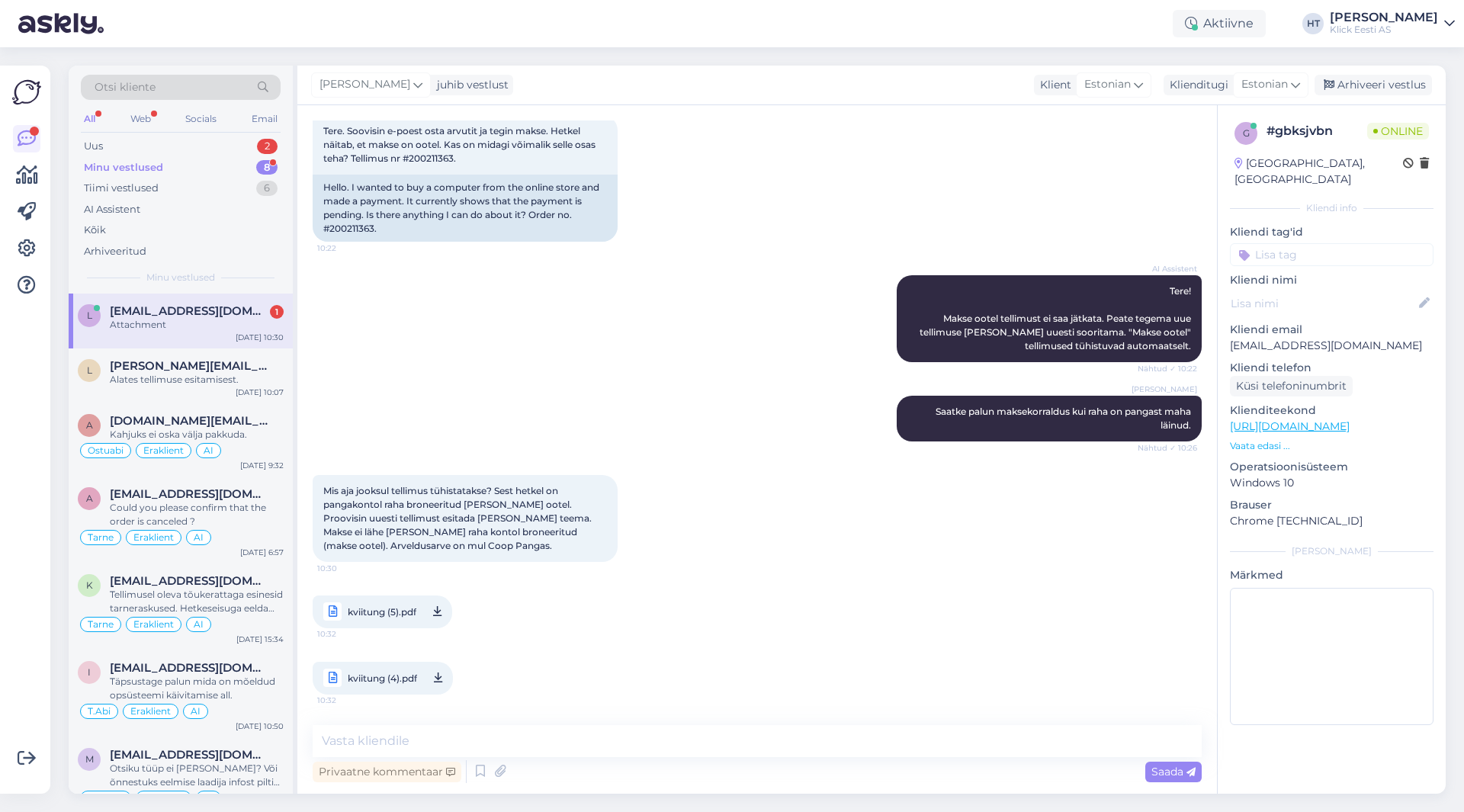
click at [390, 606] on span "kviitung (5).pdf" at bounding box center [381, 612] width 69 height 19
click at [381, 681] on span "kviitung (4).pdf" at bounding box center [382, 678] width 70 height 19
click at [632, 382] on div "[PERSON_NAME] Saatke palun maksekorraldus kui raha on pangast maha läinud. Näht…" at bounding box center [757, 419] width 889 height 79
click at [414, 771] on div "Privaatne kommentaar" at bounding box center [387, 771] width 149 height 20
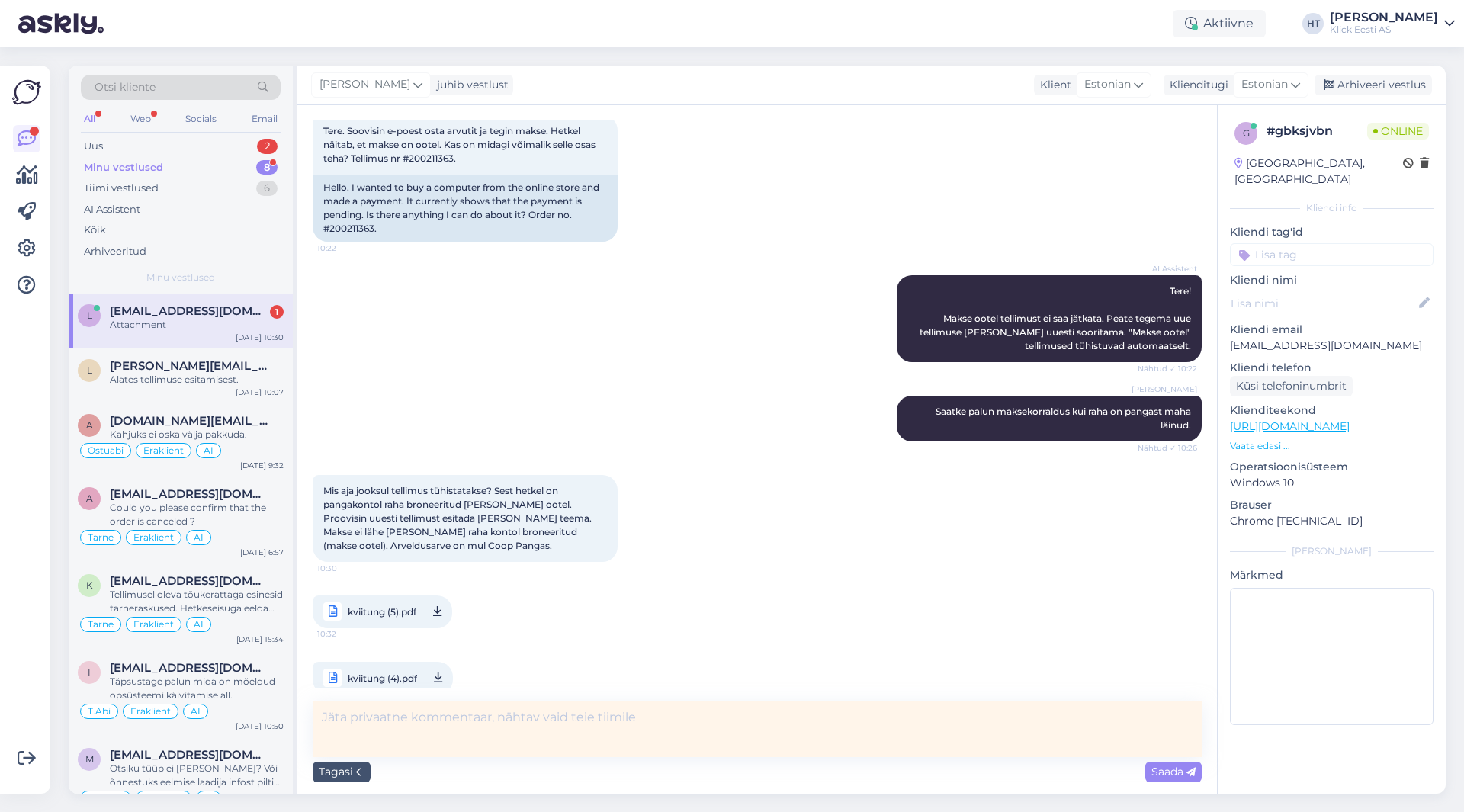
click at [471, 722] on textarea at bounding box center [757, 729] width 889 height 56
type textarea "Uus tellimus mis tehtud #200211452"
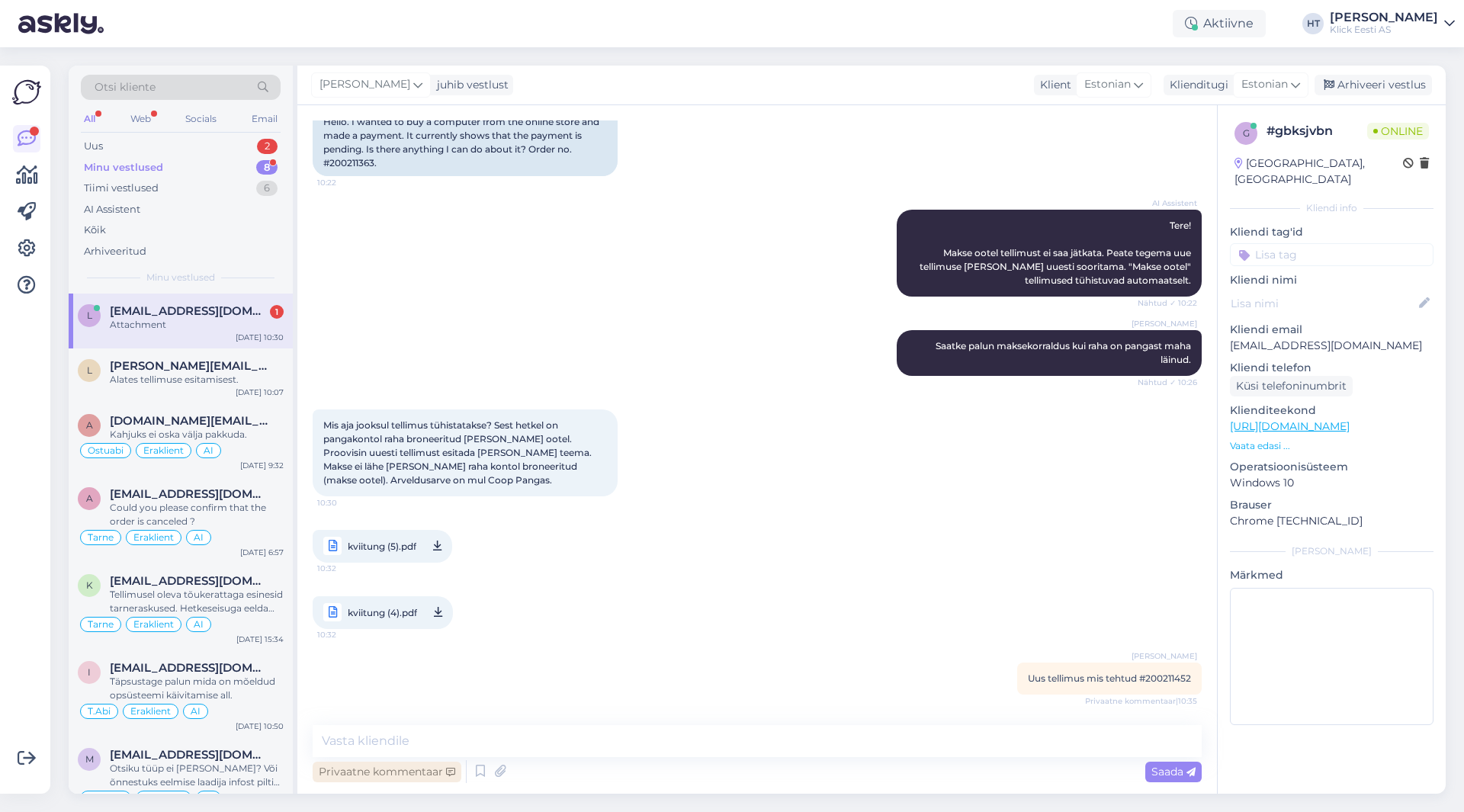
click at [399, 775] on div "Privaatne kommentaar" at bounding box center [387, 771] width 149 height 20
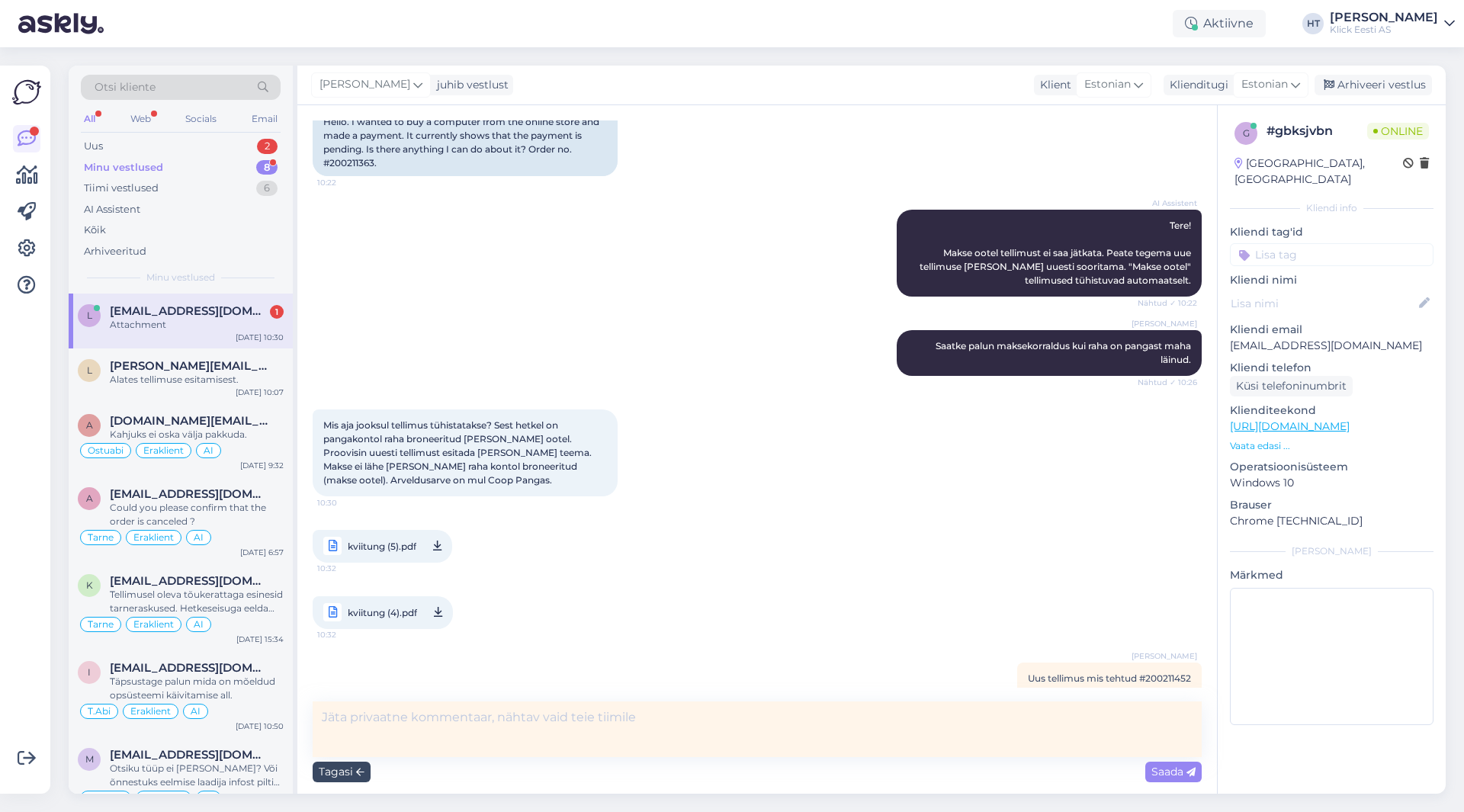
scroll to position [176, 0]
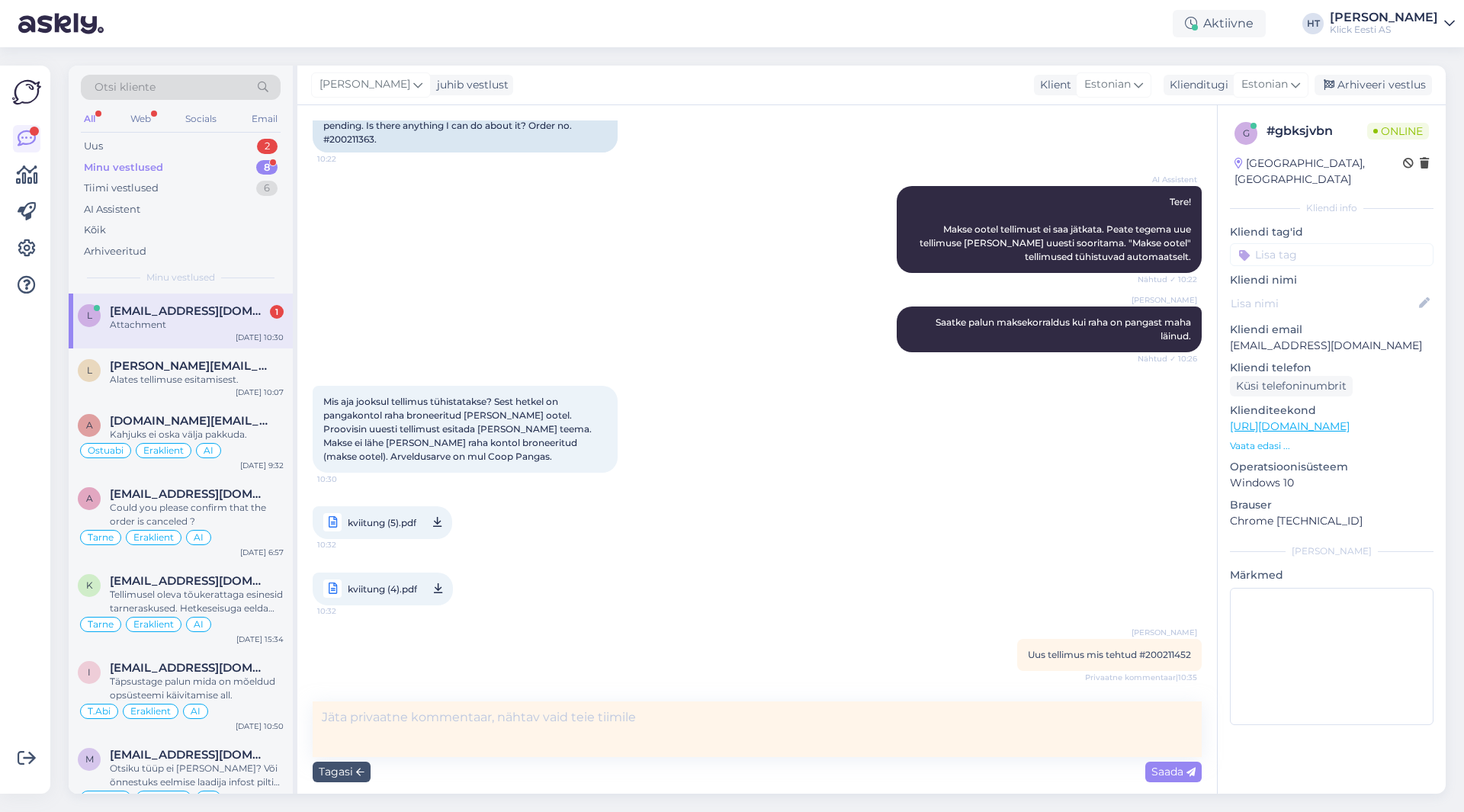
click at [526, 707] on textarea at bounding box center [757, 729] width 889 height 56
type textarea "Samuti suurepärane backfire "makse ootel" loogika seletamisega AI poolt."
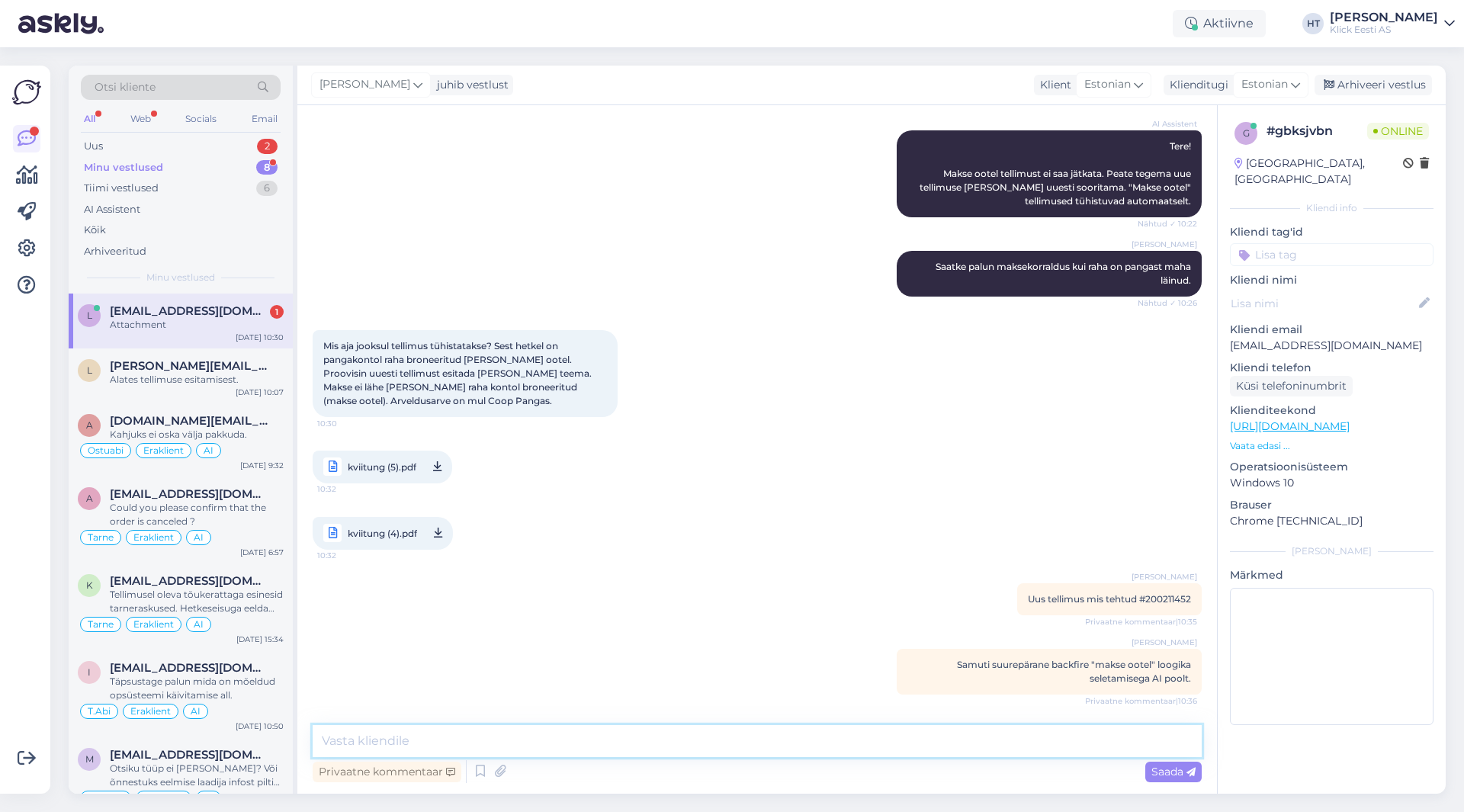
click at [541, 732] on textarea at bounding box center [757, 741] width 889 height 32
type textarea "Kontrollime laekumised üle. [PERSON_NAME] on kinnitatud saame ühe tellimustest …"
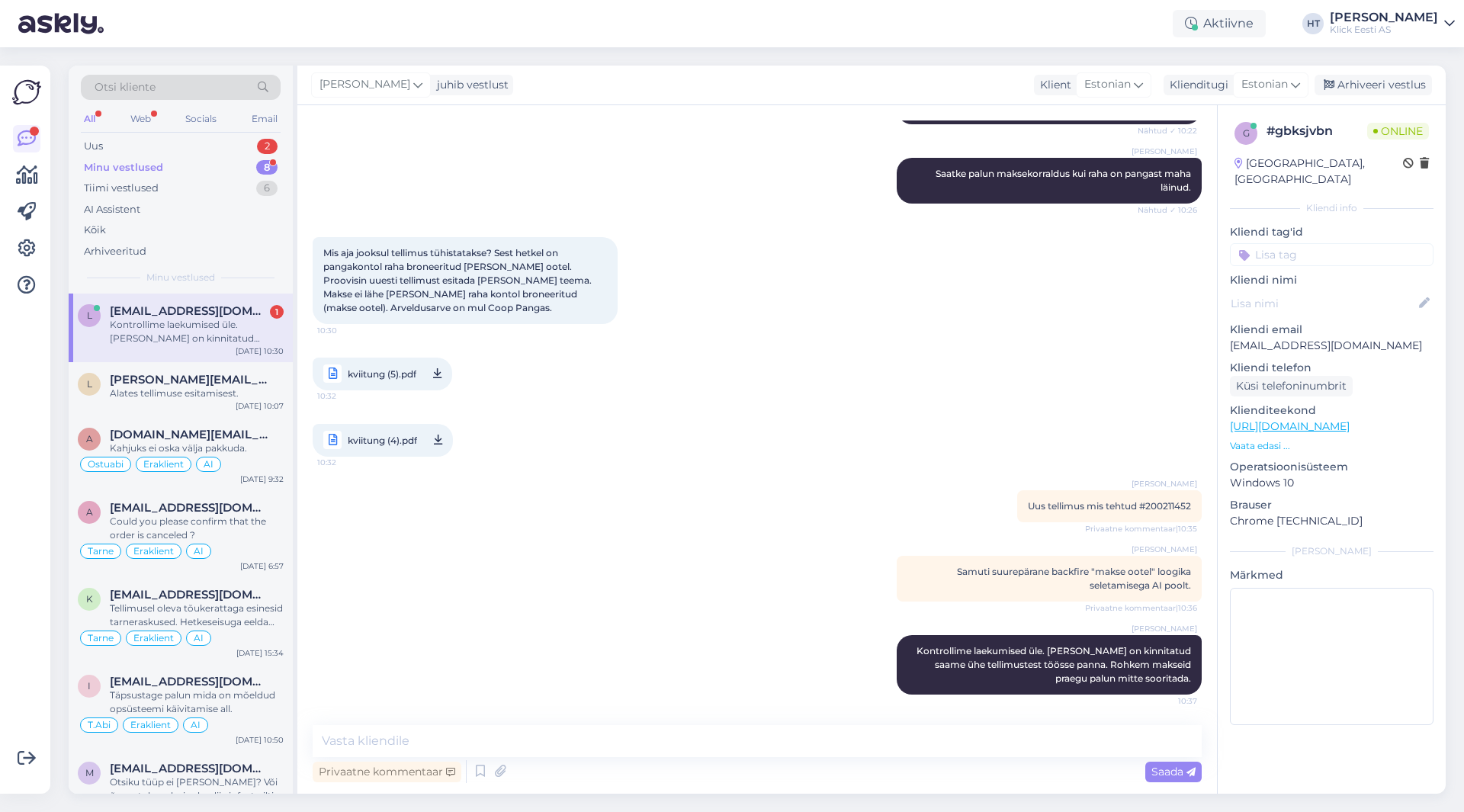
click at [630, 391] on div "kviitung (5).pdf 10:32 kviitung (4).pdf 10:32" at bounding box center [757, 407] width 889 height 133
click at [758, 495] on div "Vestlus algas [DATE] Tere. Soovisin e-poest osta arvutit ja tegin makse. Hetkel…" at bounding box center [764, 416] width 903 height 591
click at [230, 390] on div "Alates tellimuse esitamisest." at bounding box center [197, 393] width 174 height 14
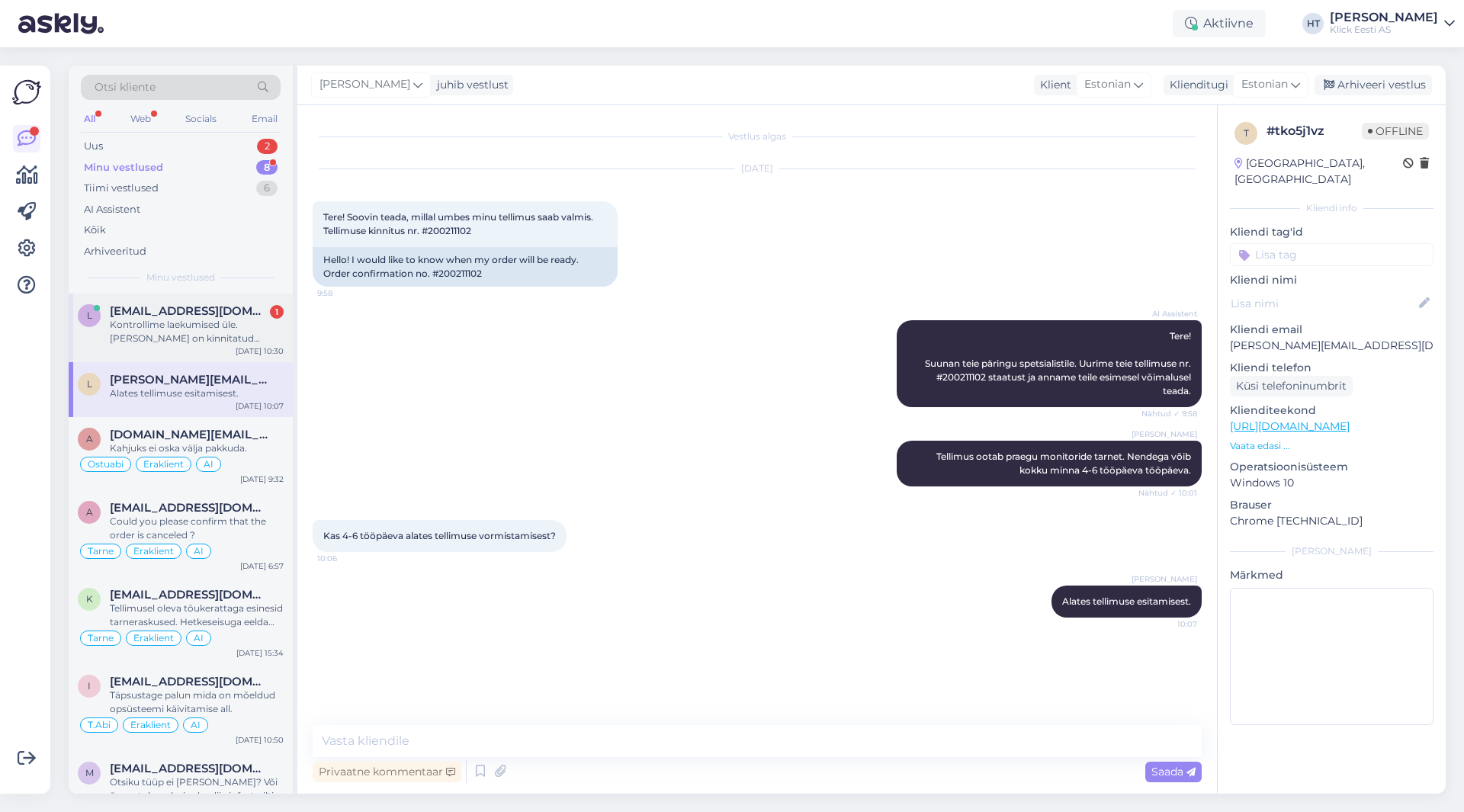
click at [221, 338] on div "Kontrollime laekumised üle. [PERSON_NAME] on kinnitatud saame ühe tellimustest …" at bounding box center [197, 332] width 174 height 28
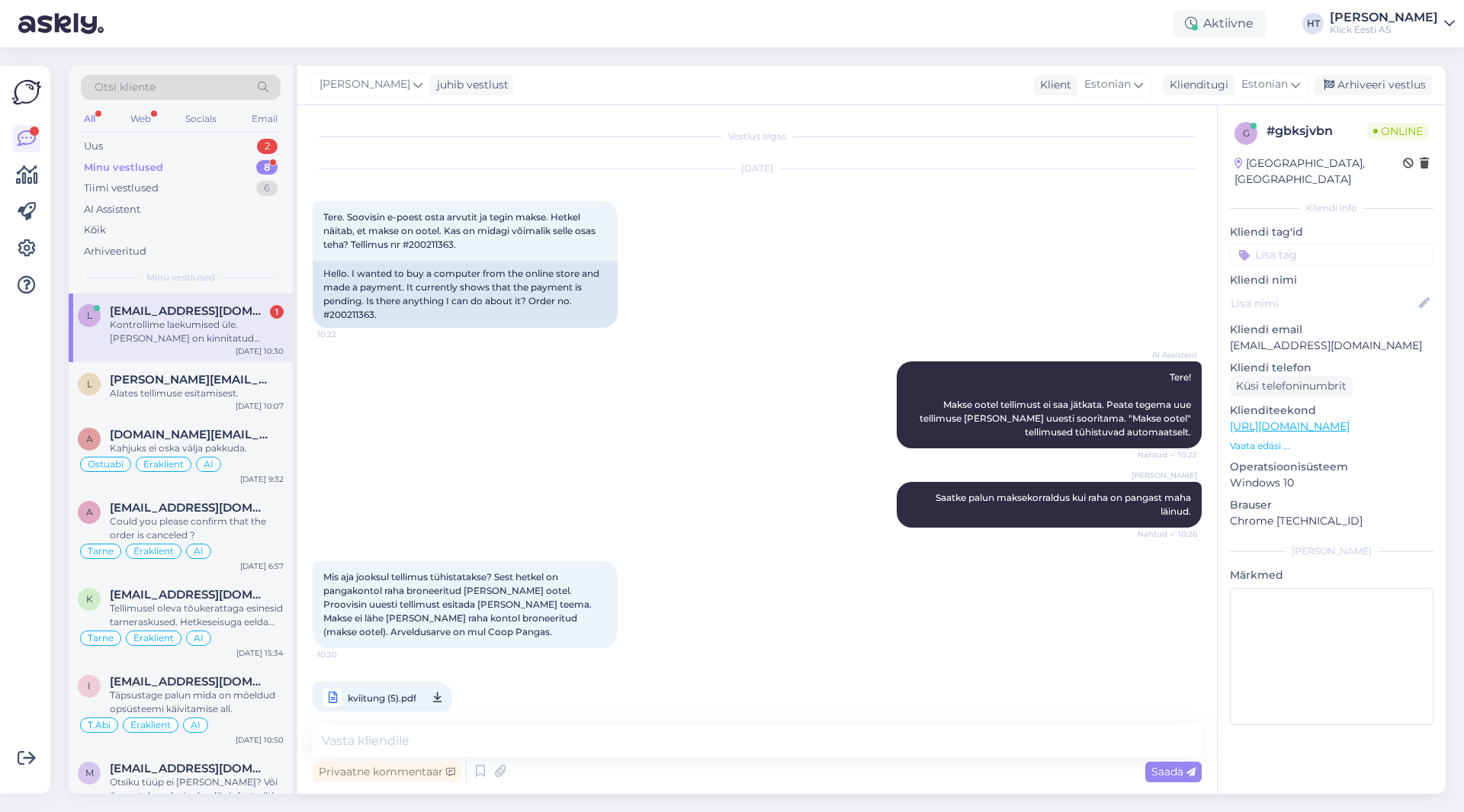
scroll to position [324, 0]
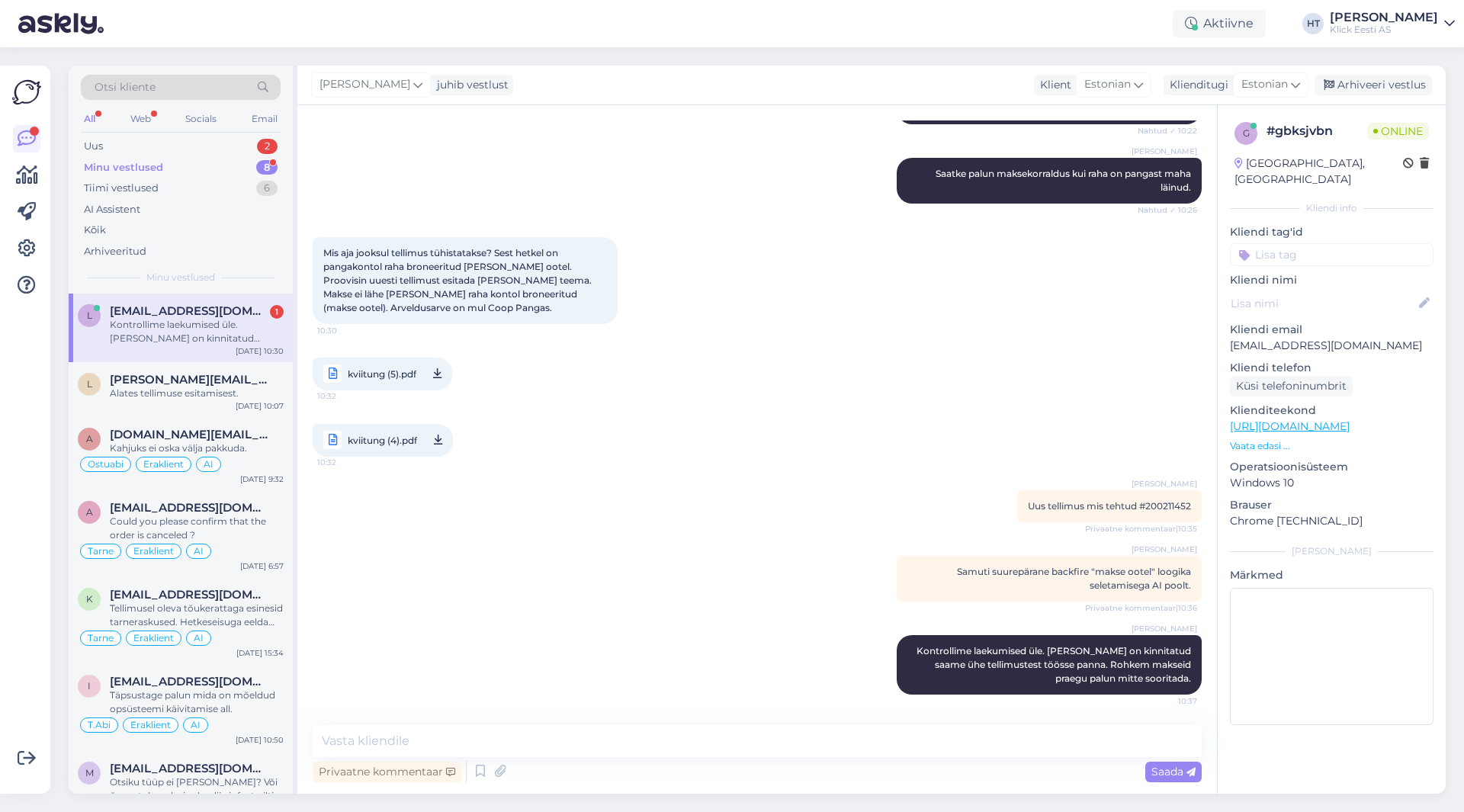
click at [250, 171] on div "Minu vestlused 8" at bounding box center [181, 168] width 200 height 21
click at [242, 147] on div "Uus 2" at bounding box center [181, 147] width 200 height 21
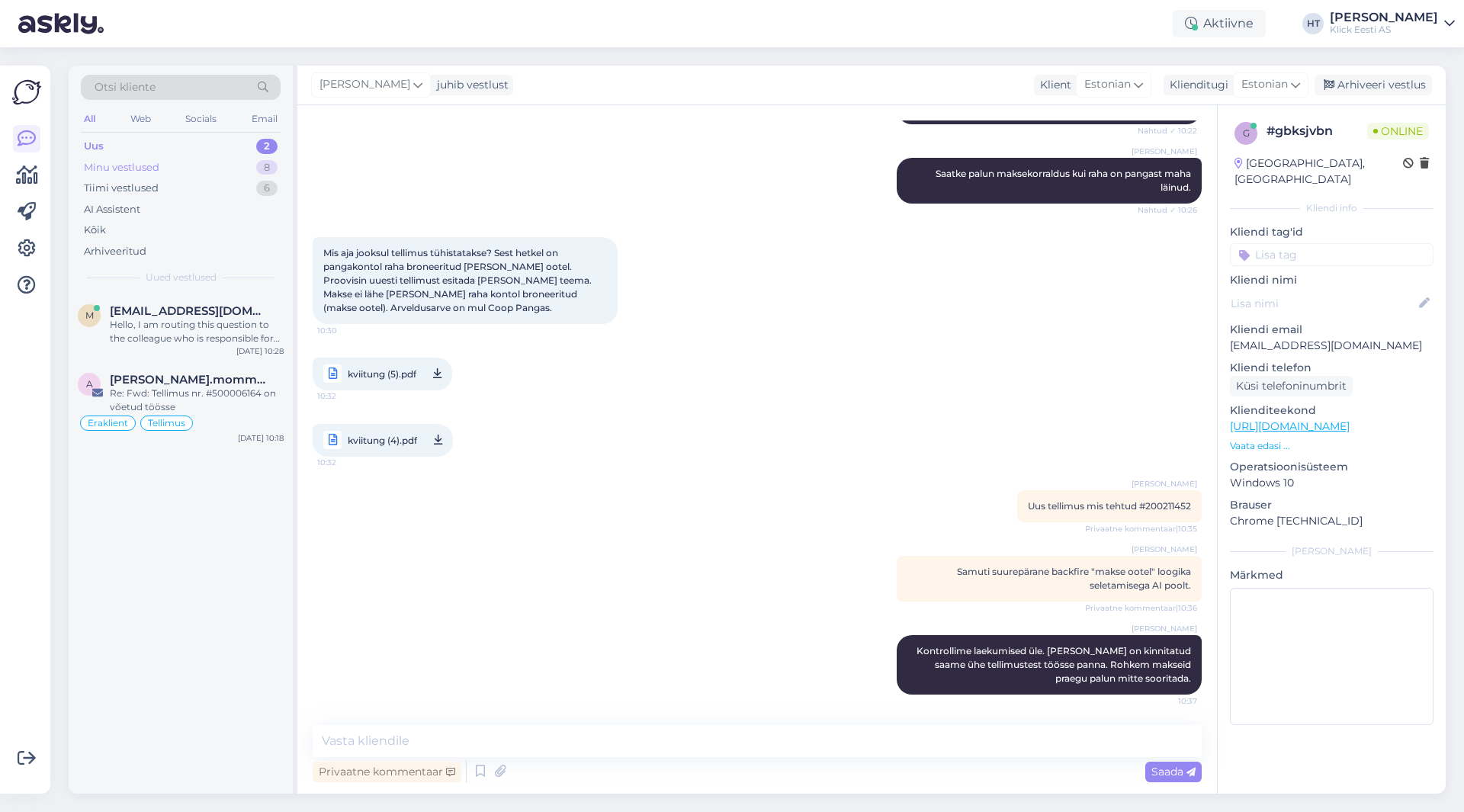
click at [248, 174] on div "Minu vestlused 8" at bounding box center [181, 168] width 200 height 21
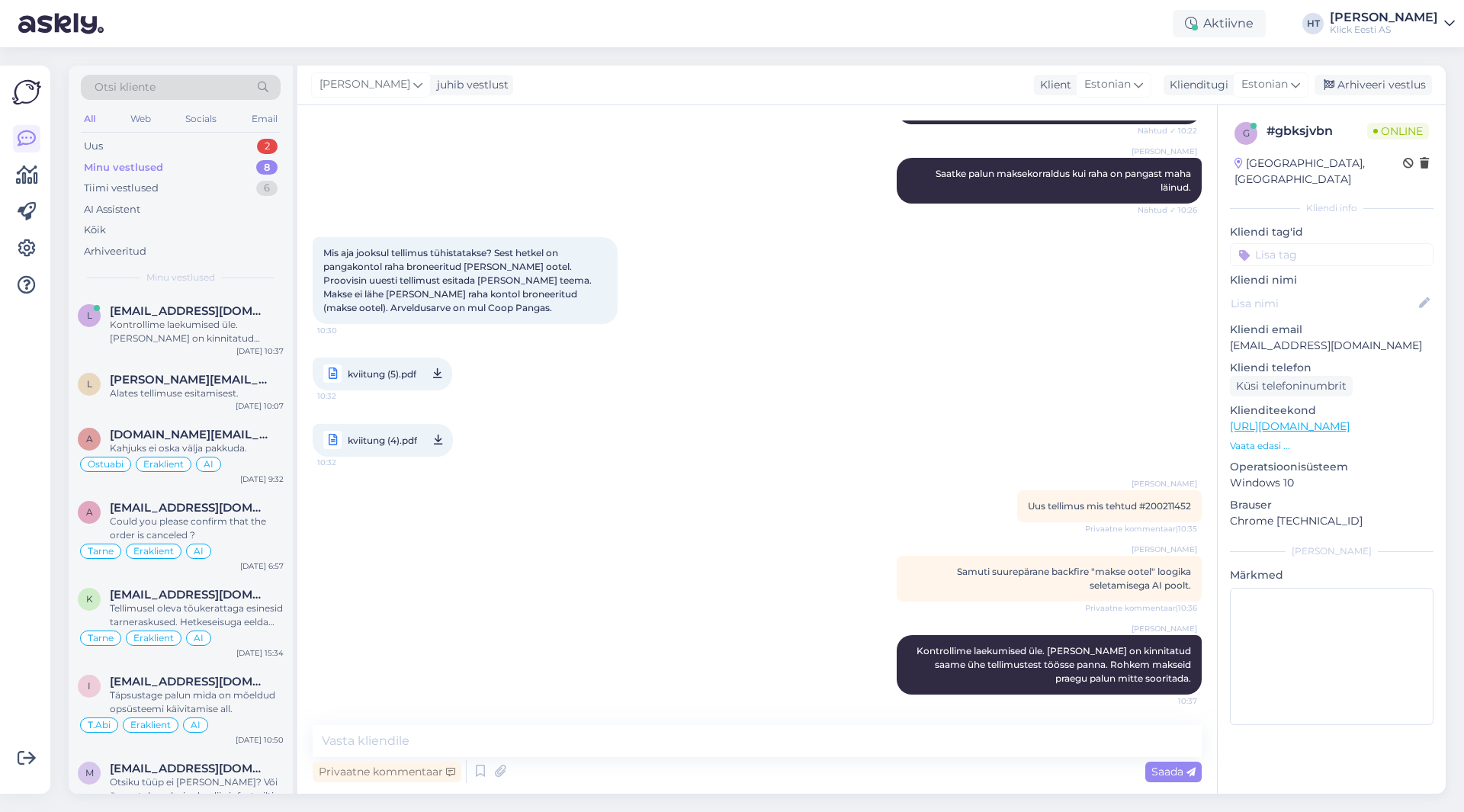
click at [679, 497] on div "Vestlus algas [DATE] Tere. Soovisin e-poest osta arvutit ja tegin makse. Hetkel…" at bounding box center [764, 416] width 903 height 591
click at [410, 773] on div "Privaatne kommentaar" at bounding box center [387, 771] width 149 height 20
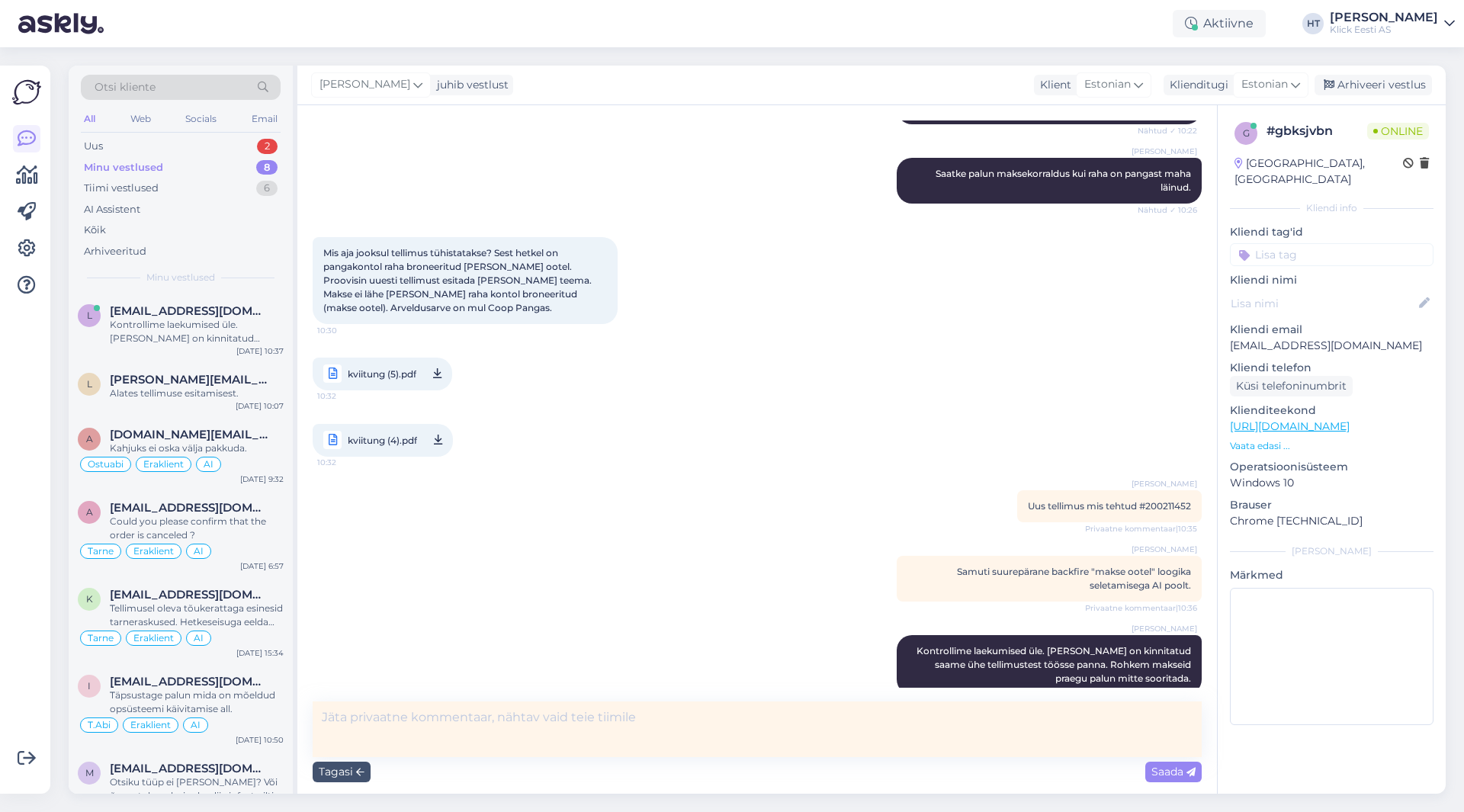
click at [449, 732] on textarea at bounding box center [757, 729] width 889 height 56
type textarea "Üks kahest tuleks kinnitada, teine tühistada."
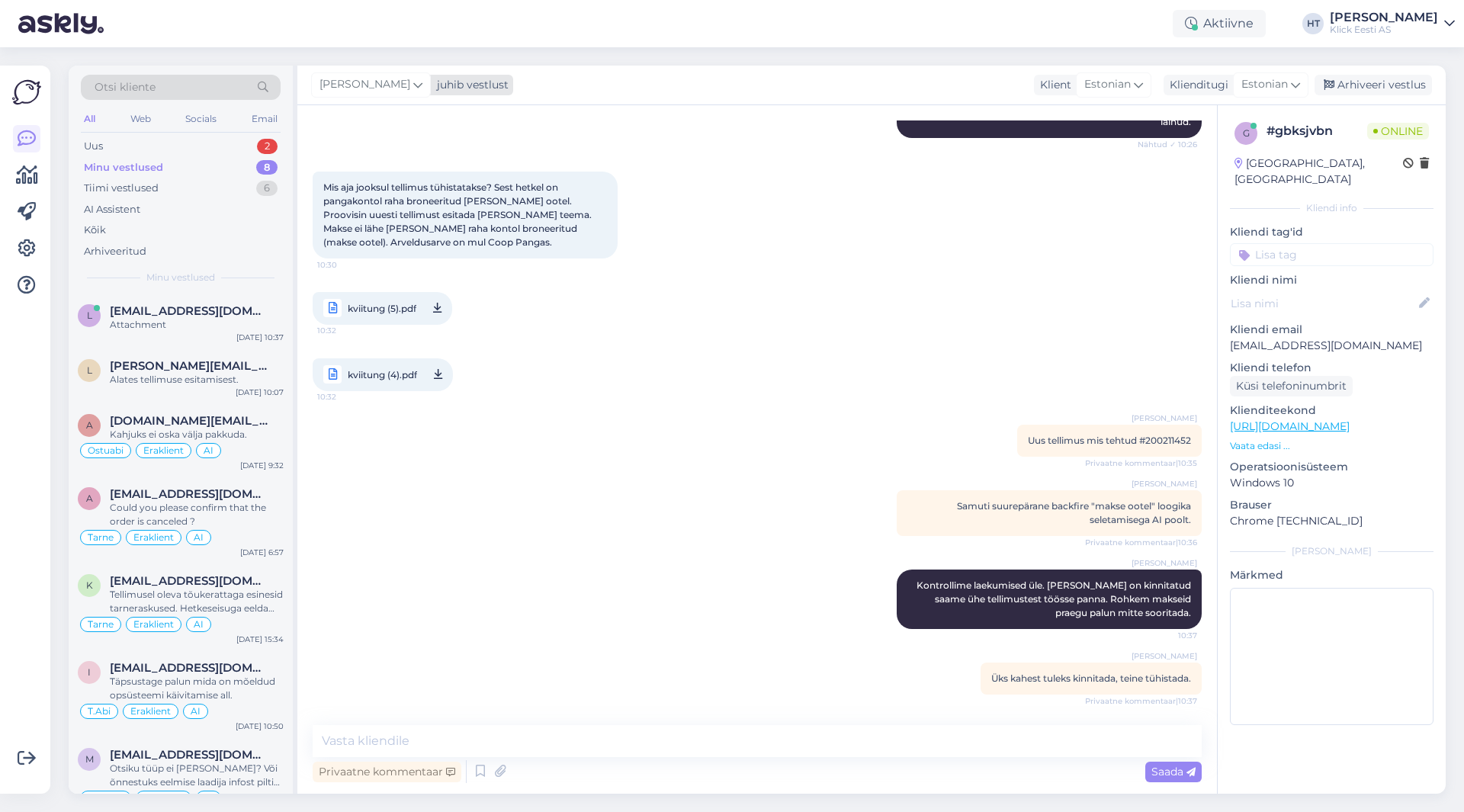
click at [398, 75] on div "[PERSON_NAME] juhib vestlust" at bounding box center [411, 84] width 202 height 20
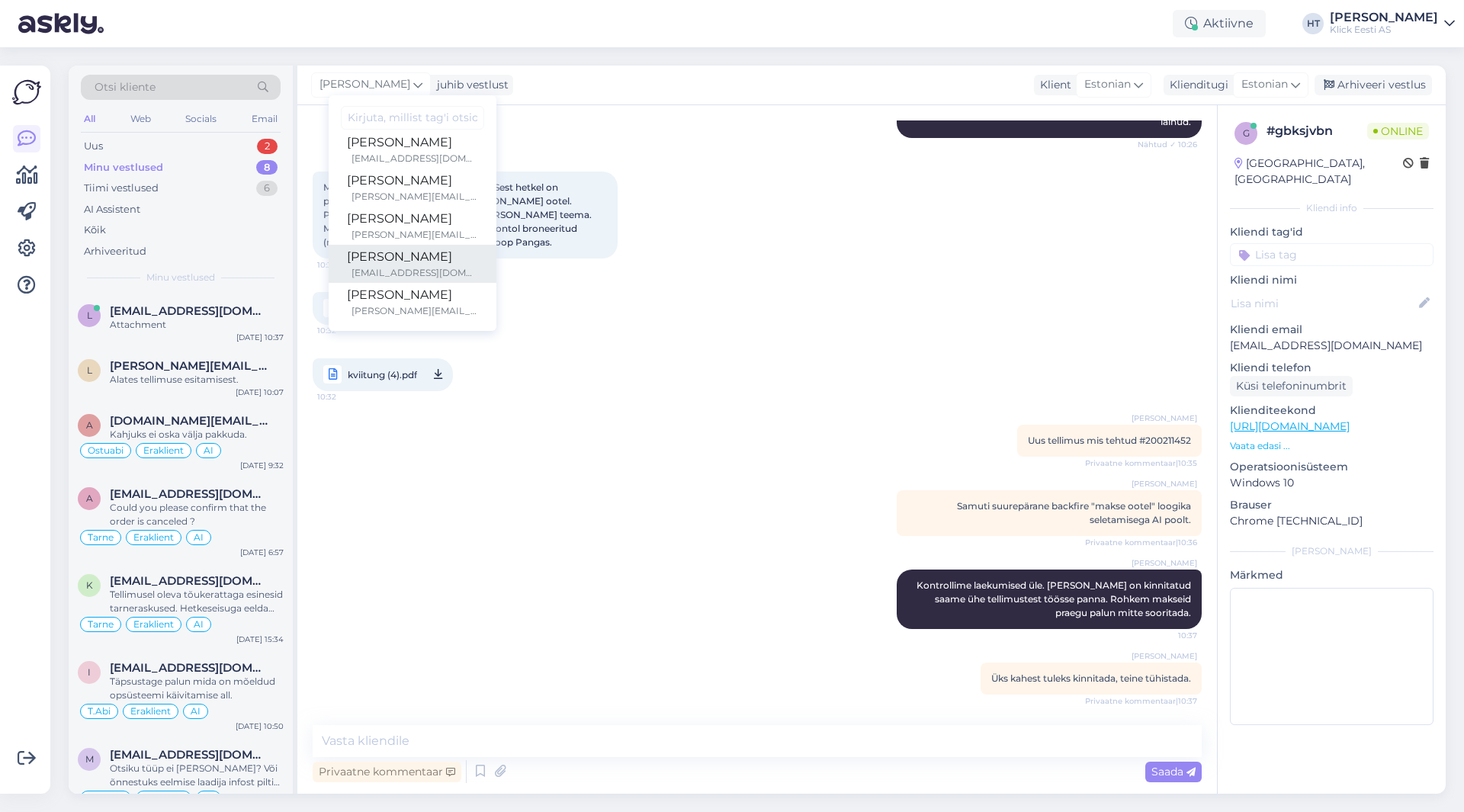
scroll to position [88, 0]
click at [389, 253] on div "[PERSON_NAME]" at bounding box center [412, 254] width 131 height 19
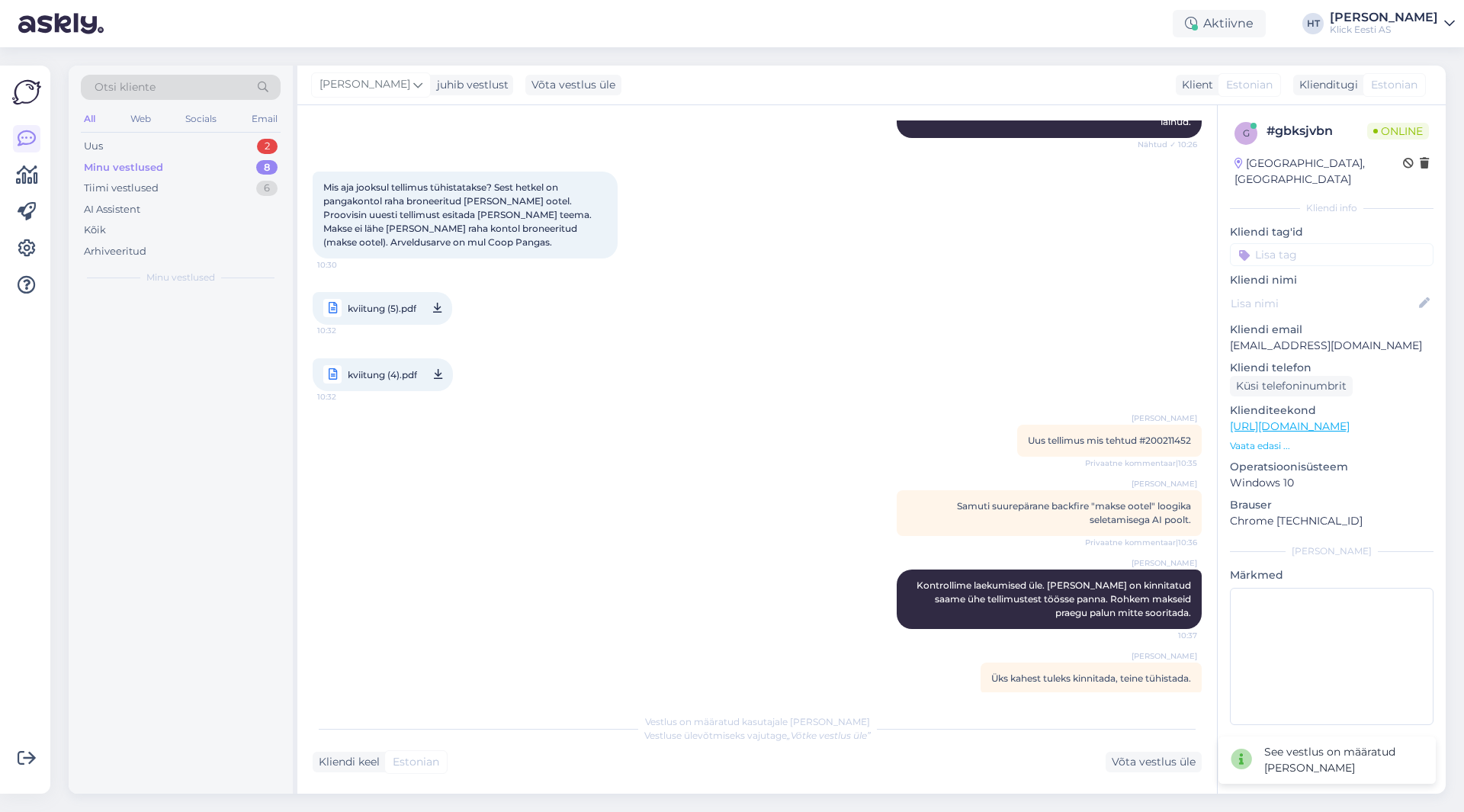
scroll to position [409, 0]
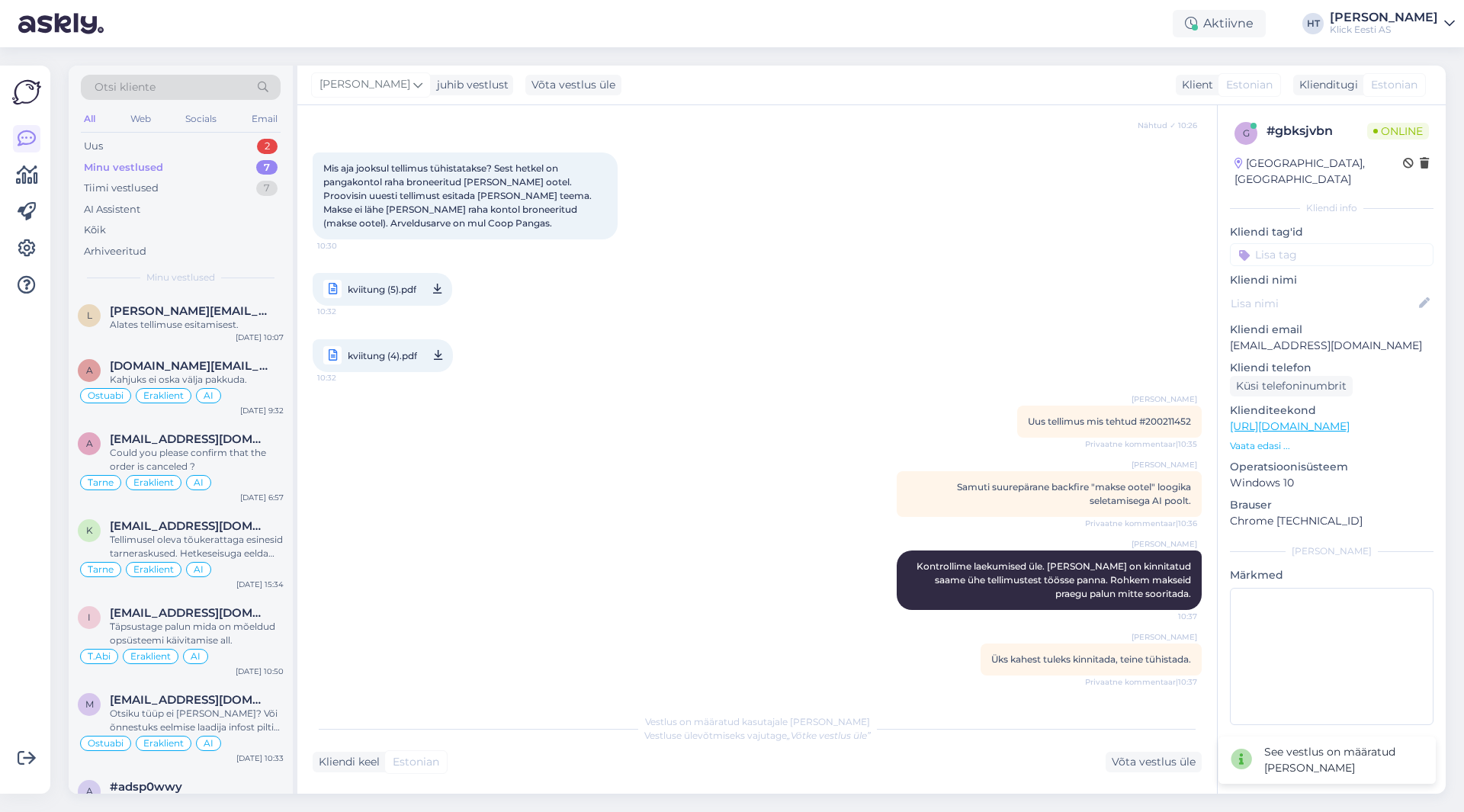
click at [1301, 243] on input at bounding box center [1331, 254] width 203 height 23
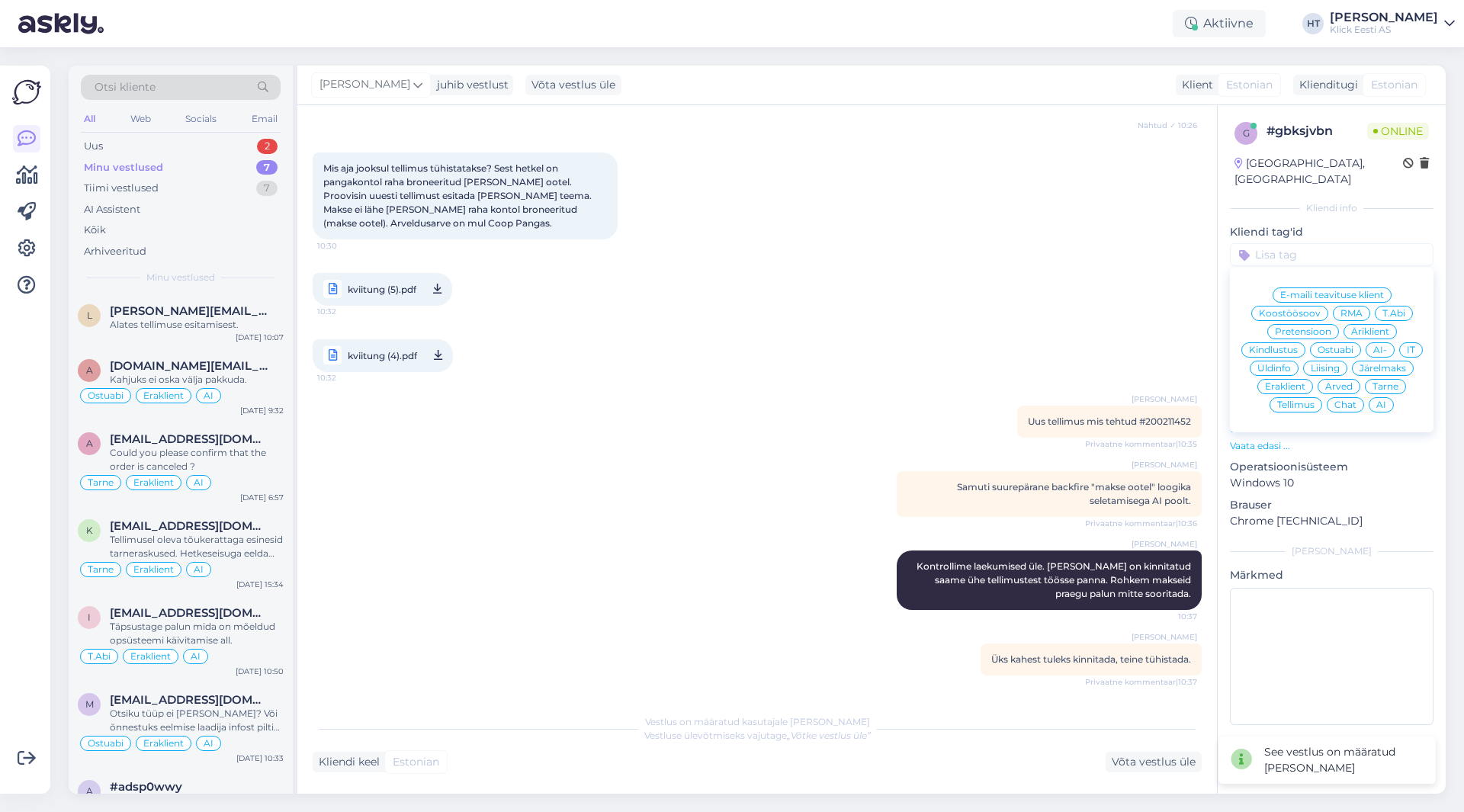
click at [1296, 400] on span "Tellimus" at bounding box center [1296, 404] width 37 height 9
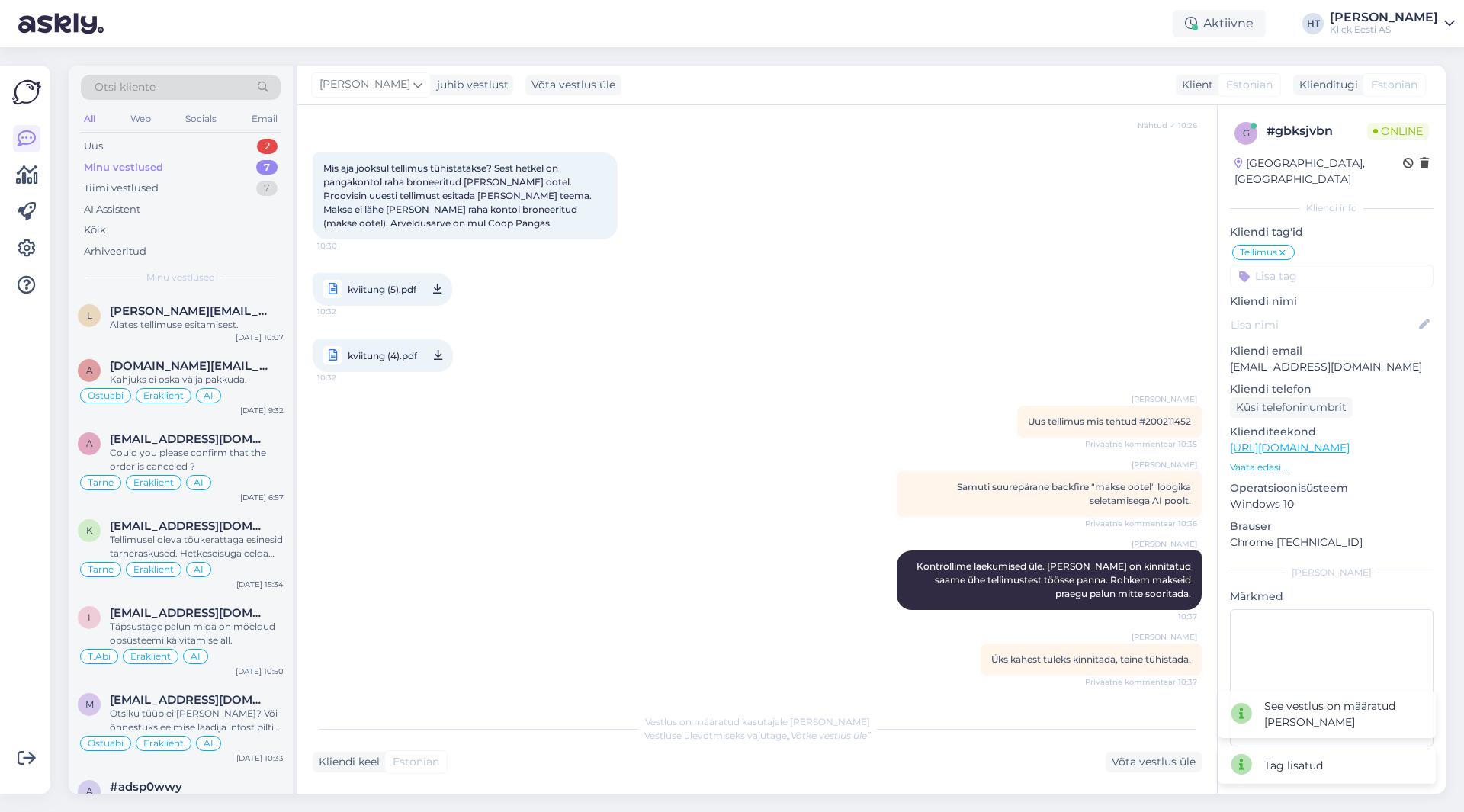
click at [1310, 265] on input at bounding box center [1331, 276] width 203 height 23
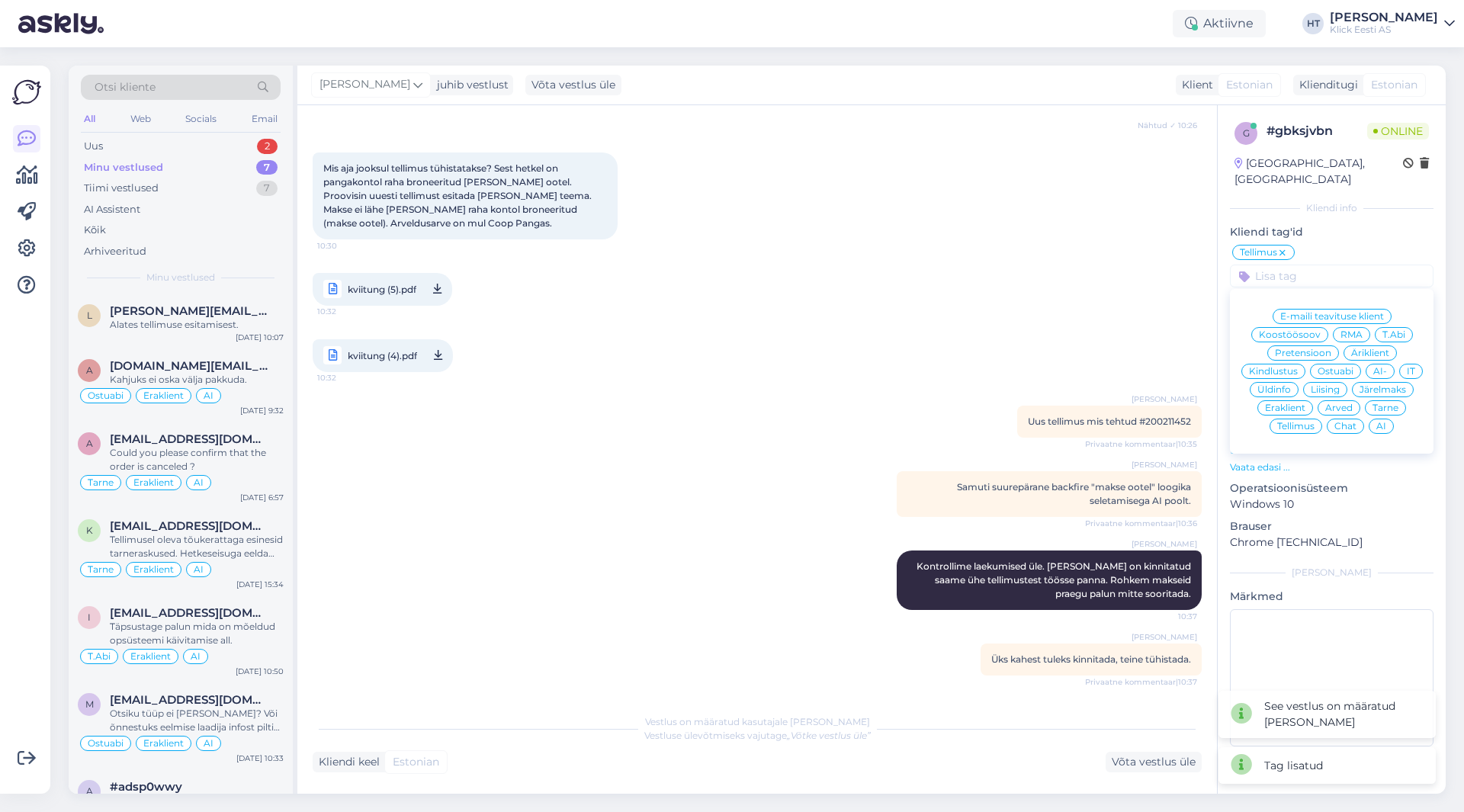
click at [1309, 400] on div "Eraklient" at bounding box center [1284, 407] width 56 height 15
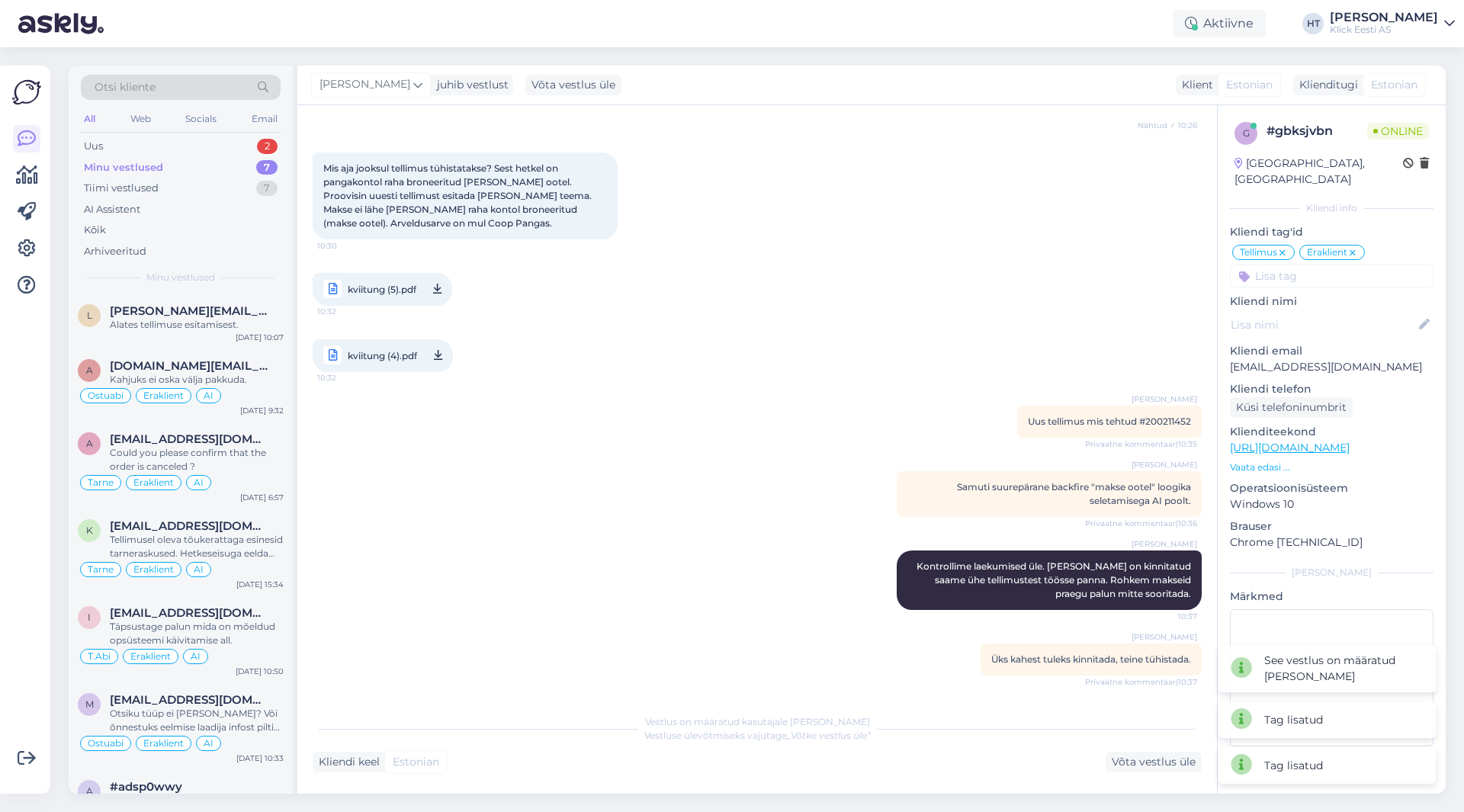
click at [1319, 265] on input at bounding box center [1331, 276] width 203 height 23
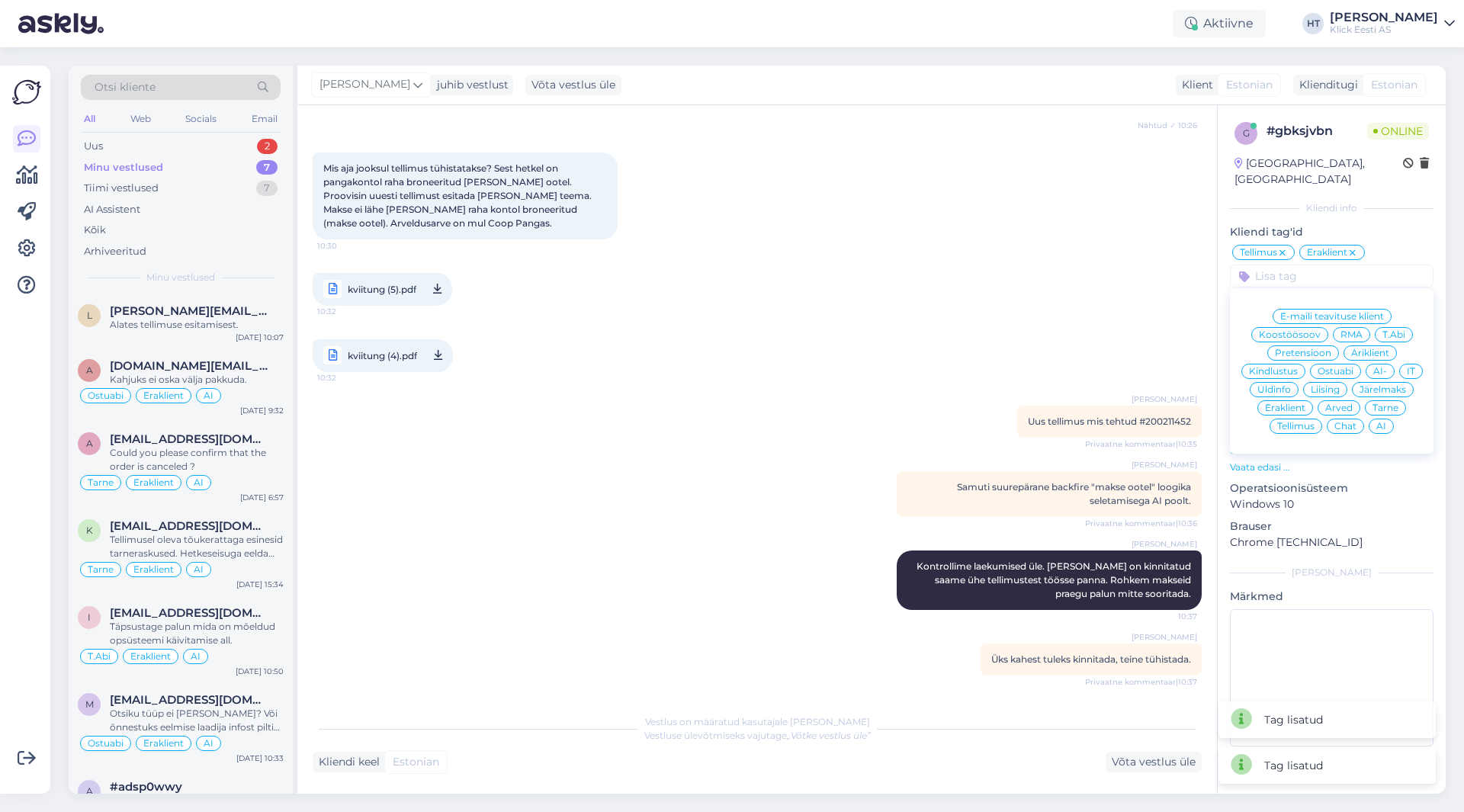
click at [1381, 422] on span "AI" at bounding box center [1381, 426] width 10 height 9
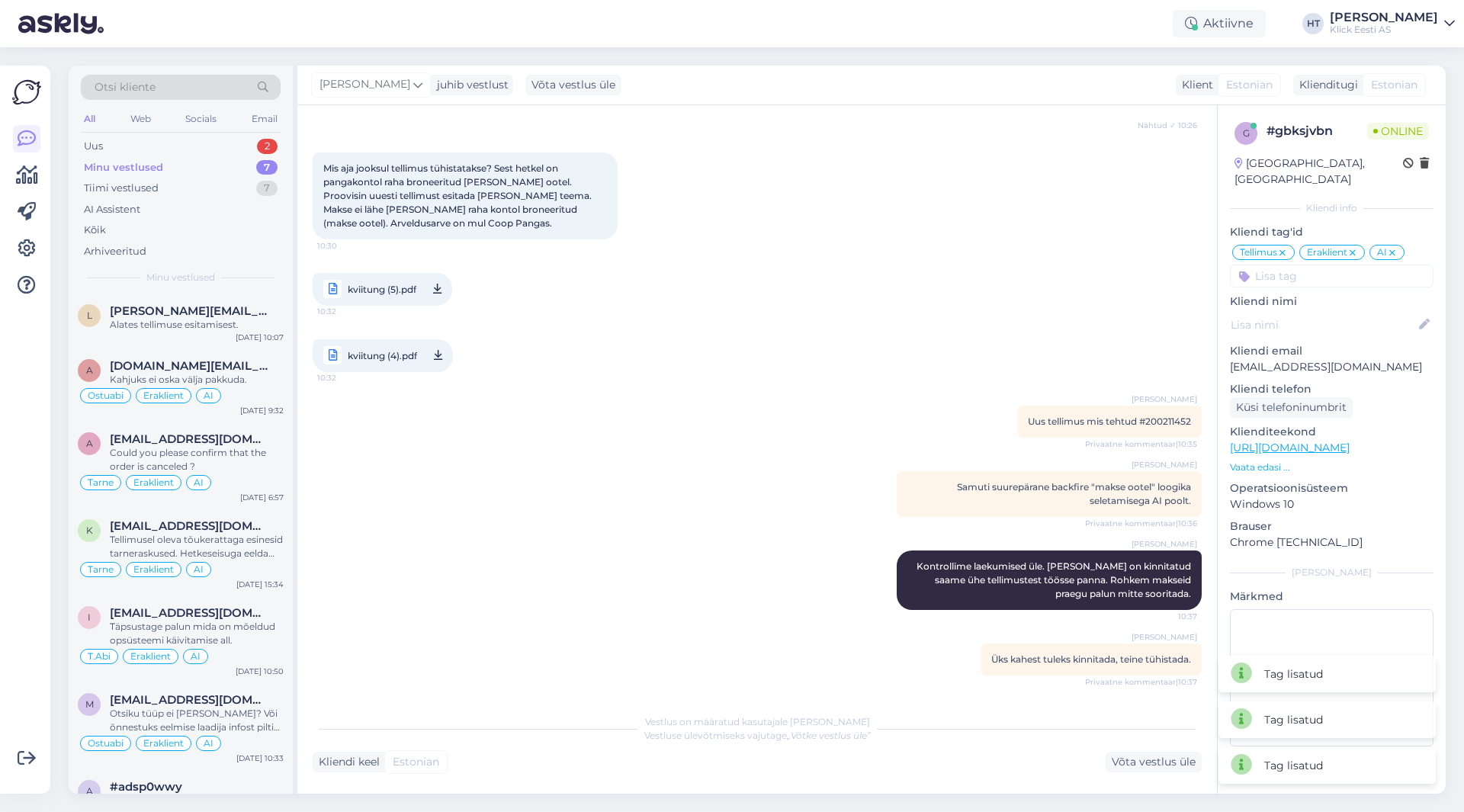
click at [934, 266] on div "kviitung (5).pdf 10:32 kviitung (4).pdf 10:32" at bounding box center [757, 322] width 889 height 133
click at [245, 150] on div "Uus 2" at bounding box center [181, 147] width 200 height 21
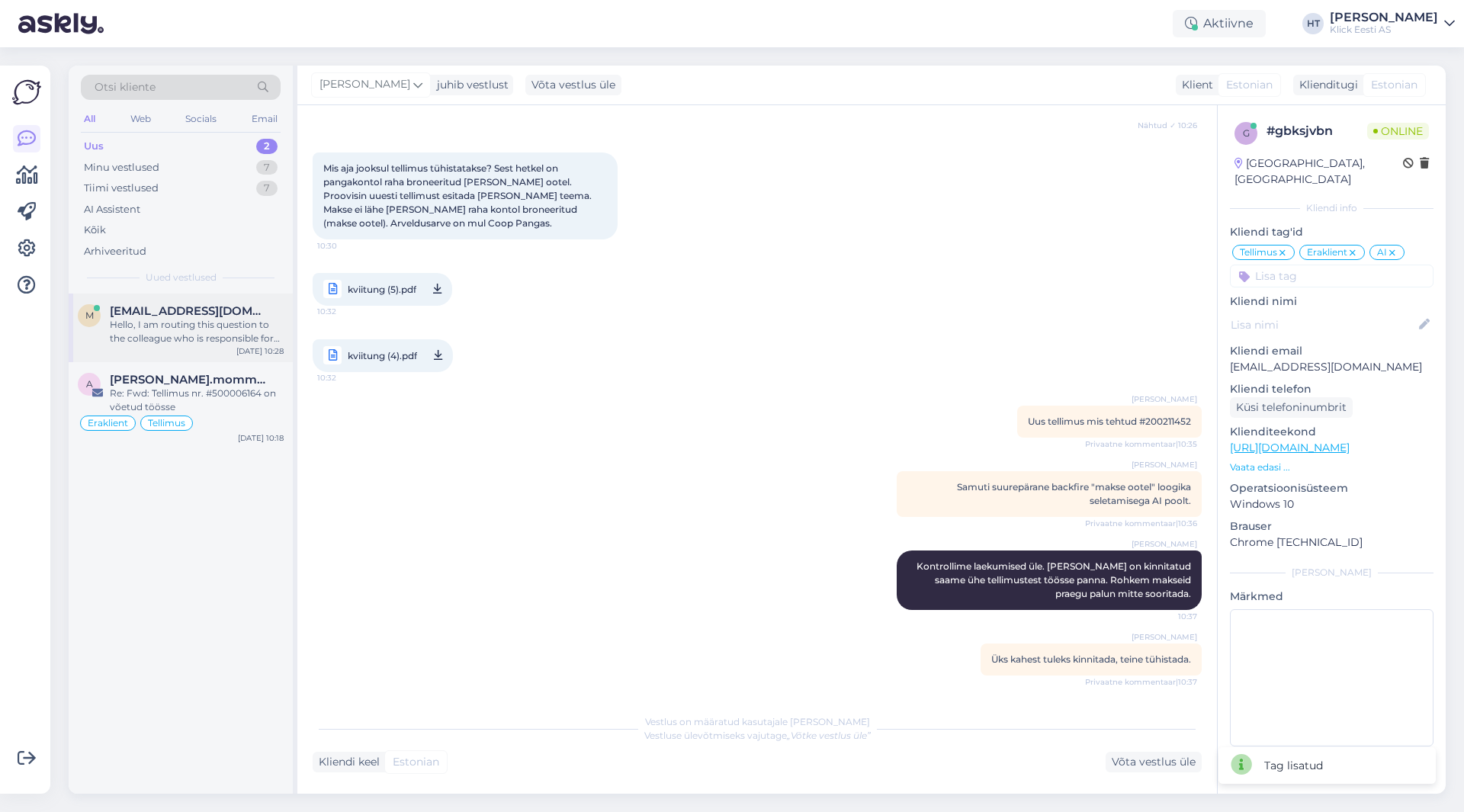
click at [228, 330] on div "Hello, I am routing this question to the colleague who is responsible for this …" at bounding box center [197, 332] width 174 height 28
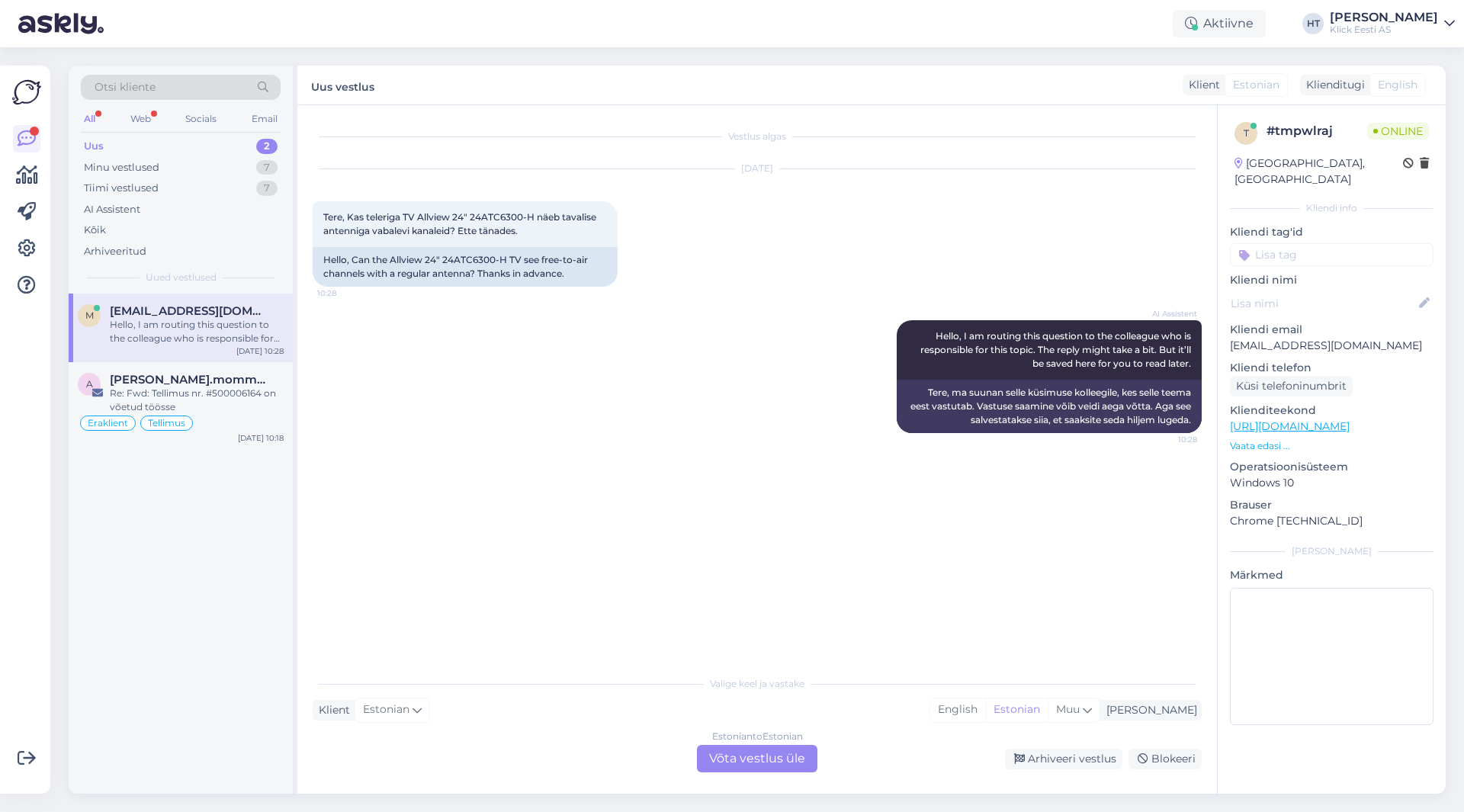
drag, startPoint x: 564, startPoint y: 345, endPoint x: 523, endPoint y: 341, distance: 41.2
click at [564, 345] on div "AI Assistent Hello, I am routing this question to the colleague who is responsi…" at bounding box center [757, 376] width 889 height 147
click at [262, 320] on div "Hello, I am routing this question to the colleague who is responsible for this …" at bounding box center [197, 332] width 174 height 28
click at [188, 163] on div "Minu vestlused 7" at bounding box center [181, 168] width 200 height 21
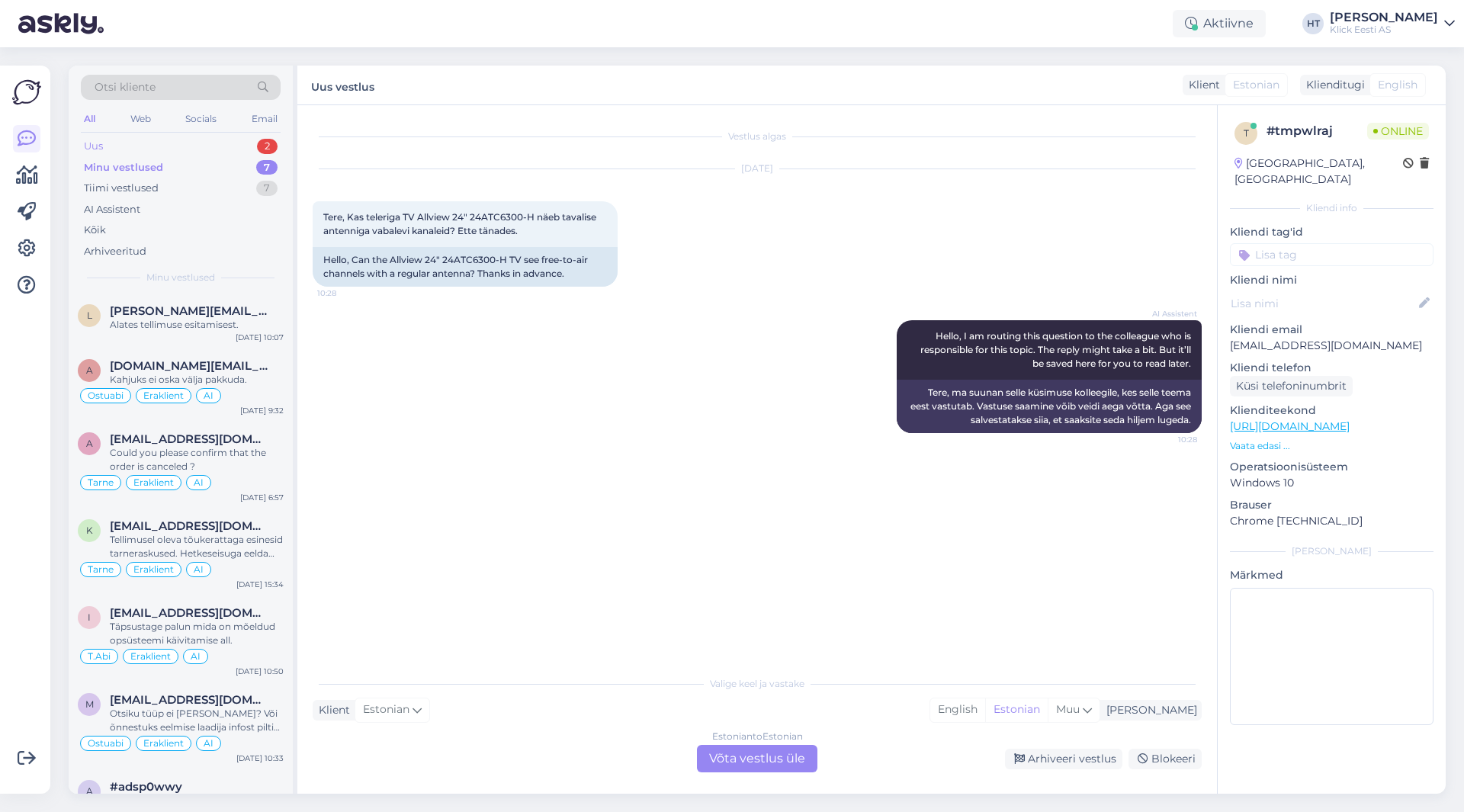
click at [199, 149] on div "Uus 2" at bounding box center [181, 147] width 200 height 21
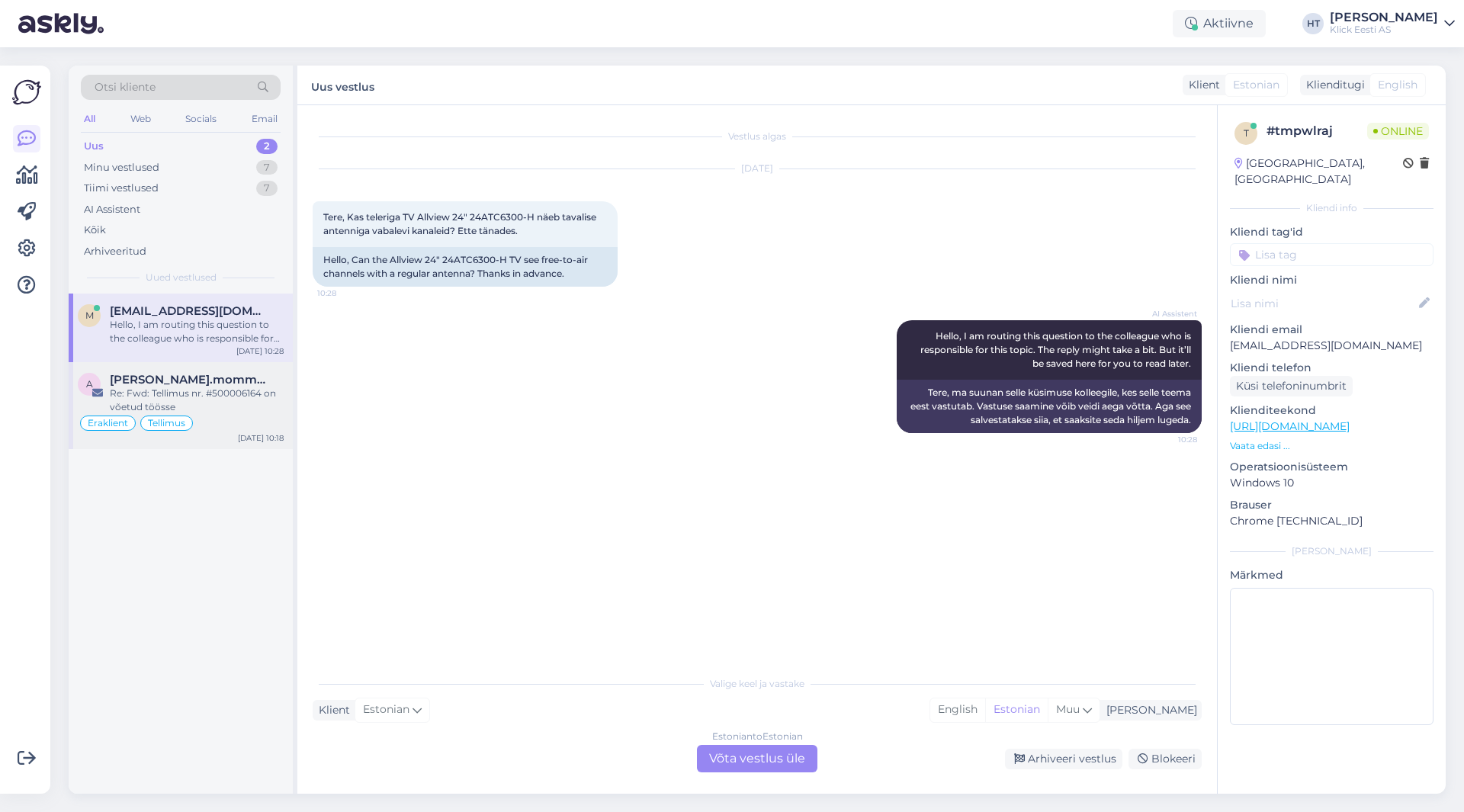
click at [211, 371] on div "a [PERSON_NAME].mommeja via [EMAIL_ADDRESS][DOMAIN_NAME] Re: Fwd: Tellimus nr. …" at bounding box center [181, 405] width 224 height 87
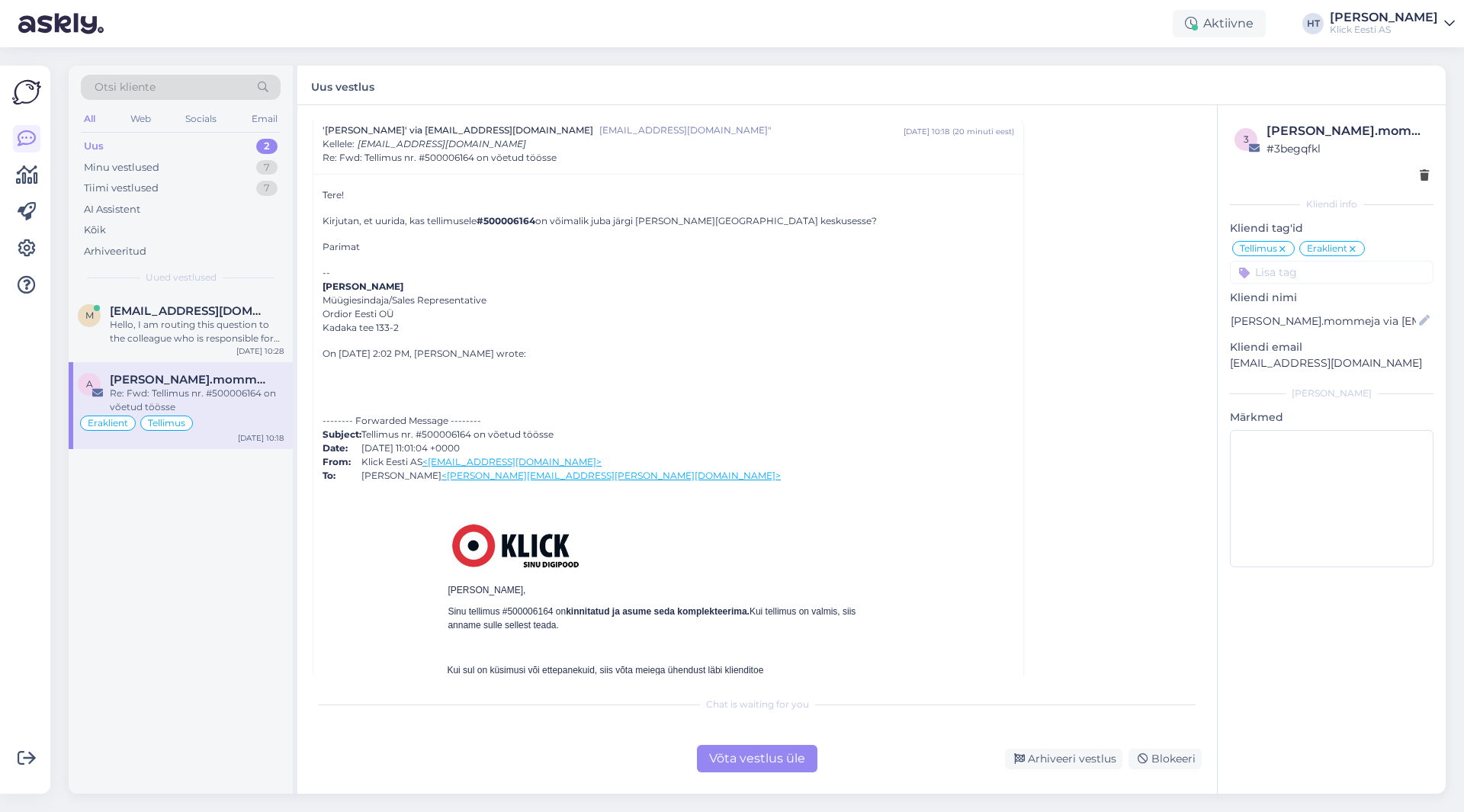
scroll to position [4771, 0]
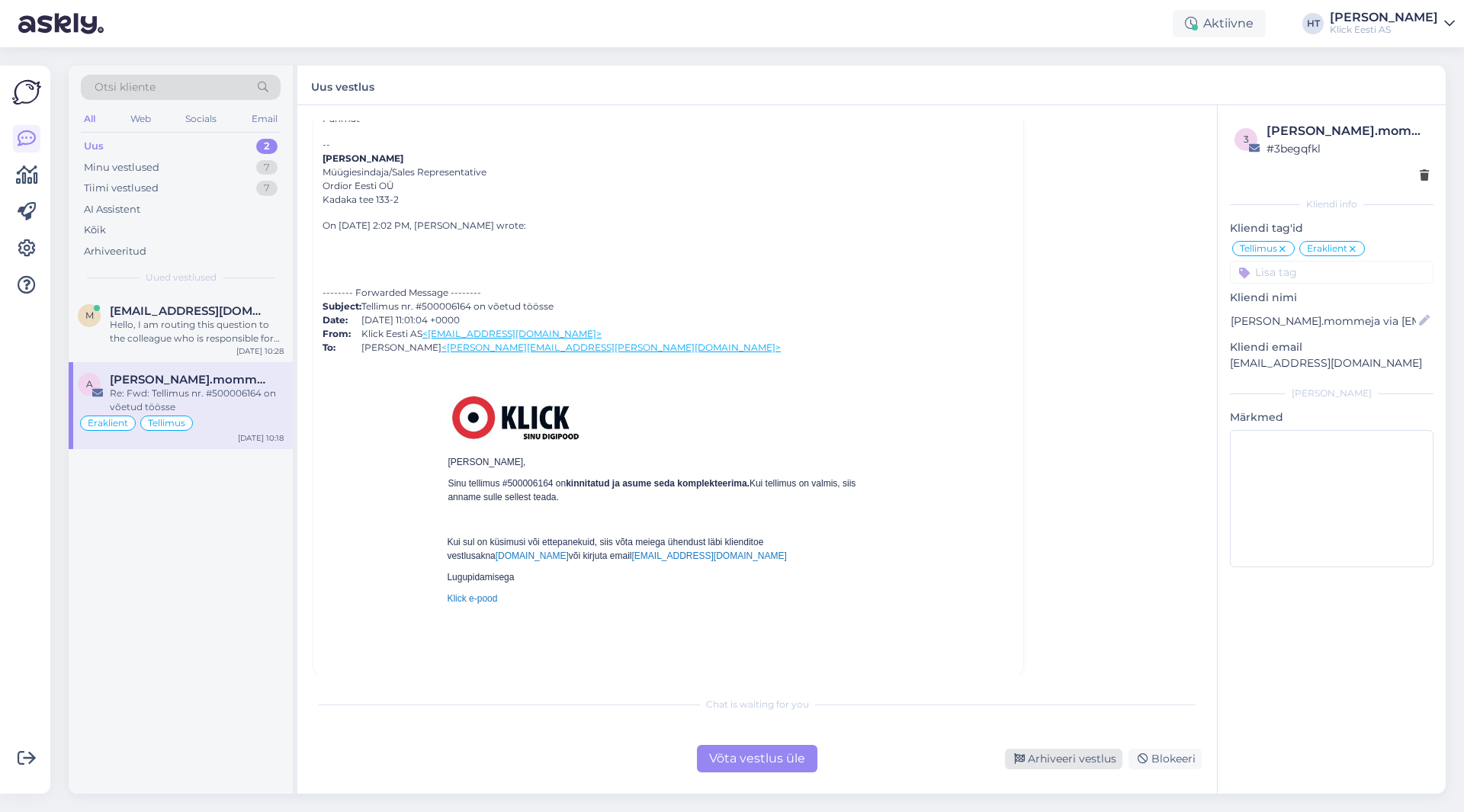
click at [1072, 762] on div "Arhiveeri vestlus" at bounding box center [1063, 758] width 117 height 20
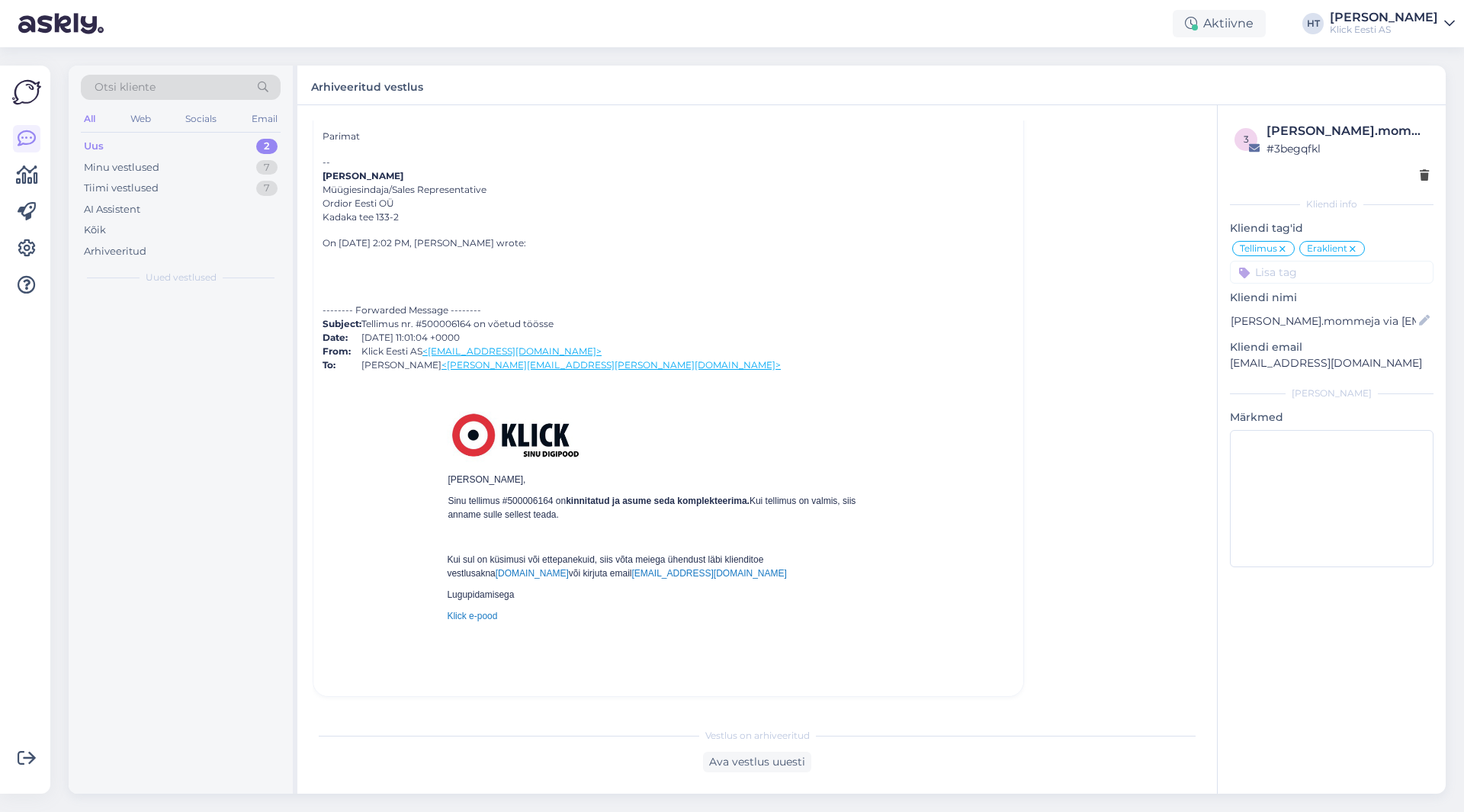
scroll to position [4623, 0]
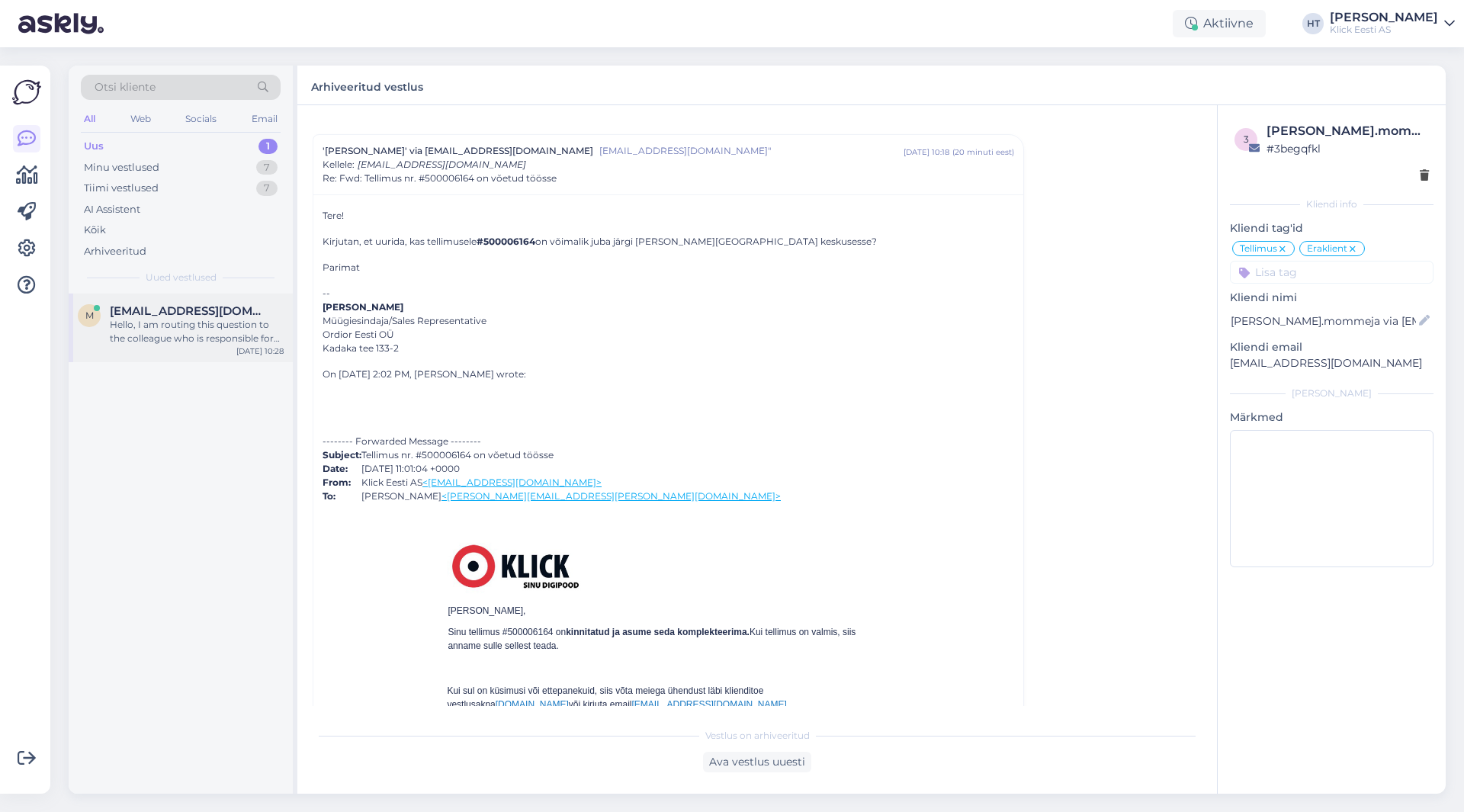
click at [231, 347] on div "m [EMAIL_ADDRESS][DOMAIN_NAME] Hello, I am routing this question to the colleag…" at bounding box center [181, 327] width 224 height 69
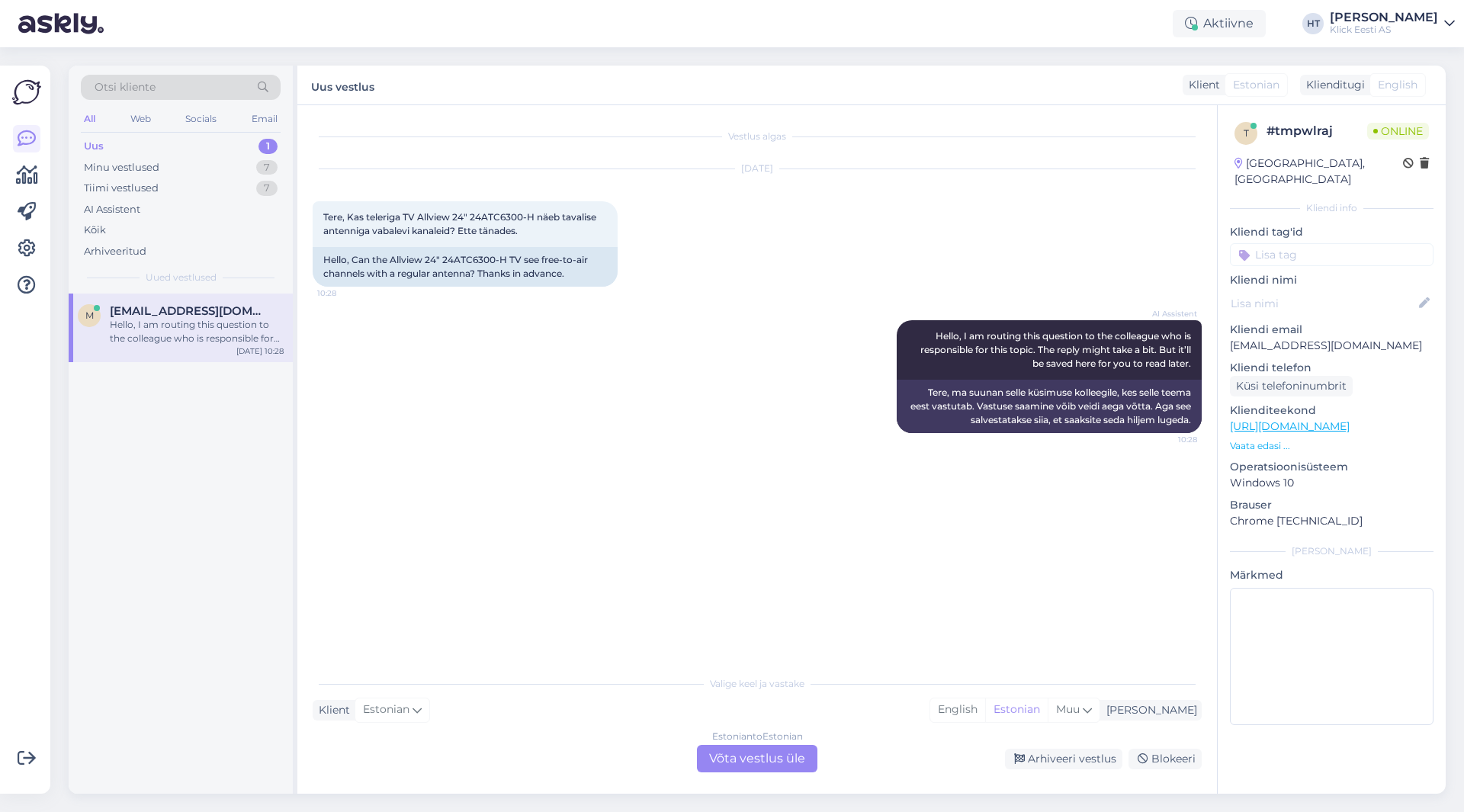
scroll to position [0, 0]
drag, startPoint x: 441, startPoint y: 258, endPoint x: 505, endPoint y: 261, distance: 64.1
click at [505, 261] on div "Hello, Can the Allview 24" 24ATC6300-H TV see free-to-air channels with a regul…" at bounding box center [465, 266] width 305 height 40
copy div "24ATC6300-H"
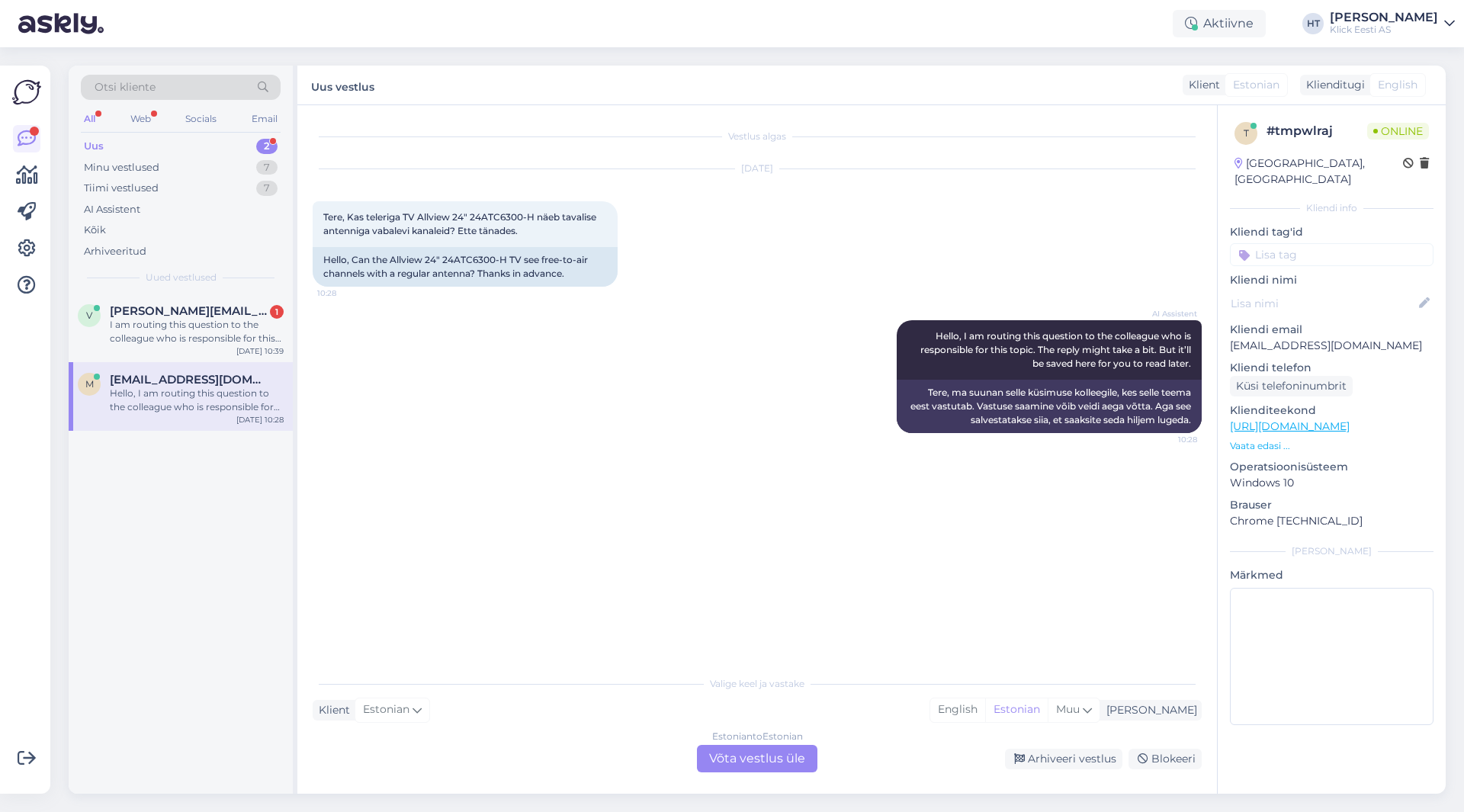
click at [482, 380] on div "AI Assistent Hello, I am routing this question to the colleague who is responsi…" at bounding box center [757, 376] width 889 height 147
click at [724, 772] on div "Estonian to Estonian Võta vestlus üle" at bounding box center [756, 759] width 121 height 28
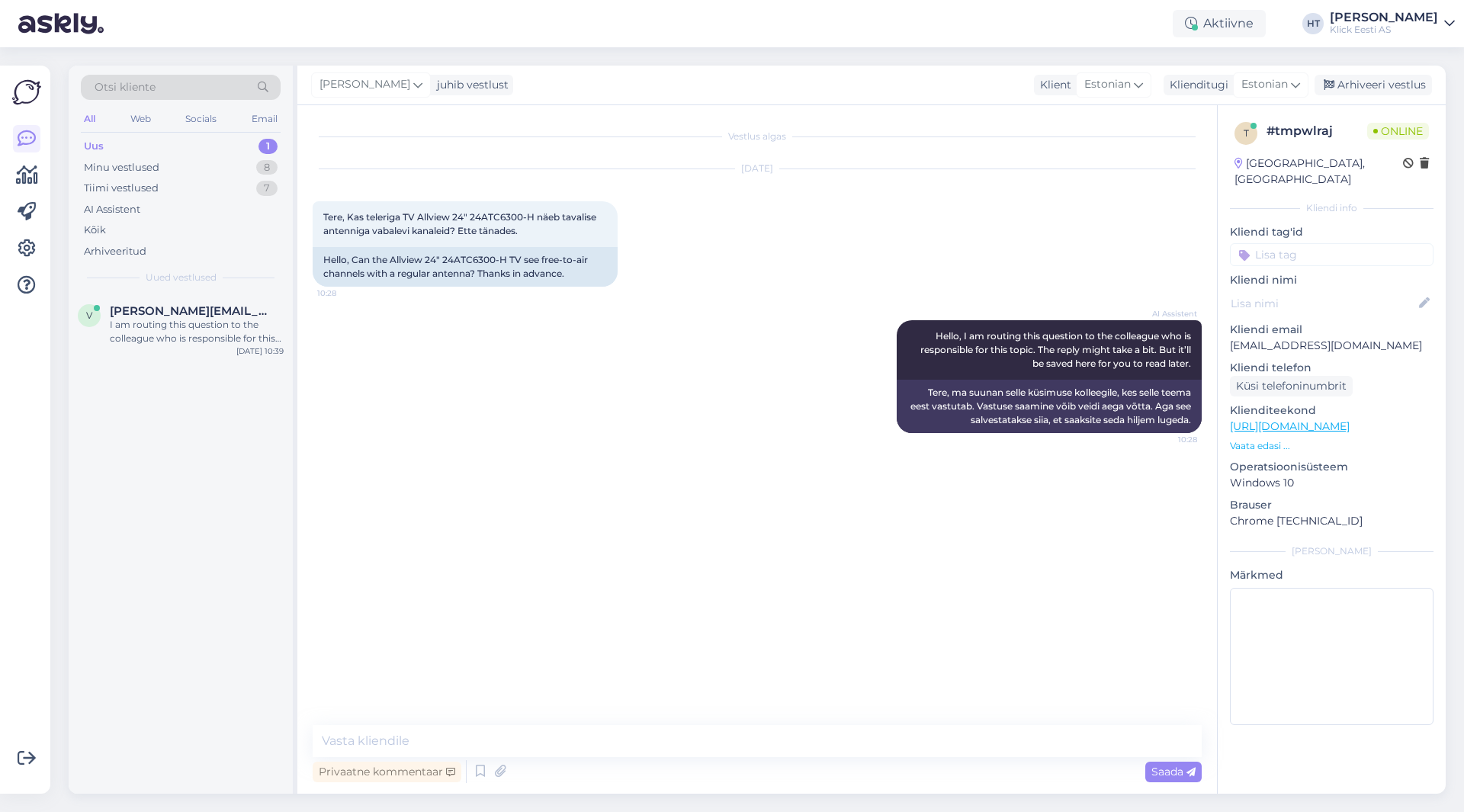
click at [727, 763] on div "Privaatne kommentaar Saada" at bounding box center [757, 772] width 889 height 29
click at [729, 755] on textarea at bounding box center [757, 741] width 889 height 32
type textarea "Näeb vabalevi kanaleid [PERSON_NAME]."
click at [164, 330] on div "Kas firmale ostes saab need [PERSON_NAME]?" at bounding box center [197, 332] width 174 height 28
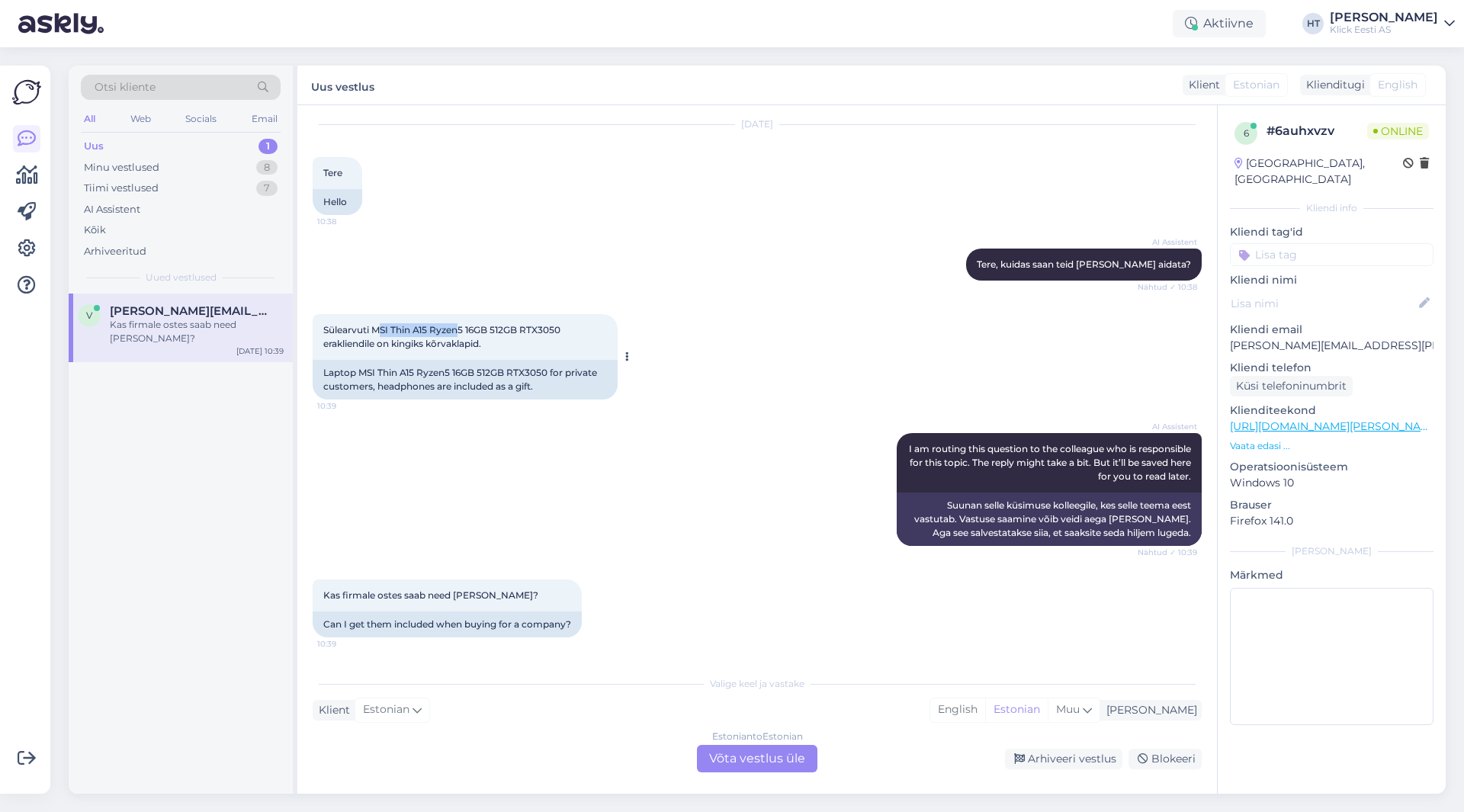
drag, startPoint x: 377, startPoint y: 329, endPoint x: 462, endPoint y: 329, distance: 85.0
click at [462, 329] on span "Sülearvuti MSI Thin A15 Ryzen5 16GB 512GB RTX3050 erakliendile on kingiks kõrva…" at bounding box center [443, 336] width 240 height 25
click at [391, 329] on span "Sülearvuti MSI Thin A15 Ryzen5 16GB 512GB RTX3050 erakliendile on kingiks kõrva…" at bounding box center [443, 336] width 240 height 25
drag, startPoint x: 322, startPoint y: 329, endPoint x: 564, endPoint y: 330, distance: 242.0
click at [564, 330] on div "Sülearvuti MSI Thin A15 Ryzen5 16GB 512GB RTX3050 erakliendile on kingiks kõrva…" at bounding box center [465, 337] width 305 height 45
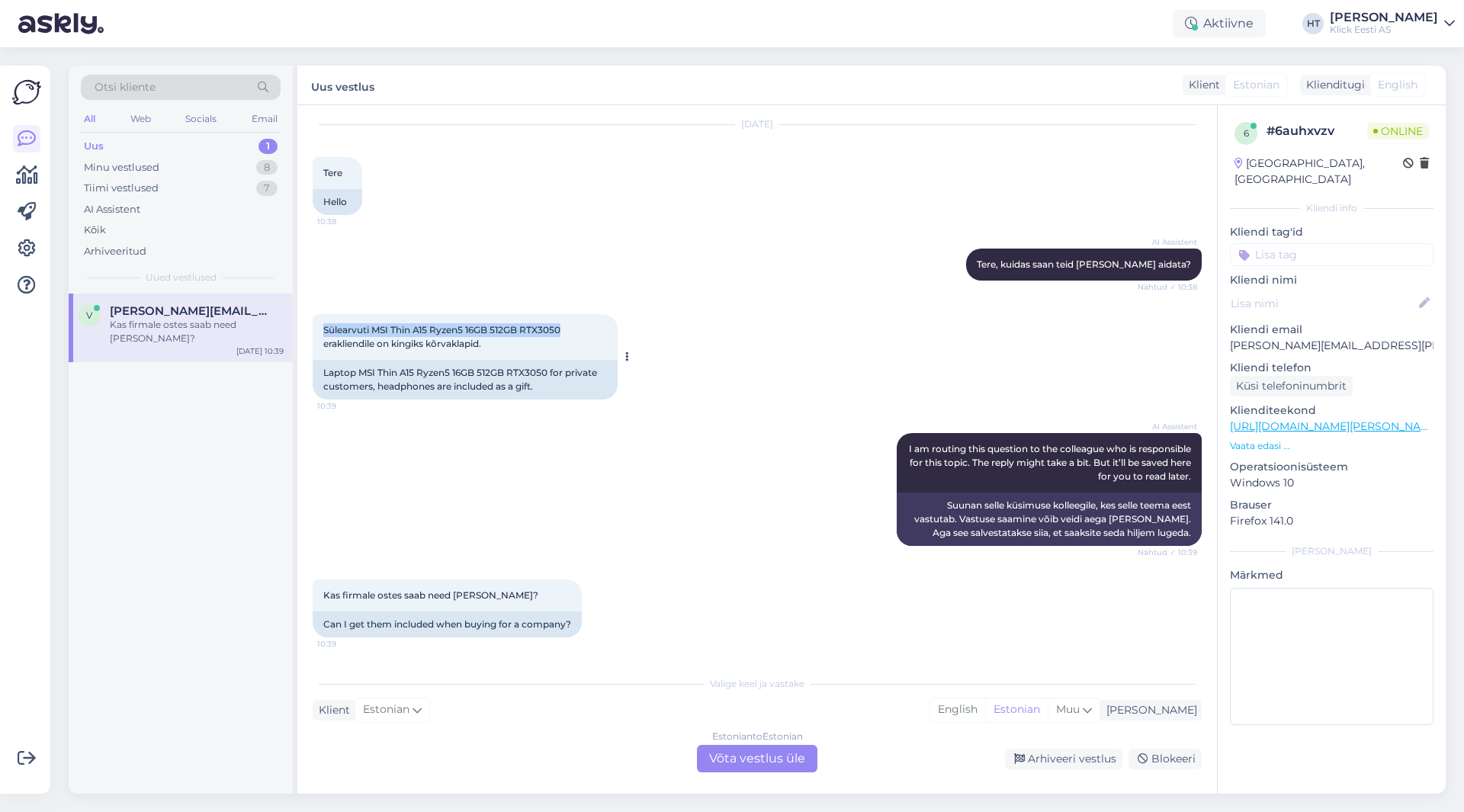
copy span "Sülearvuti MSI Thin A15 Ryzen5 16GB 512GB RTX3050"
click at [788, 608] on div "Kas firmale ostes saab need [PERSON_NAME]? 10:39 Can I get them included when b…" at bounding box center [757, 608] width 889 height 91
click at [768, 757] on div "Estonian to Estonian Võta vestlus üle" at bounding box center [756, 759] width 121 height 28
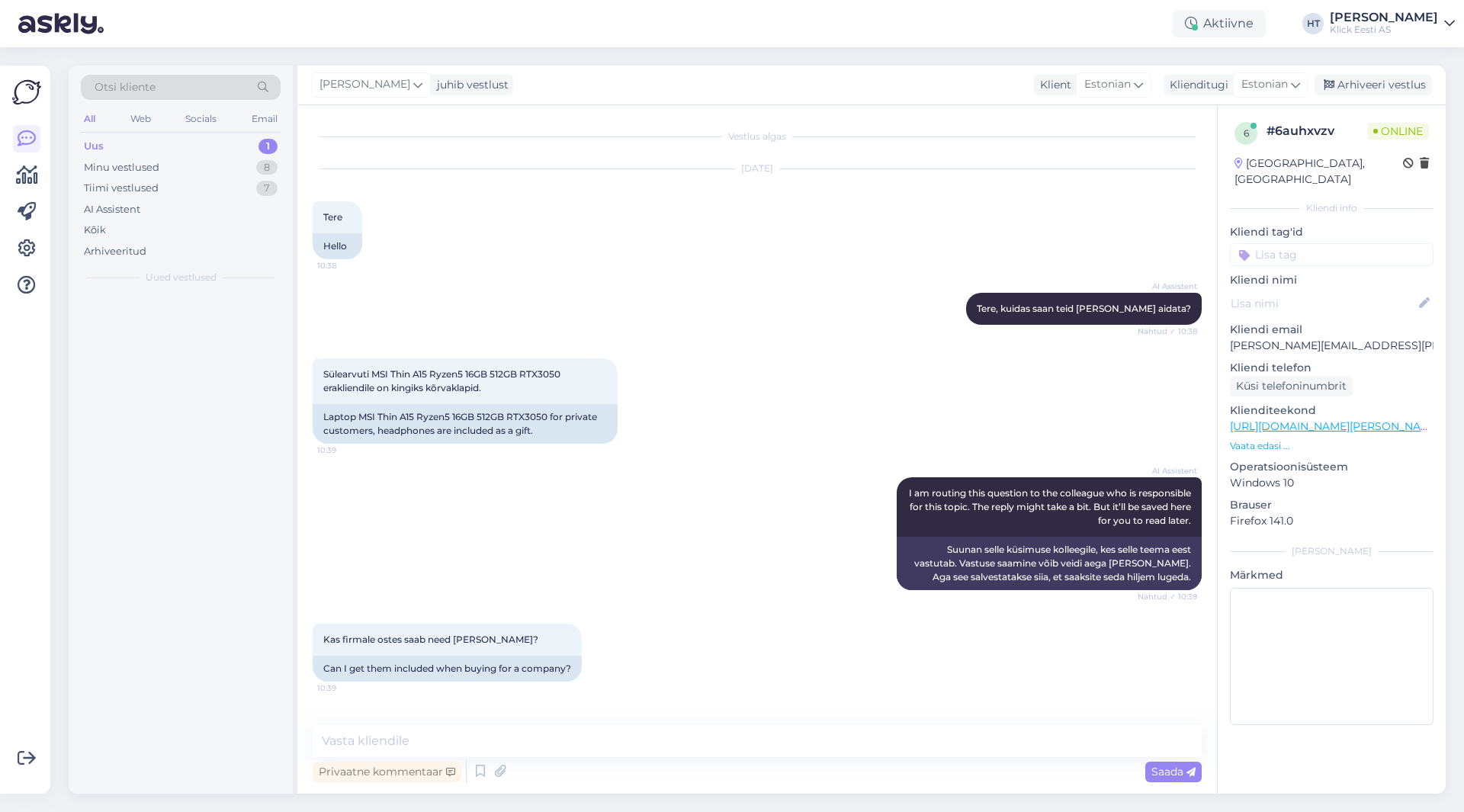
scroll to position [0, 0]
click at [730, 737] on textarea at bounding box center [757, 741] width 889 height 32
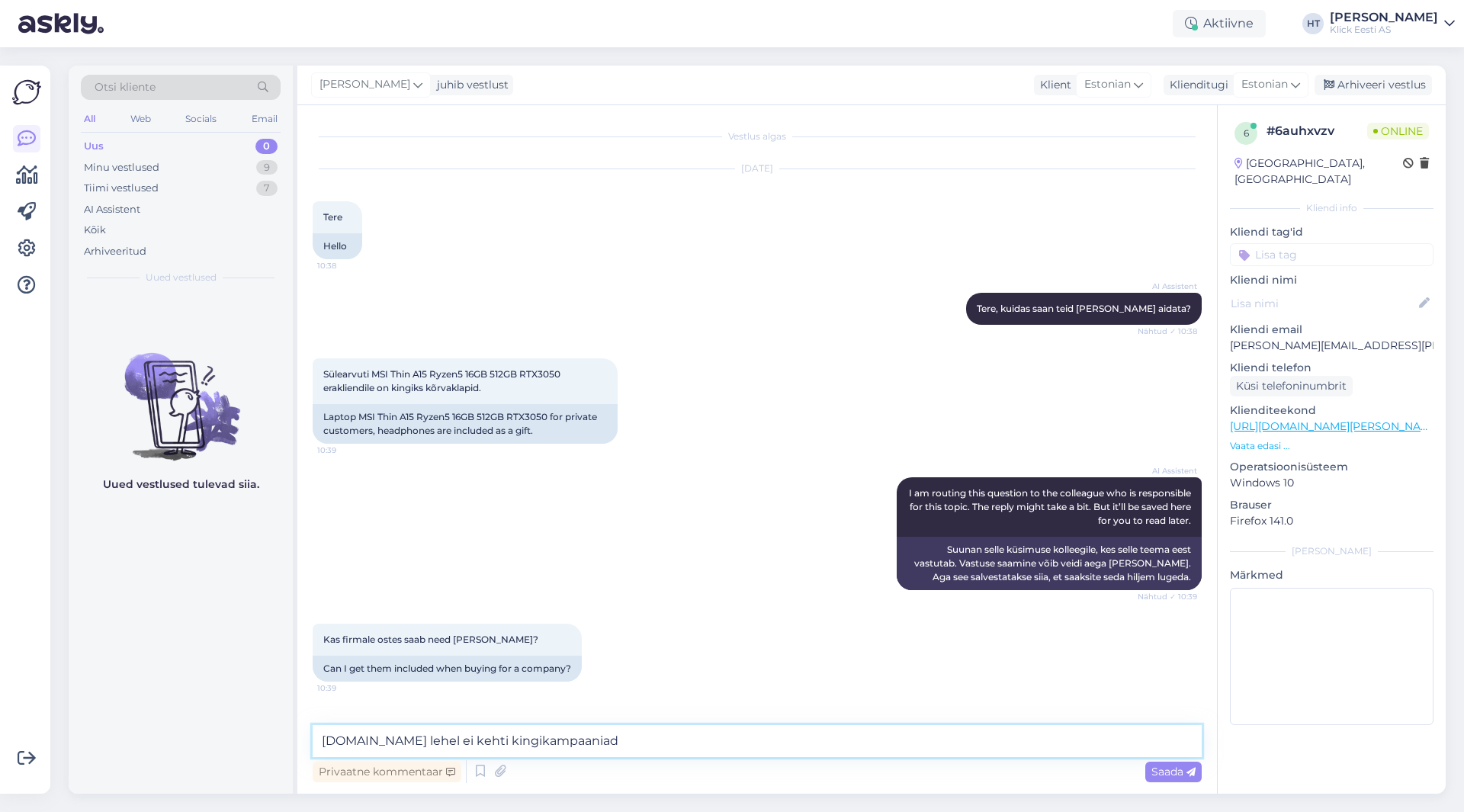
type textarea "[DOMAIN_NAME] lehel ei kehti kingikampaaniad."
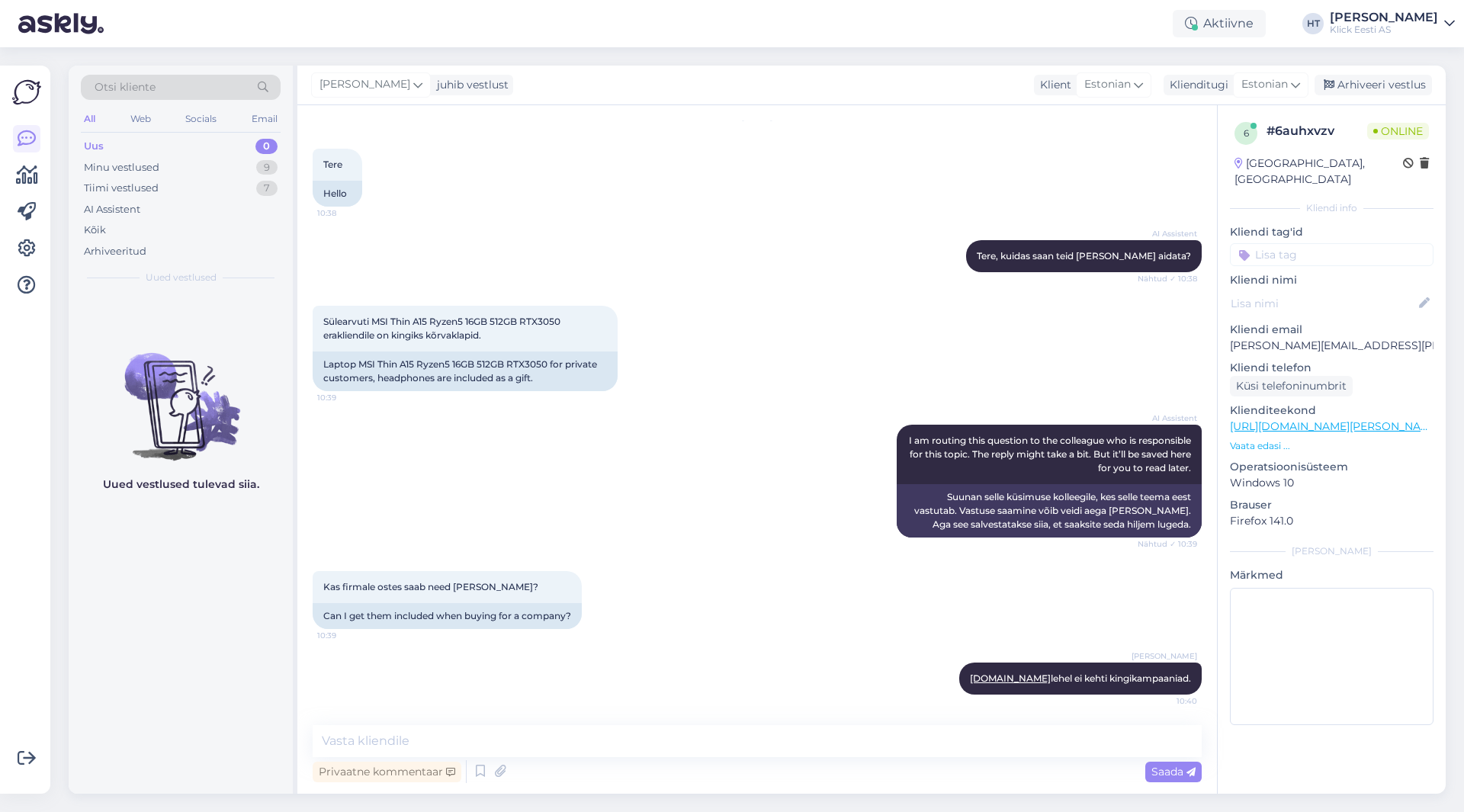
click at [112, 575] on div "Uued vestlused tulevad siia." at bounding box center [181, 543] width 224 height 500
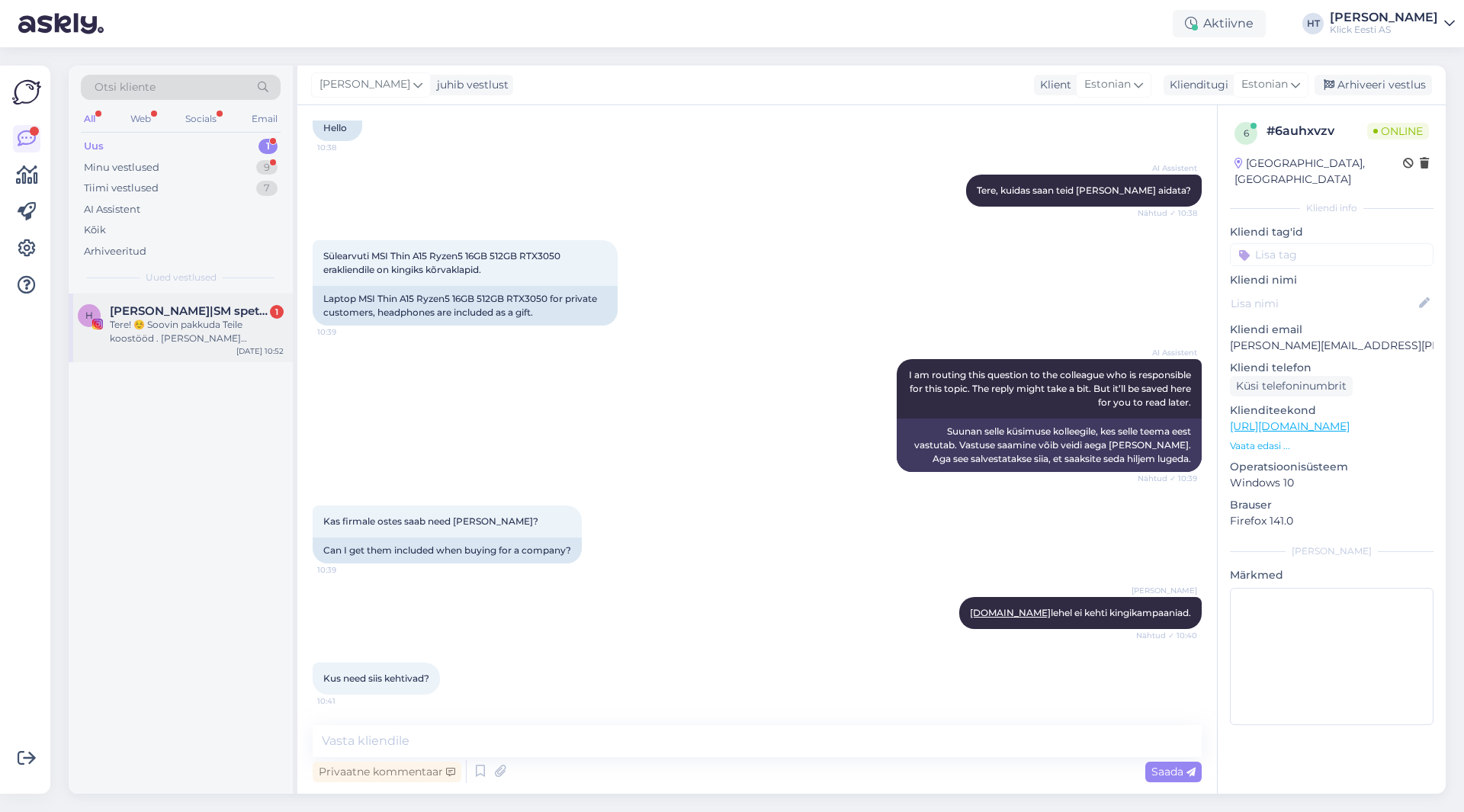
click at [250, 309] on span "[PERSON_NAME]|SM spetsialist|UGC" at bounding box center [189, 311] width 159 height 14
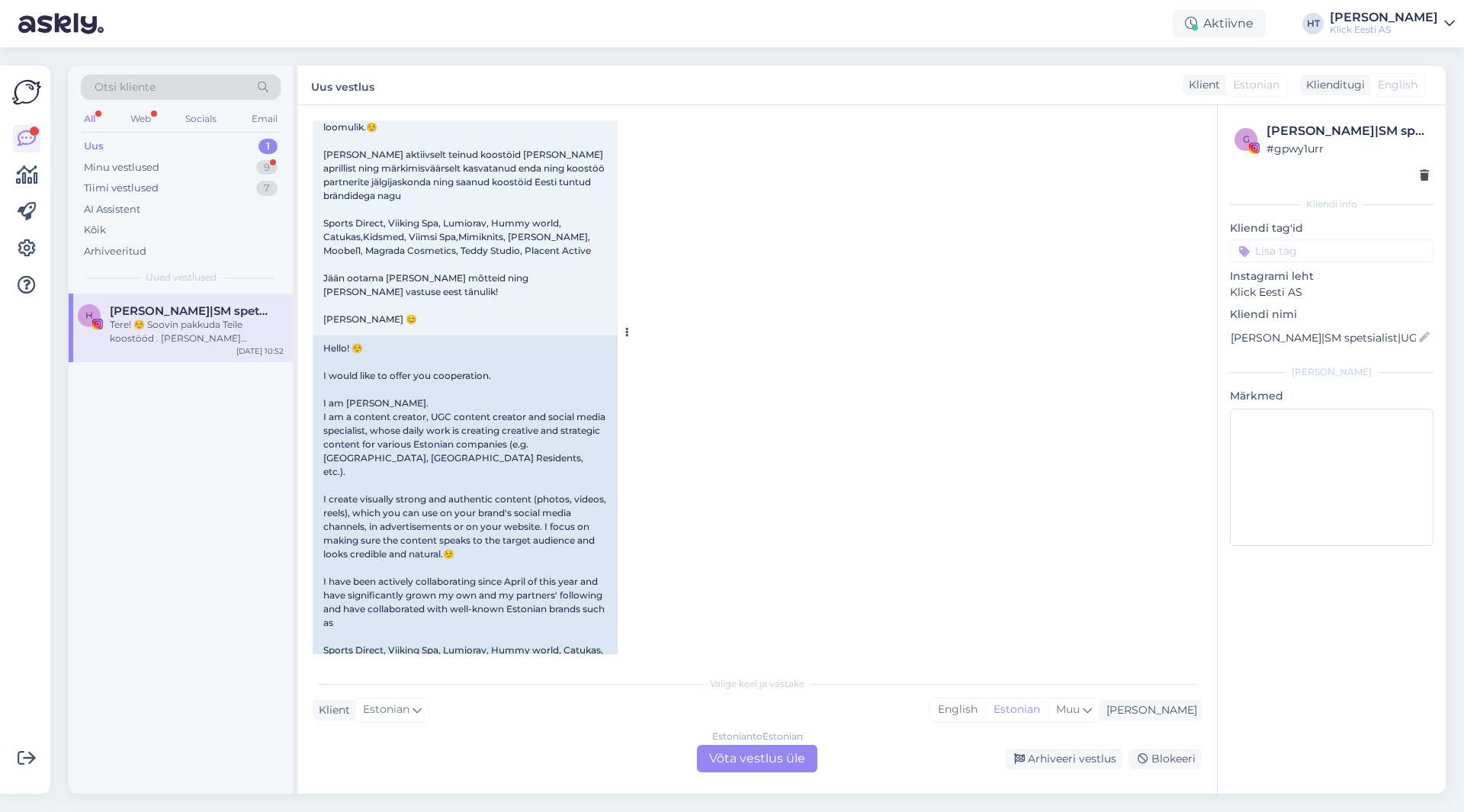
scroll to position [2464, 0]
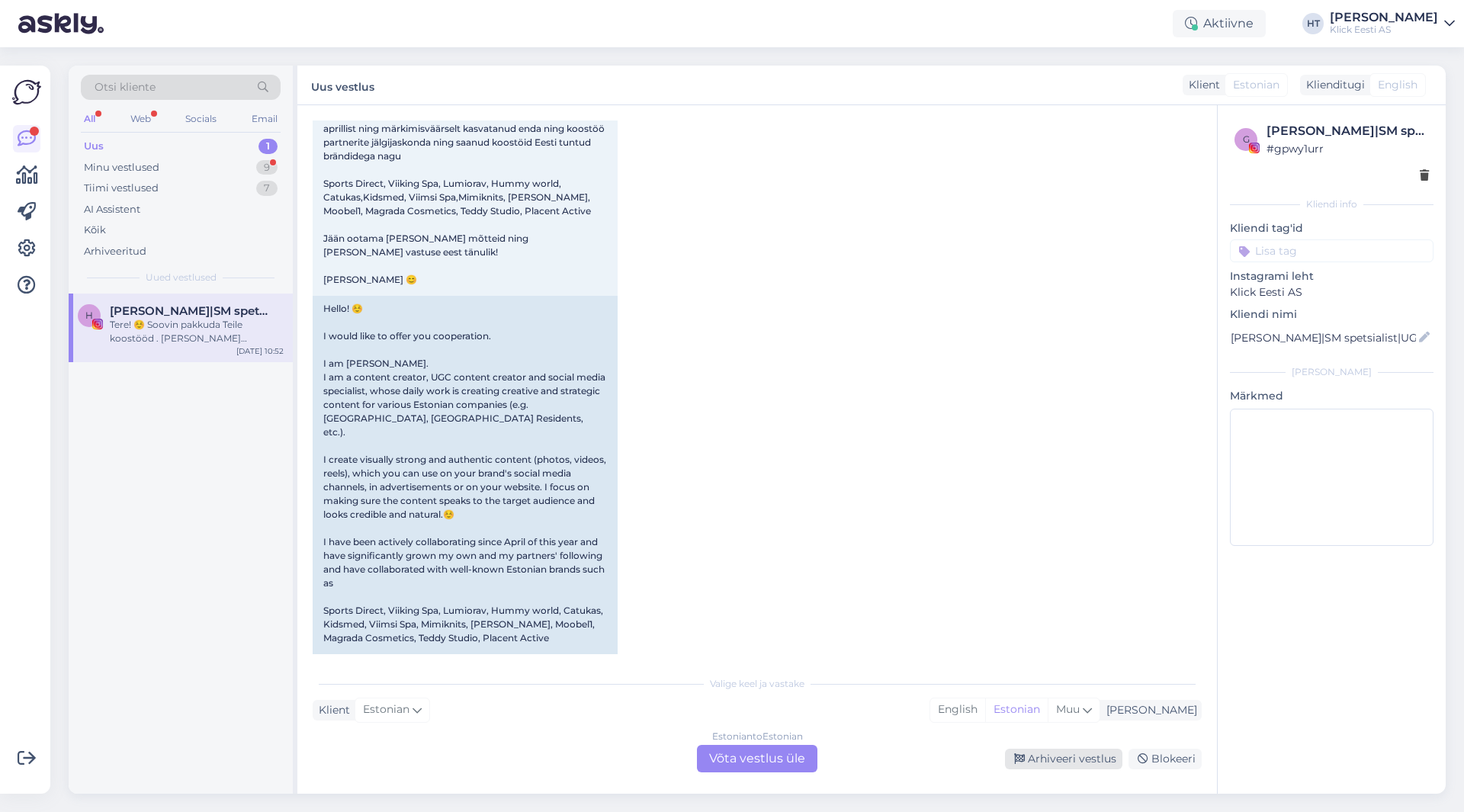
click at [1061, 767] on div "Arhiveeri vestlus" at bounding box center [1063, 758] width 117 height 20
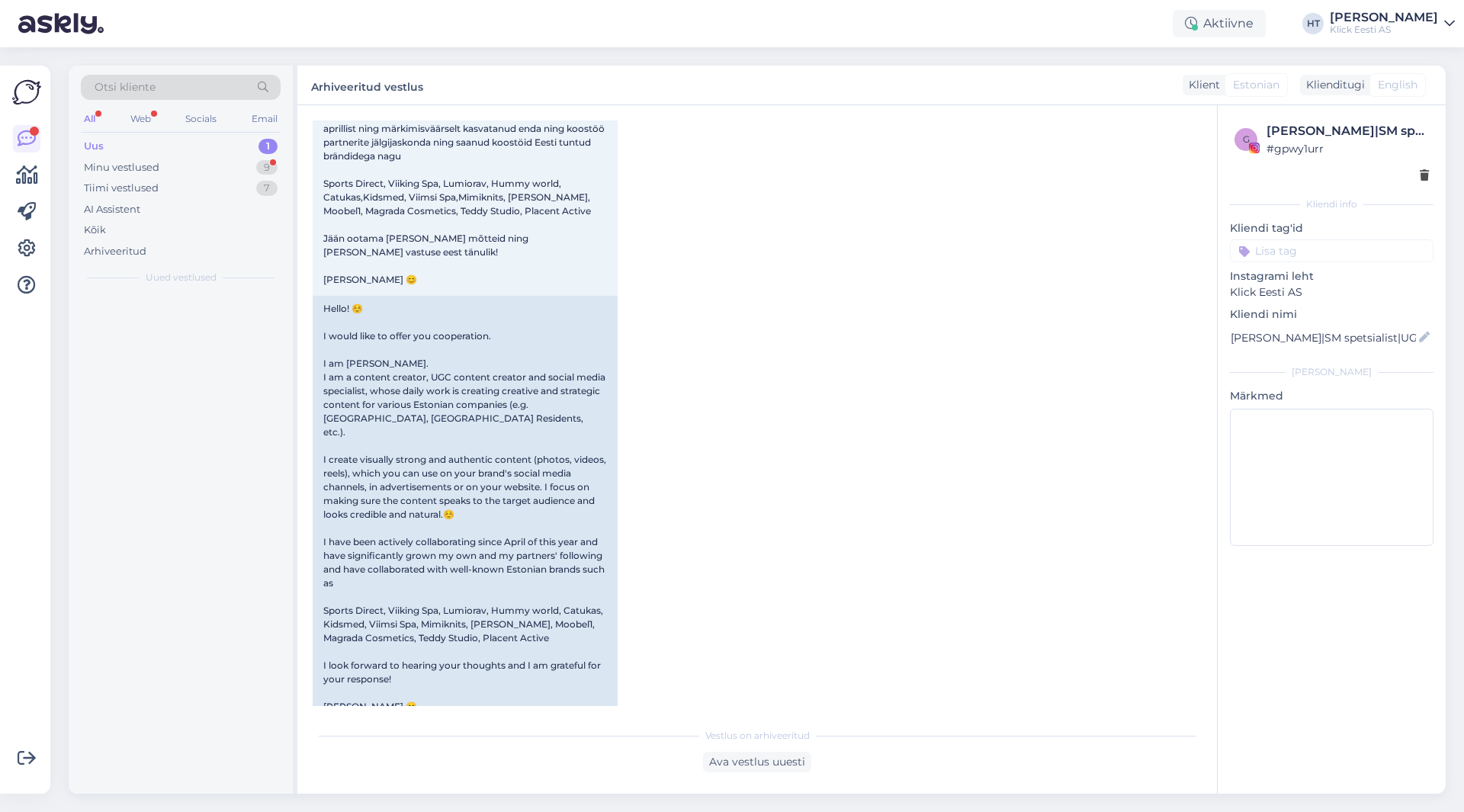
scroll to position [2412, 0]
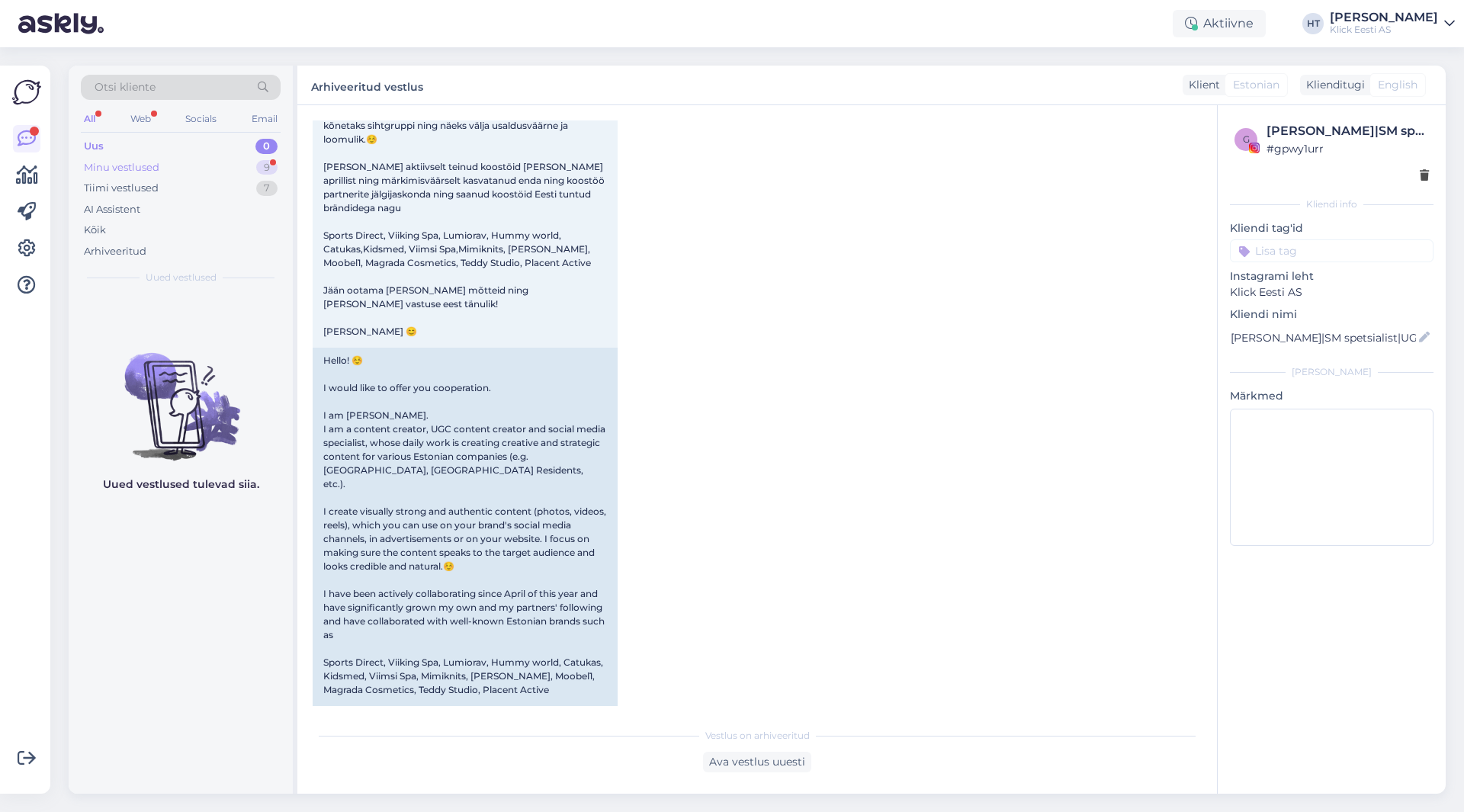
click at [274, 157] on div "Minu vestlused 9" at bounding box center [181, 168] width 200 height 21
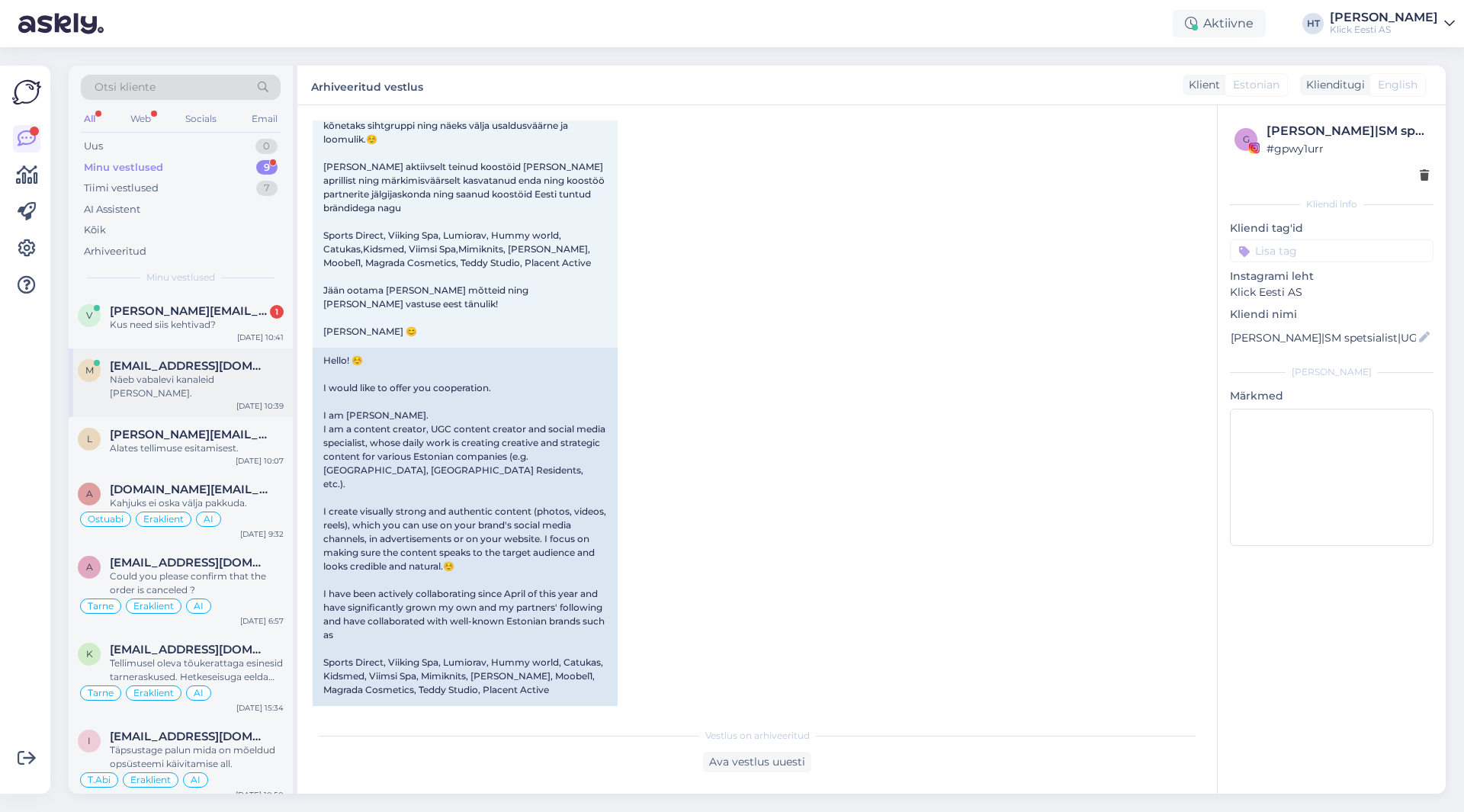
click at [249, 375] on div "Näeb vabalevi kanaleid [PERSON_NAME]." at bounding box center [197, 386] width 174 height 28
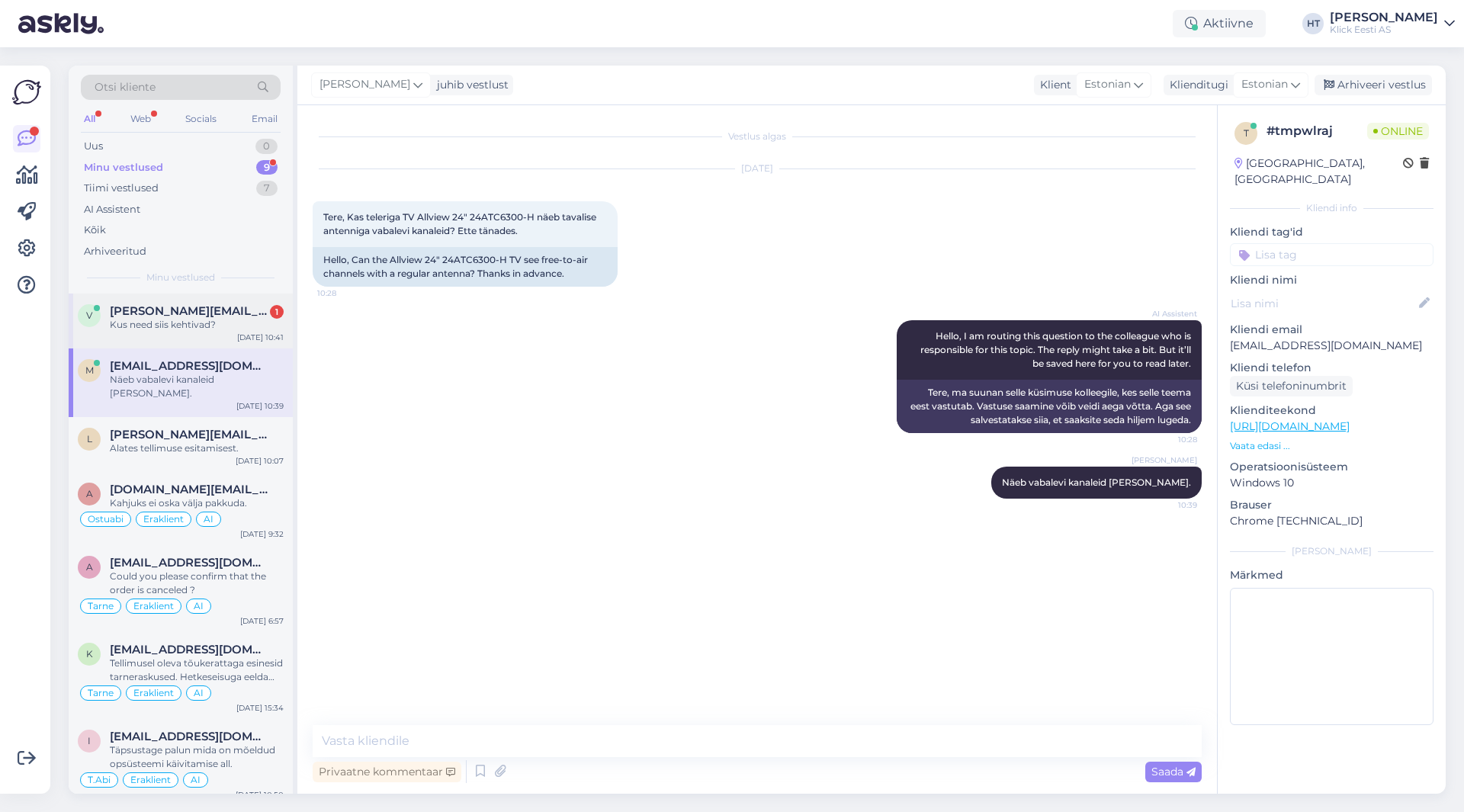
click at [253, 340] on div "[DATE] 10:41" at bounding box center [260, 338] width 46 height 11
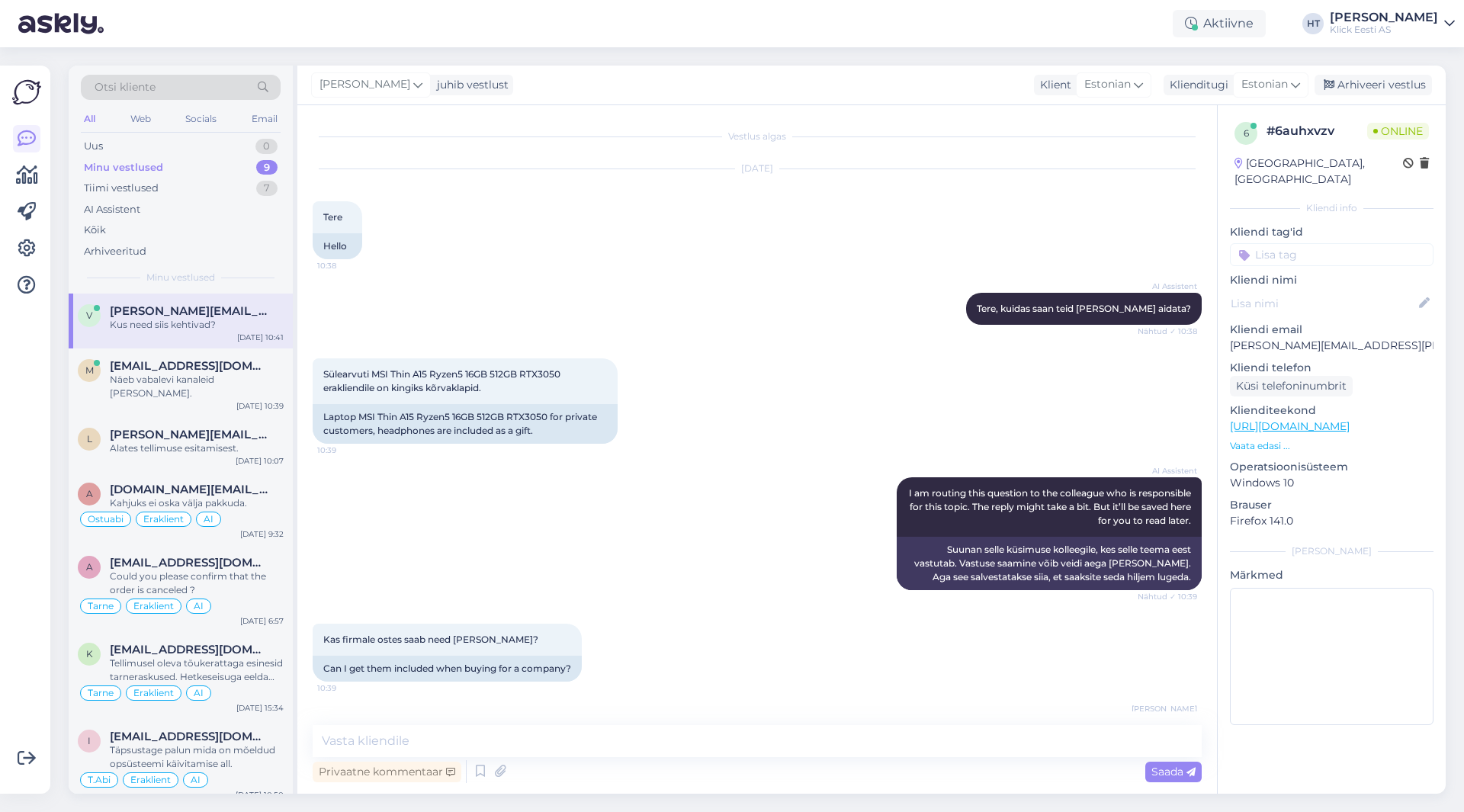
scroll to position [118, 0]
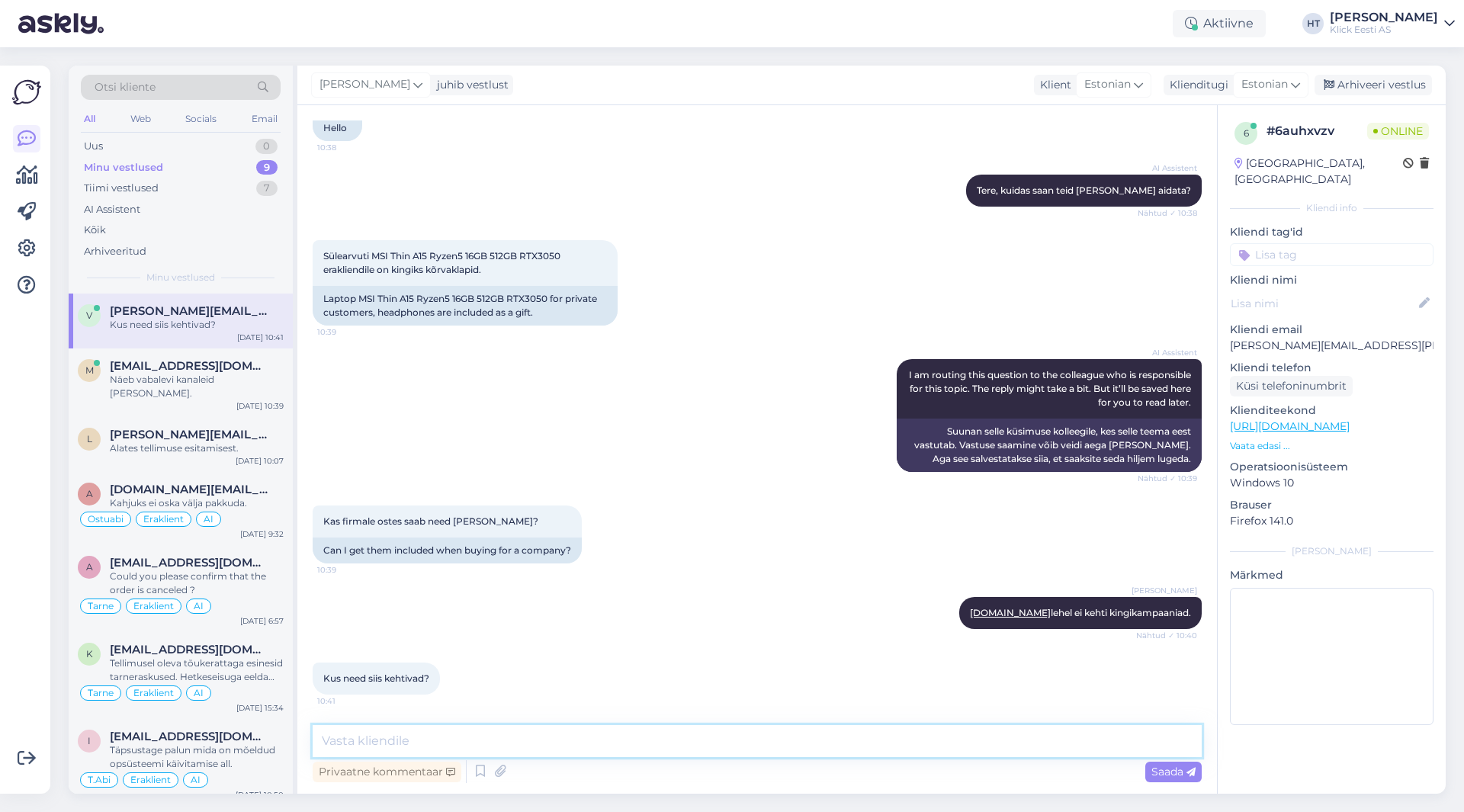
click at [645, 748] on textarea at bounding box center [757, 741] width 889 height 32
type textarea "[DOMAIN_NAME] lehel."
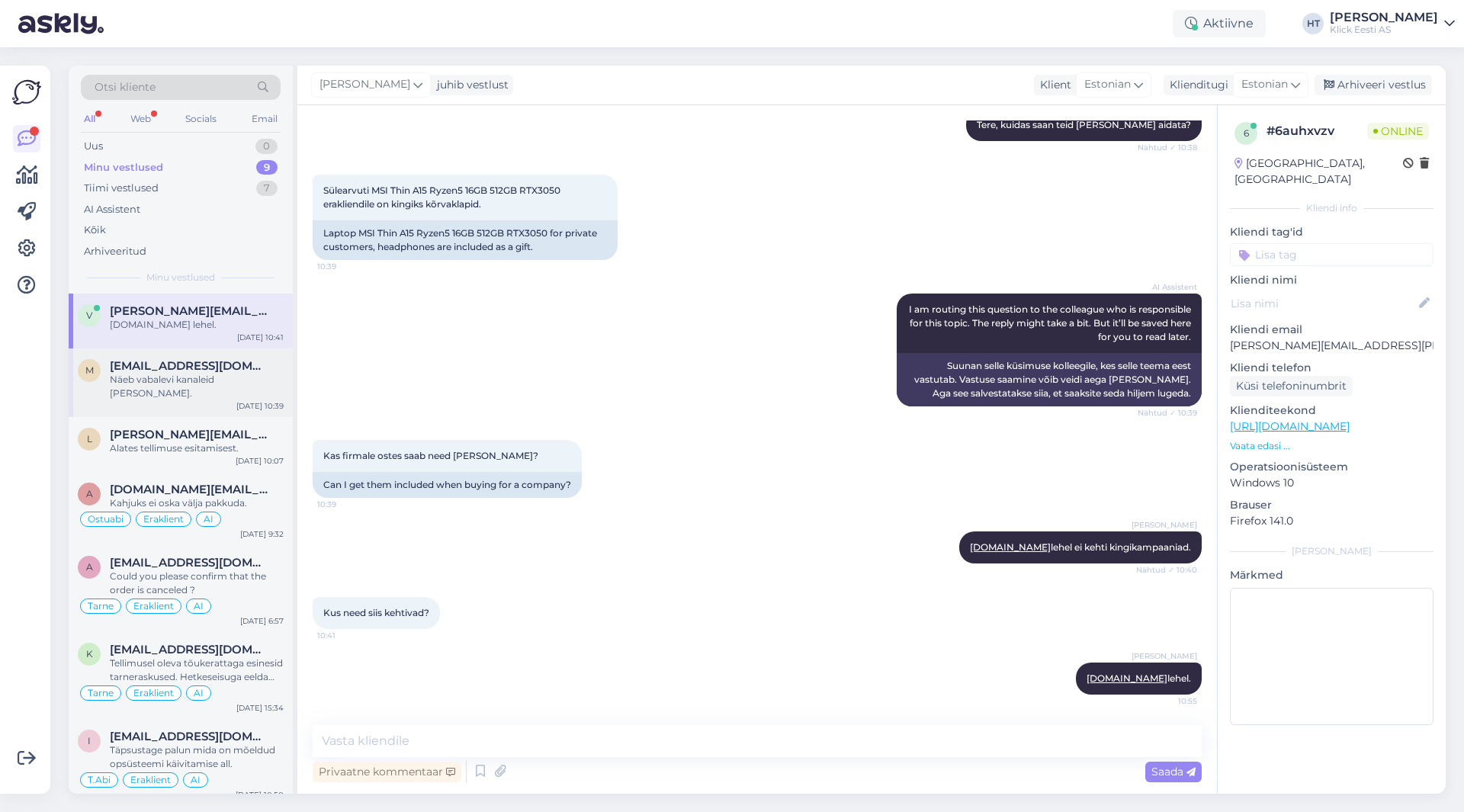
click at [179, 393] on div "m [EMAIL_ADDRESS][DOMAIN_NAME] Näeb vabalevi kanaleid [PERSON_NAME]. [DATE] 10:…" at bounding box center [181, 382] width 224 height 69
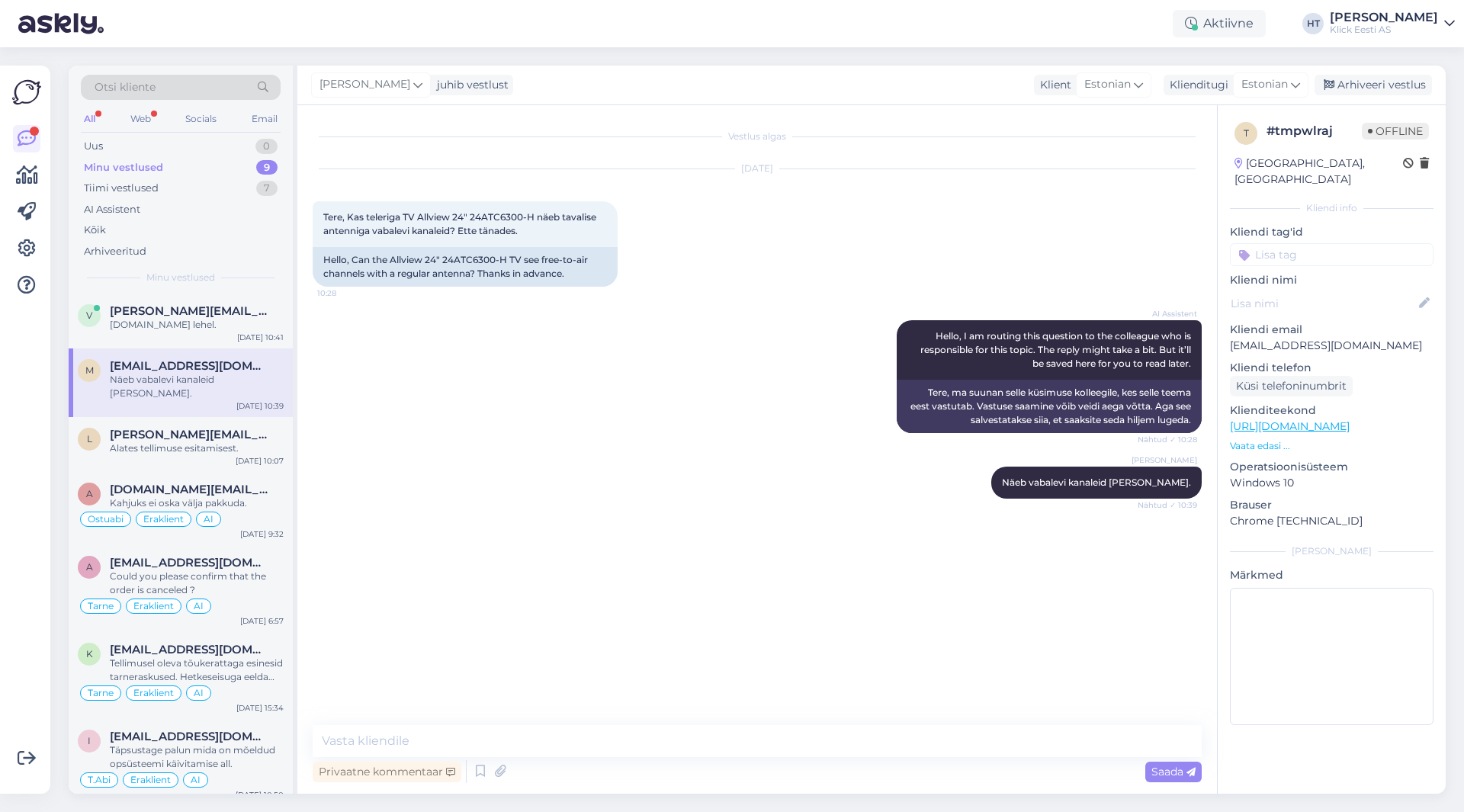
click at [249, 161] on div "Minu vestlused 9" at bounding box center [181, 168] width 200 height 21
click at [215, 208] on div "AI Assistent" at bounding box center [181, 210] width 200 height 21
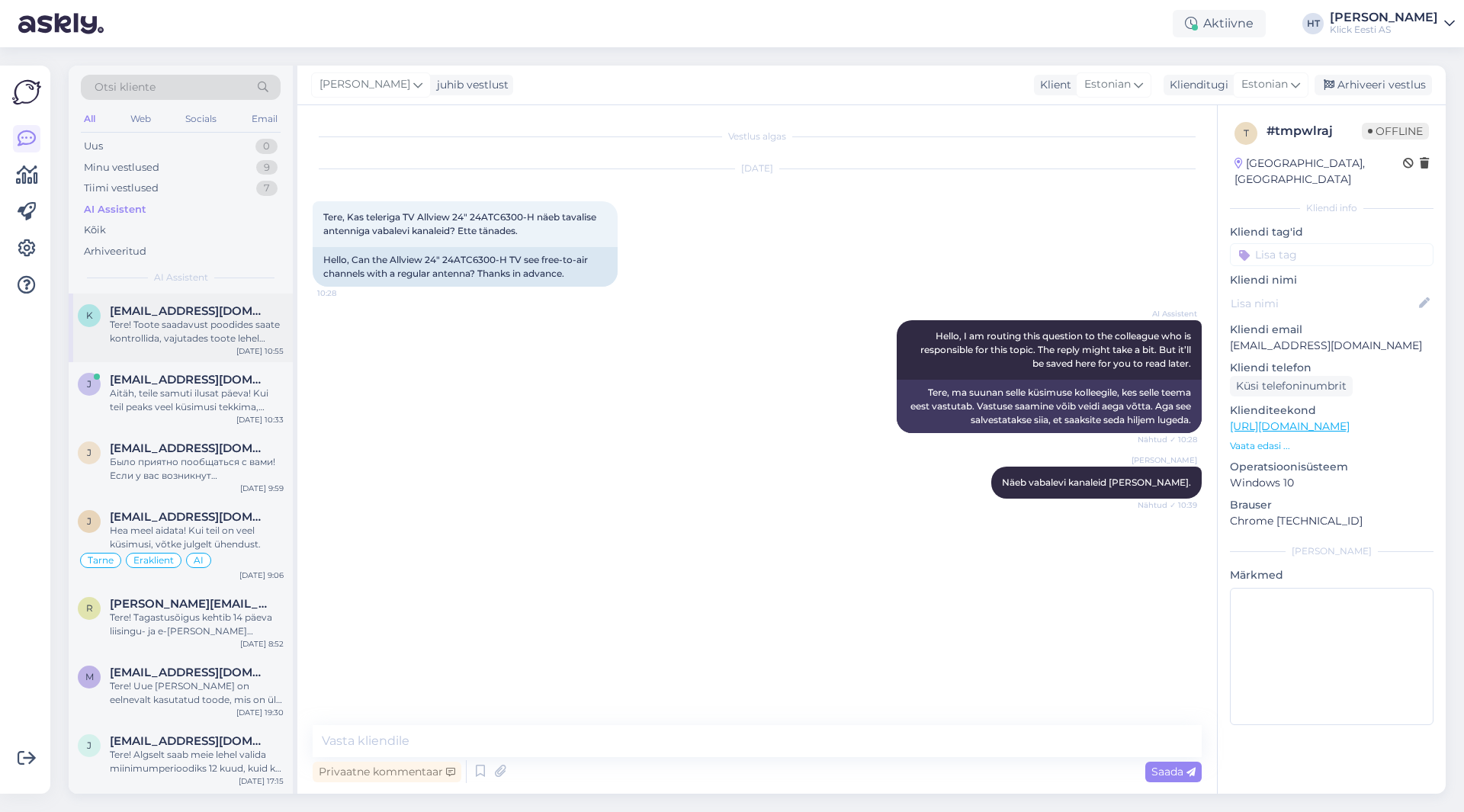
click at [269, 322] on div "Tere! Toote saadavust poodides saate kontrollida, vajutades toote lehel "Saadav…" at bounding box center [197, 332] width 174 height 28
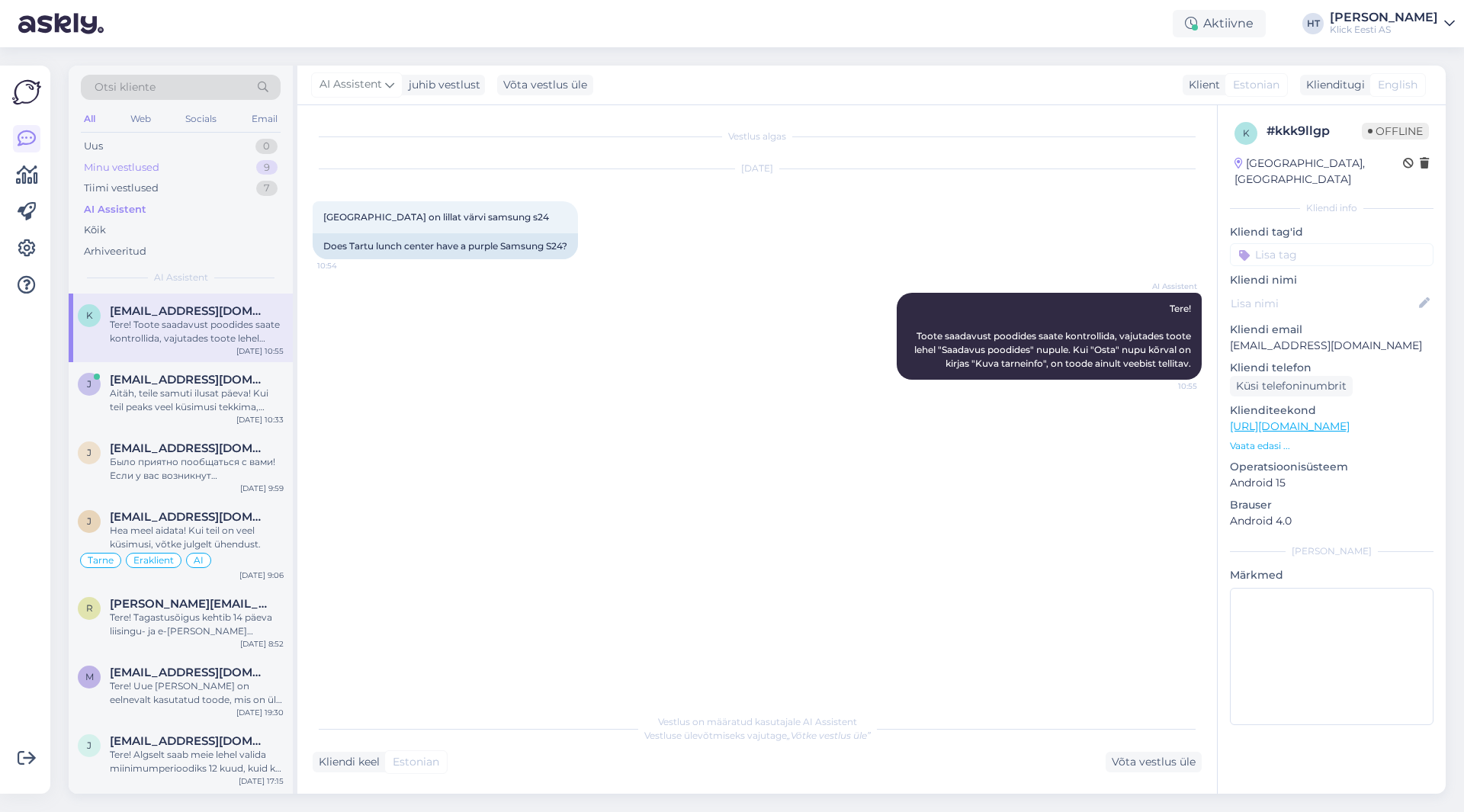
click at [217, 163] on div "Minu vestlused 9" at bounding box center [181, 168] width 200 height 21
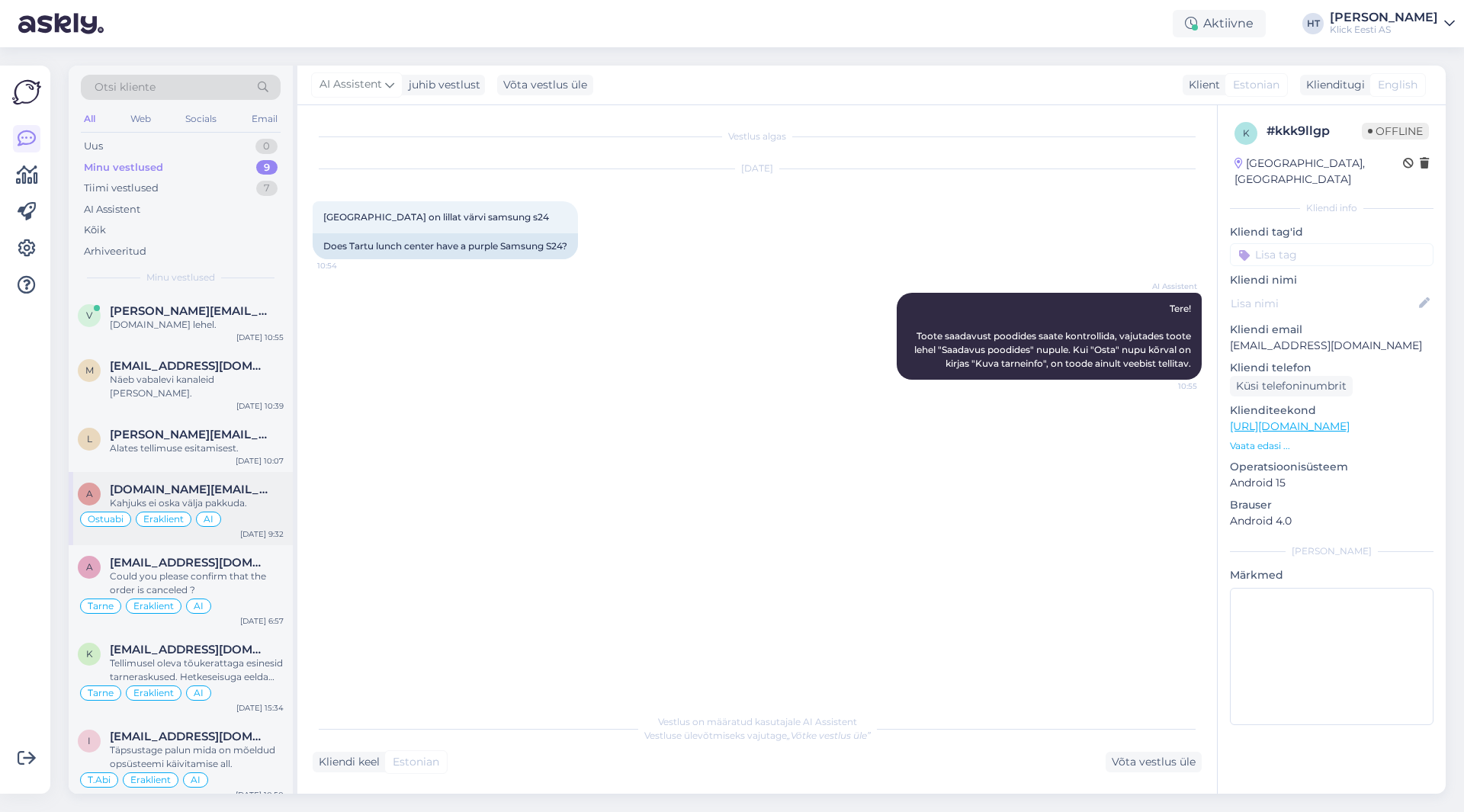
click at [185, 472] on div "a [DOMAIN_NAME][EMAIL_ADDRESS][DOMAIN_NAME] Kahjuks ei oska välja pakkuda. Ostu…" at bounding box center [181, 508] width 224 height 73
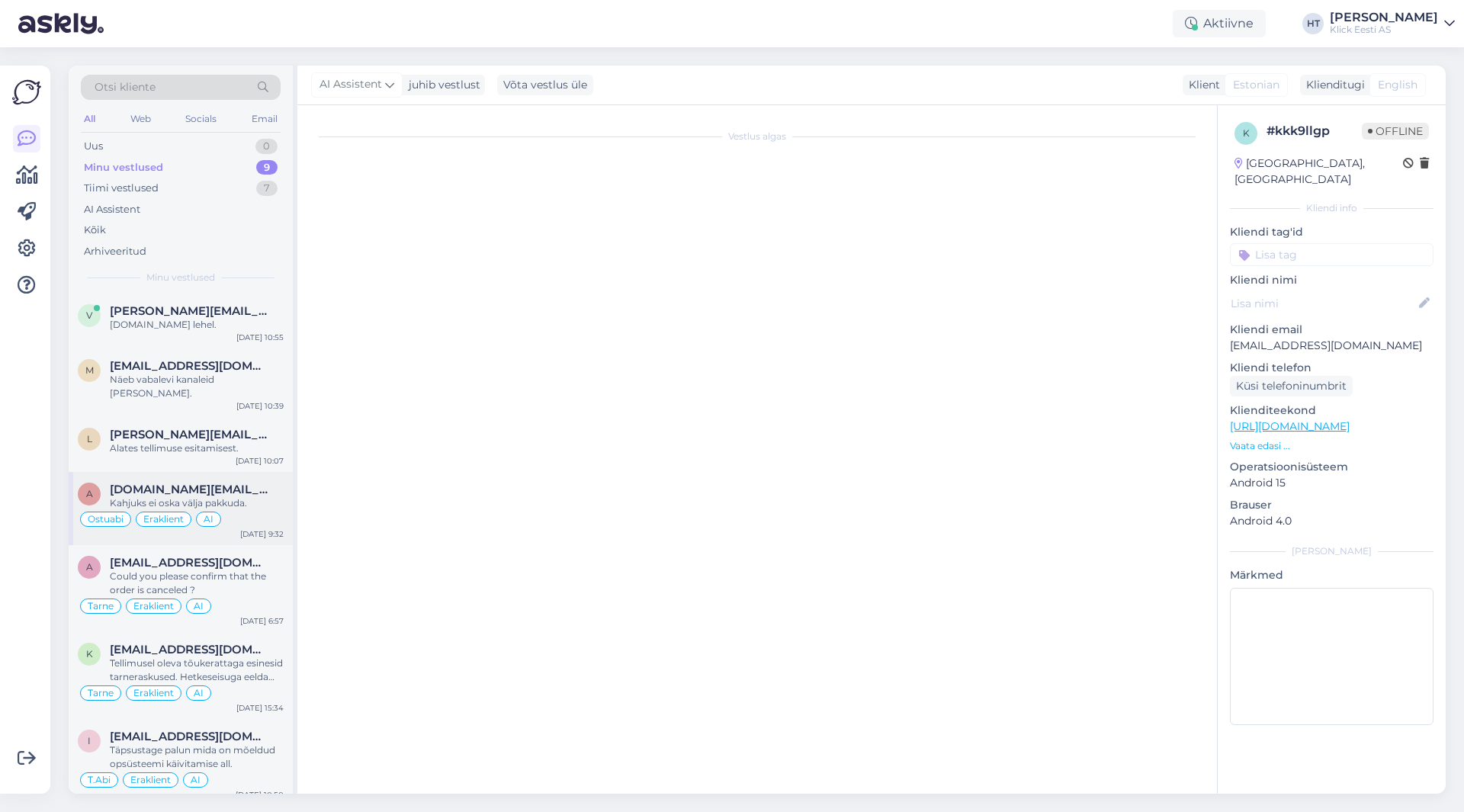
scroll to position [576, 0]
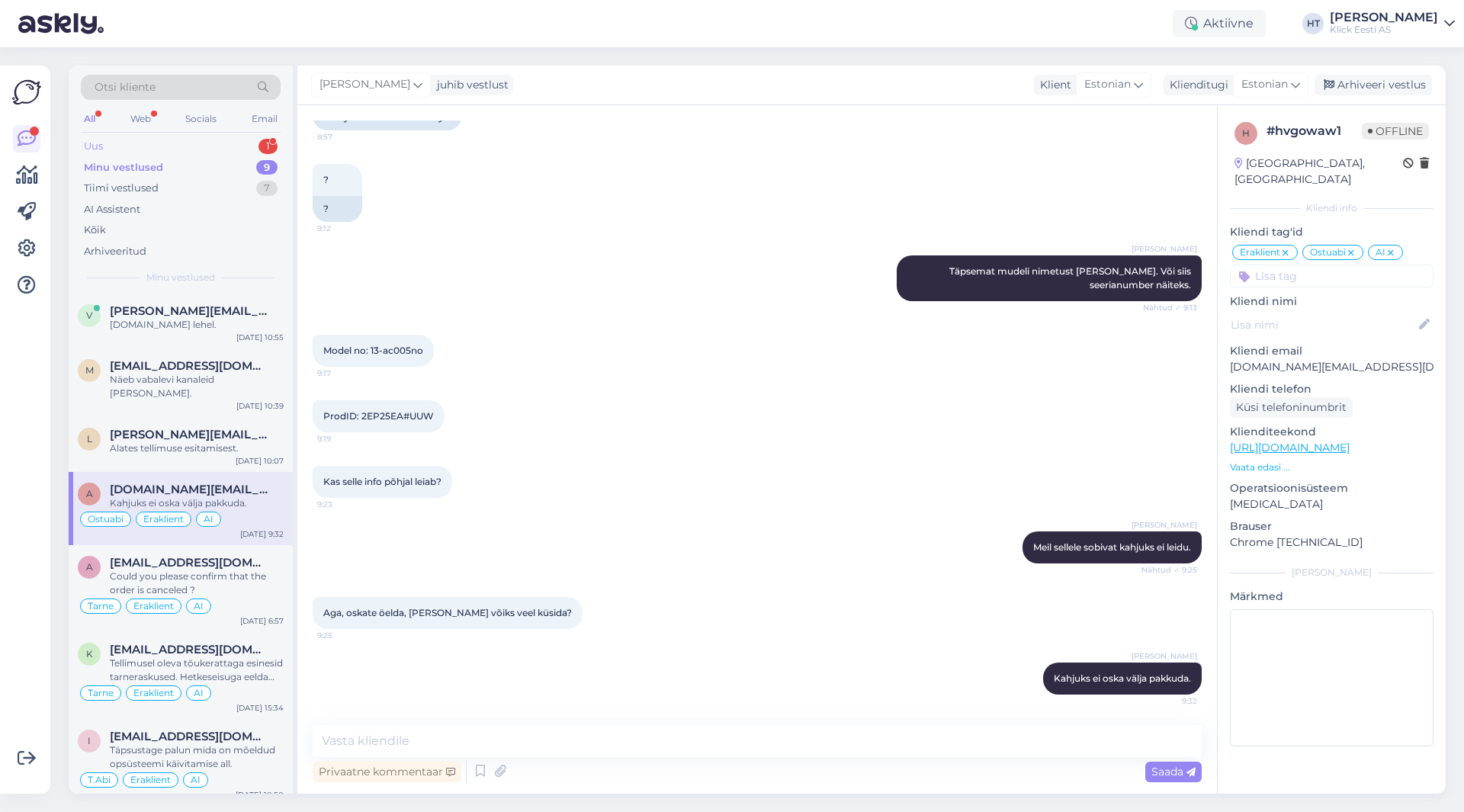
click at [200, 146] on div "Uus 1" at bounding box center [181, 147] width 200 height 21
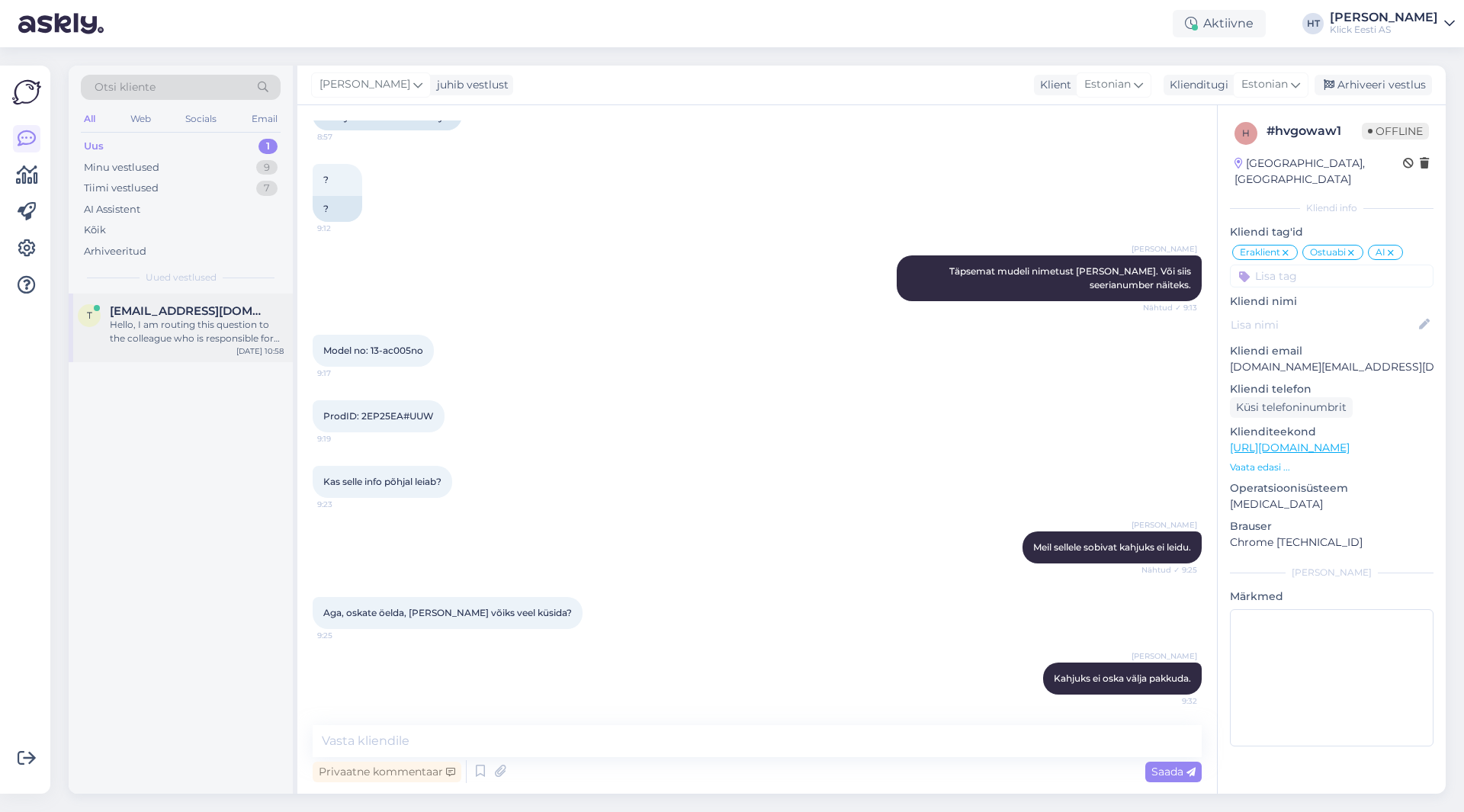
click at [237, 341] on div "Hello, I am routing this question to the colleague who is responsible for this …" at bounding box center [197, 332] width 174 height 28
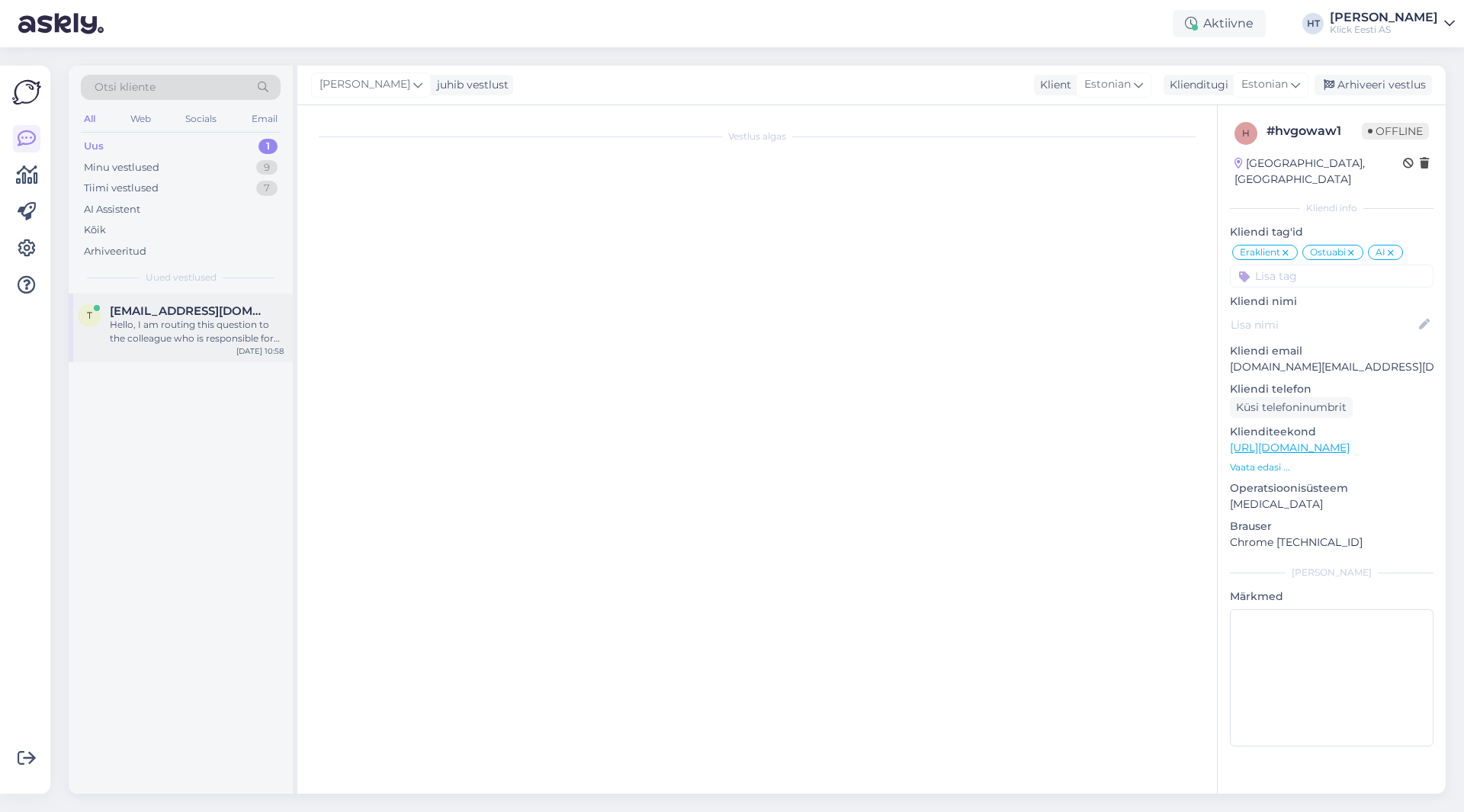
scroll to position [0, 0]
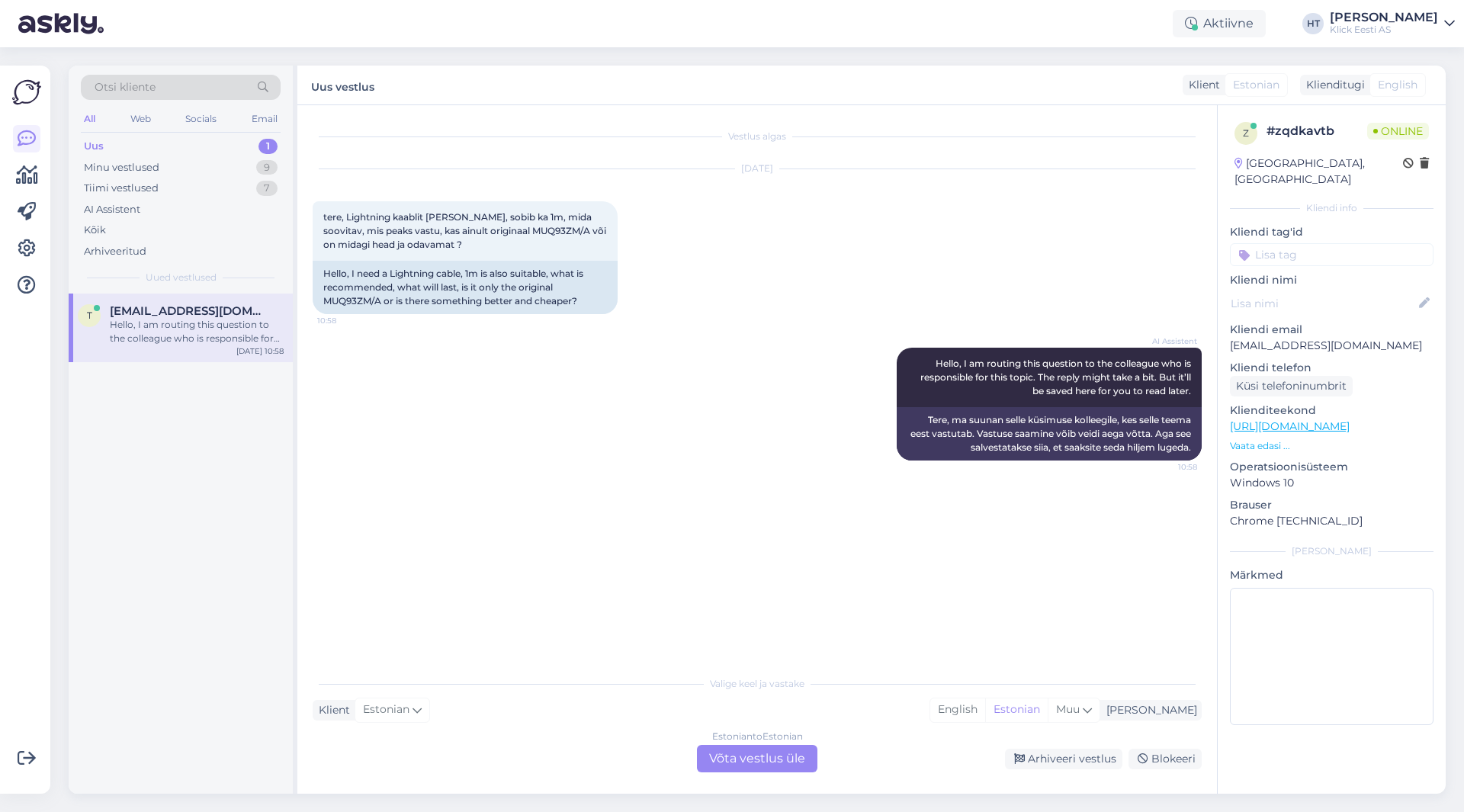
click at [745, 758] on div "Estonian to Estonian Võta vestlus üle" at bounding box center [756, 759] width 121 height 28
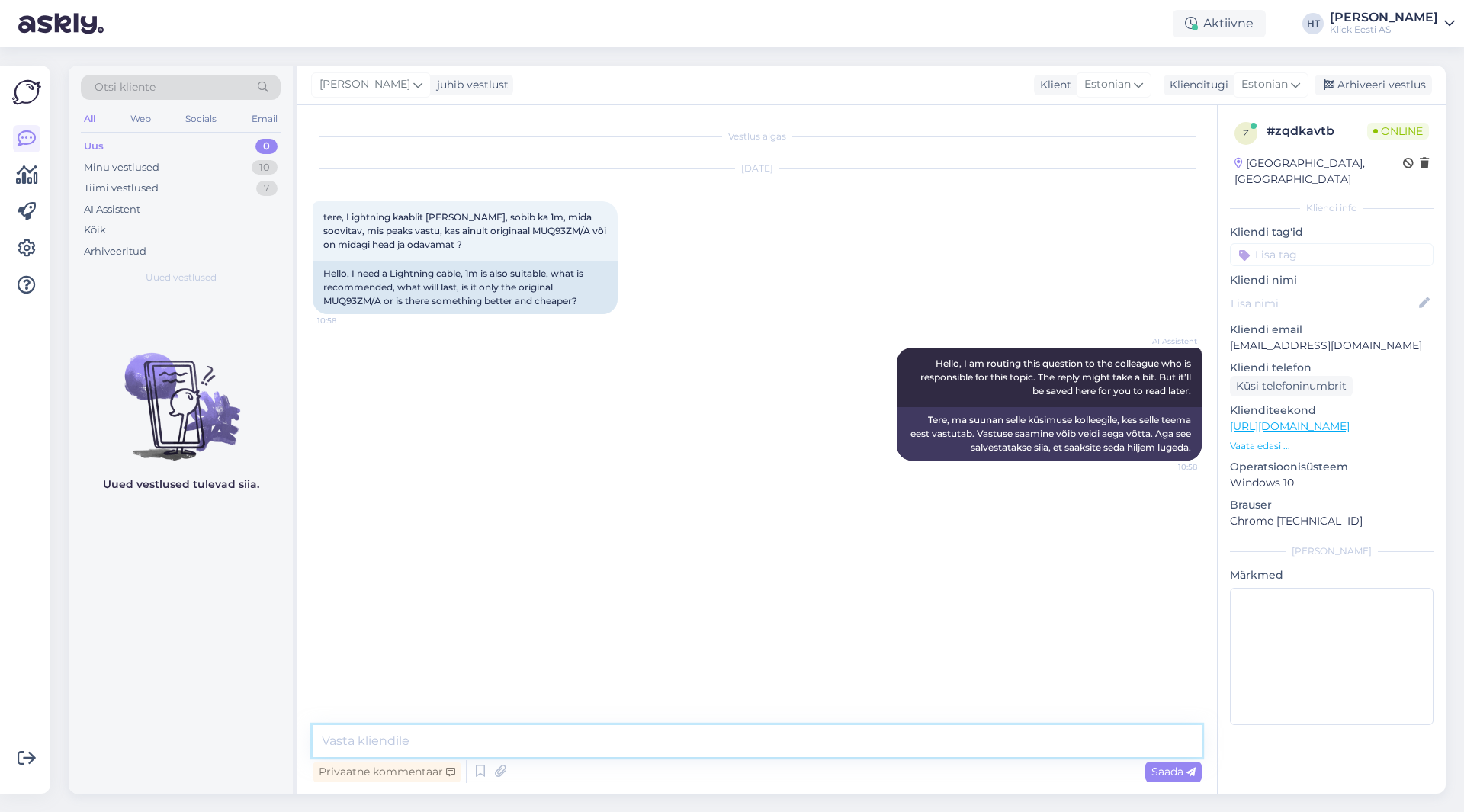
click at [754, 747] on textarea at bounding box center [757, 741] width 889 height 32
drag, startPoint x: 494, startPoint y: 229, endPoint x: 549, endPoint y: 232, distance: 55.1
click at [549, 232] on span "tere, Lightning kaablit [PERSON_NAME], sobib ka 1m, mida soovitav, mis peaks va…" at bounding box center [466, 231] width 285 height 39
copy span "MUQ93ZM/A"
click at [543, 423] on div "AI Assistent Hello, I am routing this question to the colleague who is responsi…" at bounding box center [757, 404] width 889 height 147
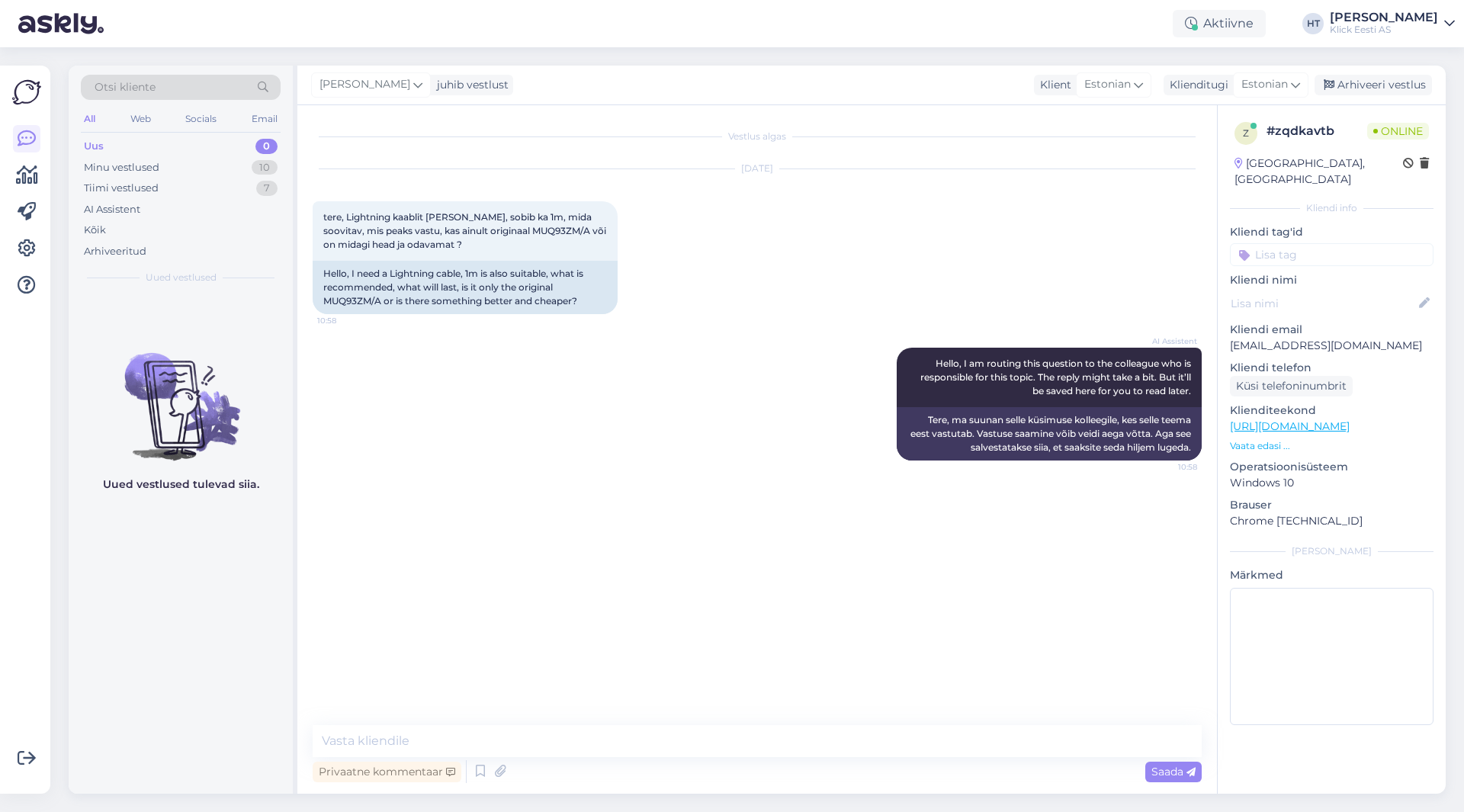
click at [398, 495] on div "Vestlus algas [DATE] tere, Lightning kaablit [PERSON_NAME], sobib ka 1m, mida s…" at bounding box center [764, 416] width 903 height 591
click at [130, 559] on div "Uued vestlused tulevad siia." at bounding box center [181, 543] width 224 height 500
click at [395, 742] on textarea at bounding box center [757, 741] width 889 height 32
click at [343, 728] on textarea at bounding box center [757, 741] width 889 height 32
click at [547, 751] on textarea at bounding box center [757, 741] width 889 height 32
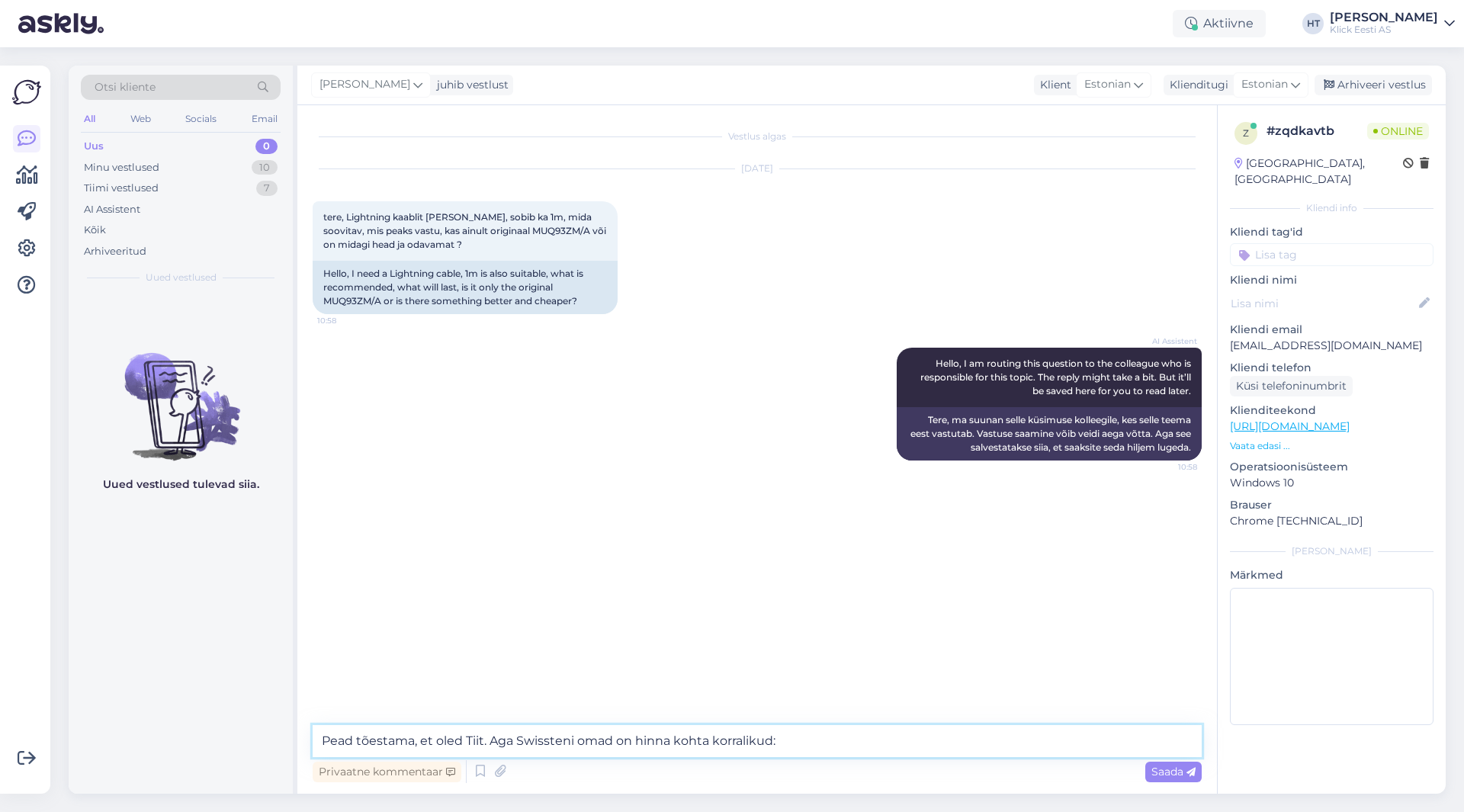
paste textarea "[URL][DOMAIN_NAME][PERSON_NAME]"
type textarea "Pead tõestama, et oled Tiit. Aga Swissteni omad on hinna kohta korralikud: [URL…"
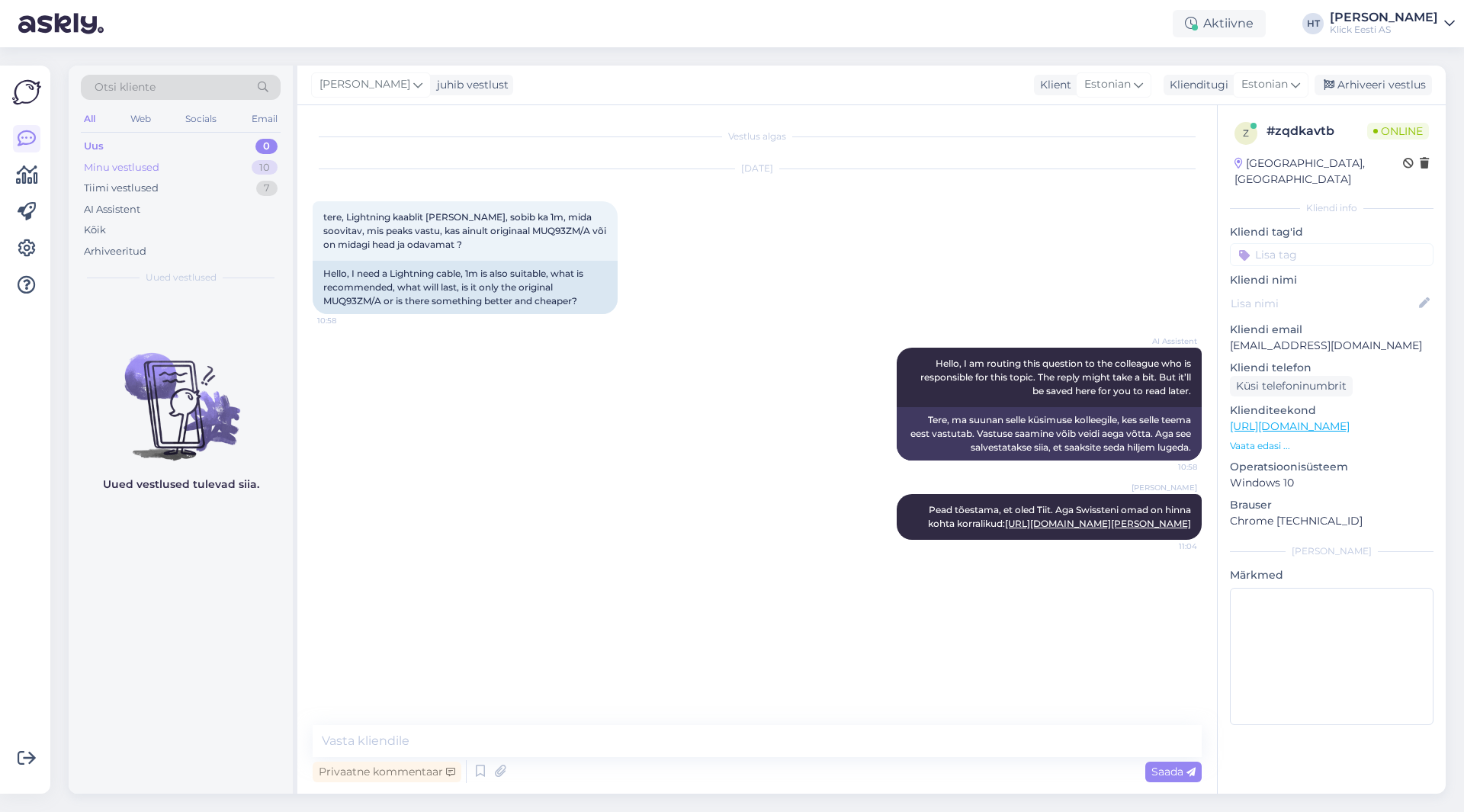
click at [262, 176] on div "Minu vestlused 10" at bounding box center [181, 168] width 200 height 21
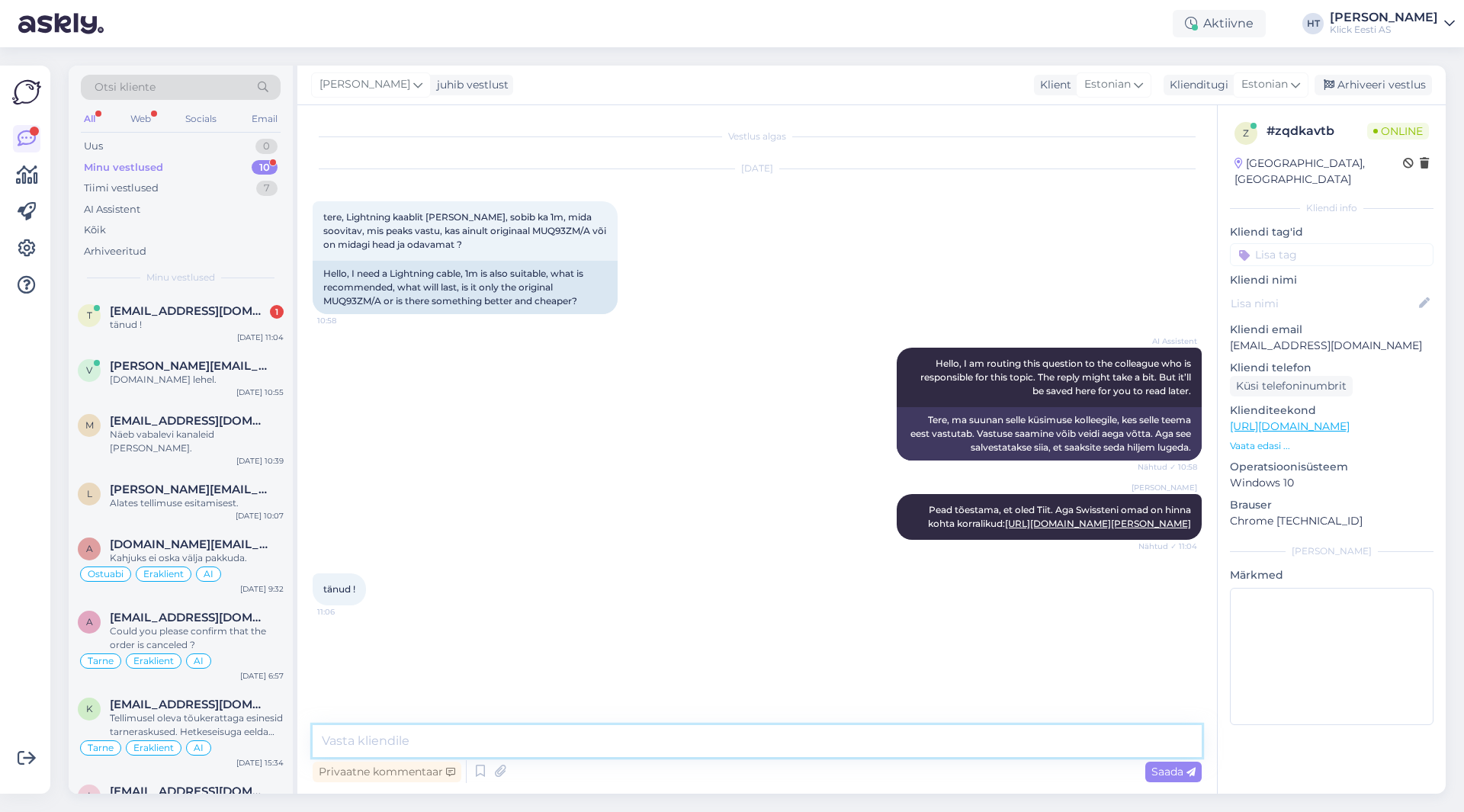
click at [532, 741] on textarea at bounding box center [757, 741] width 889 height 32
type textarea "Palun :)"
click at [236, 150] on div "Uus 0" at bounding box center [181, 147] width 200 height 21
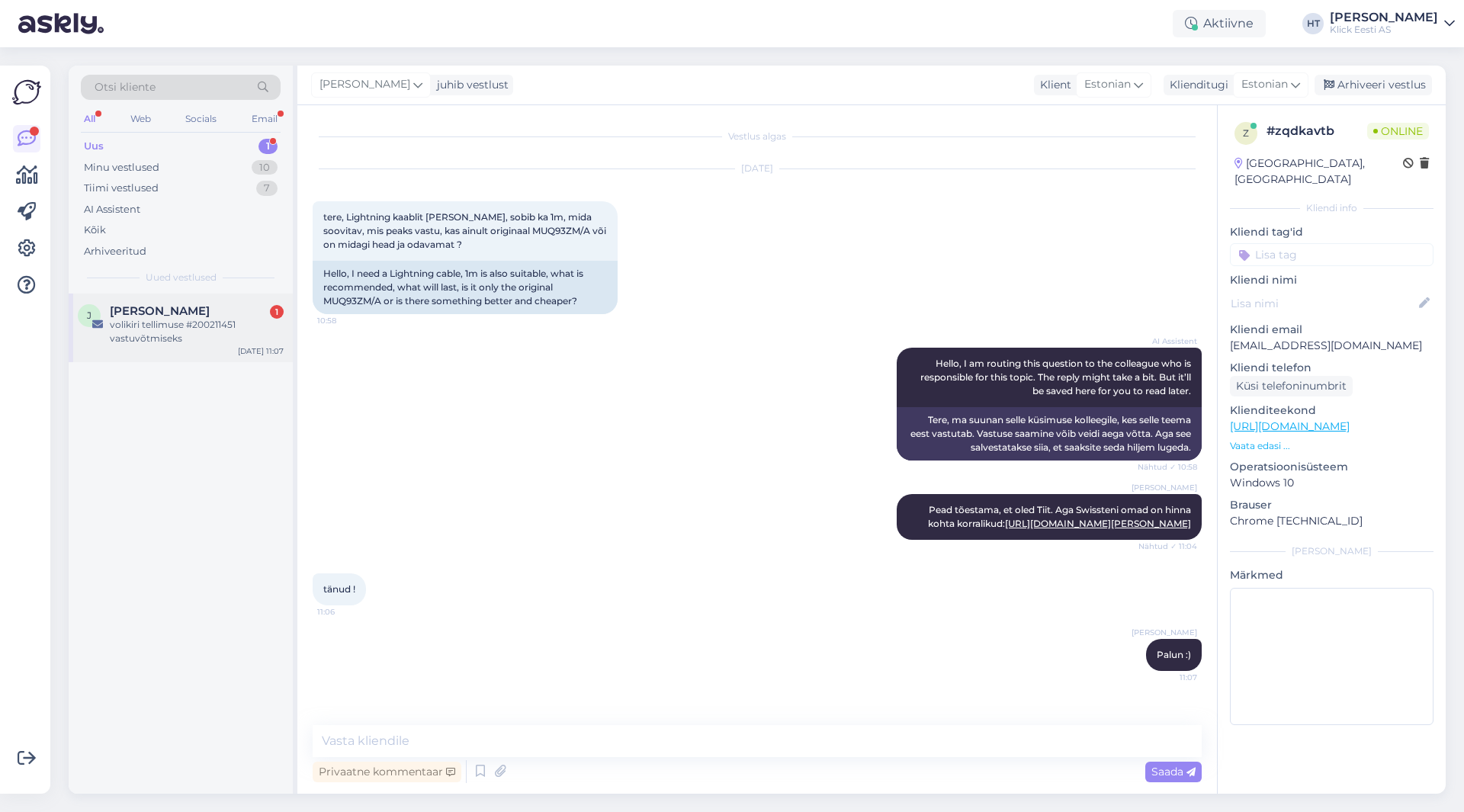
click at [246, 303] on div "j [PERSON_NAME] 1 volikiri tellimuse #200211451 vastuvõtmiseks [DATE] 11:07" at bounding box center [181, 327] width 224 height 69
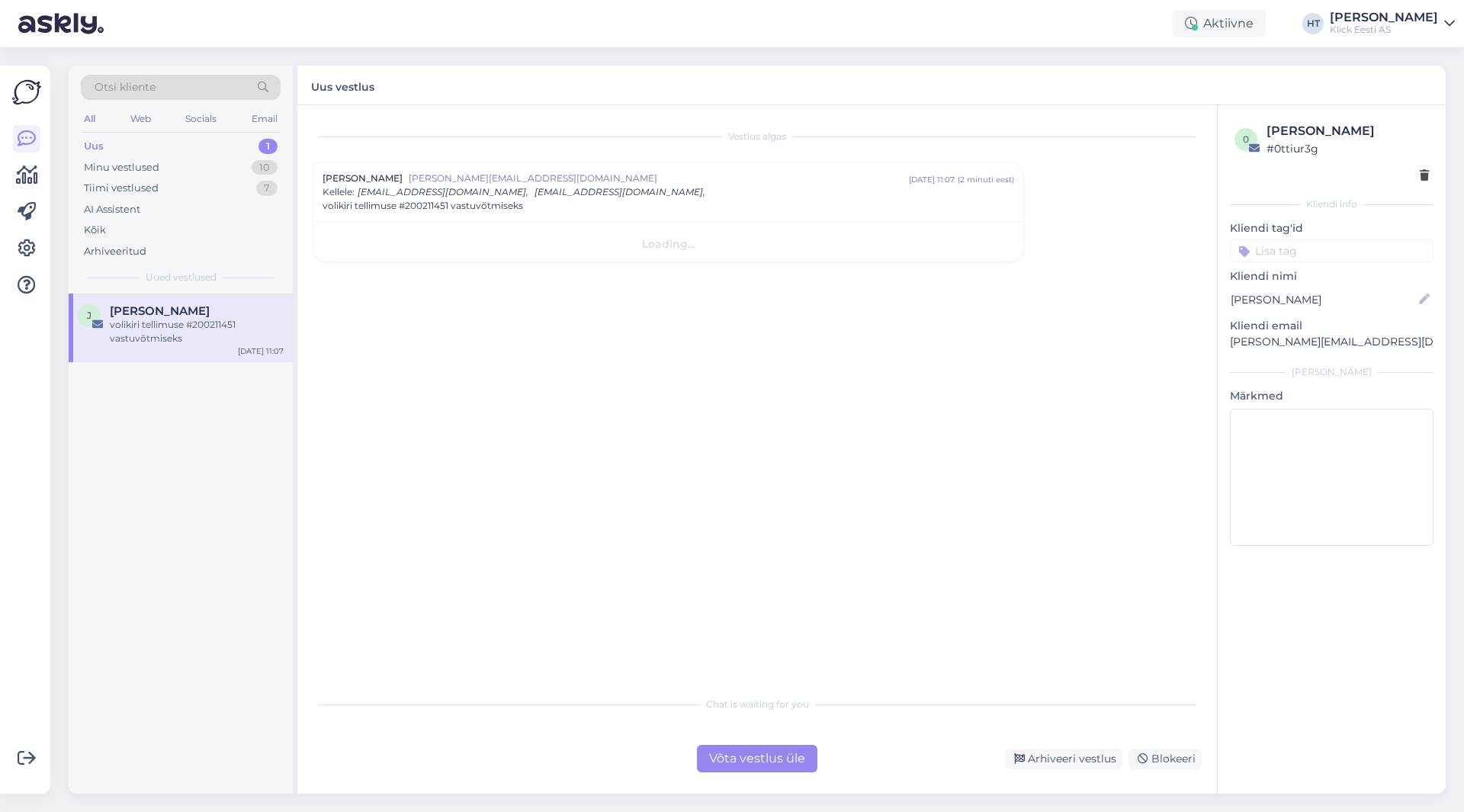
scroll to position [0, 0]
click at [214, 143] on div "Uus 1" at bounding box center [181, 147] width 200 height 21
click at [198, 305] on span "[PERSON_NAME]" at bounding box center [160, 311] width 100 height 14
click at [781, 542] on div "Vestlus algas [PERSON_NAME] [EMAIL_ADDRESS][DOMAIN_NAME] [DATE] 11:07 ( 5 minut…" at bounding box center [764, 397] width 903 height 554
click at [753, 745] on div "Võta vestlus üle" at bounding box center [756, 759] width 121 height 28
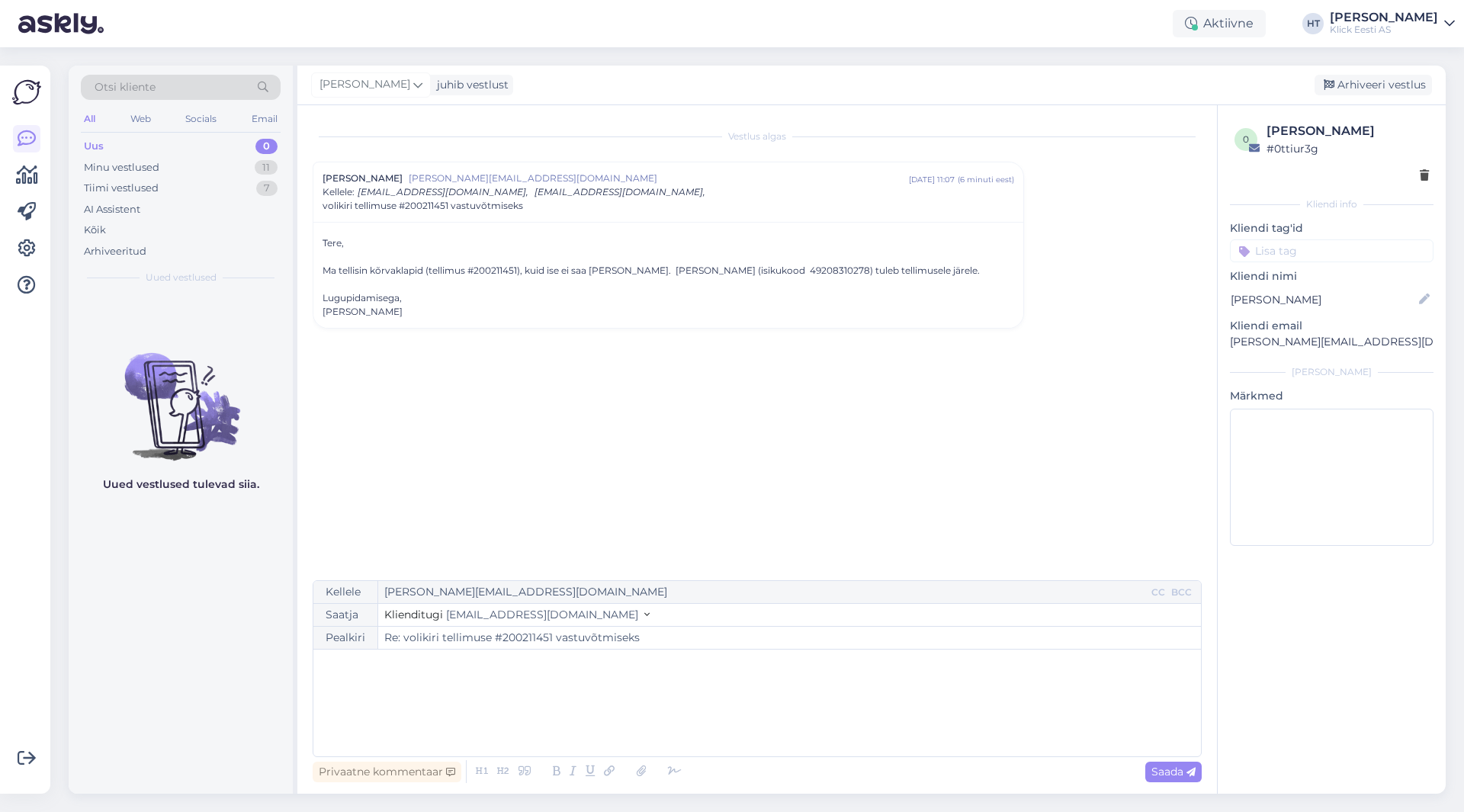
click at [573, 670] on p "﻿" at bounding box center [756, 665] width 872 height 16
click at [939, 702] on p "Oleme uue kättesaaja info lisanud tellimusele. [PERSON_NAME] saab tellimuse [PE…" at bounding box center [756, 697] width 872 height 16
click at [1156, 595] on div "CC" at bounding box center [1158, 592] width 19 height 14
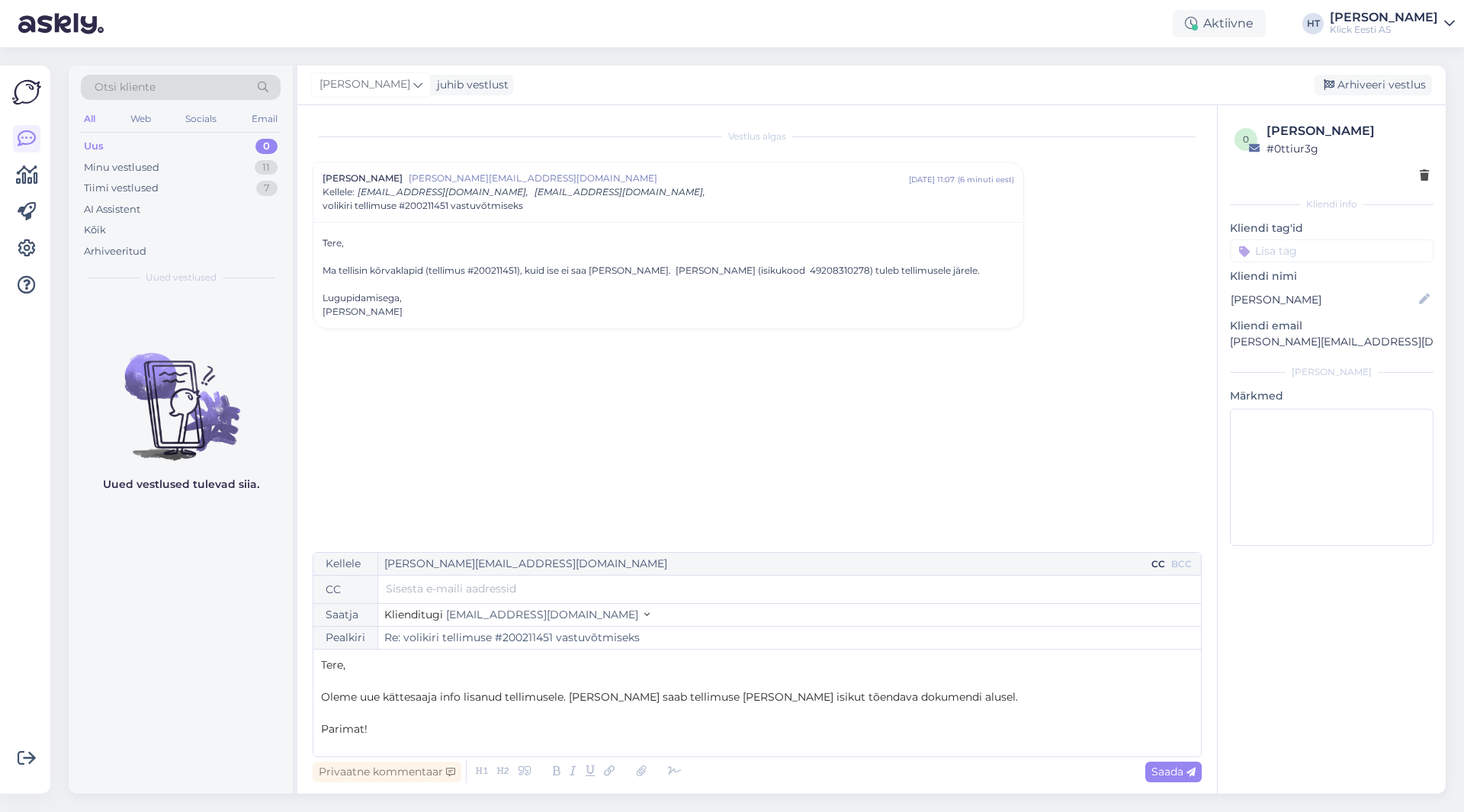
click at [813, 596] on input "text" at bounding box center [789, 588] width 807 height 17
type input "kri"
click at [458, 580] on input "kri" at bounding box center [789, 576] width 807 height 17
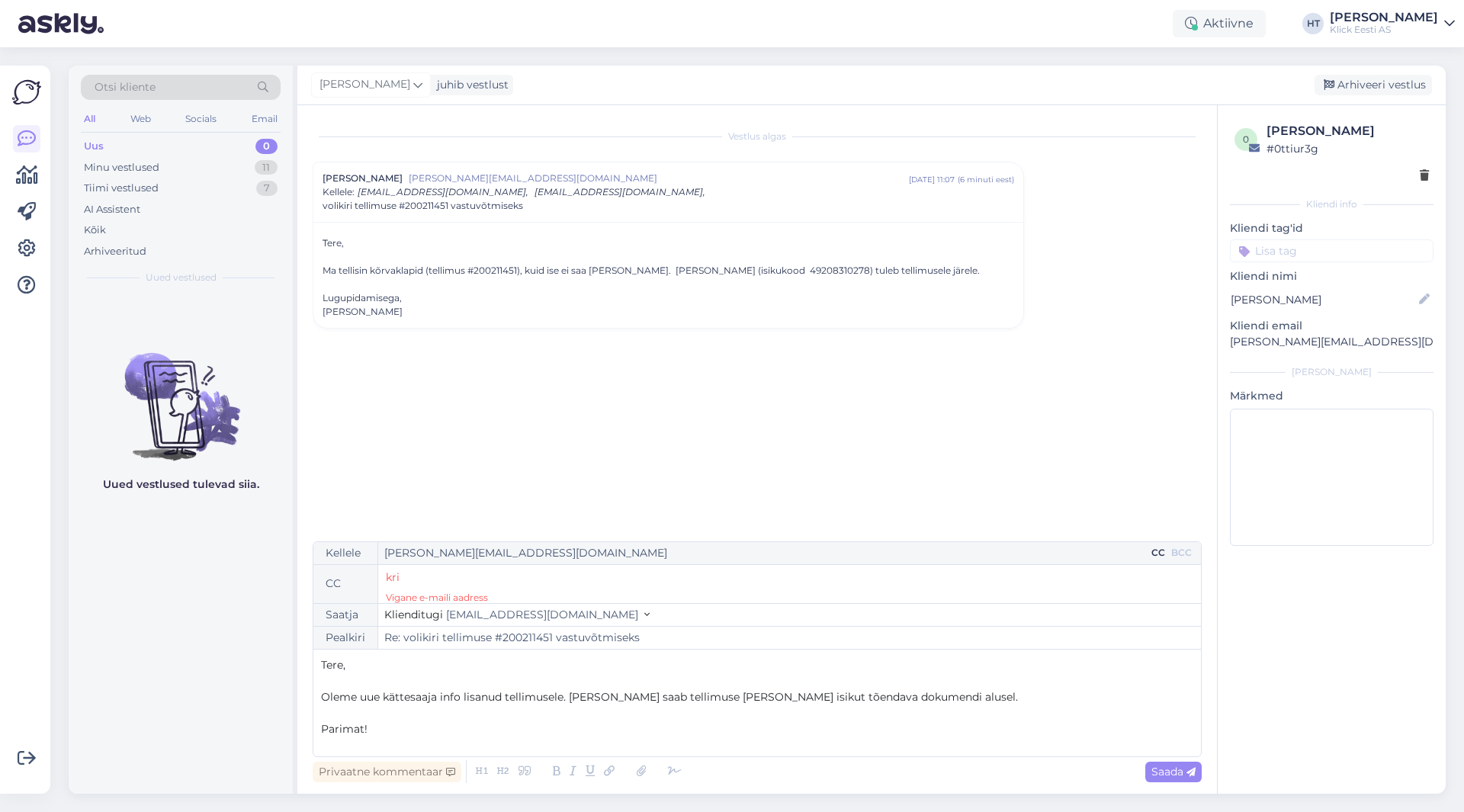
paste input "text"
click at [576, 600] on p "Vigane e-maili aadress" at bounding box center [789, 597] width 807 height 11
click at [653, 576] on input "text" at bounding box center [889, 576] width 606 height 17
click at [562, 578] on button "button" at bounding box center [571, 576] width 19 height 17
click at [492, 578] on input "text" at bounding box center [789, 576] width 807 height 17
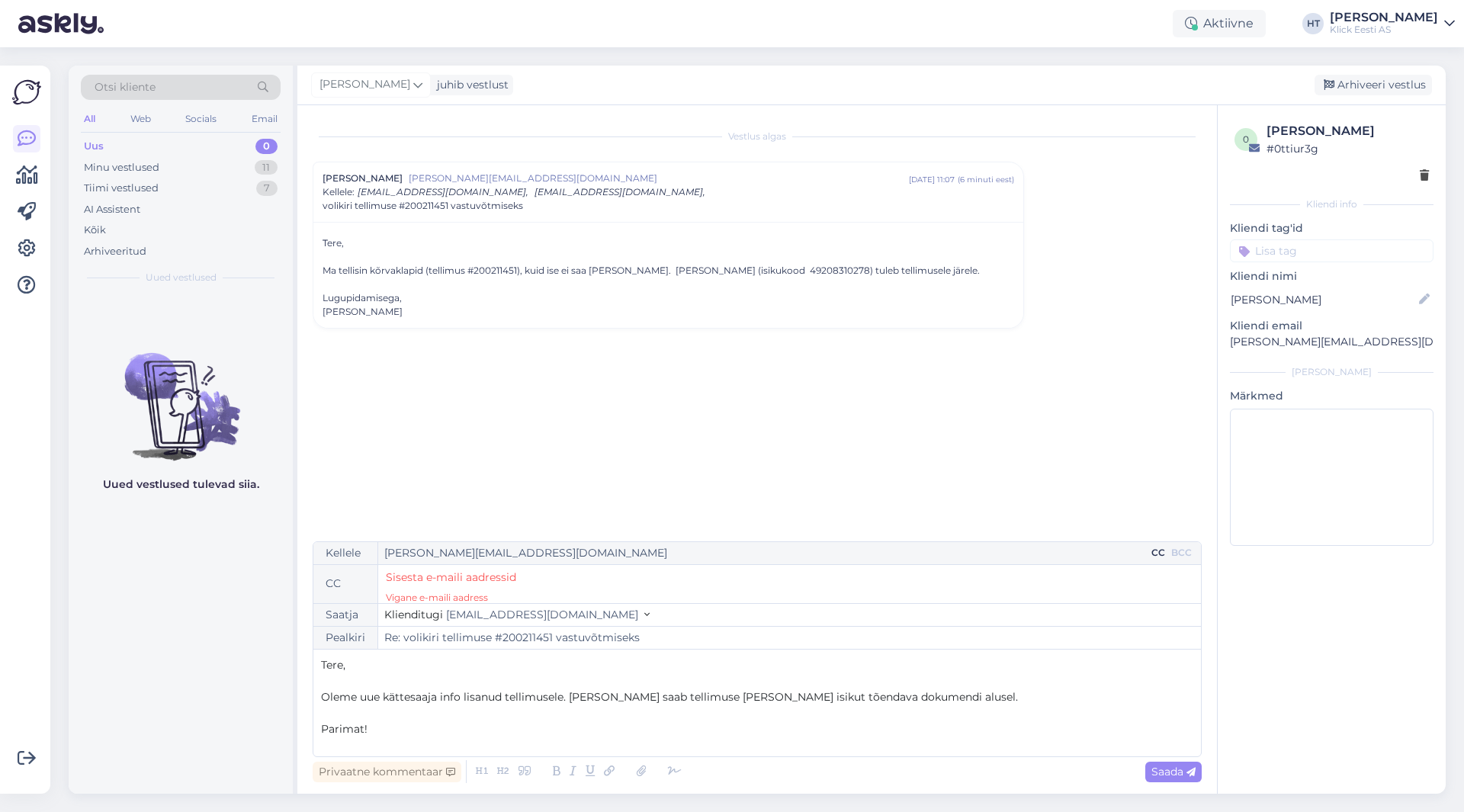
click at [492, 578] on input "text" at bounding box center [789, 576] width 807 height 17
click at [529, 593] on p "Vigane e-maili aadress" at bounding box center [789, 597] width 807 height 11
click at [526, 585] on input "text" at bounding box center [789, 576] width 807 height 17
type input "[EMAIL_ADDRESS][DOMAIN_NAME]"
click at [732, 670] on p "Tere," at bounding box center [756, 665] width 872 height 16
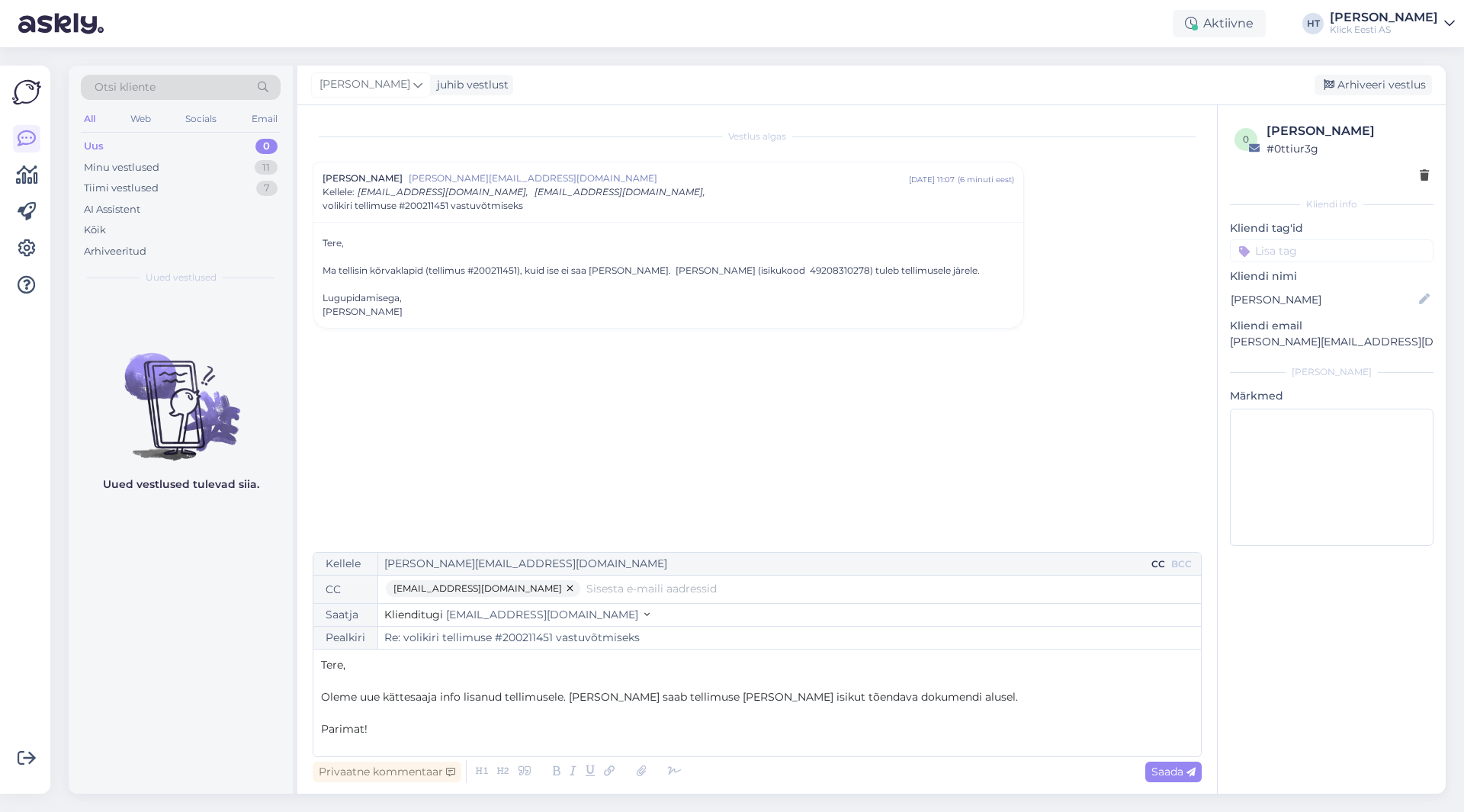
click at [645, 596] on input "text" at bounding box center [889, 588] width 606 height 17
click at [636, 670] on p "Tere," at bounding box center [756, 665] width 872 height 16
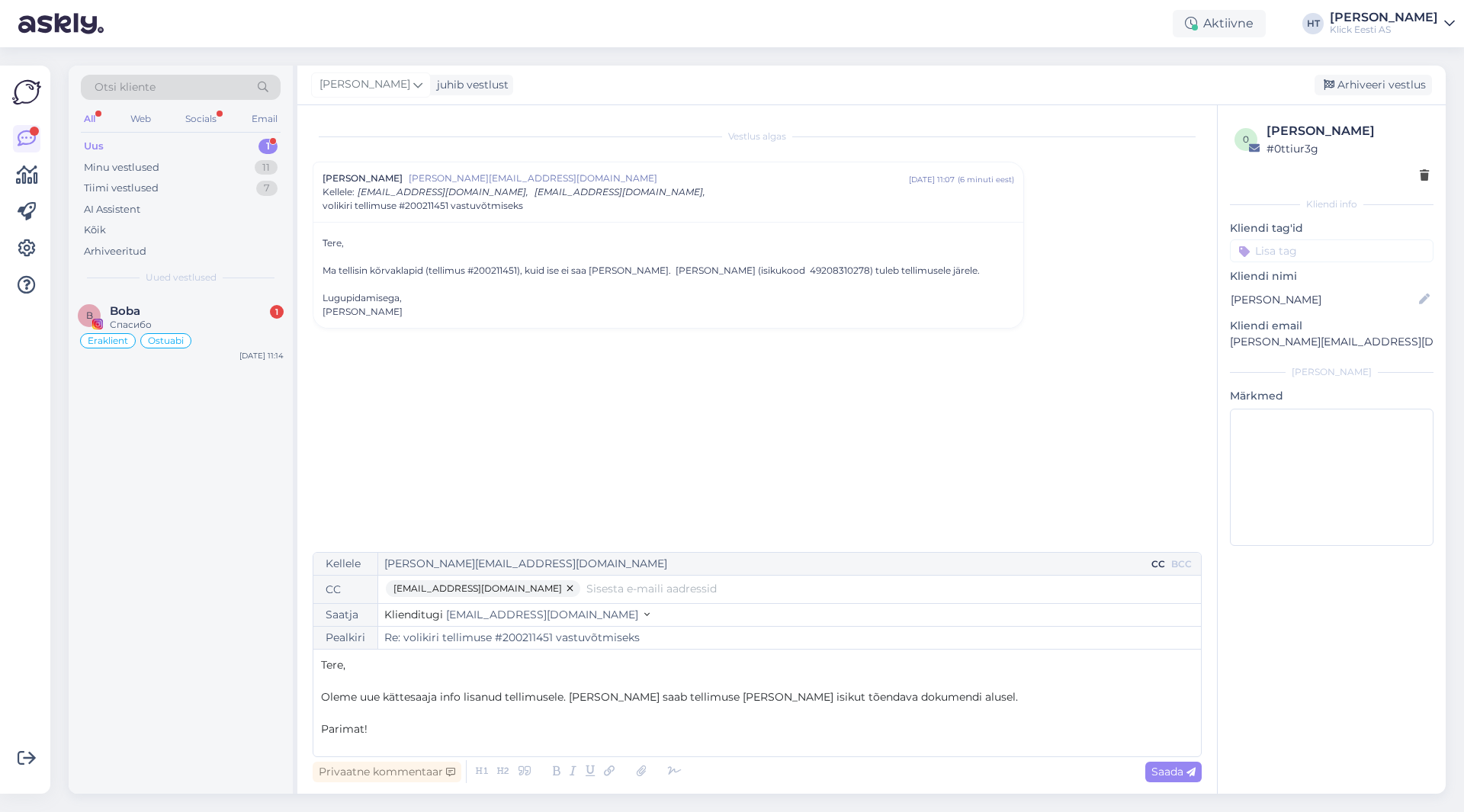
click at [609, 212] on div "volikiri tellimuse #200211451 vastuvõtmiseks" at bounding box center [668, 206] width 692 height 14
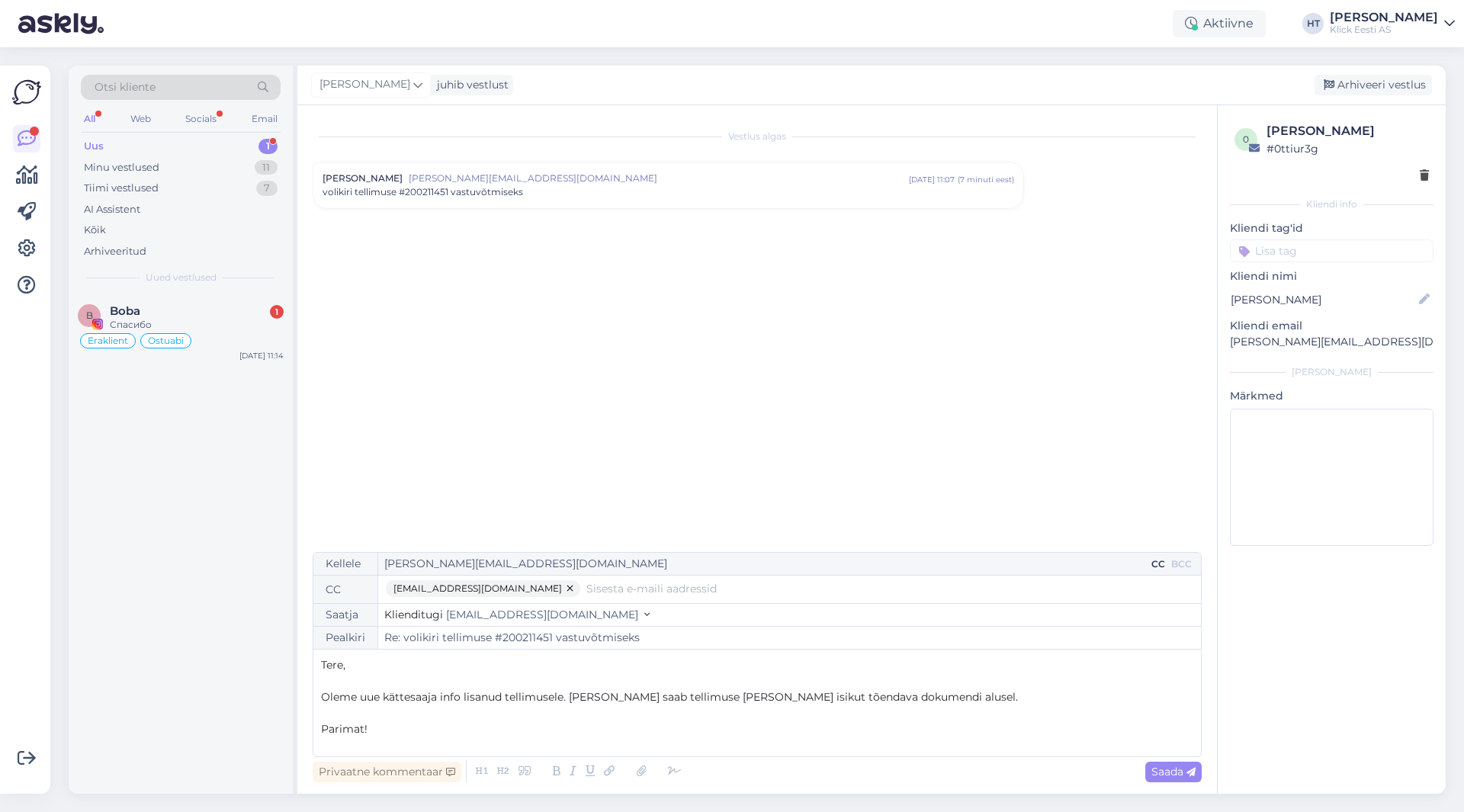
click at [609, 200] on div "[PERSON_NAME] [EMAIL_ADDRESS][DOMAIN_NAME] [DATE] 11:07 ( 7 minuti eest ) volik…" at bounding box center [668, 185] width 709 height 45
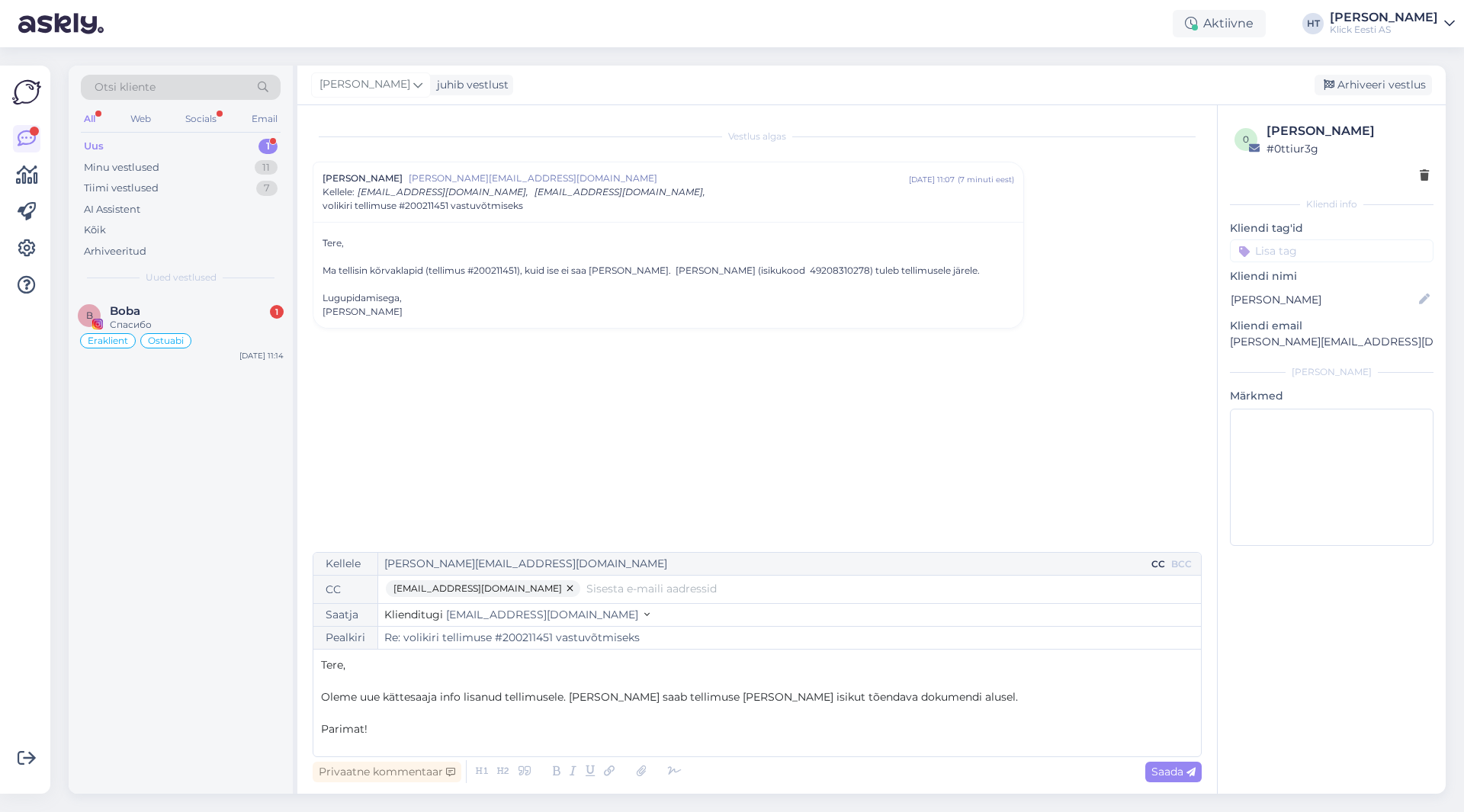
click at [601, 587] on input "text" at bounding box center [889, 588] width 606 height 17
click at [972, 713] on p "﻿" at bounding box center [756, 713] width 872 height 16
click at [975, 700] on p "Oleme uue kättesaaja info lisanud tellimusele. [PERSON_NAME] saab tellimuse [PE…" at bounding box center [756, 697] width 872 height 16
click at [1165, 772] on span "Saada" at bounding box center [1173, 771] width 45 height 14
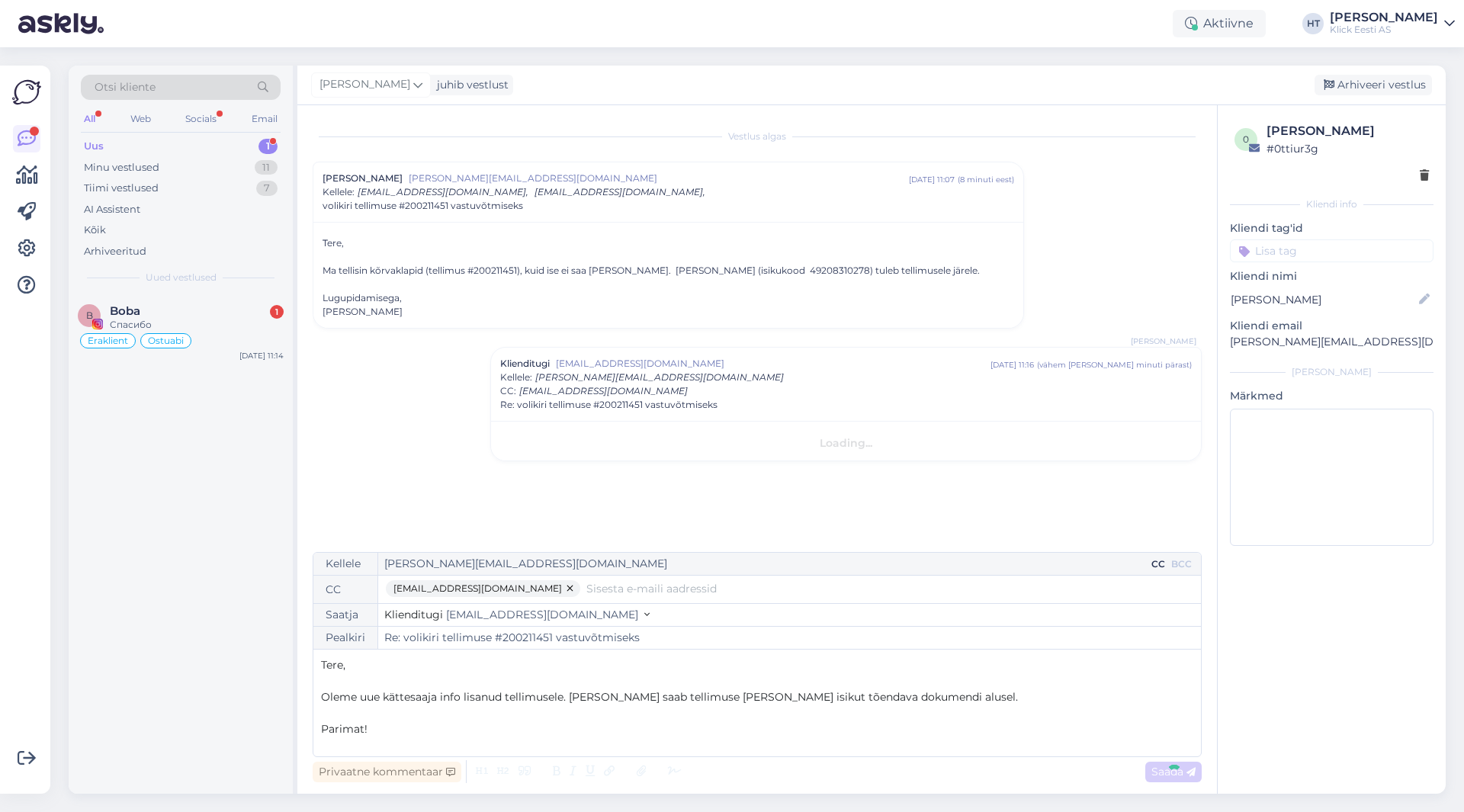
type input "Re: Re: volikiri tellimuse #200211451 vastuvõtmiseks"
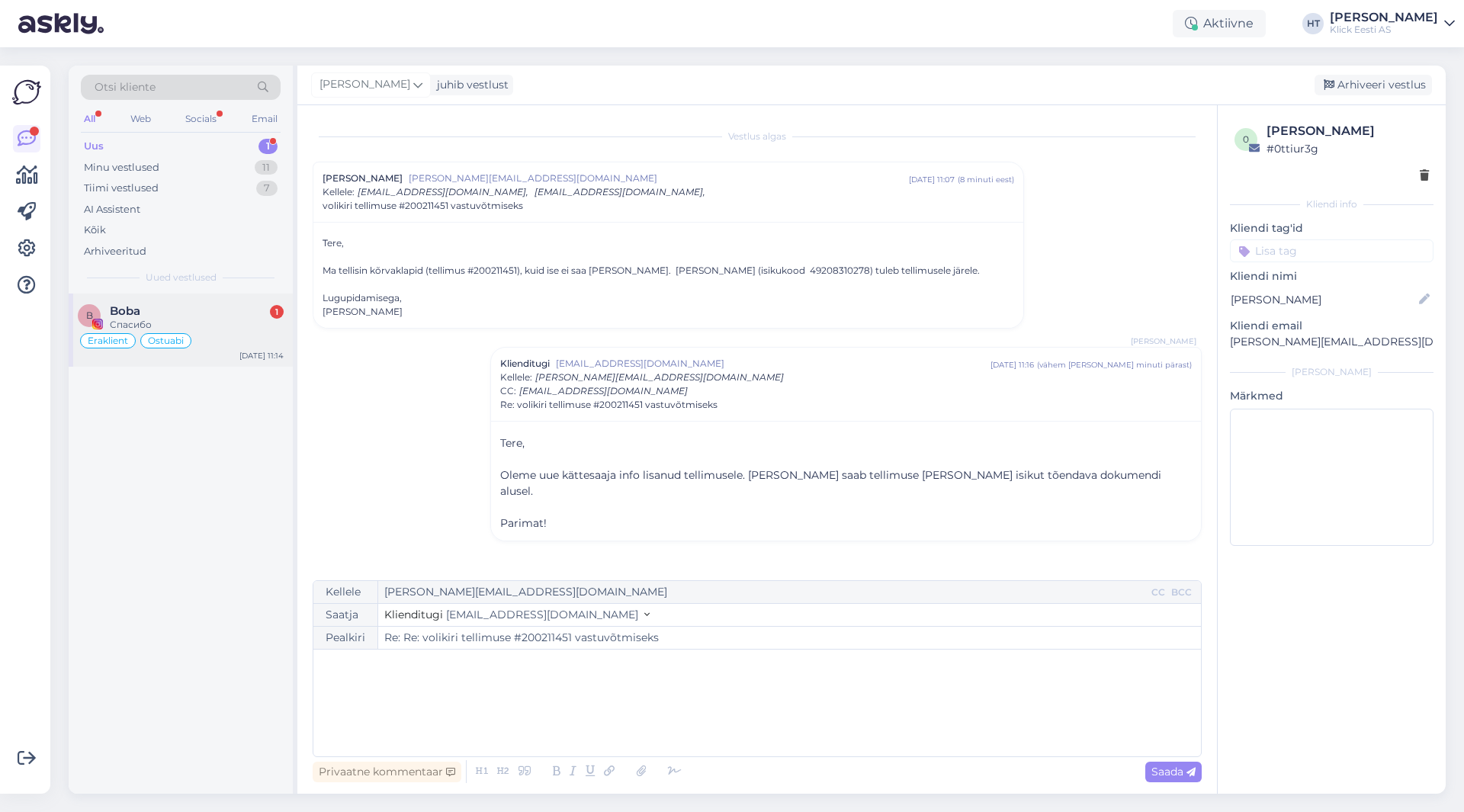
click at [277, 315] on div "1" at bounding box center [276, 312] width 14 height 14
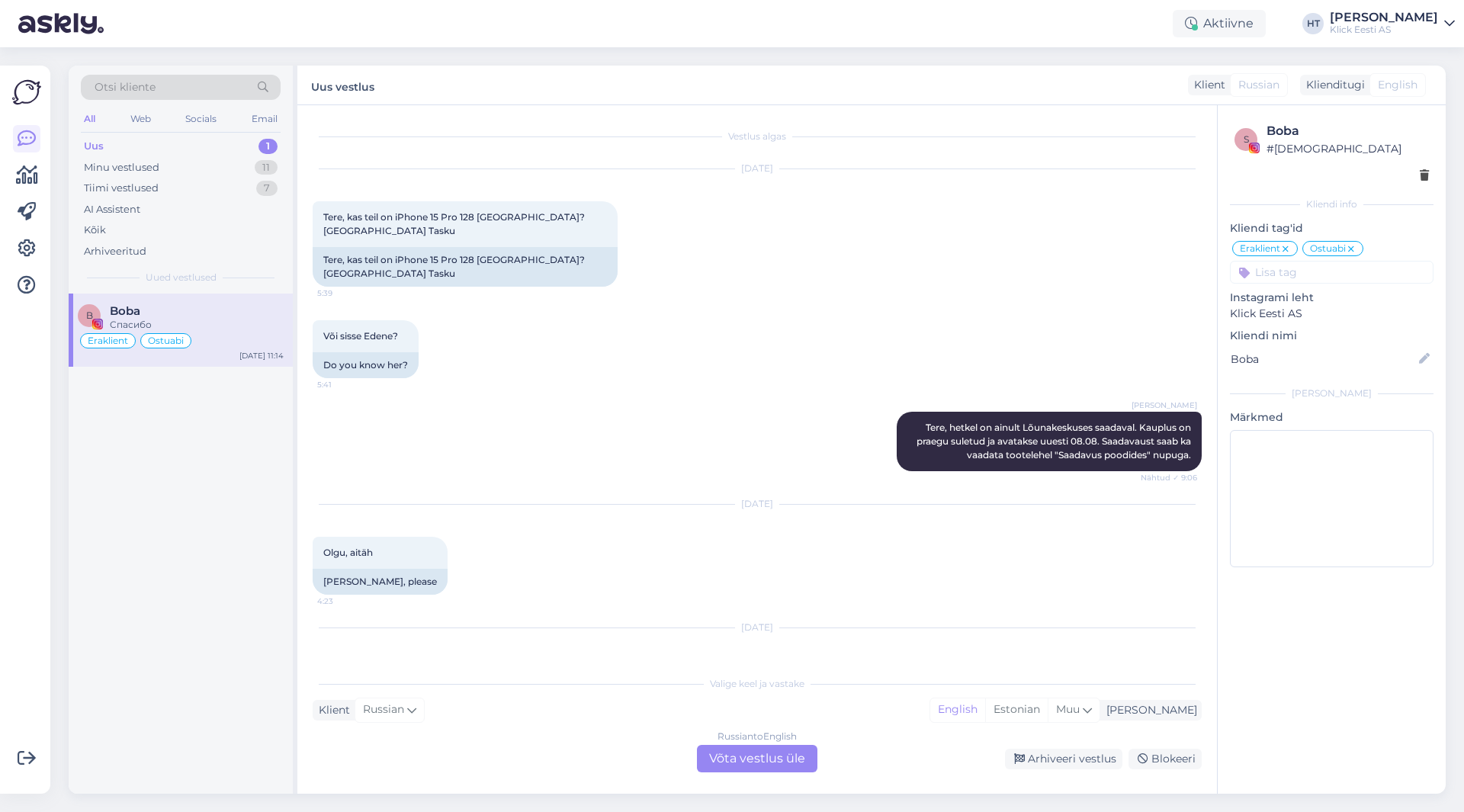
scroll to position [899, 0]
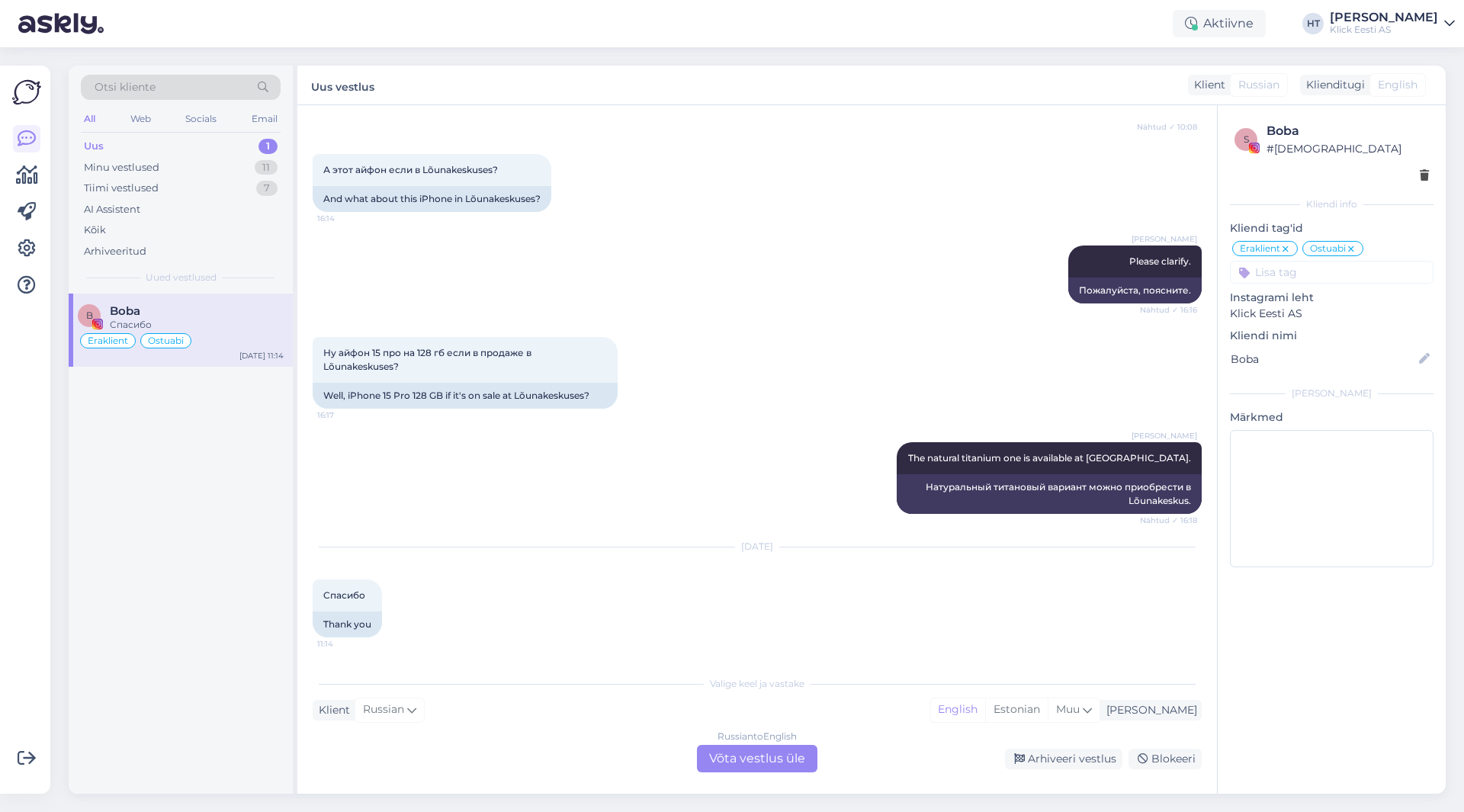
click at [726, 755] on div "Russian to English Võta vestlus üle" at bounding box center [756, 759] width 121 height 28
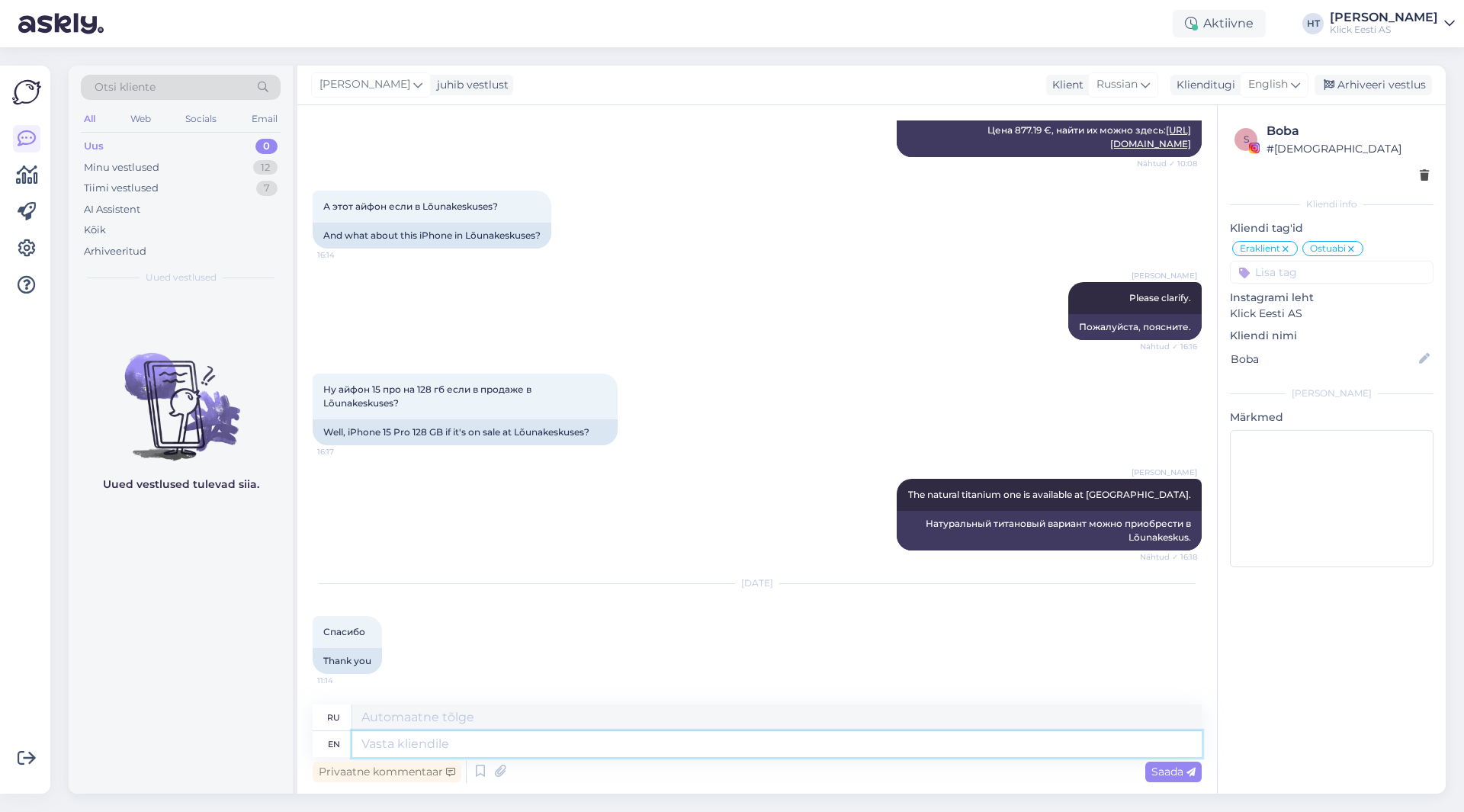
click at [726, 755] on textarea at bounding box center [777, 744] width 849 height 26
type textarea "You're"
type textarea "Ты"
type textarea "You're welcome."
type textarea "Пожалуйста."
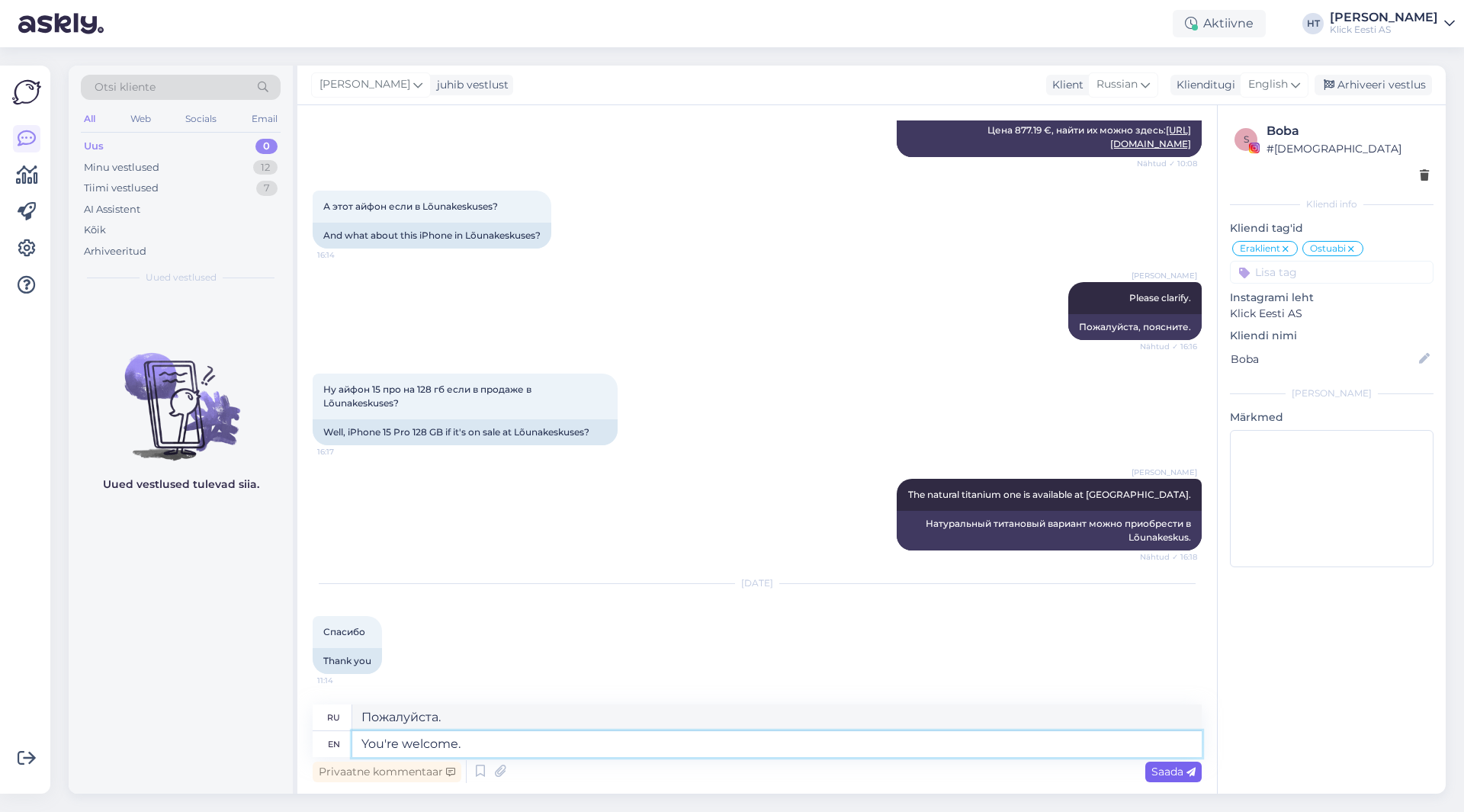
type textarea "You're welcome."
click at [1155, 777] on span "Saada" at bounding box center [1173, 771] width 45 height 14
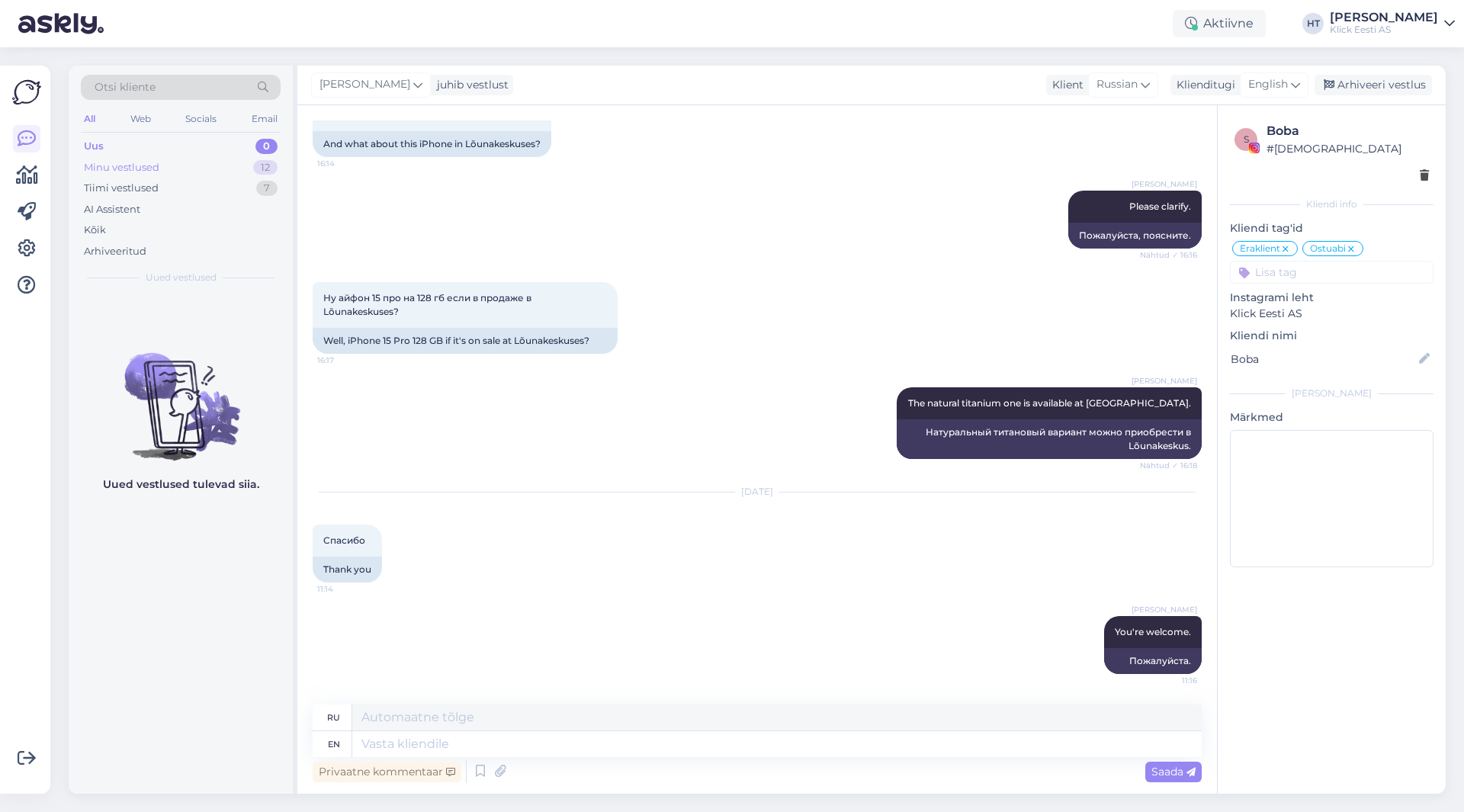
click at [259, 172] on div "12" at bounding box center [266, 168] width 24 height 15
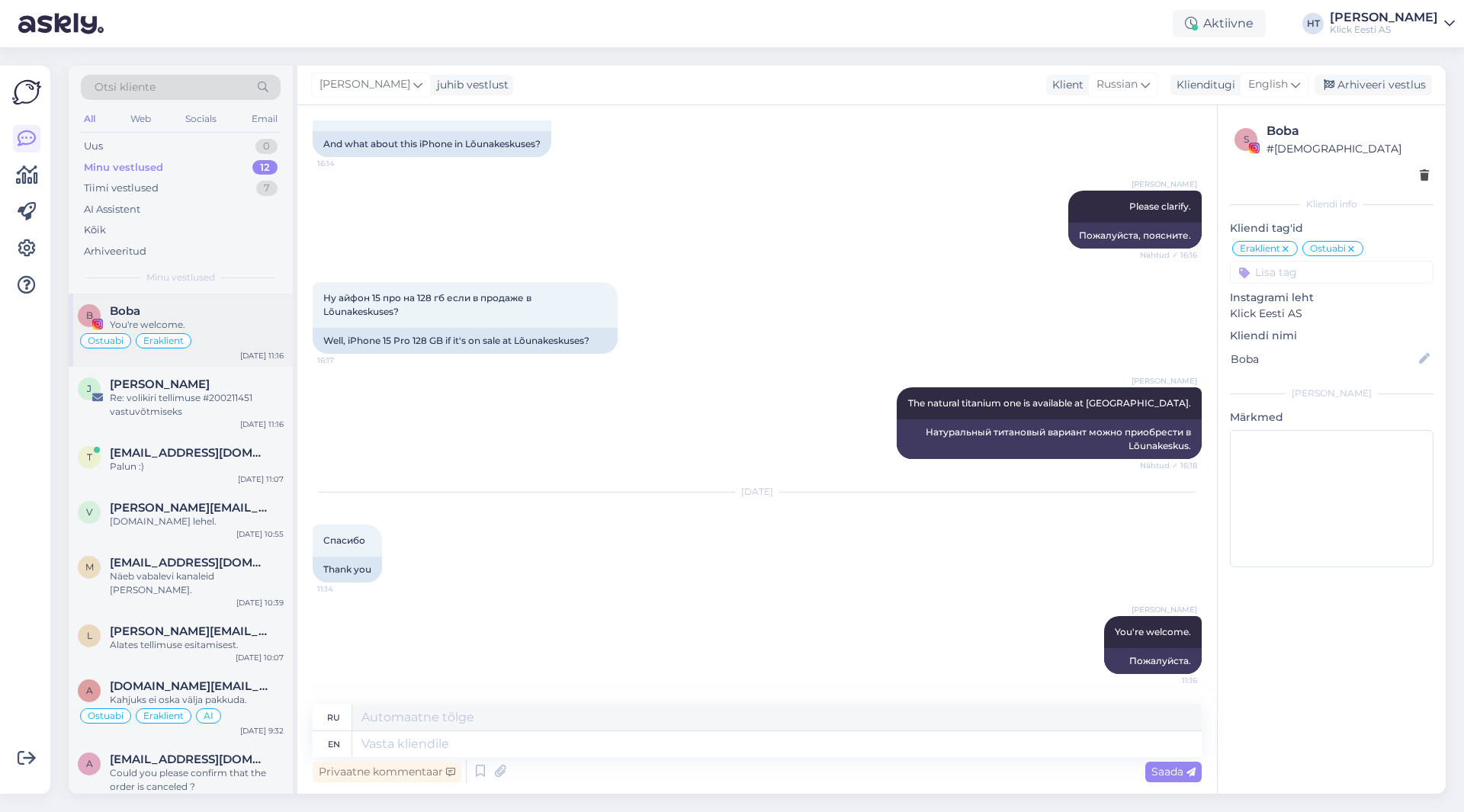
click at [267, 310] on div "Boba" at bounding box center [197, 311] width 174 height 14
click at [253, 376] on div "j [PERSON_NAME] Re: volikiri tellimuse #200211451 vastuvõtmiseks [DATE] 11:16" at bounding box center [181, 401] width 224 height 69
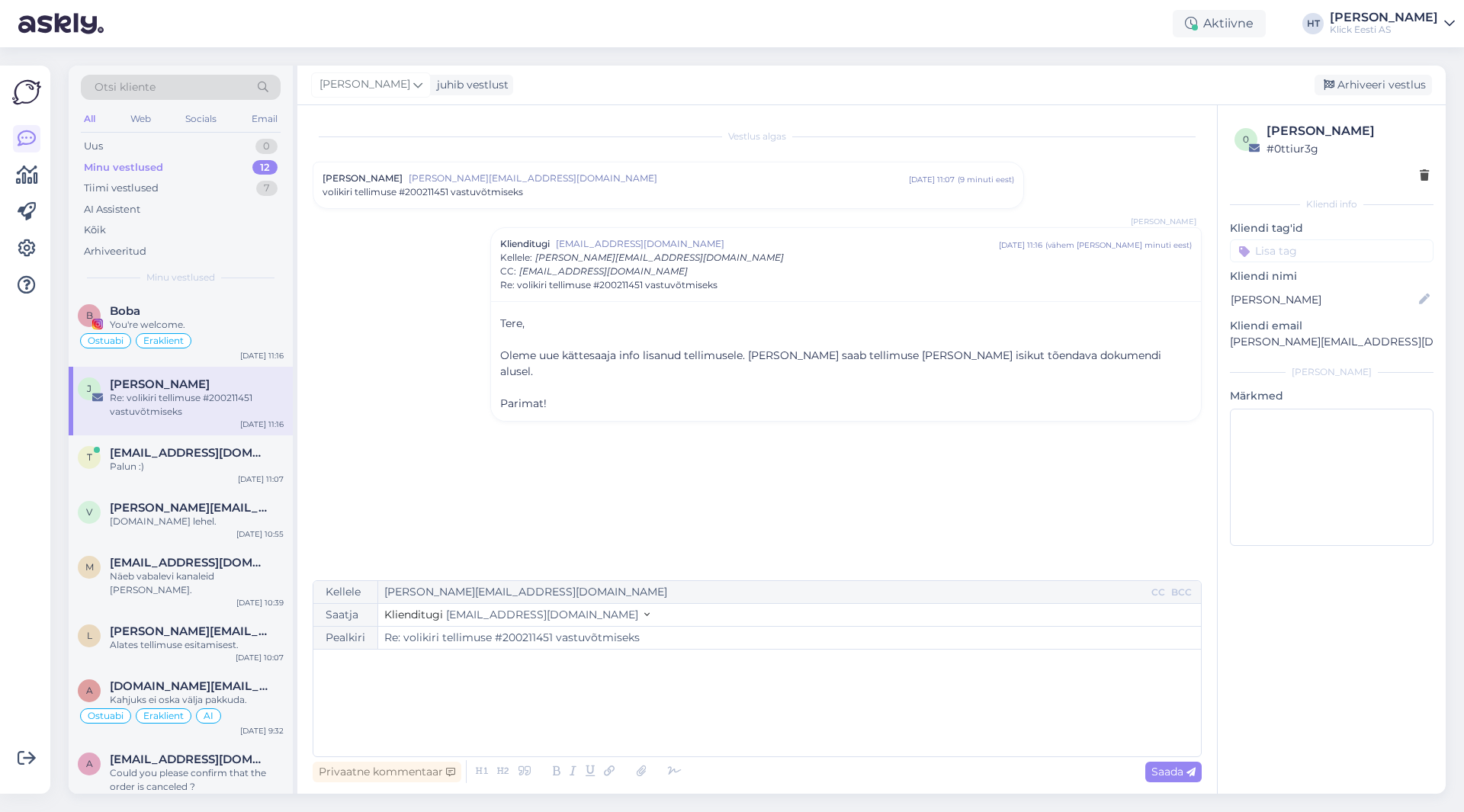
click at [462, 417] on div "Vestlus algas [PERSON_NAME] [EMAIL_ADDRESS][DOMAIN_NAME] [DATE] 11:07 ( 9 minut…" at bounding box center [764, 343] width 903 height 446
click at [250, 503] on span "[PERSON_NAME][EMAIL_ADDRESS][PERSON_NAME][DOMAIN_NAME]" at bounding box center [189, 508] width 159 height 14
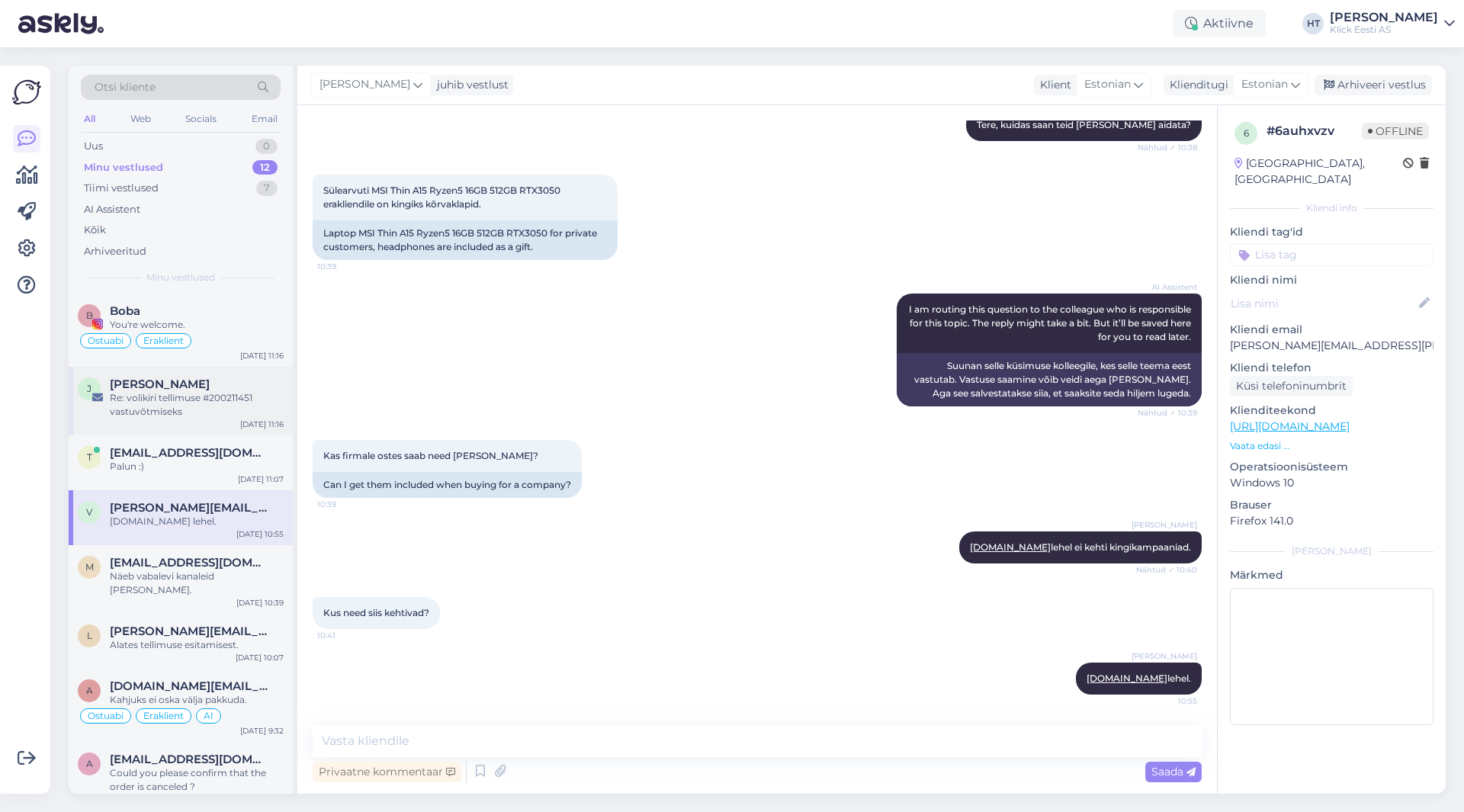
click at [193, 389] on span "[PERSON_NAME]" at bounding box center [160, 384] width 100 height 14
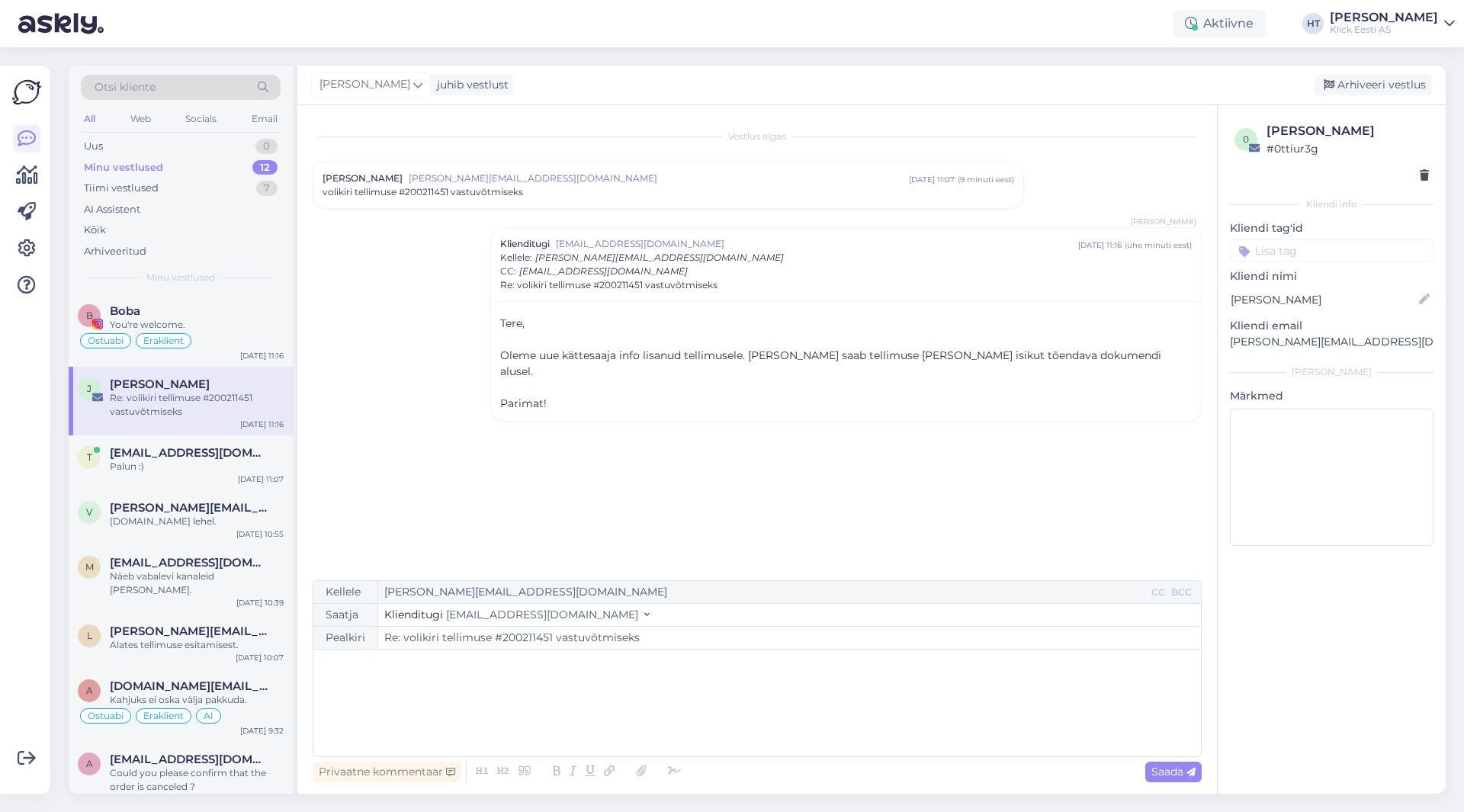
click at [504, 198] on span "volikiri tellimuse #200211451 vastuvõtmiseks" at bounding box center [423, 192] width 201 height 14
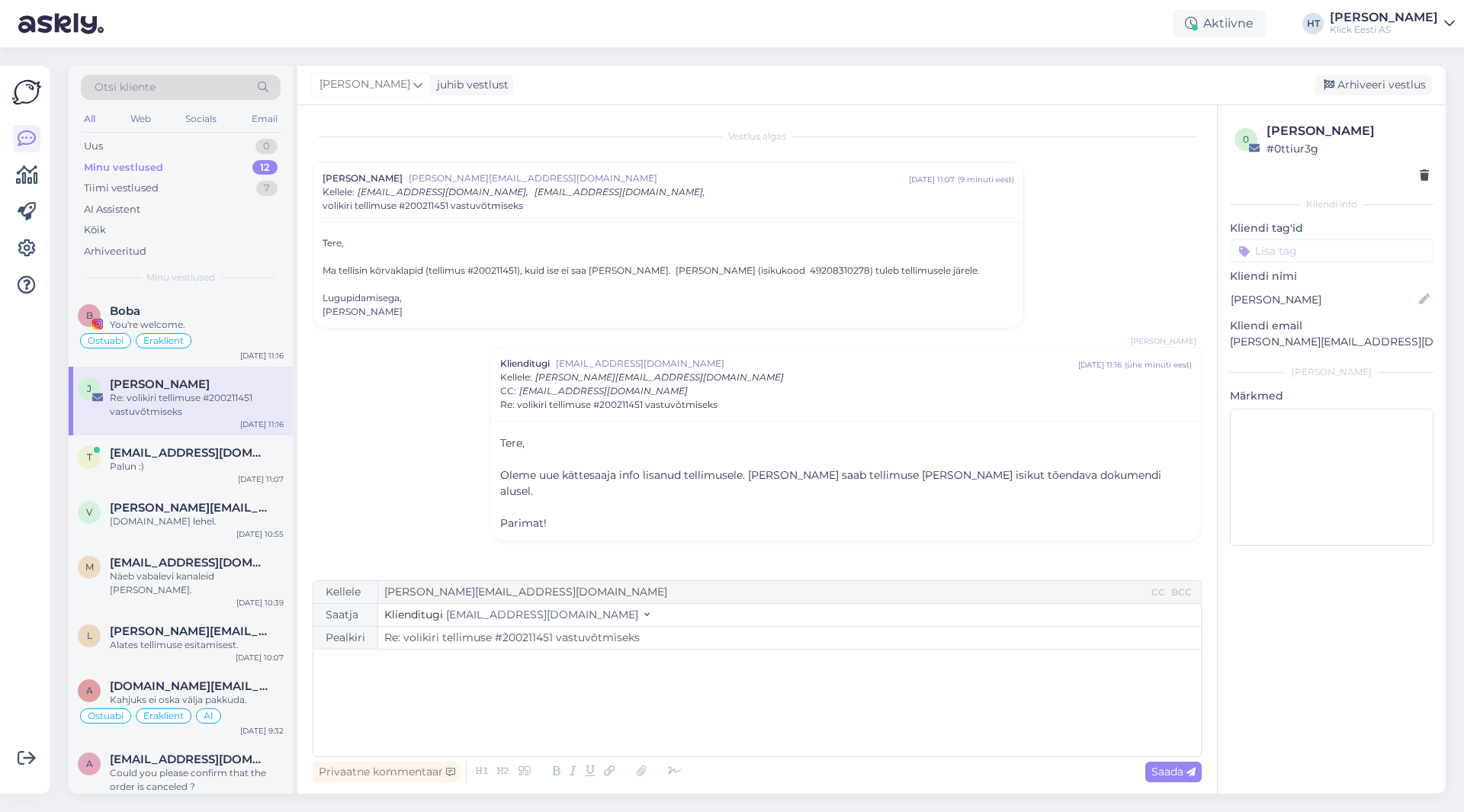
click at [488, 272] on div "Ma tellisin kõrvaklapid (tellimus #200211451), kuid ise ei saa [PERSON_NAME]. […" at bounding box center [668, 284] width 692 height 69
click at [181, 189] on div "Tiimi vestlused 7" at bounding box center [181, 188] width 200 height 21
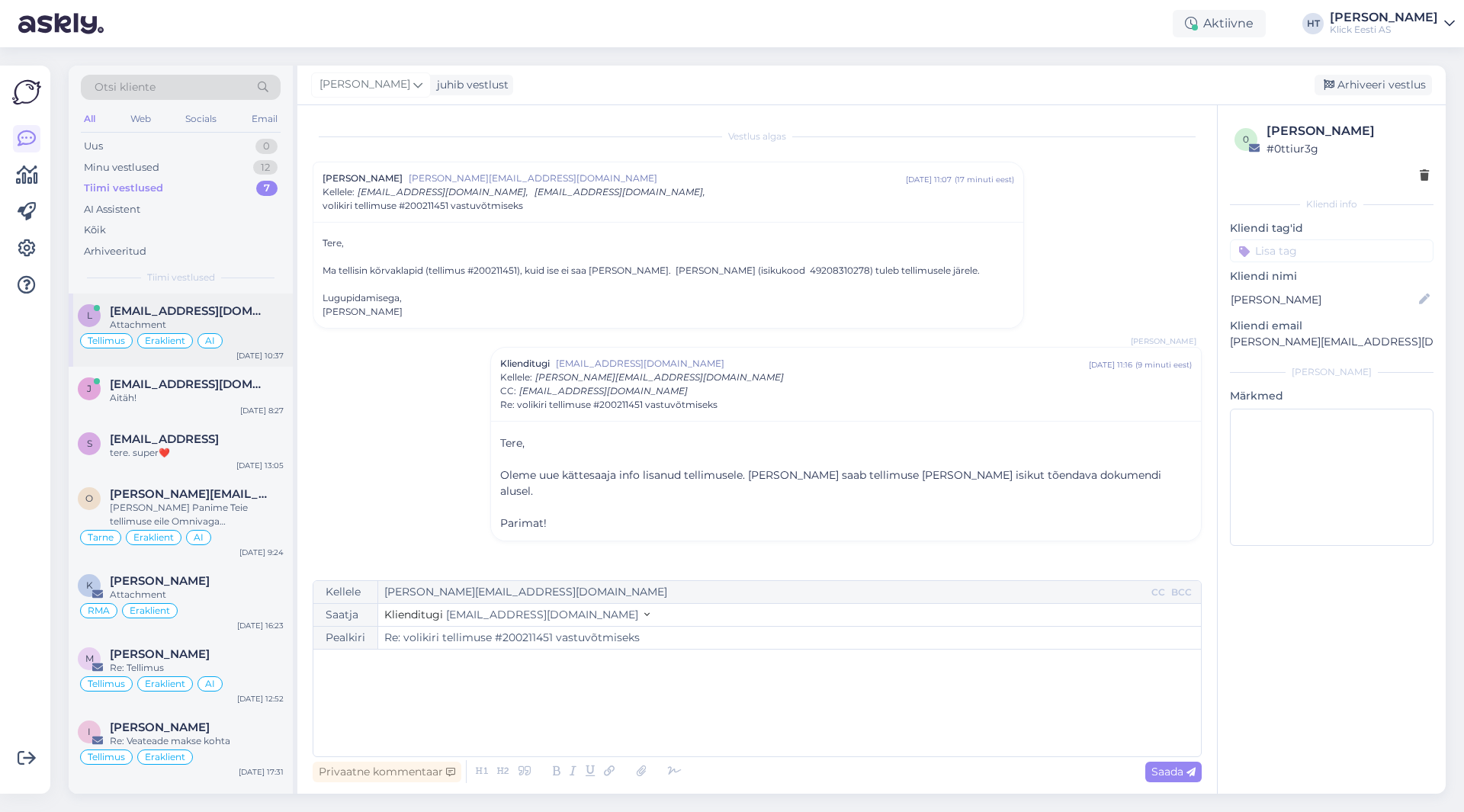
click at [242, 309] on span "[EMAIL_ADDRESS][DOMAIN_NAME]" at bounding box center [189, 311] width 159 height 14
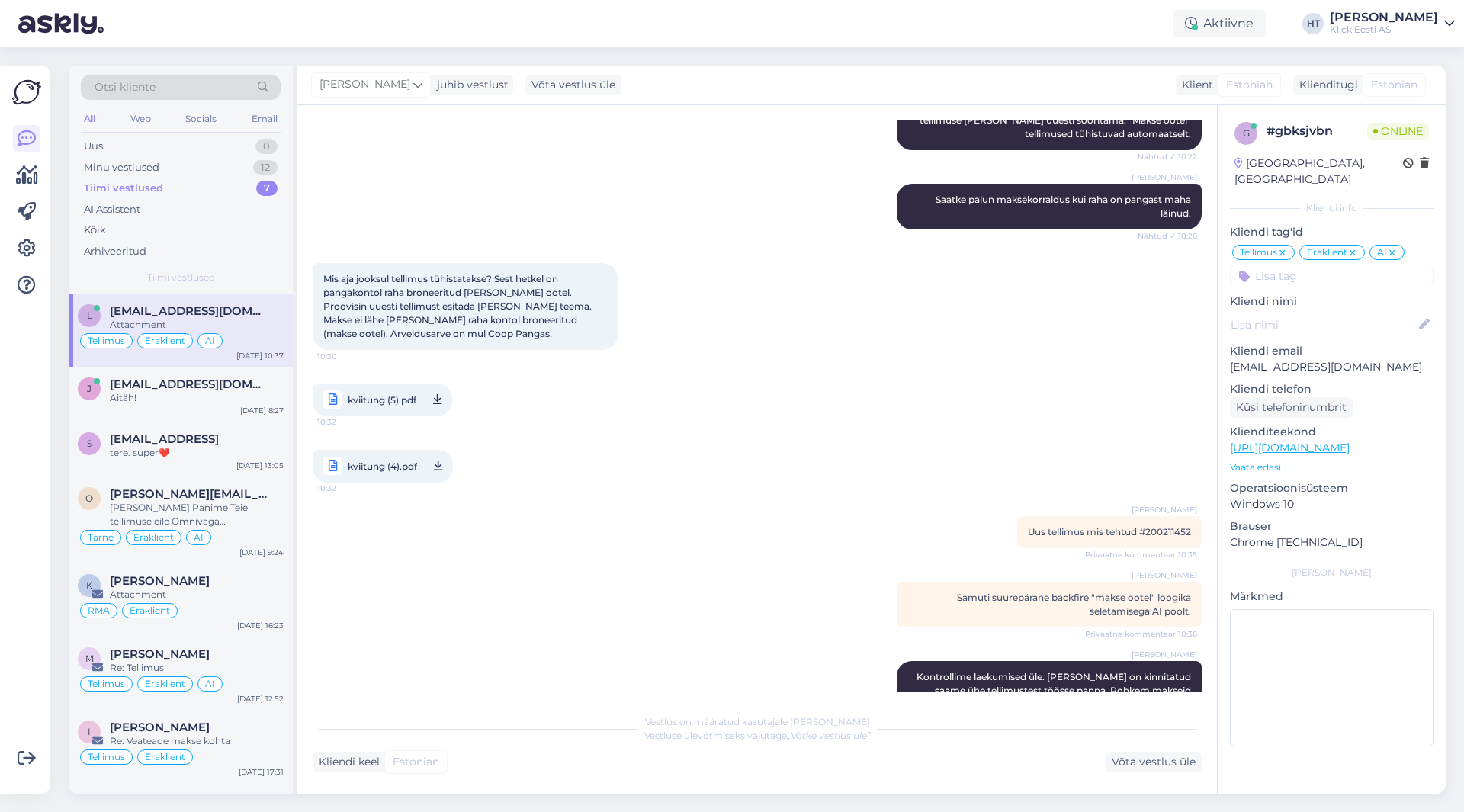
scroll to position [409, 0]
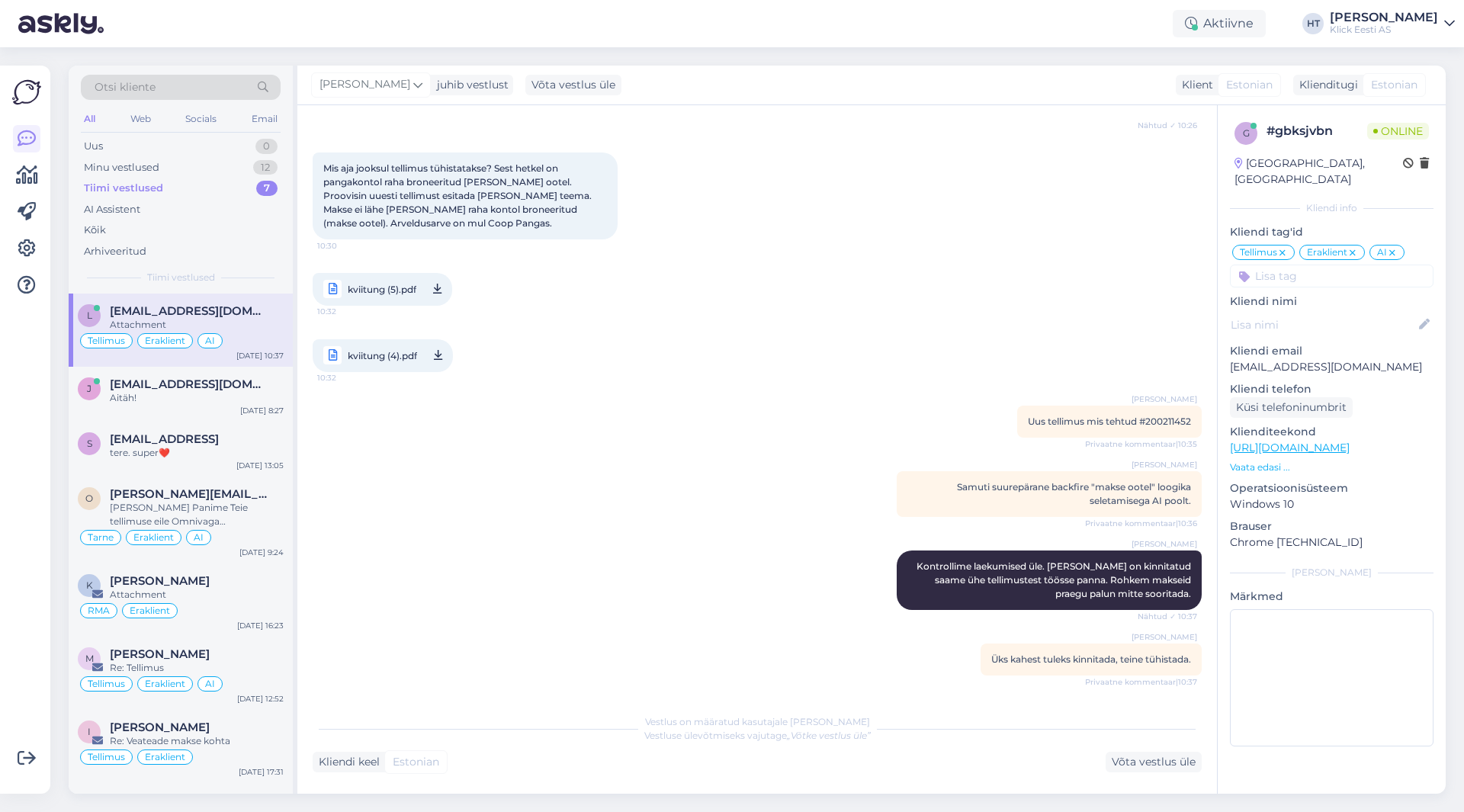
click at [1391, 247] on icon at bounding box center [1391, 253] width 9 height 12
click at [1375, 265] on input at bounding box center [1331, 276] width 203 height 23
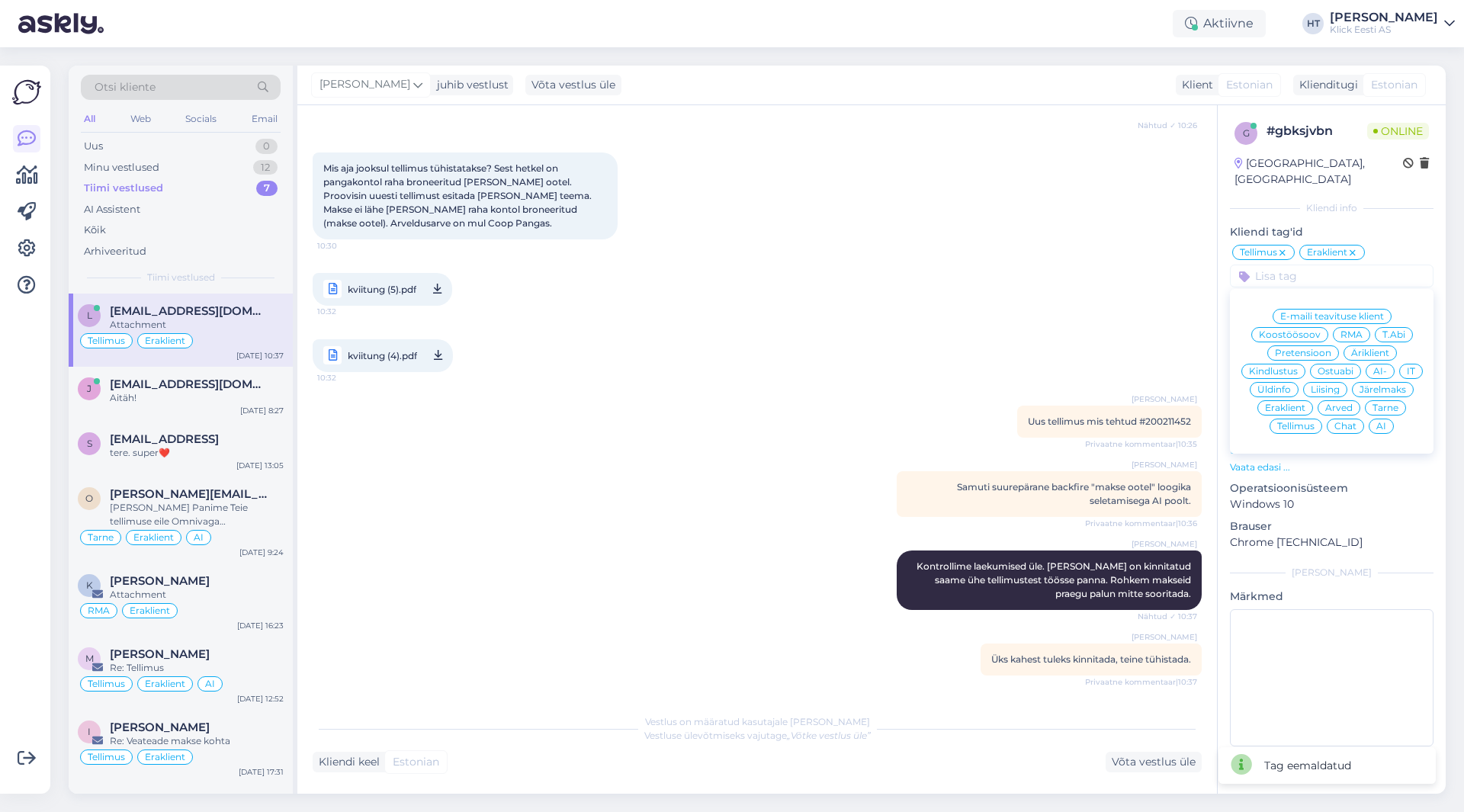
click at [1377, 367] on span "AI-" at bounding box center [1380, 371] width 14 height 9
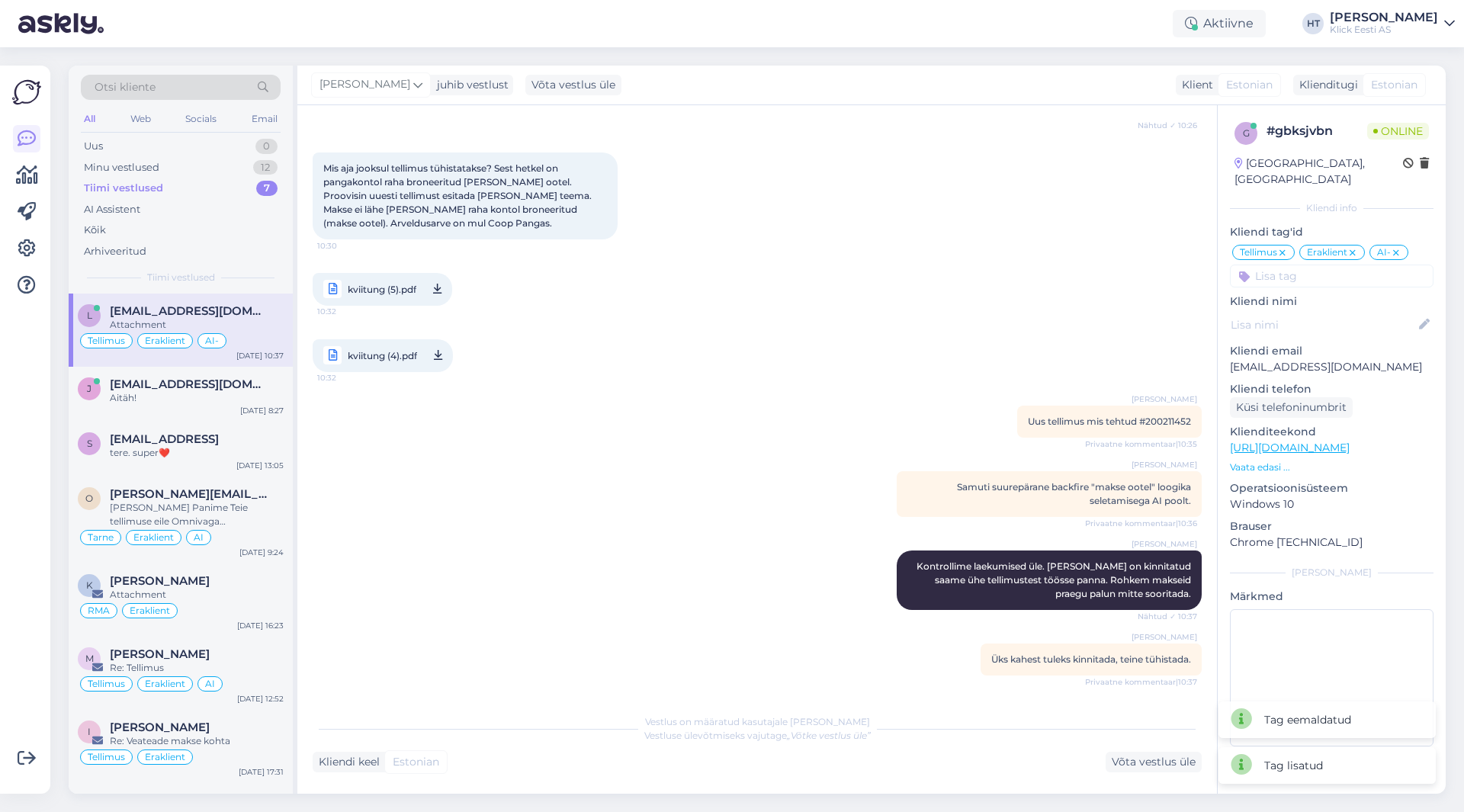
click at [981, 311] on div "kviitung (5).pdf 10:32 kviitung (4).pdf 10:32" at bounding box center [757, 322] width 889 height 133
click at [171, 389] on span "[EMAIL_ADDRESS][DOMAIN_NAME]" at bounding box center [189, 384] width 159 height 14
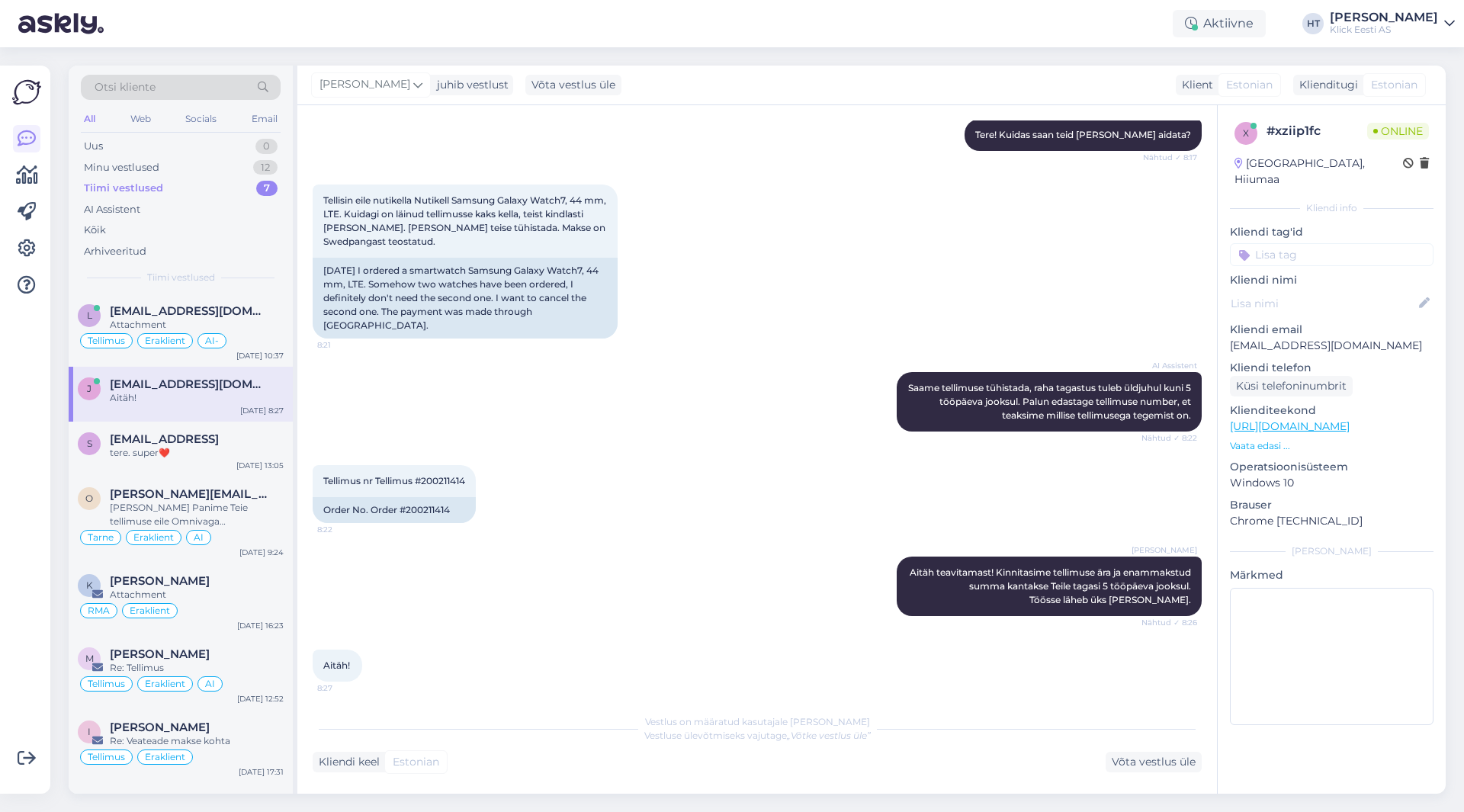
scroll to position [180, 0]
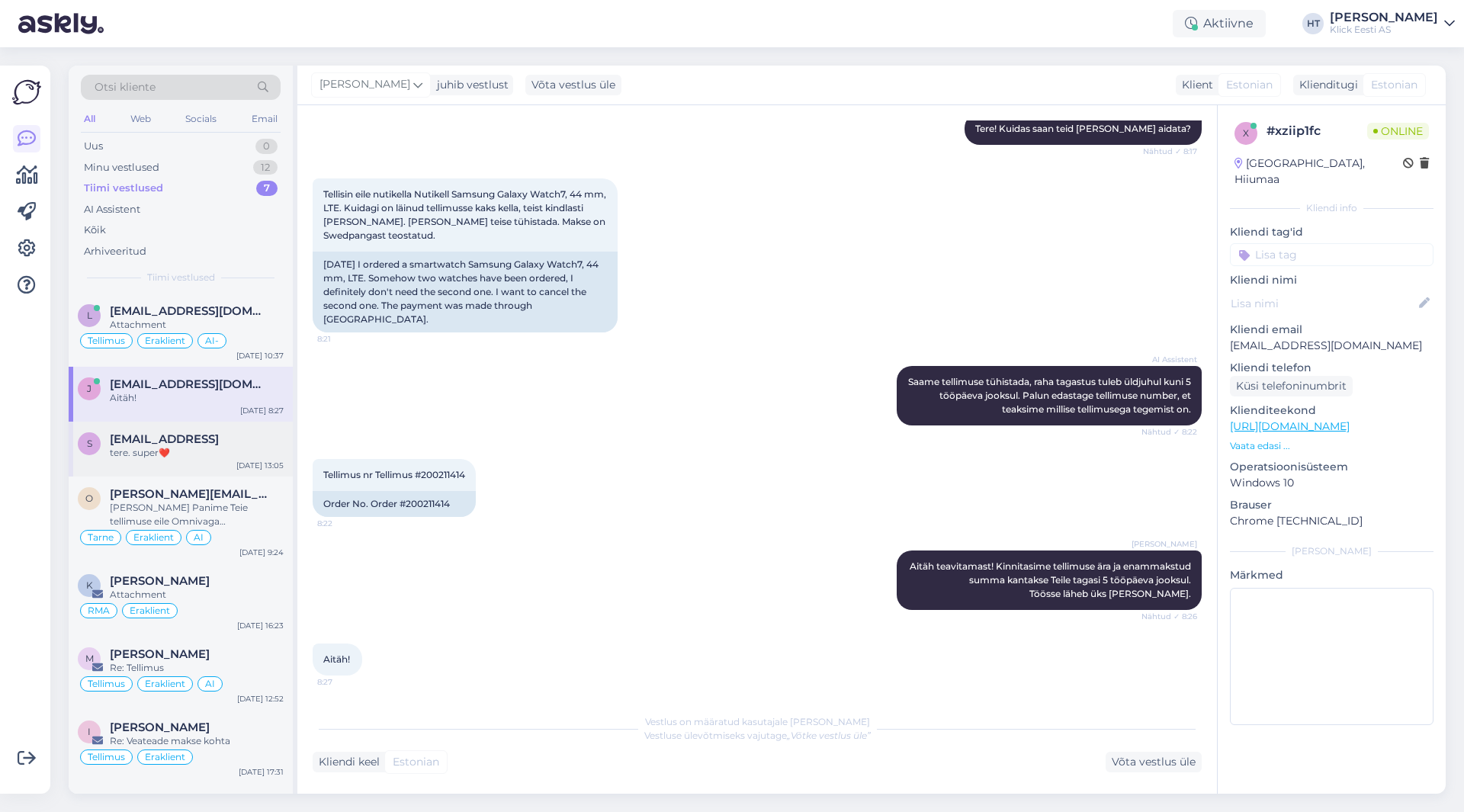
click at [219, 443] on span "[EMAIL_ADDRESS]" at bounding box center [164, 439] width 109 height 14
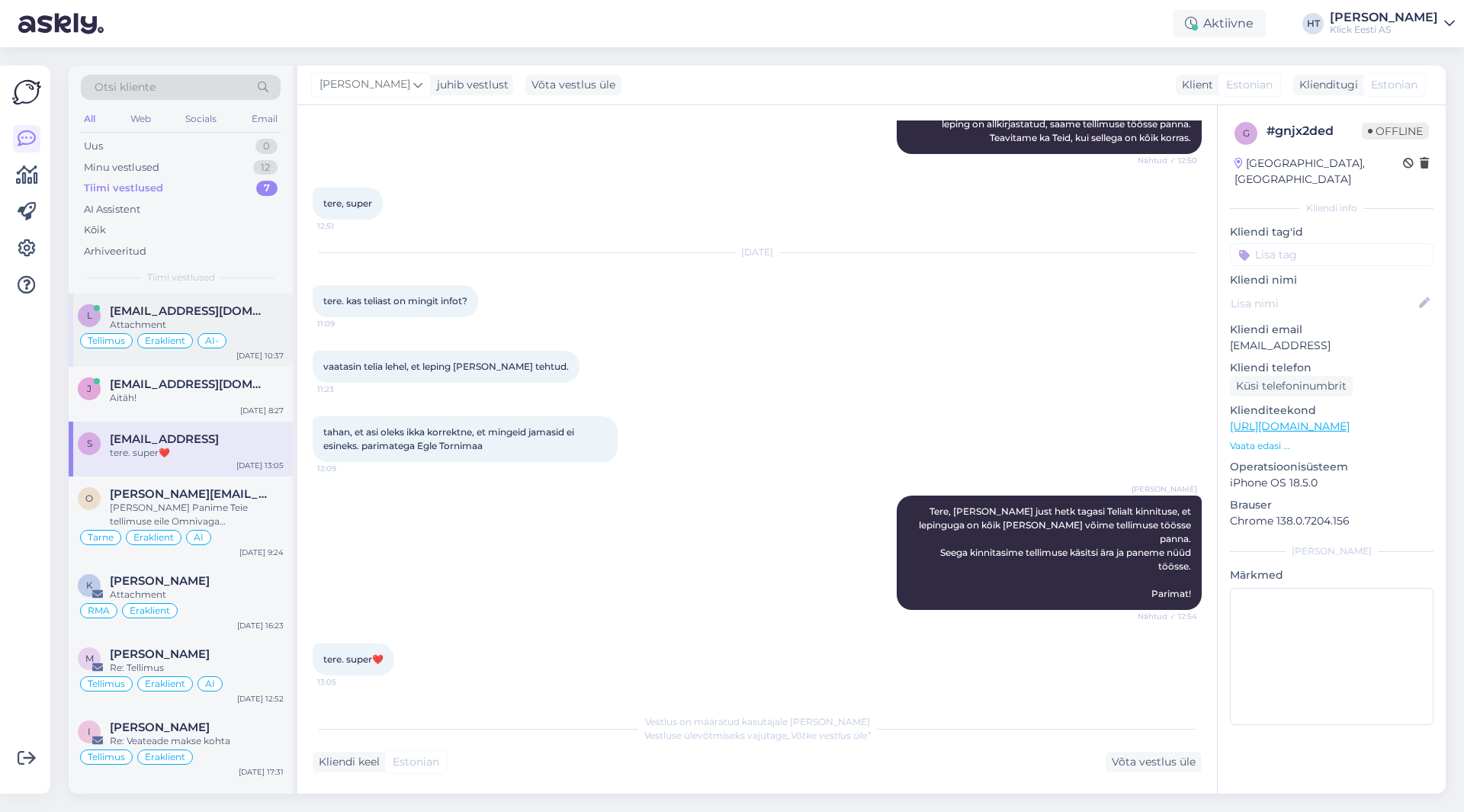
click at [260, 331] on div "Attachment" at bounding box center [197, 325] width 174 height 14
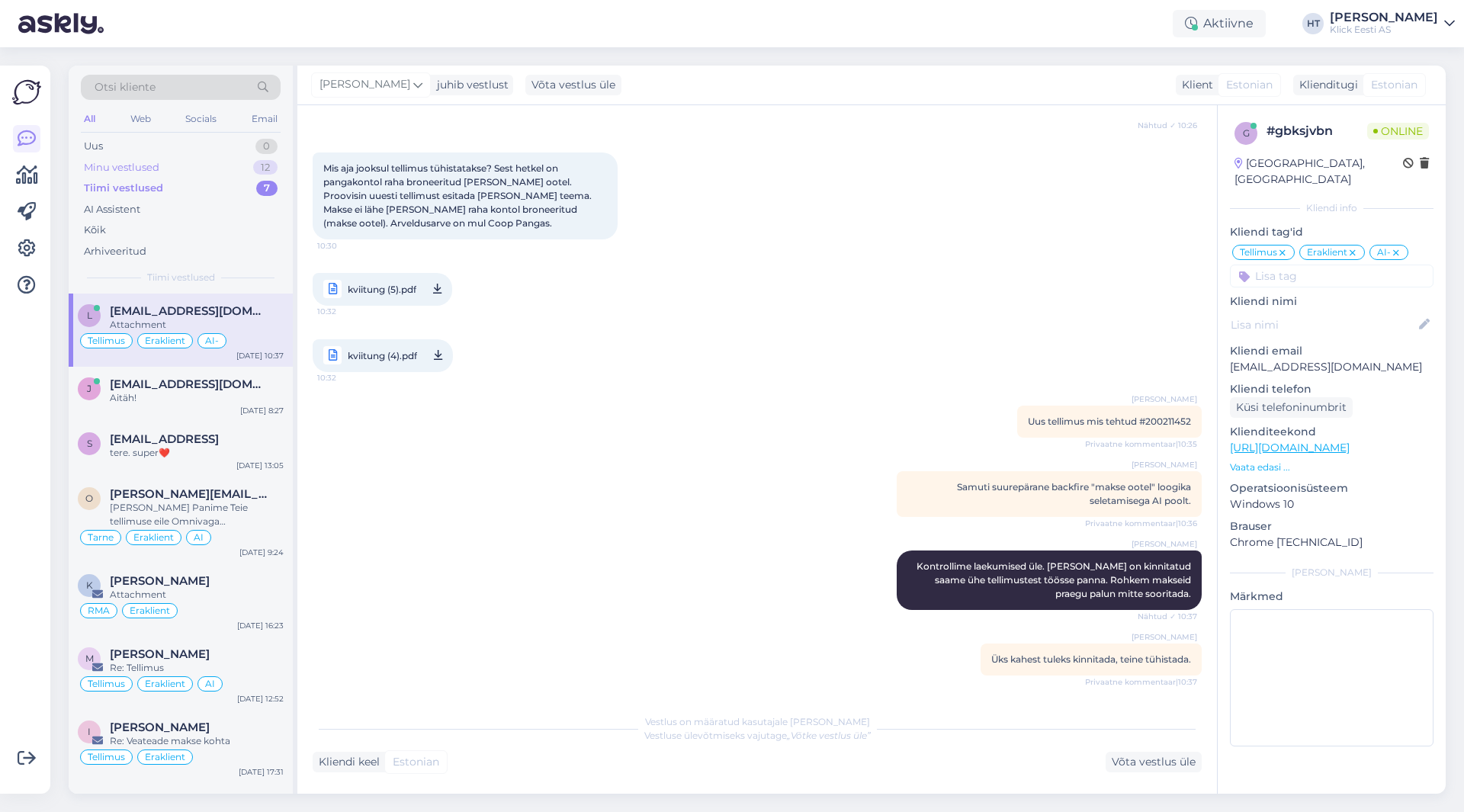
click at [230, 164] on div "Minu vestlused 12" at bounding box center [181, 168] width 200 height 21
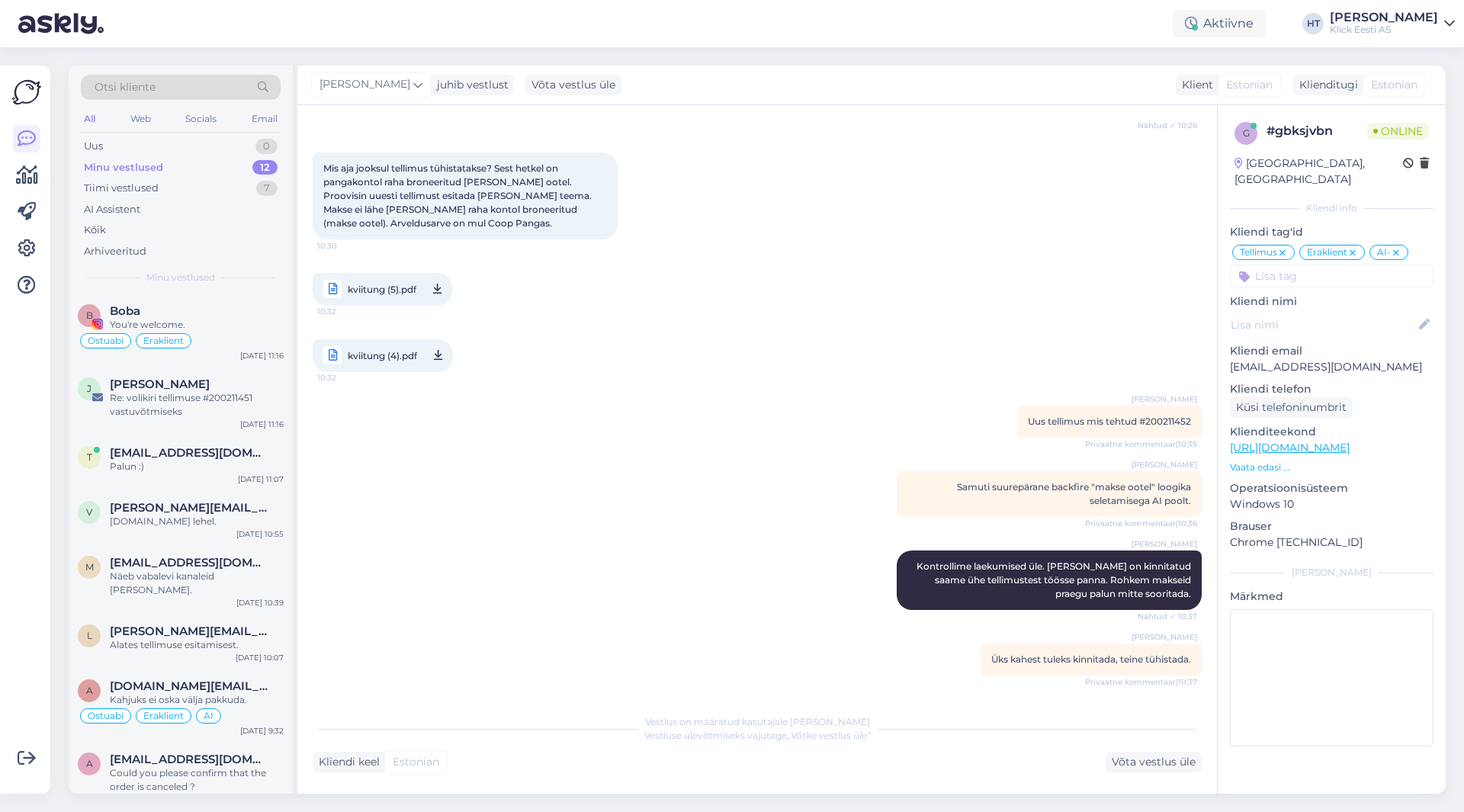
click at [748, 385] on div "kviitung (5).pdf 10:32 kviitung (4).pdf 10:32" at bounding box center [757, 322] width 889 height 133
click at [239, 141] on div "Uus 1" at bounding box center [181, 147] width 200 height 21
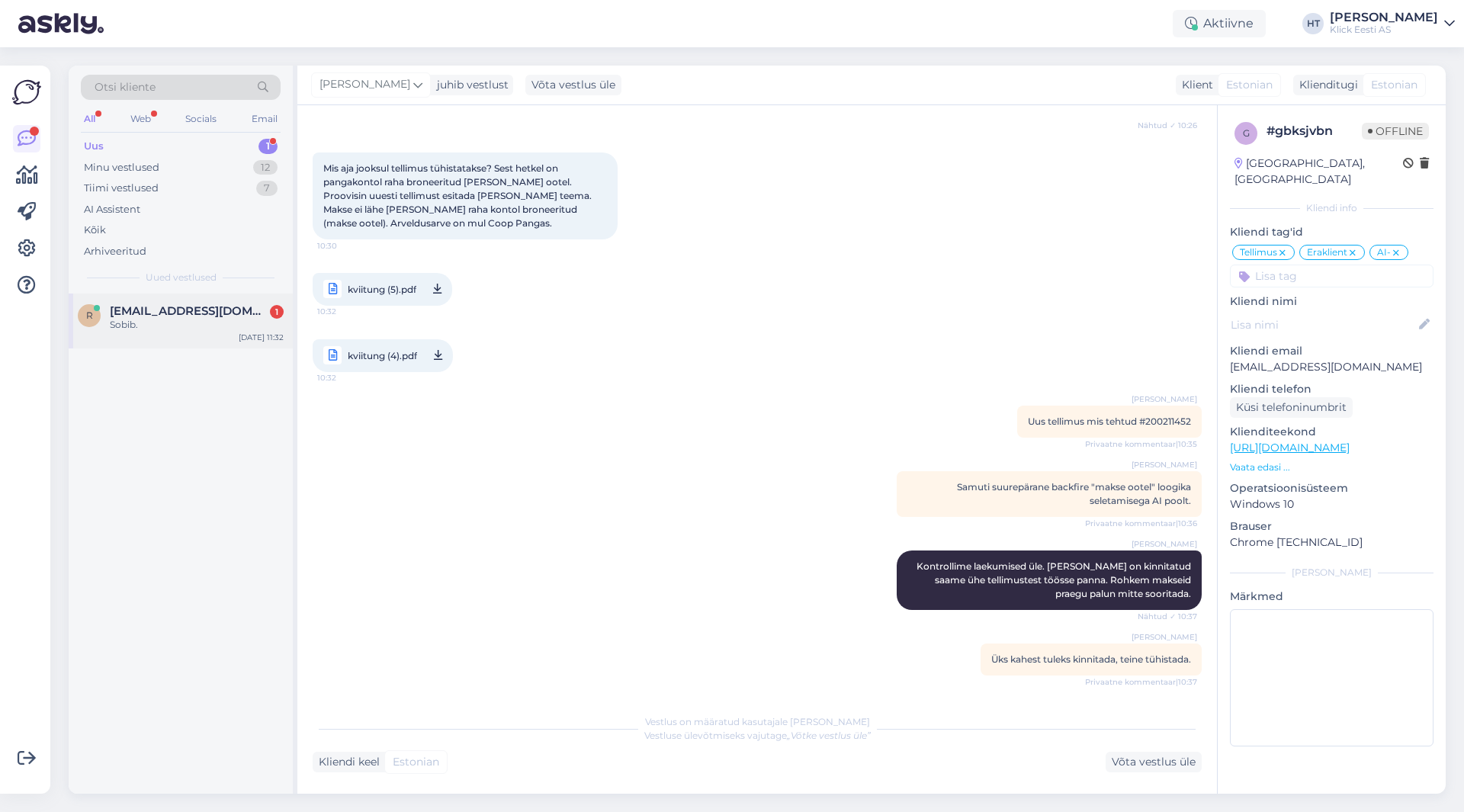
click at [208, 309] on span "[EMAIL_ADDRESS][DOMAIN_NAME]" at bounding box center [189, 311] width 159 height 14
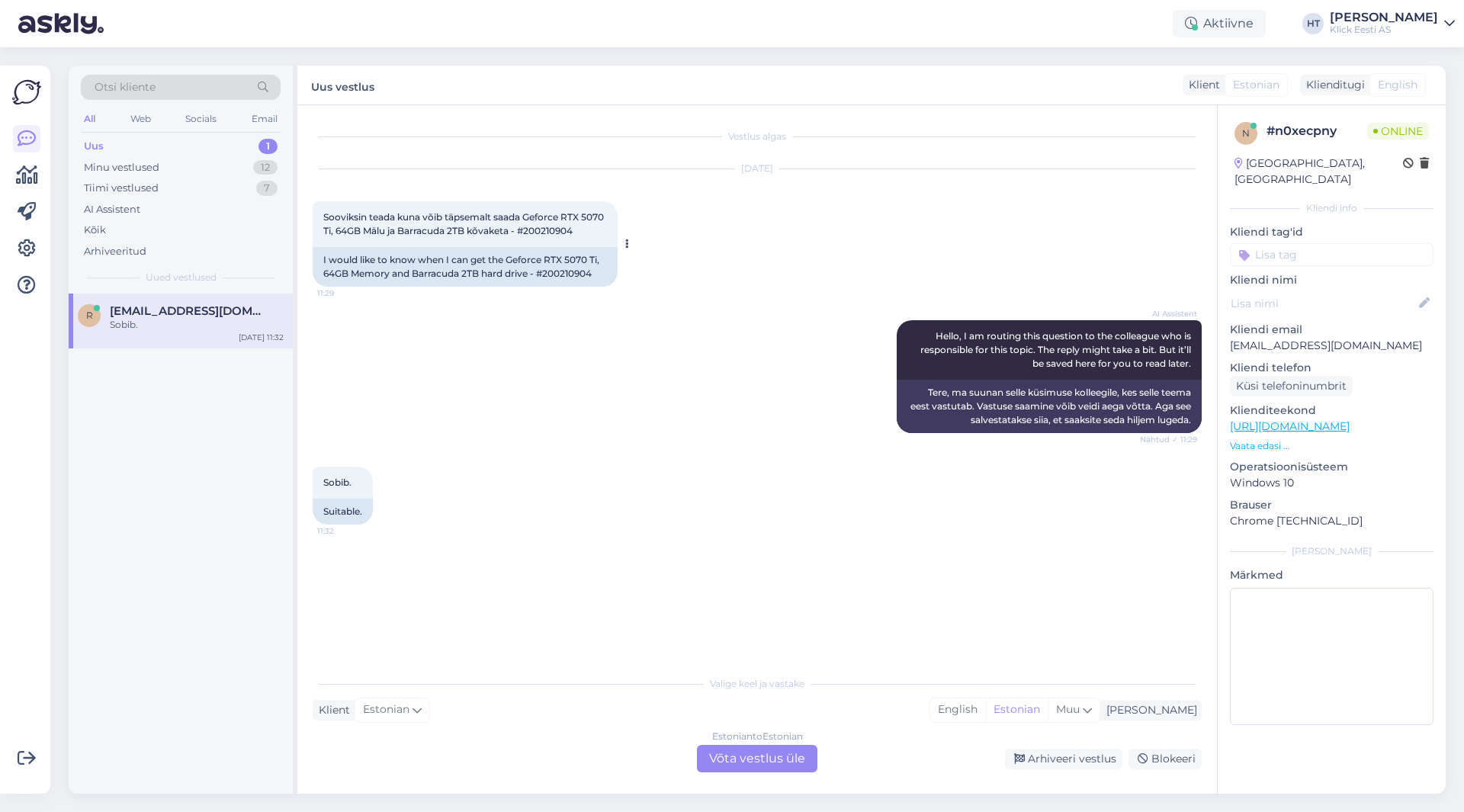
click at [554, 232] on span "Sooviksin teada kuna võib täpsemalt saada Geforce RTX 5070 Ti, 64GB Mälu ja Bar…" at bounding box center [464, 223] width 283 height 25
click at [653, 381] on div "AI Assistent Hello, I am routing this question to the colleague who is responsi…" at bounding box center [757, 376] width 889 height 147
click at [531, 381] on div "AI Assistent Hello, I am routing this question to the colleague who is responsi…" at bounding box center [757, 376] width 889 height 147
click at [228, 164] on div "Minu vestlused 12" at bounding box center [181, 168] width 200 height 21
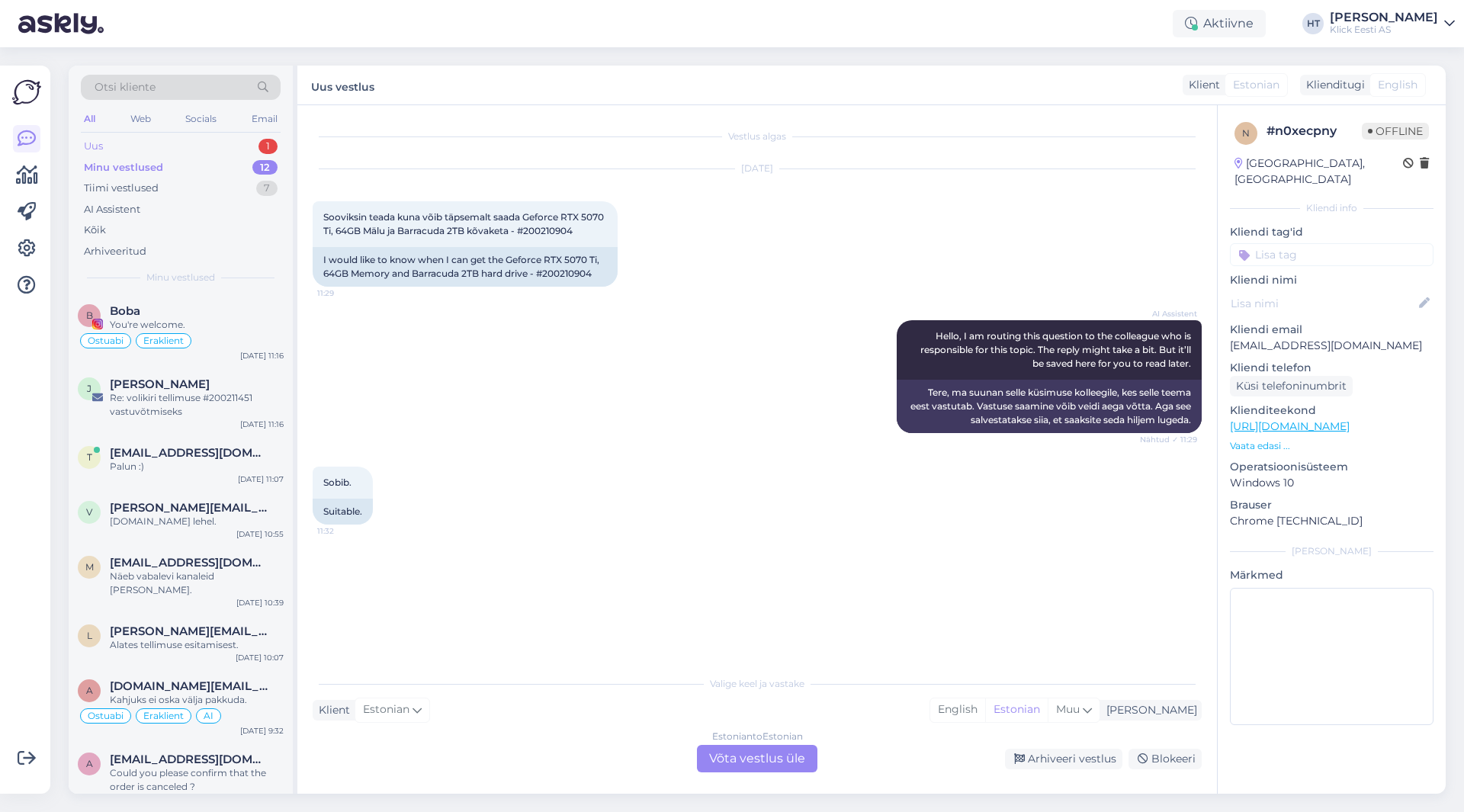
click at [221, 138] on div "Otsi kliente All Web Socials Email Uus 1 Minu vestlused 12 Tiimi vestlused 7 AI…" at bounding box center [181, 179] width 224 height 227
click at [221, 138] on div "Uus 1" at bounding box center [181, 147] width 200 height 21
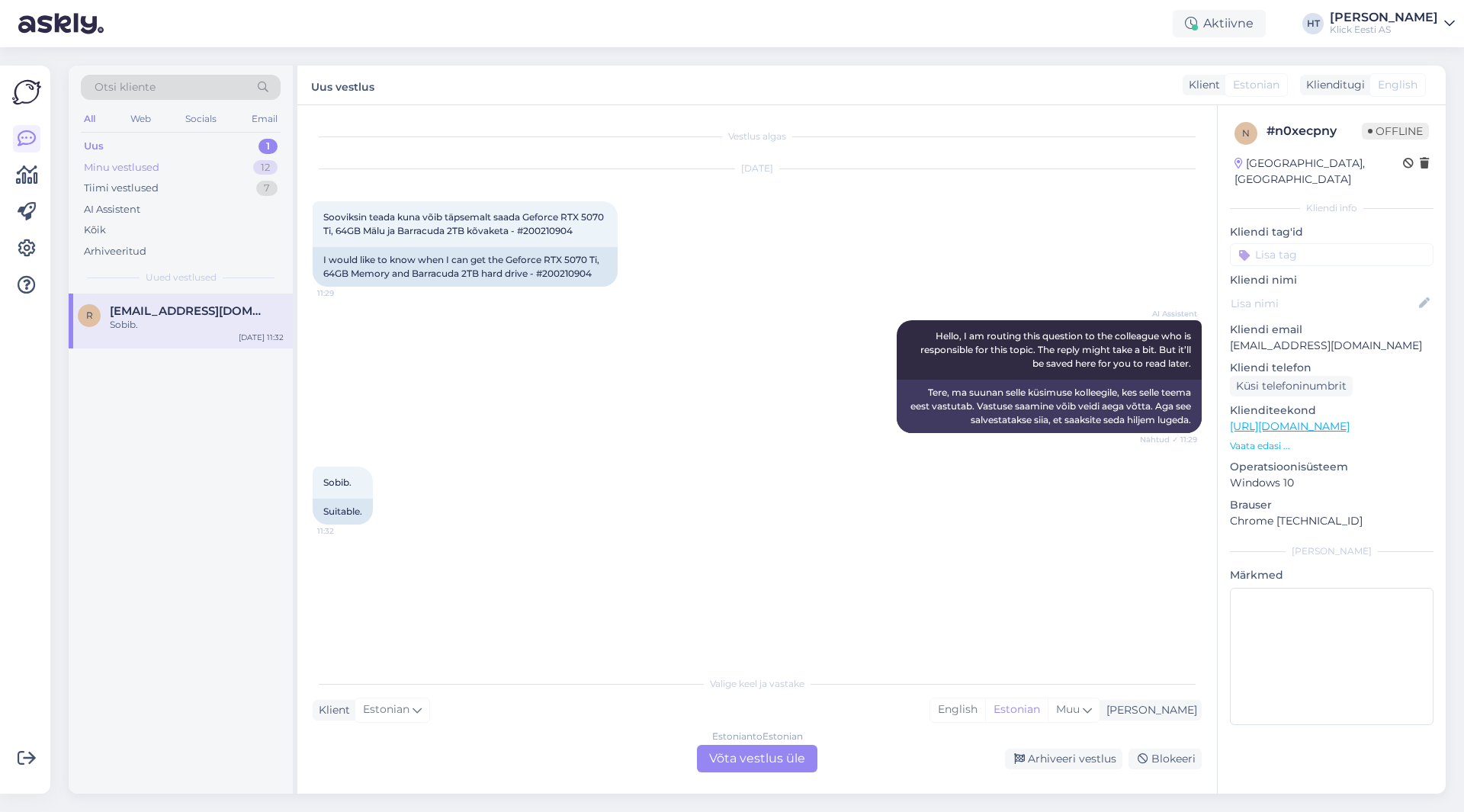
click at [225, 164] on div "Minu vestlused 12" at bounding box center [181, 168] width 200 height 21
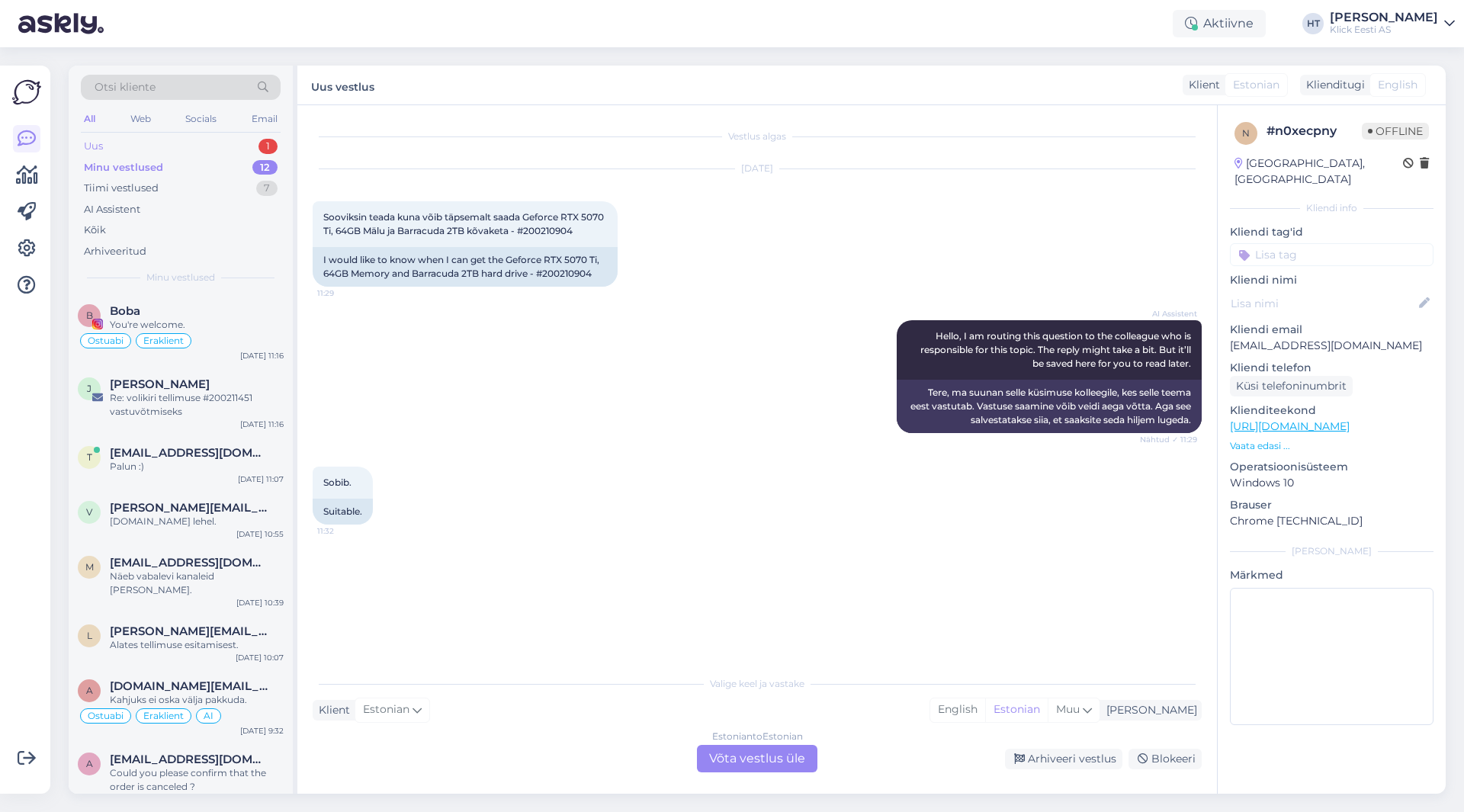
click at [257, 147] on div "Uus 1" at bounding box center [181, 147] width 200 height 21
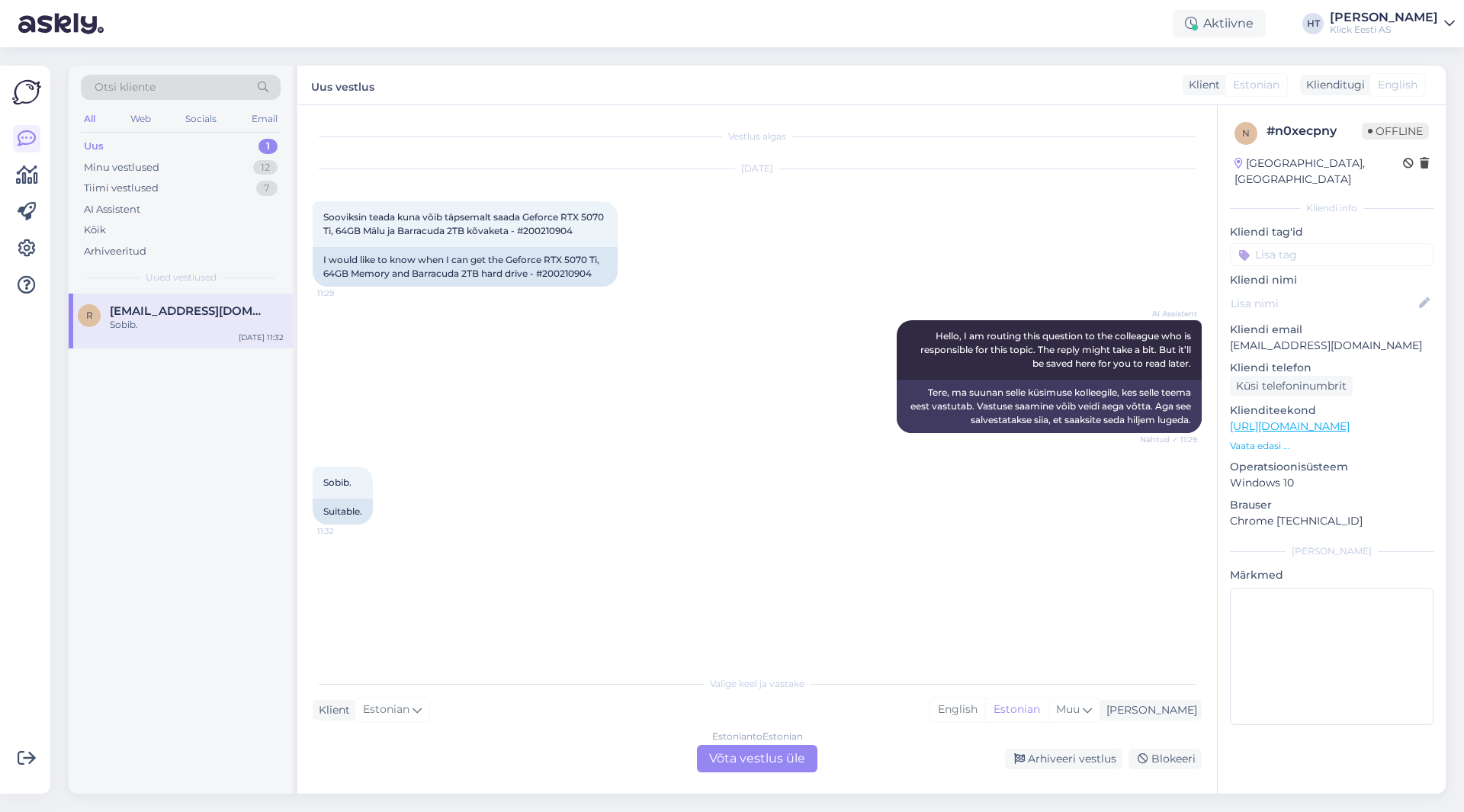
click at [555, 459] on div "Sobib. 11:32 Suitable." at bounding box center [757, 495] width 889 height 91
click at [738, 756] on div "Estonian to Estonian Võta vestlus üle" at bounding box center [756, 759] width 121 height 28
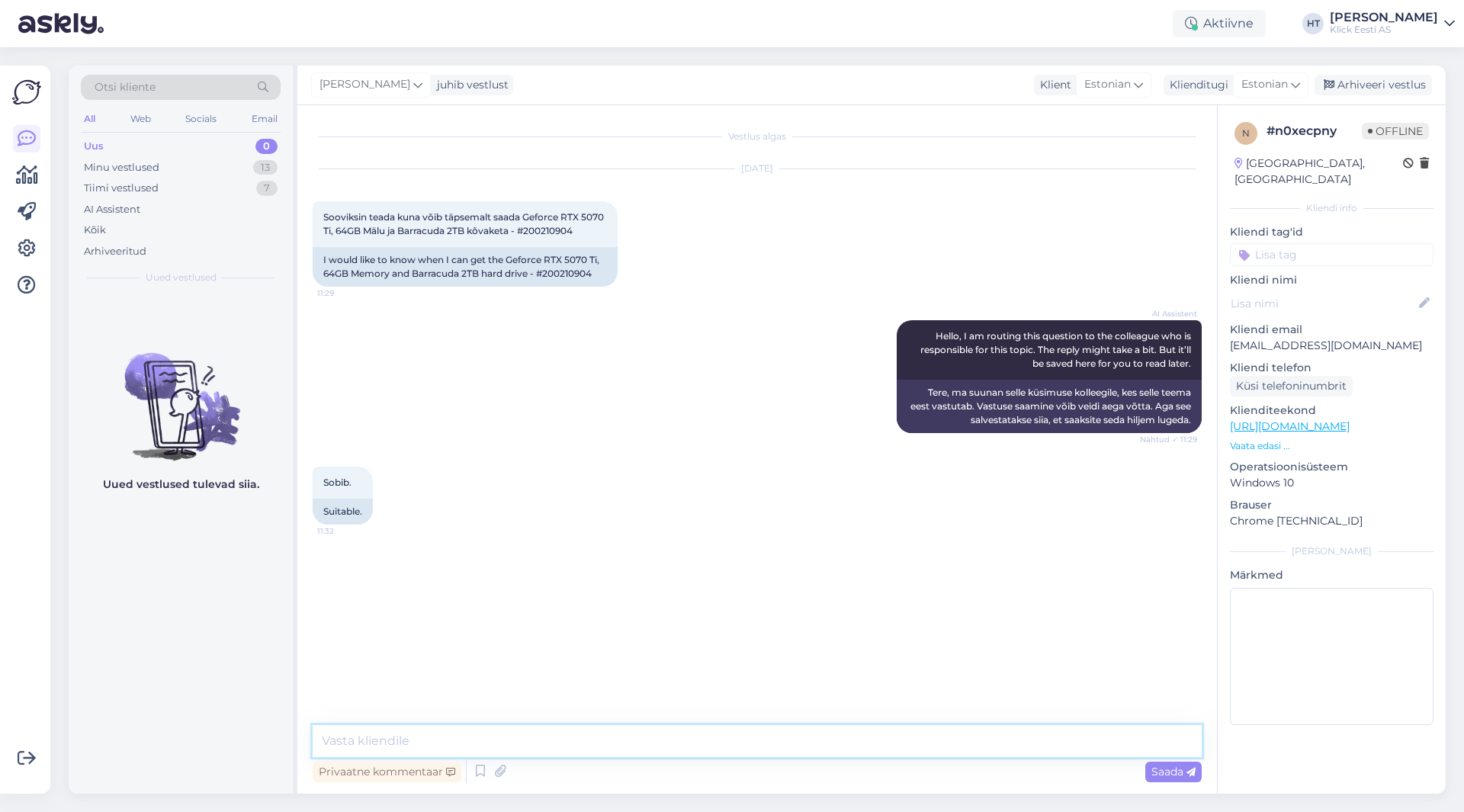
click at [747, 738] on textarea at bounding box center [757, 741] width 889 height 32
type textarea "Kogu tellimus võib kokku [PERSON_NAME] 2-4 tööpäeva. Üldiselt saadame võimaluse…"
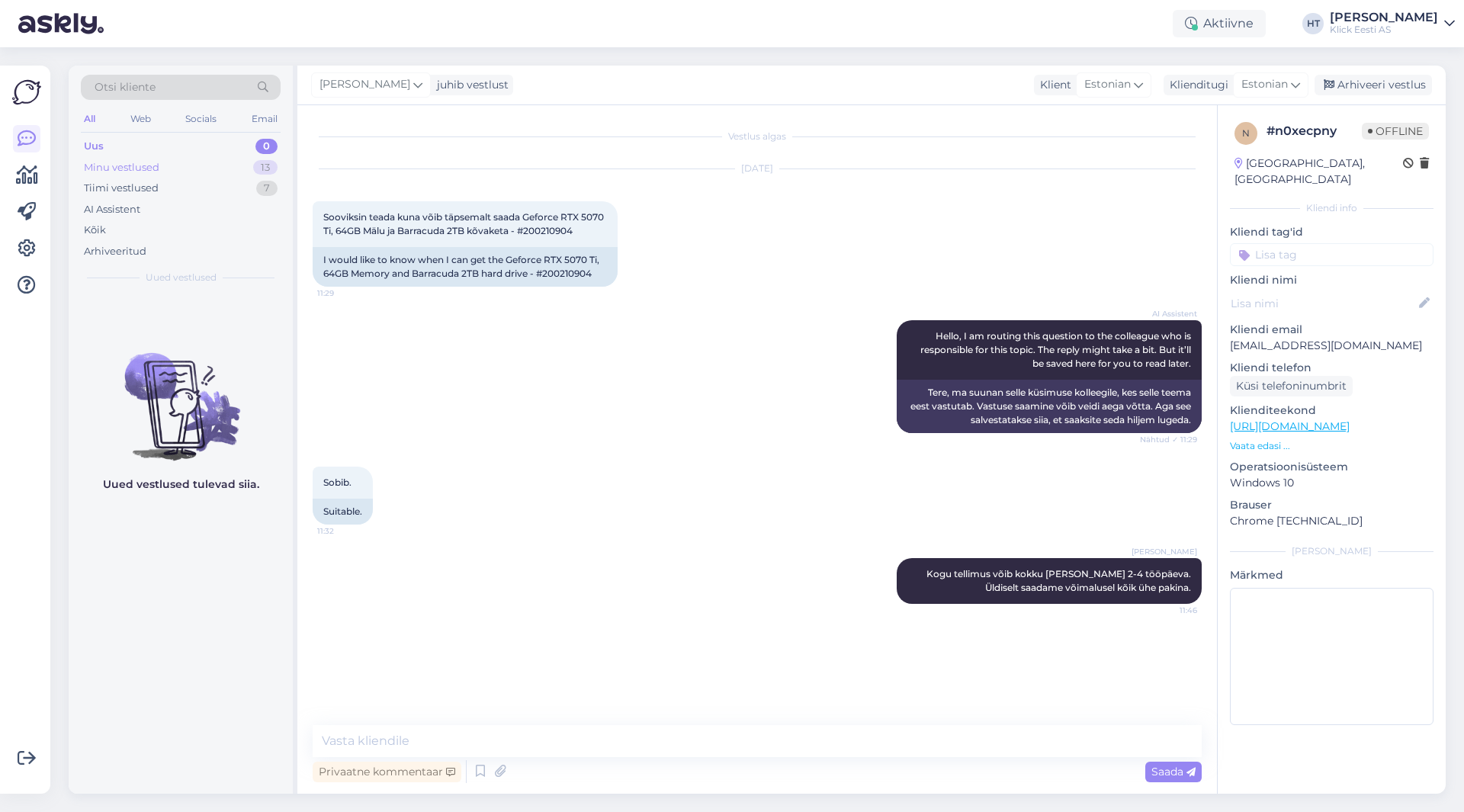
click at [215, 175] on div "Minu vestlused 13" at bounding box center [181, 168] width 200 height 21
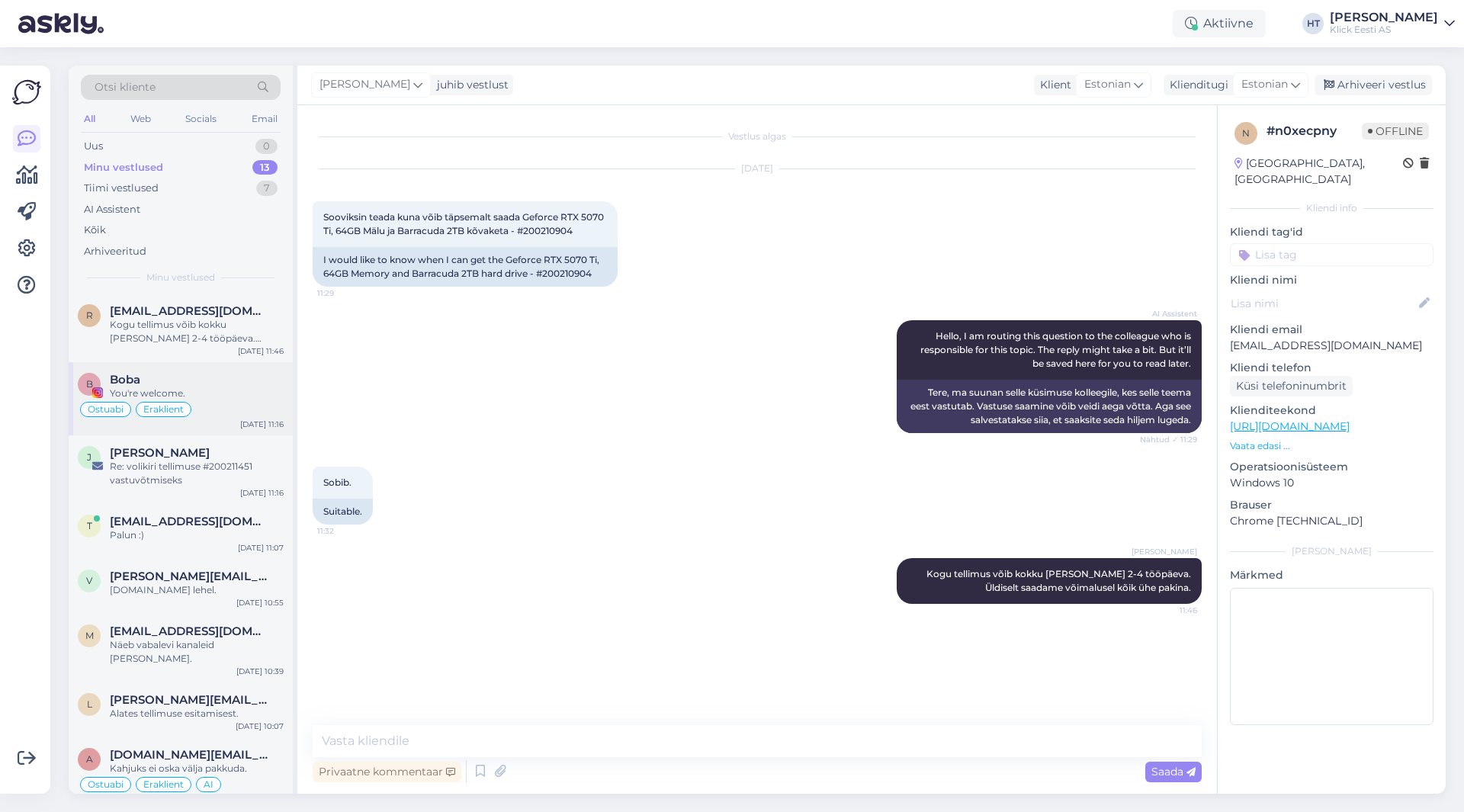
click at [225, 405] on div "Ostuabi Eraklient" at bounding box center [181, 409] width 206 height 19
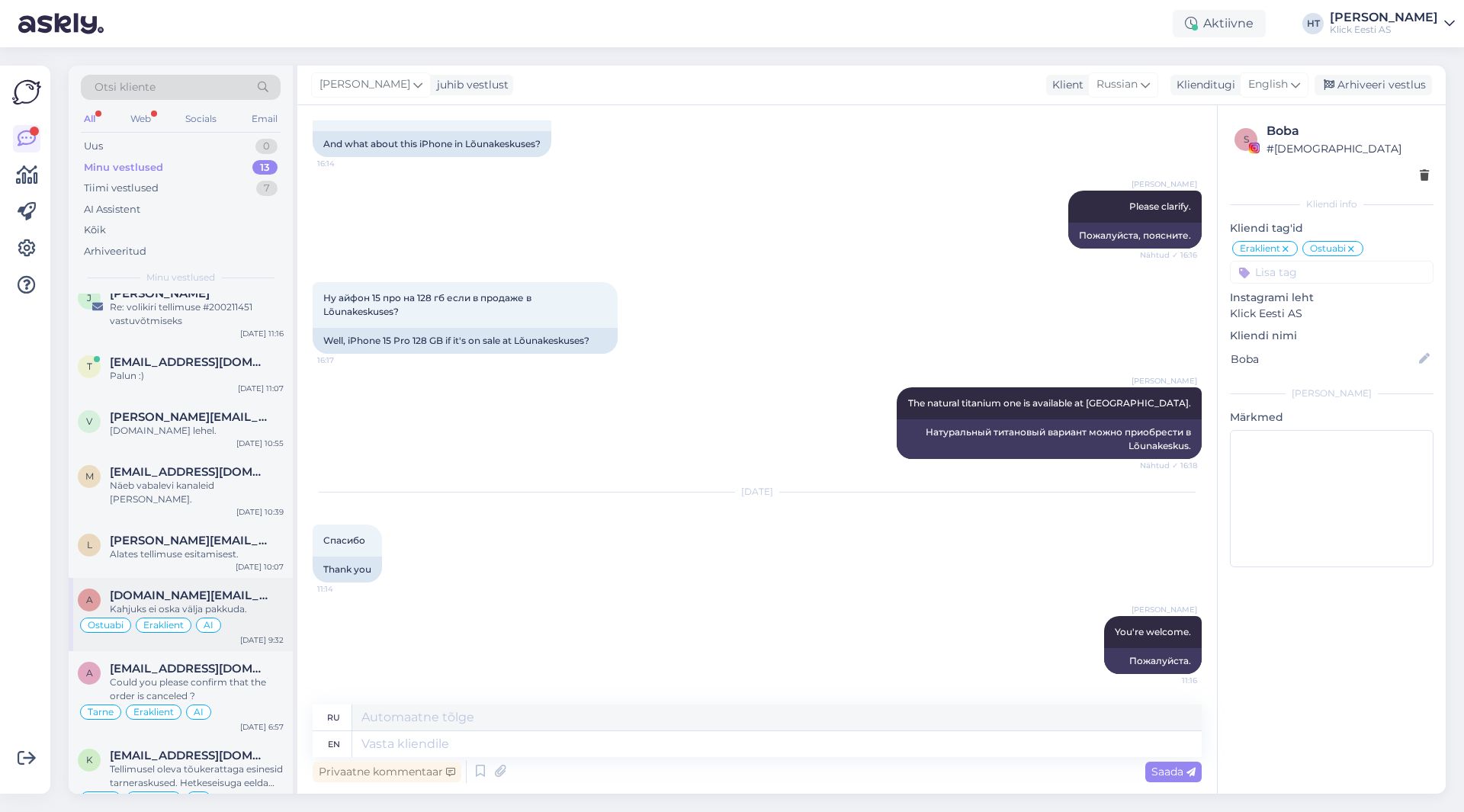
scroll to position [133, 0]
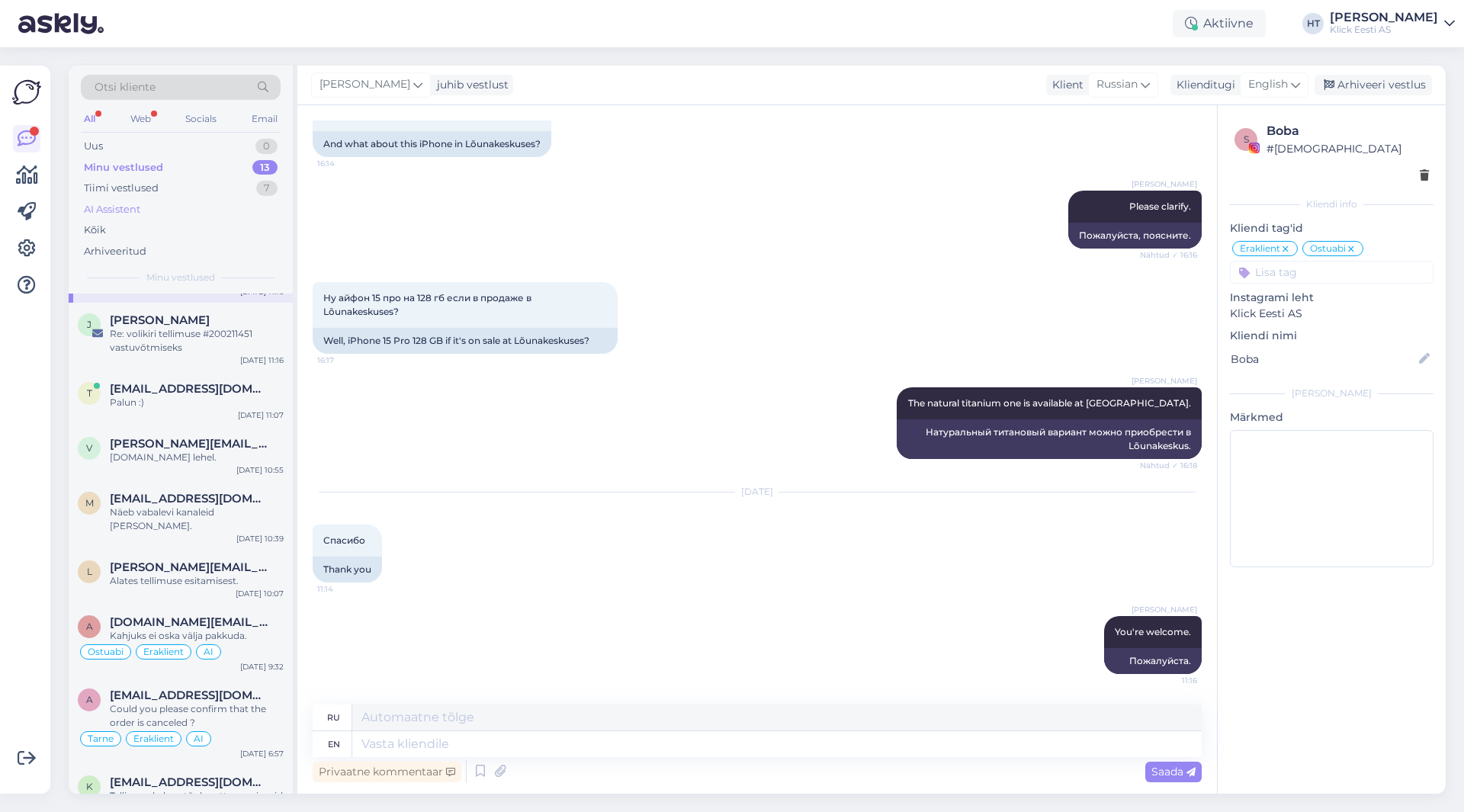
click at [180, 202] on div "AI Assistent" at bounding box center [181, 210] width 200 height 21
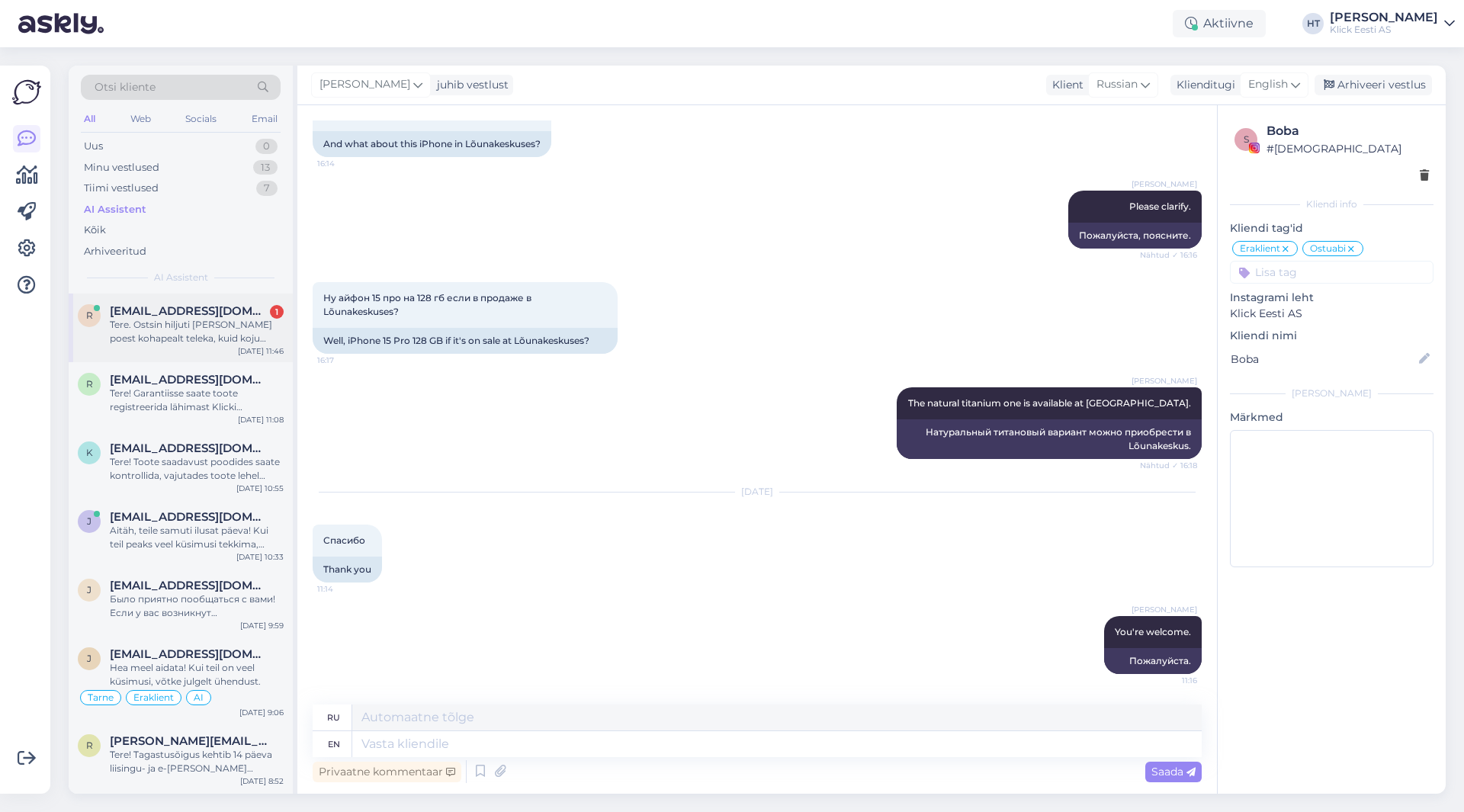
click at [248, 315] on span "[EMAIL_ADDRESS][DOMAIN_NAME]" at bounding box center [189, 311] width 159 height 14
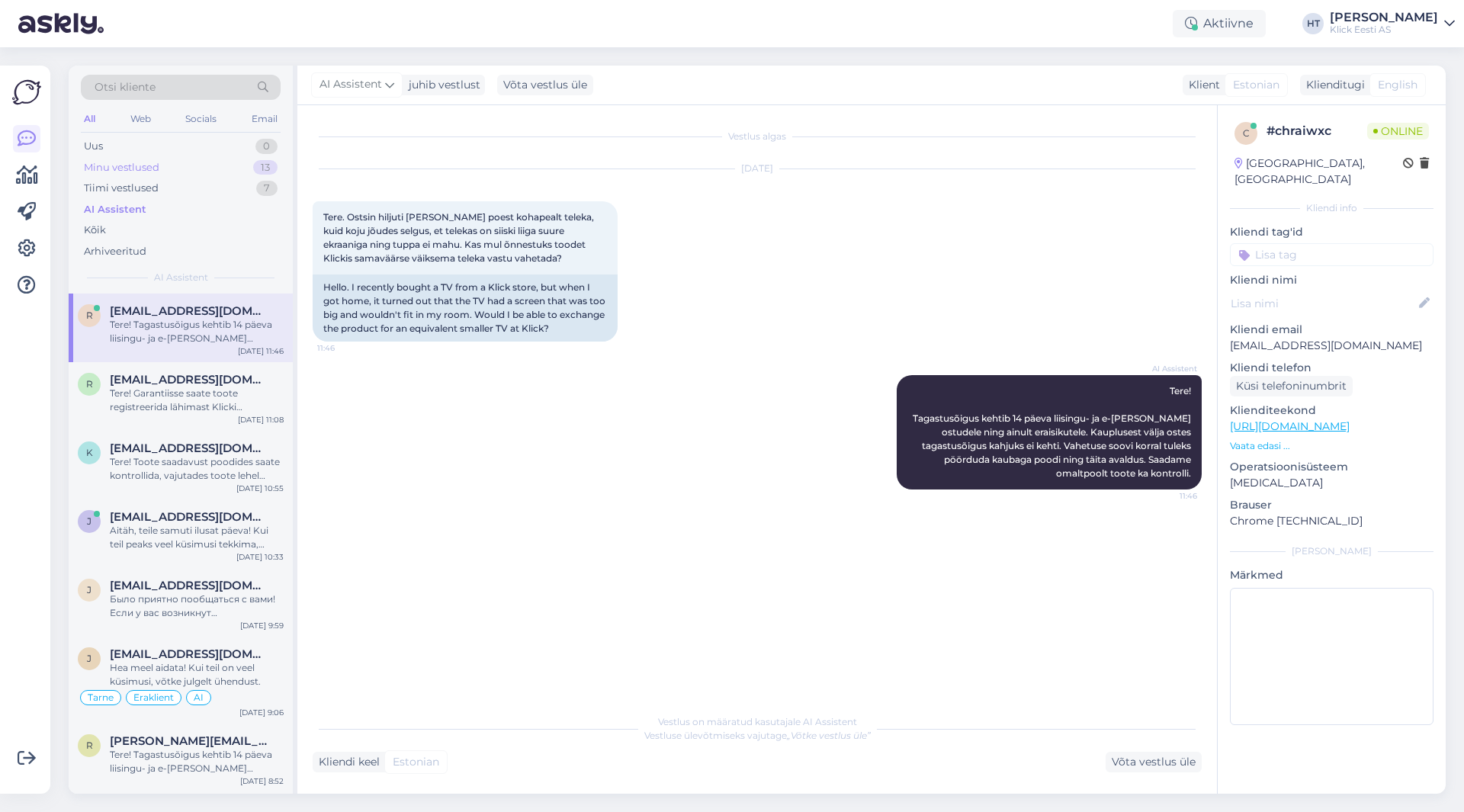
click at [226, 172] on div "Minu vestlused 13" at bounding box center [181, 168] width 200 height 21
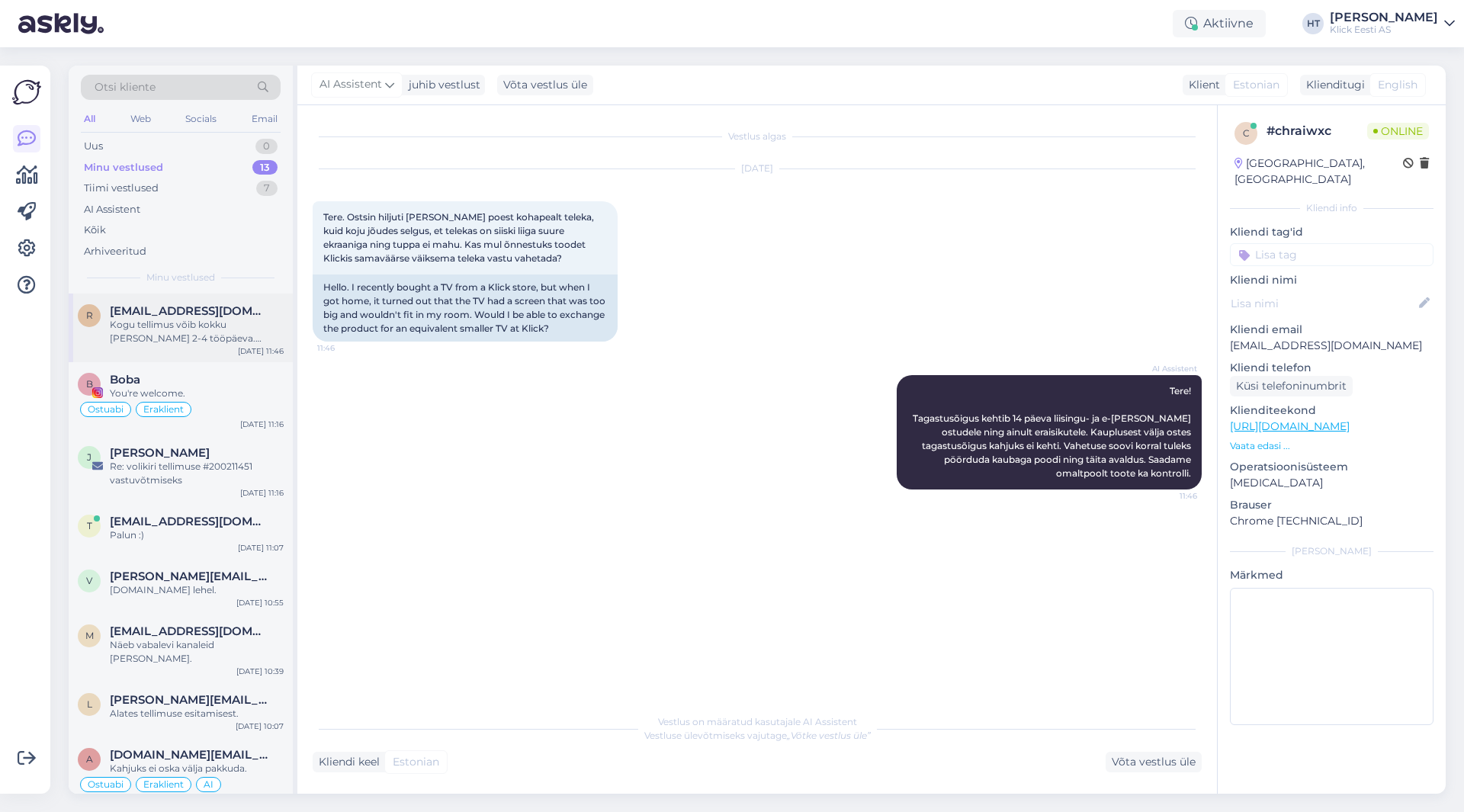
click at [236, 344] on div "Kogu tellimus võib kokku [PERSON_NAME] 2-4 tööpäeva. Üldiselt saadame võimaluse…" at bounding box center [197, 332] width 174 height 28
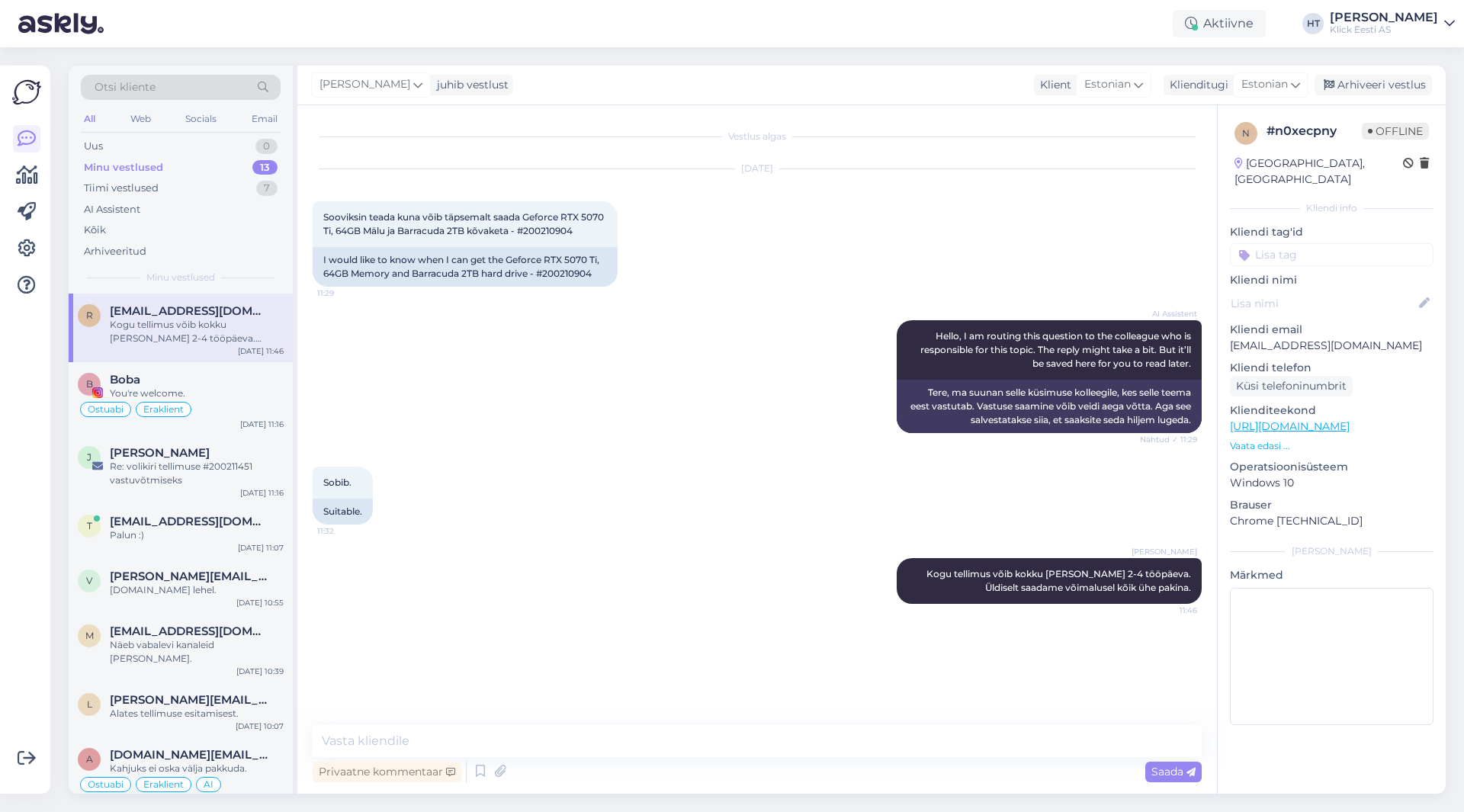
click at [620, 419] on div "AI Assistent Hello, I am routing this question to the colleague who is responsi…" at bounding box center [757, 376] width 889 height 147
click at [209, 474] on div "Re: volikiri tellimuse #200211451 vastuvõtmiseks" at bounding box center [197, 474] width 174 height 28
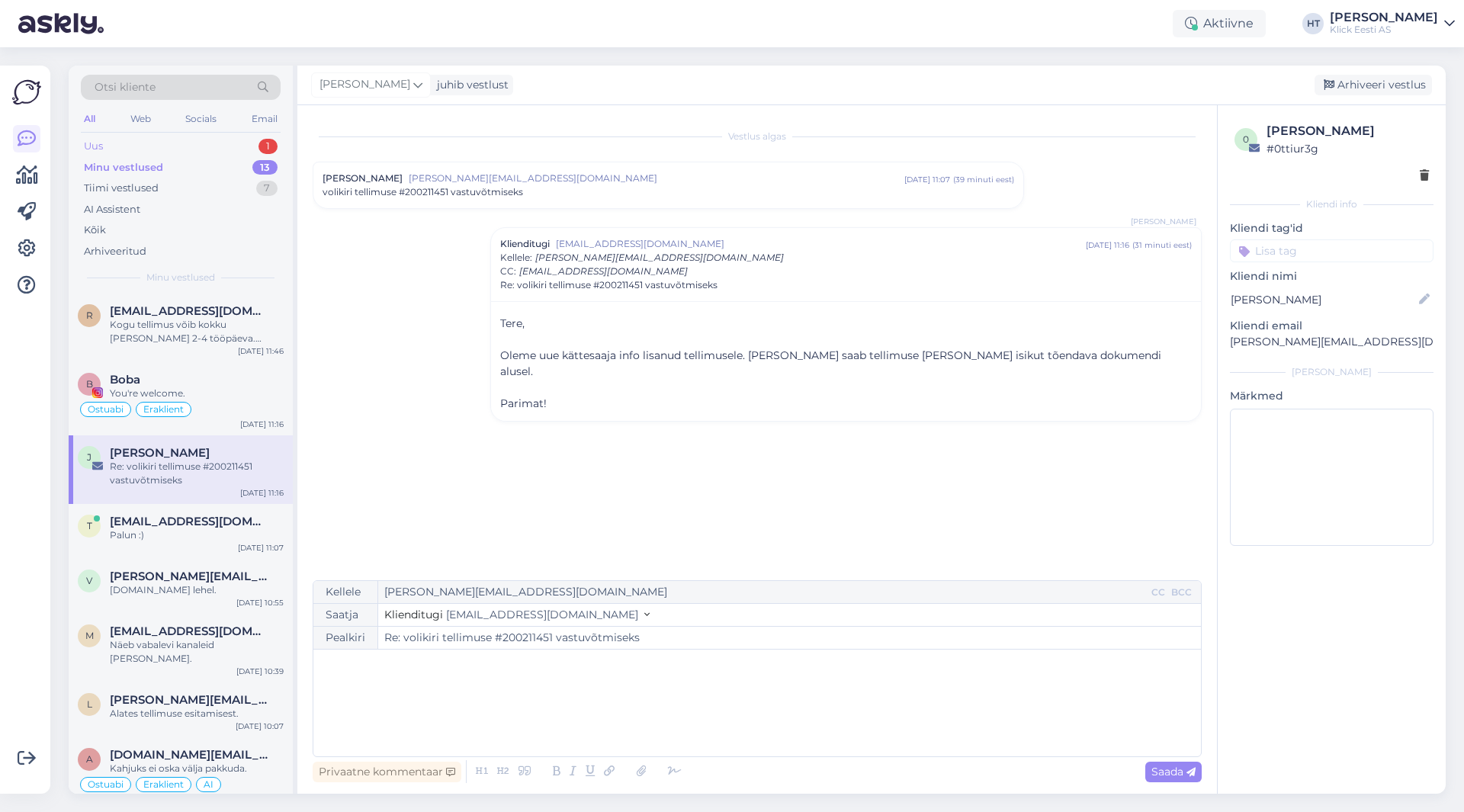
click at [212, 138] on div "Uus 1" at bounding box center [181, 147] width 200 height 21
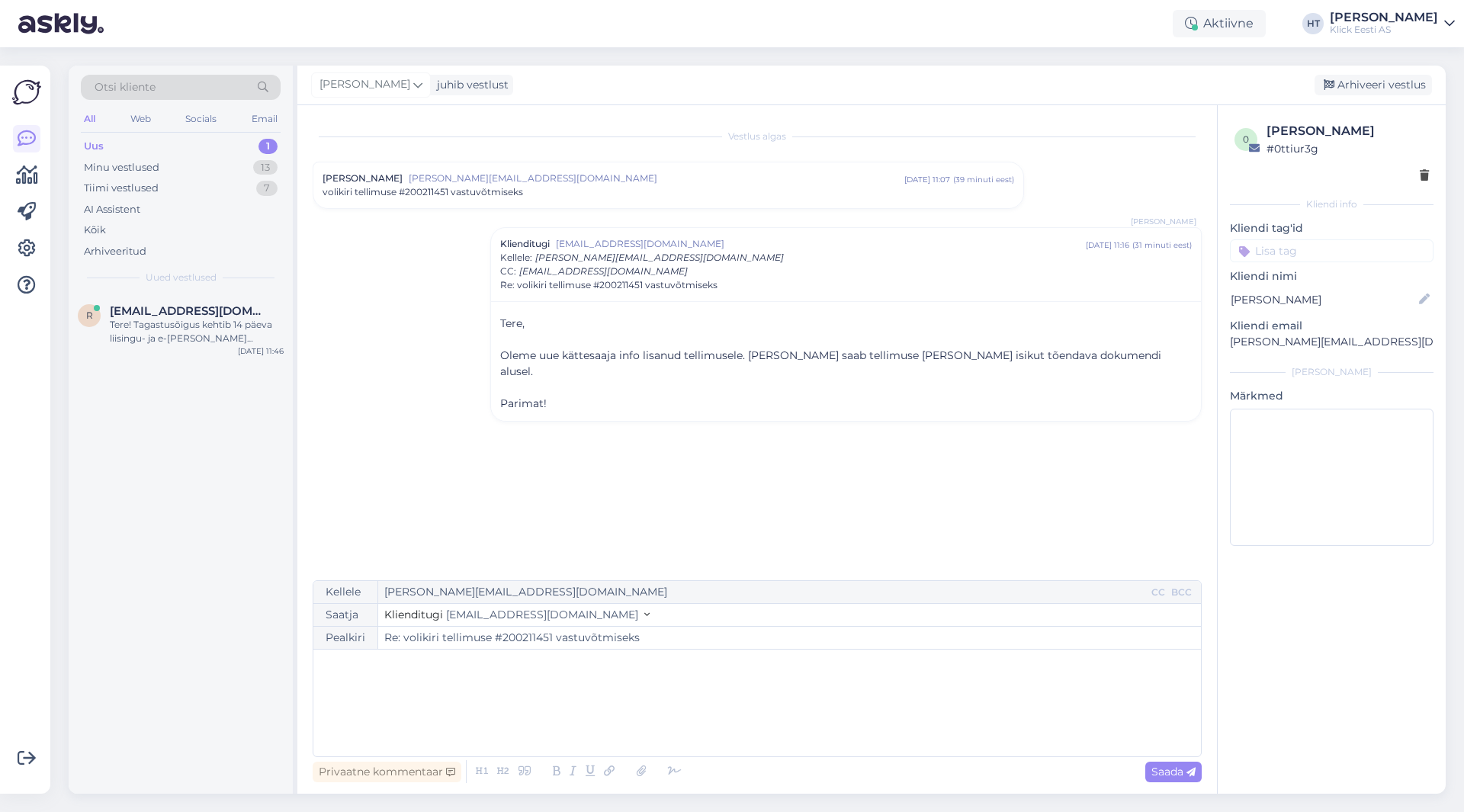
click at [177, 461] on div "r [EMAIL_ADDRESS][DOMAIN_NAME] Tere! Tagastusõigus kehtib 14 päeva liisingu- ja…" at bounding box center [181, 543] width 224 height 500
click at [202, 321] on div "Aga kas poest ostetud telekat teise sarnase vastu vahetada annab?" at bounding box center [197, 332] width 174 height 28
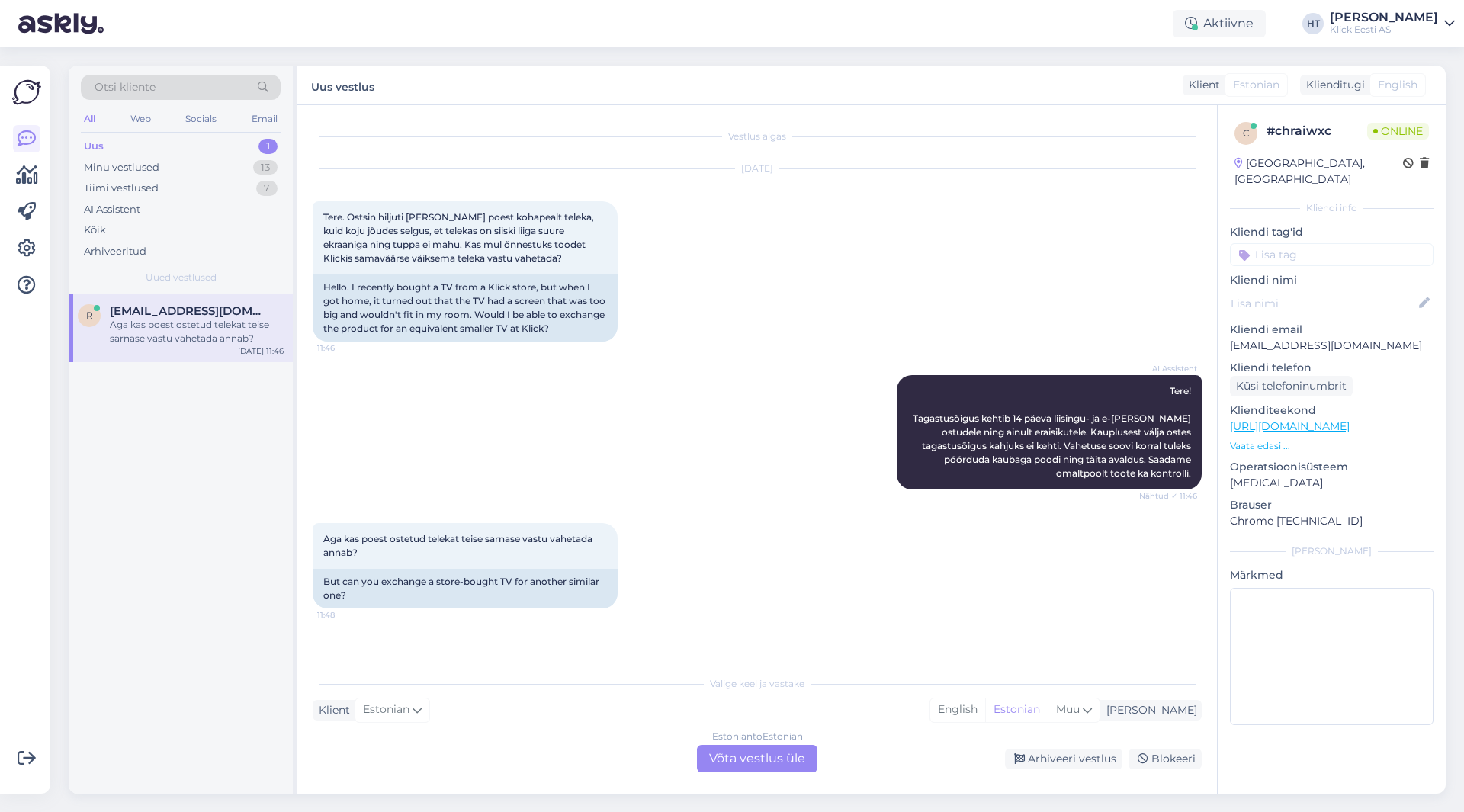
click at [746, 754] on div "Estonian to Estonian Võta vestlus üle" at bounding box center [756, 759] width 121 height 28
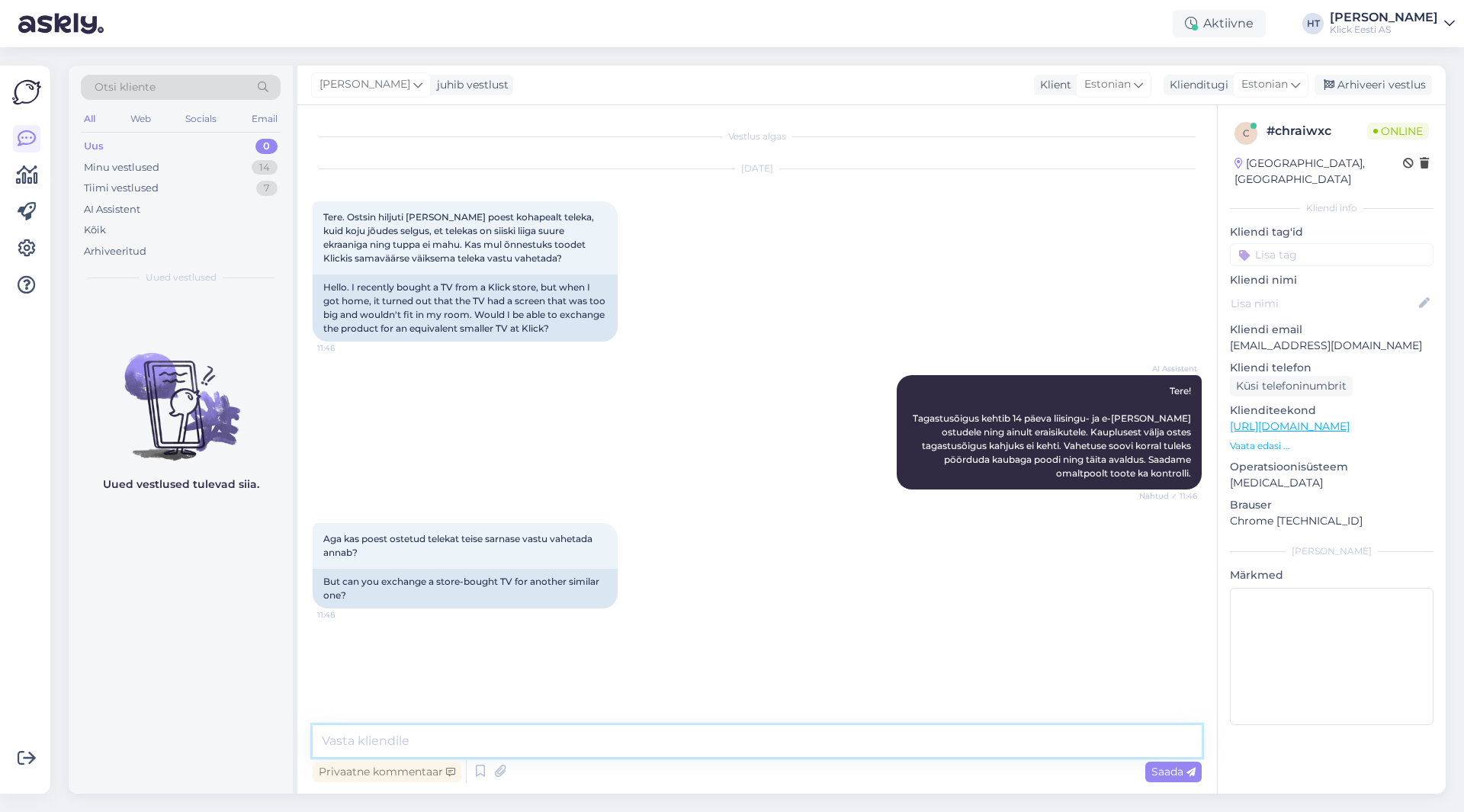
click at [730, 742] on textarea at bounding box center [757, 741] width 889 height 32
paste textarea "Kui toode on ostetud tavapoest või e-poest äriettevõttele siis 14-päevane kauba…"
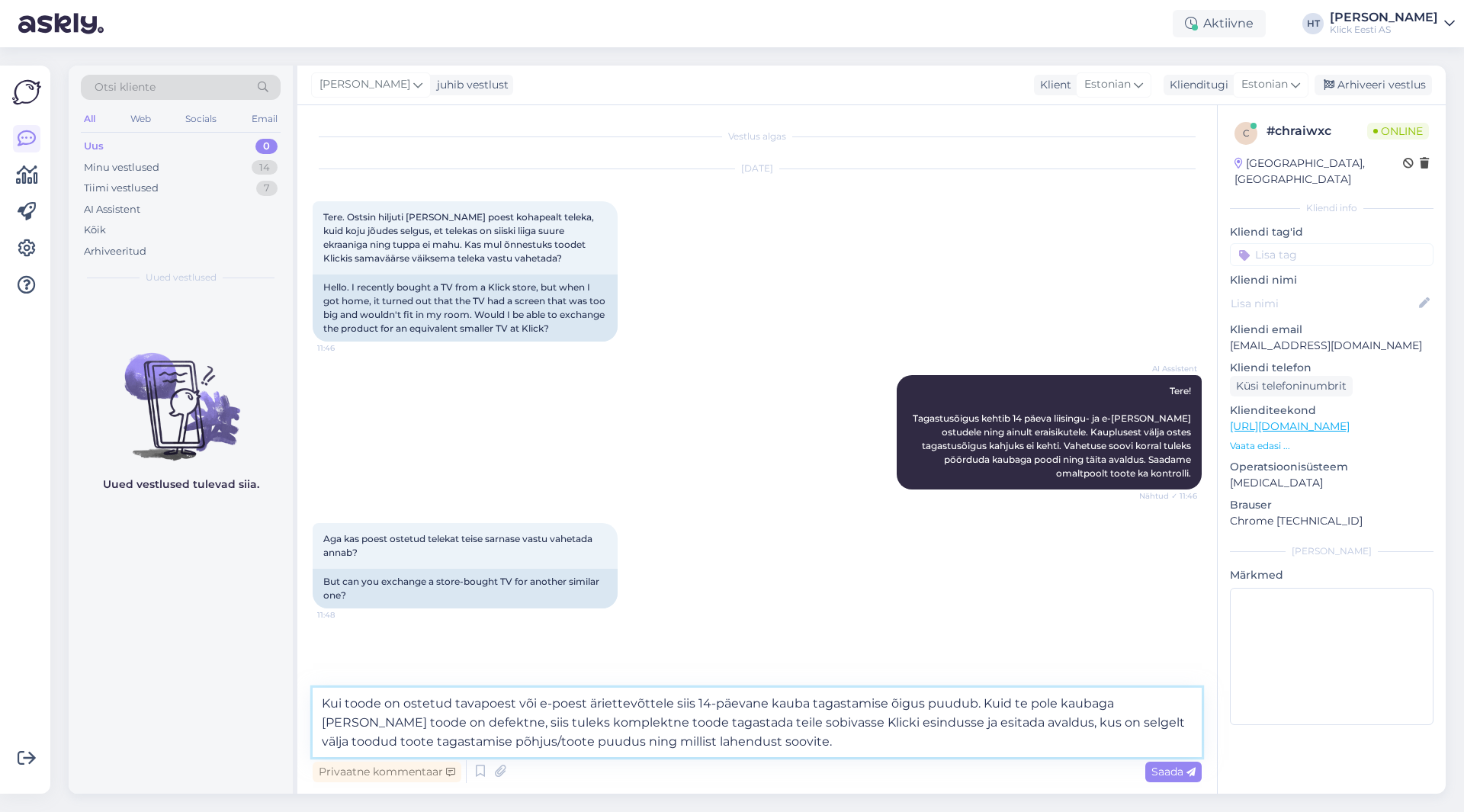
click at [1002, 703] on textarea "Kui toode on ostetud tavapoest või e-poest äriettevõttele siis 14-päevane kauba…" at bounding box center [757, 722] width 889 height 70
type textarea "Kui toode on ostetud tavapoest või e-poest äriettevõttele siis 14-päevane kauba…"
click at [1172, 772] on span "Saada" at bounding box center [1173, 771] width 45 height 14
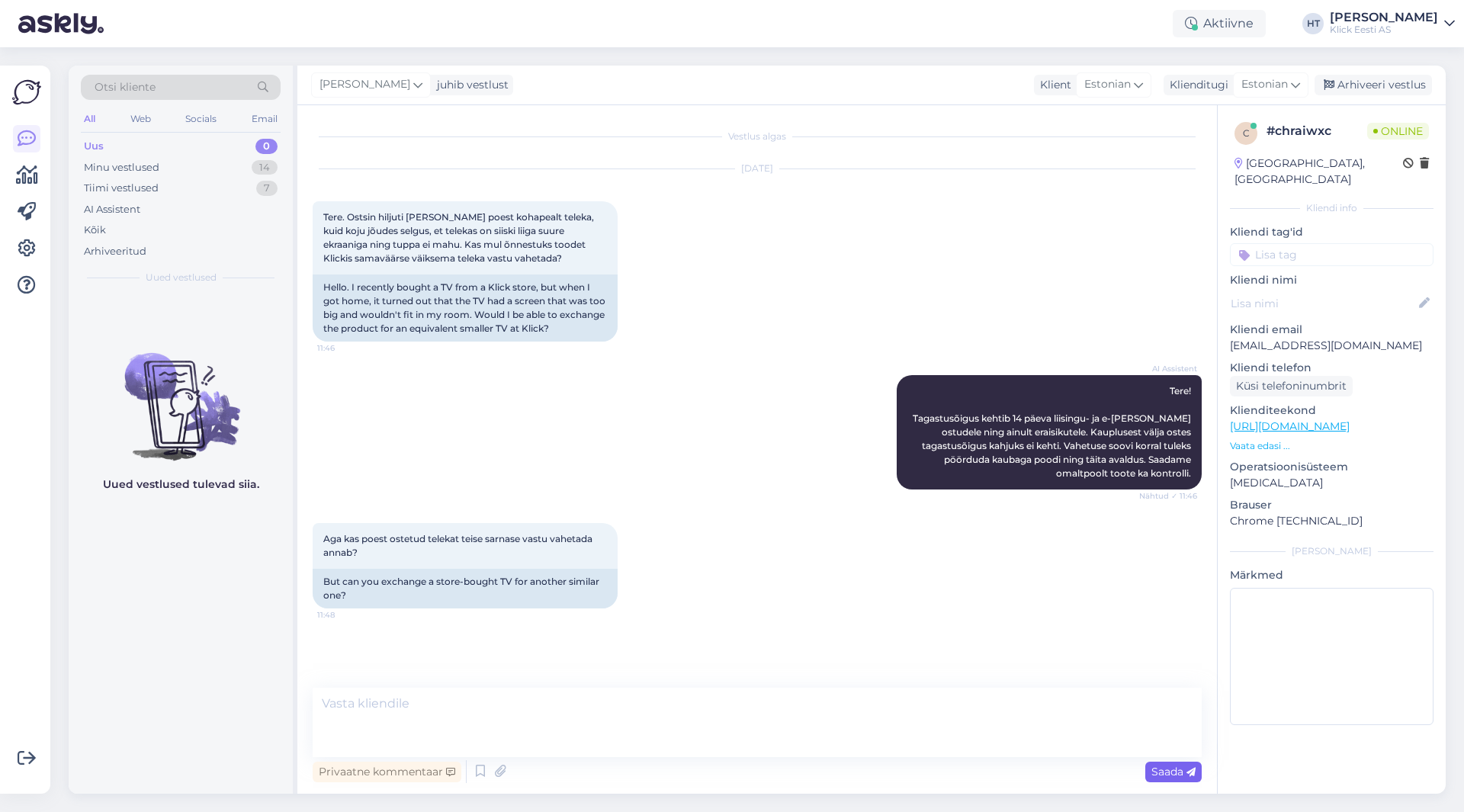
scroll to position [48, 0]
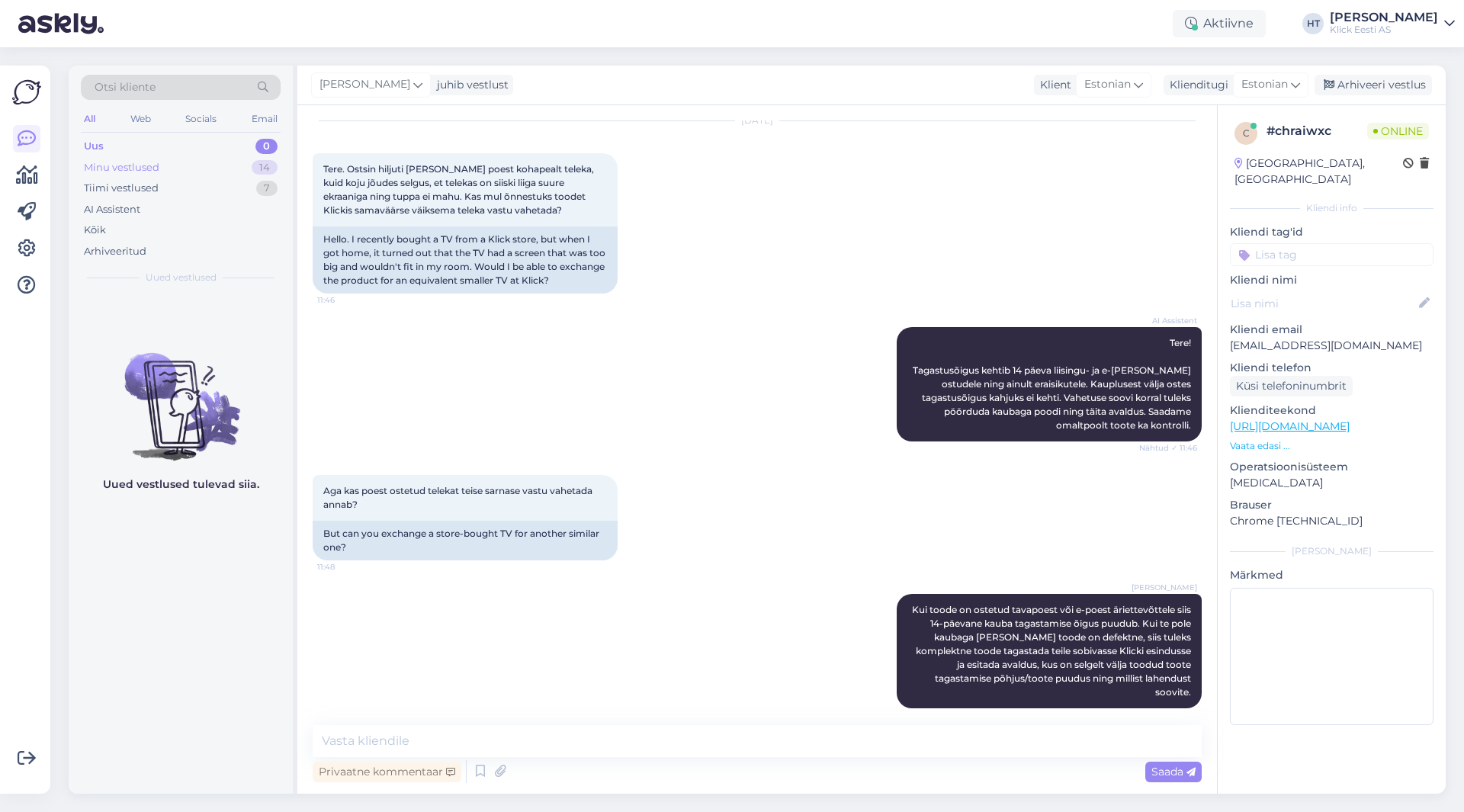
click at [239, 163] on div "Minu vestlused 14" at bounding box center [181, 168] width 200 height 21
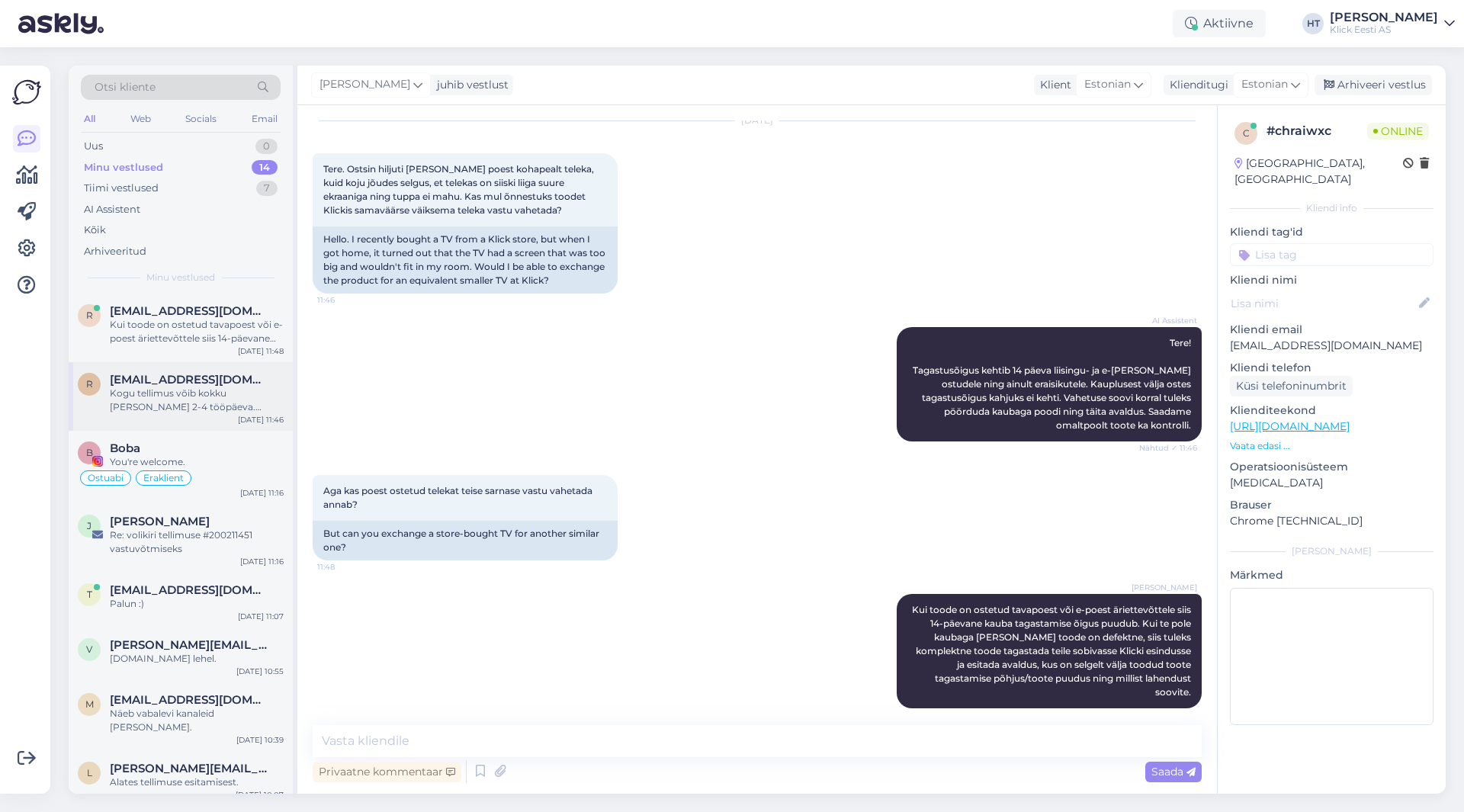
click at [260, 399] on div "Kogu tellimus võib kokku [PERSON_NAME] 2-4 tööpäeva. Üldiselt saadame võimaluse…" at bounding box center [197, 400] width 174 height 28
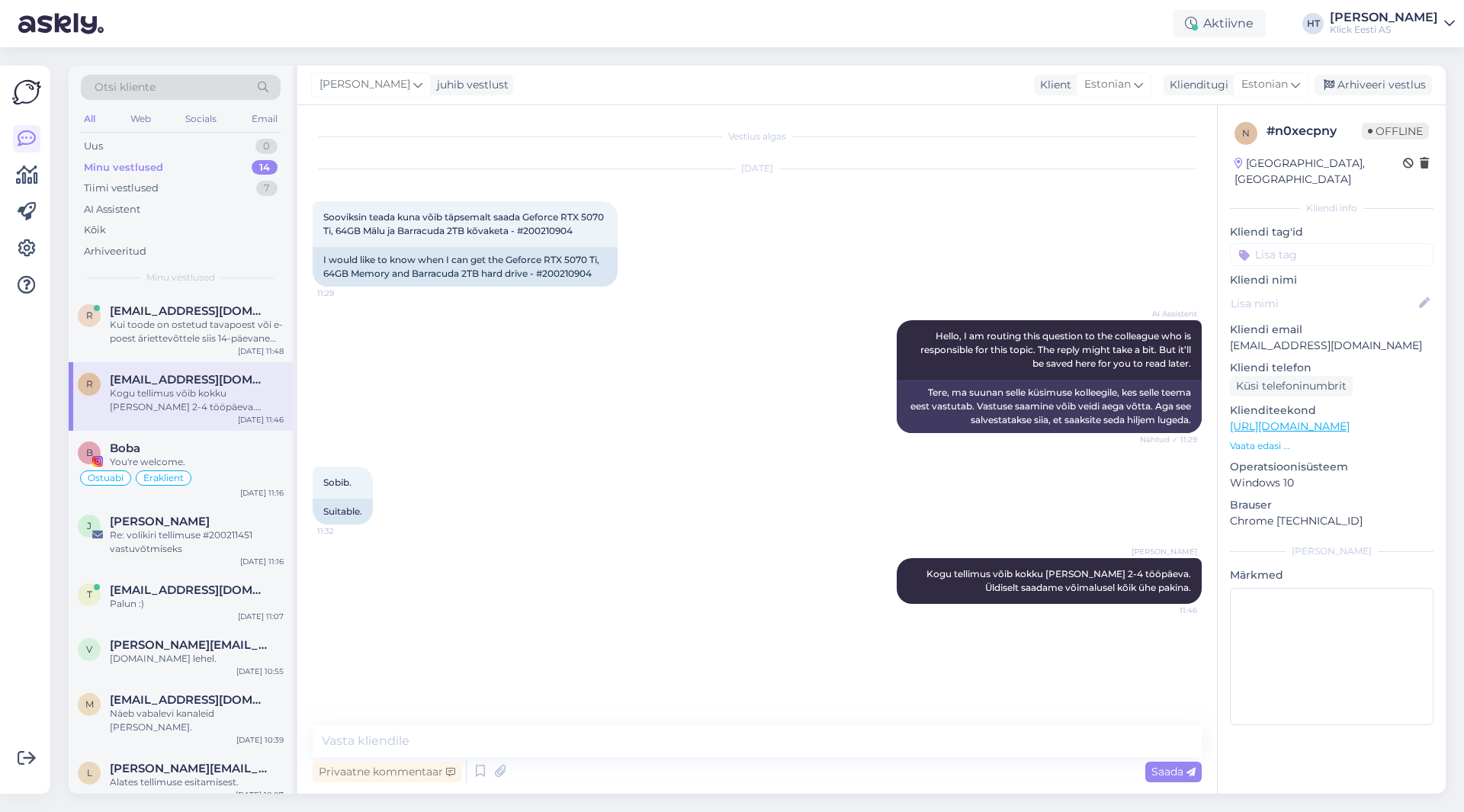
scroll to position [0, 0]
click at [249, 451] on div "Boba" at bounding box center [197, 448] width 174 height 14
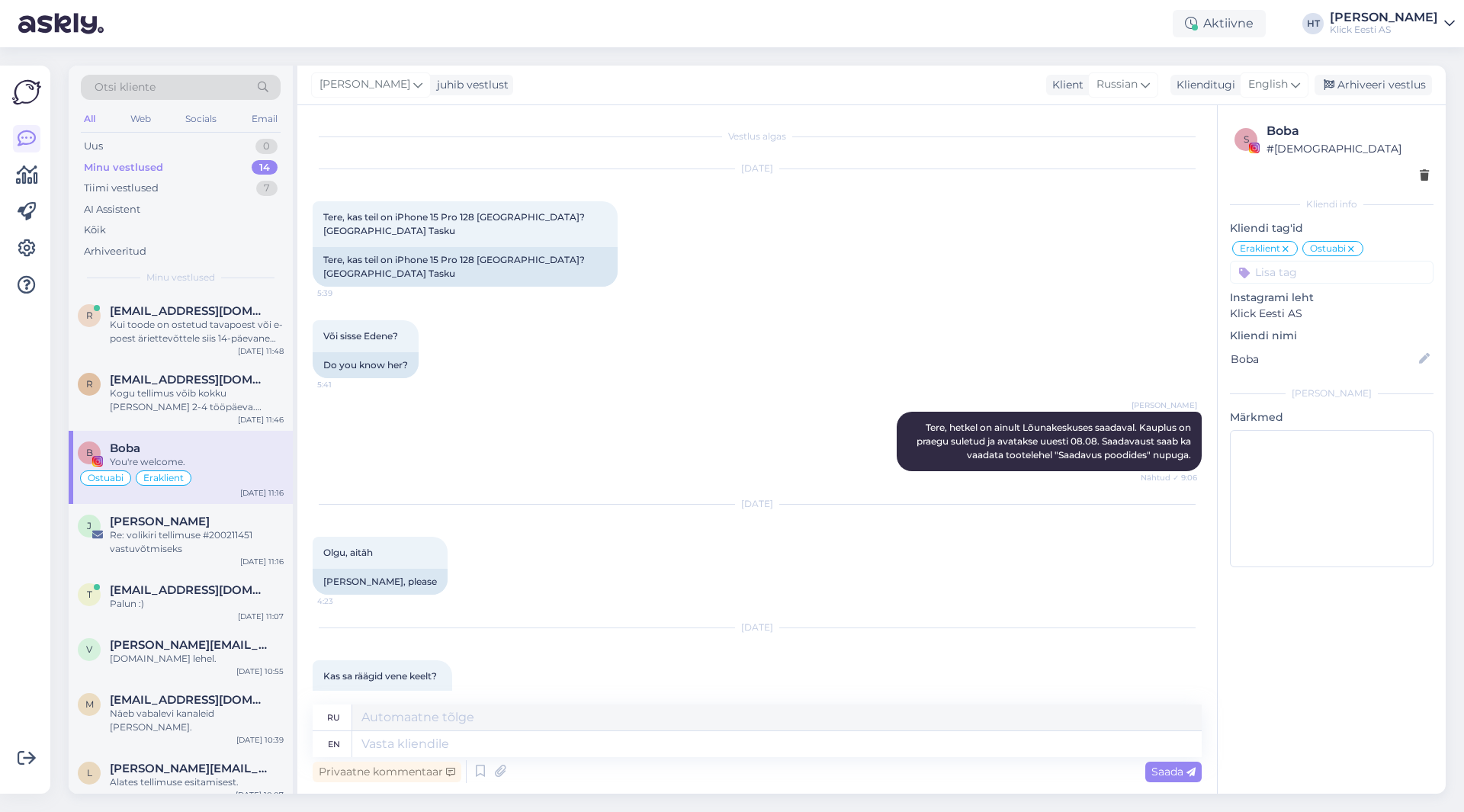
scroll to position [954, 0]
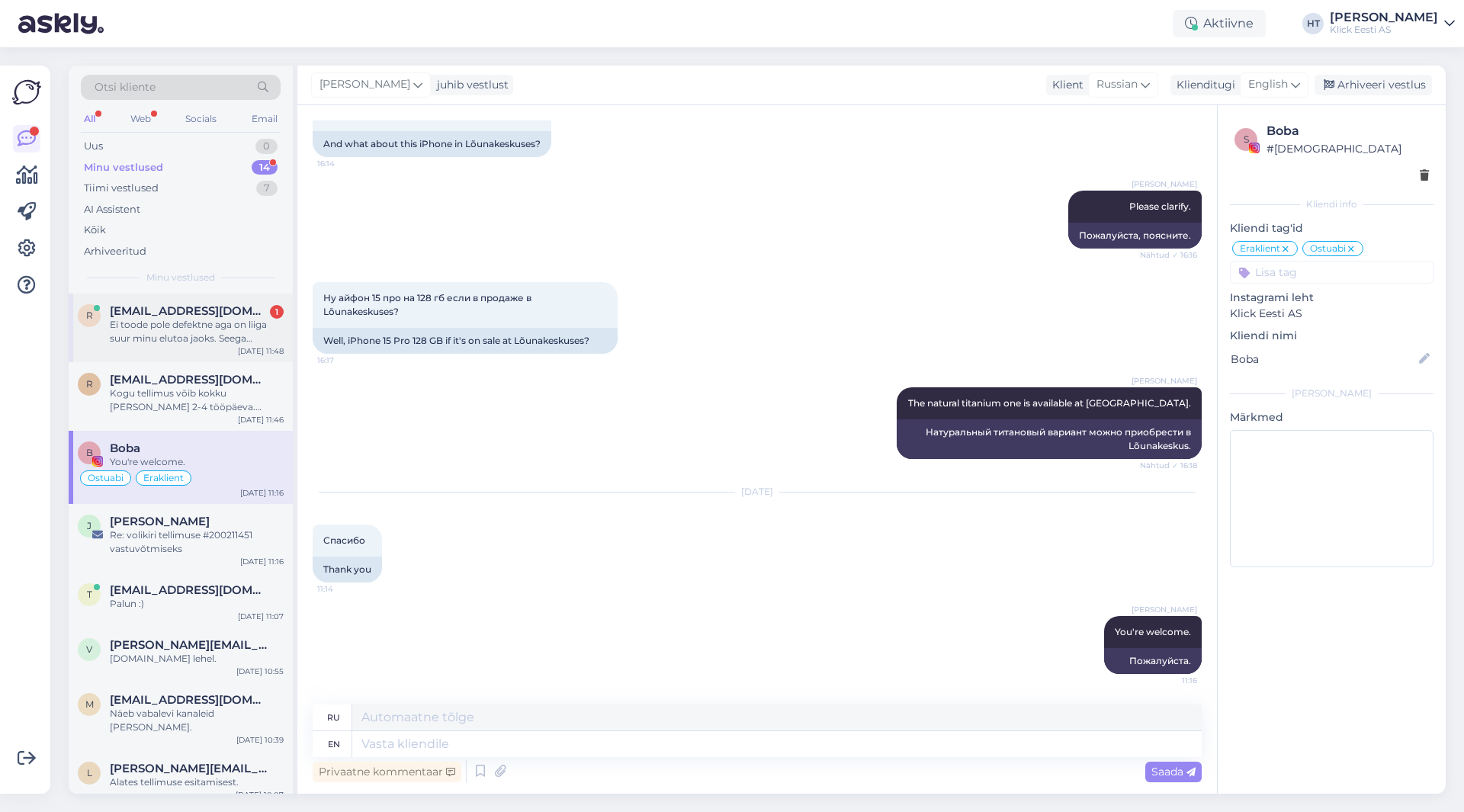
click at [155, 344] on div "Ei toode pole defektne aga on liiga suur minu elutoa jaoks. Seega tahaksin vahe…" at bounding box center [197, 332] width 174 height 28
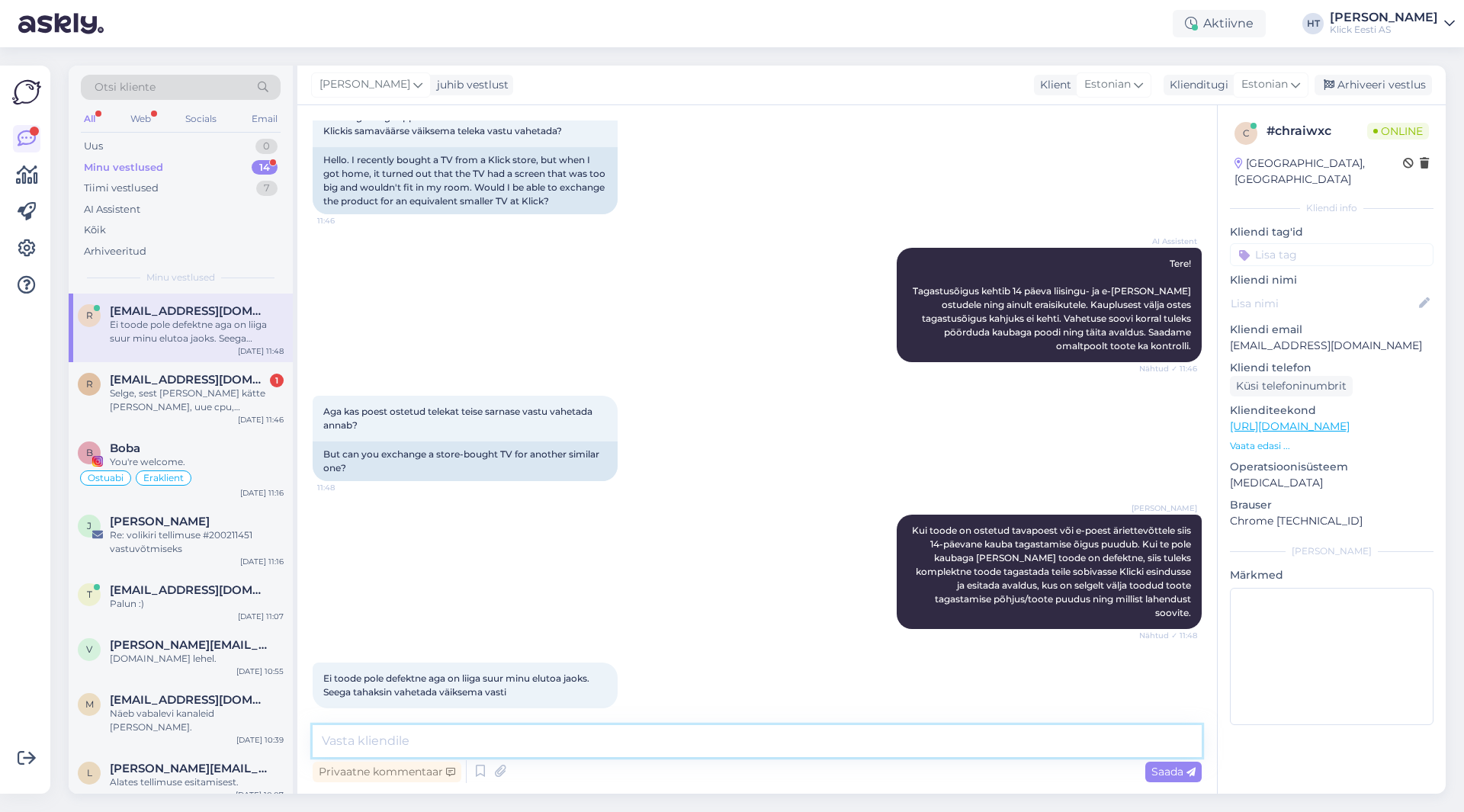
click at [690, 729] on textarea at bounding box center [757, 741] width 889 height 32
click at [739, 737] on textarea at bounding box center [757, 741] width 889 height 32
click at [1294, 243] on input at bounding box center [1331, 254] width 203 height 23
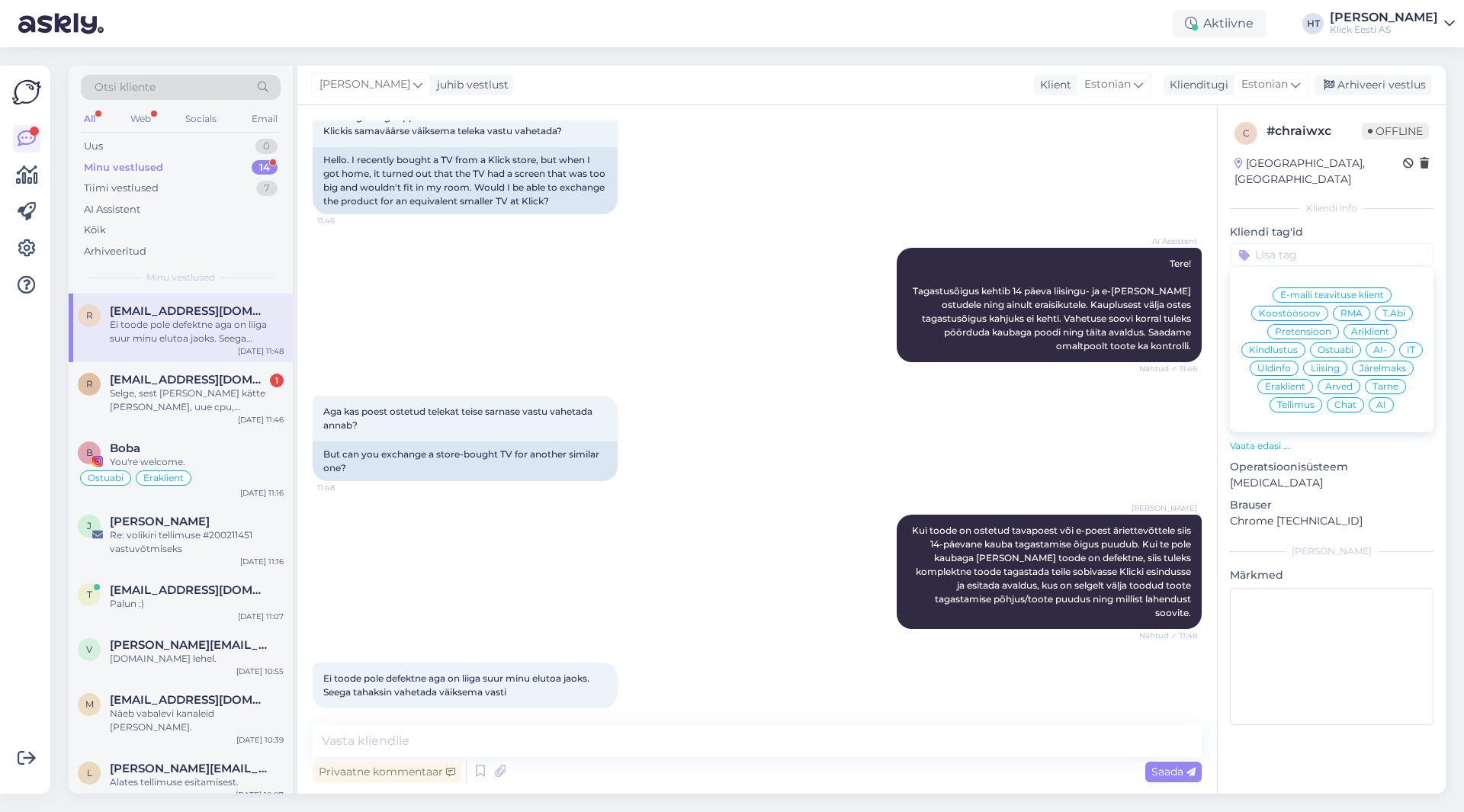
click at [1309, 327] on span "Pretensioon" at bounding box center [1303, 331] width 57 height 9
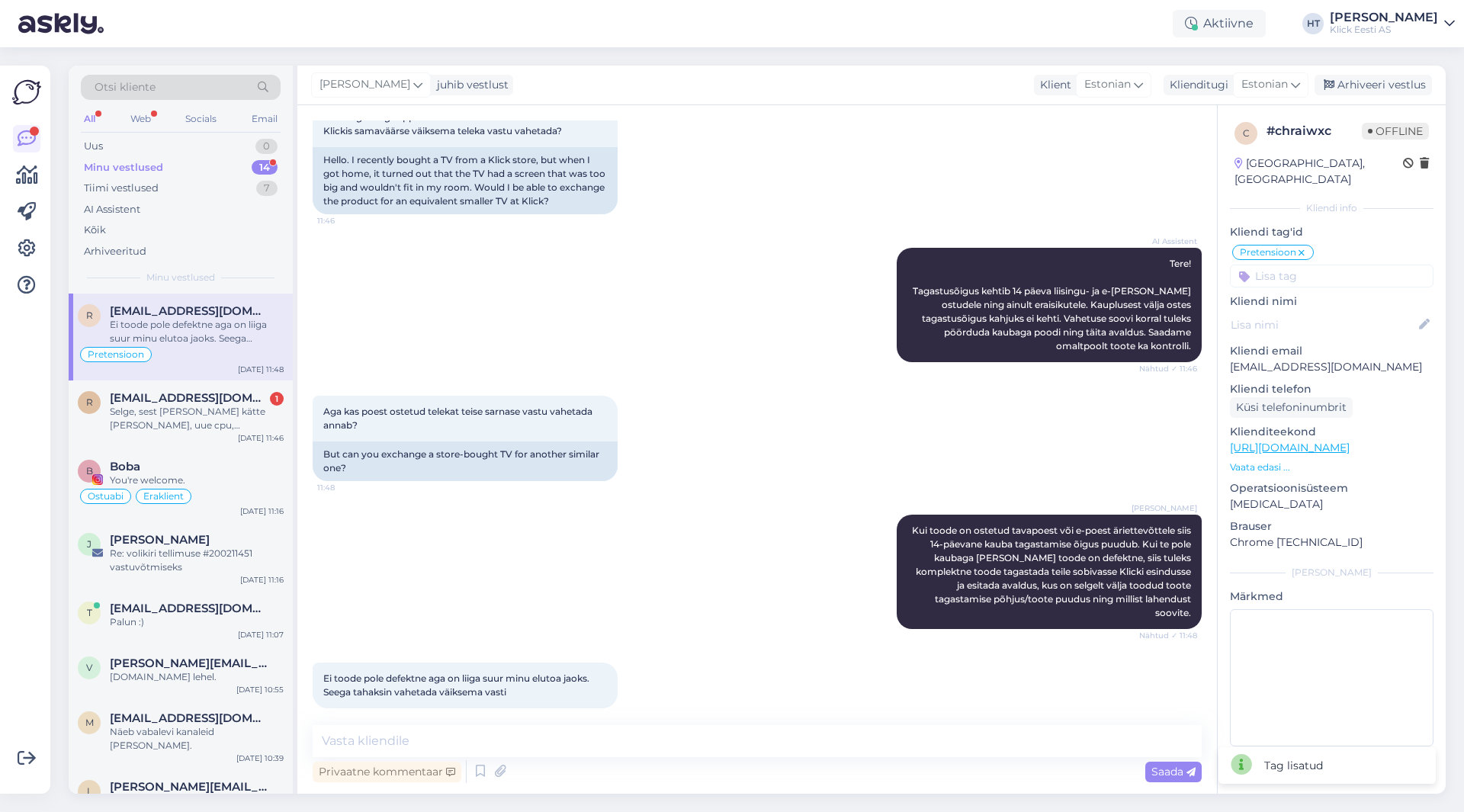
click at [1310, 265] on input at bounding box center [1331, 276] width 203 height 23
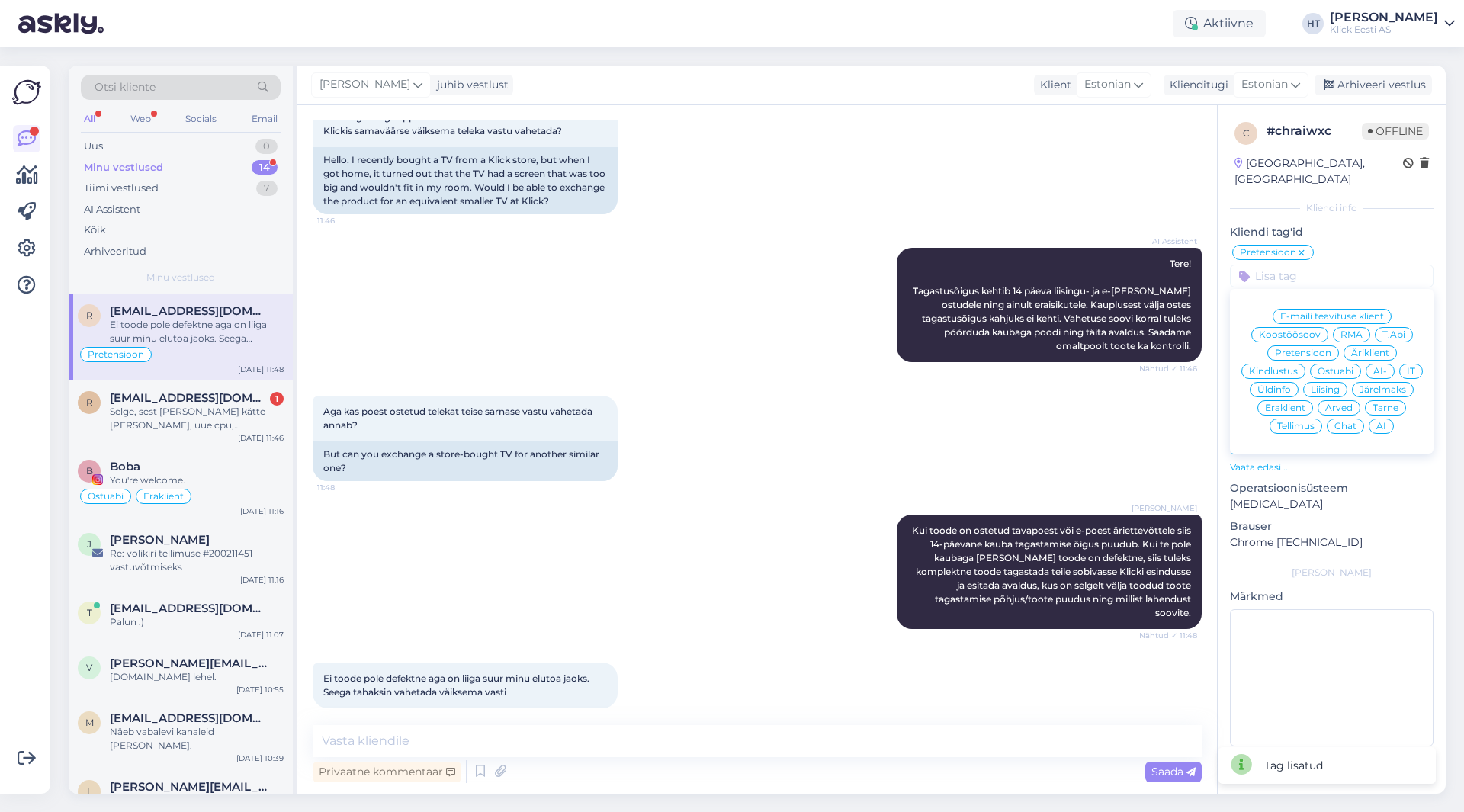
click at [1287, 403] on span "Eraklient" at bounding box center [1285, 407] width 40 height 9
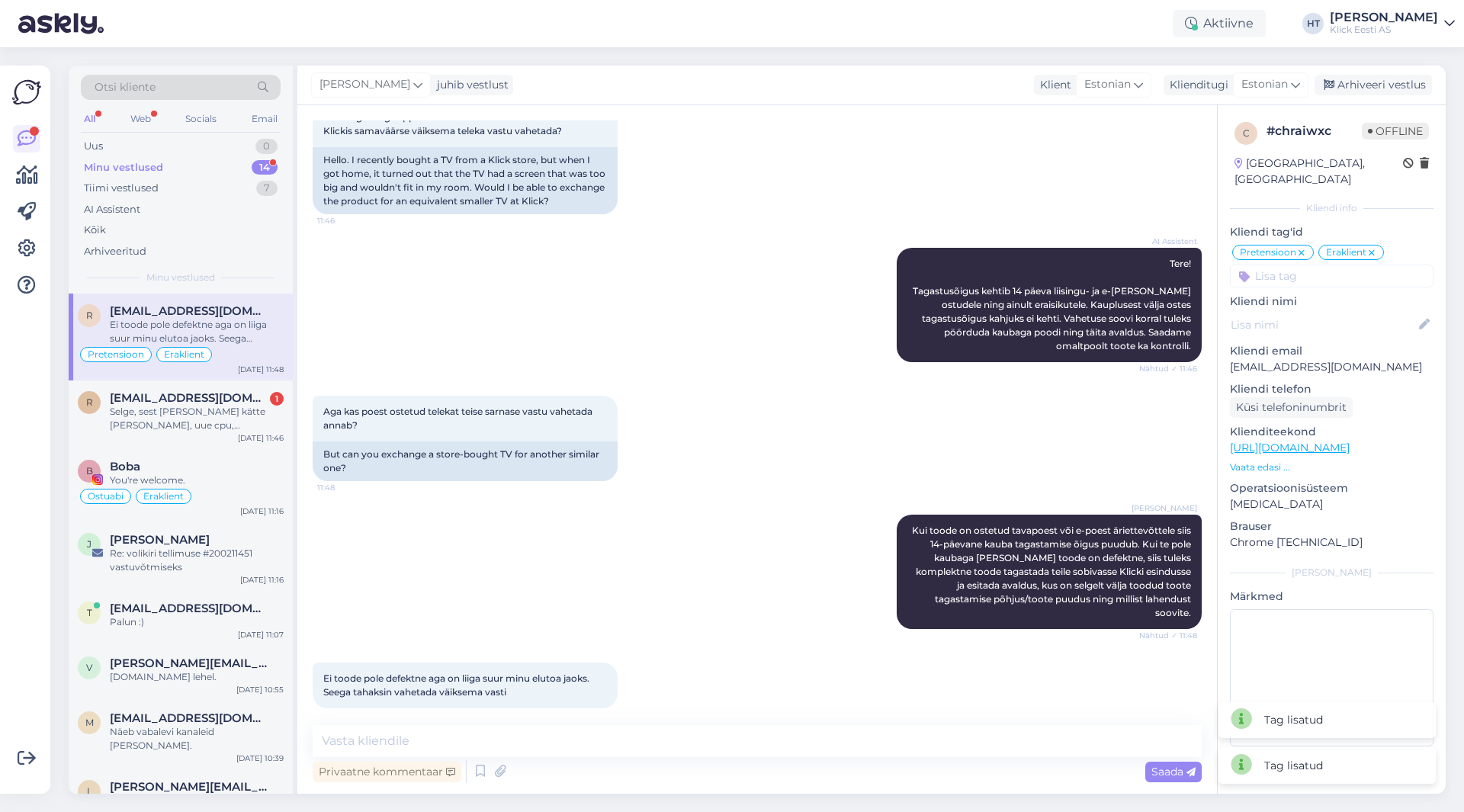
click at [852, 424] on div "Aga kas poest ostetud telekat teise sarnase vastu vahetada annab? 11:48 But can…" at bounding box center [757, 438] width 889 height 119
click at [370, 771] on div "Privaatne kommentaar" at bounding box center [387, 771] width 149 height 20
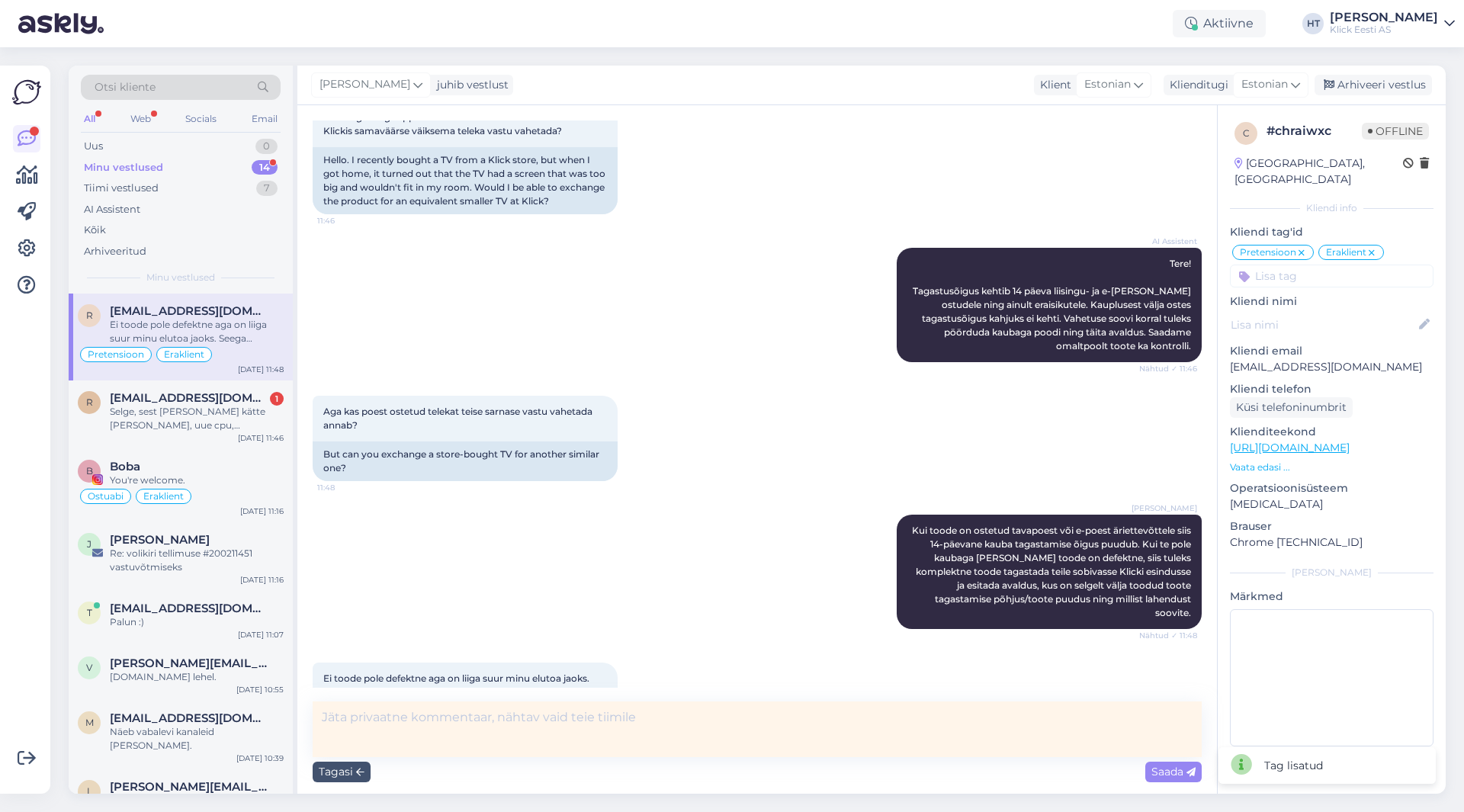
click at [406, 735] on textarea at bounding box center [757, 729] width 889 height 56
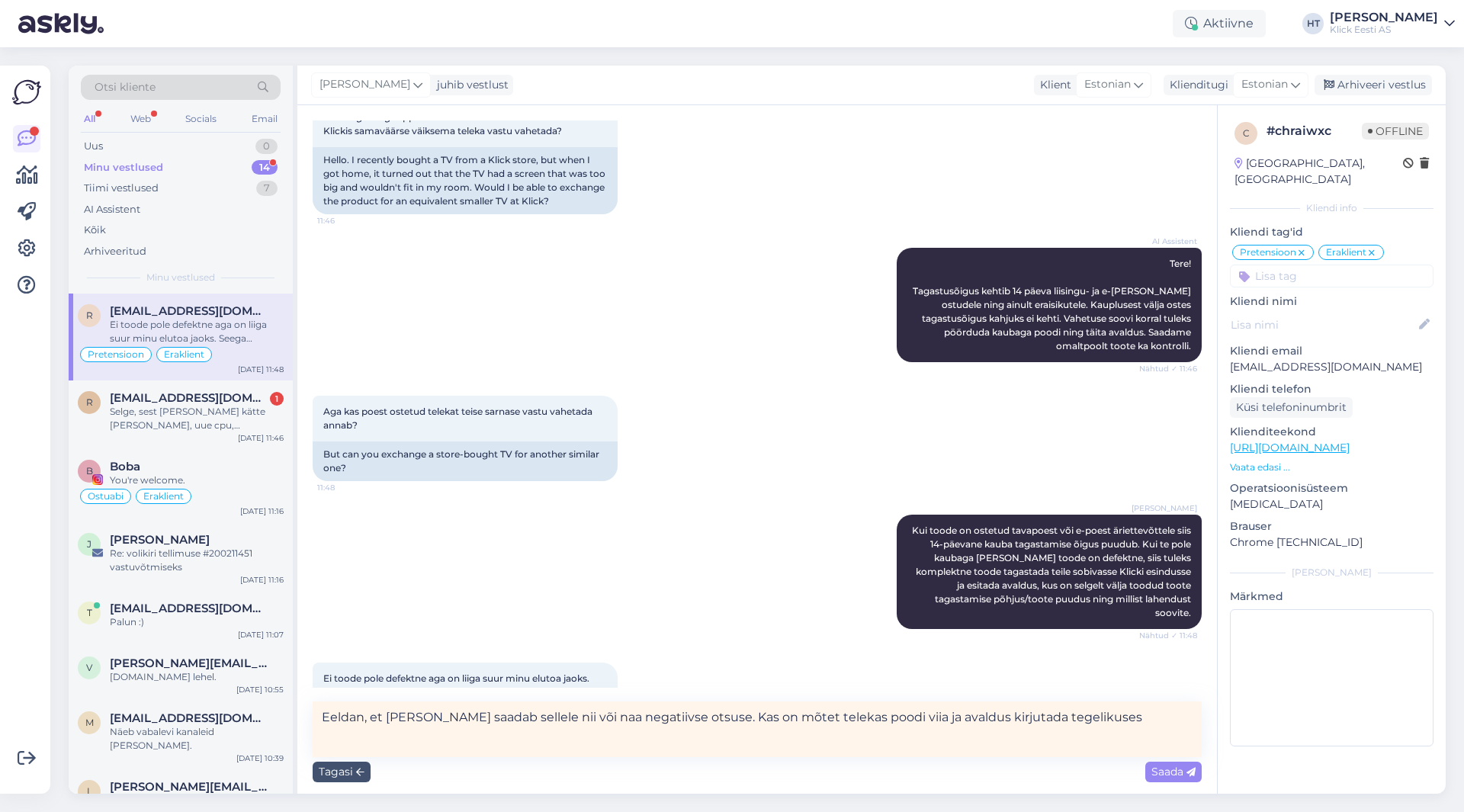
type textarea "Eeldan, et [PERSON_NAME] saadab sellele nii või naa negatiivse otsuse. Kas on m…"
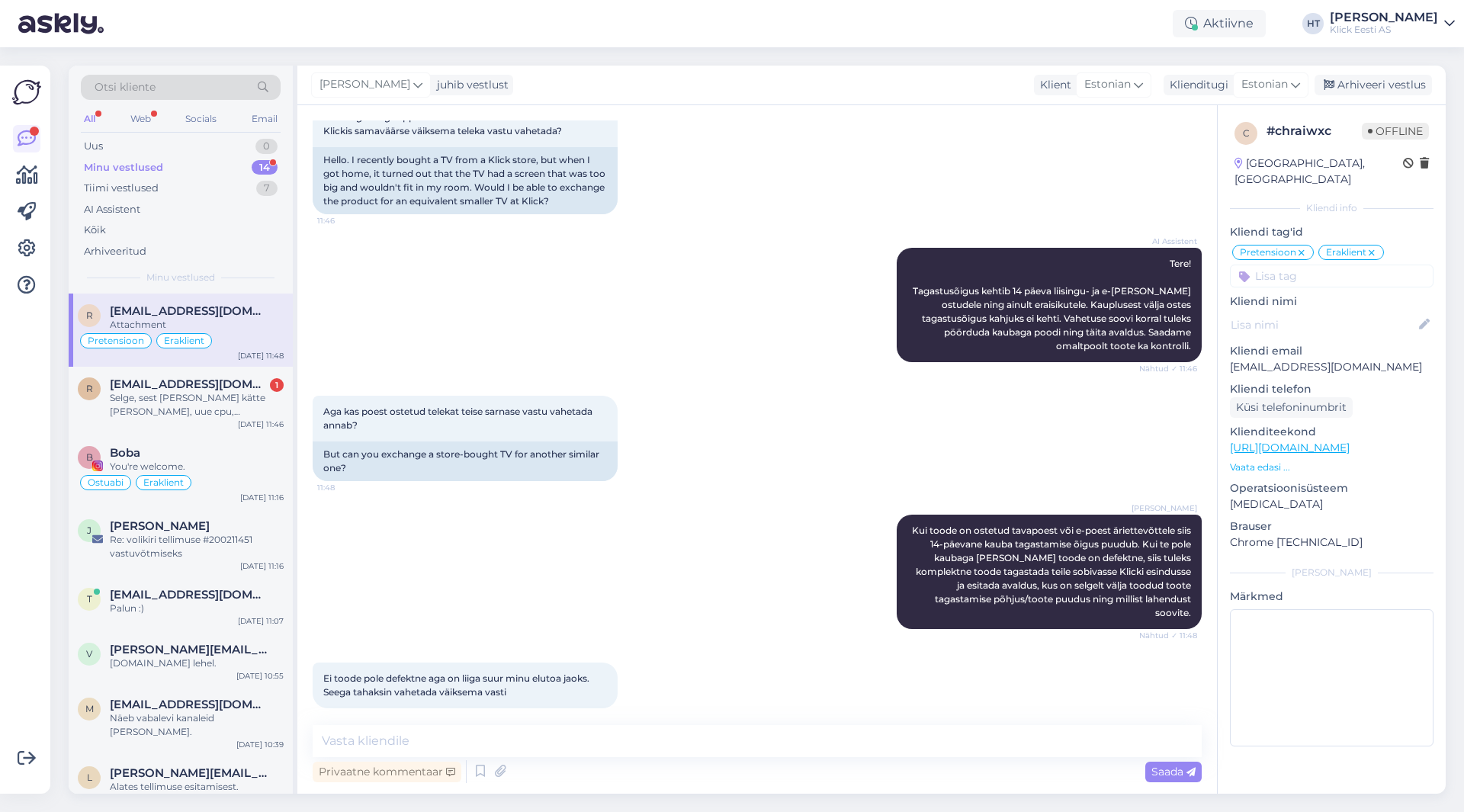
scroll to position [220, 0]
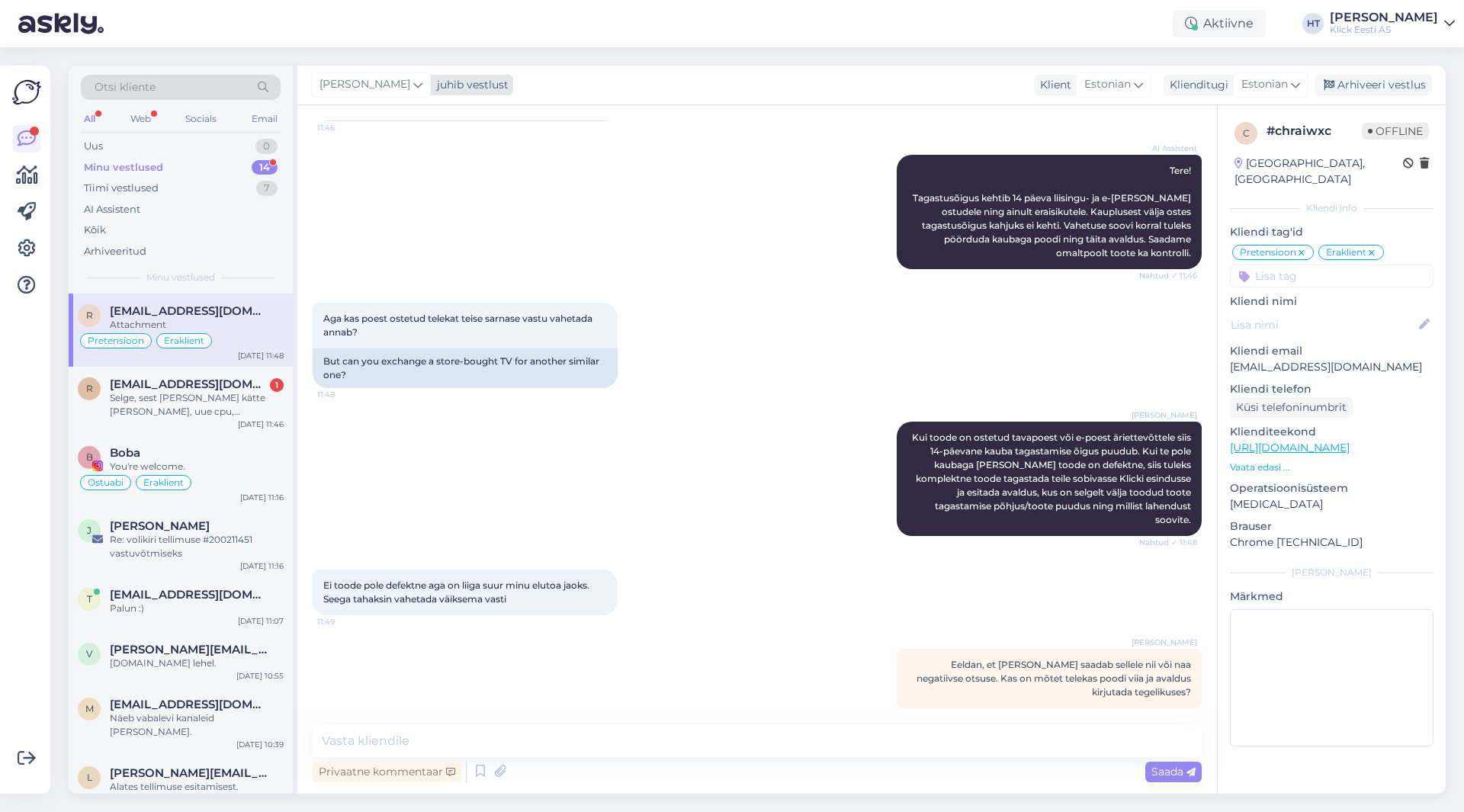
click at [373, 92] on span "[PERSON_NAME]" at bounding box center [364, 84] width 91 height 17
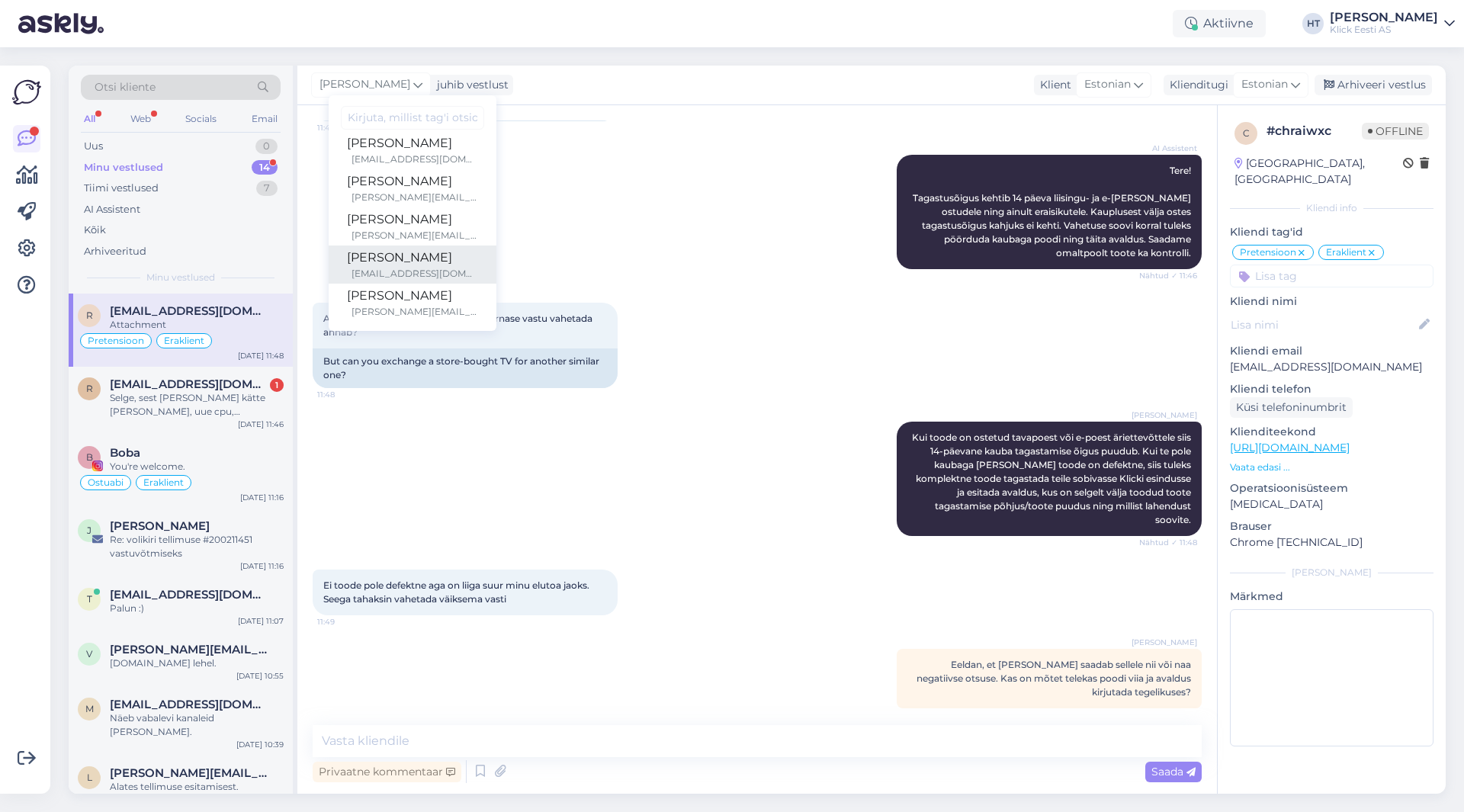
scroll to position [88, 0]
click at [405, 228] on div "[EMAIL_ADDRESS][DOMAIN_NAME]" at bounding box center [415, 232] width 126 height 14
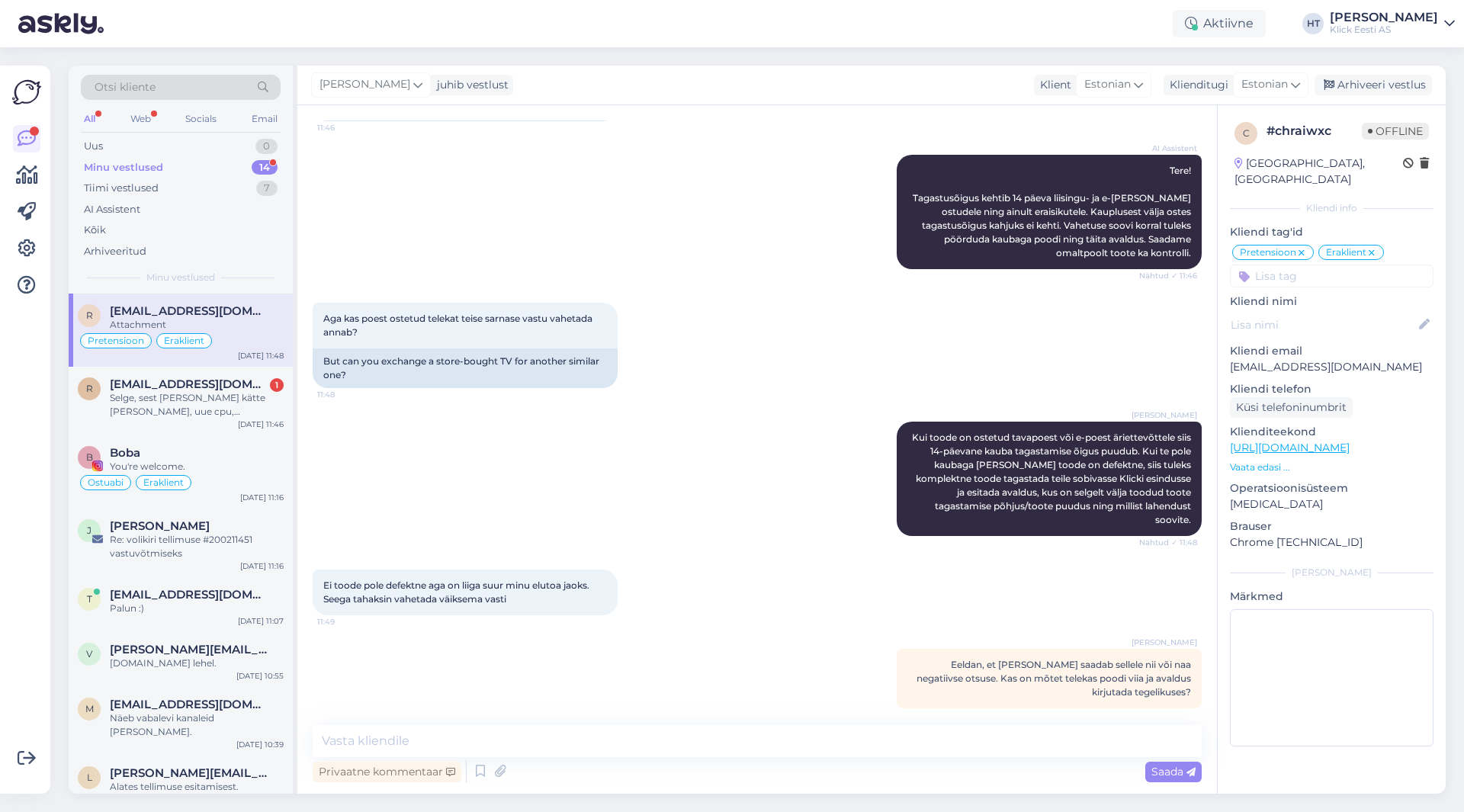
scroll to position [240, 0]
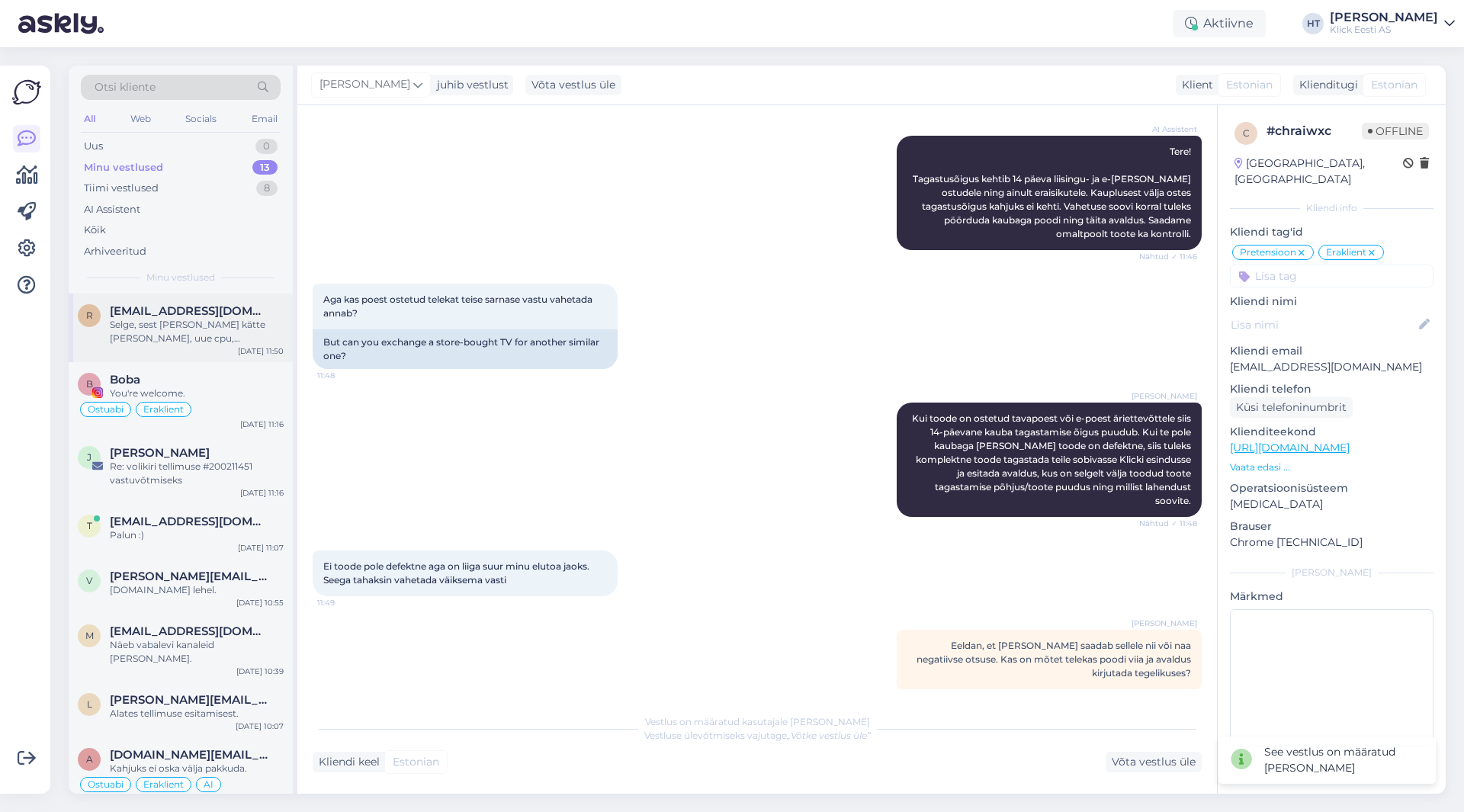
click at [257, 321] on div "Selge, sest [PERSON_NAME] kätte [PERSON_NAME], uue cpu, [PERSON_NAME] siis toit…" at bounding box center [197, 332] width 174 height 28
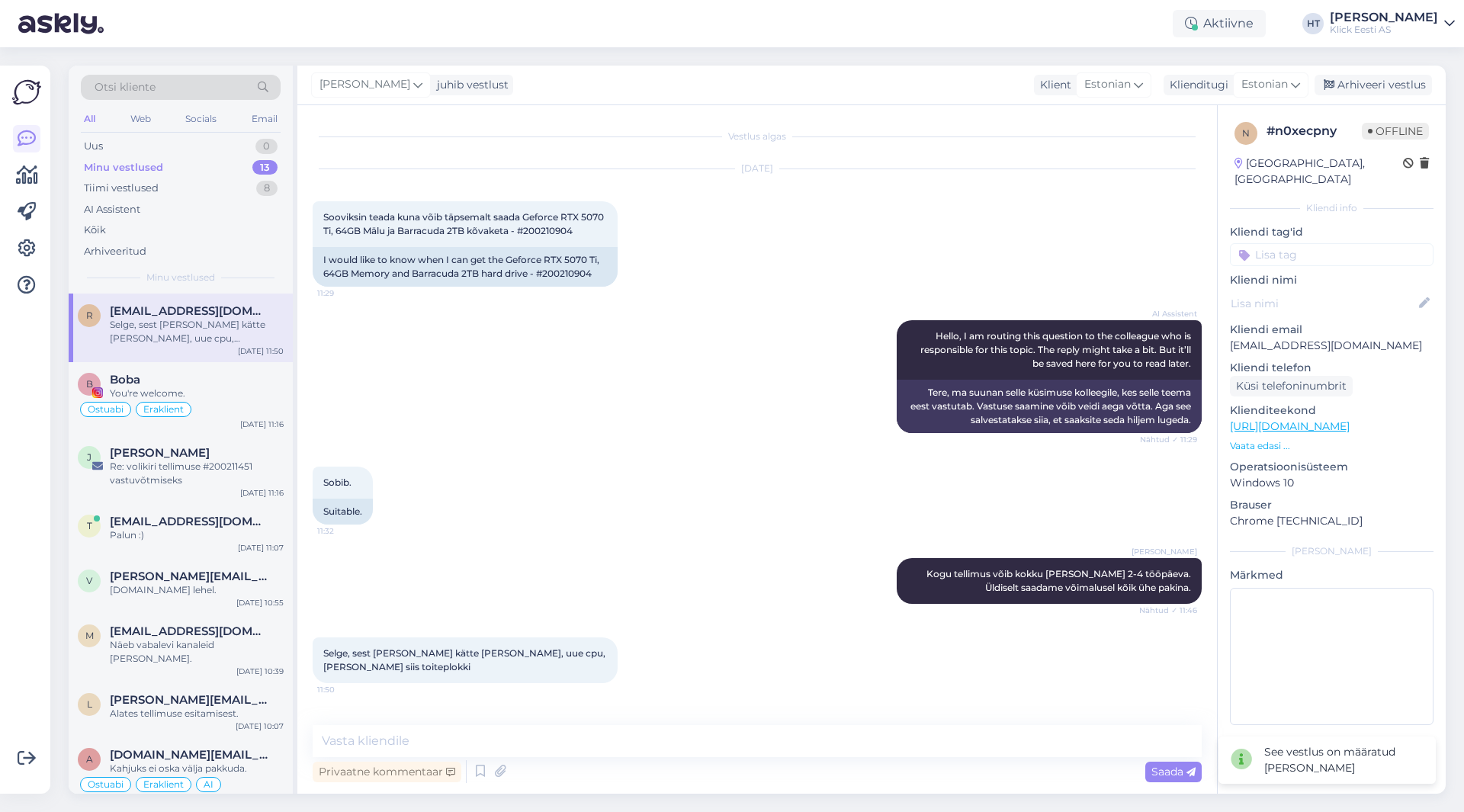
click at [207, 176] on div "Minu vestlused 13" at bounding box center [181, 168] width 200 height 21
click at [239, 403] on div "Ostuabi Eraklient" at bounding box center [181, 409] width 206 height 19
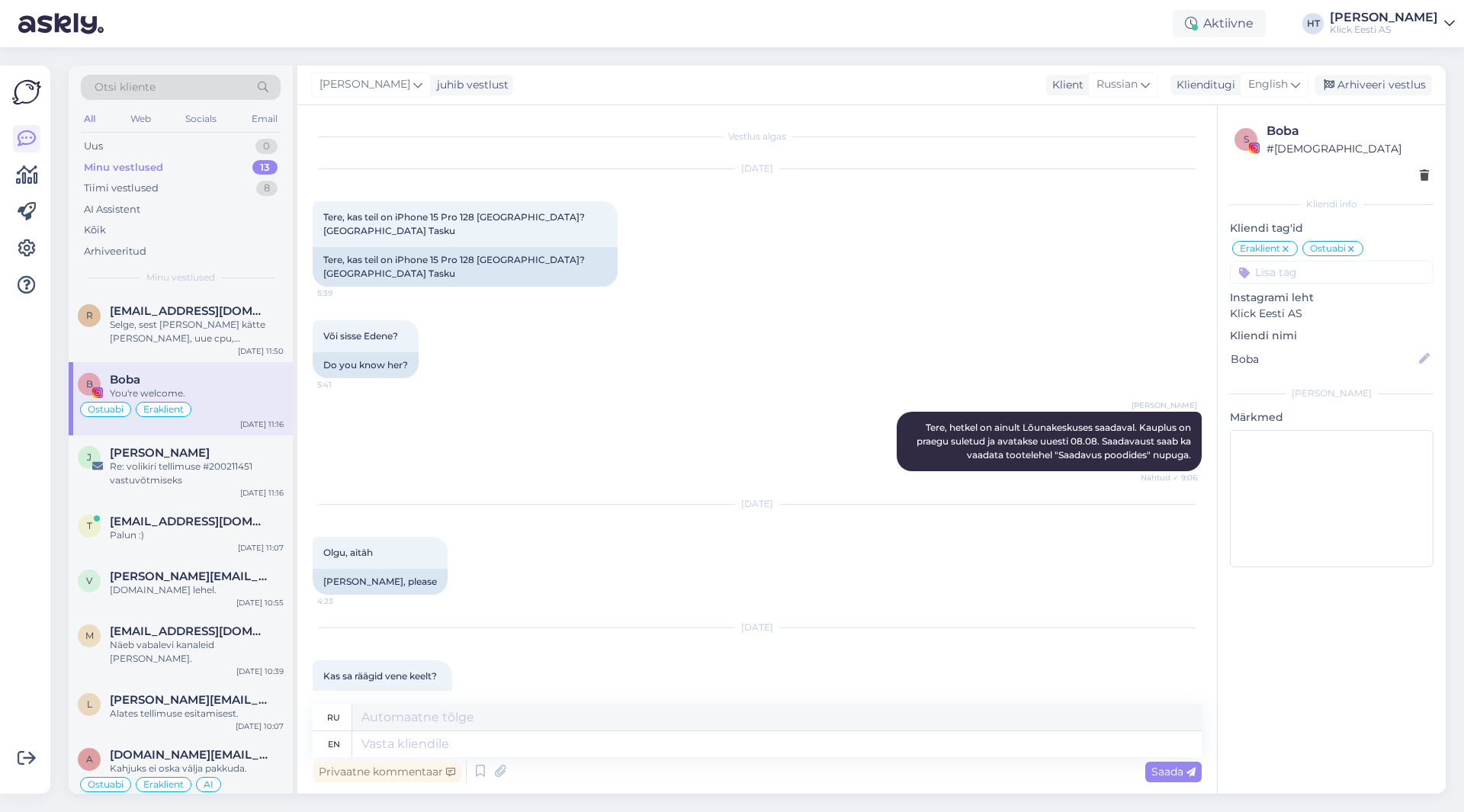
scroll to position [954, 0]
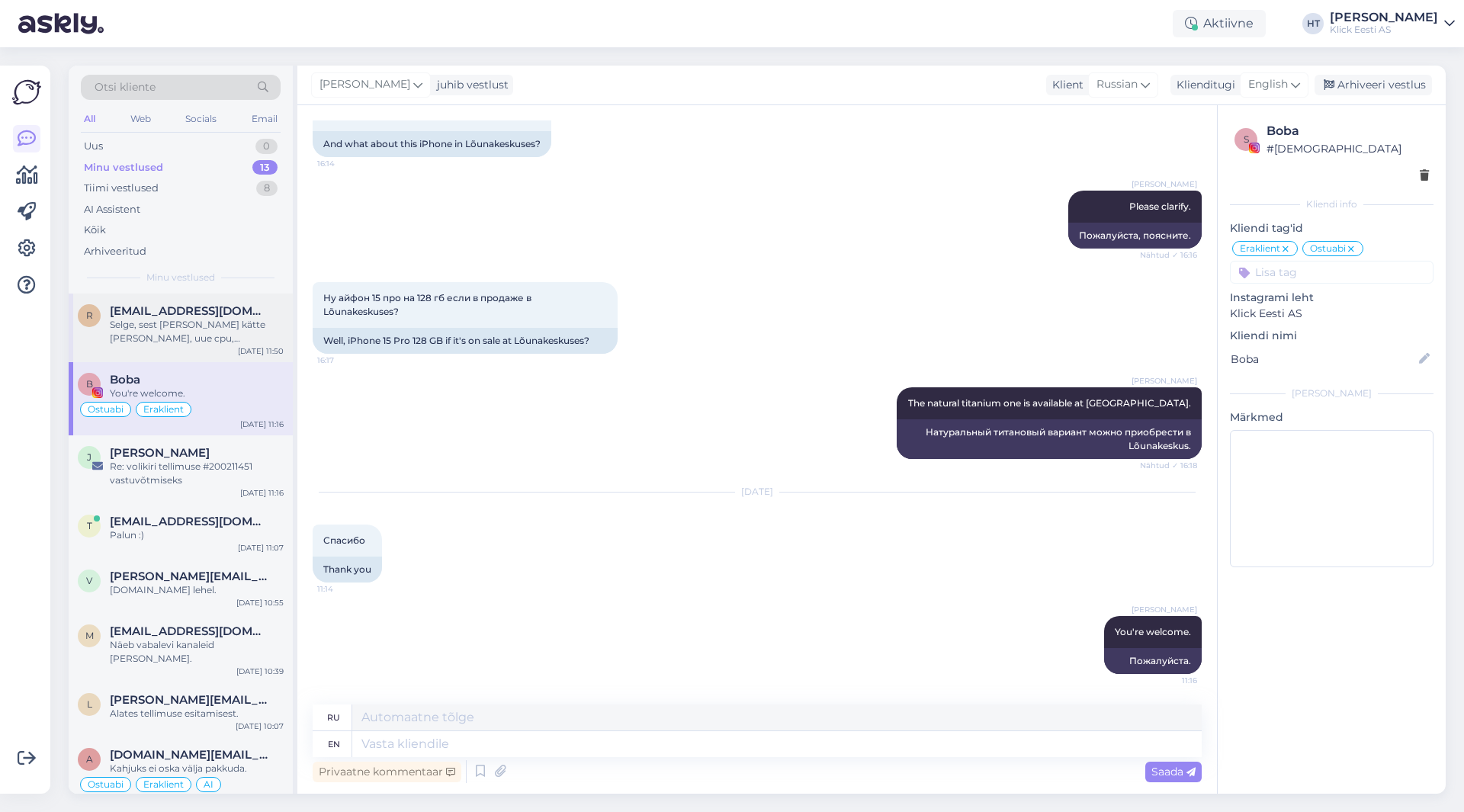
click at [245, 335] on div "Selge, sest [PERSON_NAME] kätte [PERSON_NAME], uue cpu, [PERSON_NAME] siis toit…" at bounding box center [197, 332] width 174 height 28
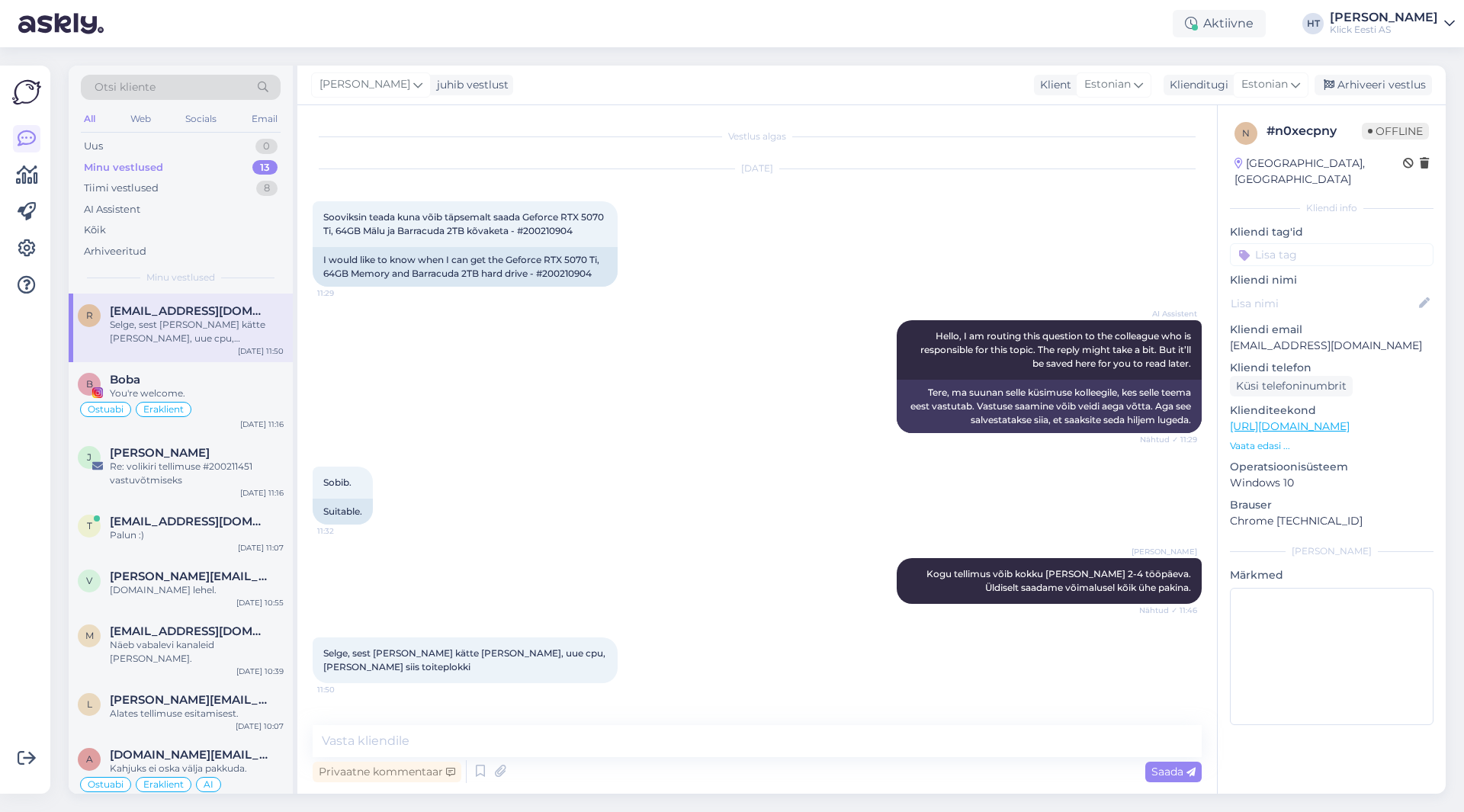
scroll to position [0, 0]
click at [589, 436] on div "AI Assistent Hello, I am routing this question to the colleague who is responsi…" at bounding box center [757, 376] width 889 height 147
click at [183, 147] on div "Uus 1" at bounding box center [181, 147] width 200 height 21
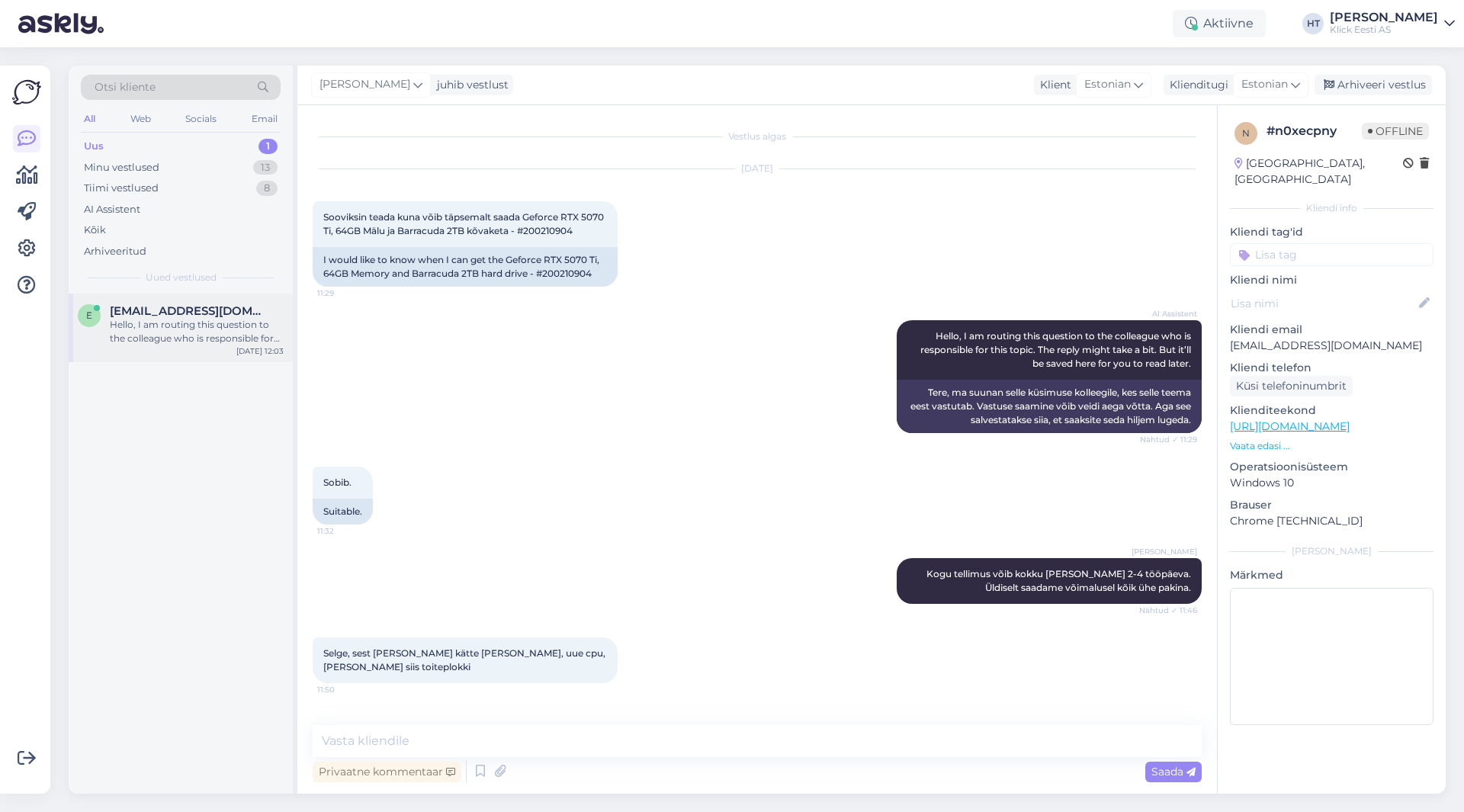
click at [221, 312] on span "[EMAIL_ADDRESS][DOMAIN_NAME]" at bounding box center [189, 311] width 159 height 14
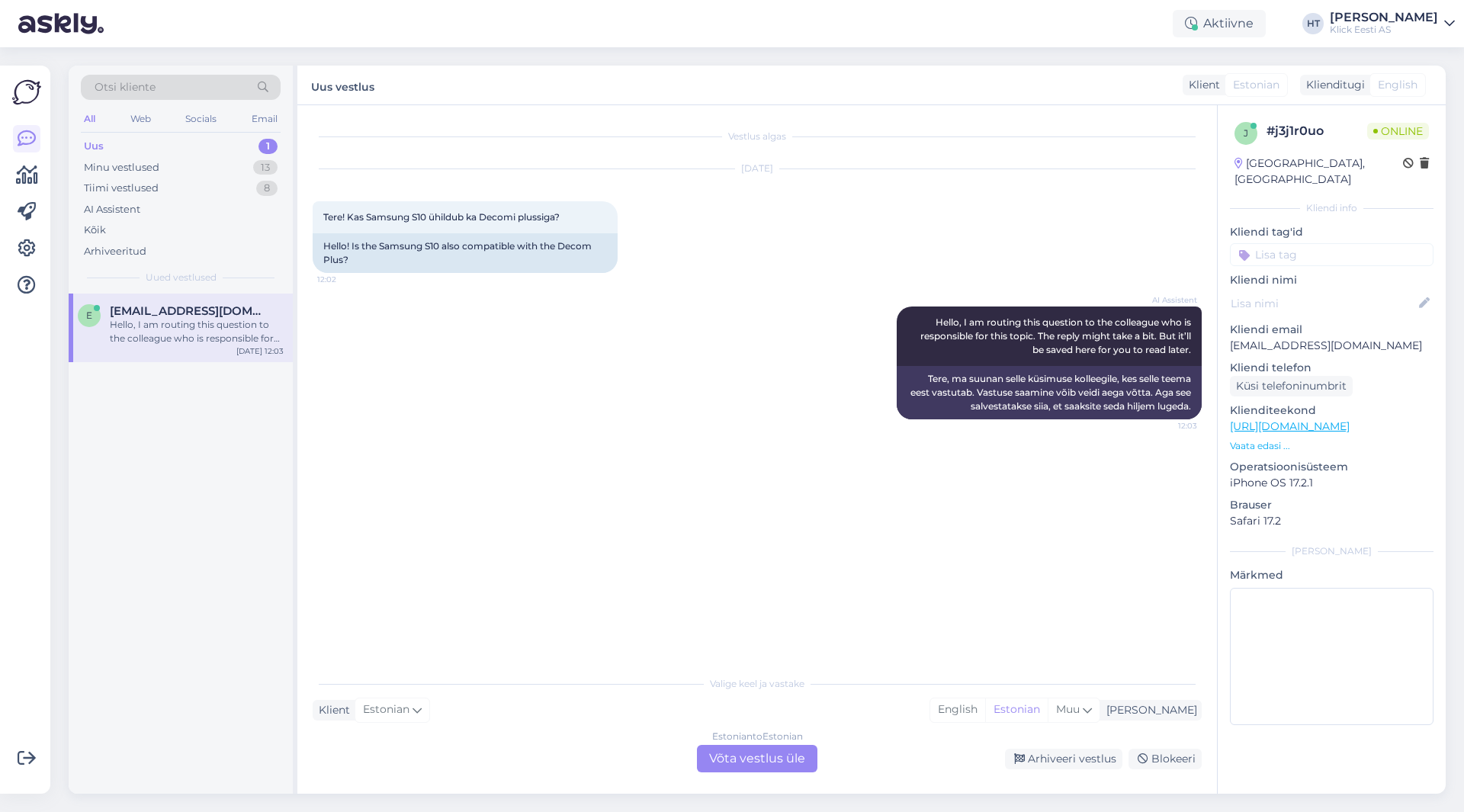
click at [363, 488] on div "Vestlus algas [DATE] Tere! Kas Samsung S10 ühildub ka Decomi plussiga? 12:02 He…" at bounding box center [764, 387] width 903 height 534
click at [746, 759] on div "Estonian to Estonian Võta vestlus üle" at bounding box center [756, 759] width 121 height 28
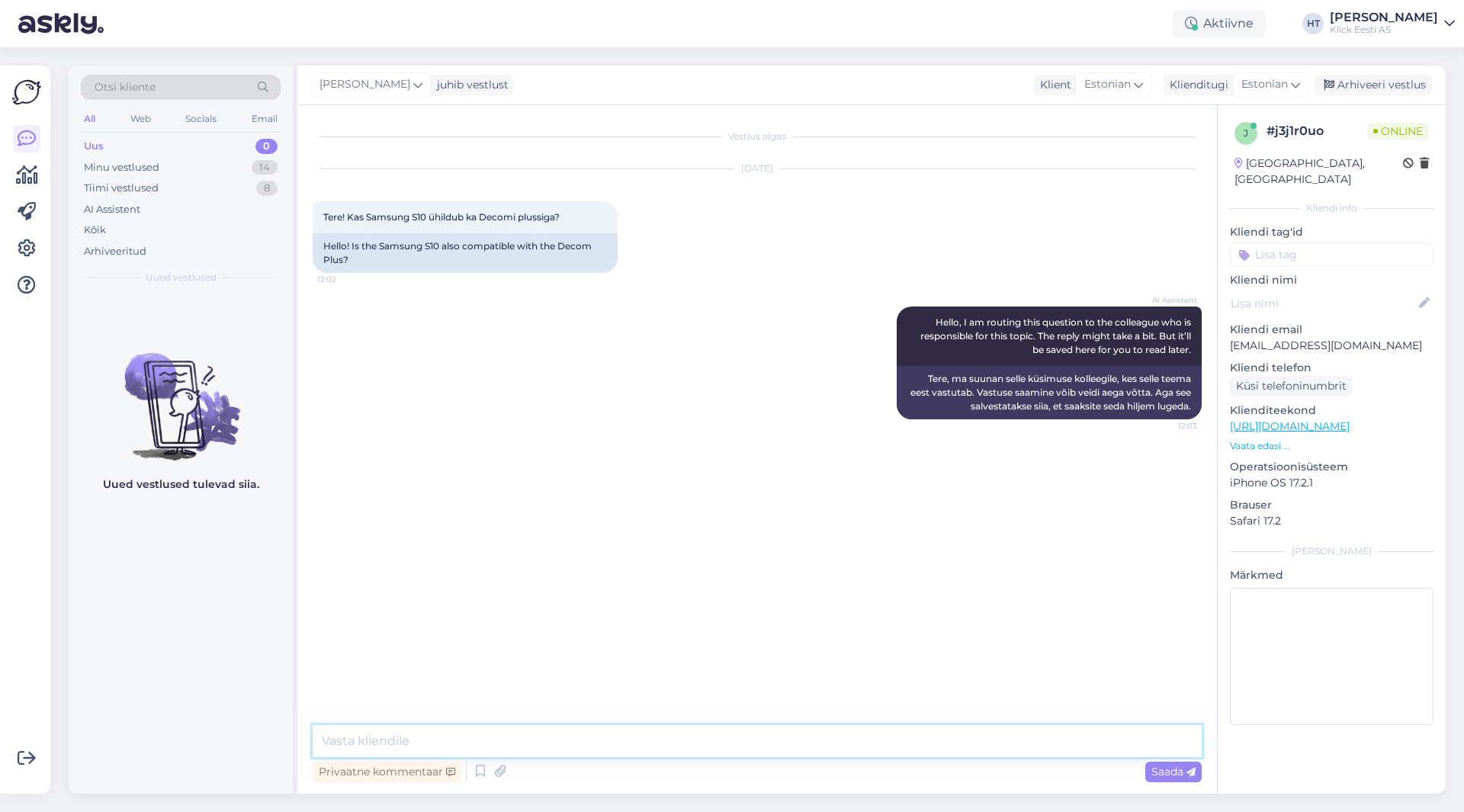
click at [745, 729] on textarea at bounding box center [757, 741] width 889 height 32
click at [514, 730] on textarea at bounding box center [757, 741] width 889 height 32
paste textarea "[URL][DOMAIN_NAME]"
type textarea "S10 on sobilik. Täisnimekiri sobivatest seadmetest on siin: [URL][DOMAIN_NAME]"
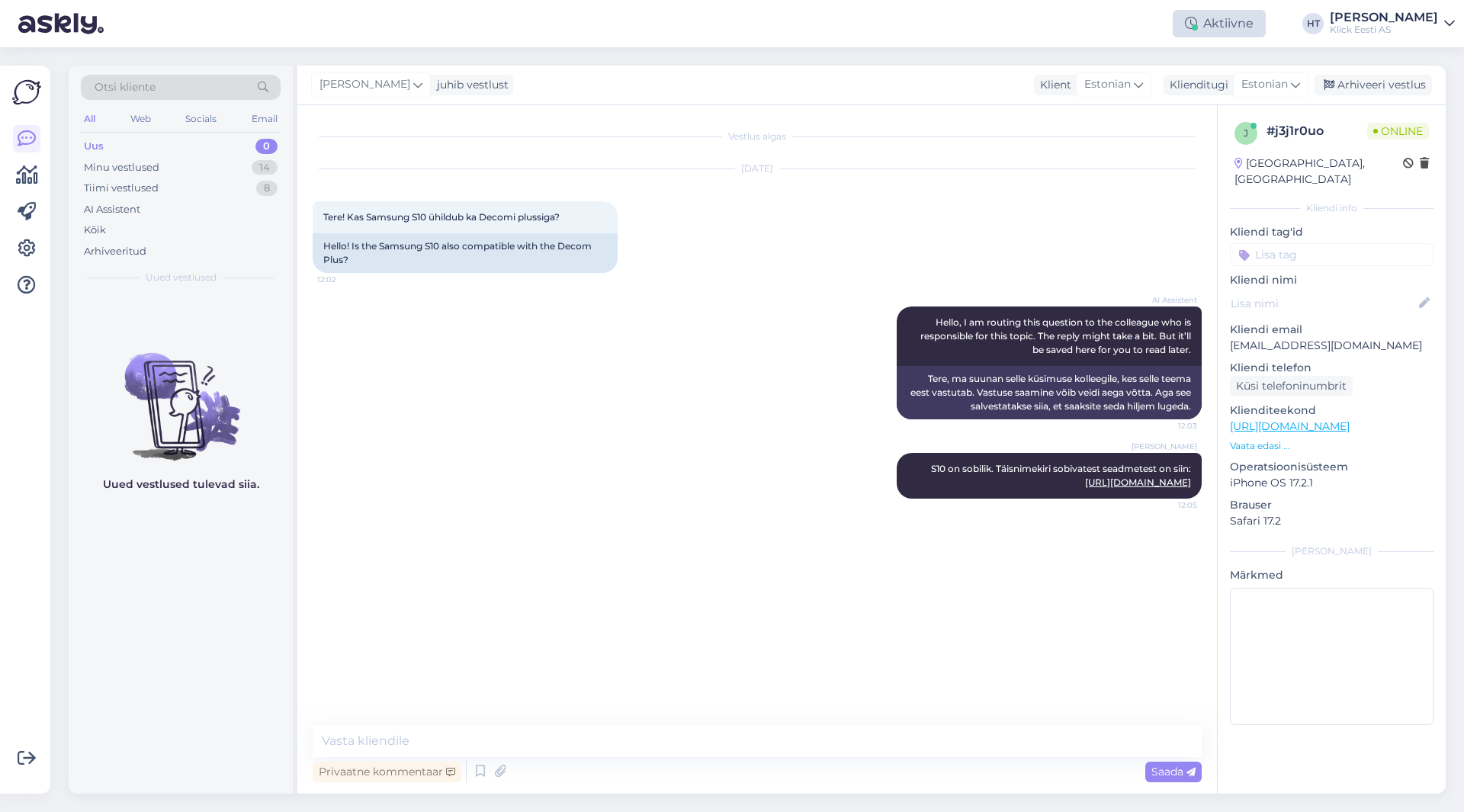
click at [1266, 25] on div "Aktiivne" at bounding box center [1219, 23] width 93 height 28
click at [1139, 121] on button "1 tund" at bounding box center [1117, 117] width 45 height 17
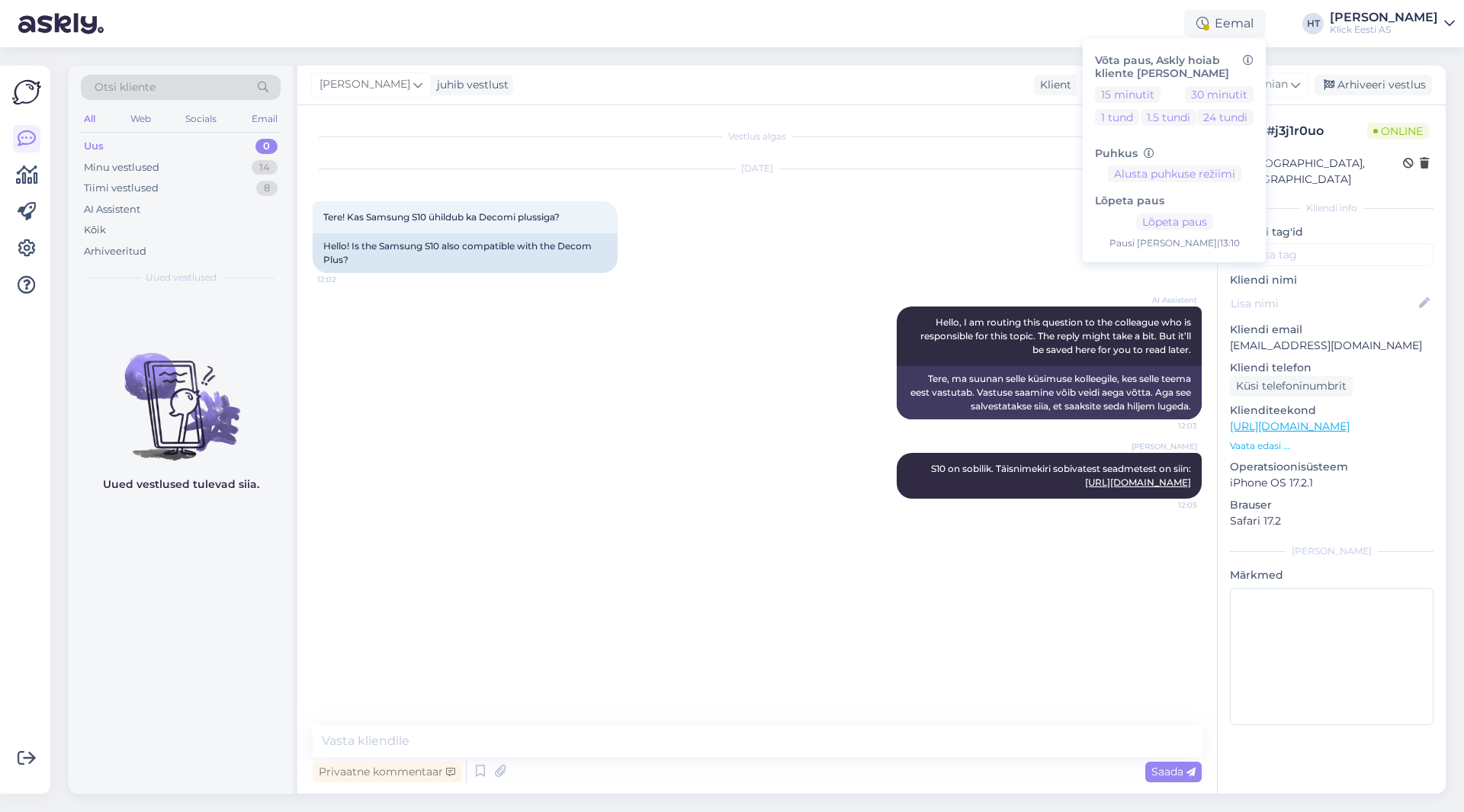
click at [778, 230] on div "[DATE] Tere! Kas Samsung S10 ühildub ka Decomi plussiga? 12:02 Hello! Is the Sa…" at bounding box center [757, 220] width 889 height 137
